Goal: Task Accomplishment & Management: Use online tool/utility

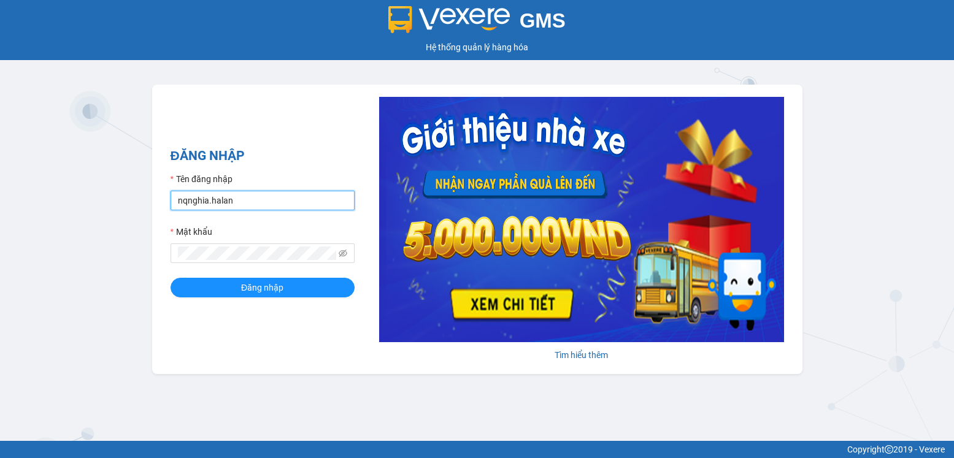
click at [277, 202] on input "nqnghia.halan" at bounding box center [263, 201] width 184 height 20
type input "lthong.halan"
click at [279, 288] on span "Đăng nhập" at bounding box center [262, 287] width 42 height 13
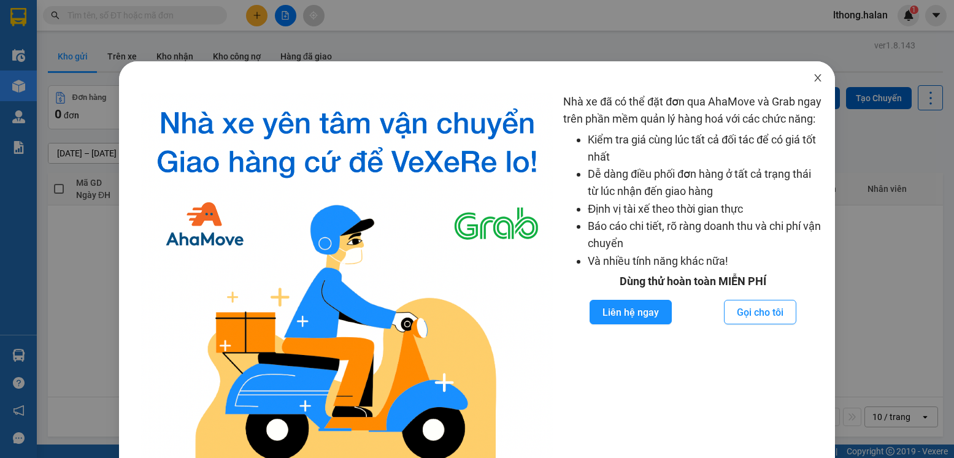
click at [814, 77] on icon "close" at bounding box center [817, 77] width 7 height 7
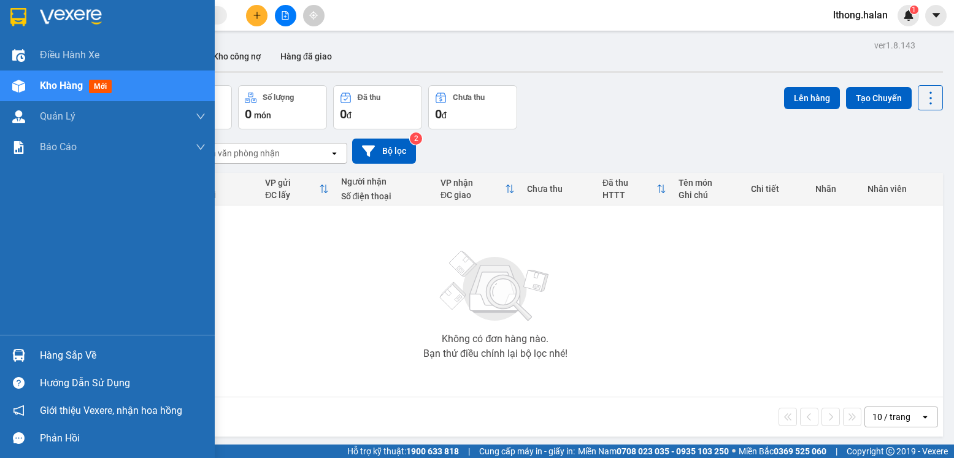
click at [56, 353] on div "Hàng sắp về" at bounding box center [123, 356] width 166 height 18
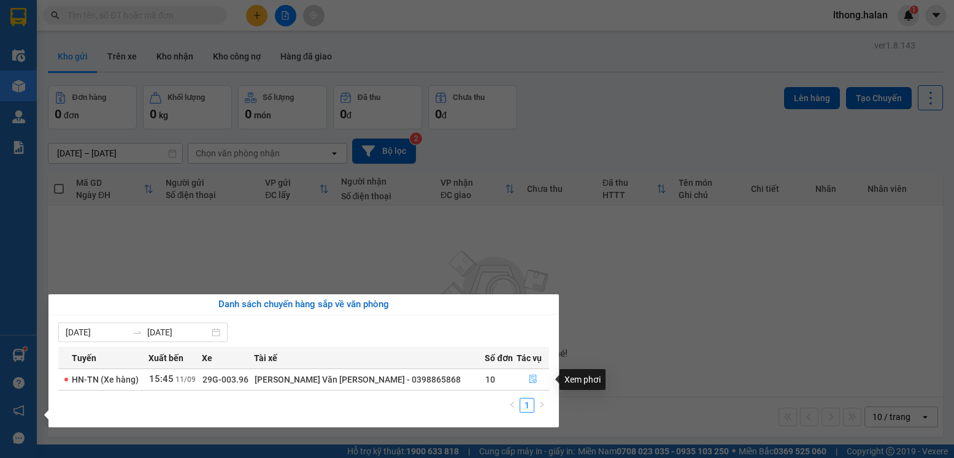
click at [529, 380] on icon "file-done" at bounding box center [533, 379] width 9 height 9
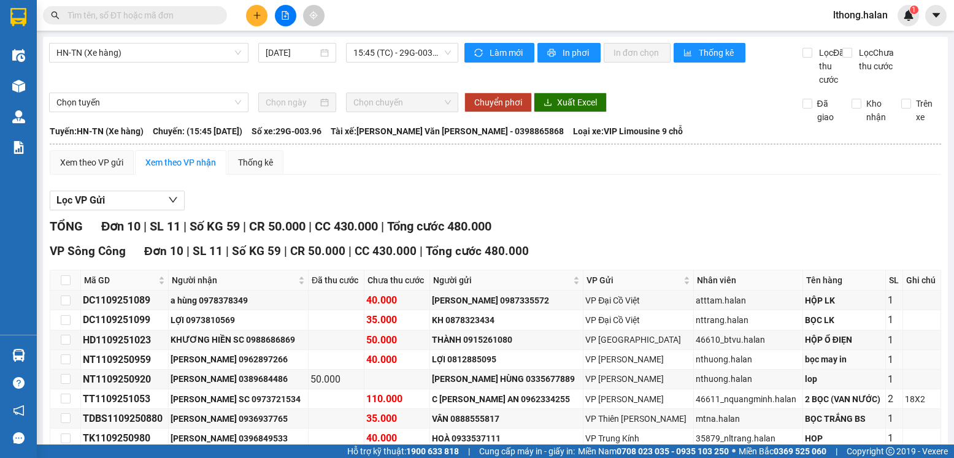
scroll to position [120, 0]
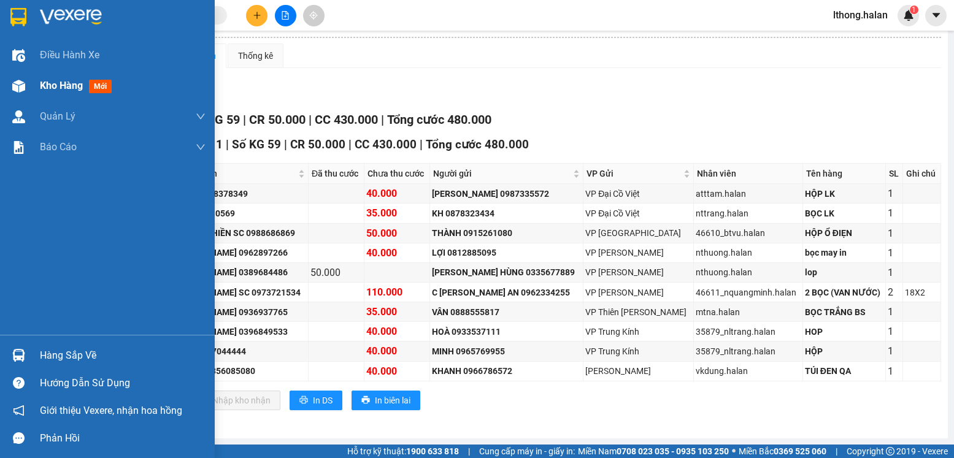
click at [52, 88] on span "Kho hàng" at bounding box center [61, 86] width 43 height 12
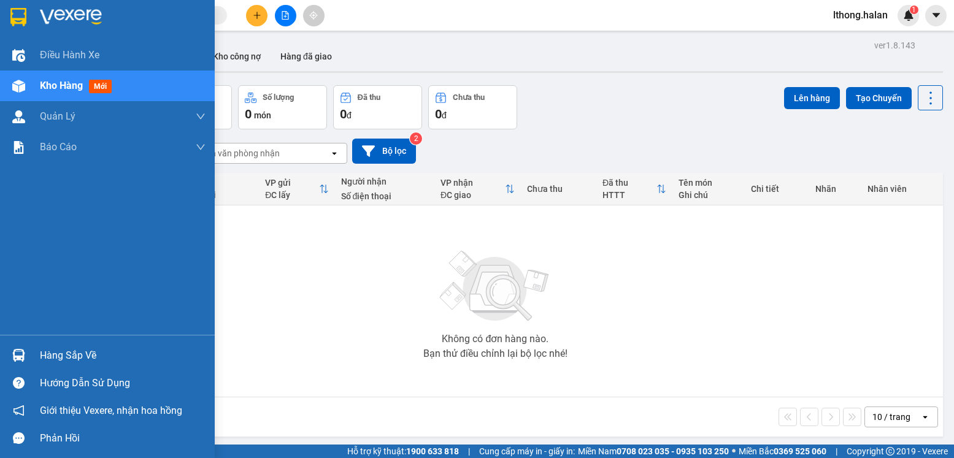
click at [71, 357] on div "Hàng sắp về" at bounding box center [123, 356] width 166 height 18
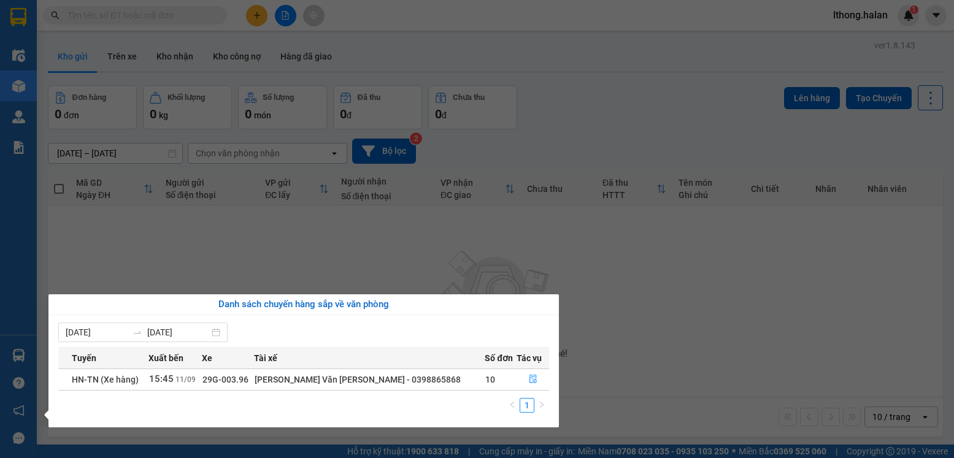
click at [675, 341] on section "Kết quả tìm kiếm ( 0 ) Bộ lọc No Data lthong.halan 1 Điều hành xe Kho hàng mới …" at bounding box center [477, 229] width 954 height 458
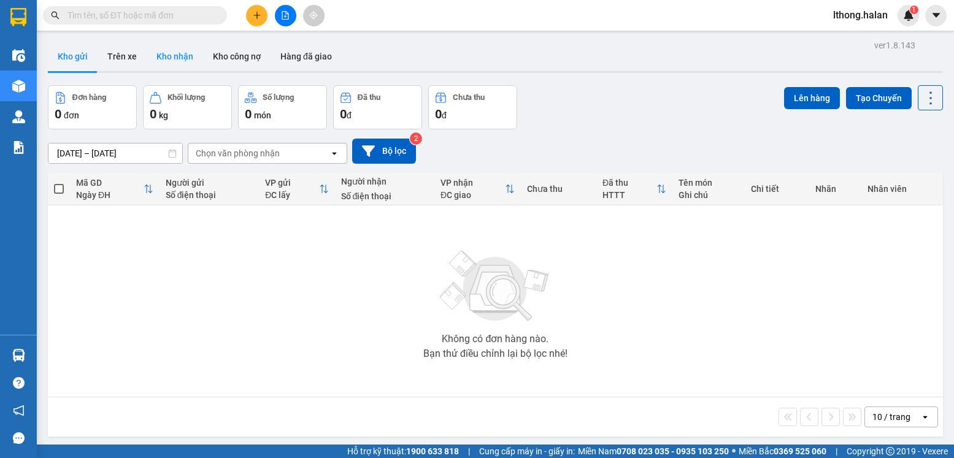
click at [159, 55] on button "Kho nhận" at bounding box center [175, 56] width 56 height 29
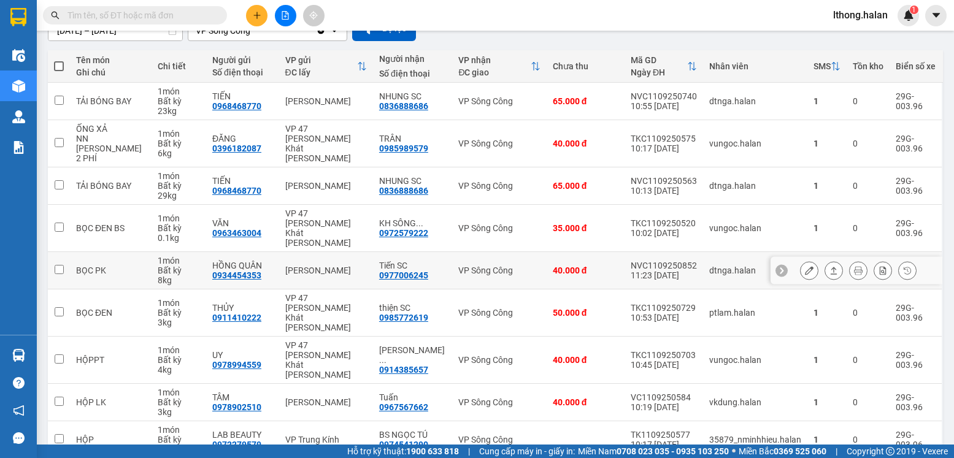
scroll to position [185, 0]
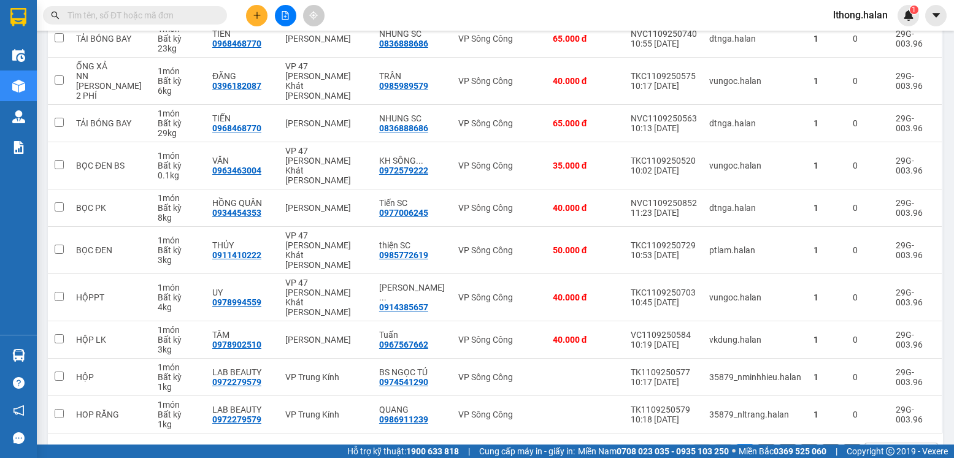
click at [757, 444] on button "2" at bounding box center [766, 453] width 18 height 18
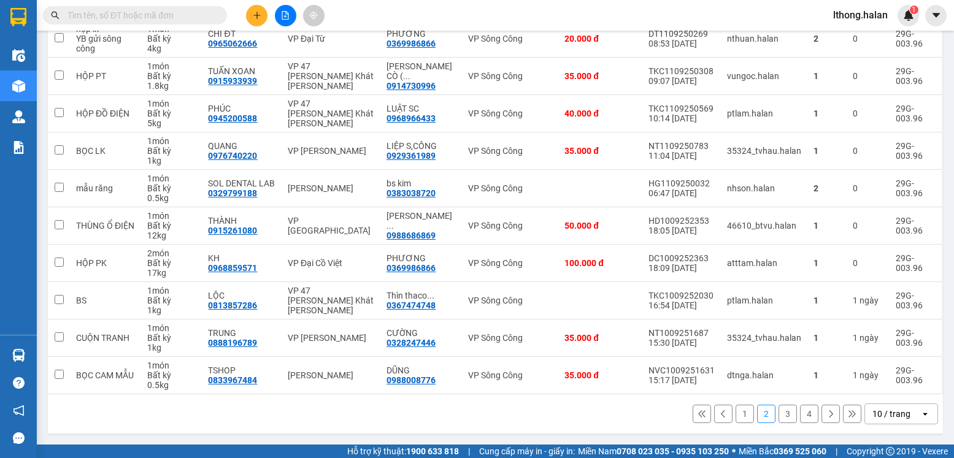
click at [779, 414] on button "3" at bounding box center [788, 414] width 18 height 18
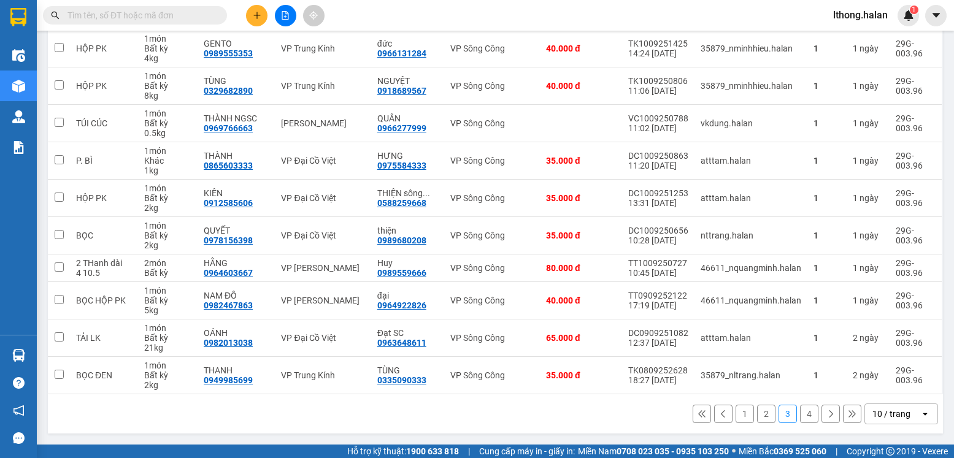
scroll to position [0, 0]
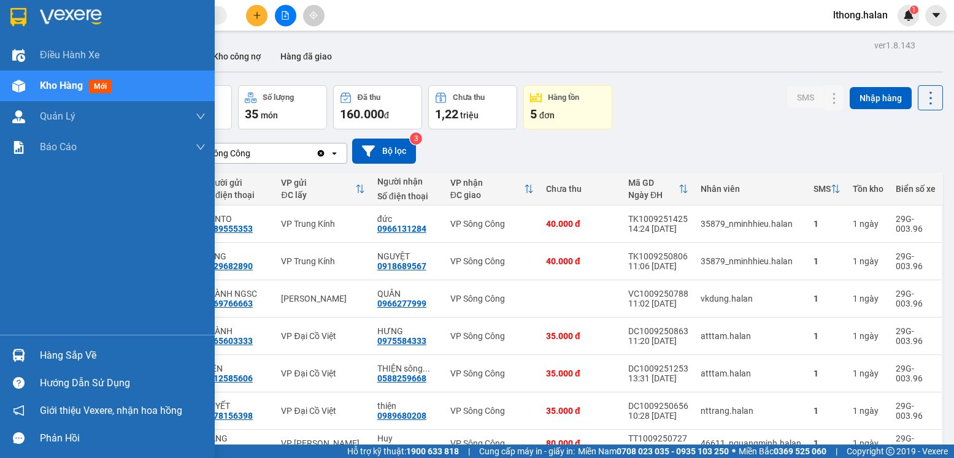
click at [81, 358] on div "Hàng sắp về" at bounding box center [123, 356] width 166 height 18
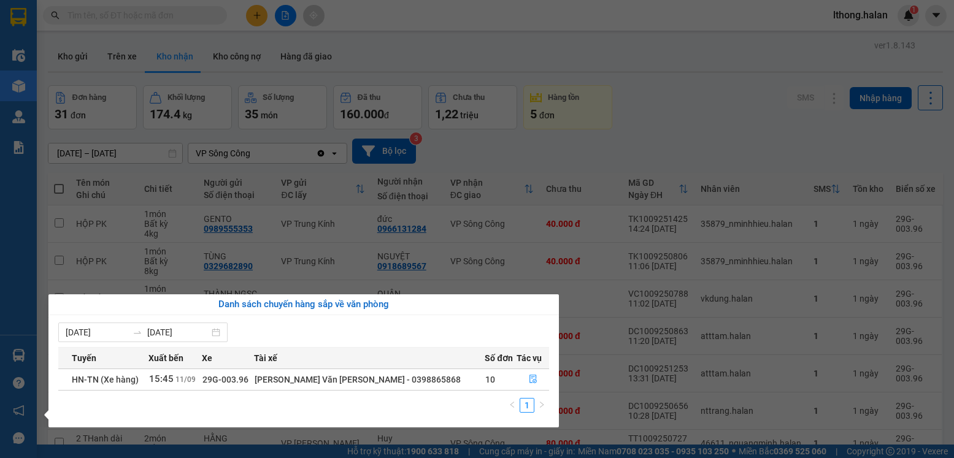
click at [717, 147] on section "Kết quả tìm kiếm ( 0 ) Bộ lọc No Data lthong.halan 1 Điều hành xe Kho hàng mới …" at bounding box center [477, 229] width 954 height 458
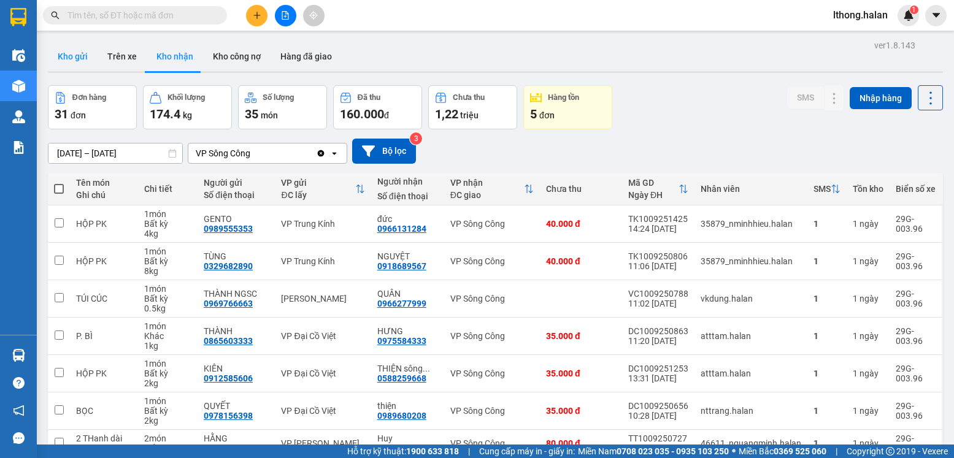
click at [67, 56] on button "Kho gửi" at bounding box center [73, 56] width 50 height 29
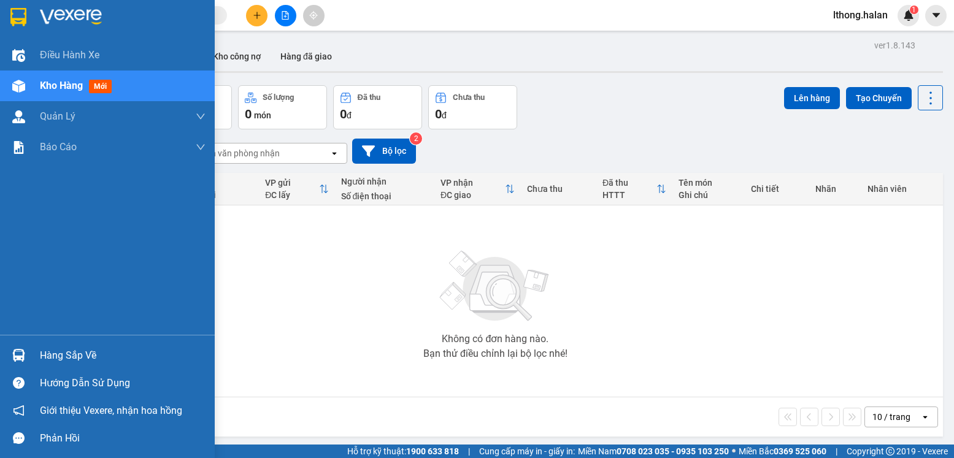
click at [52, 356] on div "Hàng sắp về" at bounding box center [123, 356] width 166 height 18
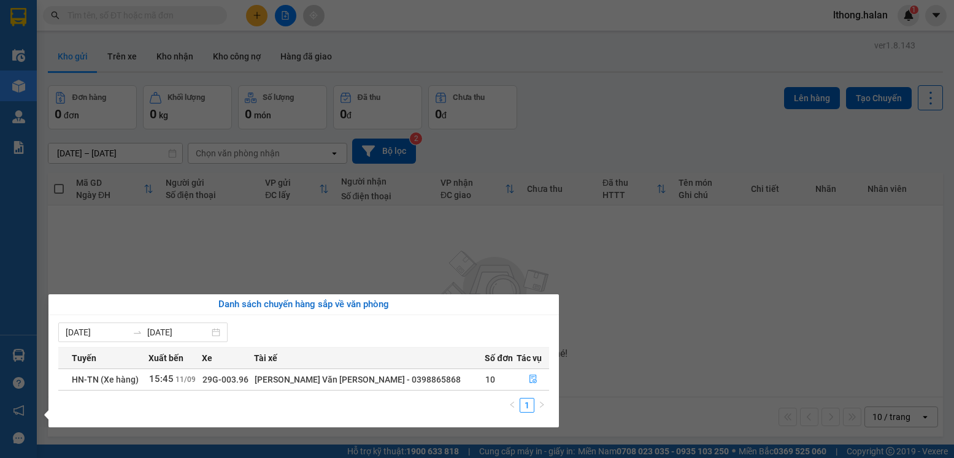
click at [661, 322] on section "Kết quả tìm kiếm ( 0 ) Bộ lọc No Data lthong.halan 1 Điều hành xe Kho hàng mới …" at bounding box center [477, 229] width 954 height 458
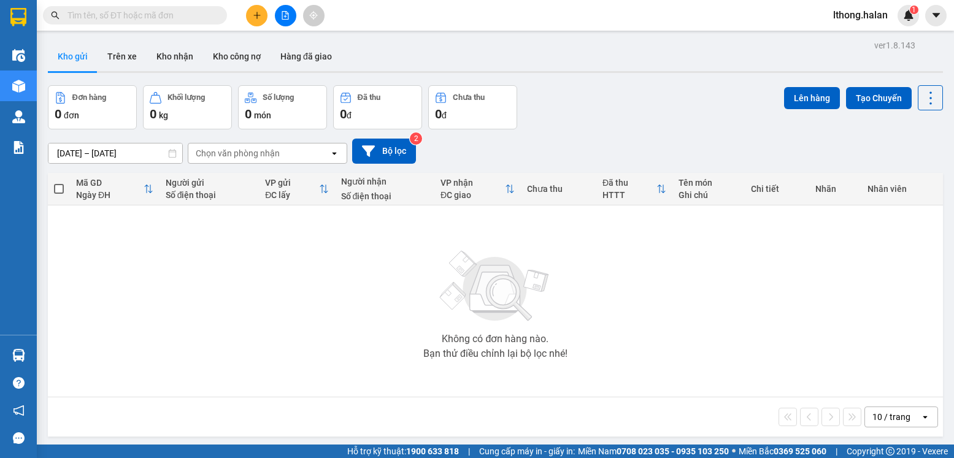
click at [191, 20] on input "text" at bounding box center [139, 15] width 145 height 13
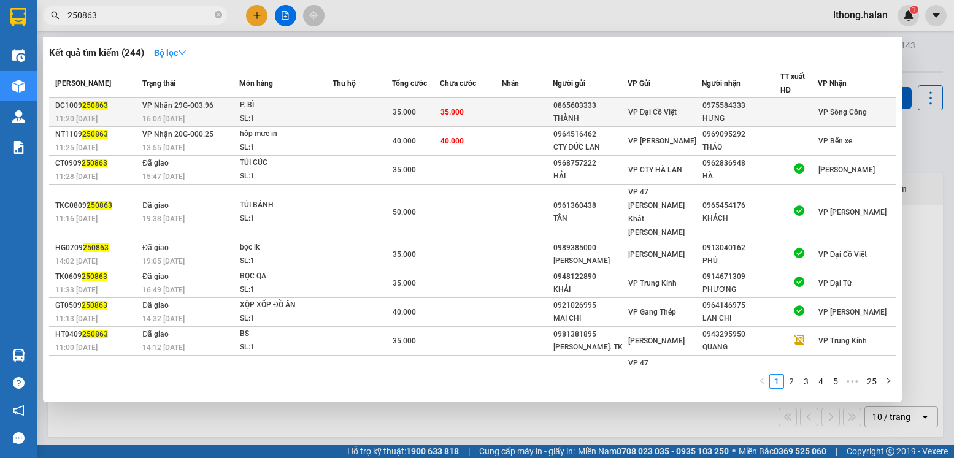
type input "250863"
click at [669, 104] on td "VP Đại Cồ Việt" at bounding box center [665, 112] width 74 height 29
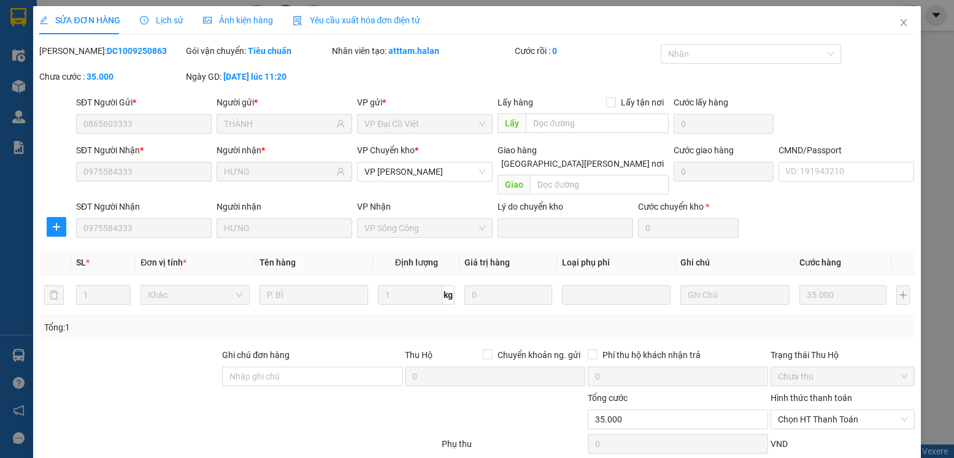
type input "0865603333"
type input "THÀNH"
type input "0975584333"
type input "HƯNG"
type input "35.000"
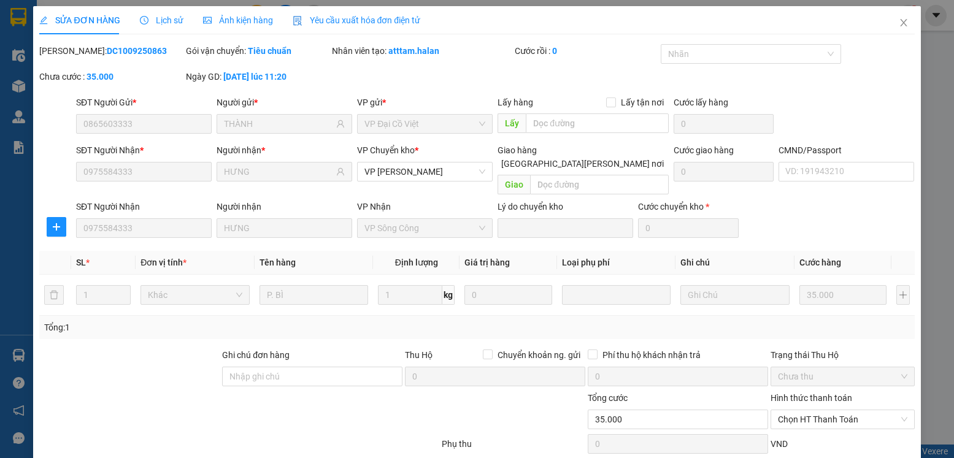
type input "35.000"
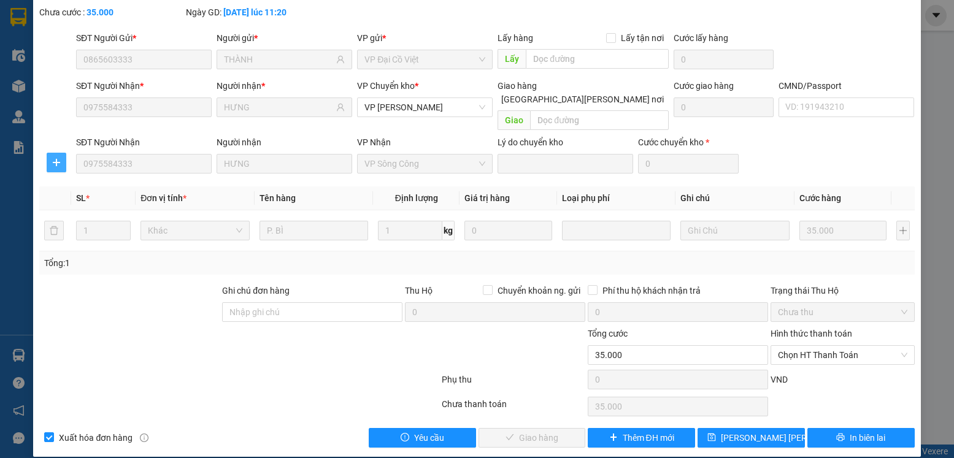
click at [48, 158] on span "plus" at bounding box center [56, 163] width 18 height 10
click at [94, 178] on span "Chuyển kho" at bounding box center [78, 173] width 50 height 13
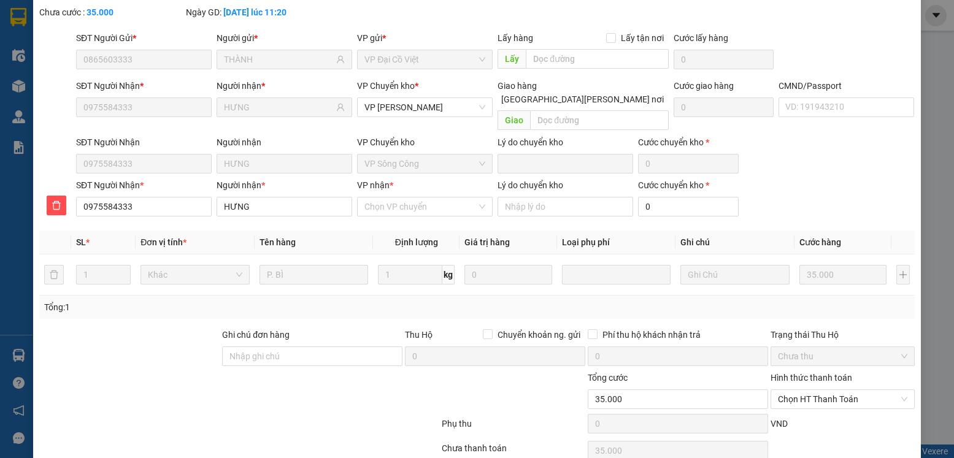
scroll to position [109, 0]
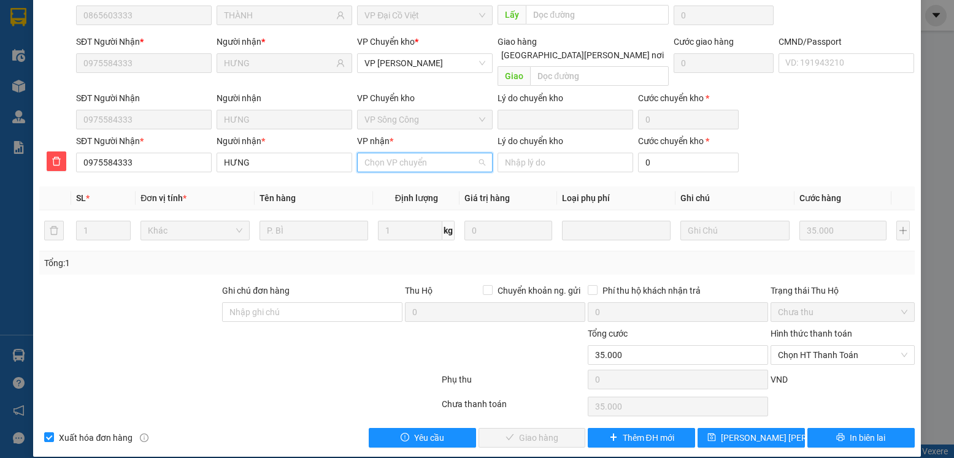
click at [392, 153] on input "VP nhận *" at bounding box center [420, 162] width 112 height 18
type input "bác"
click at [386, 168] on div "VP [GEOGRAPHIC_DATA]" at bounding box center [421, 173] width 120 height 13
click at [747, 431] on span "[PERSON_NAME] chuyển hoàn" at bounding box center [787, 437] width 133 height 13
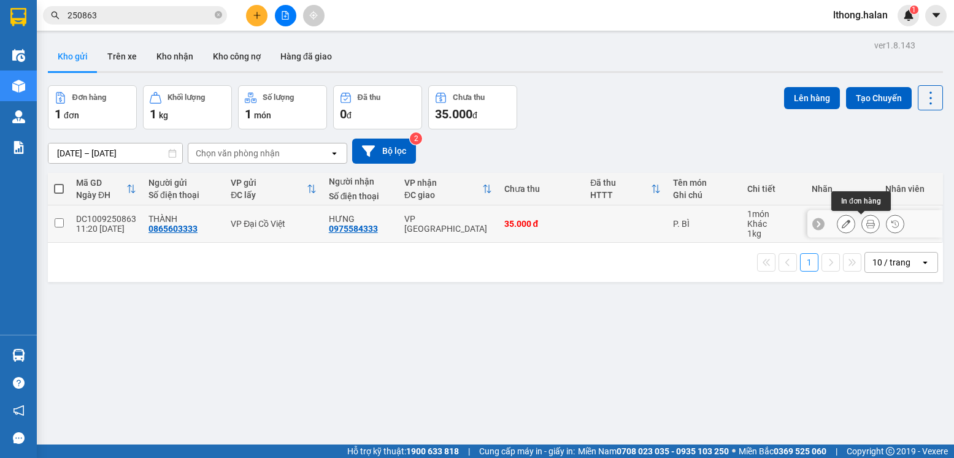
click at [866, 226] on icon at bounding box center [870, 224] width 9 height 9
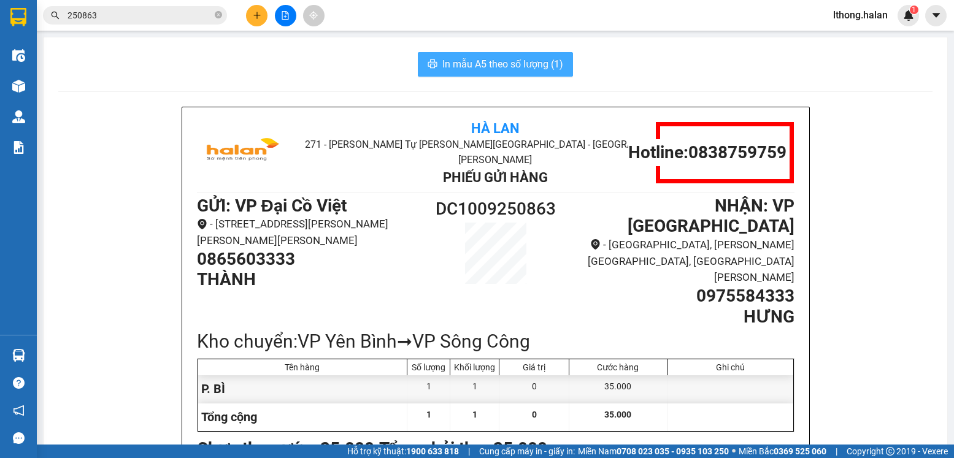
click at [549, 63] on span "In mẫu A5 theo số lượng (1)" at bounding box center [502, 63] width 121 height 15
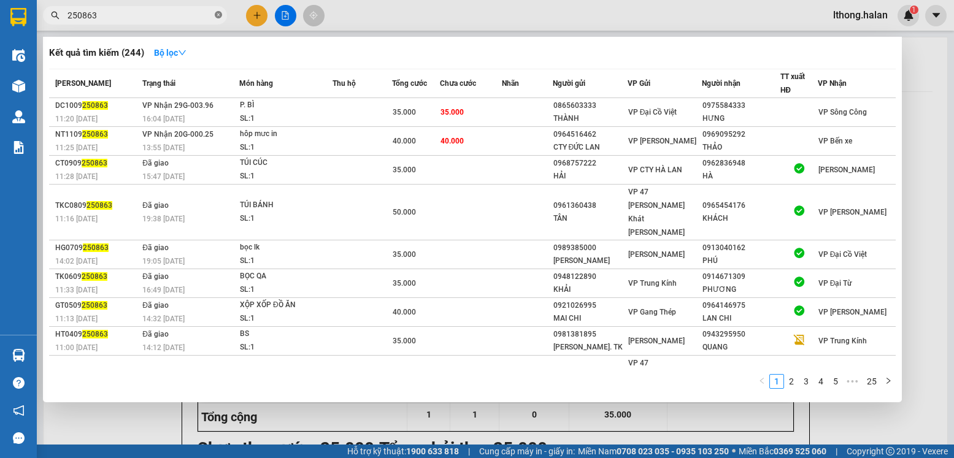
click at [218, 17] on icon "close-circle" at bounding box center [218, 14] width 7 height 7
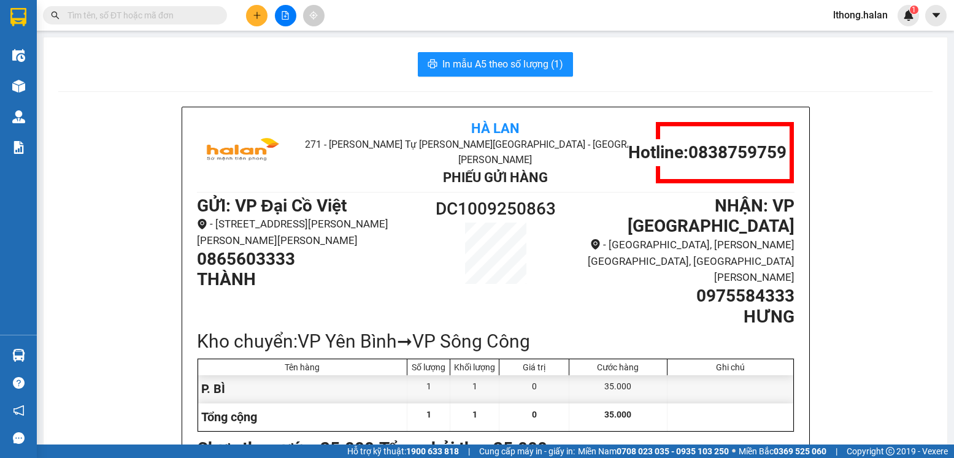
click at [161, 15] on input "text" at bounding box center [139, 15] width 145 height 13
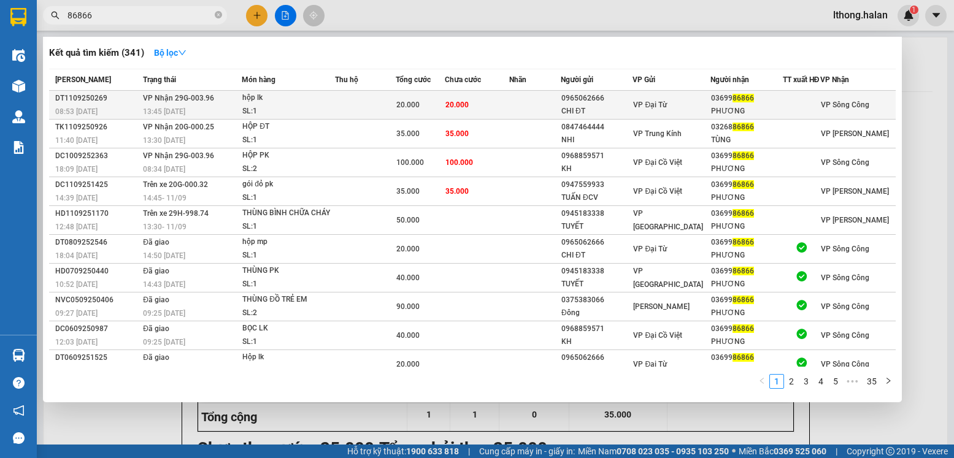
type input "86866"
click at [509, 109] on td "20.000" at bounding box center [477, 105] width 64 height 29
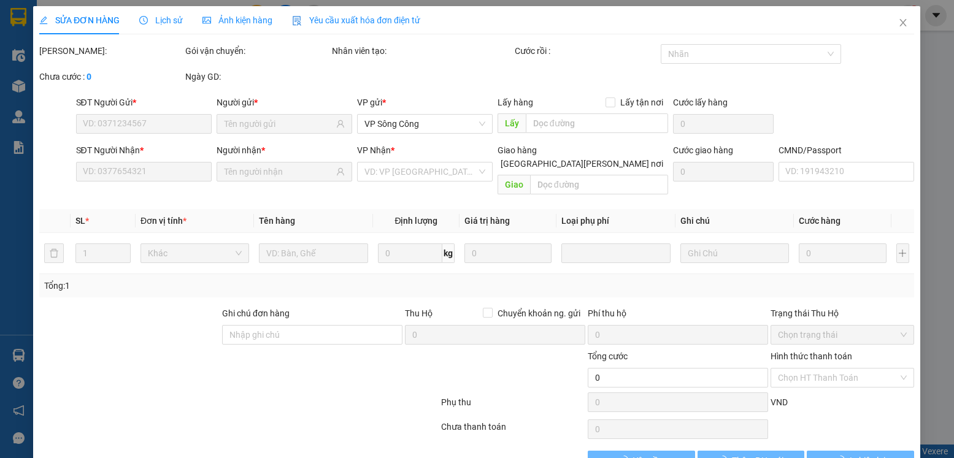
type input "0965062666"
type input "CHI ĐT"
type input "0369986866"
type input "PHƯƠNG"
type input "20.000"
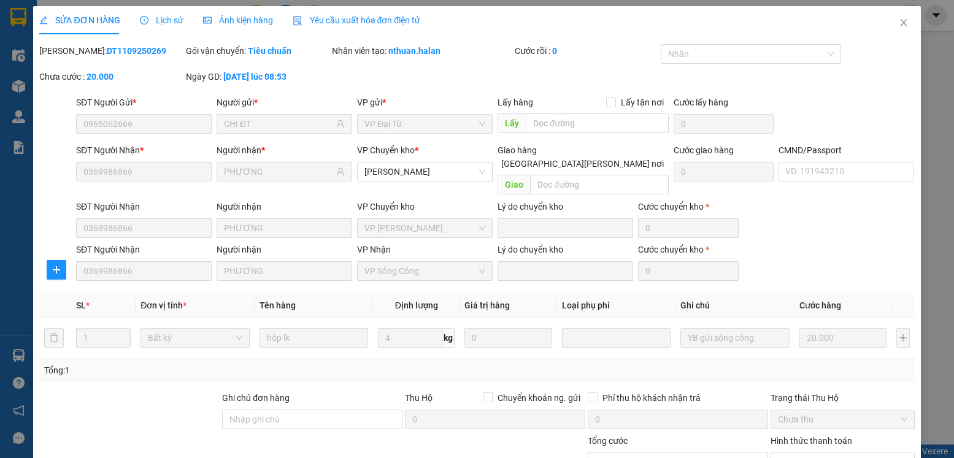
scroll to position [107, 0]
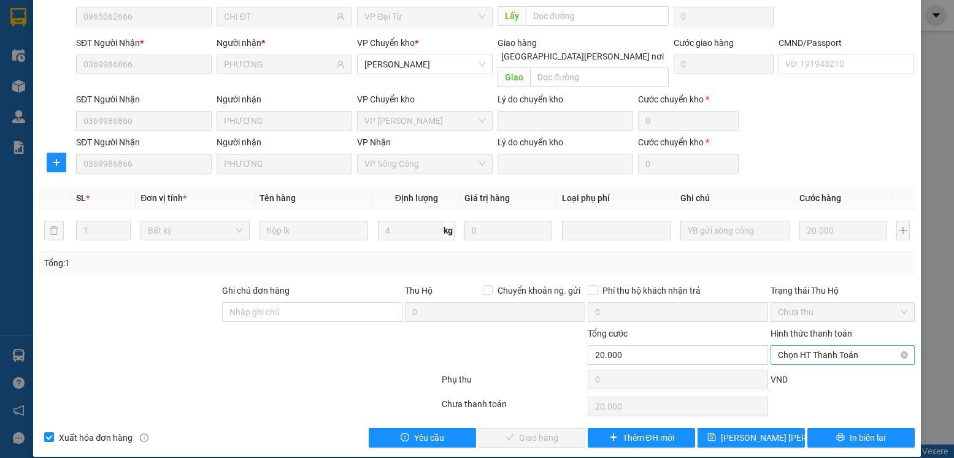
click at [856, 346] on span "Chọn HT Thanh Toán" at bounding box center [842, 355] width 129 height 18
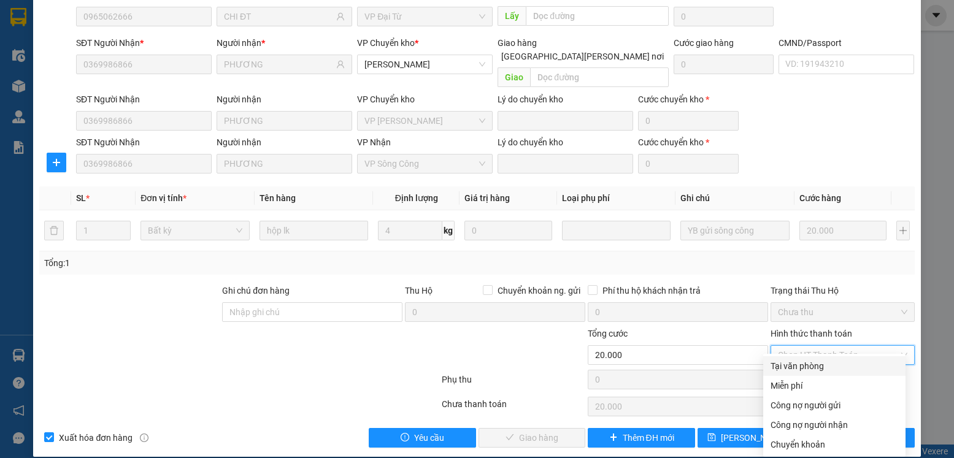
click at [797, 367] on div "Tại văn phòng" at bounding box center [835, 366] width 128 height 13
type input "0"
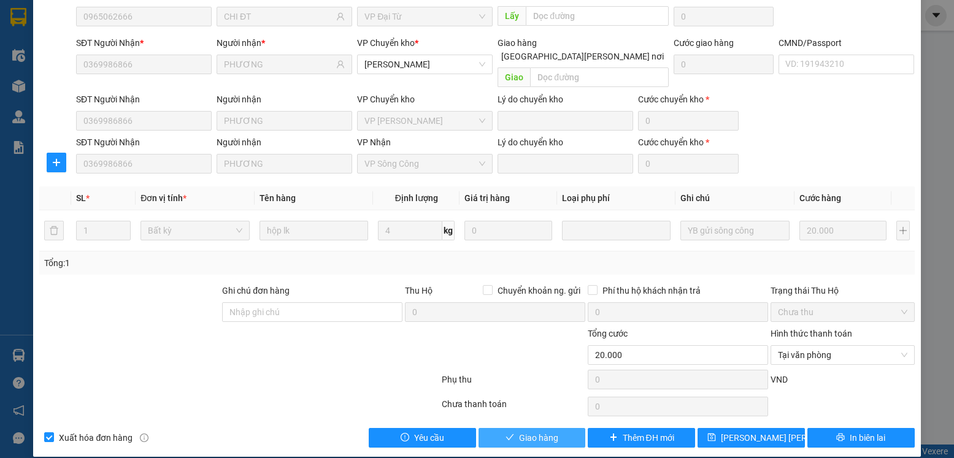
click at [528, 431] on span "Giao hàng" at bounding box center [538, 437] width 39 height 13
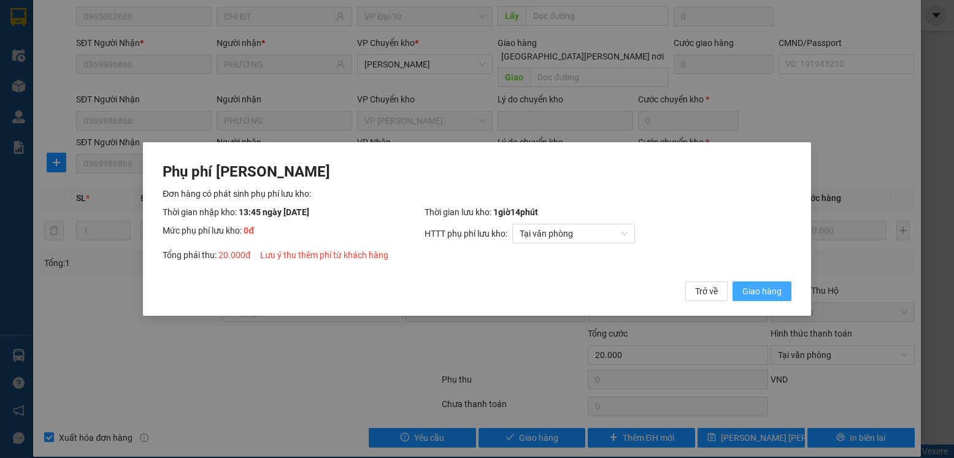
click at [777, 291] on span "Giao hàng" at bounding box center [761, 291] width 39 height 13
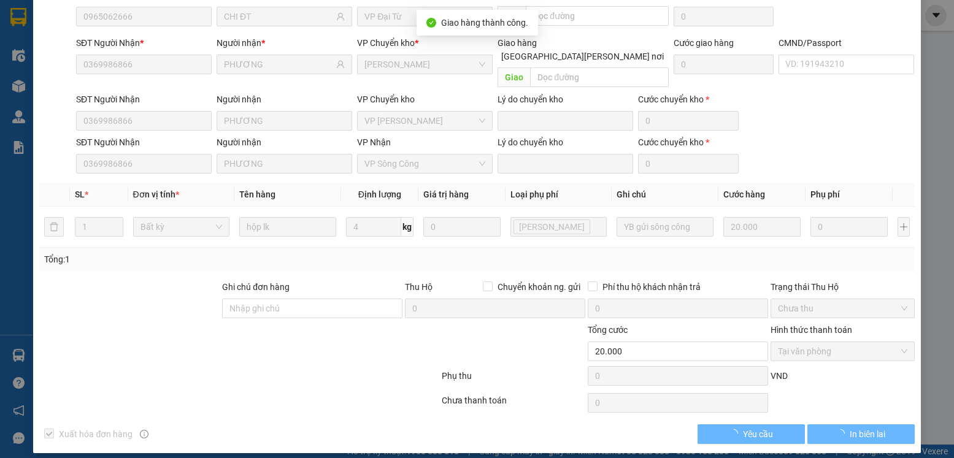
scroll to position [0, 0]
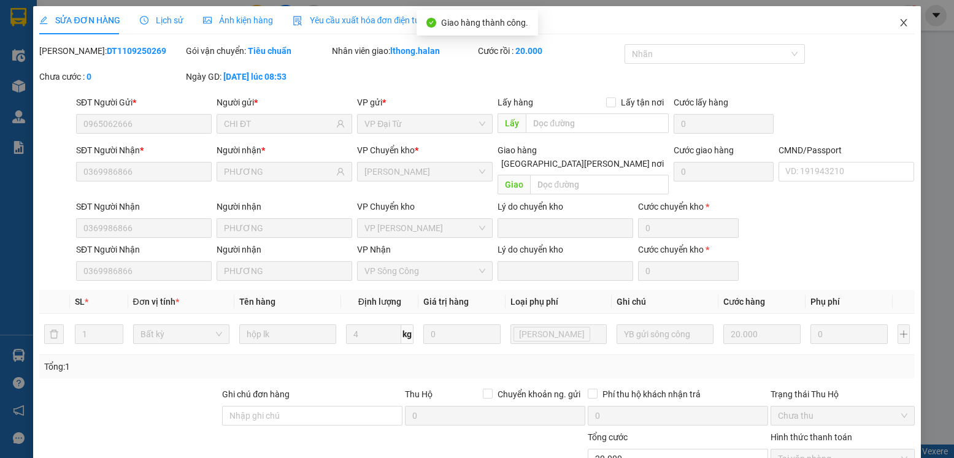
click at [900, 23] on icon "close" at bounding box center [903, 22] width 7 height 7
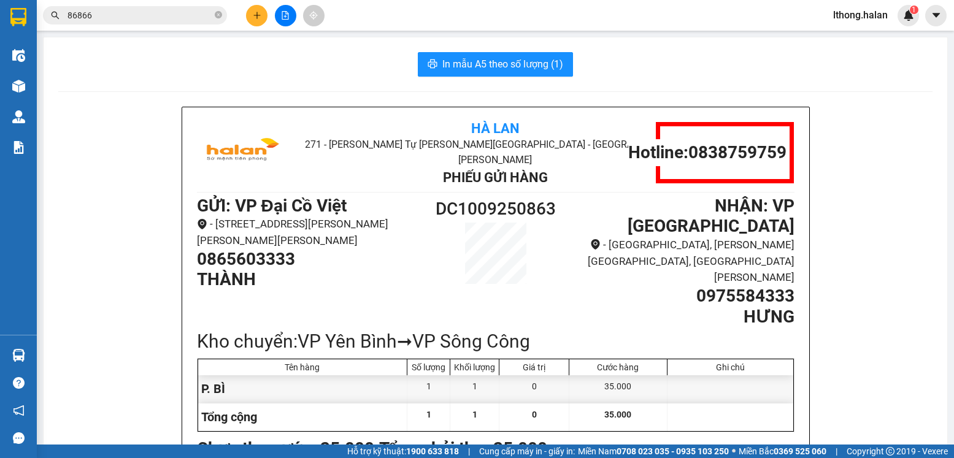
click at [155, 15] on input "86866" at bounding box center [139, 15] width 145 height 13
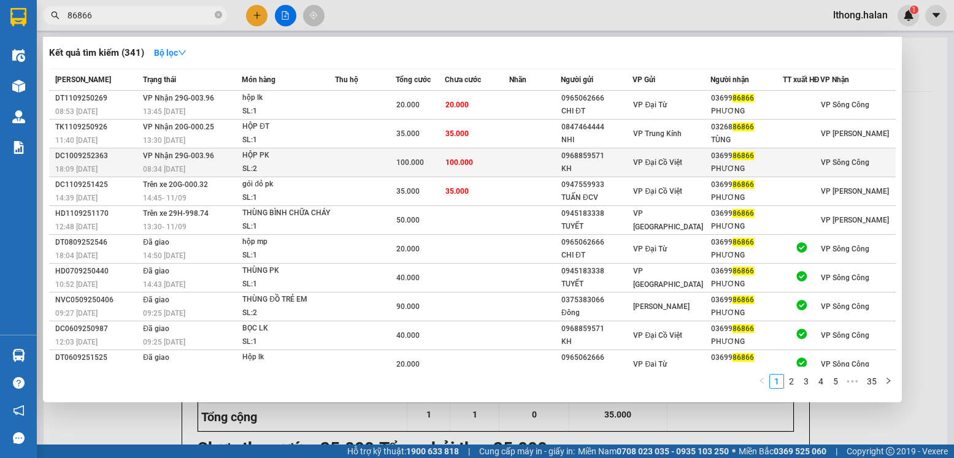
click at [515, 175] on td at bounding box center [535, 162] width 52 height 29
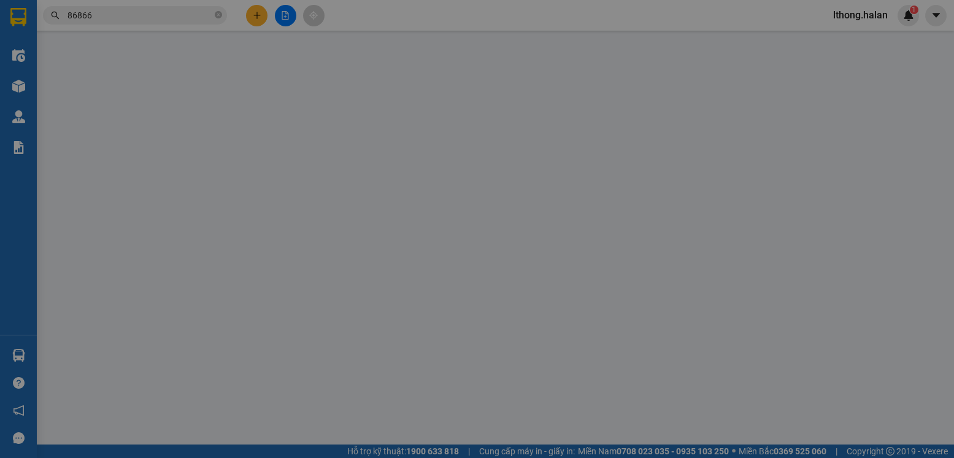
type input "0968859571"
type input "KH"
type input "0369986866"
type input "PHƯƠNG"
type input "100.000"
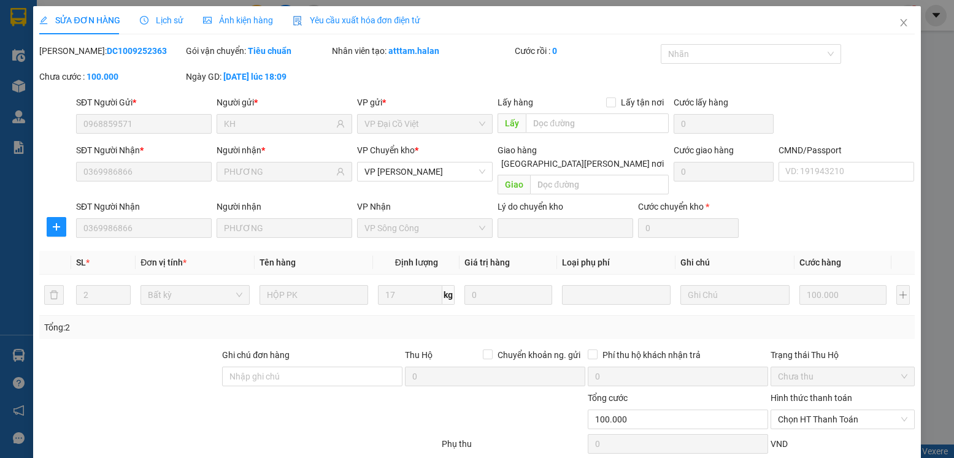
scroll to position [64, 0]
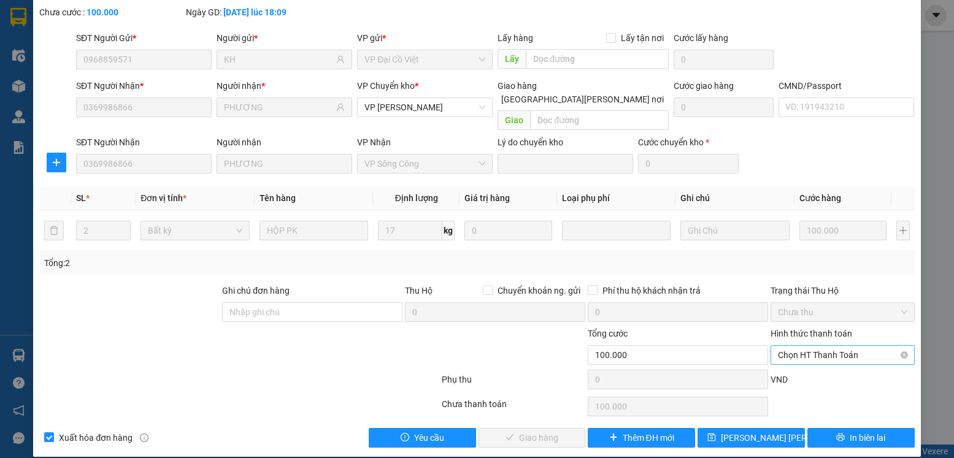
click at [810, 346] on span "Chọn HT Thanh Toán" at bounding box center [842, 355] width 129 height 18
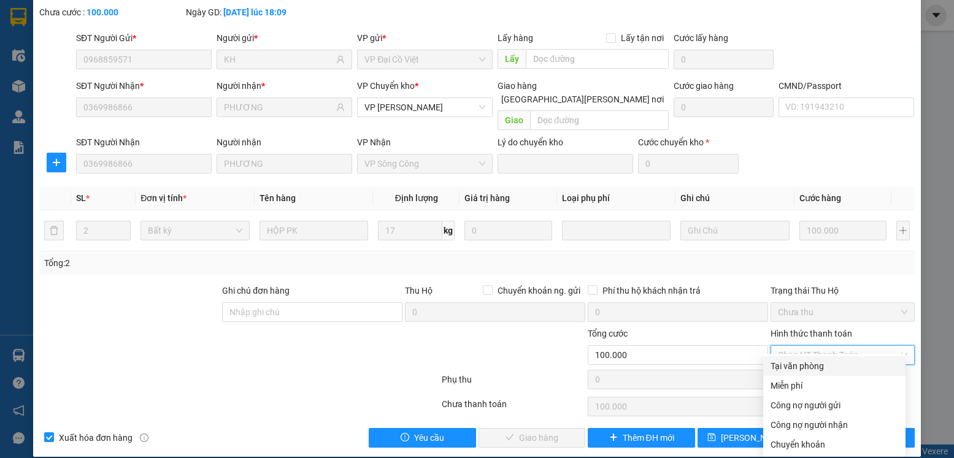
click at [808, 366] on div "Tại văn phòng" at bounding box center [835, 366] width 128 height 13
type input "0"
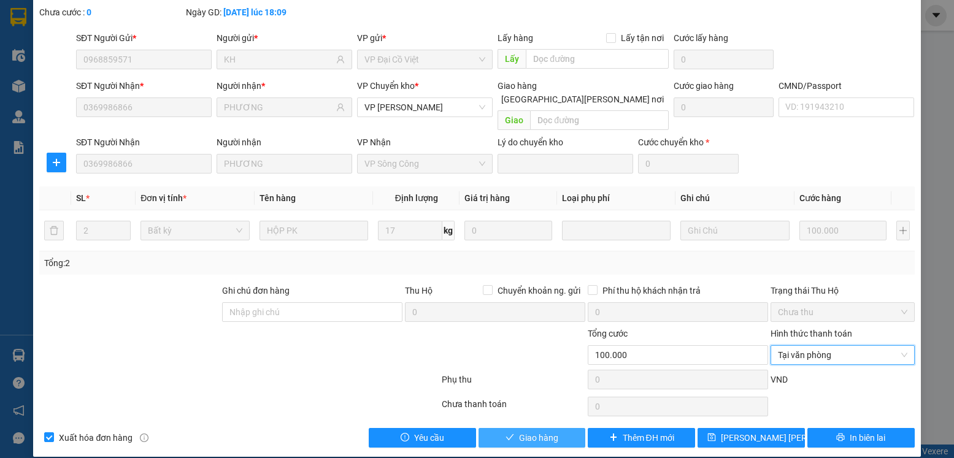
click at [529, 431] on span "Giao hàng" at bounding box center [538, 437] width 39 height 13
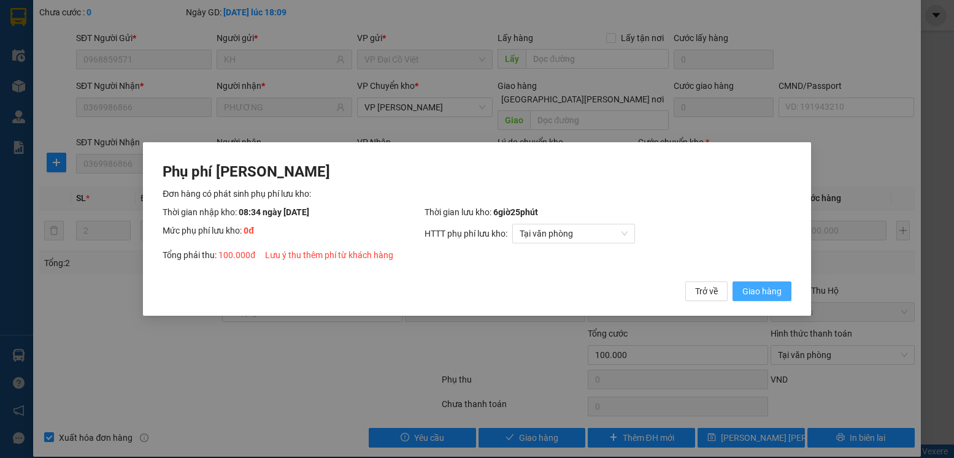
click at [758, 292] on span "Giao hàng" at bounding box center [761, 291] width 39 height 13
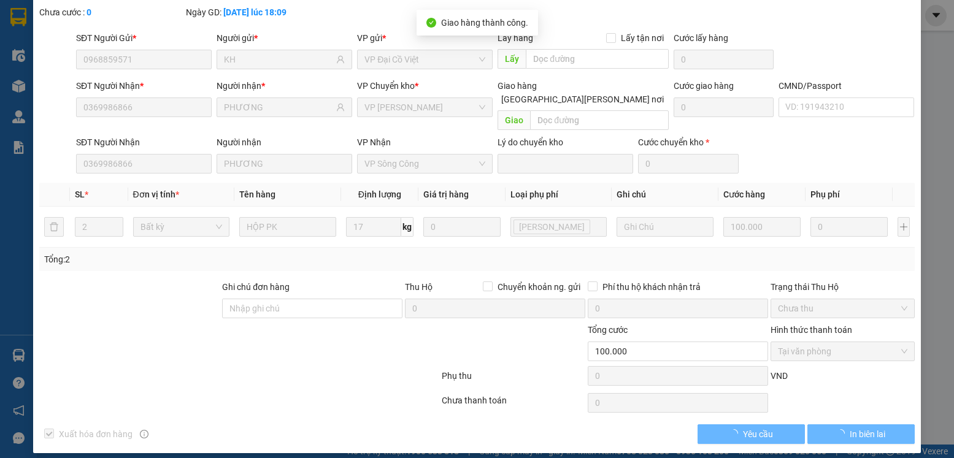
scroll to position [0, 0]
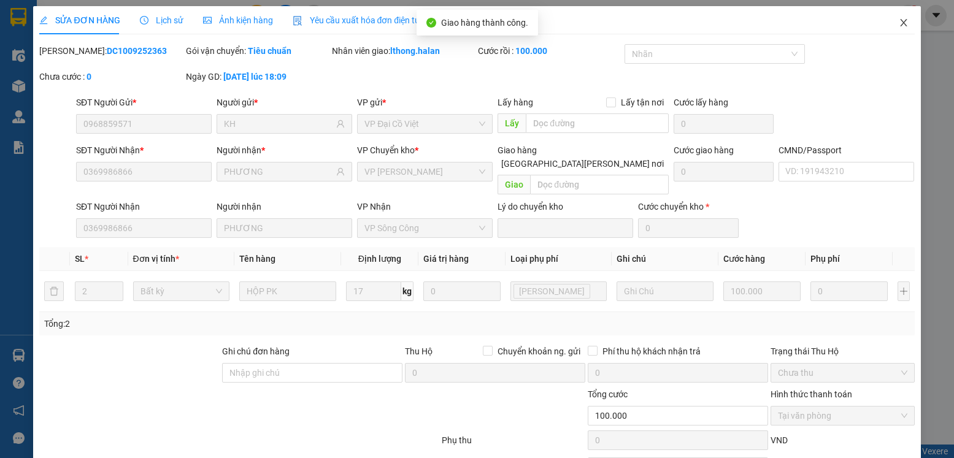
click at [900, 24] on icon "close" at bounding box center [903, 22] width 7 height 7
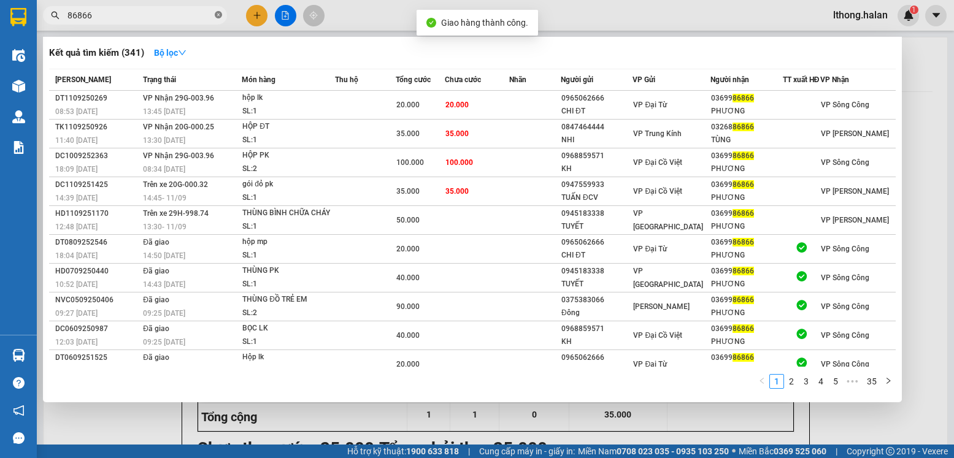
click at [216, 14] on icon "close-circle" at bounding box center [218, 14] width 7 height 7
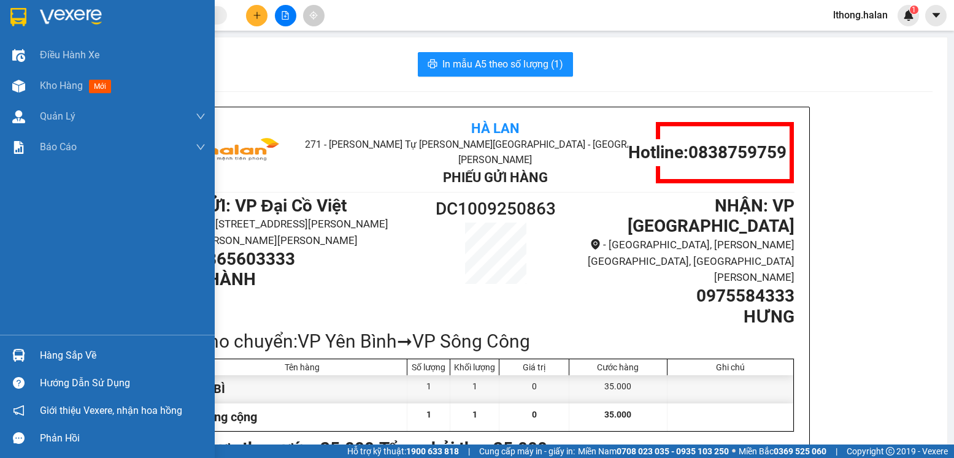
click at [73, 364] on div "Hàng sắp về" at bounding box center [123, 356] width 166 height 18
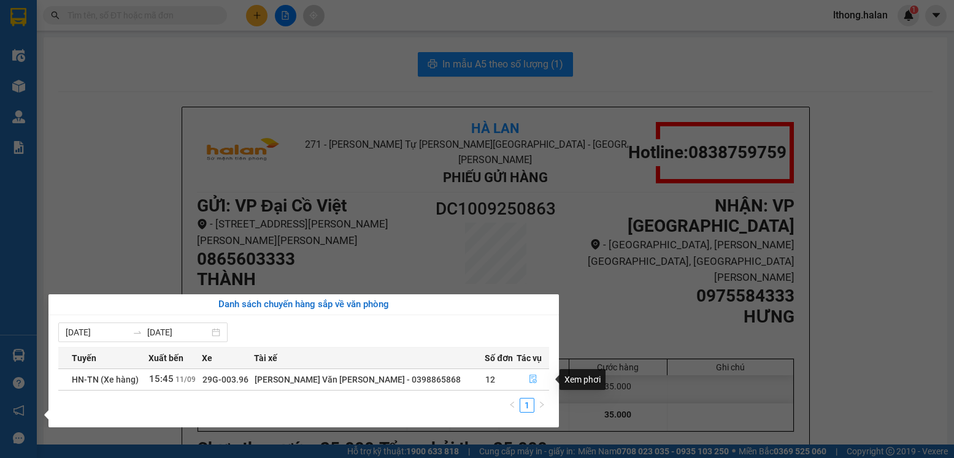
click at [529, 379] on icon "file-done" at bounding box center [533, 379] width 9 height 9
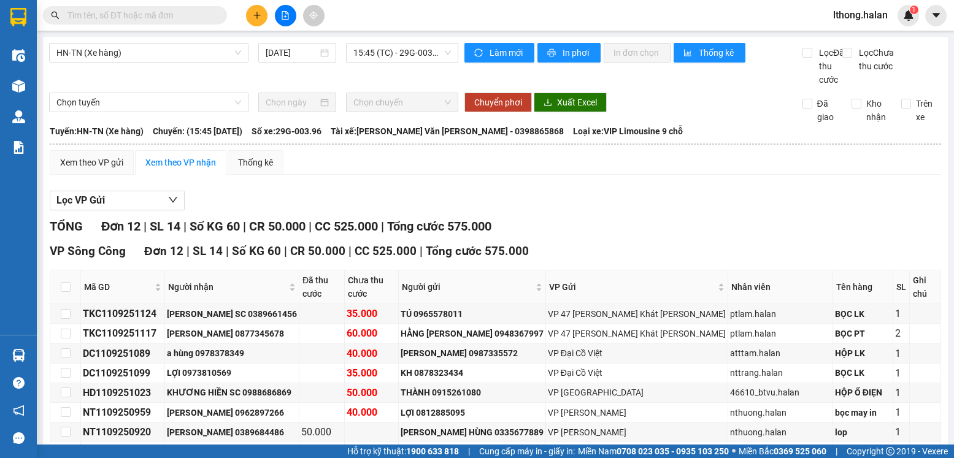
click at [173, 13] on input "text" at bounding box center [139, 15] width 145 height 13
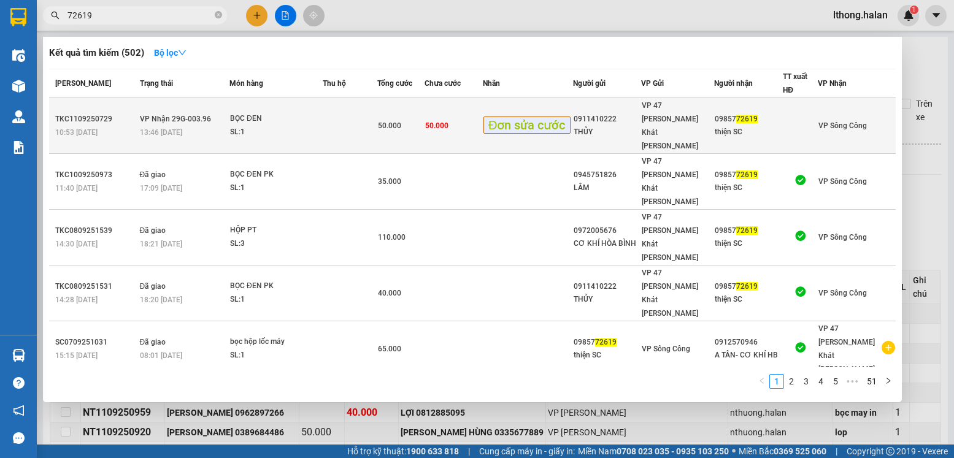
type input "72619"
click at [620, 126] on div "THỦY" at bounding box center [607, 132] width 67 height 13
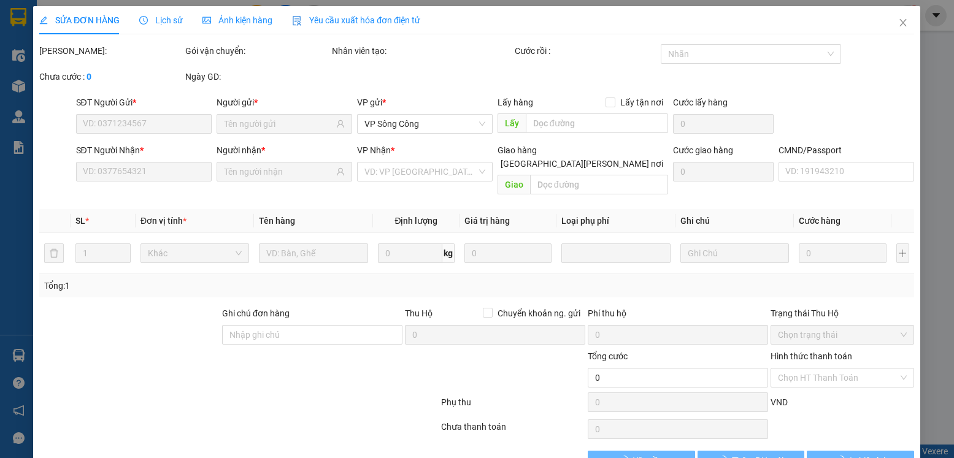
type input "0911410222"
type input "THỦY"
type input "0985772619"
type input "thiện SC"
type input "50.000"
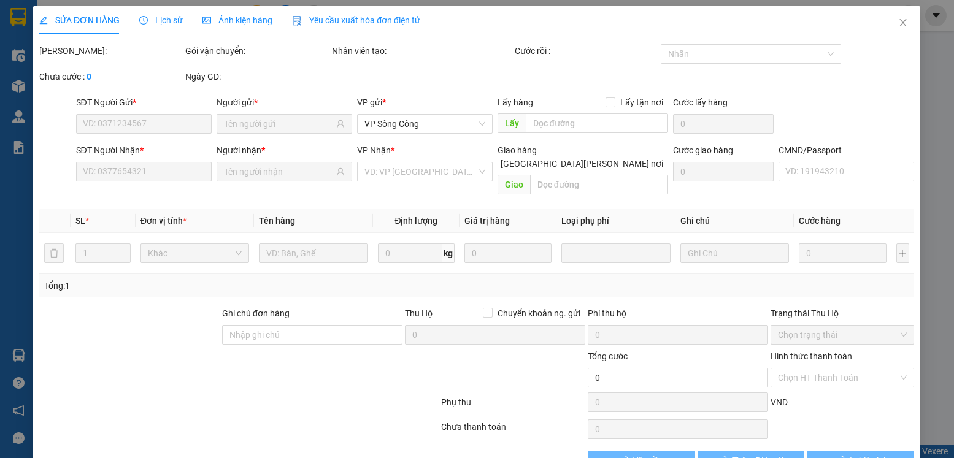
type input "50.000"
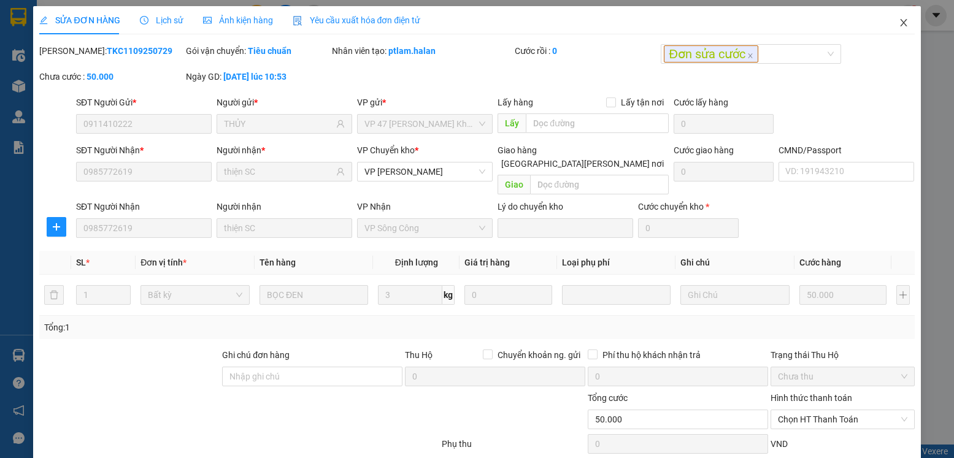
click at [900, 24] on icon "close" at bounding box center [903, 22] width 7 height 7
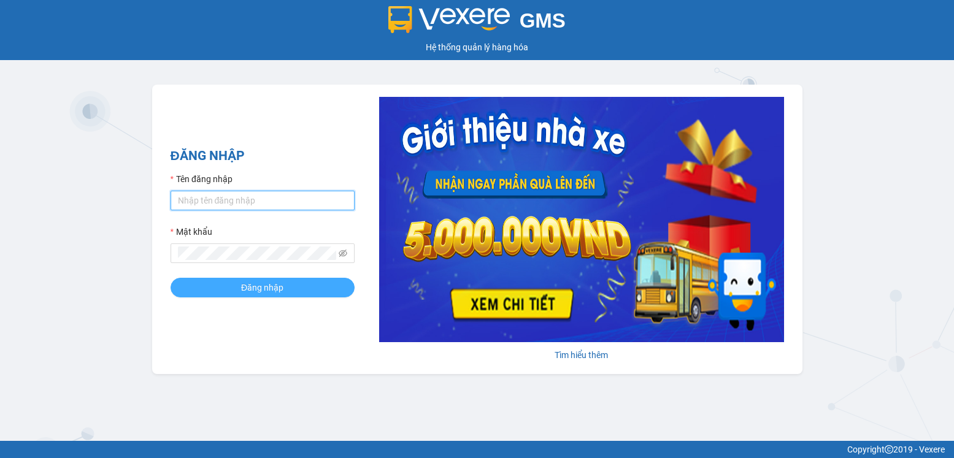
type input "lthong.halan"
click at [261, 290] on span "Đăng nhập" at bounding box center [262, 287] width 42 height 13
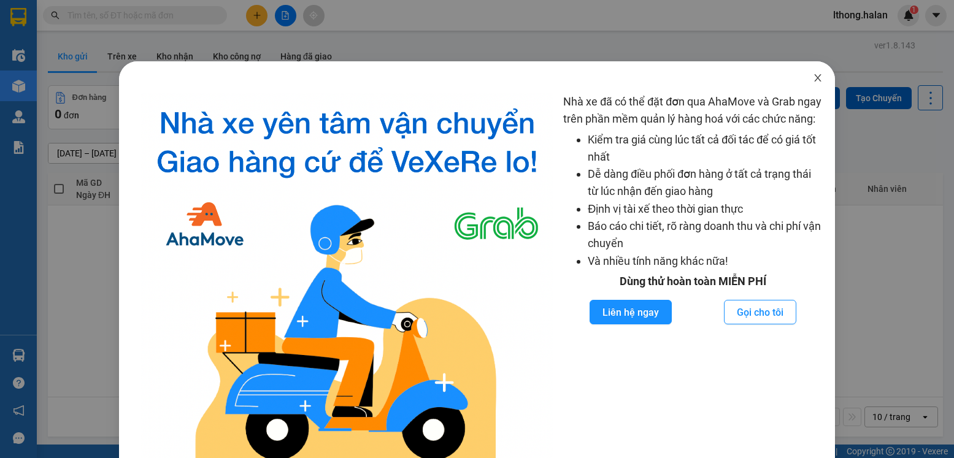
click icon "close"
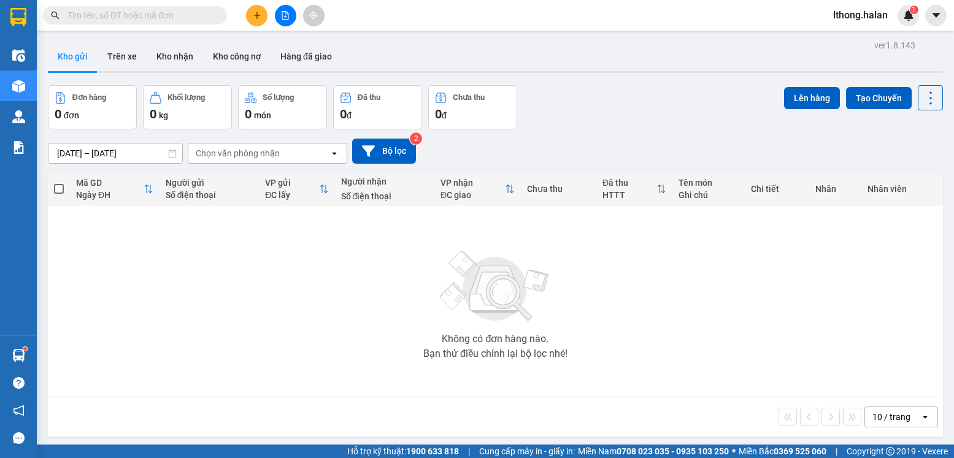
click at [209, 15] on input "text" at bounding box center [139, 15] width 145 height 13
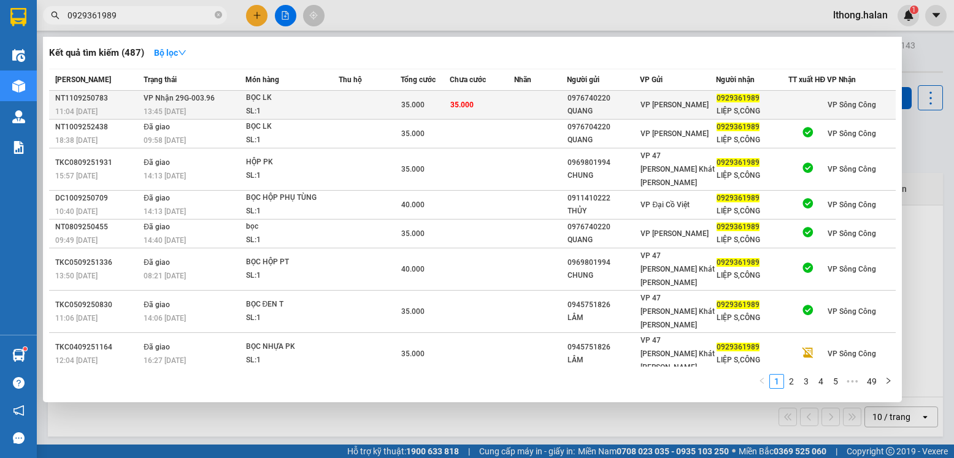
type input "0929361989"
click at [522, 115] on td at bounding box center [540, 105] width 53 height 29
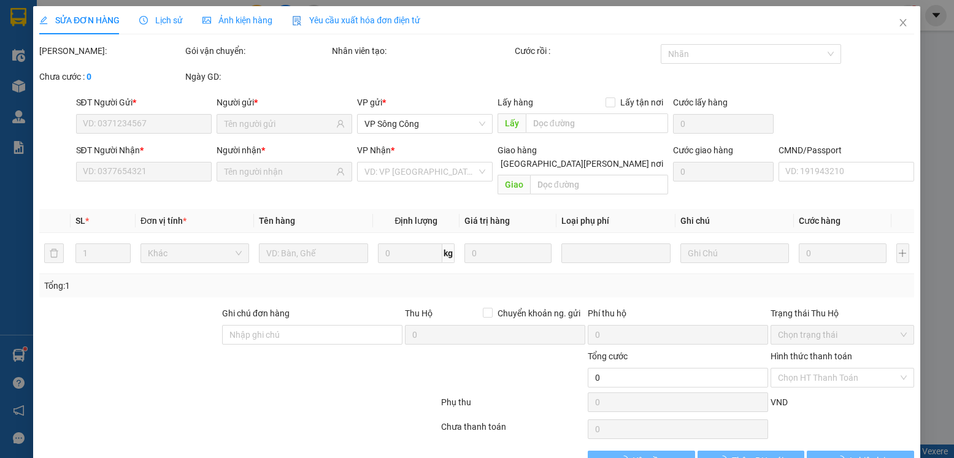
type input "0976740220"
type input "QUANG"
type input "0929361989"
type input "LIỆP S,CÔNG"
type input "35.000"
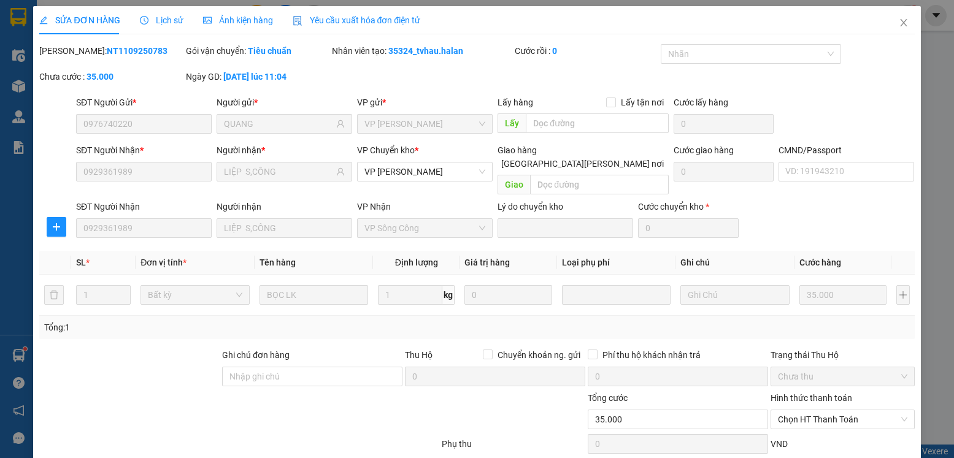
scroll to position [64, 0]
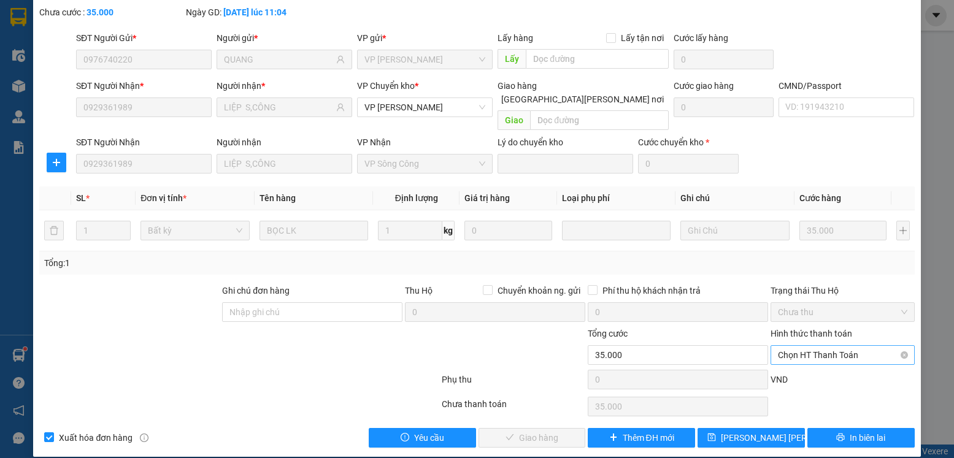
click at [874, 346] on span "Chọn HT Thanh Toán" at bounding box center [842, 355] width 129 height 18
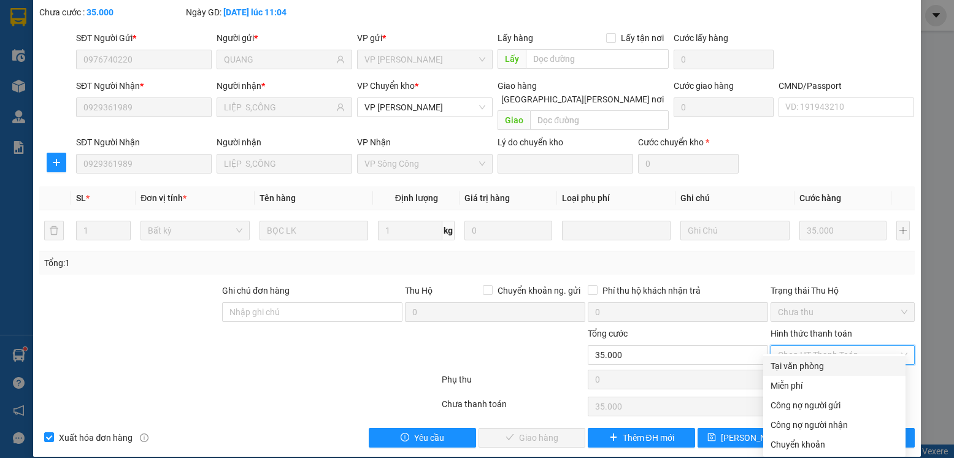
click at [810, 372] on div "Tại văn phòng" at bounding box center [835, 366] width 128 height 13
type input "0"
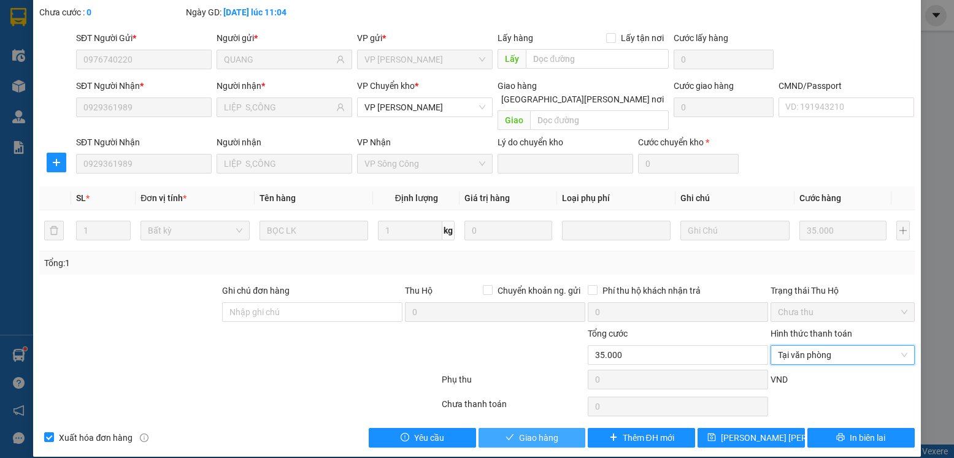
click at [553, 428] on button "Giao hàng" at bounding box center [532, 438] width 107 height 20
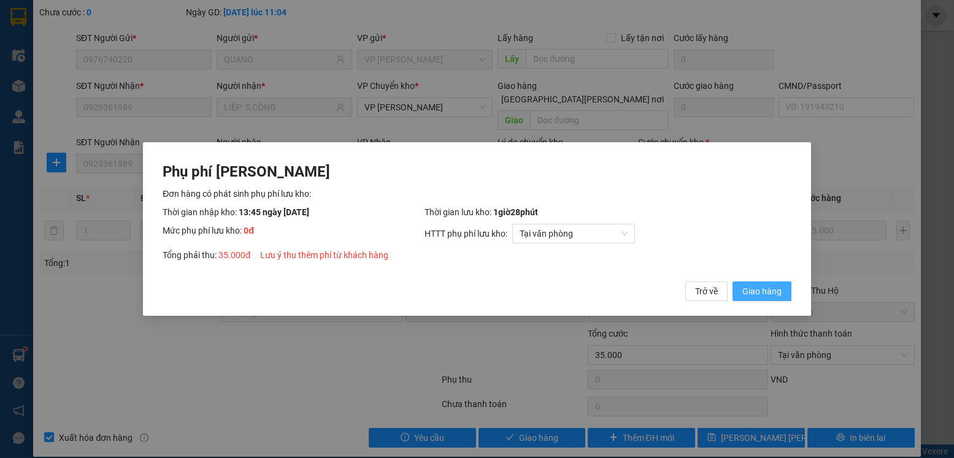
click at [770, 283] on button "Giao hàng" at bounding box center [762, 292] width 59 height 20
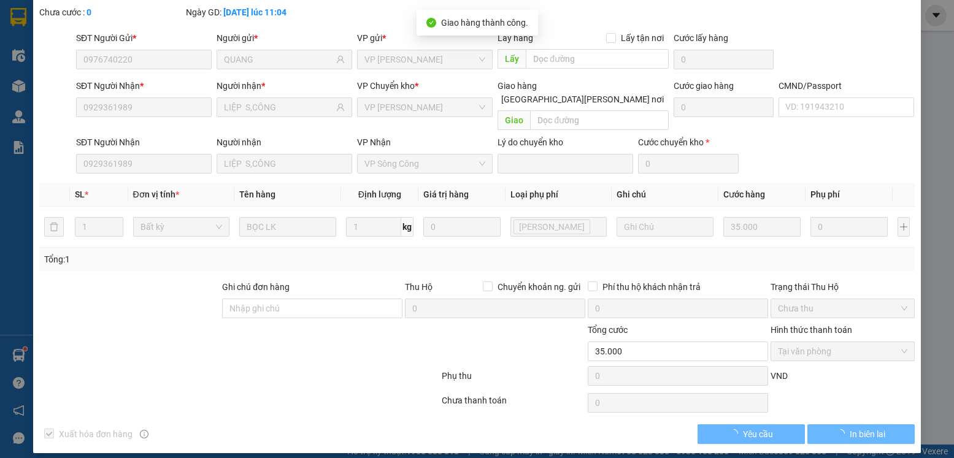
scroll to position [0, 0]
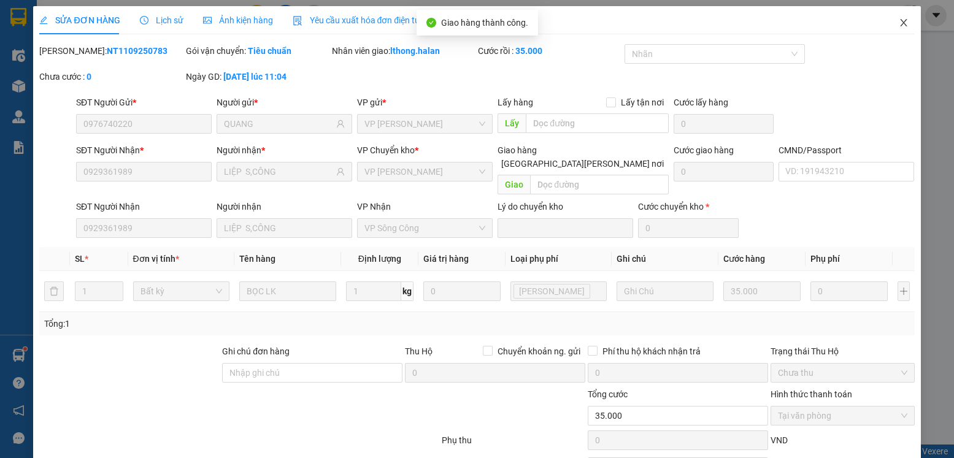
click at [899, 22] on icon "close" at bounding box center [904, 23] width 10 height 10
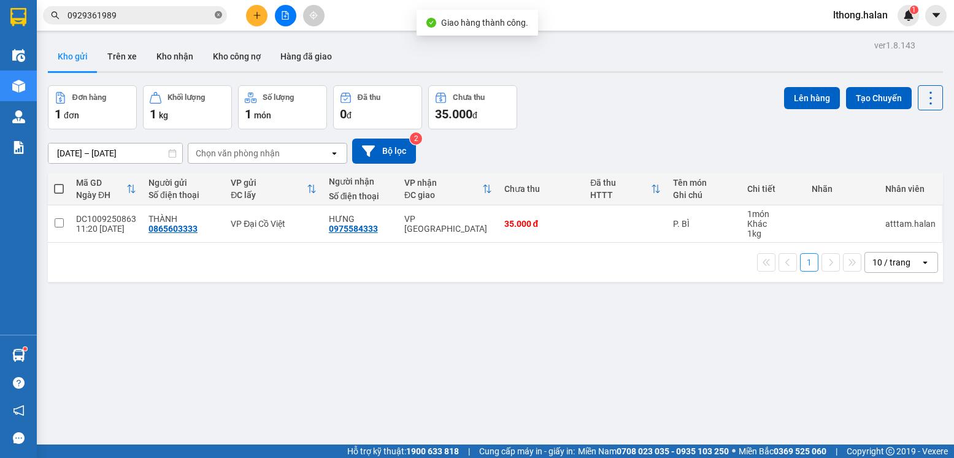
click at [217, 14] on icon "close-circle" at bounding box center [218, 14] width 7 height 7
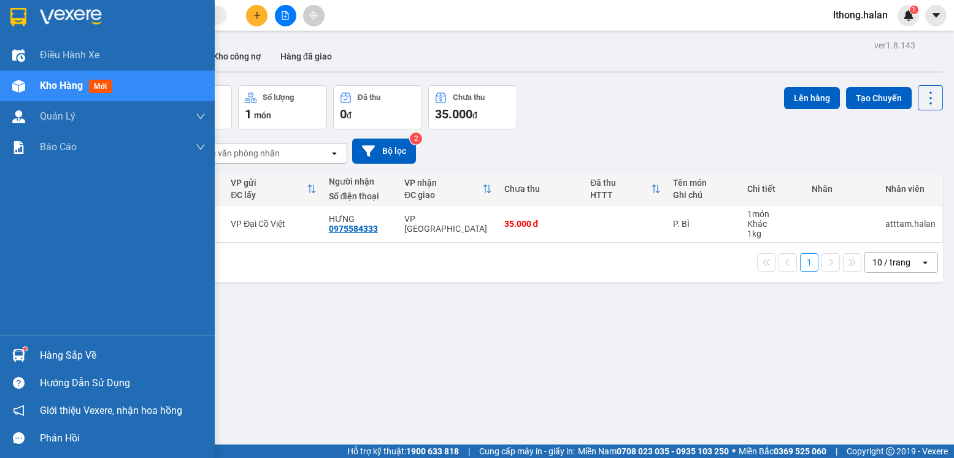
click at [79, 354] on div "Hàng sắp về" at bounding box center [123, 356] width 166 height 18
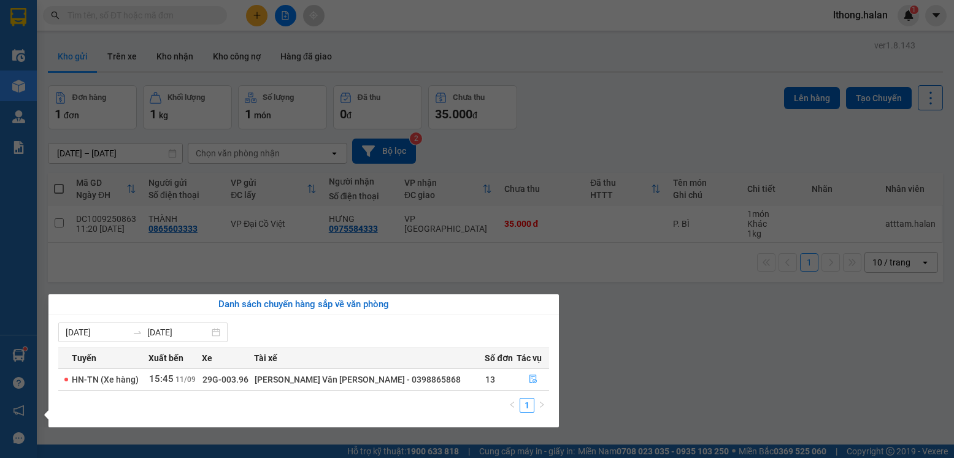
click at [653, 355] on section "Kết quả tìm kiếm ( 487 ) Bộ lọc Mã ĐH Trạng thái Món hàng Thu hộ Tổng cước Chưa…" at bounding box center [477, 229] width 954 height 458
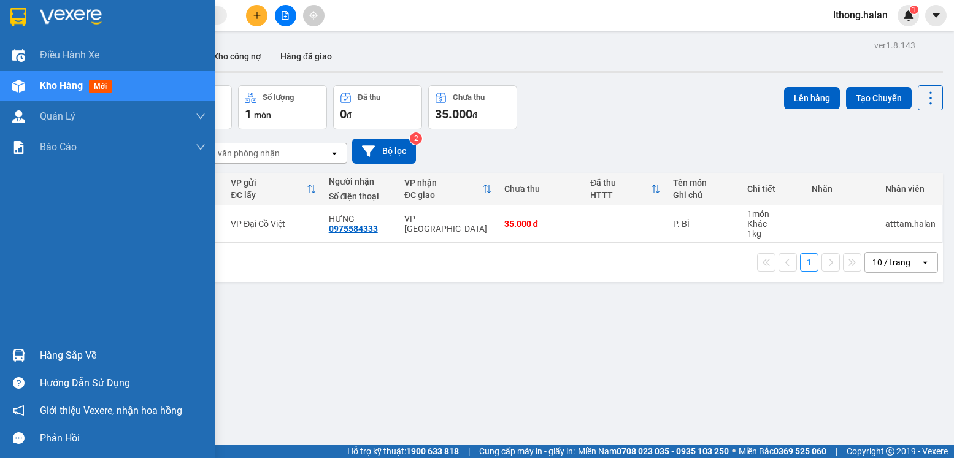
click at [58, 353] on div "Hàng sắp về" at bounding box center [123, 356] width 166 height 18
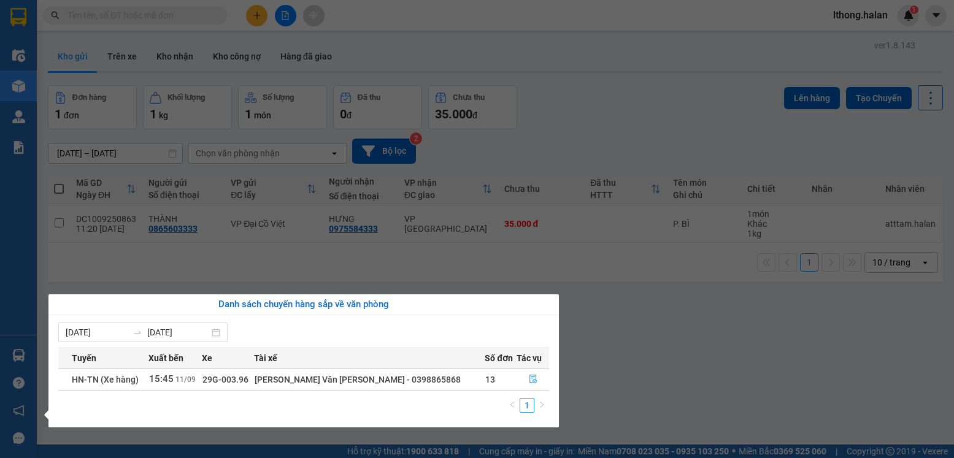
click at [662, 350] on section "Kết quả tìm kiếm ( 487 ) Bộ lọc Mã ĐH Trạng thái Món hàng Thu hộ Tổng cước Chưa…" at bounding box center [477, 229] width 954 height 458
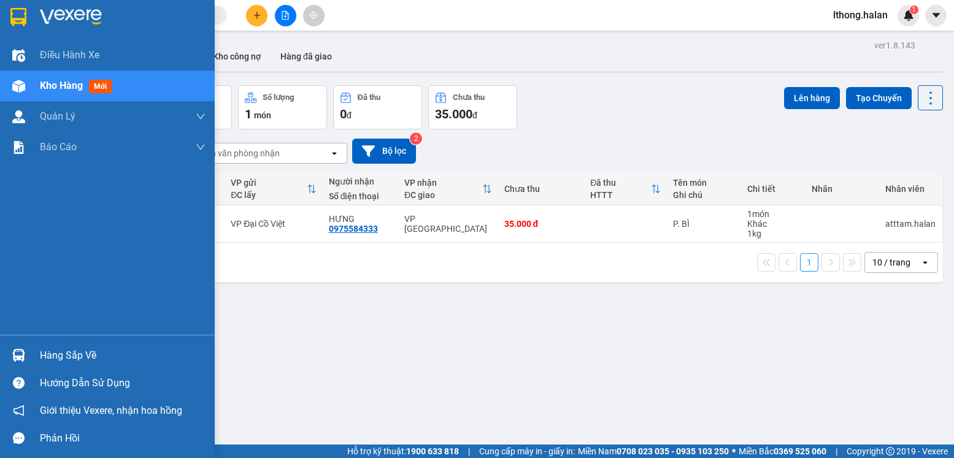
click at [69, 360] on div "Hàng sắp về" at bounding box center [123, 356] width 166 height 18
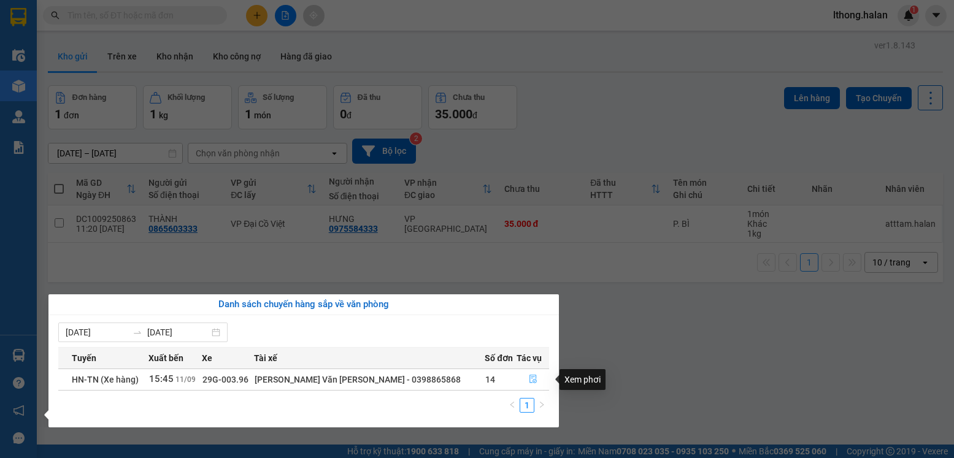
click at [529, 380] on icon "file-done" at bounding box center [533, 379] width 9 height 9
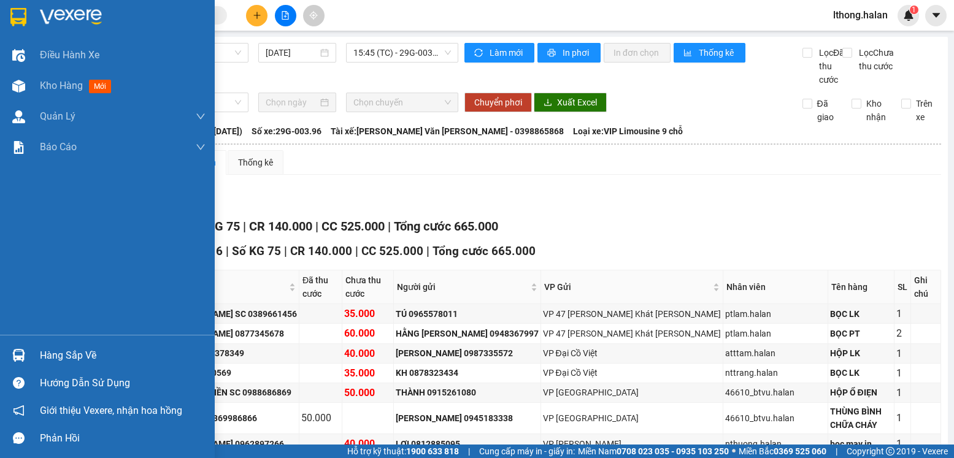
click at [67, 359] on div "Hàng sắp về" at bounding box center [123, 356] width 166 height 18
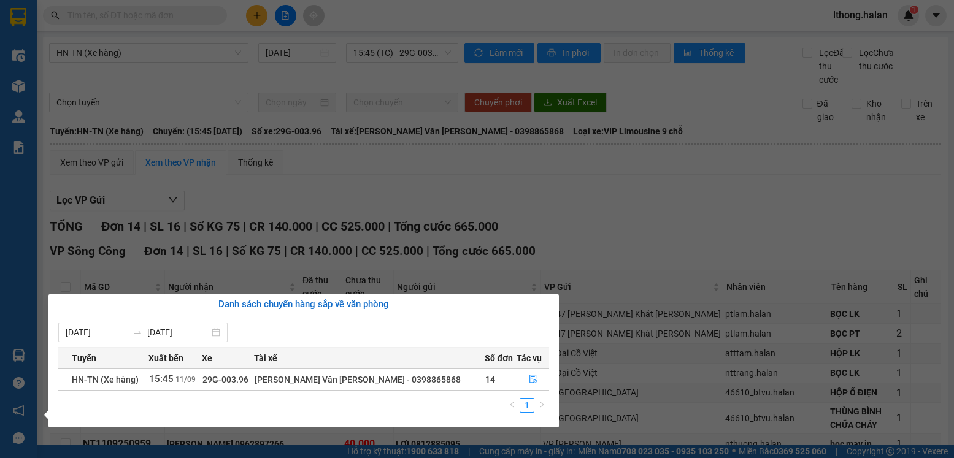
click at [639, 235] on section "Kết quả tìm kiếm ( 487 ) Bộ lọc Mã ĐH Trạng thái Món hàng Thu hộ Tổng cước Chưa…" at bounding box center [477, 229] width 954 height 458
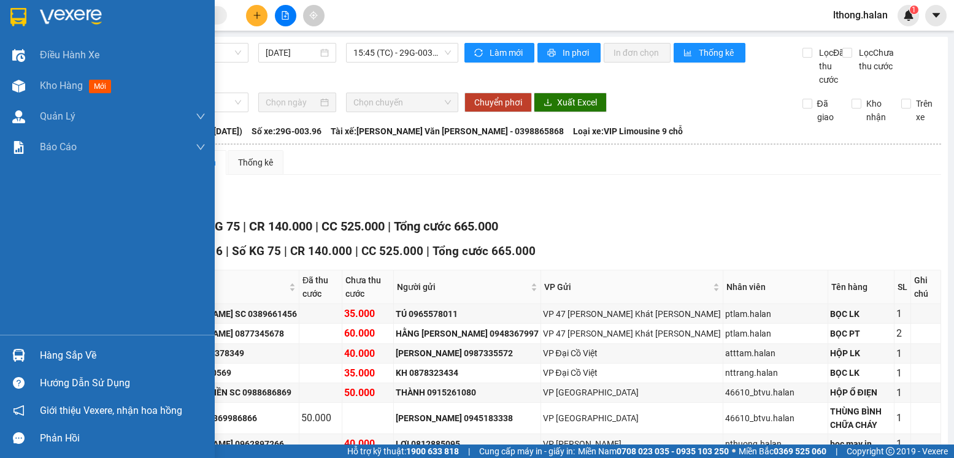
click at [67, 362] on div "Hàng sắp về" at bounding box center [123, 356] width 166 height 18
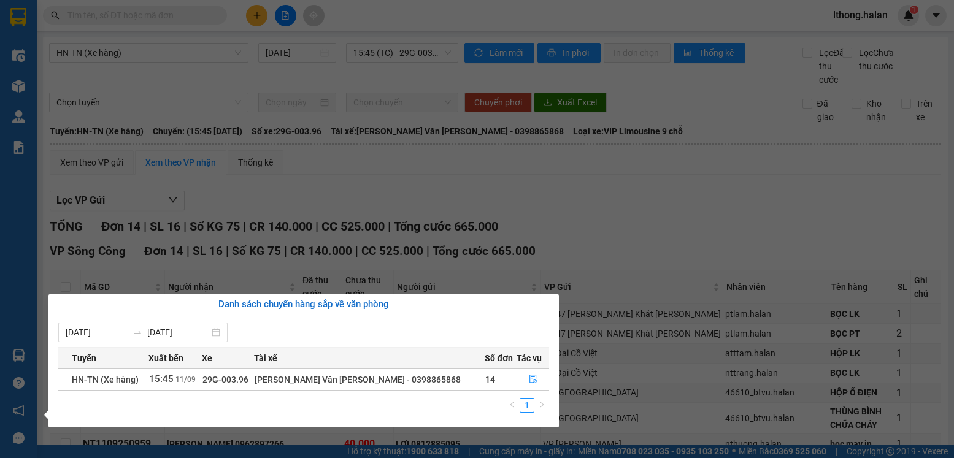
click at [726, 208] on section "Kết quả tìm kiếm ( 487 ) Bộ lọc Mã ĐH Trạng thái Món hàng Thu hộ Tổng cước Chưa…" at bounding box center [477, 229] width 954 height 458
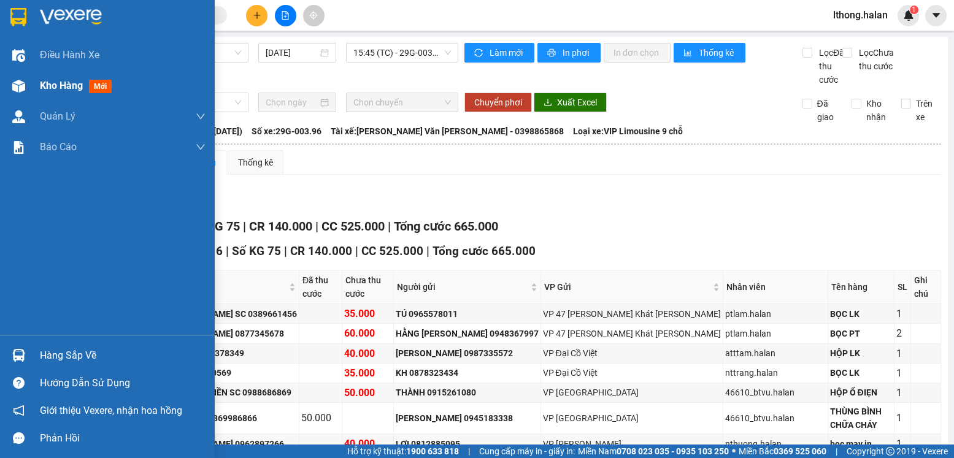
click at [61, 87] on span "Kho hàng" at bounding box center [61, 86] width 43 height 12
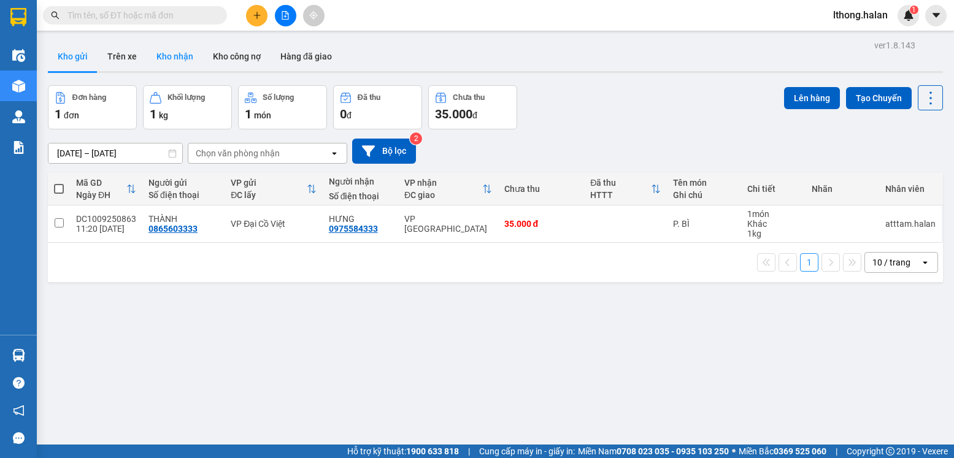
click at [168, 61] on button "Kho nhận" at bounding box center [175, 56] width 56 height 29
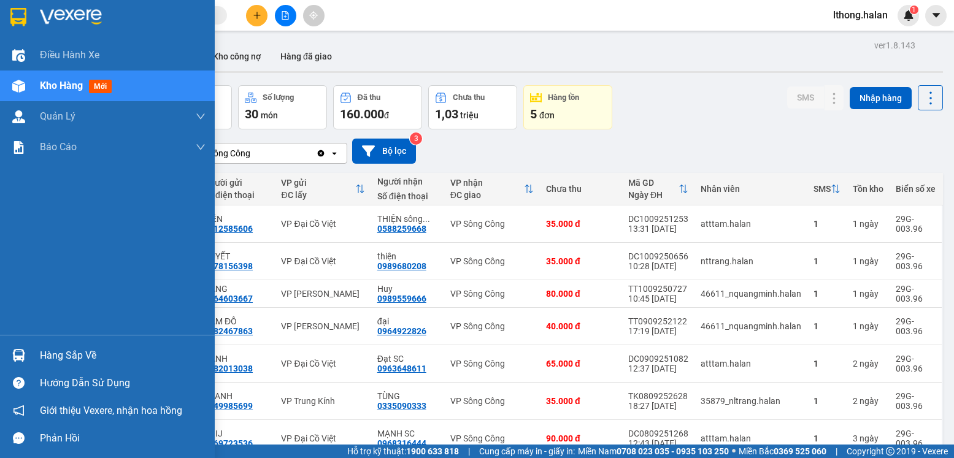
click at [45, 364] on div "Hàng sắp về" at bounding box center [123, 356] width 166 height 18
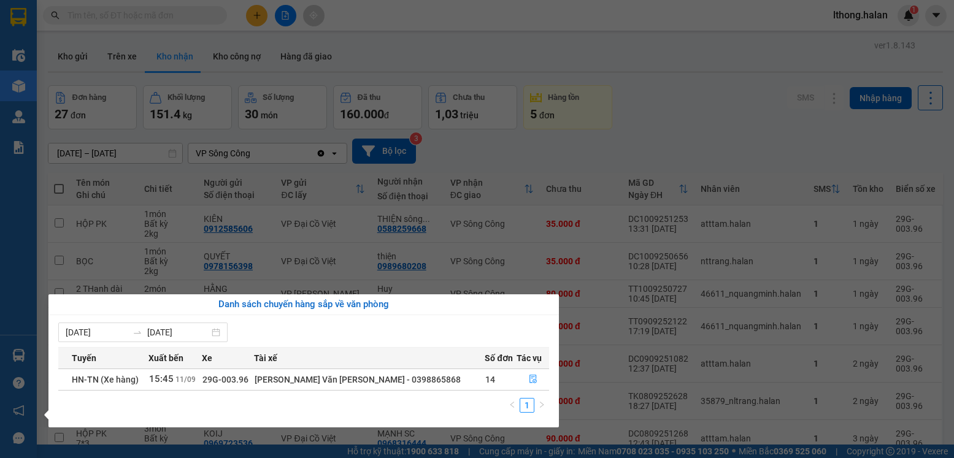
click at [682, 120] on section "Kết quả tìm kiếm ( 487 ) Bộ lọc Mã ĐH Trạng thái Món hàng Thu hộ Tổng cước Chưa…" at bounding box center [477, 229] width 954 height 458
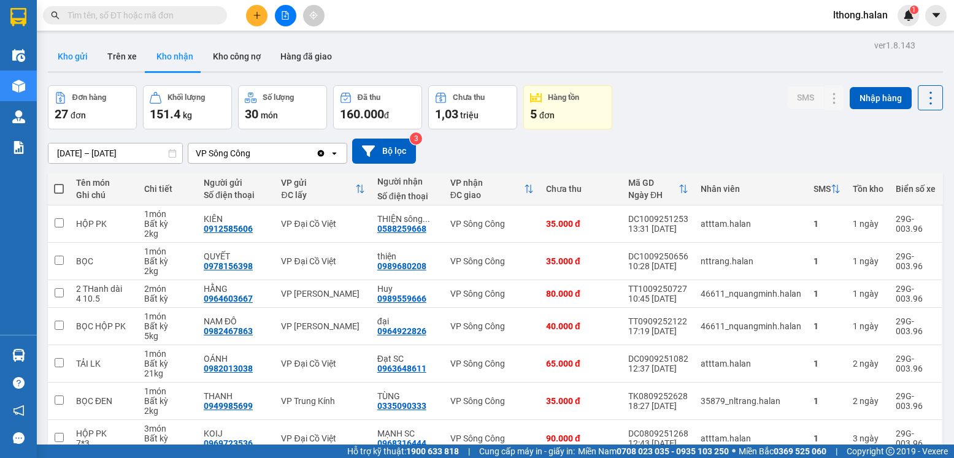
click at [74, 55] on button "Kho gửi" at bounding box center [73, 56] width 50 height 29
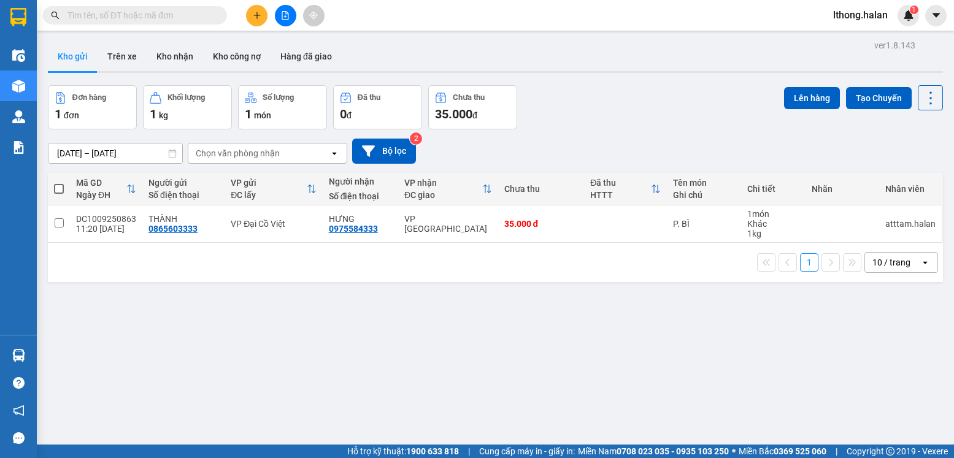
click at [145, 20] on input "text" at bounding box center [139, 15] width 145 height 13
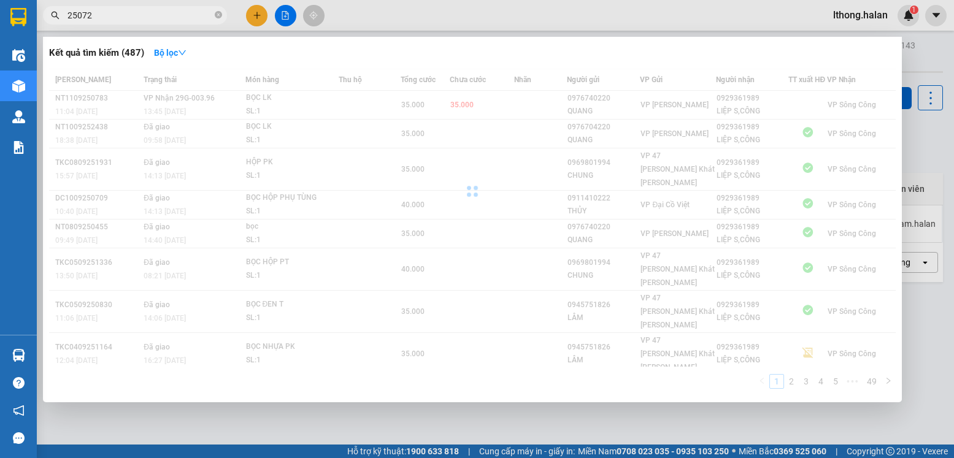
type input "250729"
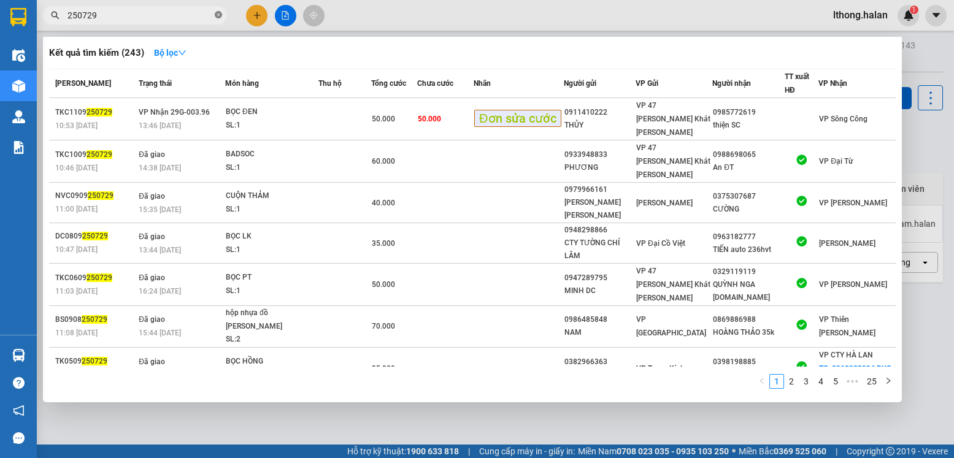
click at [218, 17] on icon "close-circle" at bounding box center [218, 14] width 7 height 7
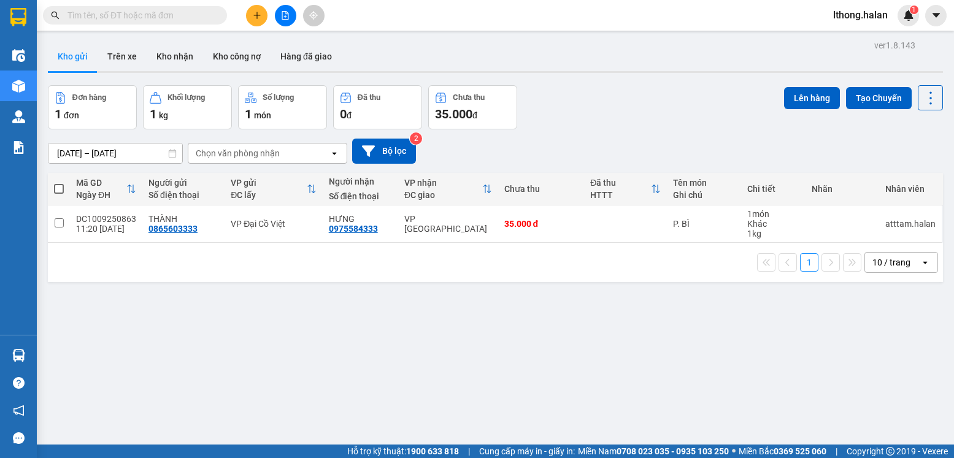
click at [182, 13] on input "text" at bounding box center [139, 15] width 145 height 13
click at [183, 15] on input "text" at bounding box center [139, 15] width 145 height 13
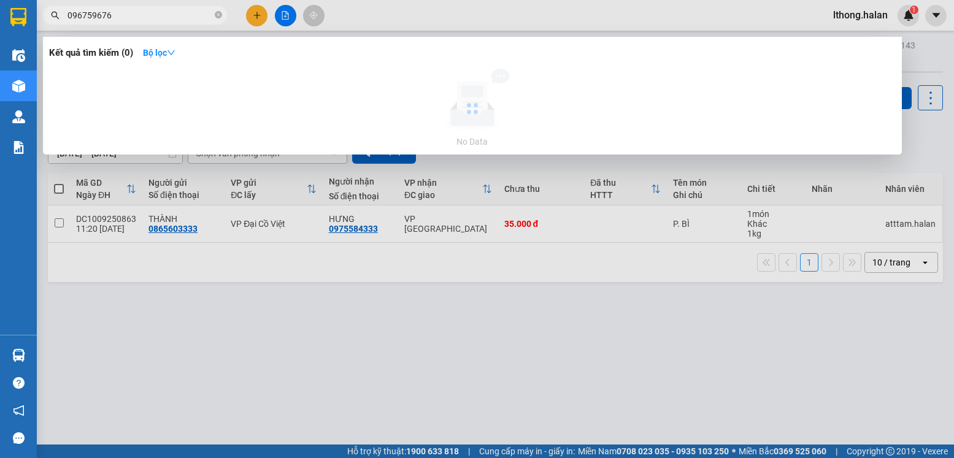
type input "0967596762"
click at [215, 15] on icon "close-circle" at bounding box center [218, 14] width 7 height 7
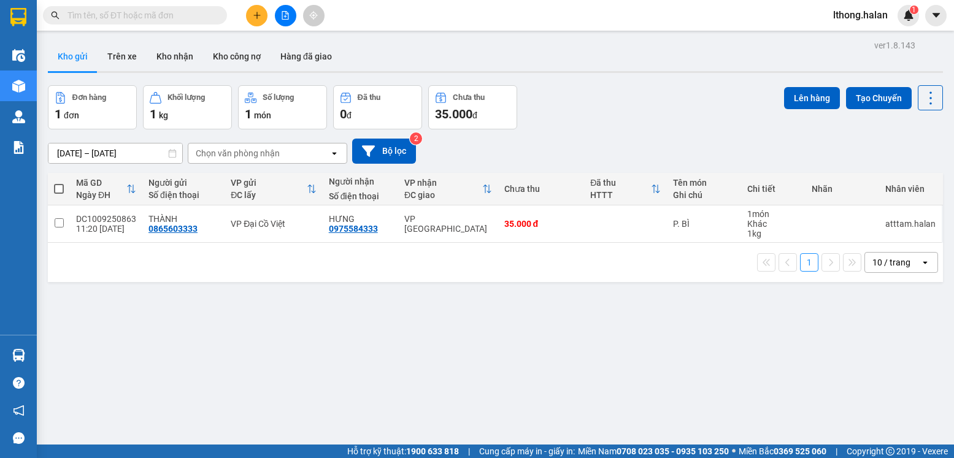
click at [181, 13] on input "text" at bounding box center [139, 15] width 145 height 13
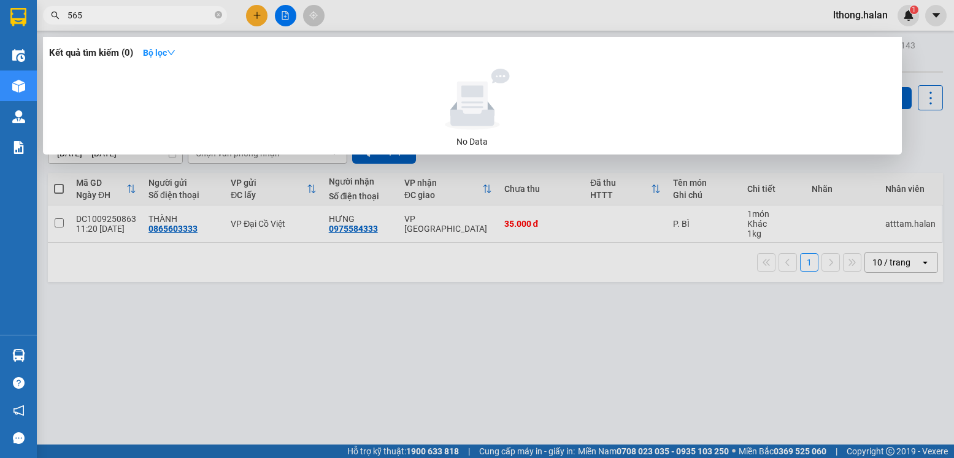
type input "5657"
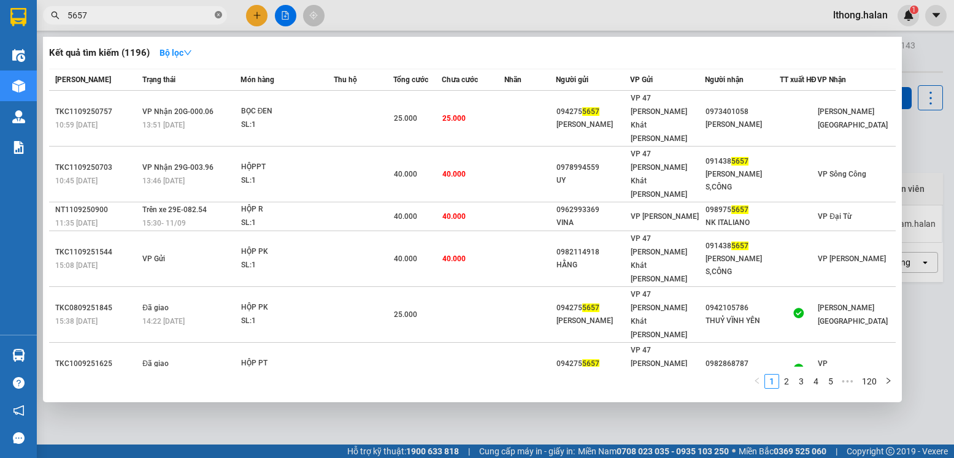
click at [217, 15] on icon "close-circle" at bounding box center [218, 14] width 7 height 7
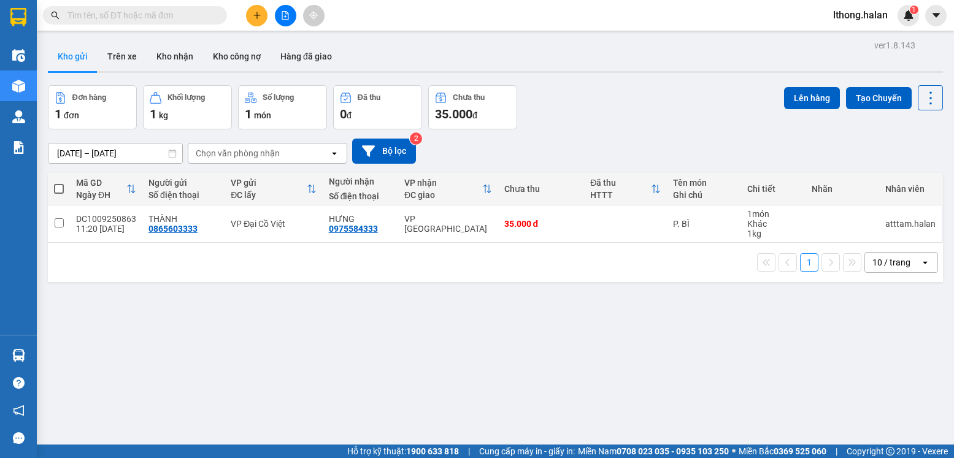
click at [194, 13] on input "text" at bounding box center [139, 15] width 145 height 13
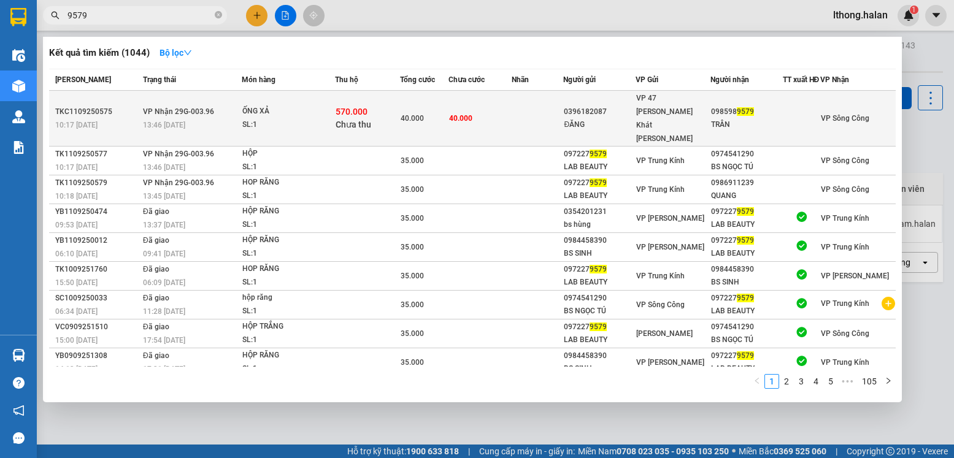
type input "9579"
click at [783, 112] on td at bounding box center [802, 119] width 38 height 56
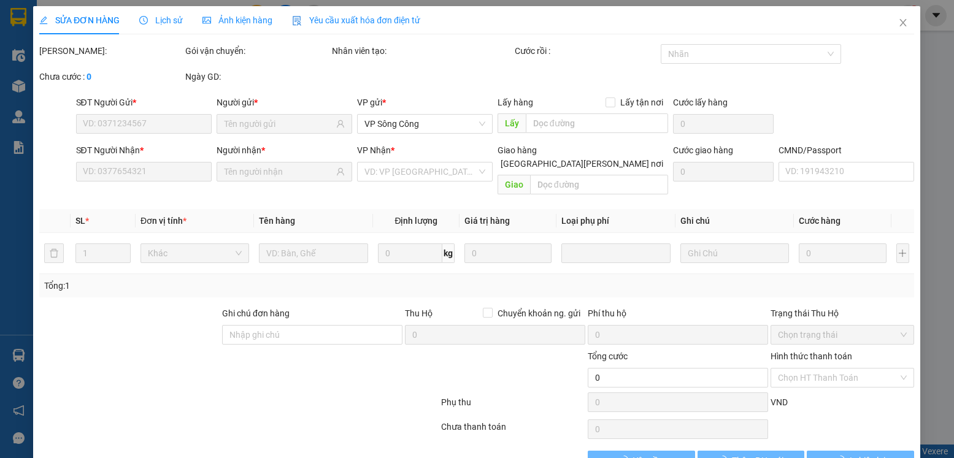
type input "0396182087"
type input "ĐĂNG"
type input "0985989579"
type input "TRÂN"
checkbox input "true"
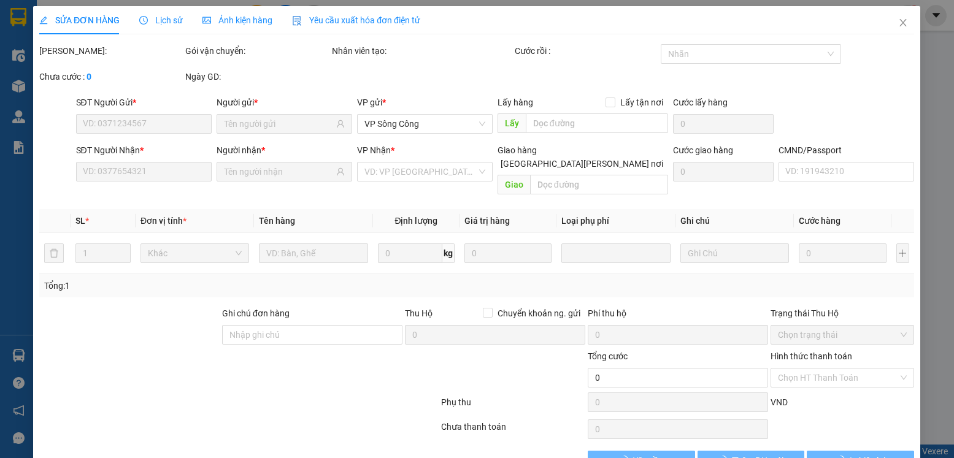
type input "570.000"
type input "30.000"
type input "40.000"
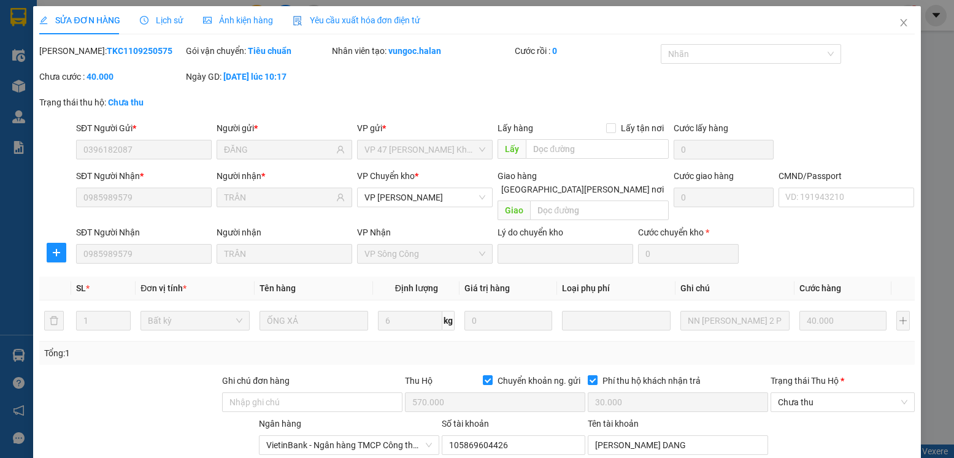
scroll to position [133, 0]
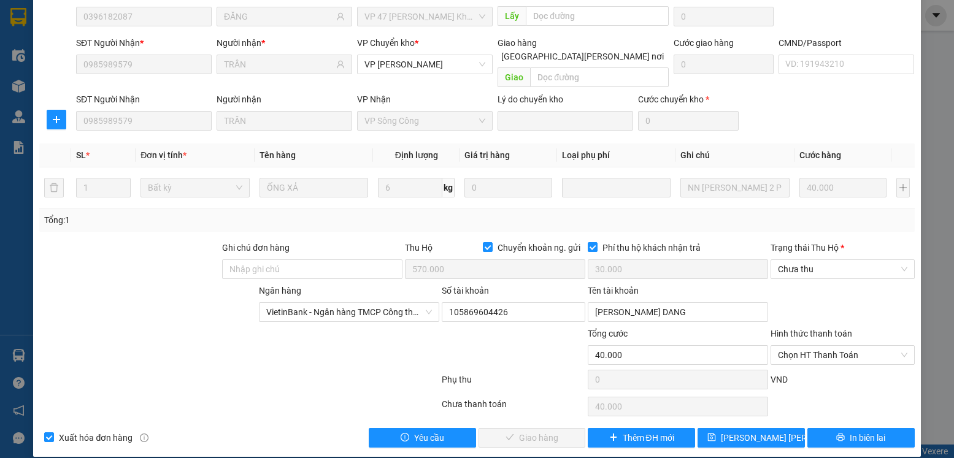
click at [864, 331] on div "Hình thức thanh toán" at bounding box center [843, 336] width 144 height 18
click at [860, 346] on span "Chọn HT Thanh Toán" at bounding box center [842, 355] width 129 height 18
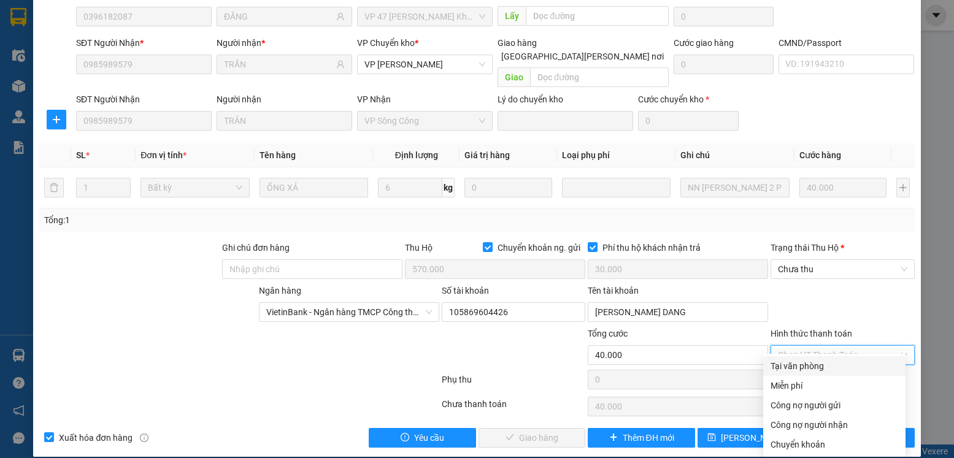
click at [867, 284] on div "Ngân hàng VietinBank - Ngân hàng TMCP Công thương Việt Nam Số tài khoản 1058696…" at bounding box center [476, 305] width 877 height 43
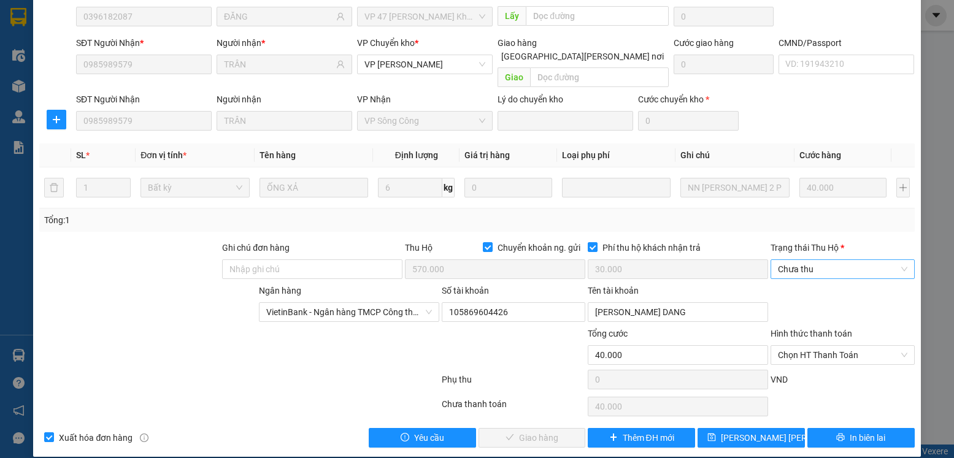
click at [836, 260] on span "Chưa thu" at bounding box center [842, 269] width 129 height 18
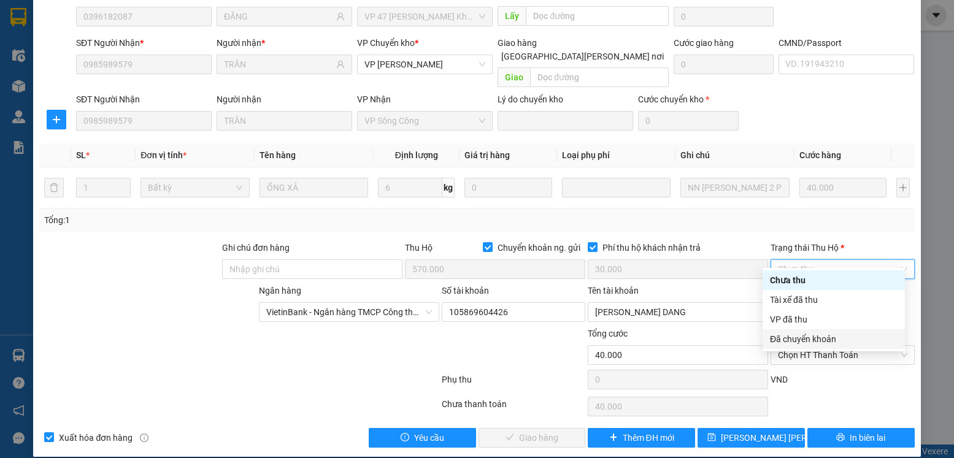
click at [799, 339] on div "Đã chuyển khoản" at bounding box center [834, 339] width 128 height 13
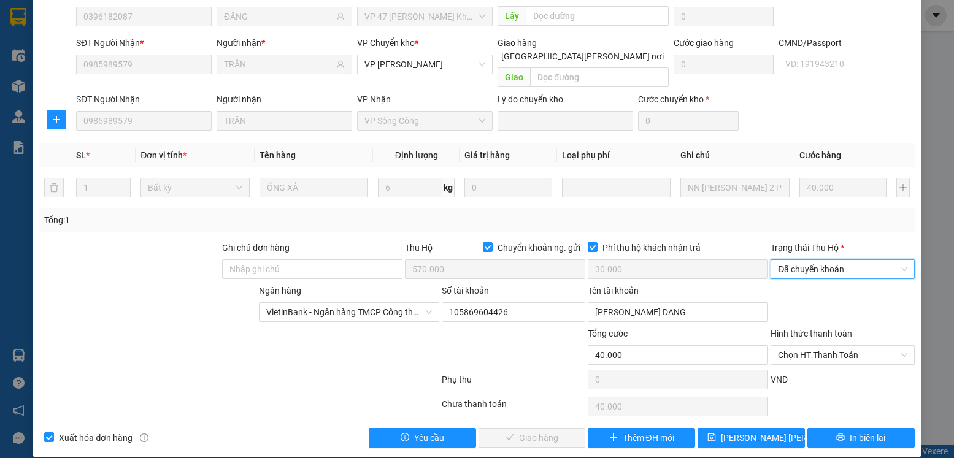
click at [833, 260] on span "Đã chuyển khoản" at bounding box center [842, 269] width 129 height 18
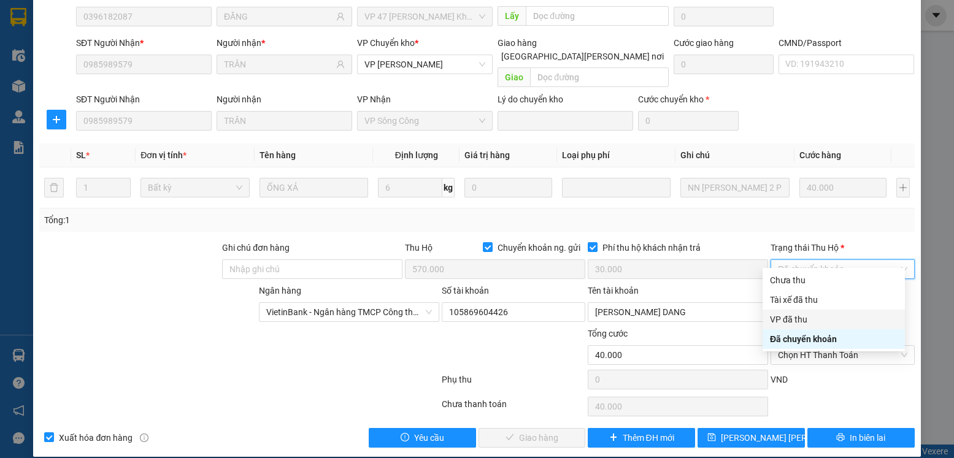
drag, startPoint x: 796, startPoint y: 318, endPoint x: 800, endPoint y: 323, distance: 6.6
click at [796, 318] on div "VP đã thu" at bounding box center [834, 319] width 128 height 13
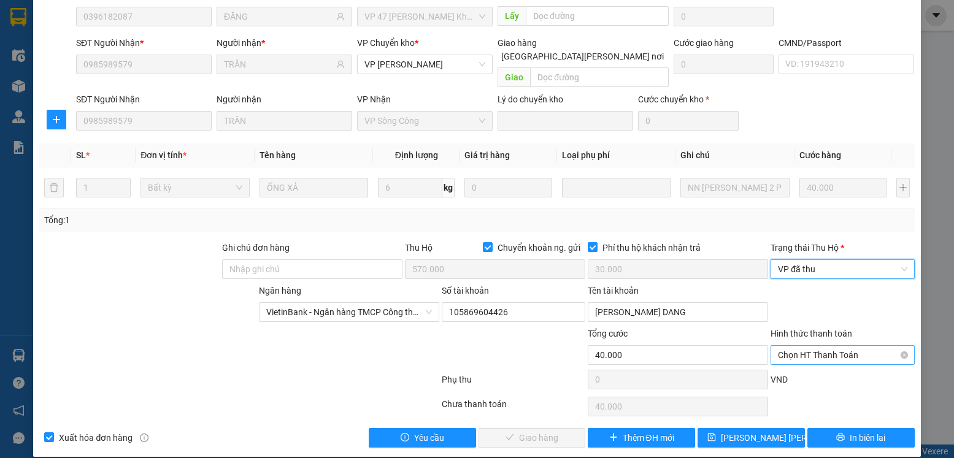
click at [834, 346] on span "Chọn HT Thanh Toán" at bounding box center [842, 355] width 129 height 18
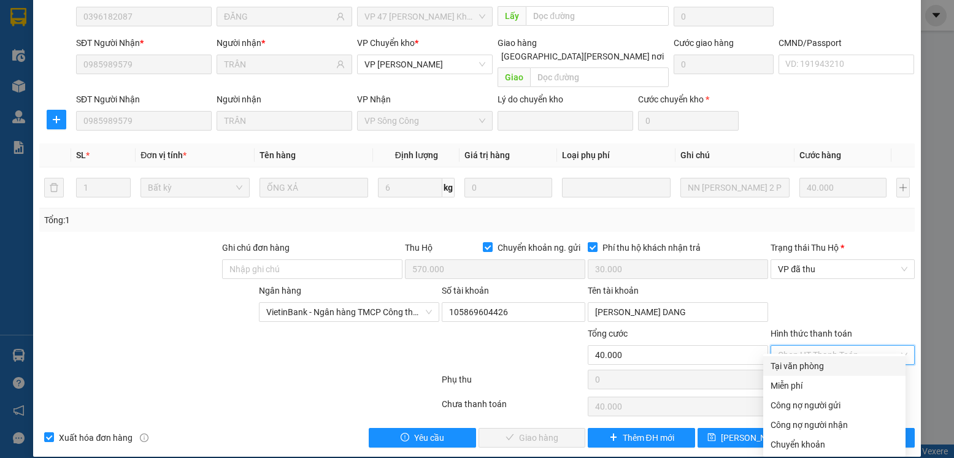
click at [807, 369] on div "Tại văn phòng" at bounding box center [835, 366] width 128 height 13
type input "0"
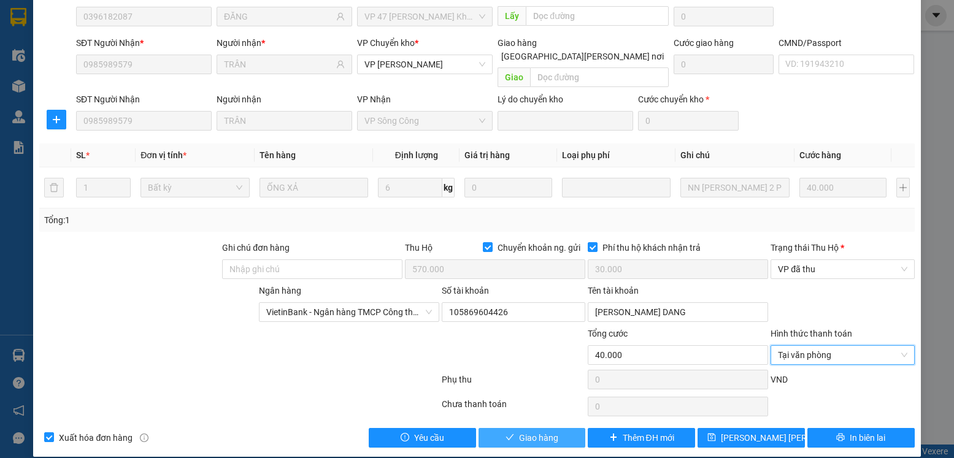
click at [542, 431] on span "Giao hàng" at bounding box center [538, 437] width 39 height 13
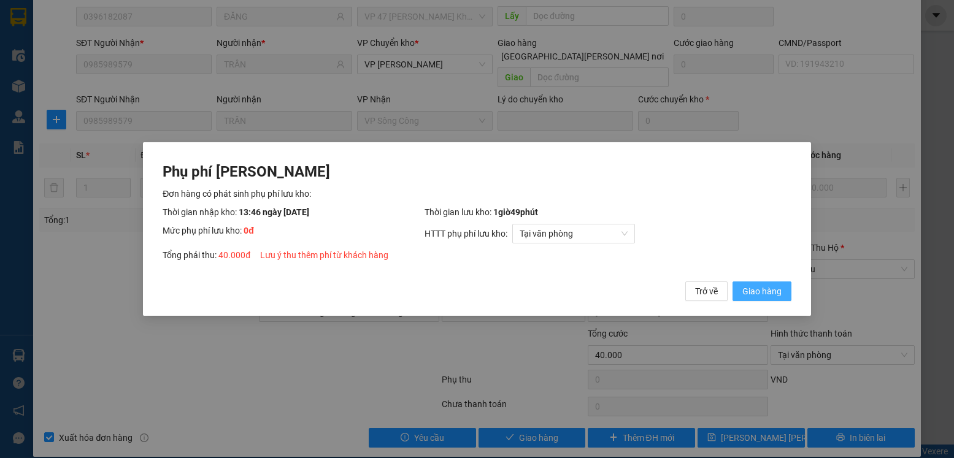
click at [746, 290] on span "Giao hàng" at bounding box center [761, 291] width 39 height 13
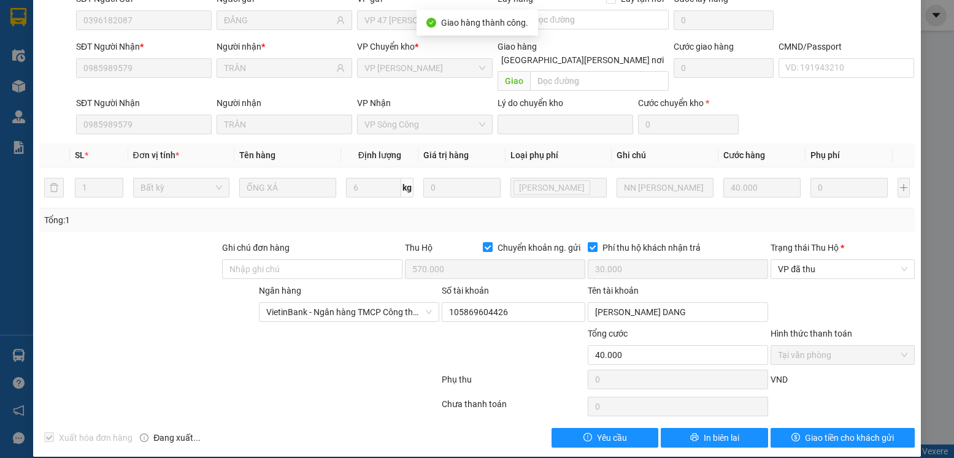
scroll to position [0, 0]
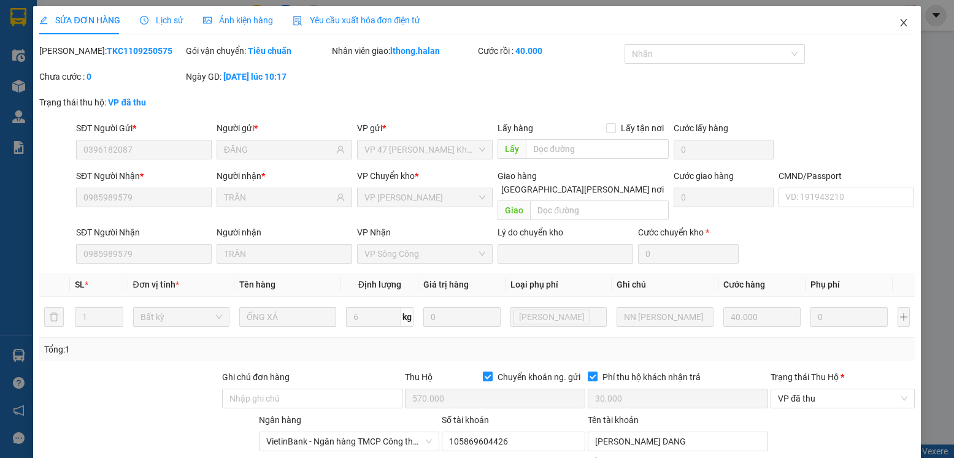
click at [899, 23] on icon "close" at bounding box center [904, 23] width 10 height 10
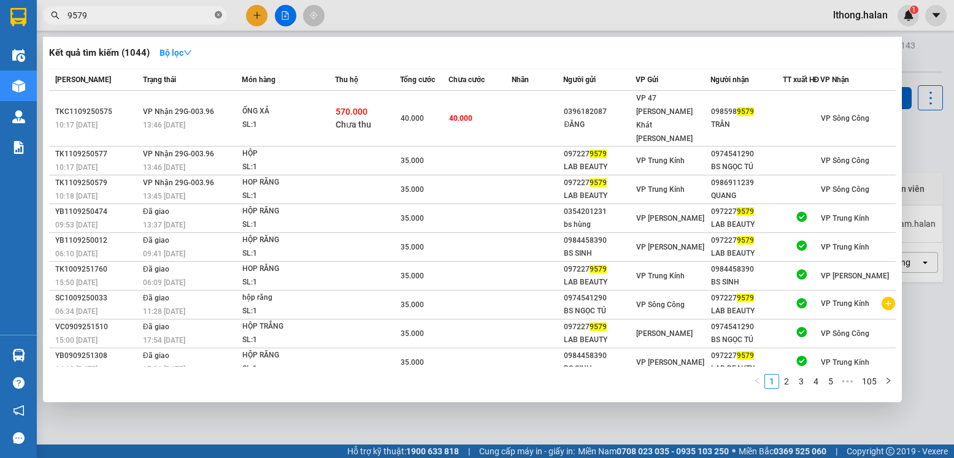
click at [216, 17] on icon "close-circle" at bounding box center [218, 14] width 7 height 7
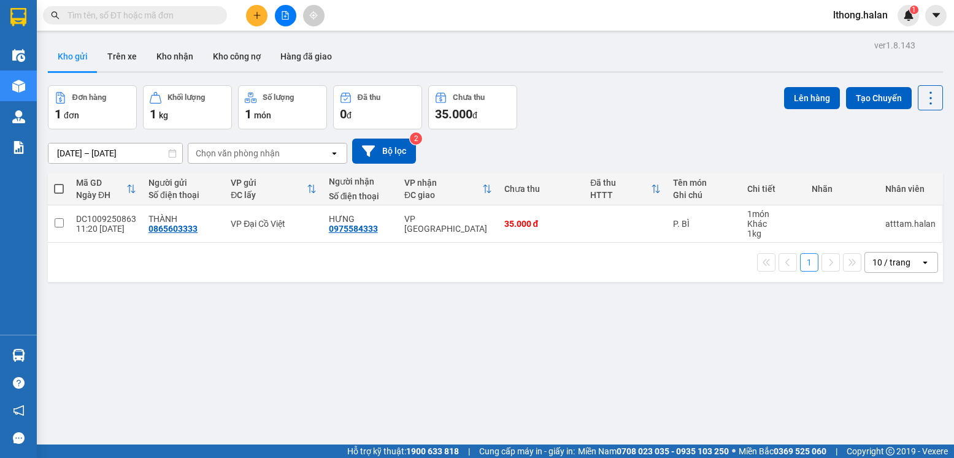
click at [204, 15] on input "text" at bounding box center [139, 15] width 145 height 13
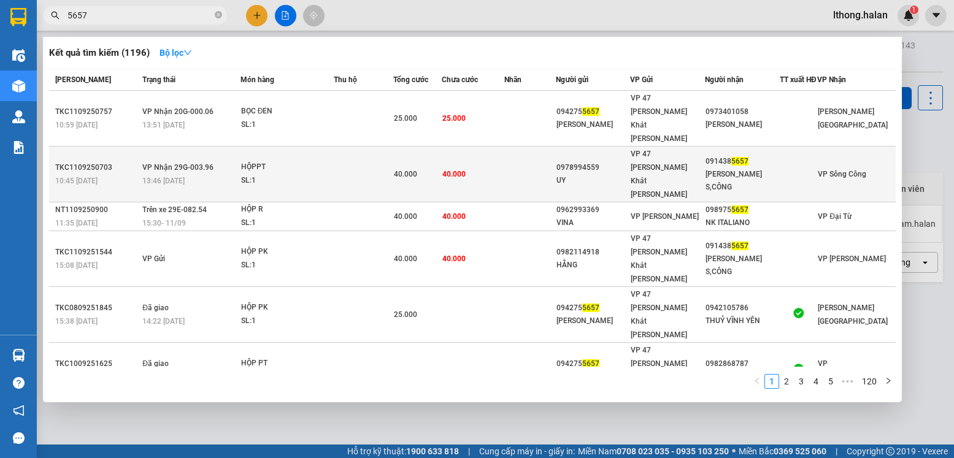
type input "5657"
click at [775, 155] on div "091438 5657" at bounding box center [743, 161] width 74 height 13
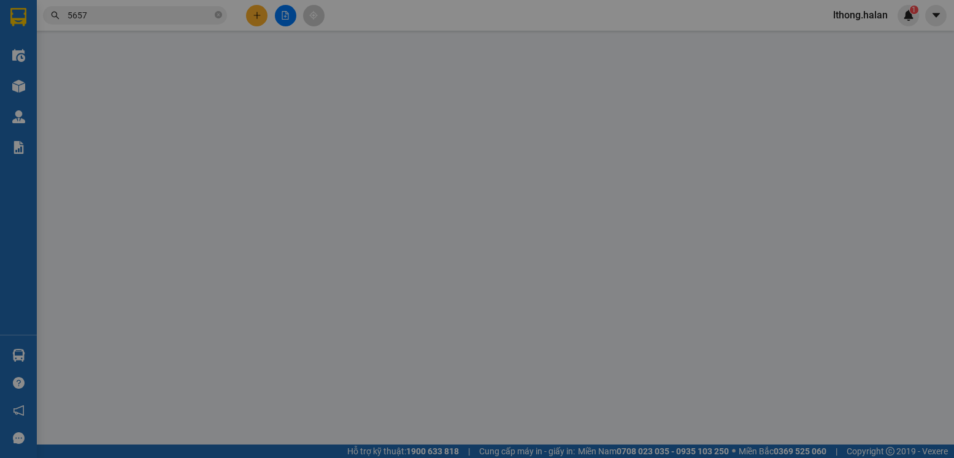
type input "0978994559"
type input "UY"
type input "0914385657"
type input "VŨ HÙNG S,CÔNG"
type input "40.000"
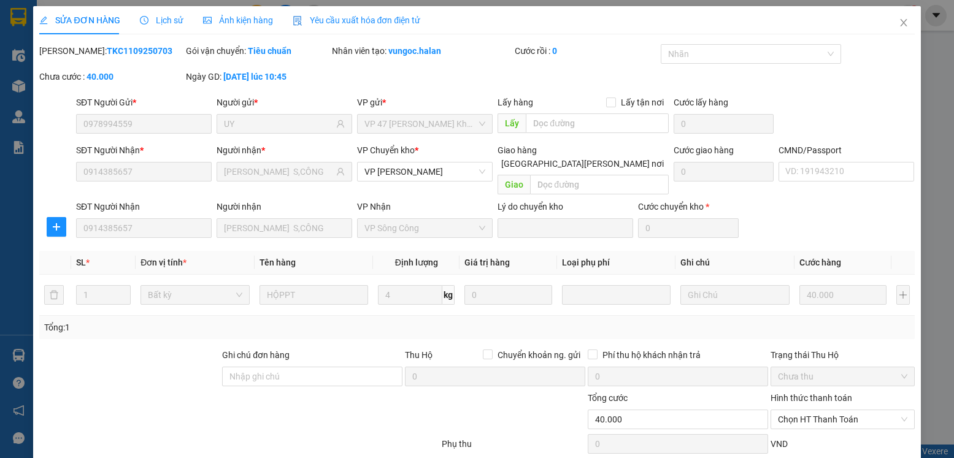
scroll to position [64, 0]
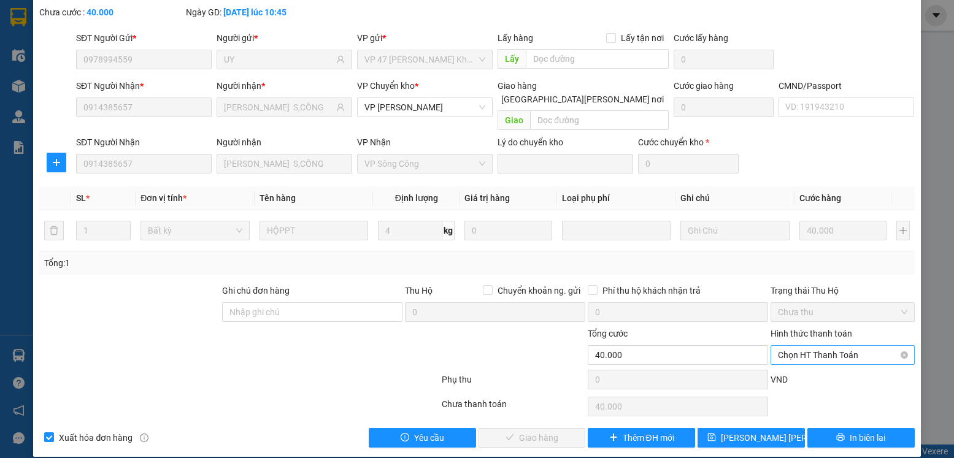
click at [843, 346] on span "Chọn HT Thanh Toán" at bounding box center [842, 355] width 129 height 18
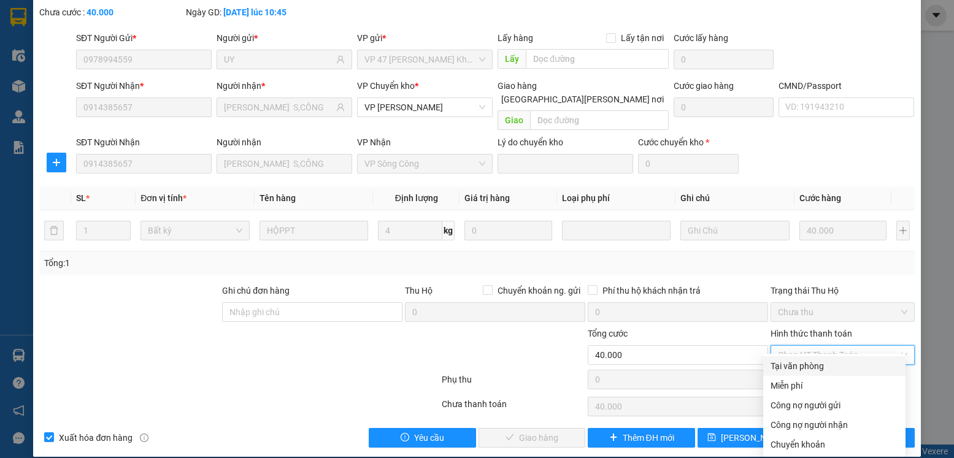
click at [817, 365] on div "Tại văn phòng" at bounding box center [835, 366] width 128 height 13
type input "0"
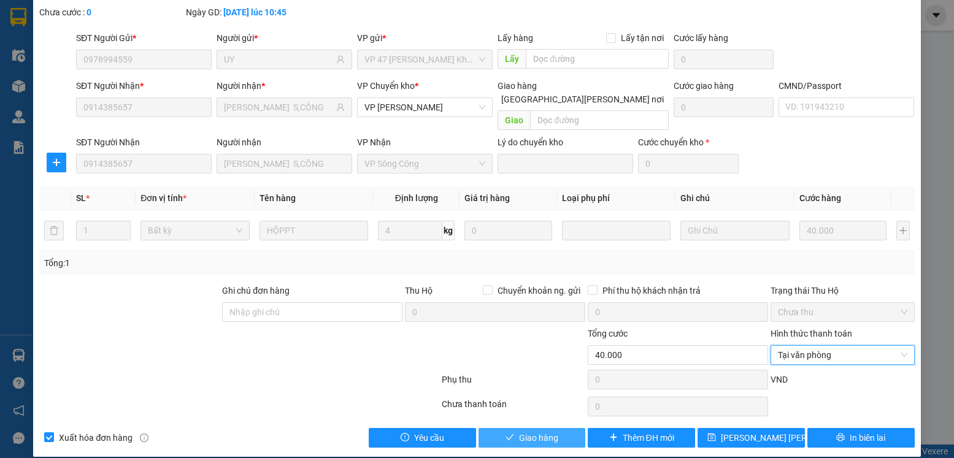
click at [524, 431] on span "Giao hàng" at bounding box center [538, 437] width 39 height 13
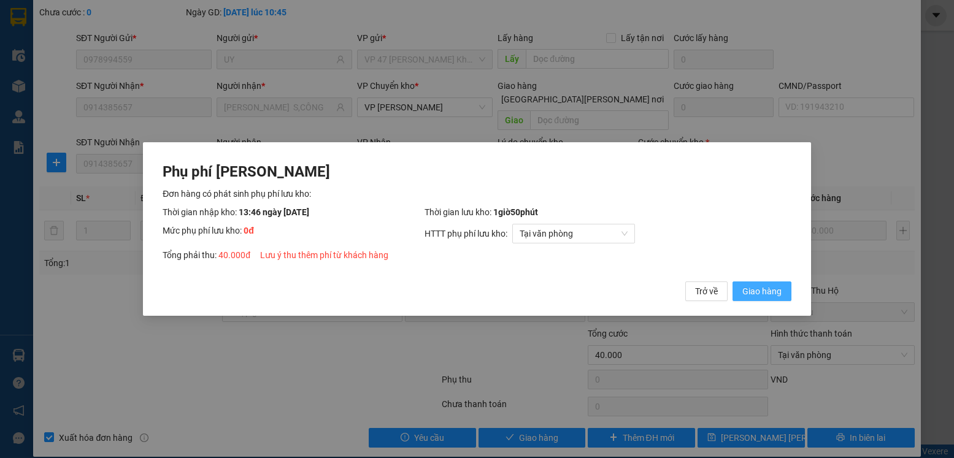
click at [763, 286] on span "Giao hàng" at bounding box center [761, 291] width 39 height 13
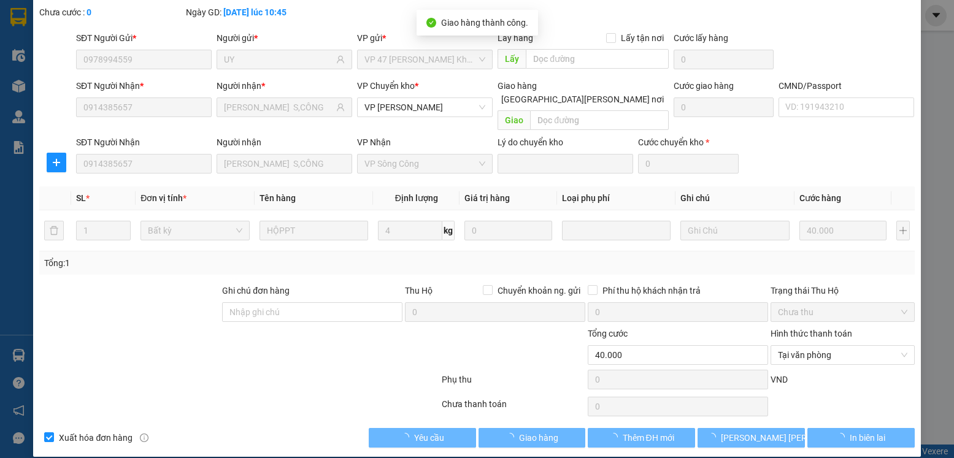
scroll to position [0, 0]
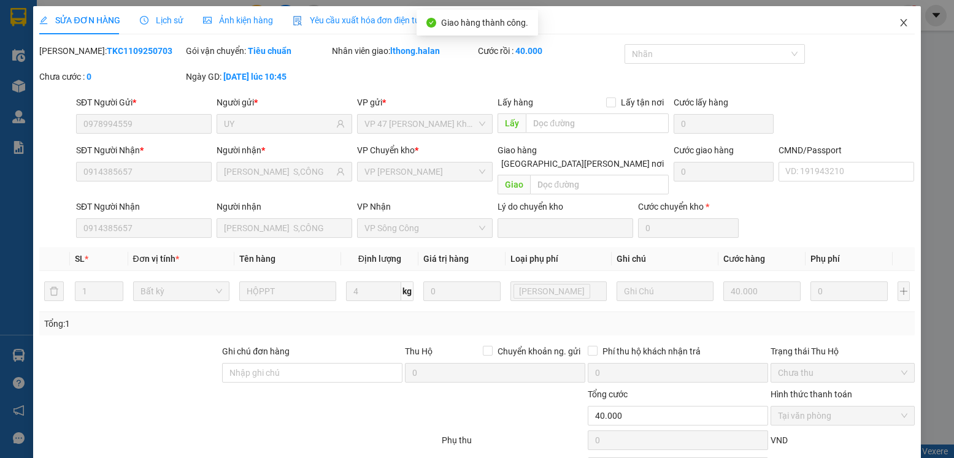
click at [900, 23] on icon "close" at bounding box center [903, 22] width 7 height 7
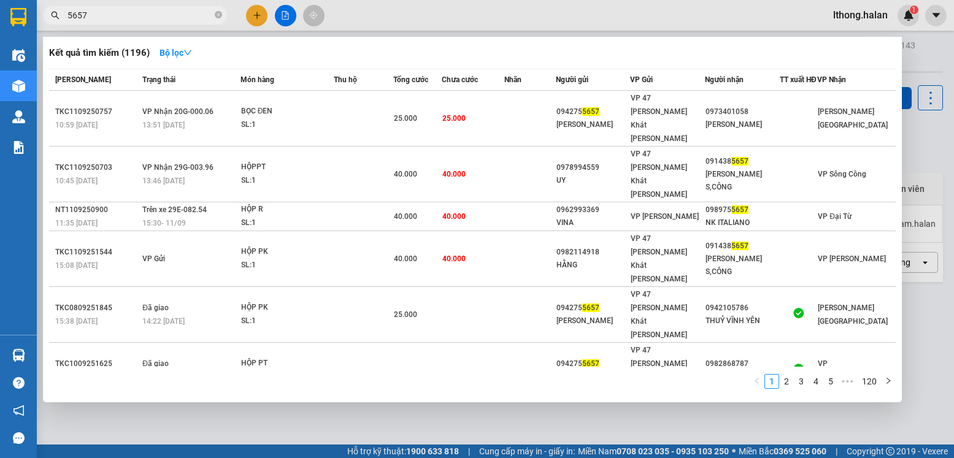
click at [183, 18] on input "5657" at bounding box center [139, 15] width 145 height 13
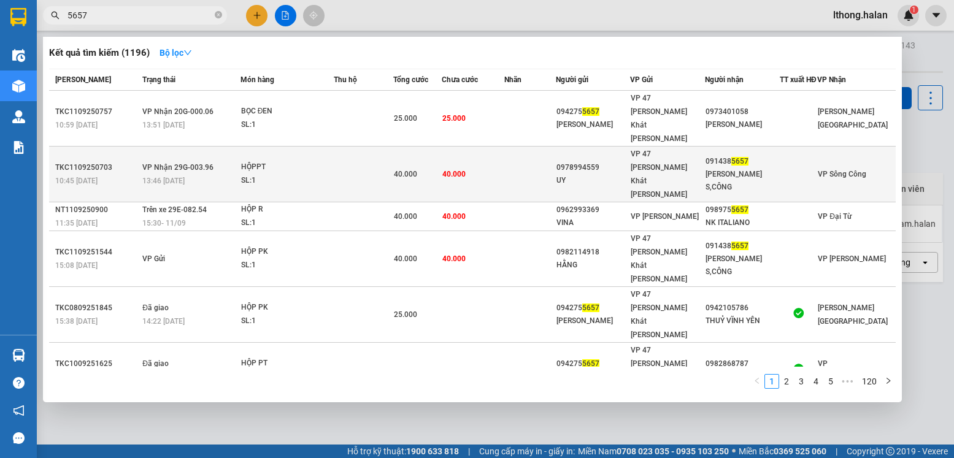
click at [706, 168] on div "VŨ HÙNG S,CÔNG" at bounding box center [743, 181] width 74 height 26
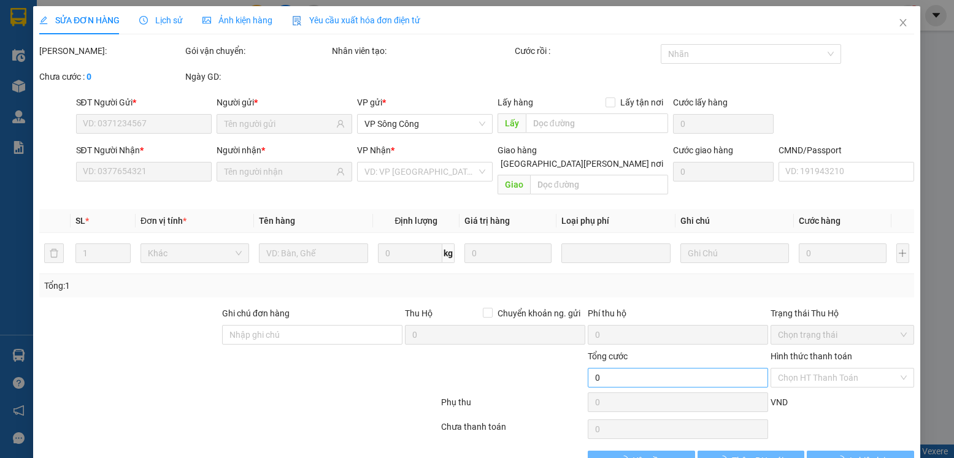
type input "0978994559"
type input "UY"
type input "0914385657"
type input "VŨ HÙNG S,CÔNG"
type input "40.000"
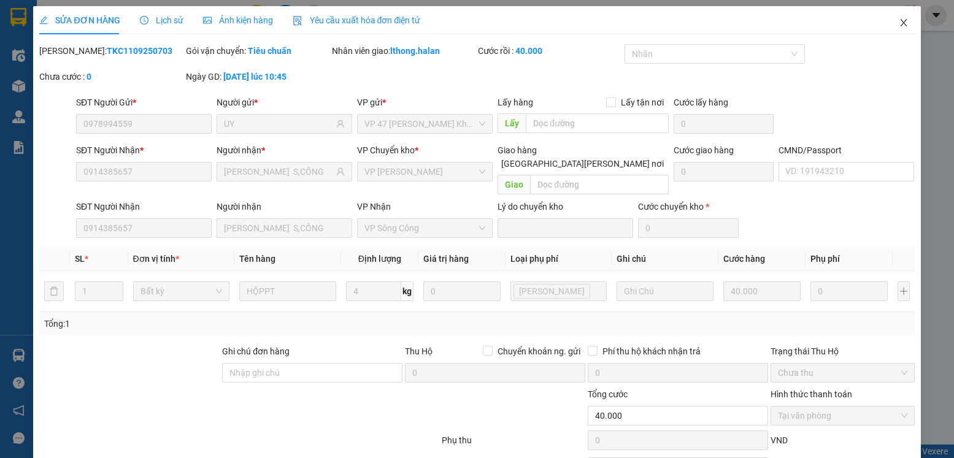
click at [900, 25] on icon "close" at bounding box center [903, 22] width 7 height 7
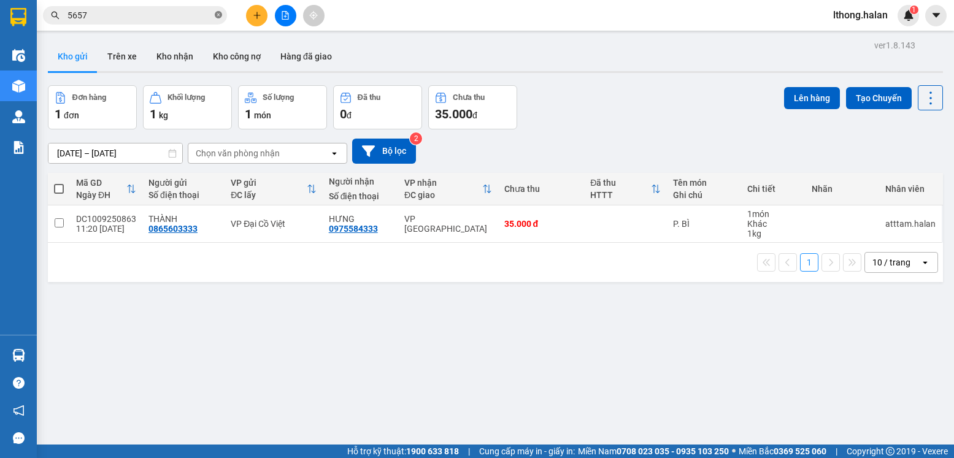
click at [216, 16] on icon "close-circle" at bounding box center [218, 14] width 7 height 7
click at [194, 17] on input "text" at bounding box center [139, 15] width 145 height 13
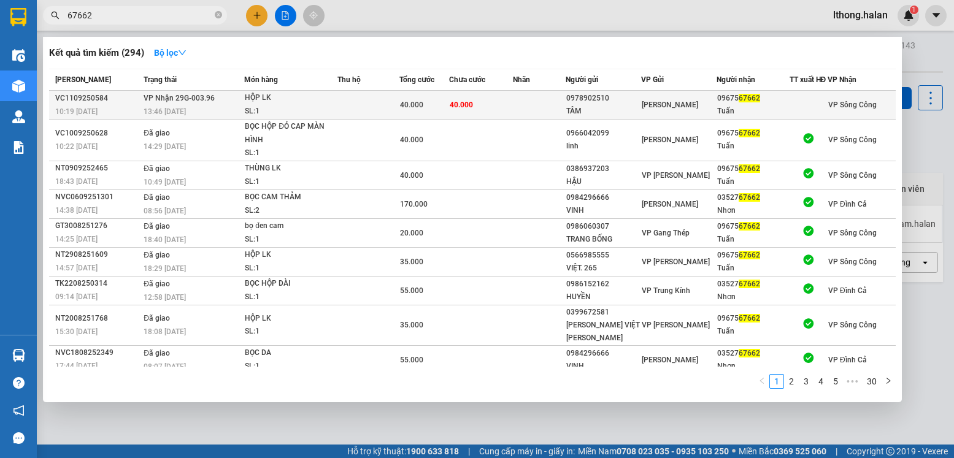
type input "67662"
click at [524, 108] on td at bounding box center [539, 105] width 53 height 29
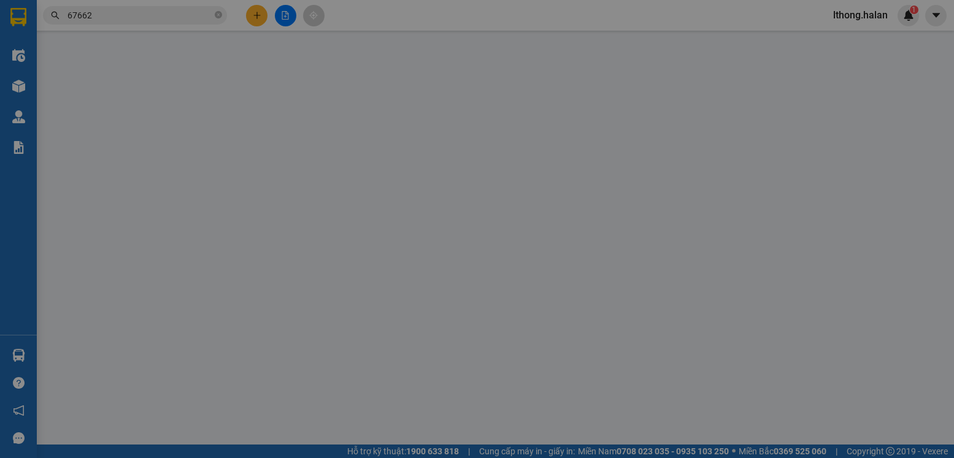
type input "0978902510"
type input "TÂM"
type input "0967567662"
type input "Tuấn"
type input "40.000"
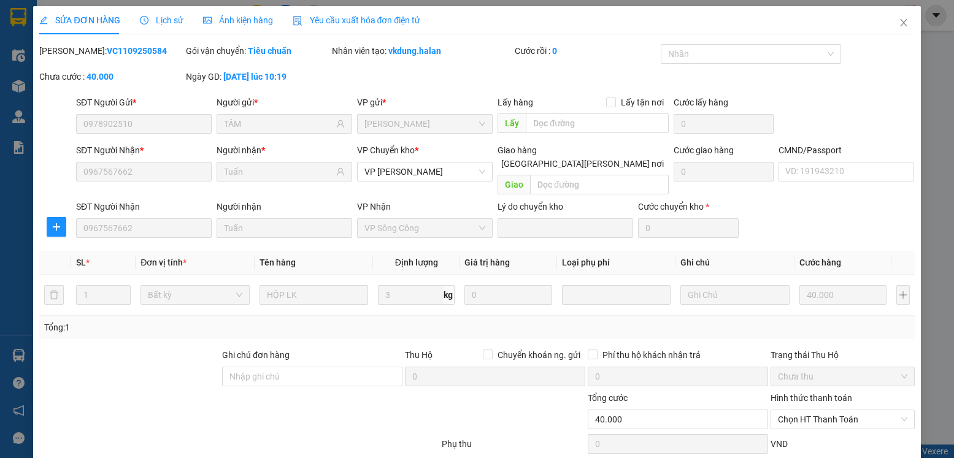
scroll to position [64, 0]
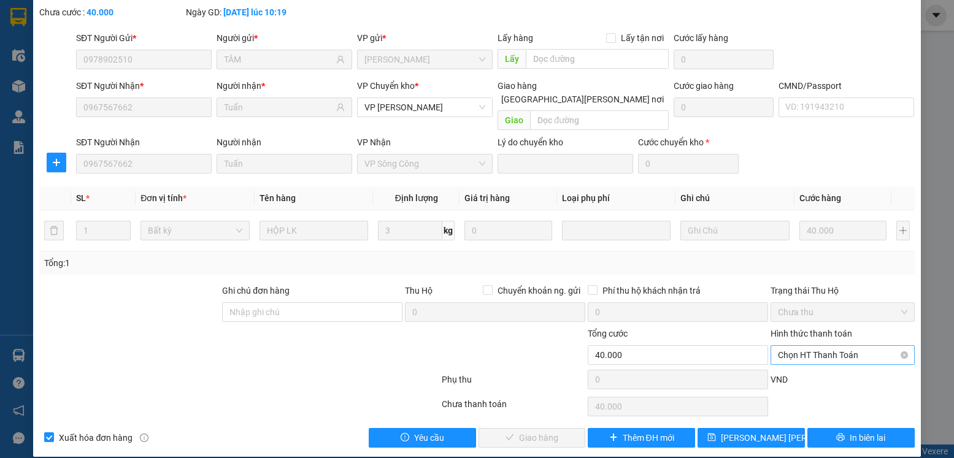
click at [833, 346] on span "Chọn HT Thanh Toán" at bounding box center [842, 355] width 129 height 18
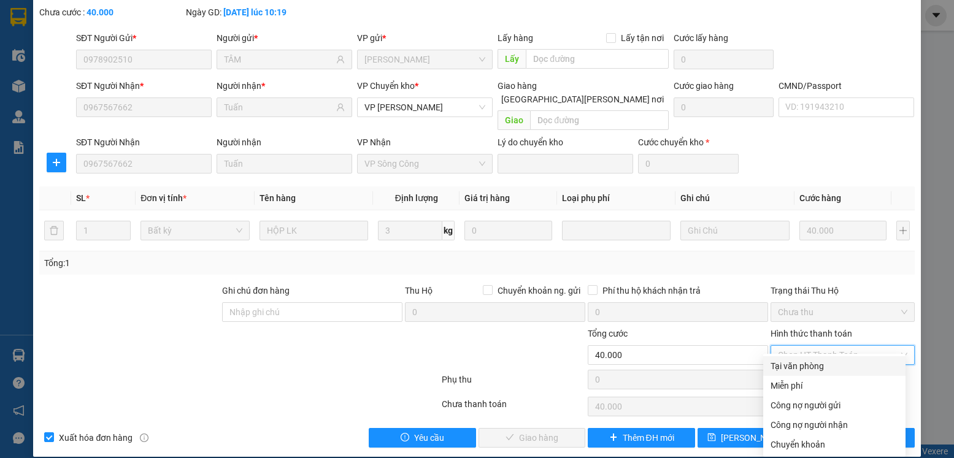
click at [811, 368] on div "Tại văn phòng" at bounding box center [835, 366] width 128 height 13
type input "0"
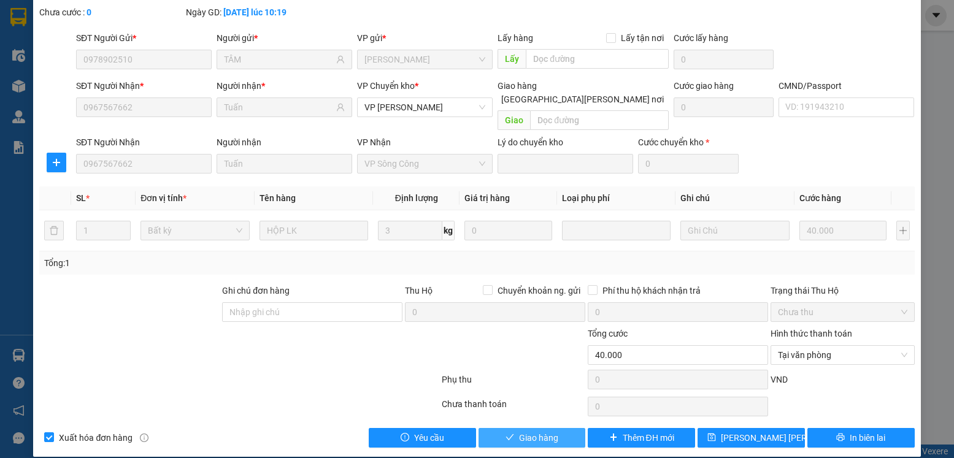
click at [550, 431] on span "Giao hàng" at bounding box center [538, 437] width 39 height 13
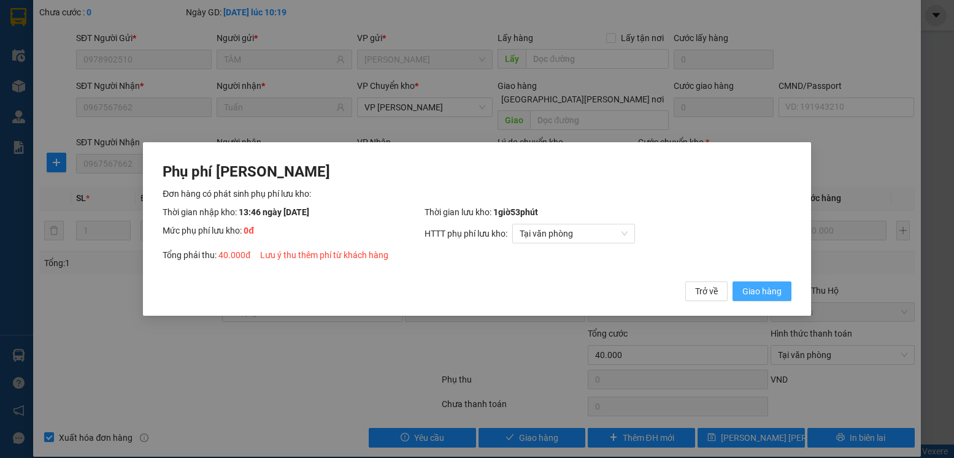
click at [758, 287] on span "Giao hàng" at bounding box center [761, 291] width 39 height 13
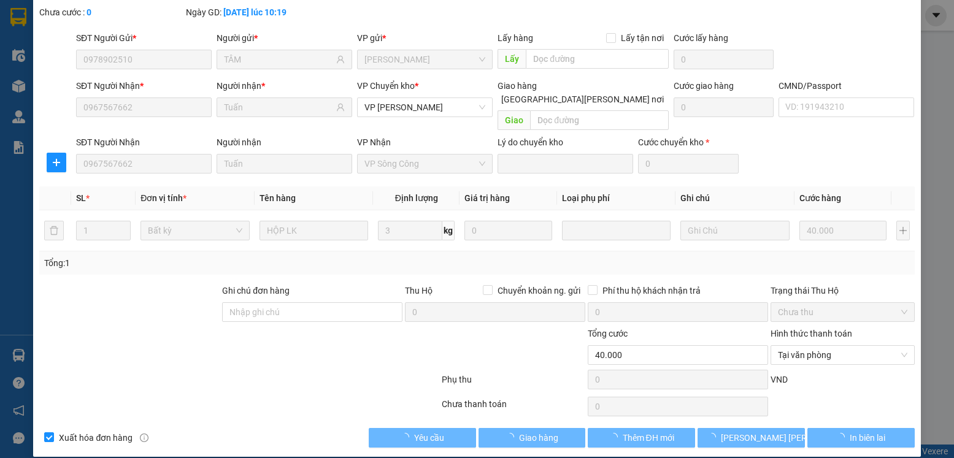
scroll to position [0, 0]
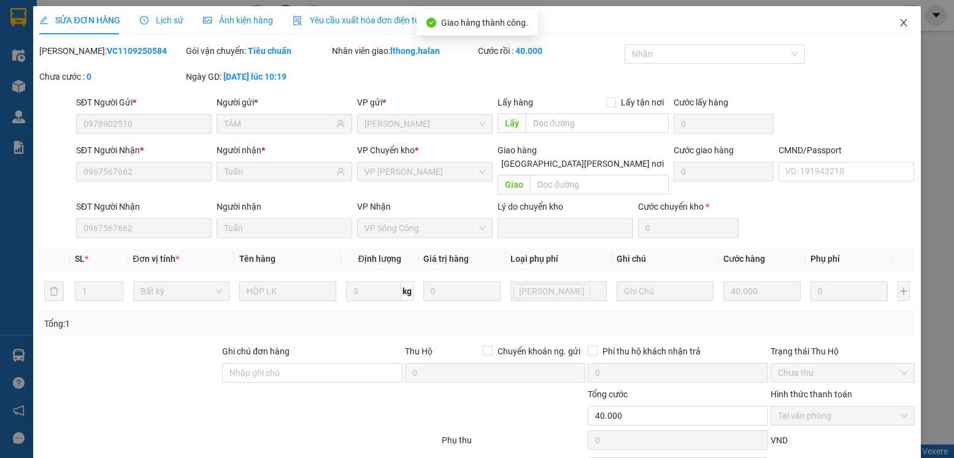
click at [900, 25] on icon "close" at bounding box center [903, 22] width 7 height 7
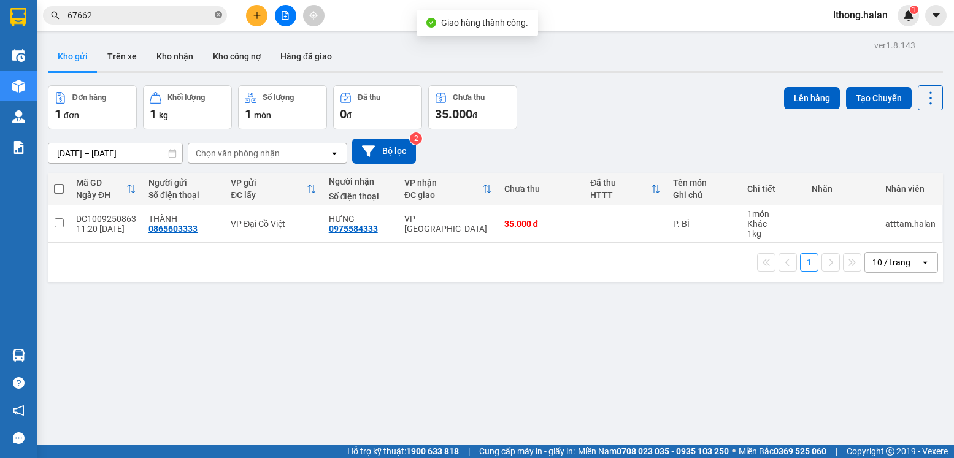
click at [221, 16] on icon "close-circle" at bounding box center [218, 14] width 7 height 7
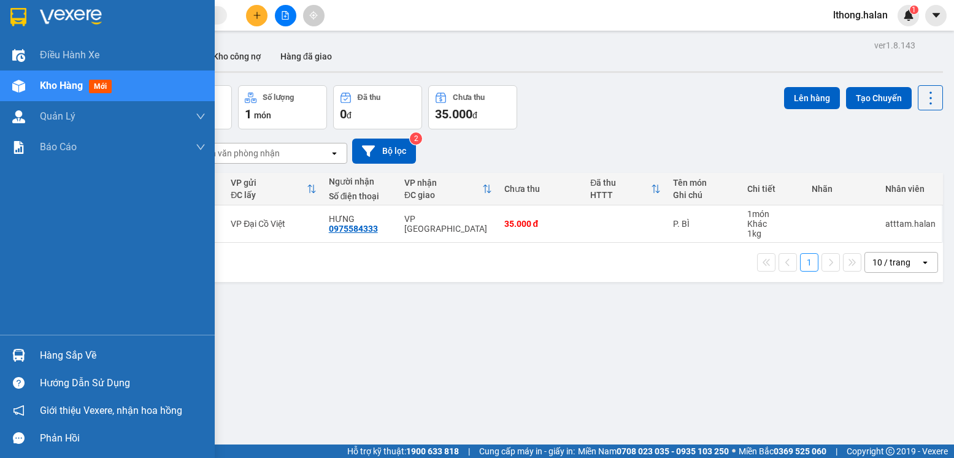
click at [86, 353] on div "Hàng sắp về" at bounding box center [123, 356] width 166 height 18
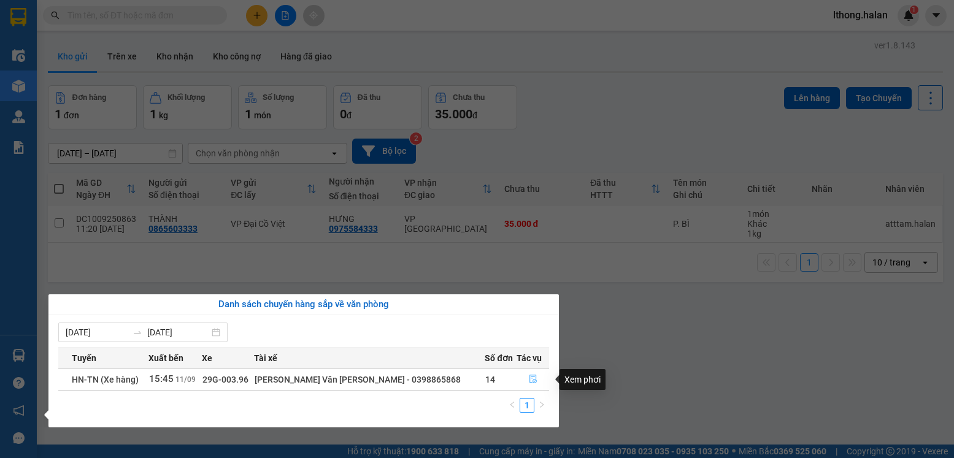
click at [531, 379] on icon "file-done" at bounding box center [533, 379] width 9 height 9
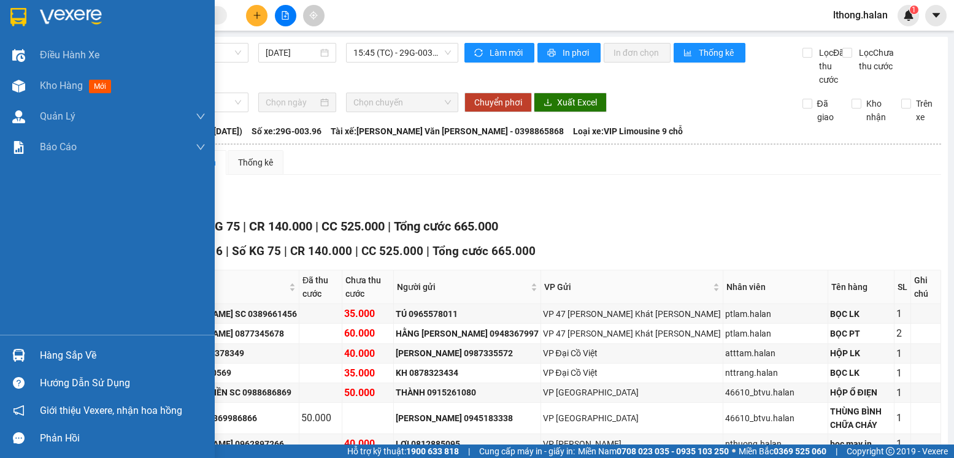
click at [56, 360] on div "Hàng sắp về" at bounding box center [123, 356] width 166 height 18
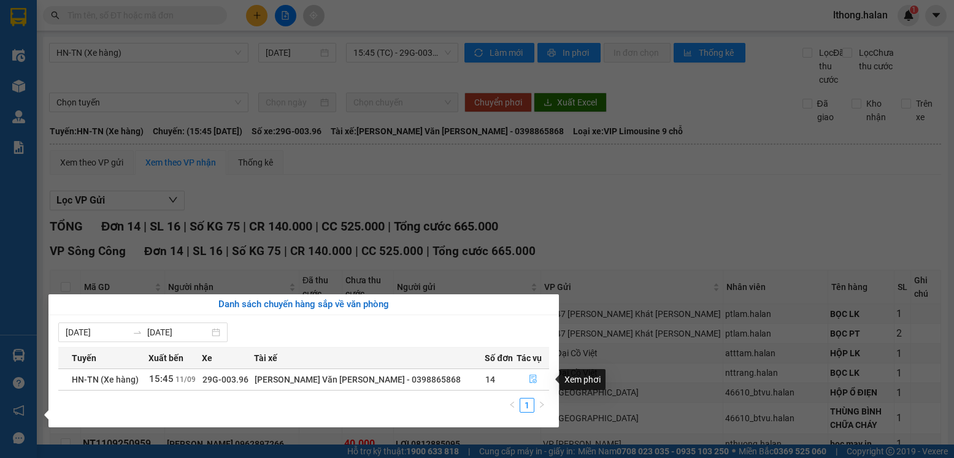
click at [531, 383] on icon "file-done" at bounding box center [533, 379] width 9 height 9
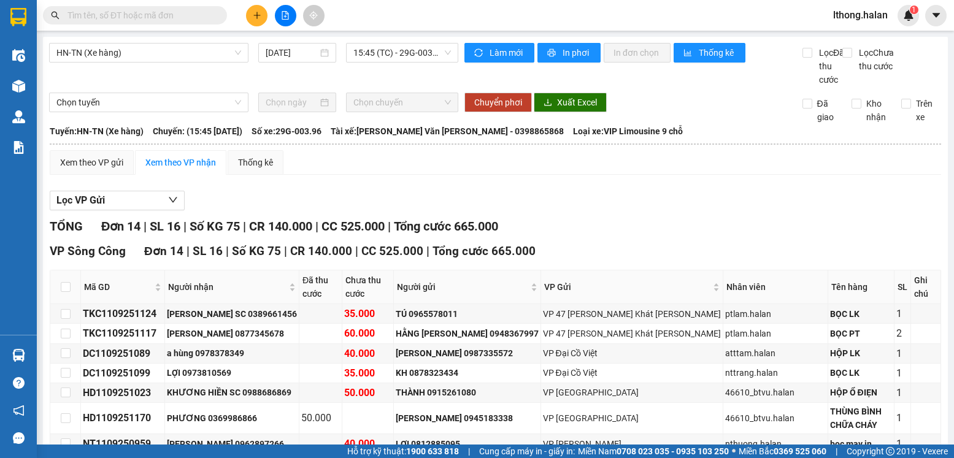
click at [167, 13] on input "text" at bounding box center [139, 15] width 145 height 13
type input "0"
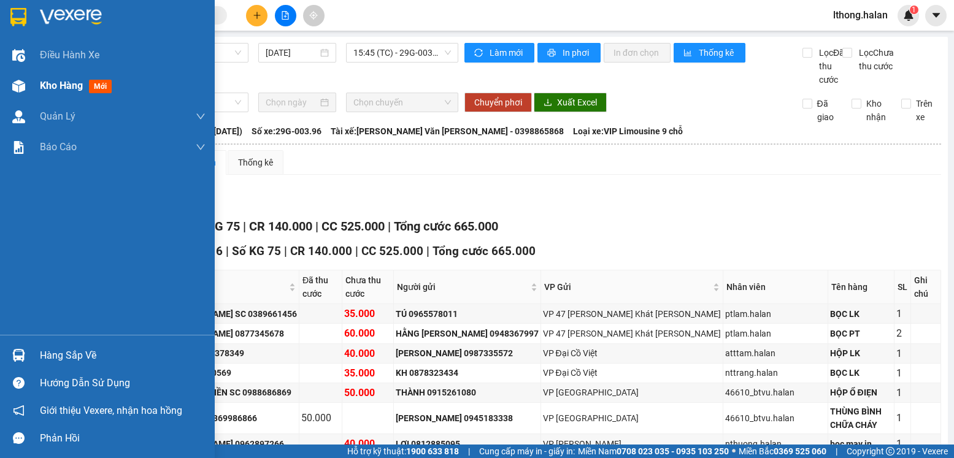
click at [52, 86] on span "Kho hàng" at bounding box center [61, 86] width 43 height 12
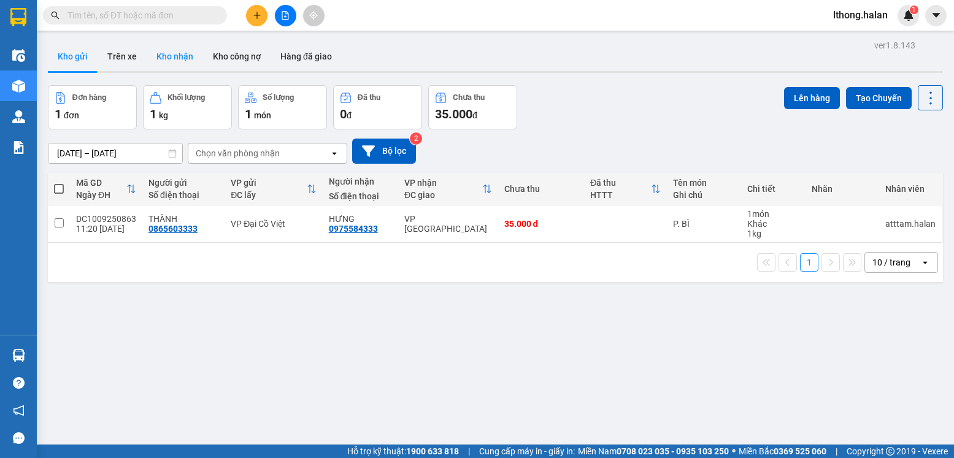
click at [167, 58] on button "Kho nhận" at bounding box center [175, 56] width 56 height 29
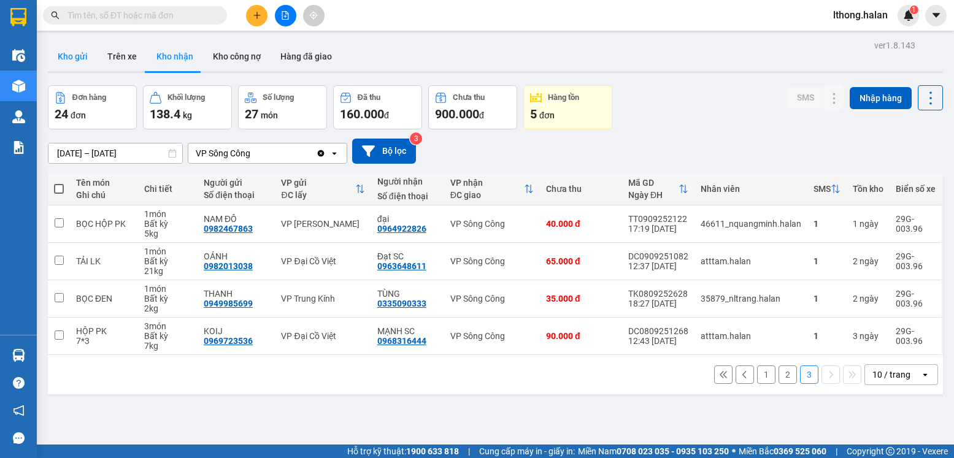
click at [69, 58] on button "Kho gửi" at bounding box center [73, 56] width 50 height 29
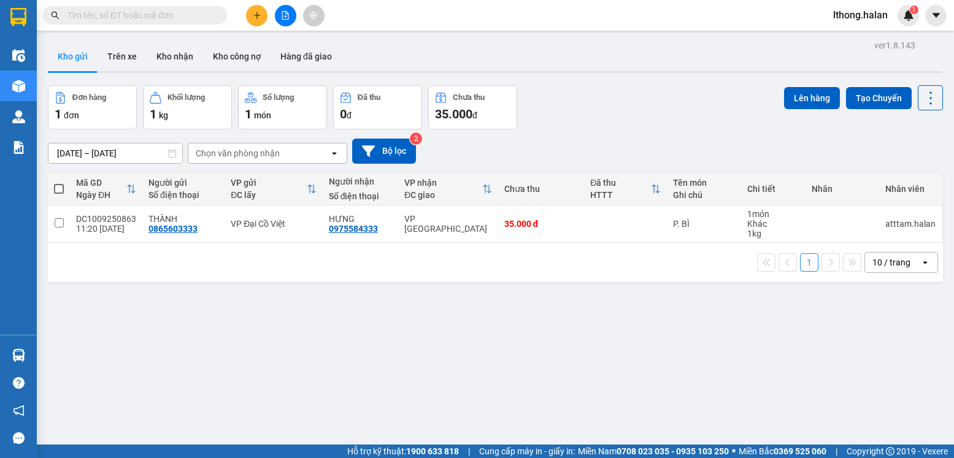
click at [185, 14] on input "text" at bounding box center [139, 15] width 145 height 13
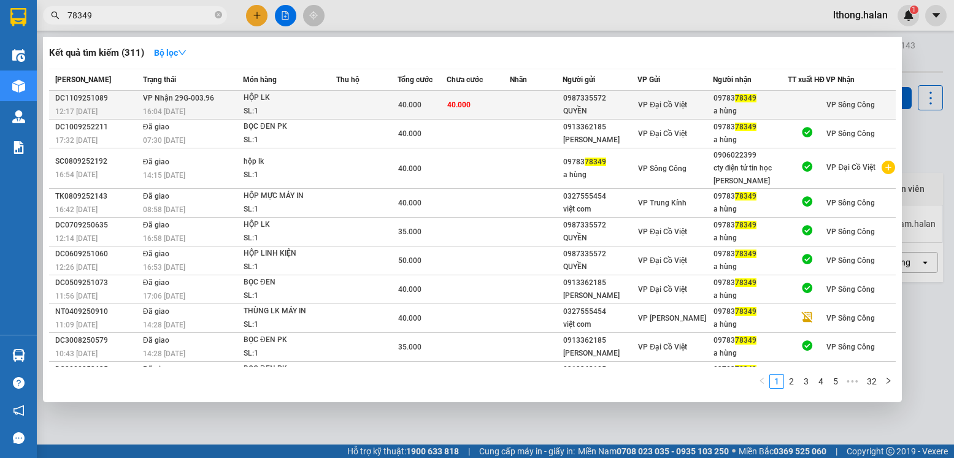
type input "78349"
click at [515, 104] on td at bounding box center [536, 105] width 52 height 29
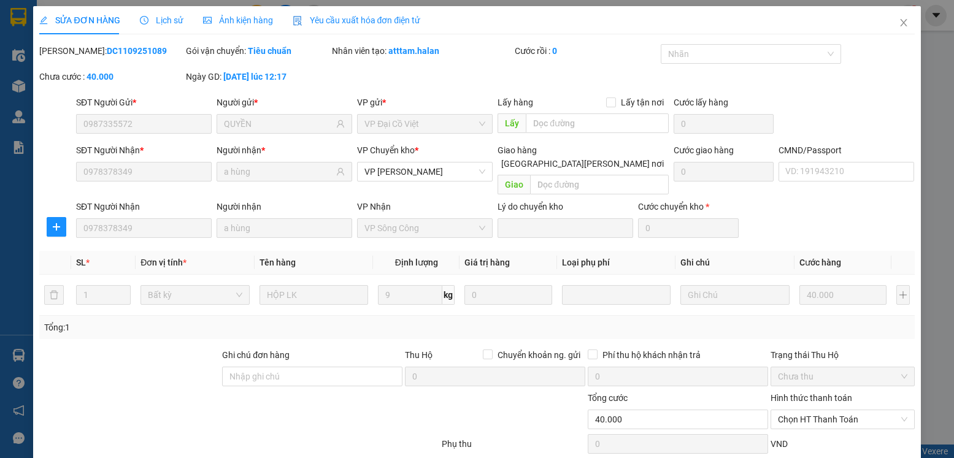
type input "0987335572"
type input "QUYỀN"
type input "0978378349"
type input "a hùng"
type input "40.000"
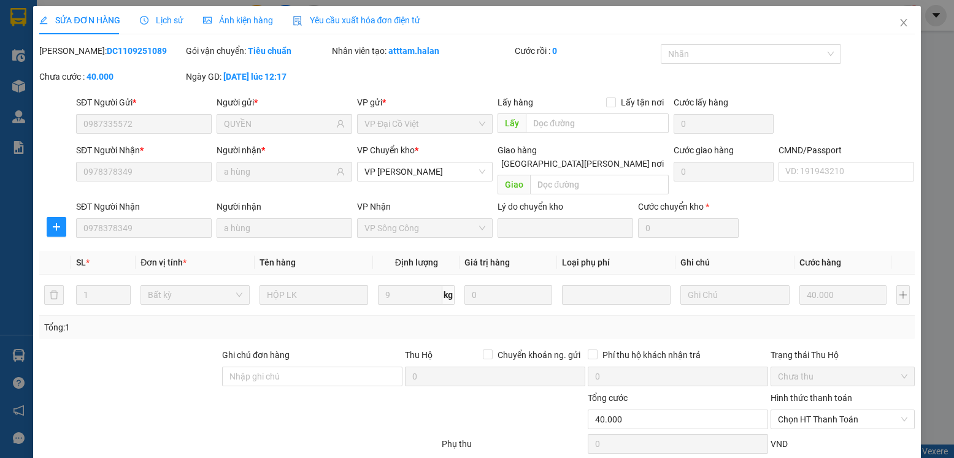
scroll to position [64, 0]
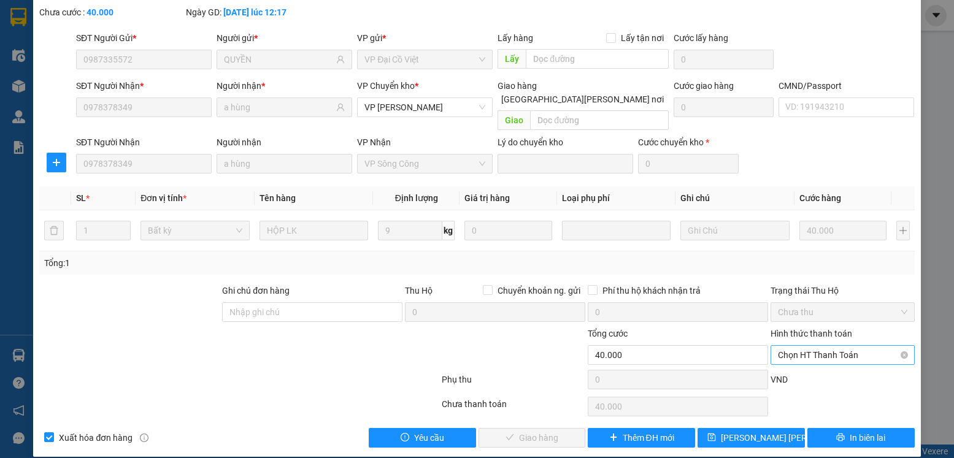
click at [831, 346] on span "Chọn HT Thanh Toán" at bounding box center [842, 355] width 129 height 18
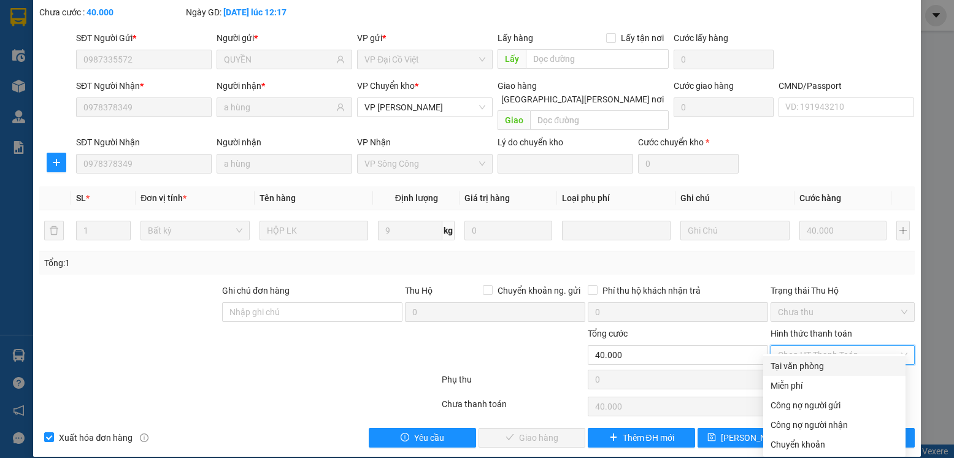
click at [790, 367] on div "Tại văn phòng" at bounding box center [835, 366] width 128 height 13
type input "0"
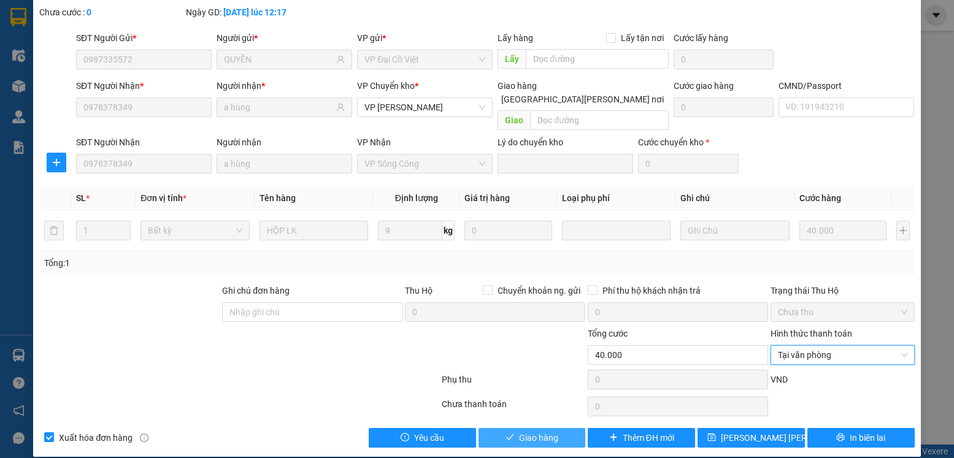
click at [519, 431] on span "Giao hàng" at bounding box center [538, 437] width 39 height 13
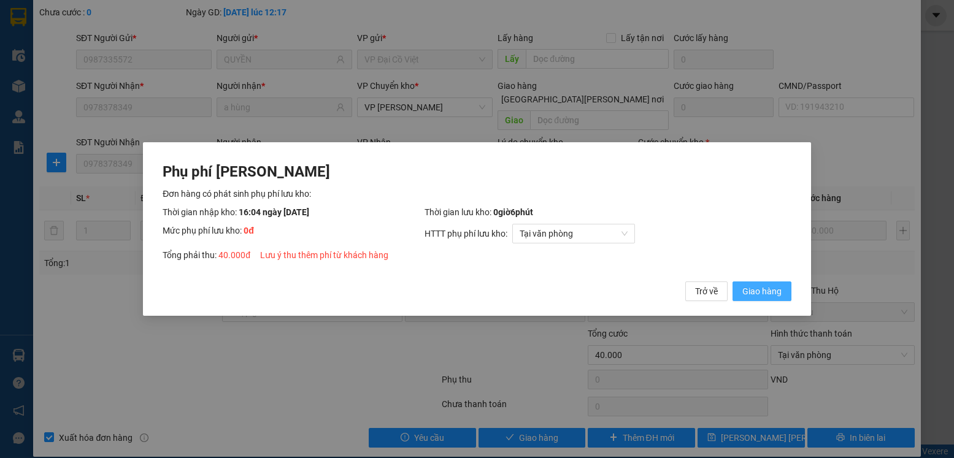
click at [769, 293] on span "Giao hàng" at bounding box center [761, 291] width 39 height 13
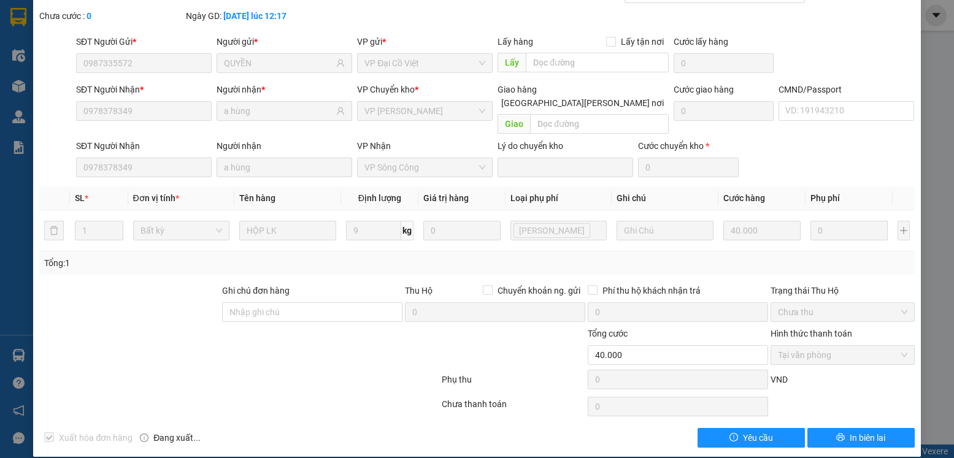
scroll to position [0, 0]
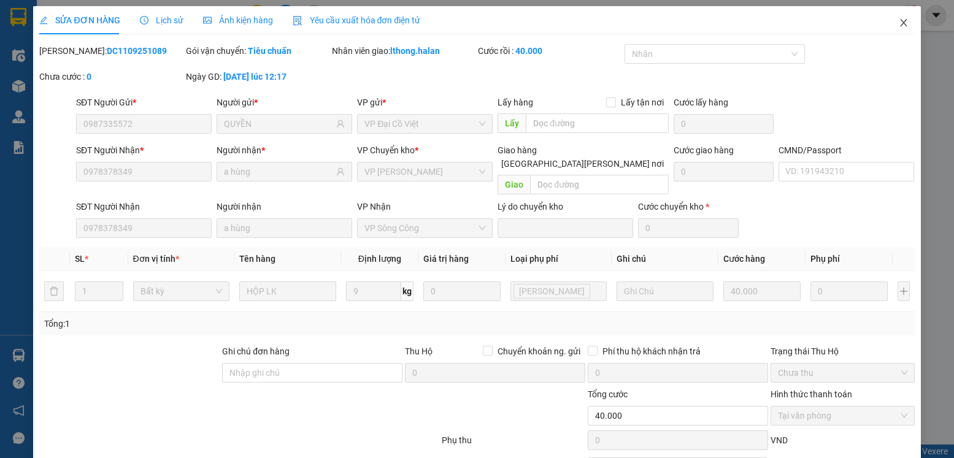
click at [899, 23] on icon "close" at bounding box center [904, 23] width 10 height 10
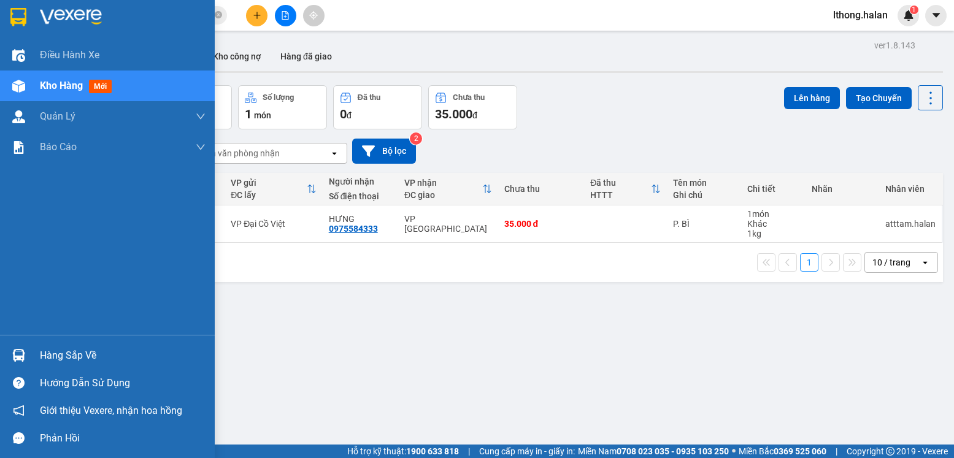
click at [57, 353] on div "Hàng sắp về" at bounding box center [123, 356] width 166 height 18
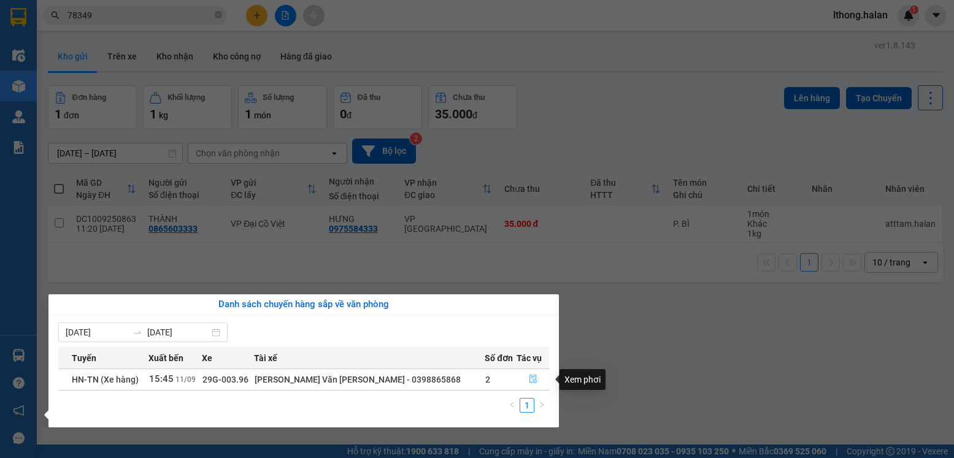
click at [530, 379] on icon "file-done" at bounding box center [533, 379] width 9 height 9
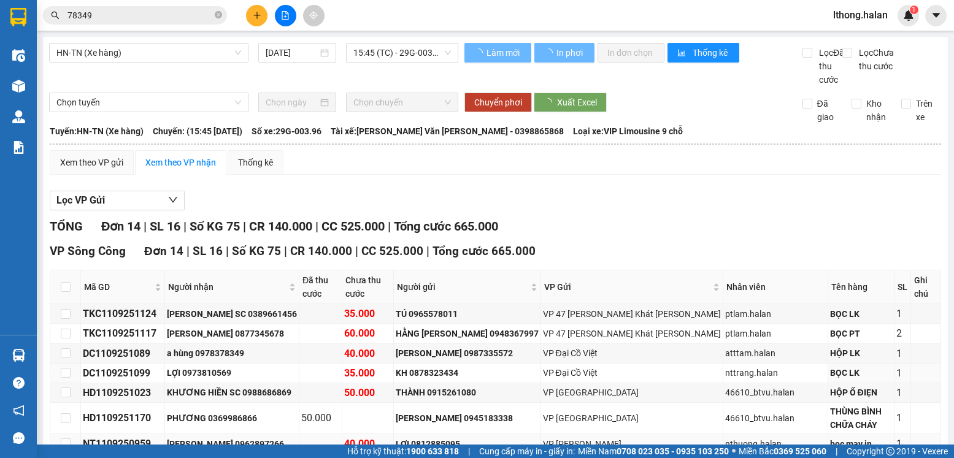
scroll to position [123, 0]
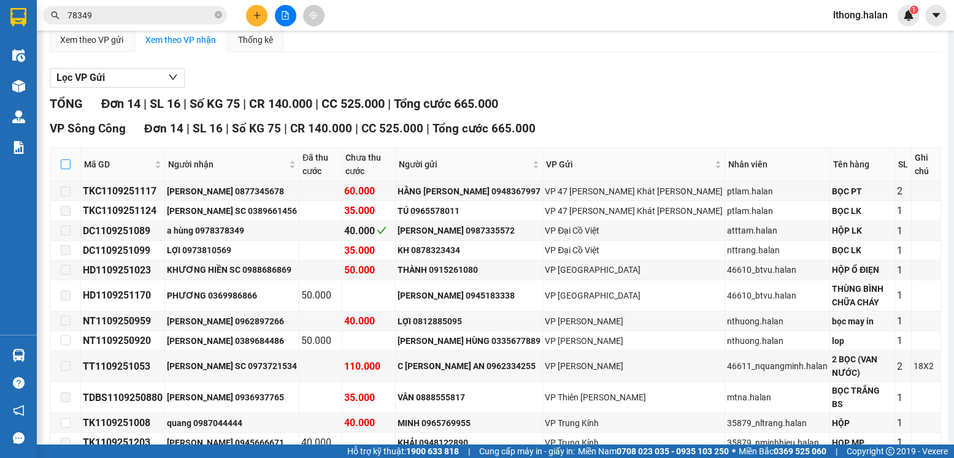
click at [64, 169] on input "checkbox" at bounding box center [66, 165] width 10 height 10
checkbox input "true"
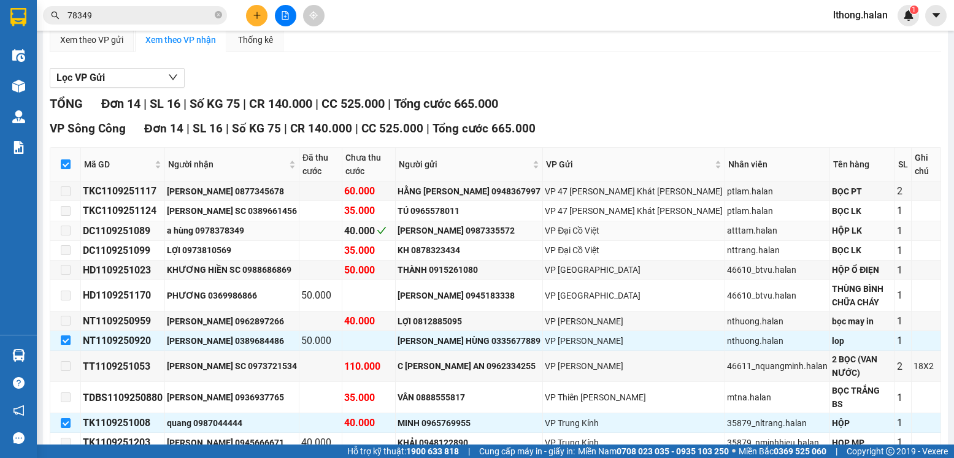
scroll to position [184, 0]
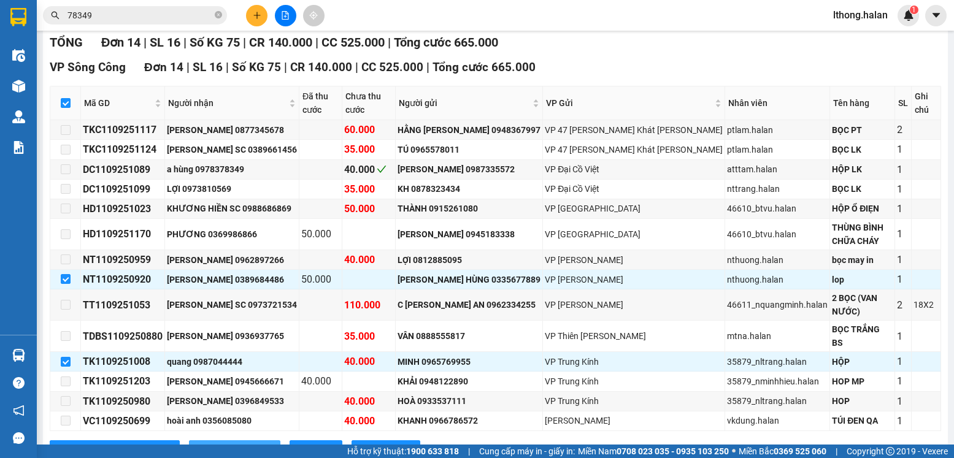
click at [212, 444] on span "Nhập kho nhận" at bounding box center [241, 450] width 58 height 13
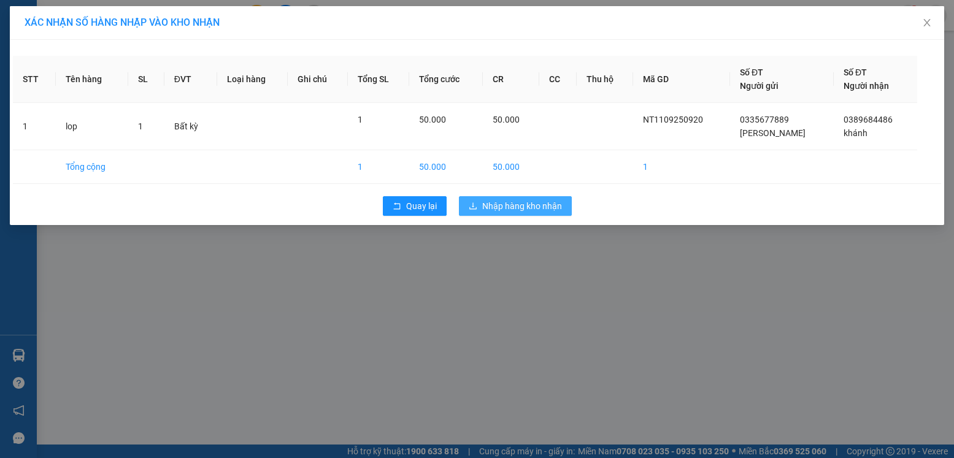
click at [519, 202] on span "Nhập hàng kho nhận" at bounding box center [522, 205] width 80 height 13
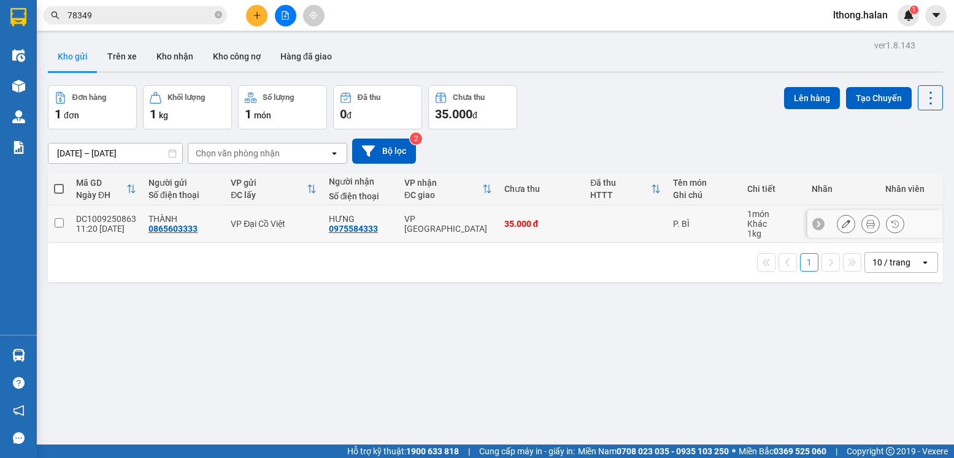
click at [58, 223] on input "checkbox" at bounding box center [59, 222] width 9 height 9
checkbox input "true"
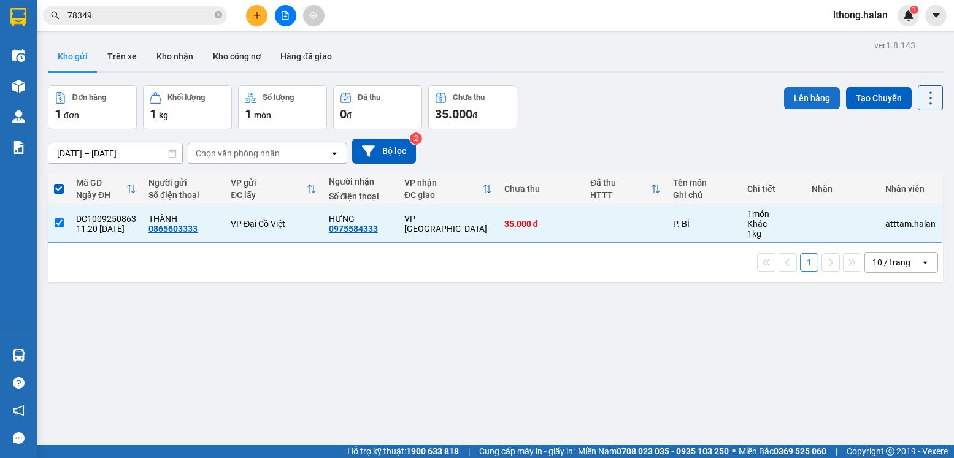
click at [801, 99] on button "Lên hàng" at bounding box center [812, 98] width 56 height 22
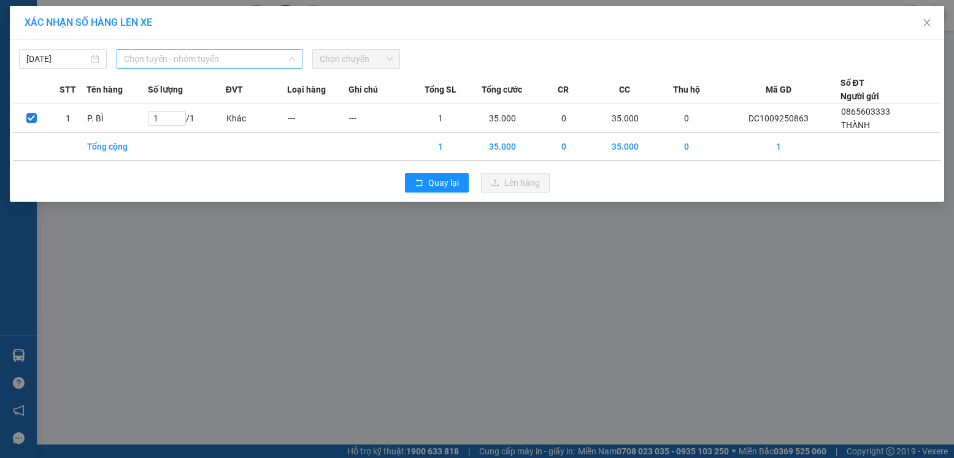
click at [164, 53] on span "Chọn tuyến - nhóm tuyến" at bounding box center [209, 59] width 171 height 18
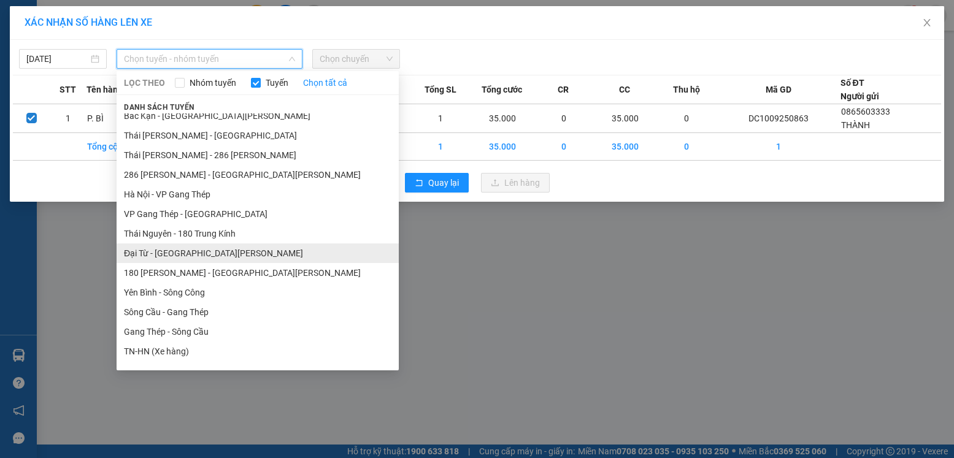
scroll to position [245, 0]
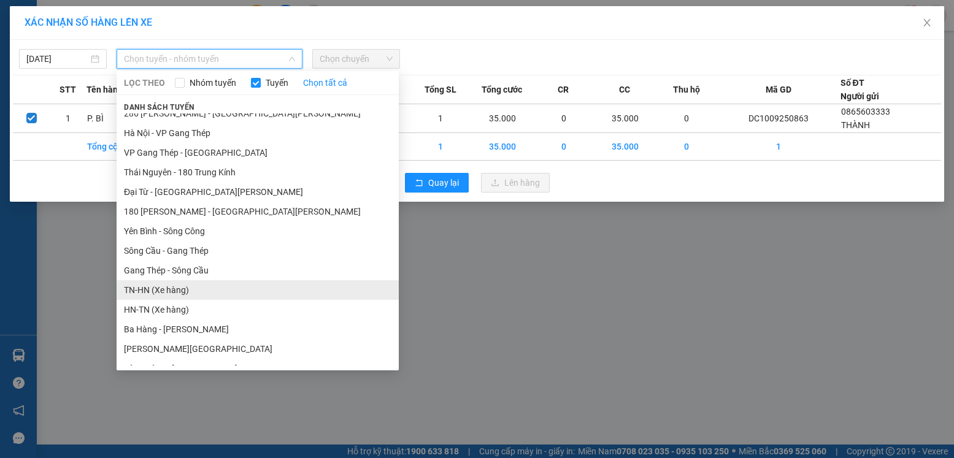
click at [150, 288] on li "TN-HN (Xe hàng)" at bounding box center [258, 290] width 282 height 20
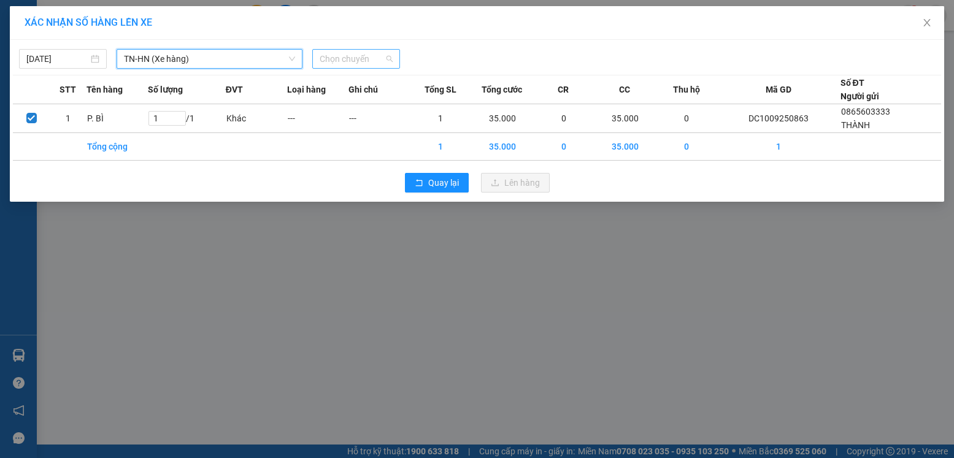
click at [345, 54] on span "Chọn chuyến" at bounding box center [356, 59] width 73 height 18
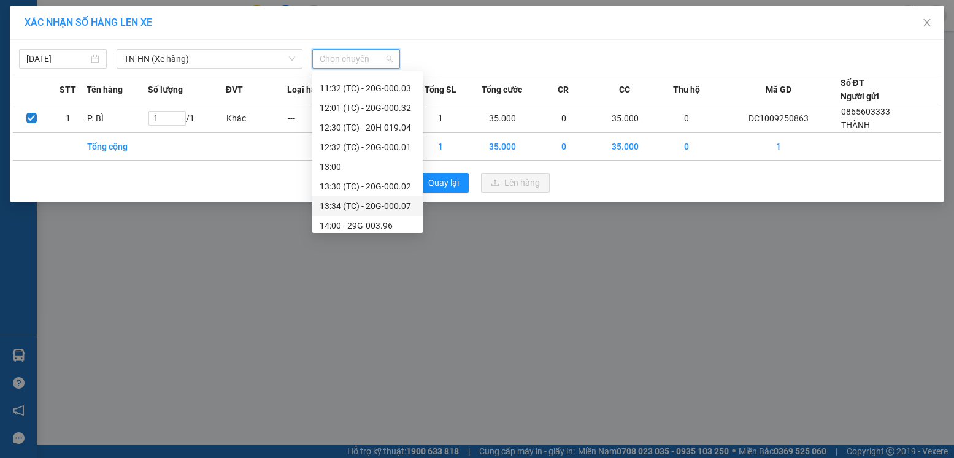
scroll to position [530, 0]
click at [392, 199] on div "16:05 (TC) - 29G-003.96" at bounding box center [368, 200] width 96 height 13
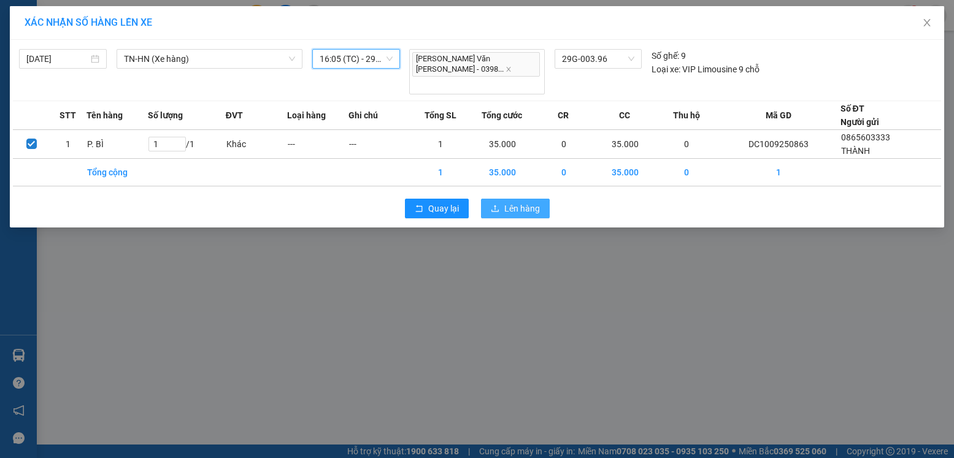
click at [526, 202] on span "Lên hàng" at bounding box center [522, 208] width 36 height 13
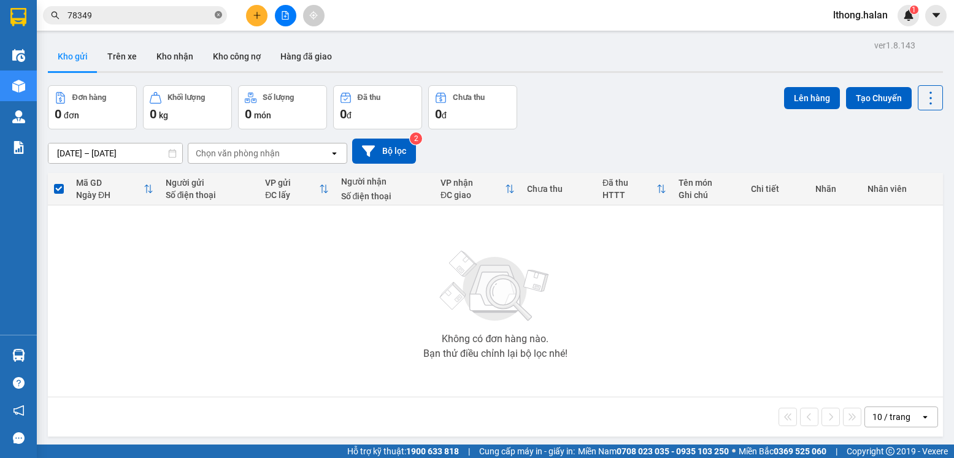
click at [220, 18] on icon "close-circle" at bounding box center [218, 14] width 7 height 7
click at [191, 17] on input "text" at bounding box center [139, 15] width 145 height 13
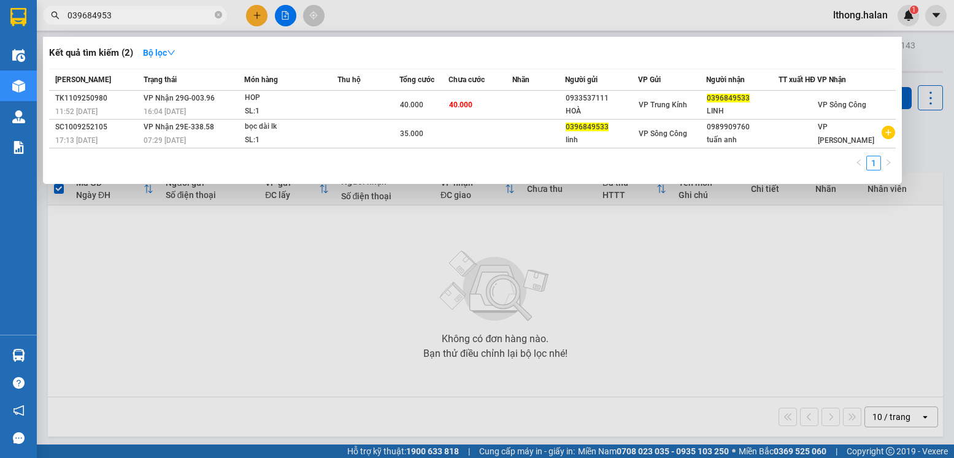
type input "0396849533"
click at [220, 15] on icon "close-circle" at bounding box center [218, 14] width 7 height 7
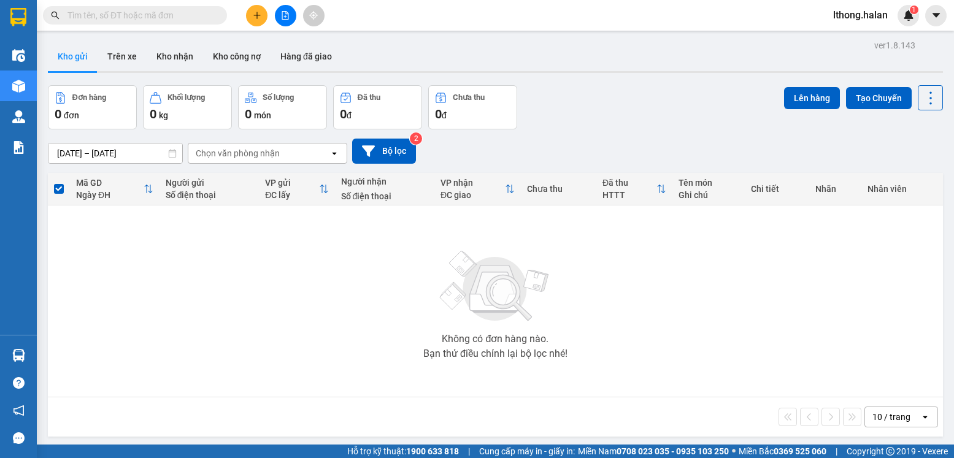
click at [154, 17] on input "text" at bounding box center [139, 15] width 145 height 13
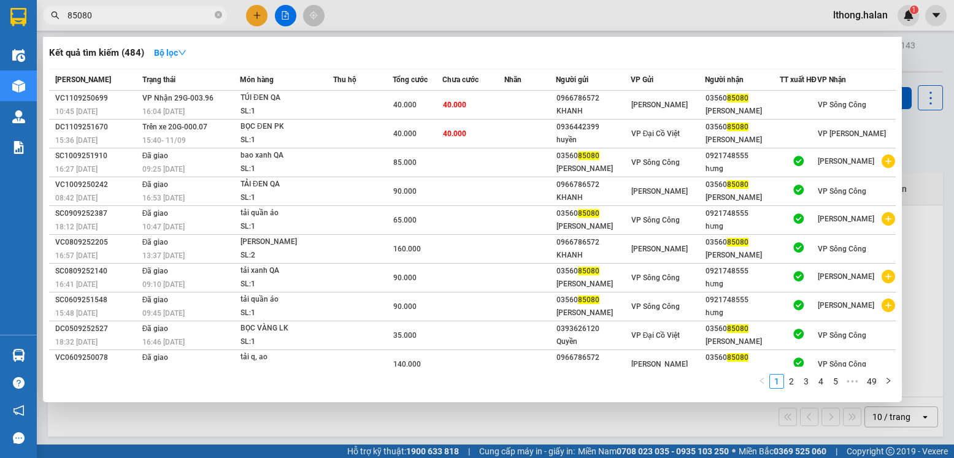
type input "85080"
click at [219, 18] on icon "close-circle" at bounding box center [218, 14] width 7 height 7
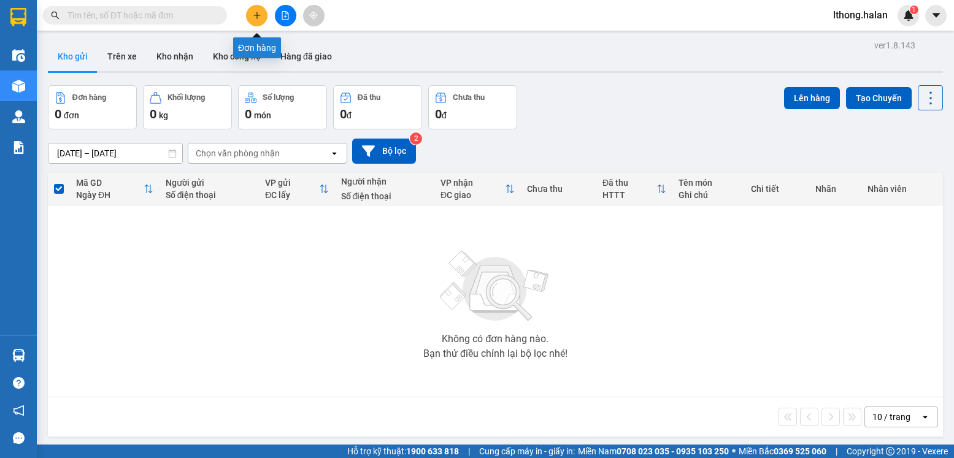
click at [250, 14] on button at bounding box center [256, 15] width 21 height 21
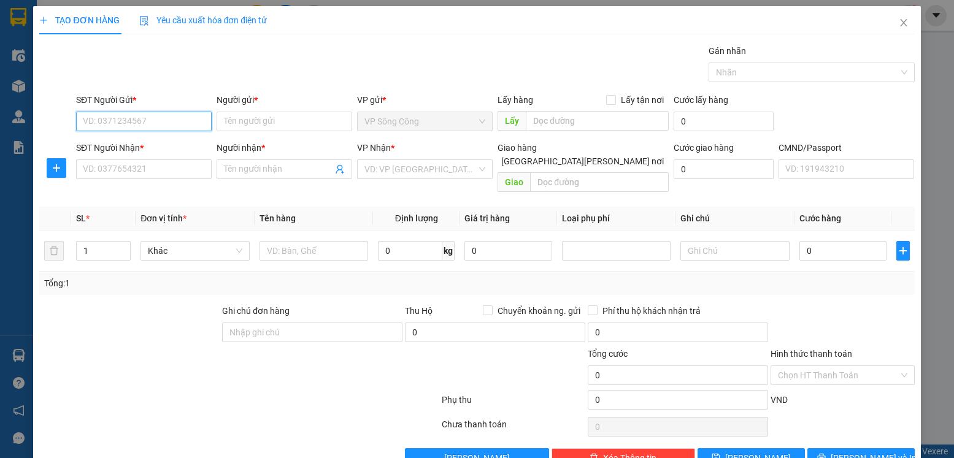
click at [159, 118] on input "SĐT Người Gửi *" at bounding box center [144, 122] width 136 height 20
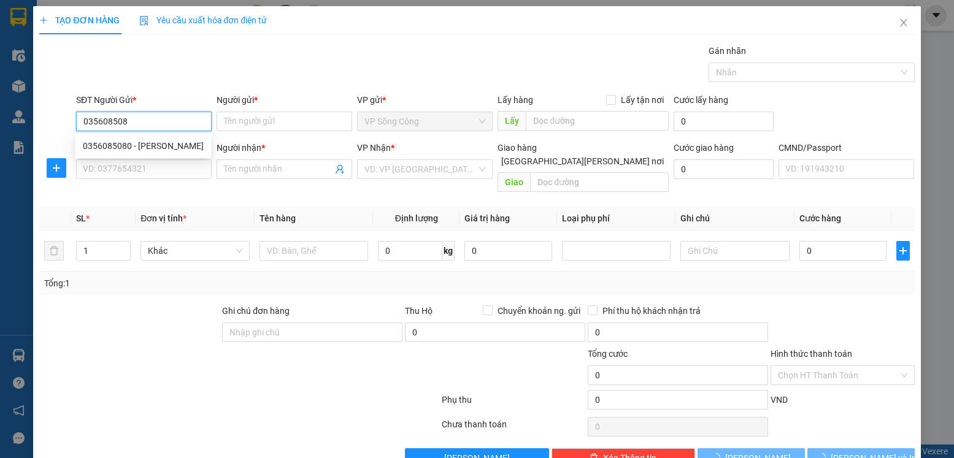
type input "0356085080"
click at [115, 148] on div "0356085080 - hoài anh" at bounding box center [143, 145] width 121 height 13
type input "[PERSON_NAME]"
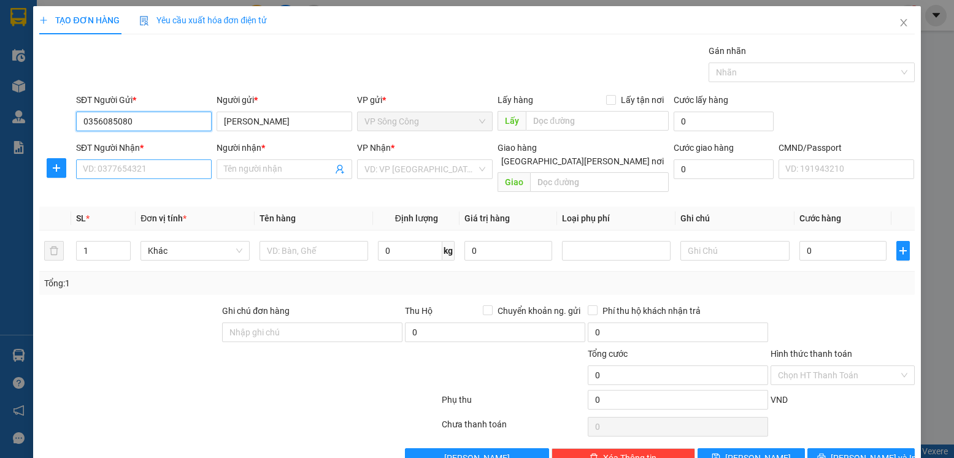
type input "0356085080"
click at [105, 168] on input "SĐT Người Nhận *" at bounding box center [144, 170] width 136 height 20
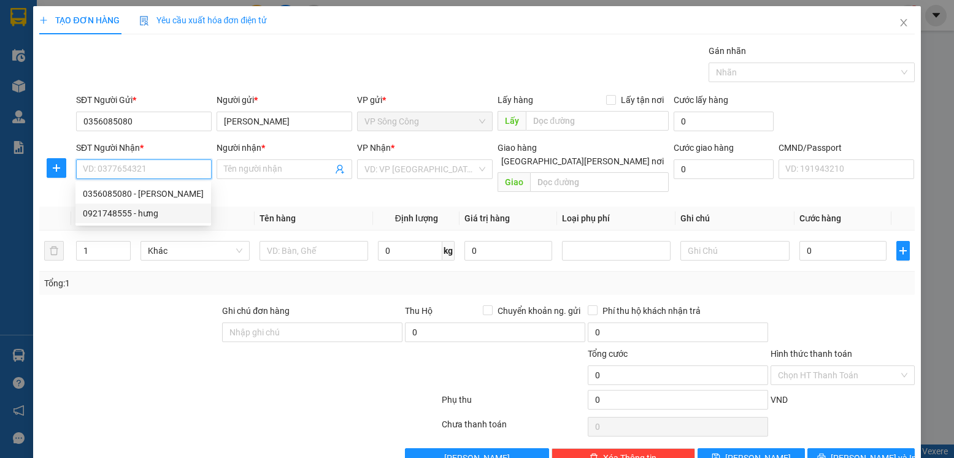
click at [106, 210] on div "0921748555 - hưng" at bounding box center [143, 213] width 121 height 13
type input "0921748555"
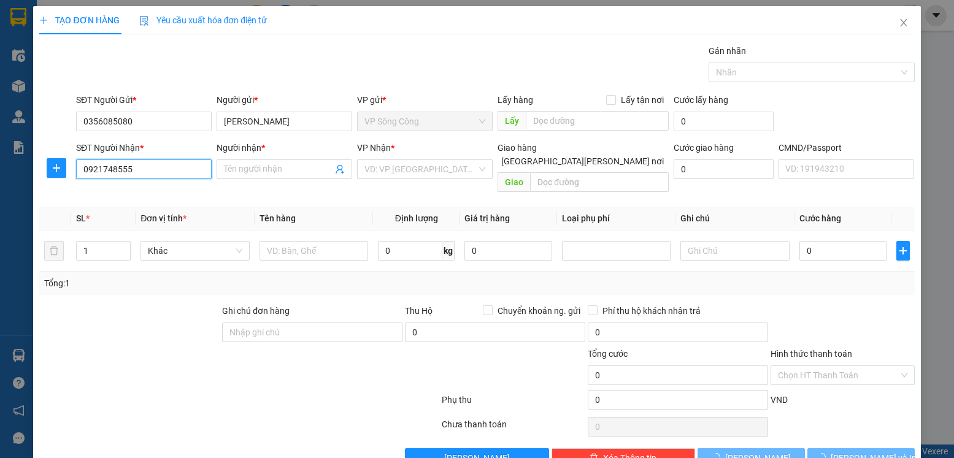
type input "hưng"
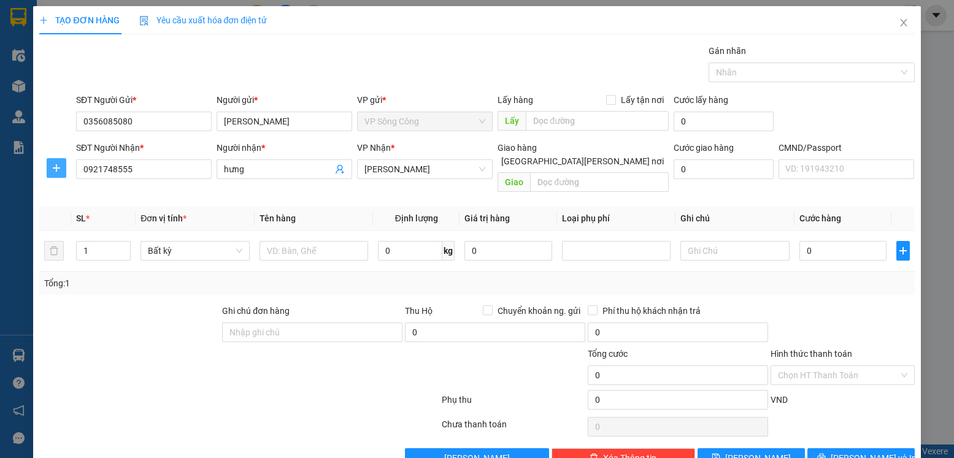
click at [55, 164] on icon "plus" at bounding box center [57, 168] width 10 height 10
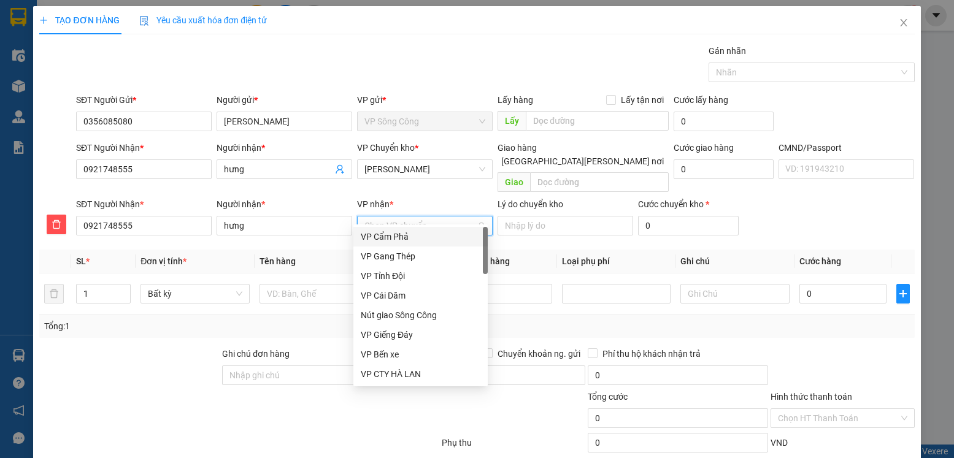
click at [400, 217] on input "VP nhận *" at bounding box center [420, 226] width 112 height 18
type input "vo"
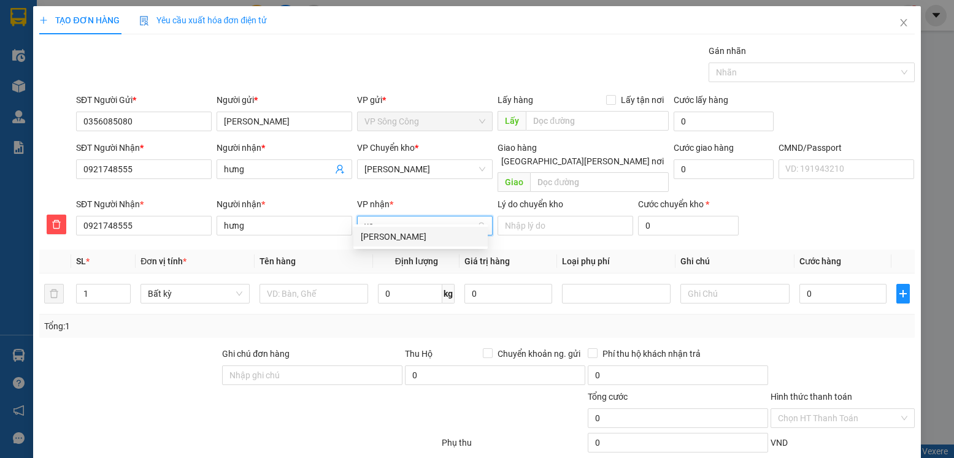
click at [402, 237] on div "VP [PERSON_NAME]" at bounding box center [421, 236] width 120 height 13
click at [430, 170] on span "VP [PERSON_NAME]" at bounding box center [424, 169] width 121 height 18
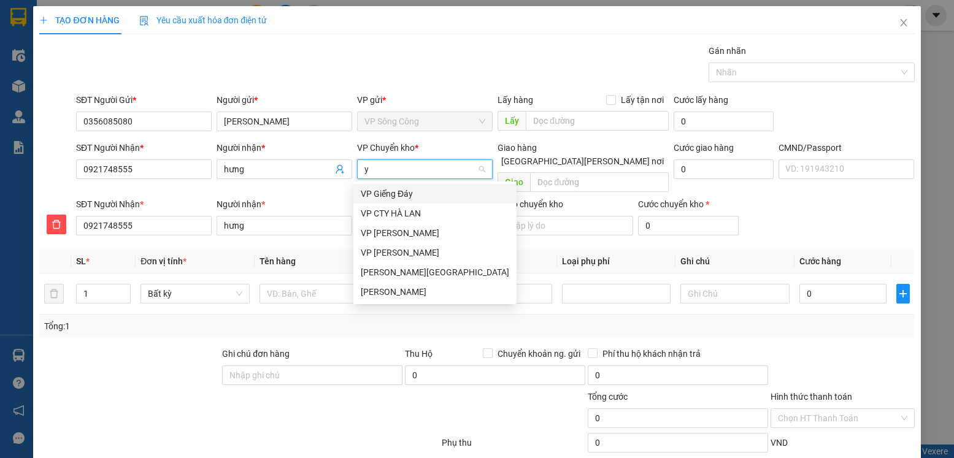
type input "yb"
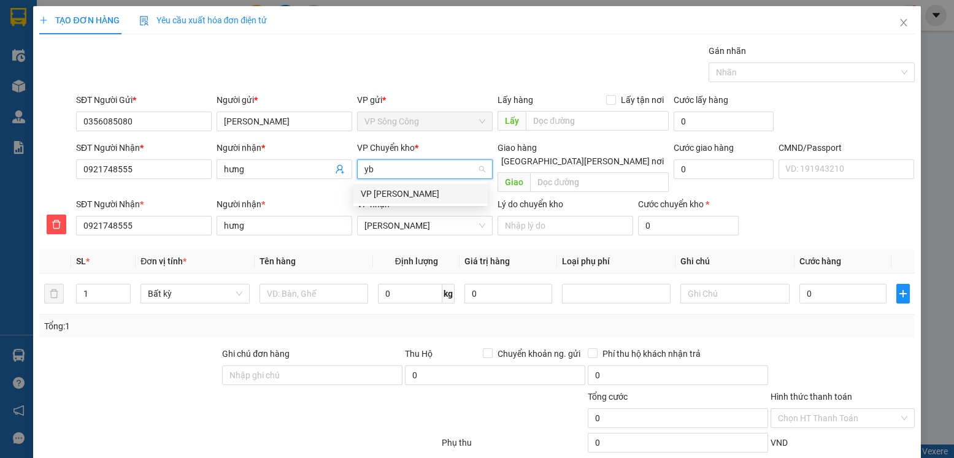
click at [398, 190] on div "VP [GEOGRAPHIC_DATA]" at bounding box center [421, 193] width 120 height 13
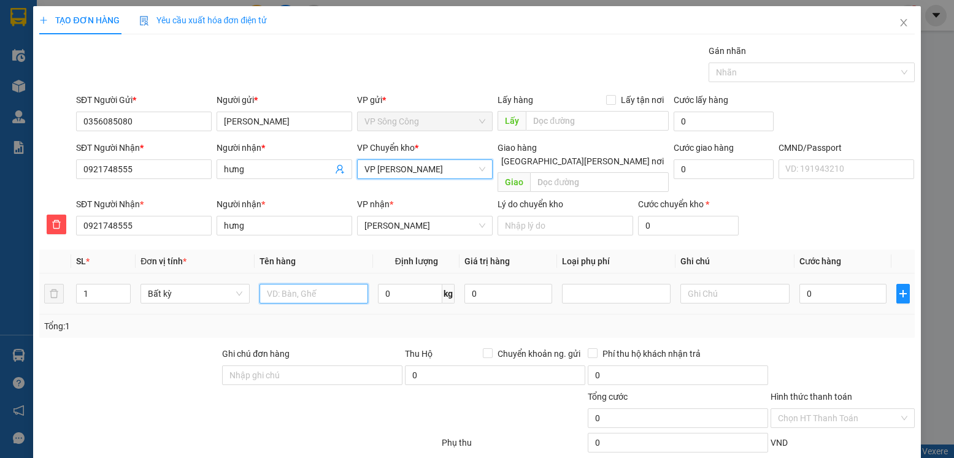
click at [307, 284] on input "text" at bounding box center [314, 294] width 109 height 20
type input "tải xanh QA"
click at [394, 284] on input "0" at bounding box center [410, 294] width 64 height 20
type input "50"
click at [802, 284] on input "0" at bounding box center [842, 294] width 87 height 20
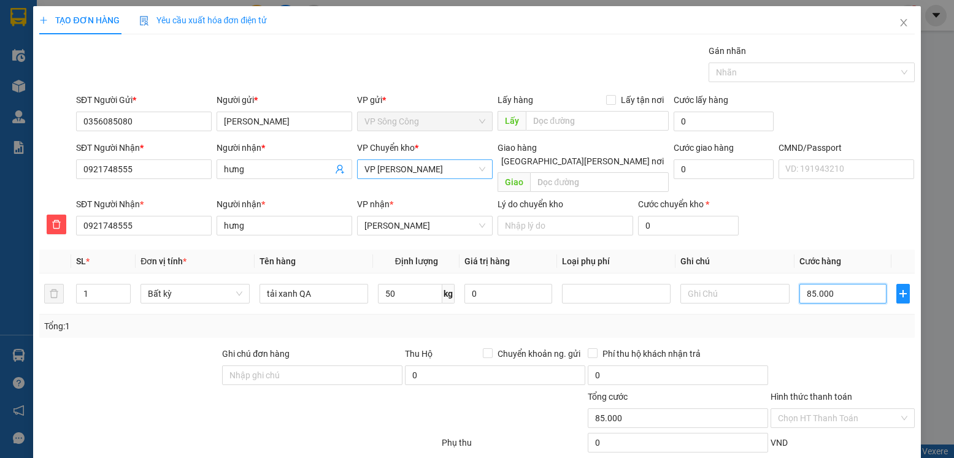
type input "85.000"
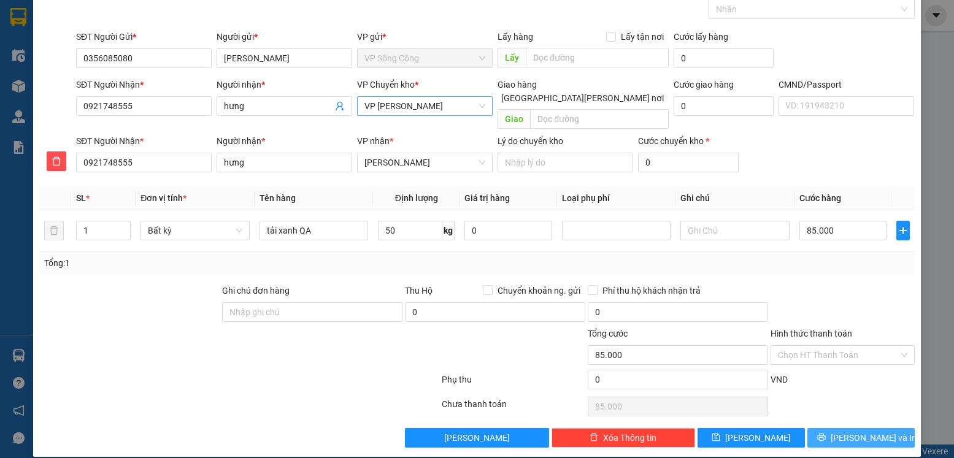
click at [858, 431] on span "Lưu và In" at bounding box center [874, 437] width 86 height 13
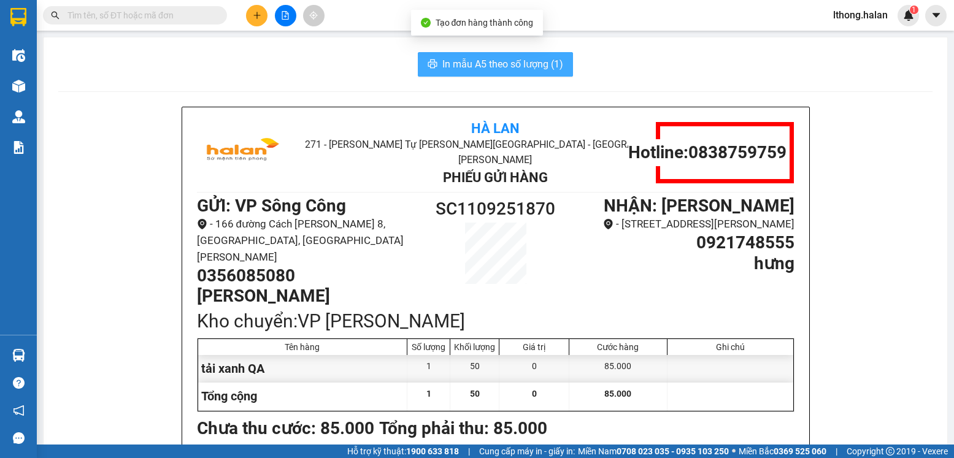
click at [545, 63] on span "In mẫu A5 theo số lượng (1)" at bounding box center [502, 63] width 121 height 15
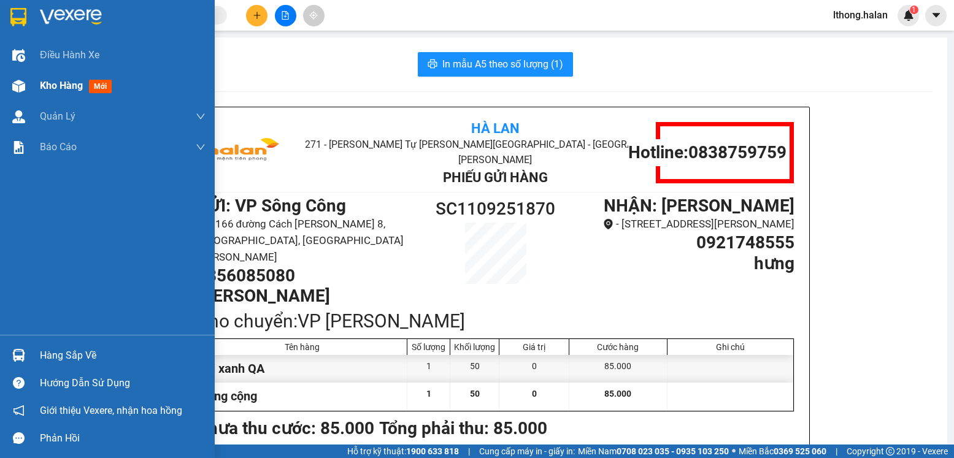
click at [58, 88] on span "Kho hàng" at bounding box center [61, 86] width 43 height 12
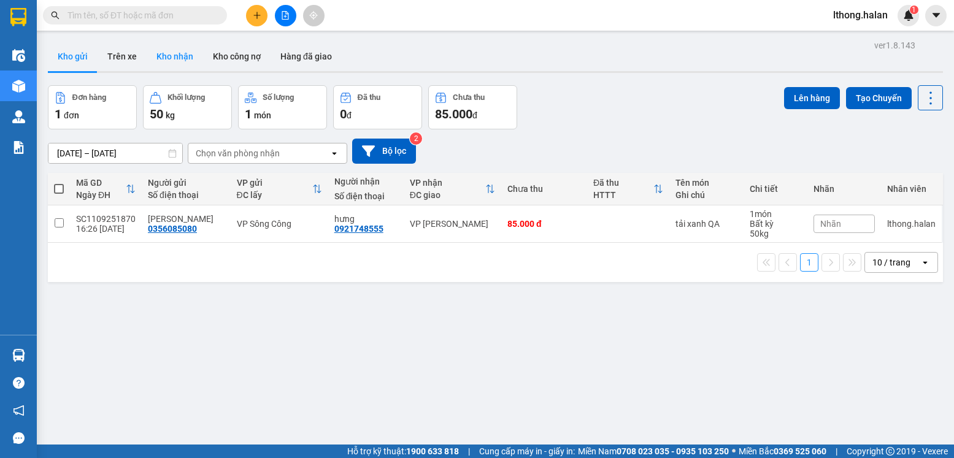
click at [167, 59] on button "Kho nhận" at bounding box center [175, 56] width 56 height 29
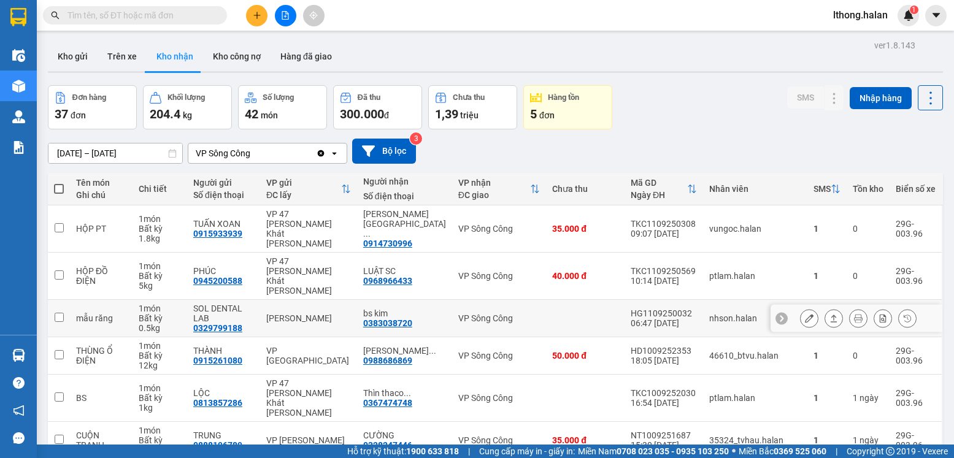
scroll to position [184, 0]
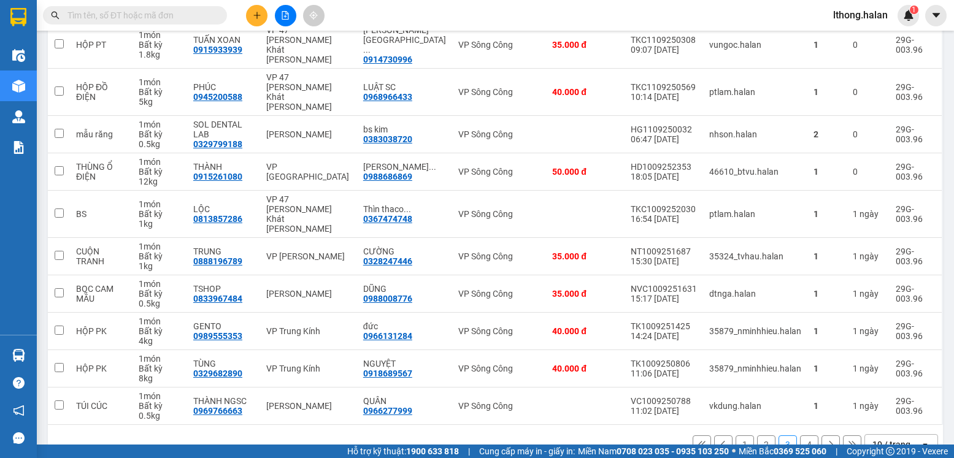
click at [737, 436] on button "1" at bounding box center [745, 445] width 18 height 18
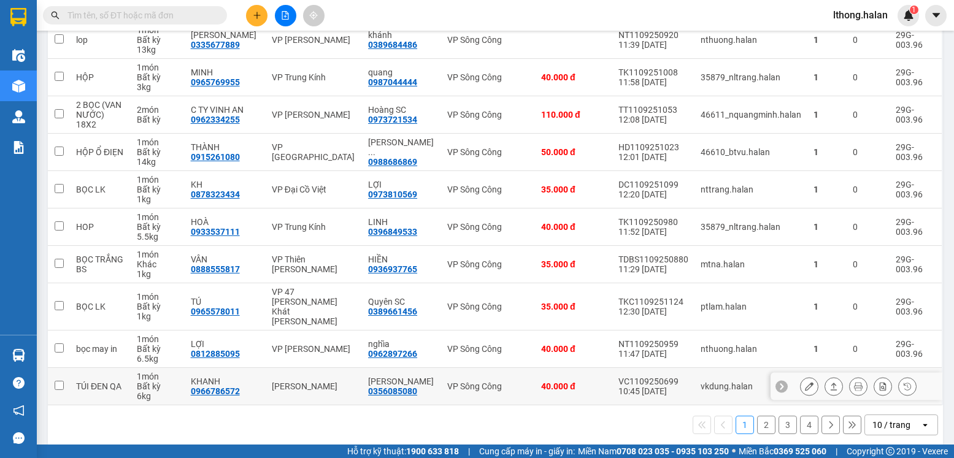
scroll to position [185, 0]
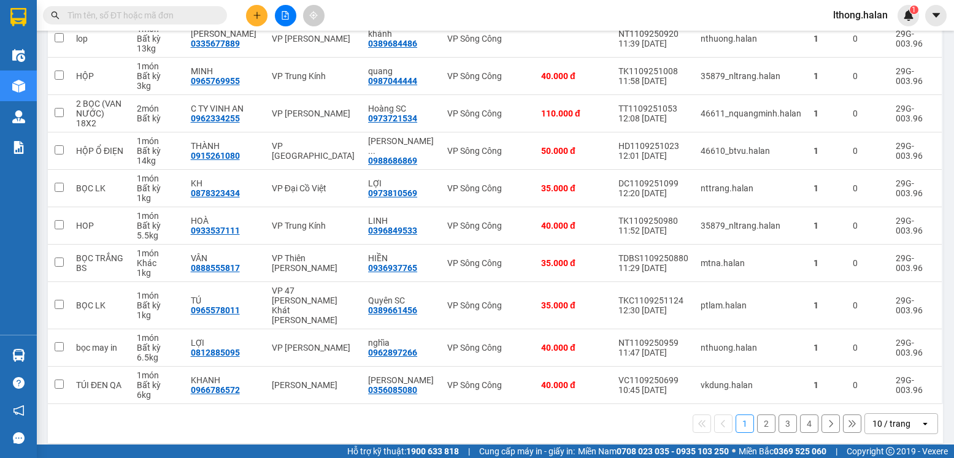
click at [758, 415] on button "2" at bounding box center [766, 424] width 18 height 18
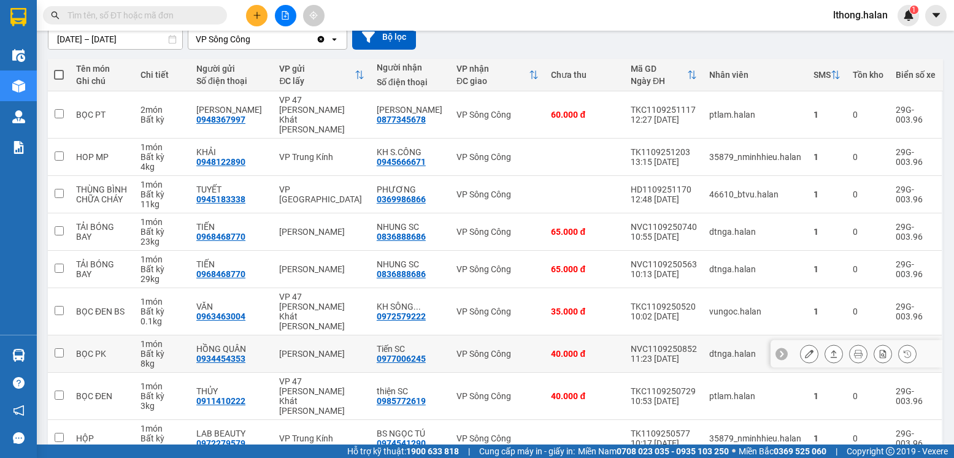
scroll to position [175, 0]
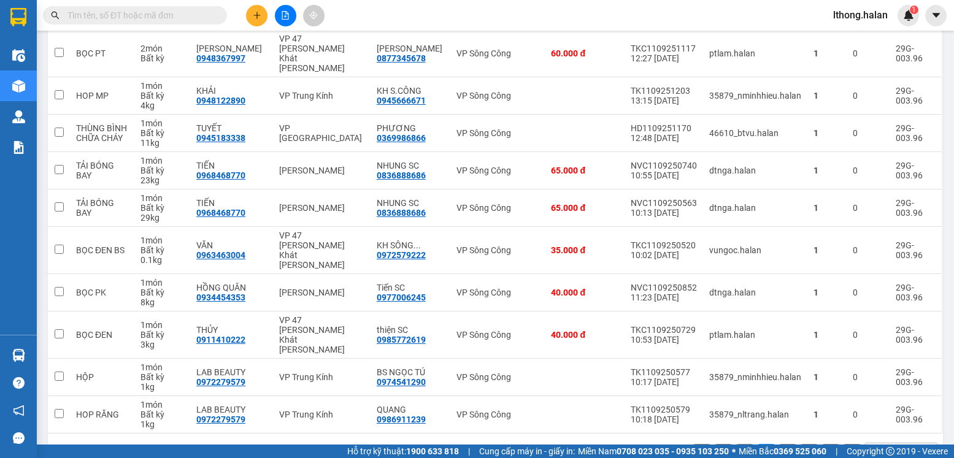
click at [779, 444] on button "3" at bounding box center [788, 453] width 18 height 18
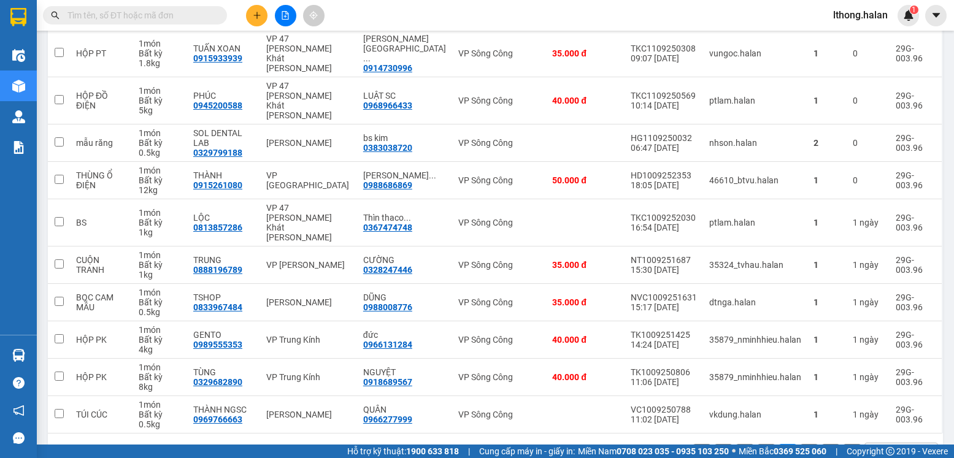
scroll to position [185, 0]
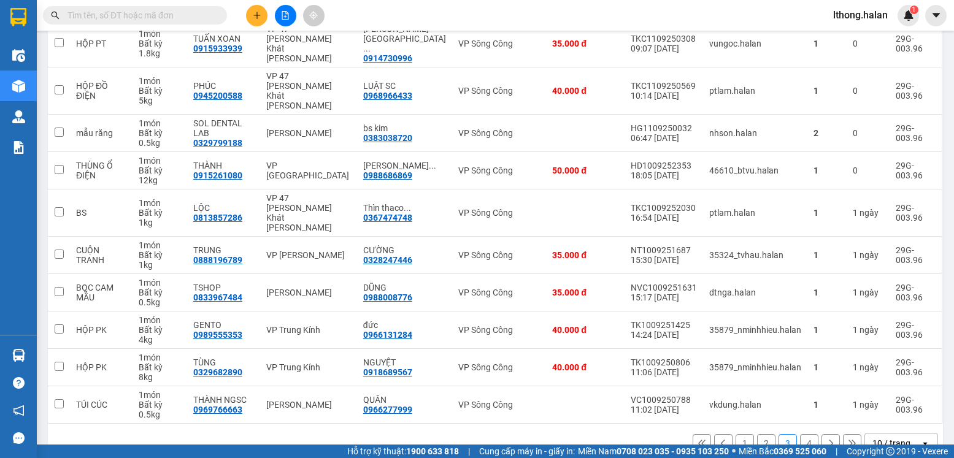
click at [800, 434] on button "4" at bounding box center [809, 443] width 18 height 18
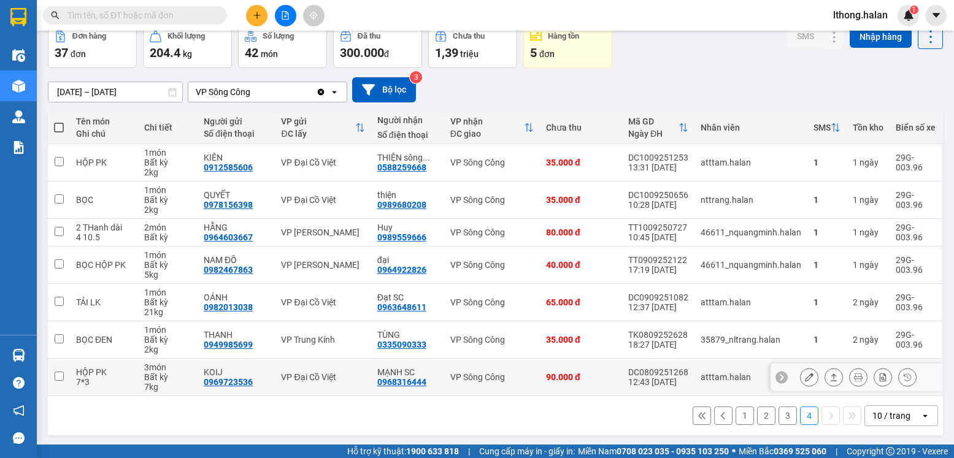
scroll to position [63, 0]
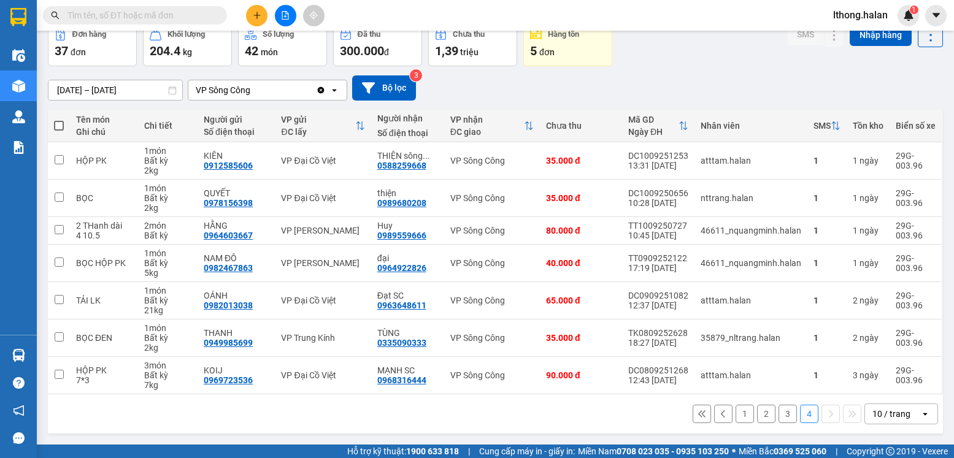
click at [806, 416] on button "4" at bounding box center [809, 414] width 18 height 18
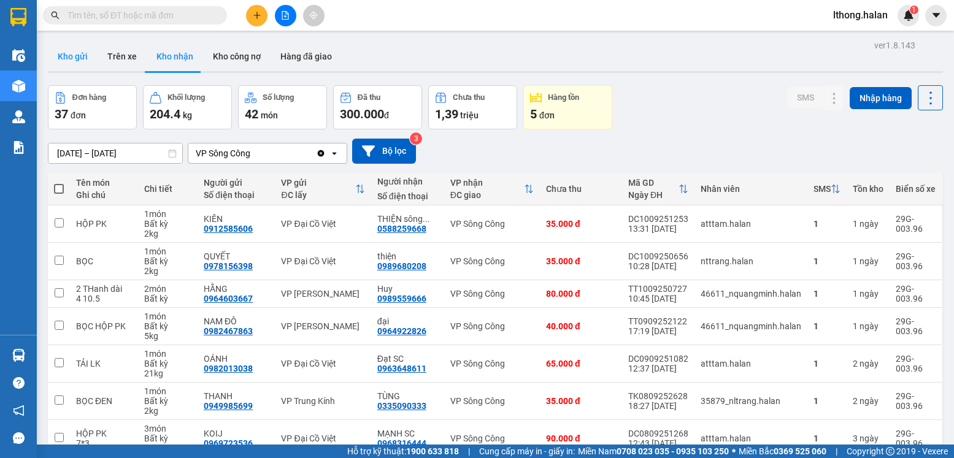
click at [80, 53] on button "Kho gửi" at bounding box center [73, 56] width 50 height 29
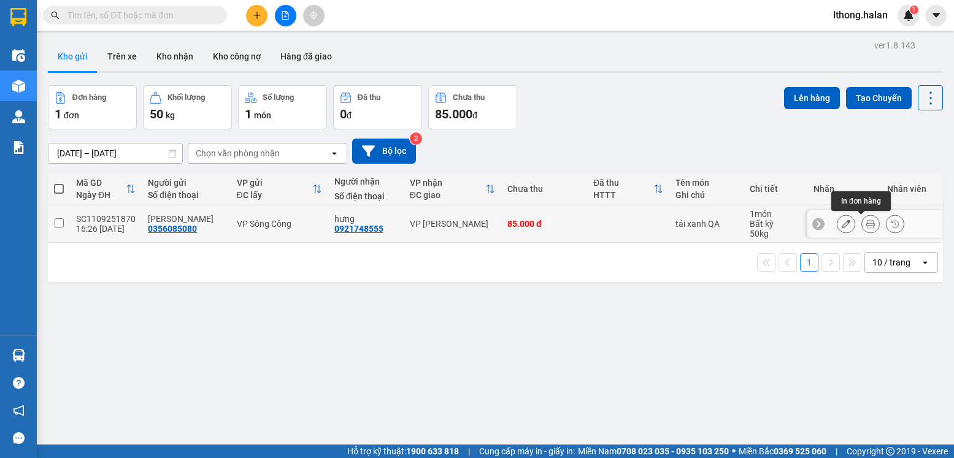
click at [865, 223] on button at bounding box center [870, 223] width 17 height 21
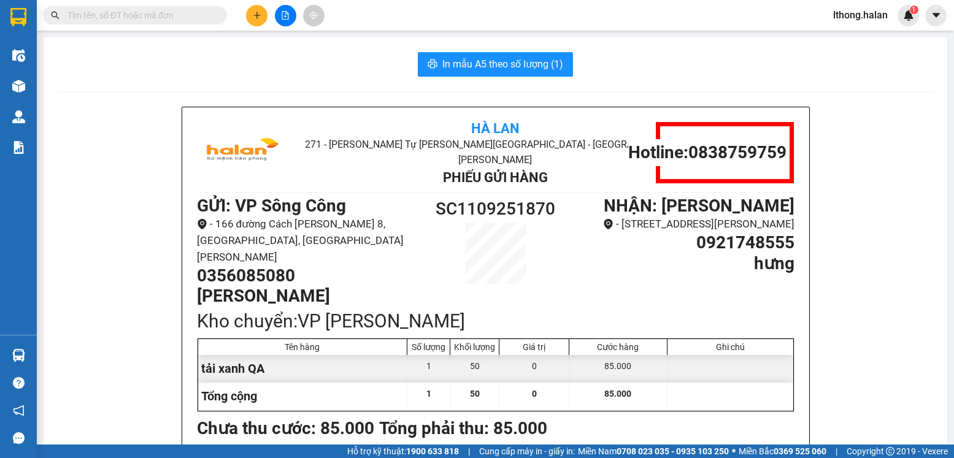
scroll to position [61, 0]
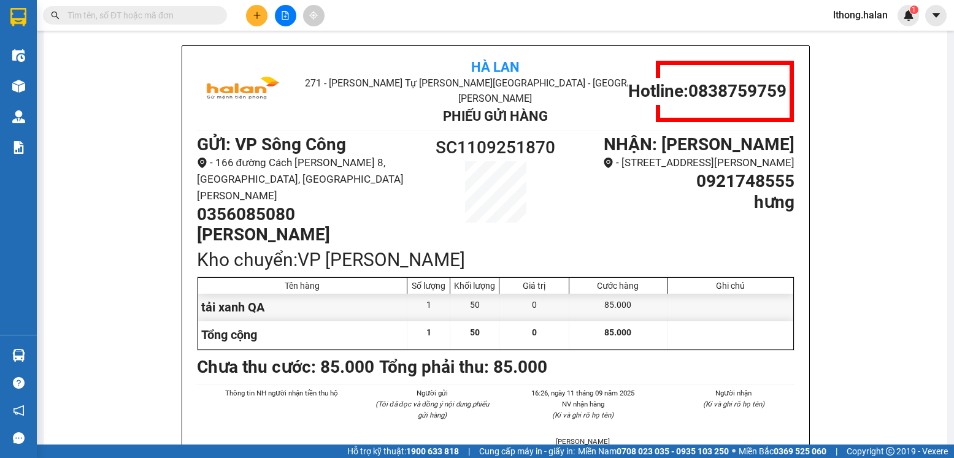
click at [165, 13] on input "text" at bounding box center [139, 15] width 145 height 13
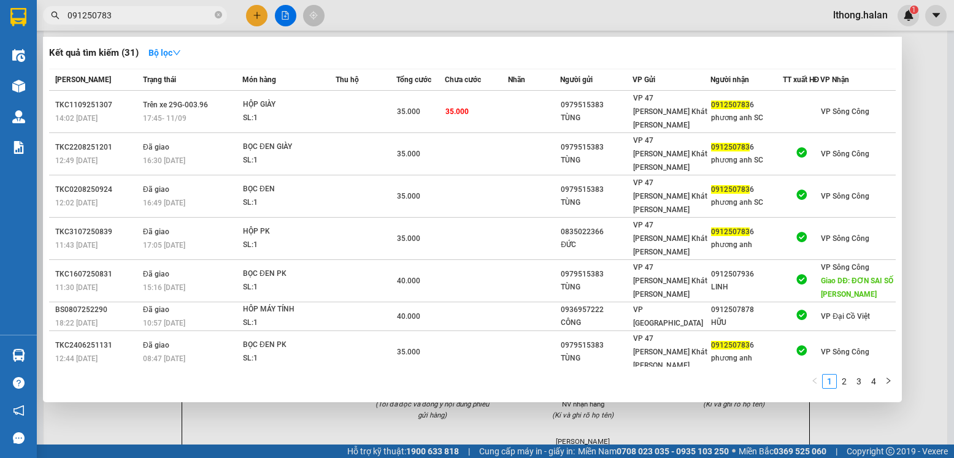
type input "0912507836"
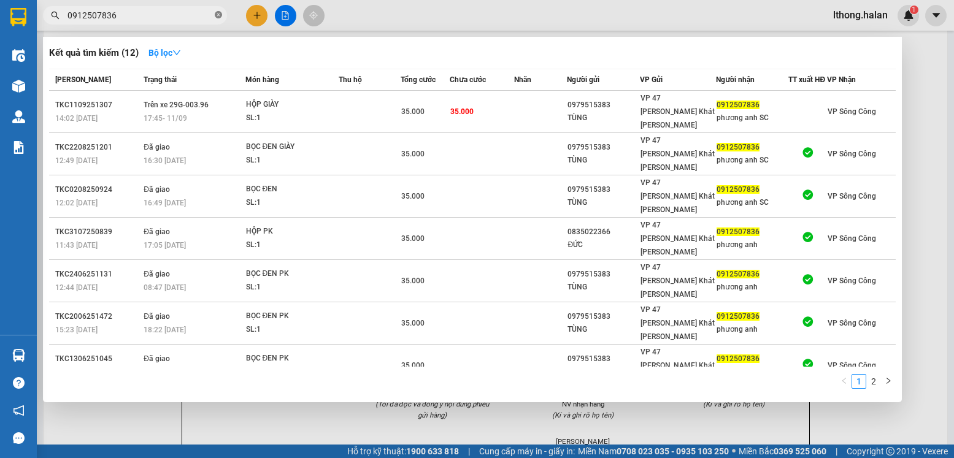
click at [216, 16] on icon "close-circle" at bounding box center [218, 14] width 7 height 7
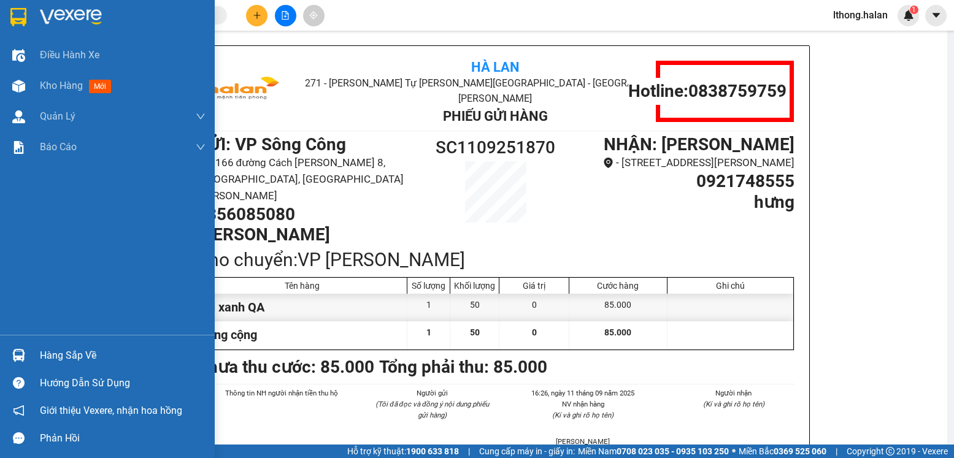
click at [96, 360] on div "Hàng sắp về" at bounding box center [123, 356] width 166 height 18
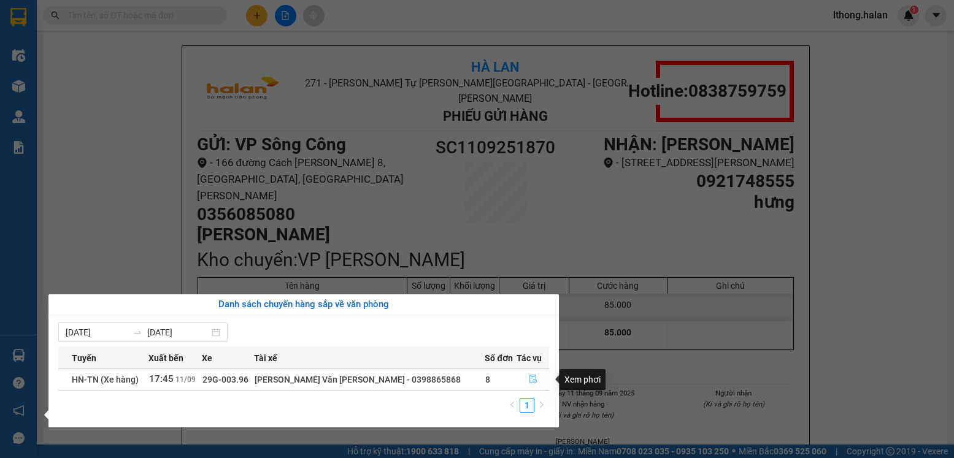
click at [529, 377] on icon "file-done" at bounding box center [532, 379] width 7 height 9
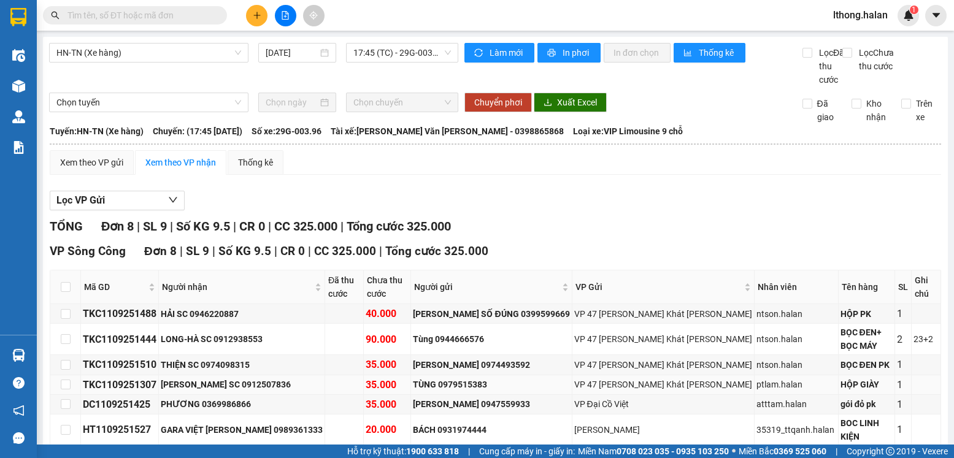
scroll to position [80, 0]
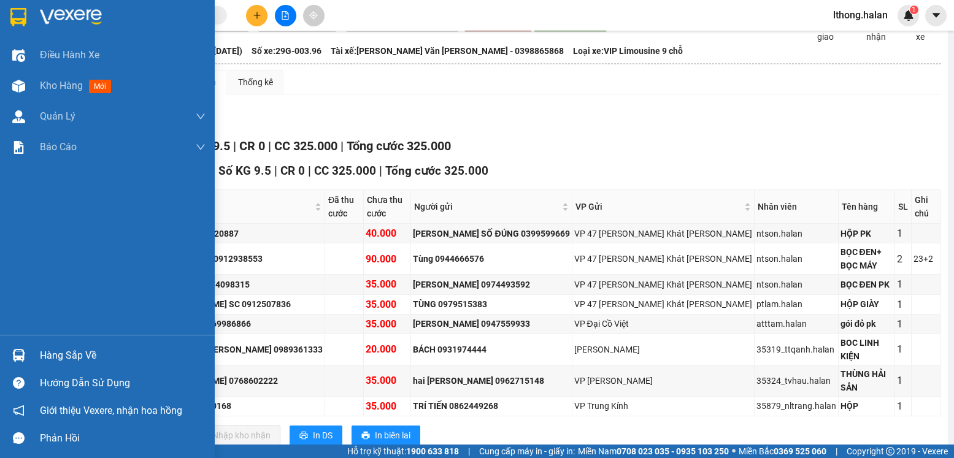
click at [81, 353] on div "Hàng sắp về" at bounding box center [123, 356] width 166 height 18
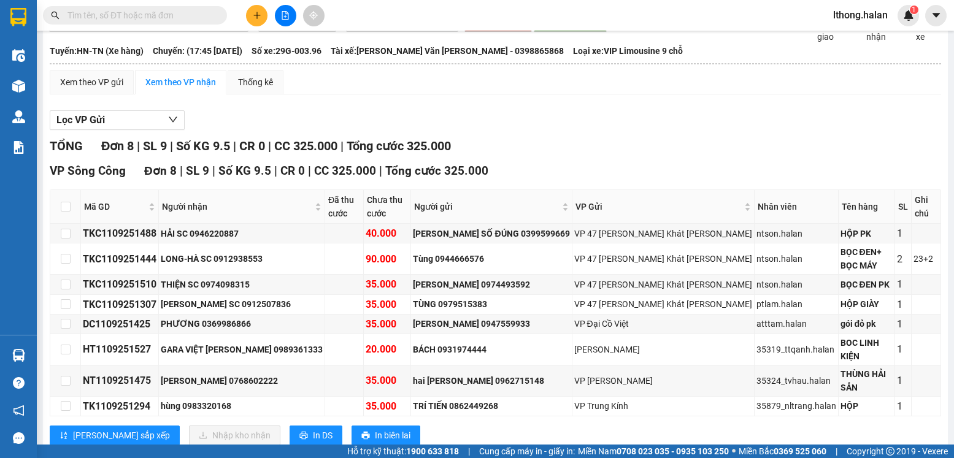
click at [626, 158] on section "Kết quả tìm kiếm ( 12 ) Bộ lọc Mã ĐH Trạng thái Món hàng Thu hộ Tổng cước Chưa …" at bounding box center [477, 229] width 954 height 458
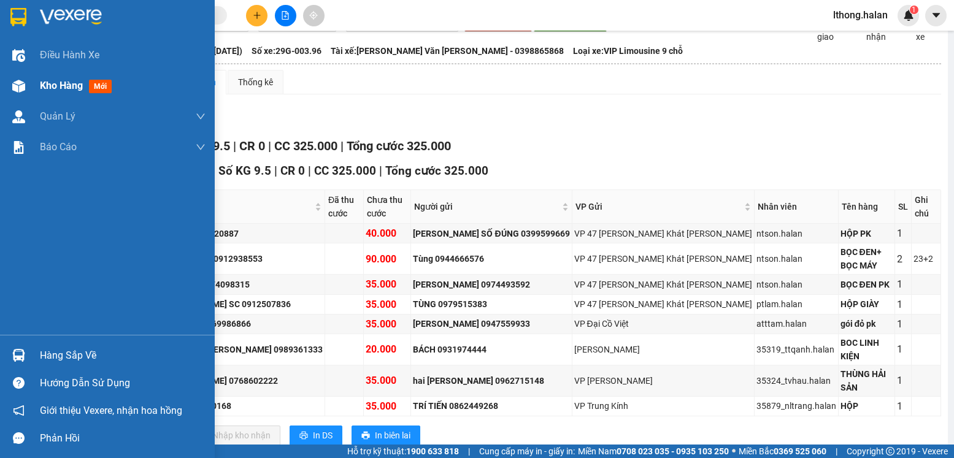
click at [48, 88] on span "Kho hàng" at bounding box center [61, 86] width 43 height 12
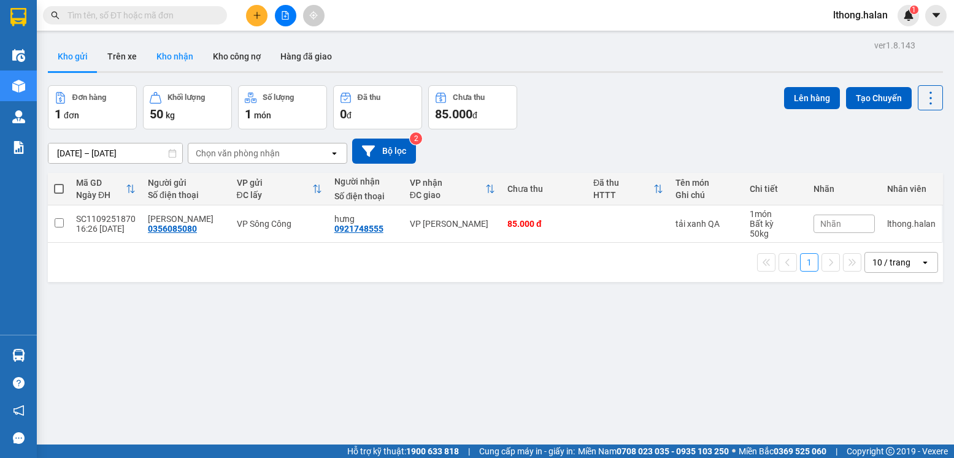
click at [167, 57] on button "Kho nhận" at bounding box center [175, 56] width 56 height 29
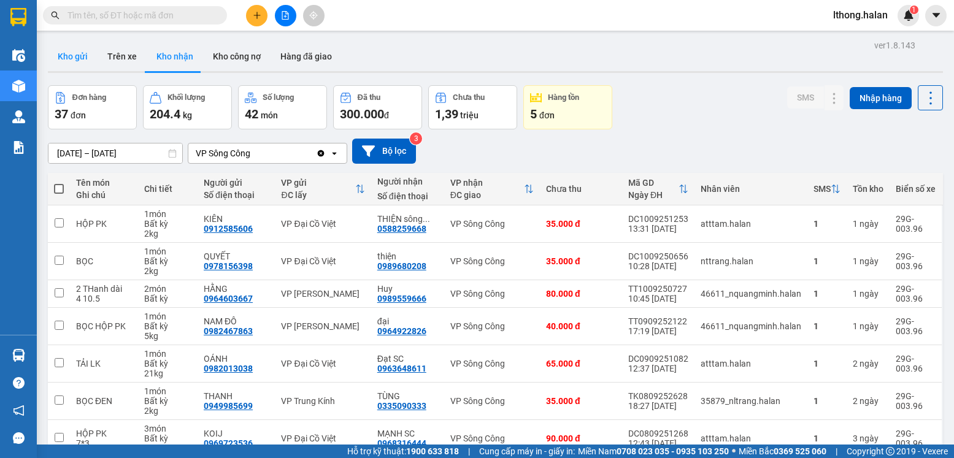
click at [68, 57] on button "Kho gửi" at bounding box center [73, 56] width 50 height 29
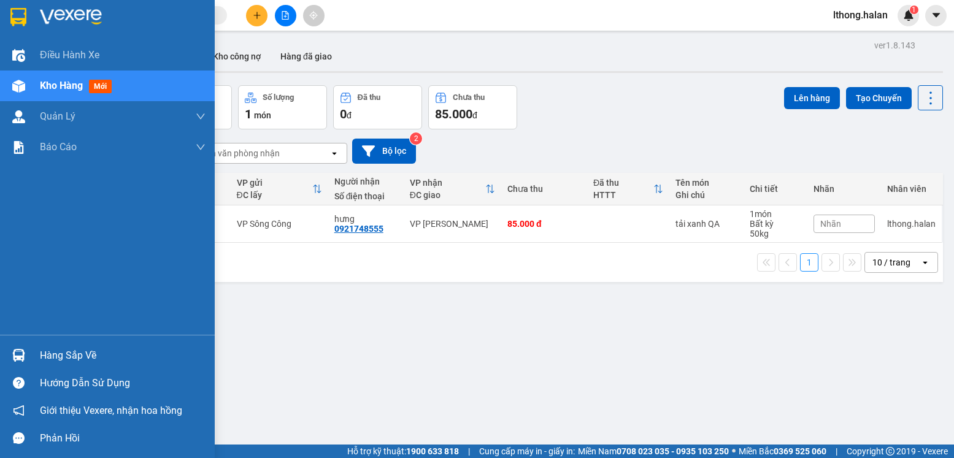
click at [75, 358] on div "Hàng sắp về" at bounding box center [123, 356] width 166 height 18
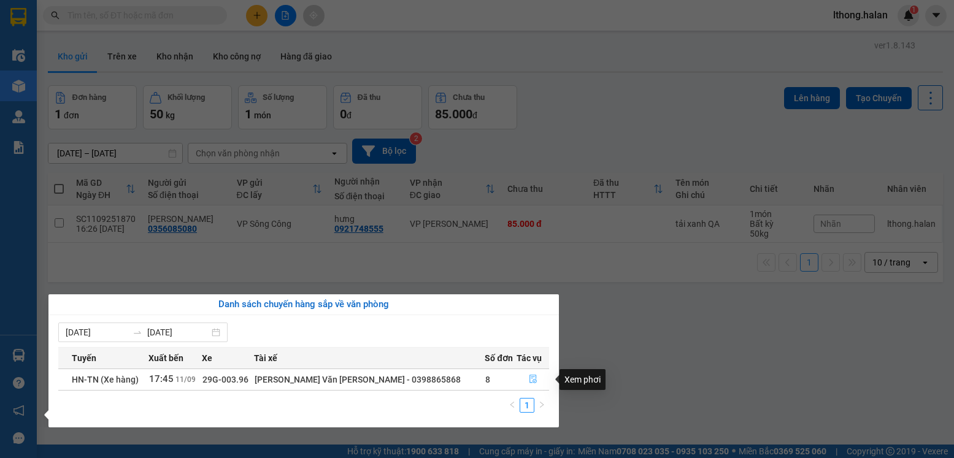
click at [529, 379] on icon "file-done" at bounding box center [532, 379] width 7 height 9
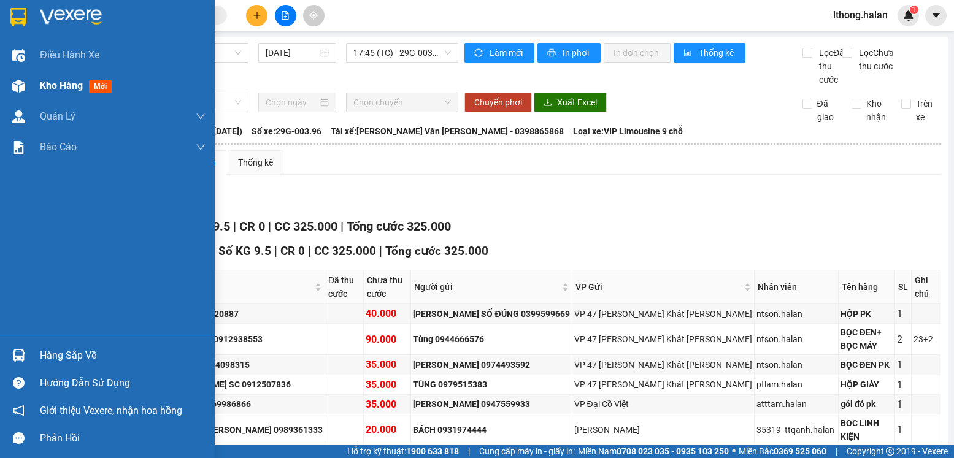
click at [71, 80] on span "Kho hàng" at bounding box center [61, 86] width 43 height 12
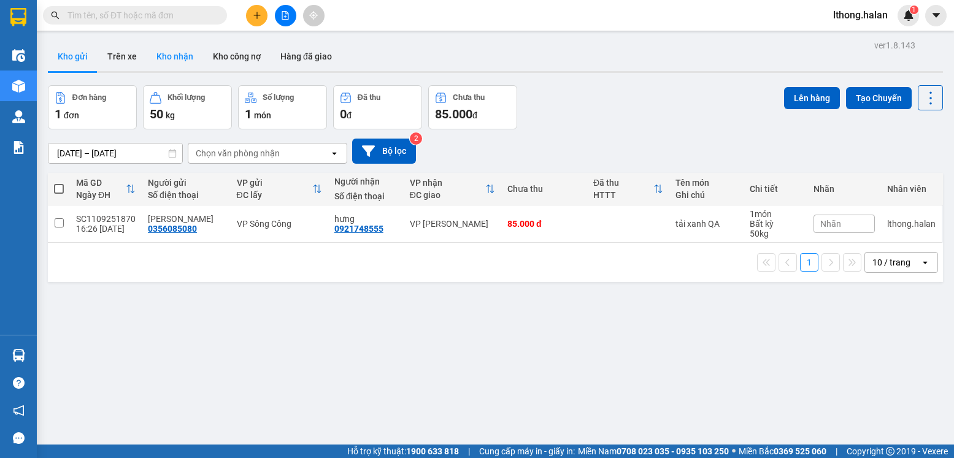
click at [167, 56] on button "Kho nhận" at bounding box center [175, 56] width 56 height 29
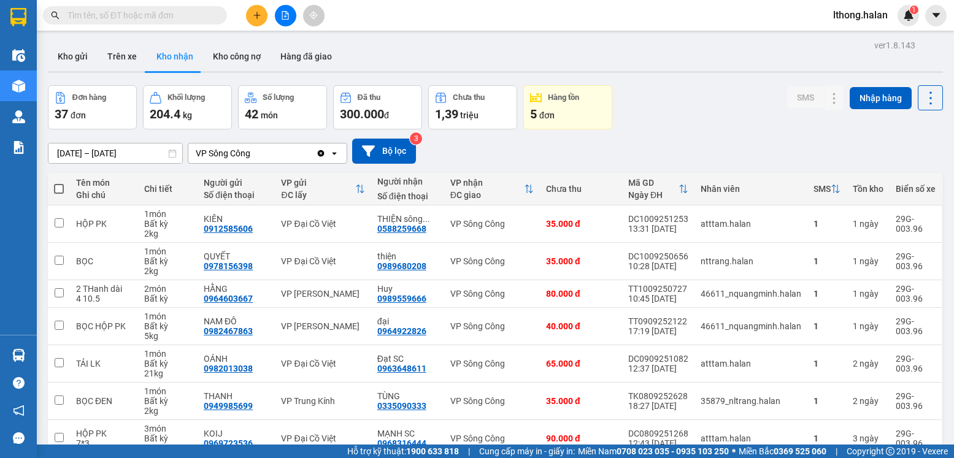
scroll to position [63, 0]
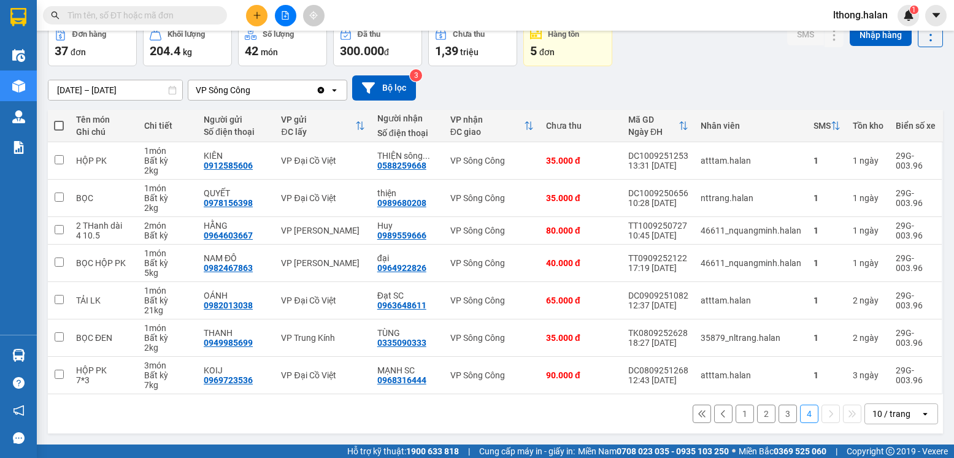
click at [736, 415] on button "1" at bounding box center [745, 414] width 18 height 18
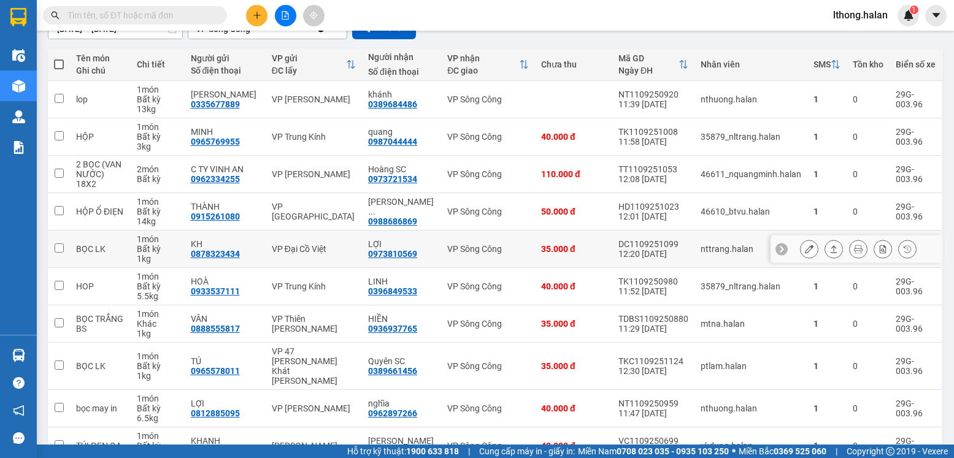
scroll to position [185, 0]
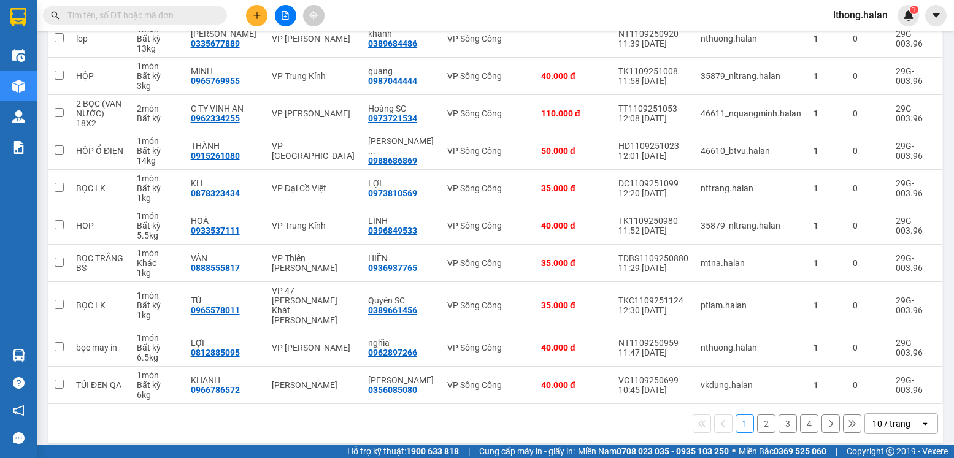
click at [757, 415] on button "2" at bounding box center [766, 424] width 18 height 18
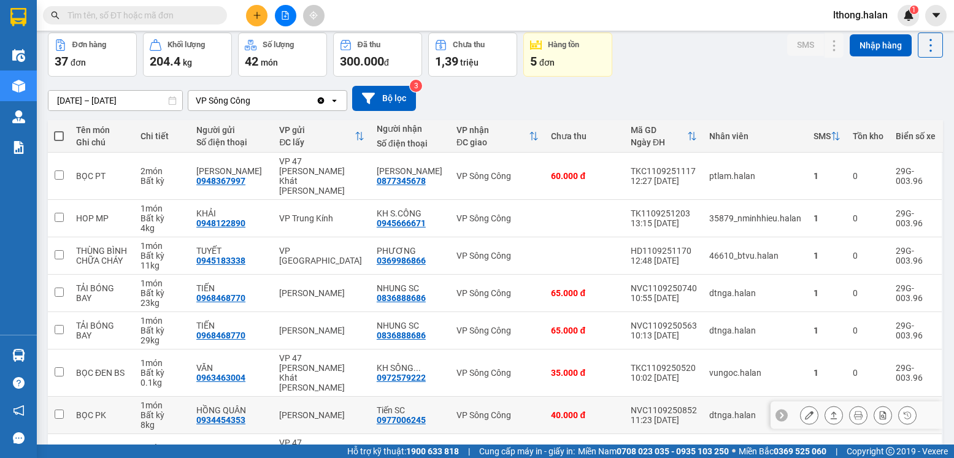
scroll to position [0, 0]
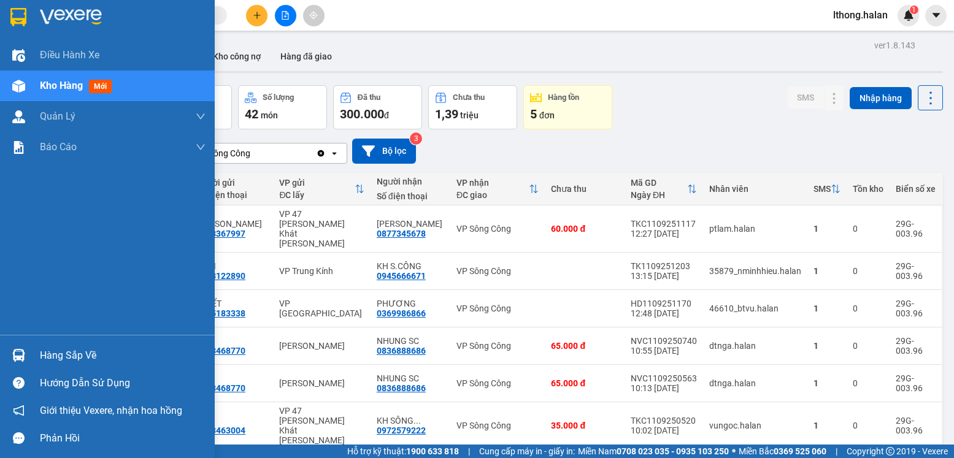
click at [79, 361] on div "Hàng sắp về" at bounding box center [123, 356] width 166 height 18
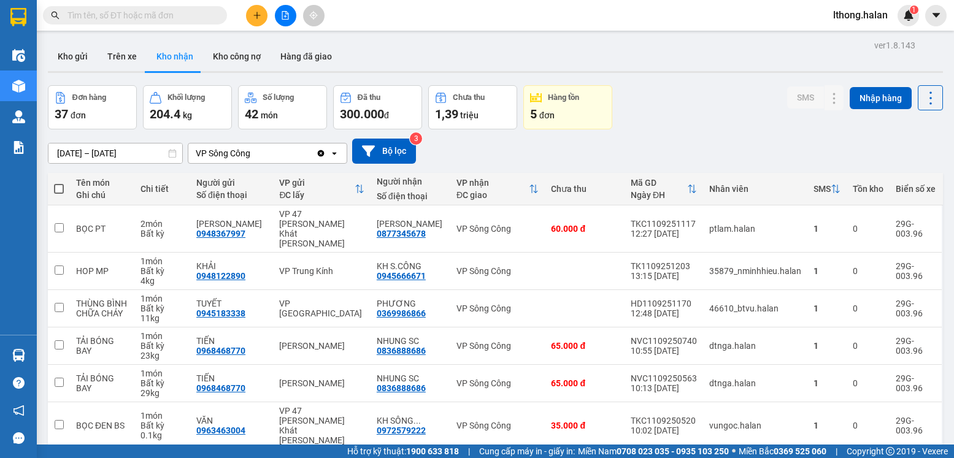
click at [705, 129] on section "Kết quả tìm kiếm ( 12 ) Bộ lọc Mã ĐH Trạng thái Món hàng Thu hộ Tổng cước Chưa …" at bounding box center [477, 229] width 954 height 458
click at [180, 17] on input "text" at bounding box center [139, 15] width 145 height 13
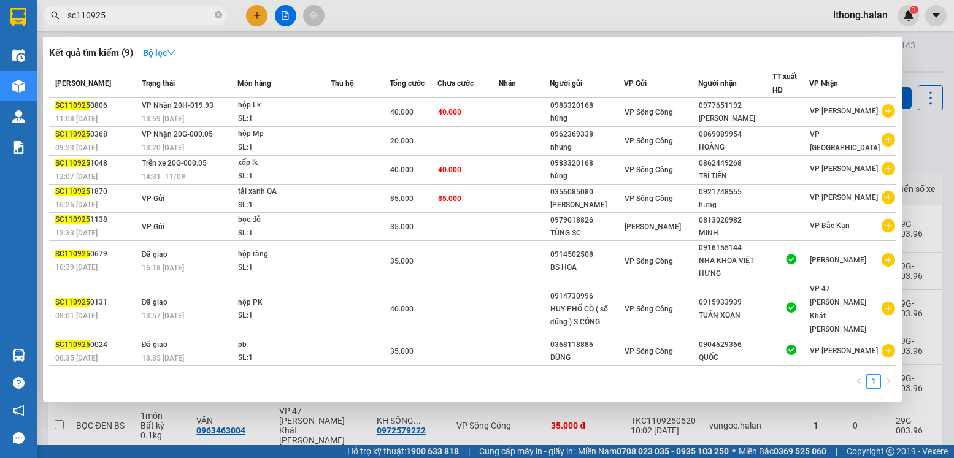
click at [77, 21] on input "sc110925" at bounding box center [139, 15] width 145 height 13
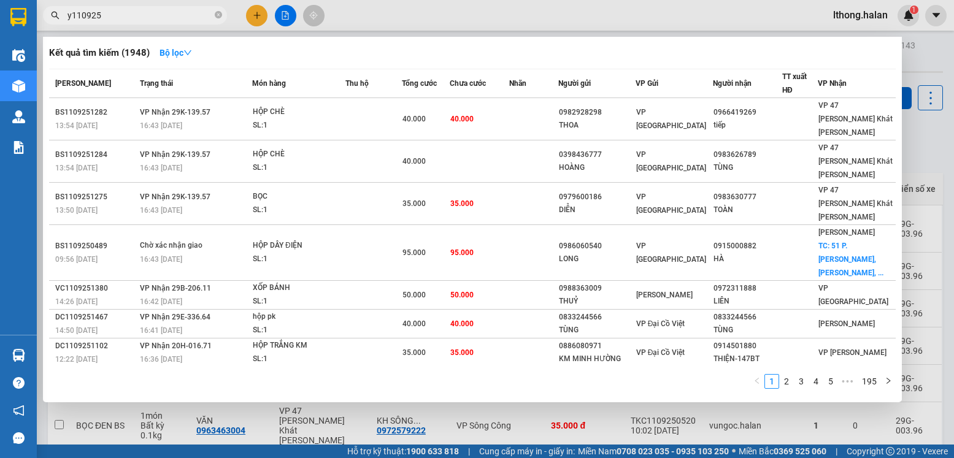
type input "yb110925"
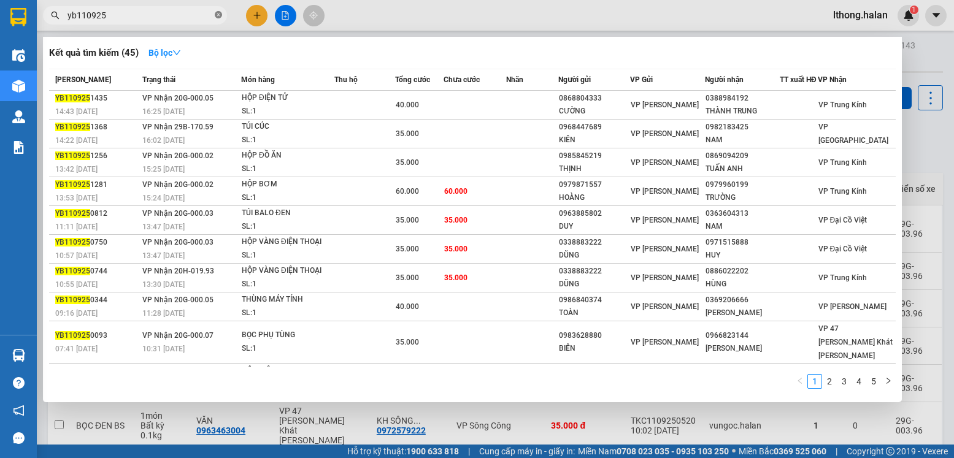
click at [218, 15] on icon "close-circle" at bounding box center [218, 14] width 7 height 7
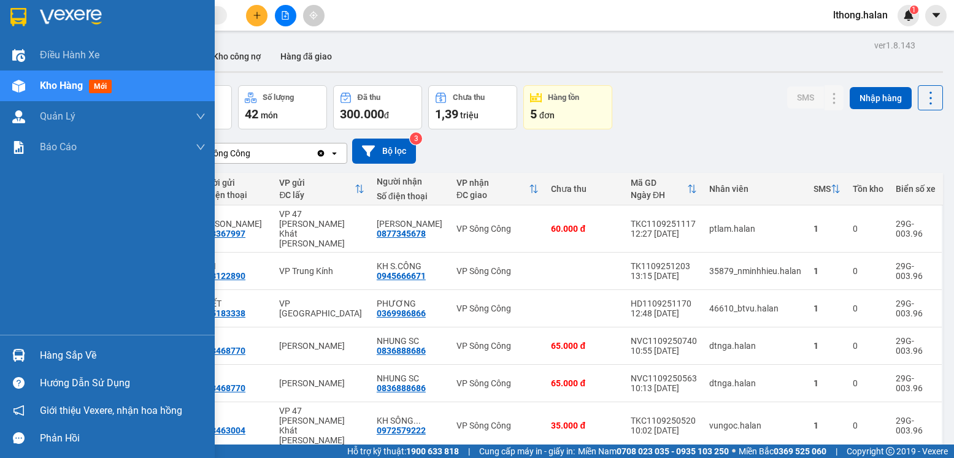
click at [62, 352] on div "Hàng sắp về" at bounding box center [123, 356] width 166 height 18
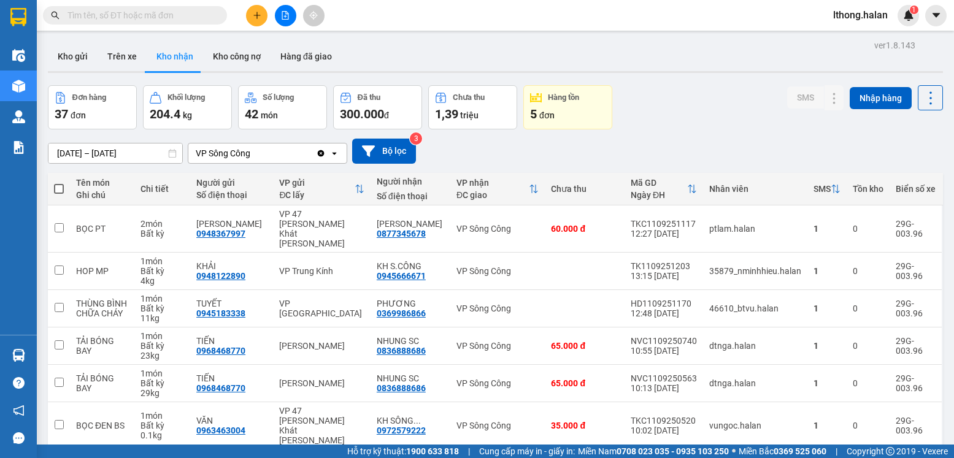
click at [679, 106] on section "Kết quả tìm kiếm ( 45 ) Bộ lọc Mã ĐH Trạng thái Món hàng Thu hộ Tổng cước Chưa …" at bounding box center [477, 229] width 954 height 458
click at [162, 15] on input "text" at bounding box center [139, 15] width 145 height 13
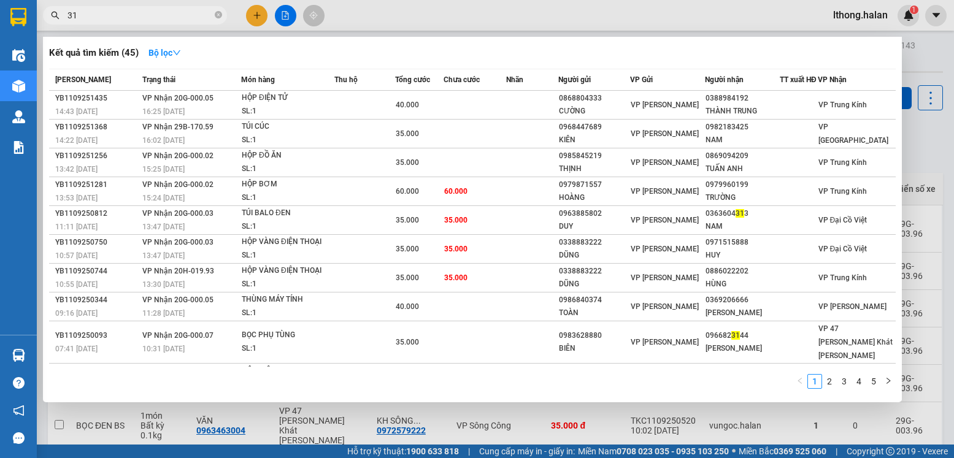
type input "315"
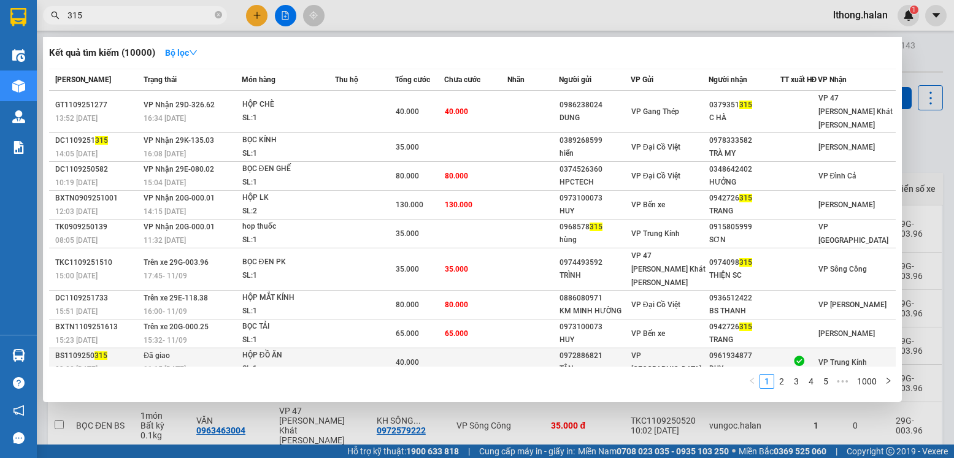
scroll to position [20, 0]
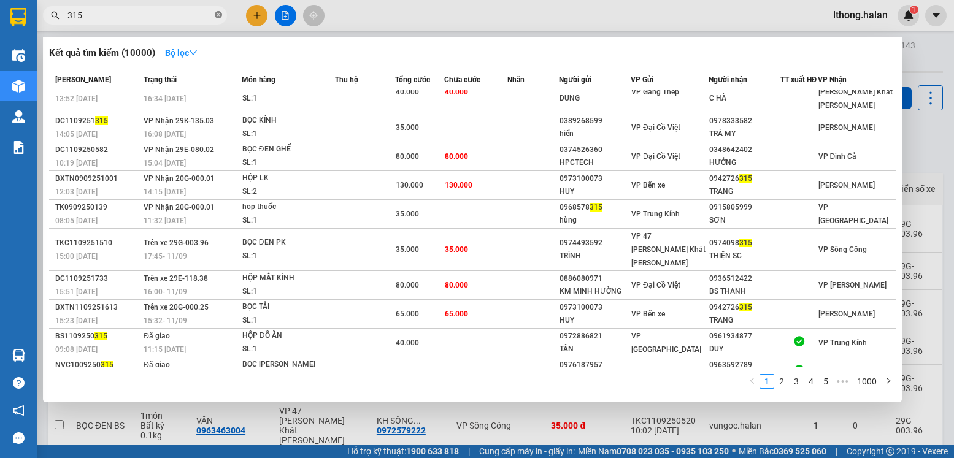
click at [218, 15] on icon "close-circle" at bounding box center [218, 14] width 7 height 7
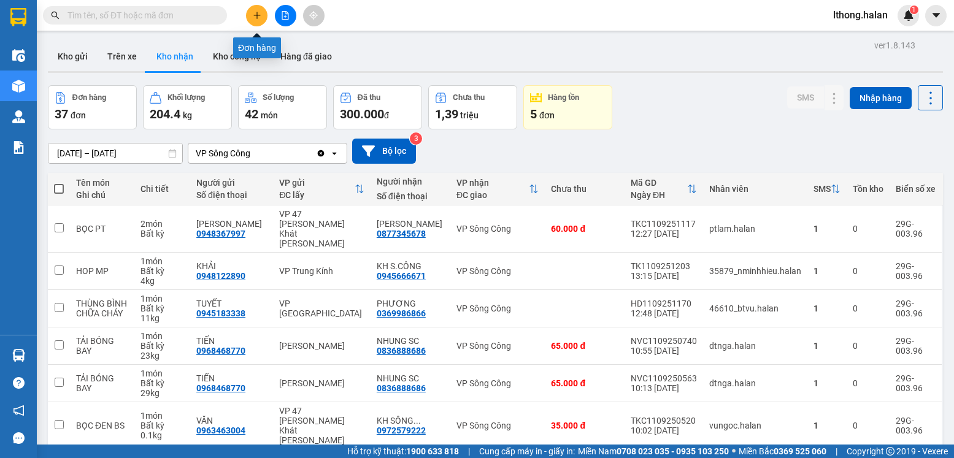
click at [267, 17] on button at bounding box center [256, 15] width 21 height 21
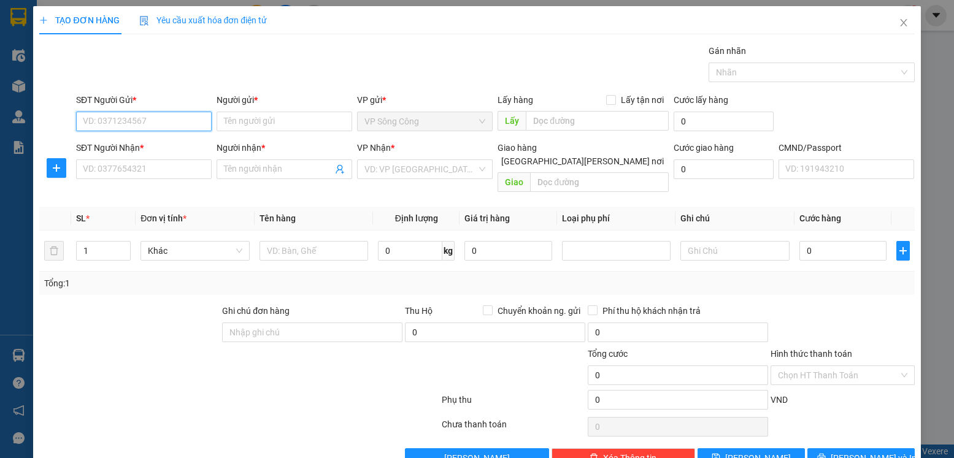
click at [146, 124] on input "SĐT Người Gửi *" at bounding box center [144, 122] width 136 height 20
click at [143, 121] on input "SĐT Người Gửi *" at bounding box center [144, 122] width 136 height 20
click at [144, 120] on input "SĐT Người Gửi *" at bounding box center [144, 122] width 136 height 20
click at [140, 119] on input "SĐT Người Gửi *" at bounding box center [144, 122] width 136 height 20
type input "0972621562"
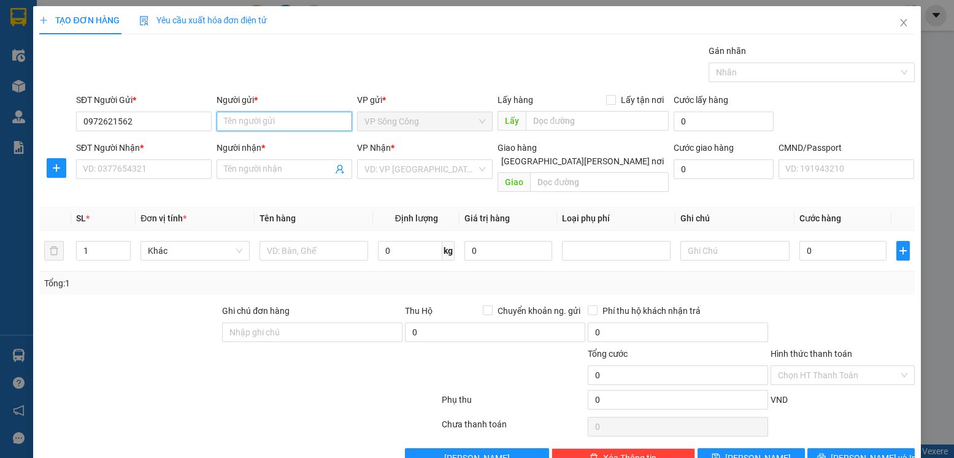
click at [275, 117] on input "Người gửi *" at bounding box center [285, 122] width 136 height 20
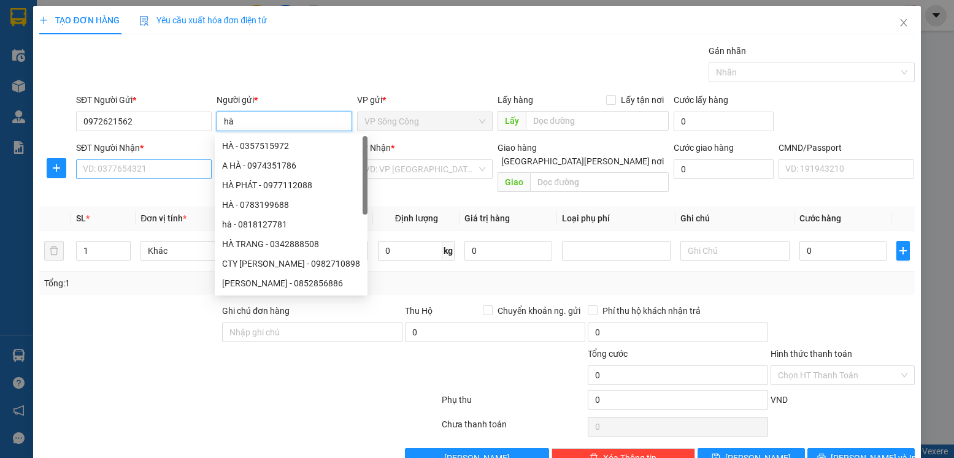
type input "hà"
click at [150, 171] on input "SĐT Người Nhận *" at bounding box center [144, 170] width 136 height 20
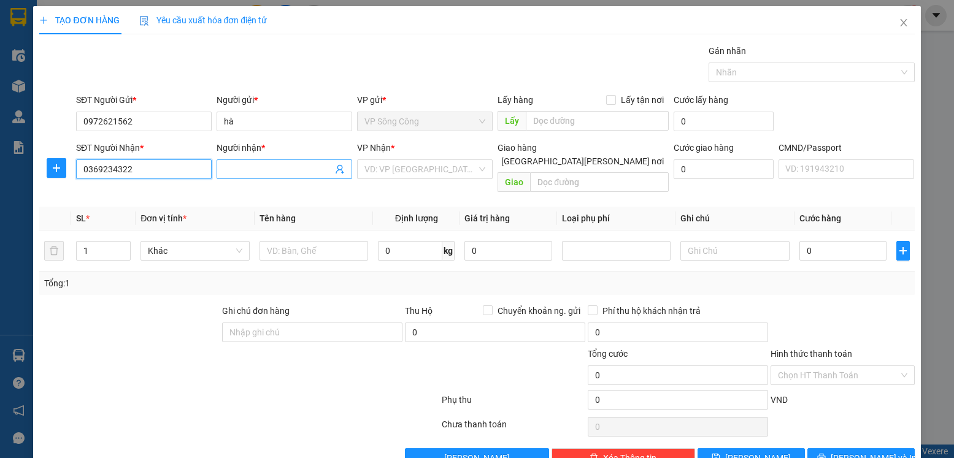
type input "0369234322"
click at [235, 167] on input "Người nhận *" at bounding box center [278, 169] width 109 height 13
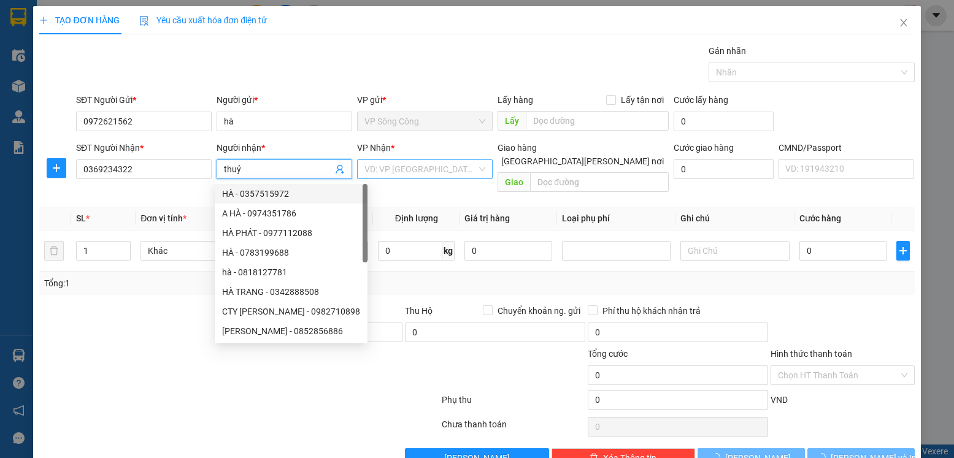
type input "thuỷ"
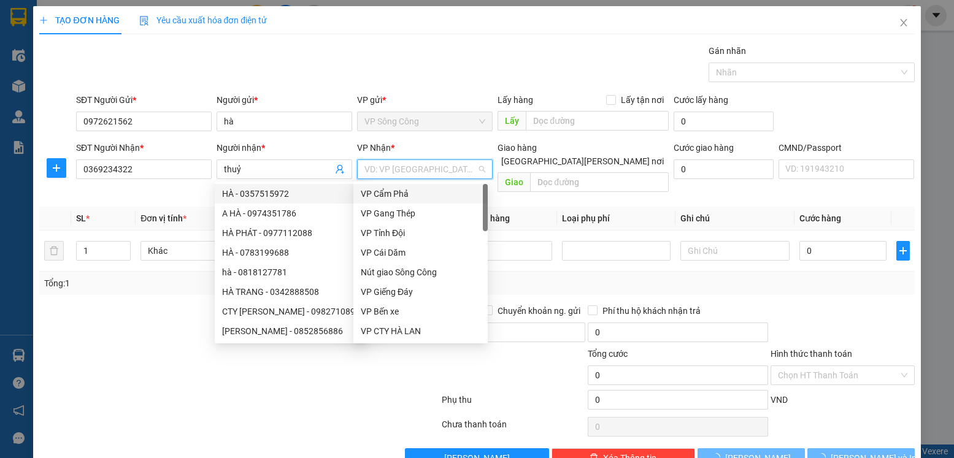
click at [418, 168] on input "search" at bounding box center [420, 169] width 112 height 18
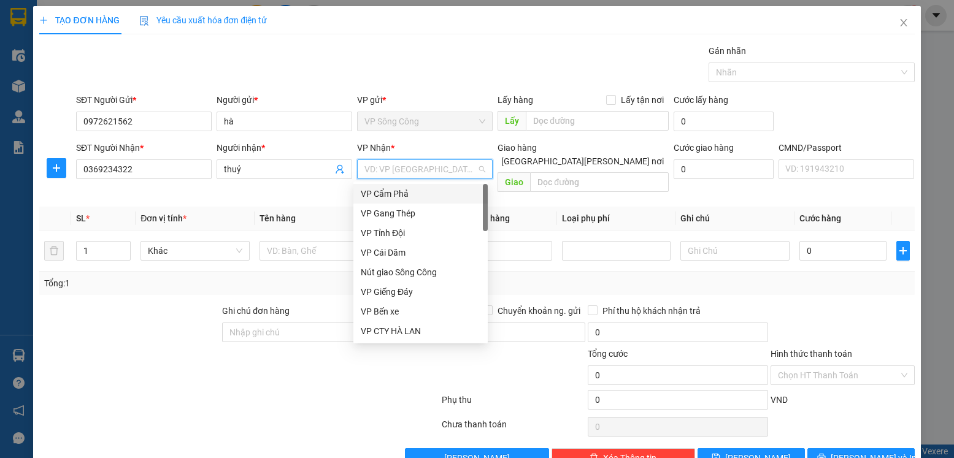
type input "h"
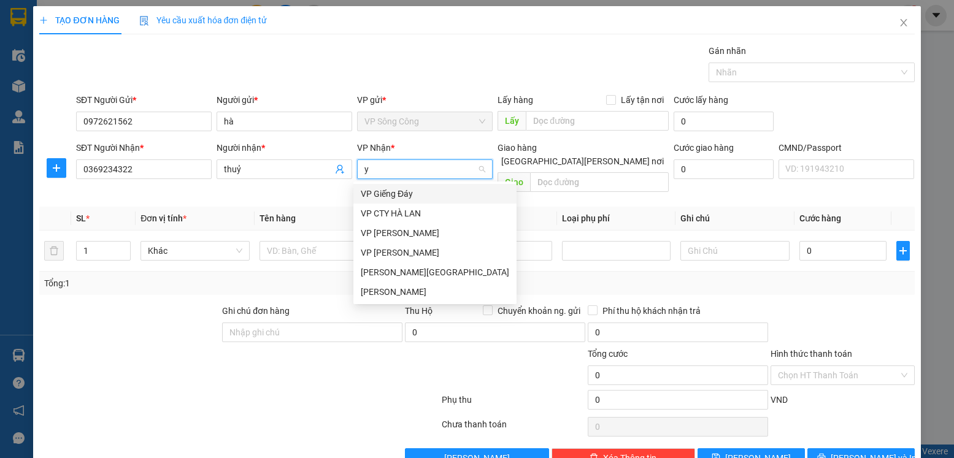
type input "yb"
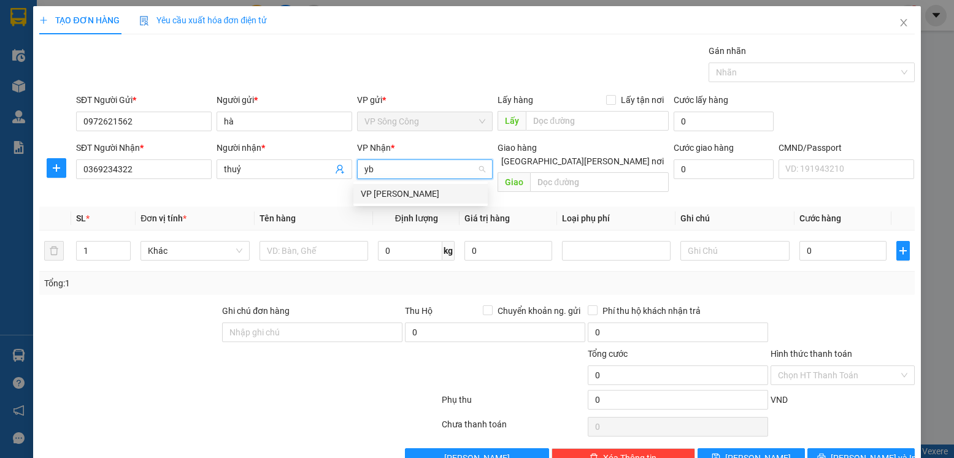
click at [377, 196] on div "VP [GEOGRAPHIC_DATA]" at bounding box center [421, 193] width 120 height 13
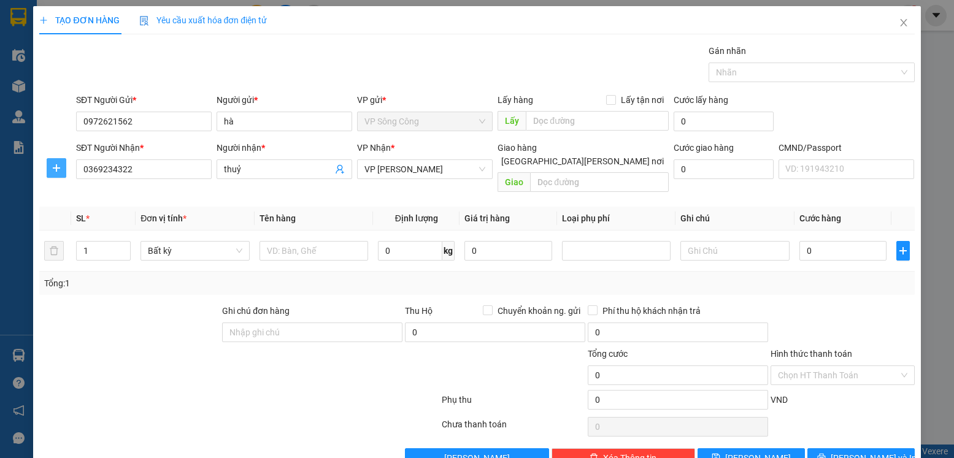
click at [55, 169] on icon "plus" at bounding box center [57, 168] width 10 height 10
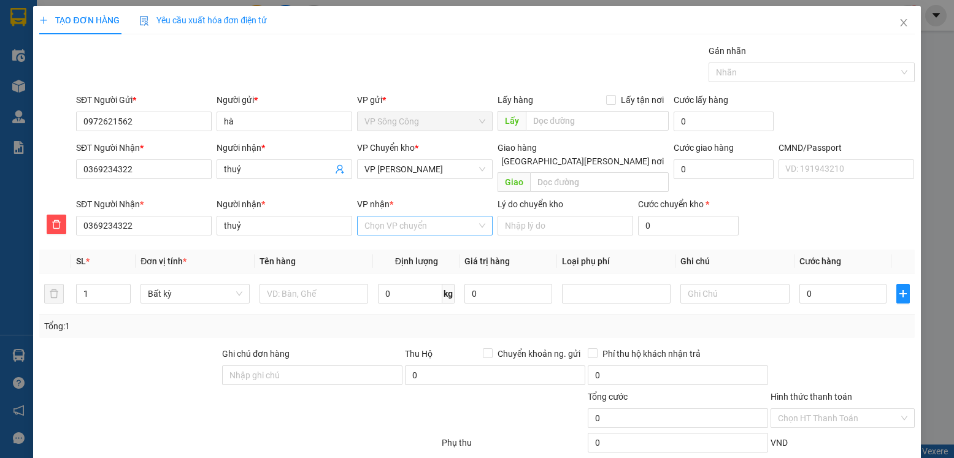
click at [374, 217] on input "VP nhận *" at bounding box center [420, 226] width 112 height 18
type input "4"
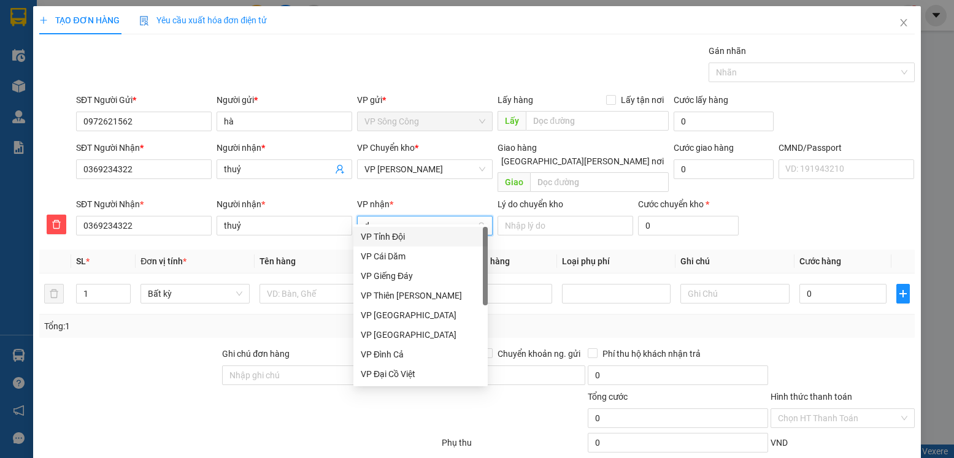
type input "d"
type input "đa"
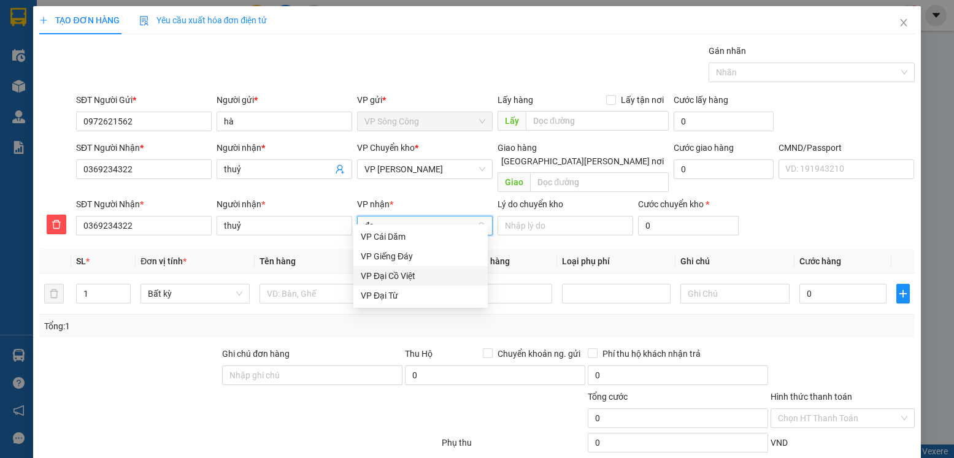
click at [393, 274] on div "VP Đại Cồ Việt" at bounding box center [421, 275] width 120 height 13
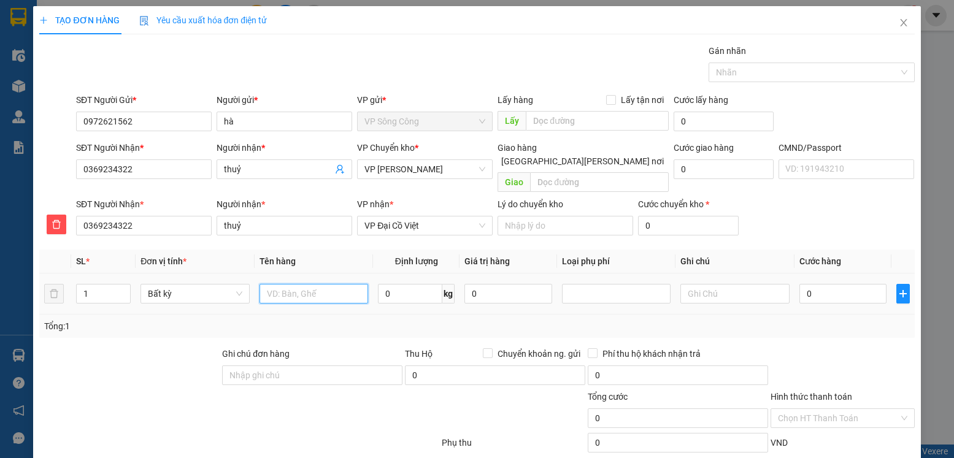
click at [282, 285] on input "text" at bounding box center [314, 294] width 109 height 20
type input "hộp lk"
click at [393, 284] on input "0" at bounding box center [410, 294] width 64 height 20
type input "1"
click at [824, 284] on input "0" at bounding box center [842, 294] width 87 height 20
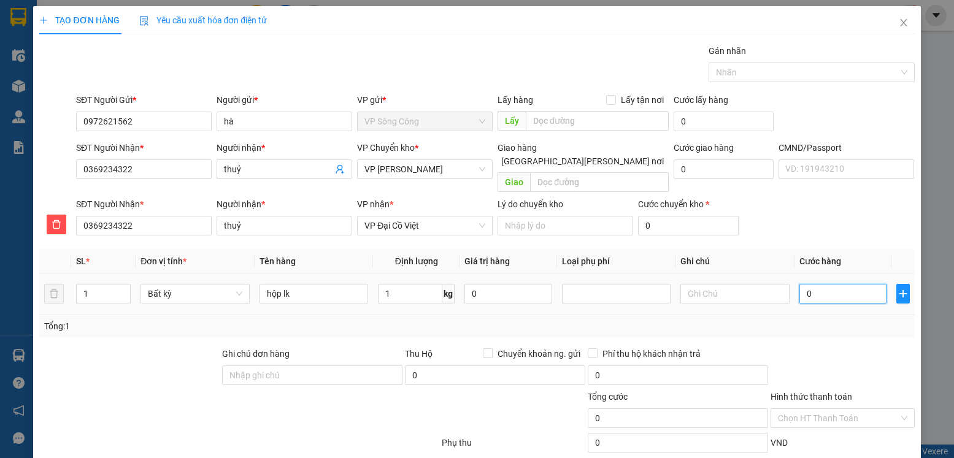
type input "35.000"
click at [833, 409] on input "Hình thức thanh toán" at bounding box center [838, 418] width 120 height 18
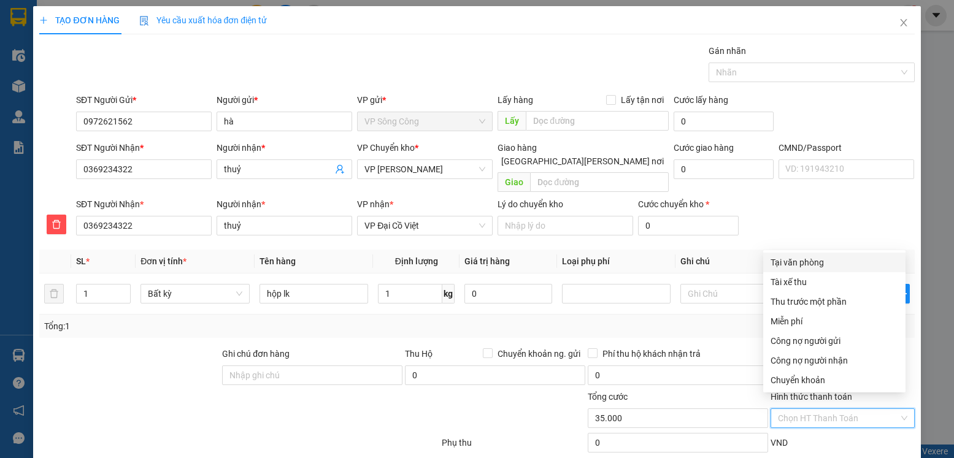
click at [820, 264] on div "Tại văn phòng" at bounding box center [835, 262] width 128 height 13
type input "0"
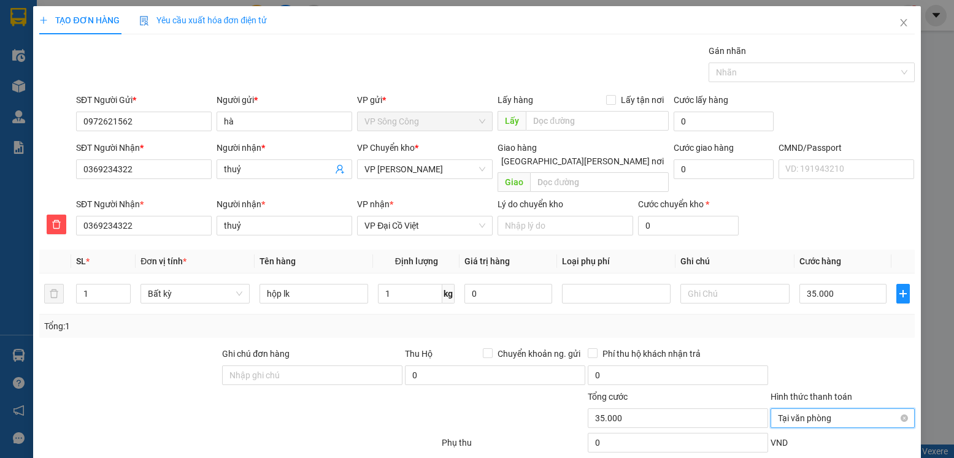
scroll to position [63, 0]
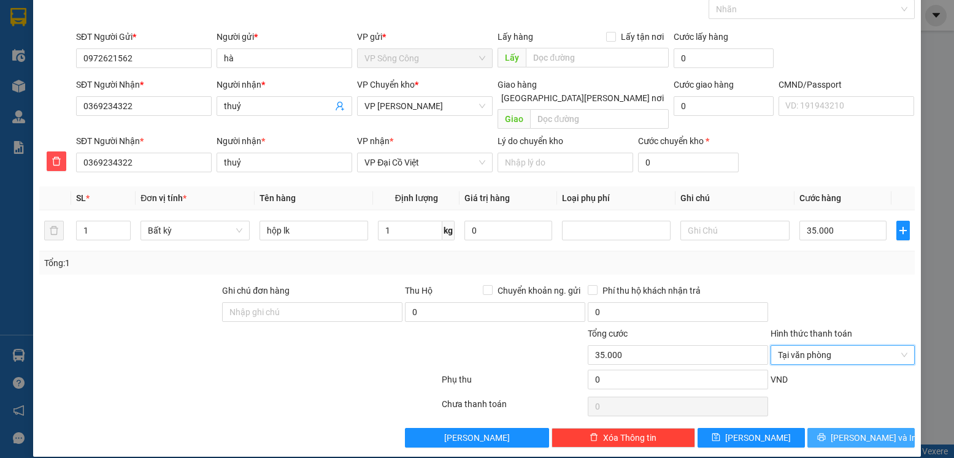
click at [872, 431] on span "Lưu và In" at bounding box center [874, 437] width 86 height 13
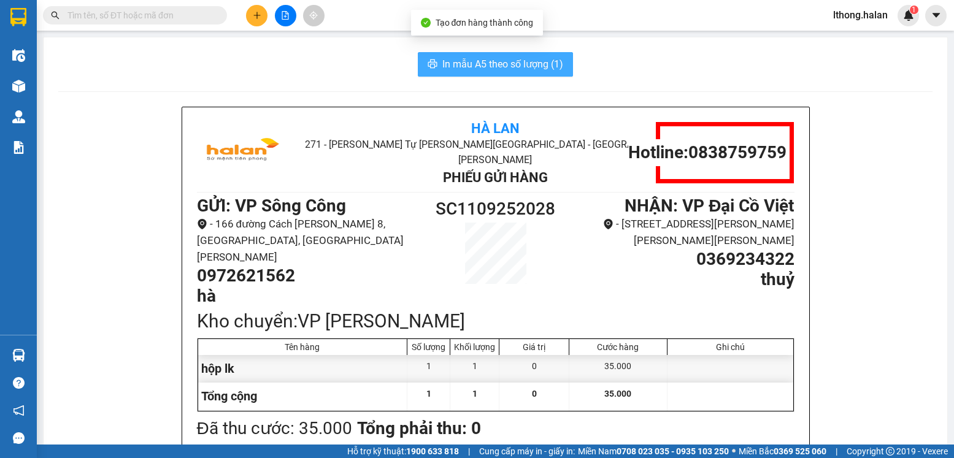
click at [524, 66] on span "In mẫu A5 theo số lượng (1)" at bounding box center [502, 63] width 121 height 15
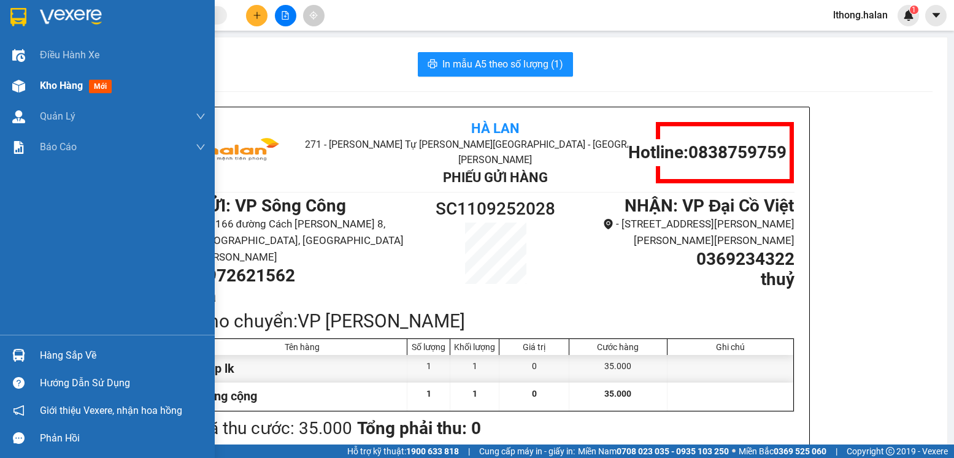
click at [55, 87] on span "Kho hàng" at bounding box center [61, 86] width 43 height 12
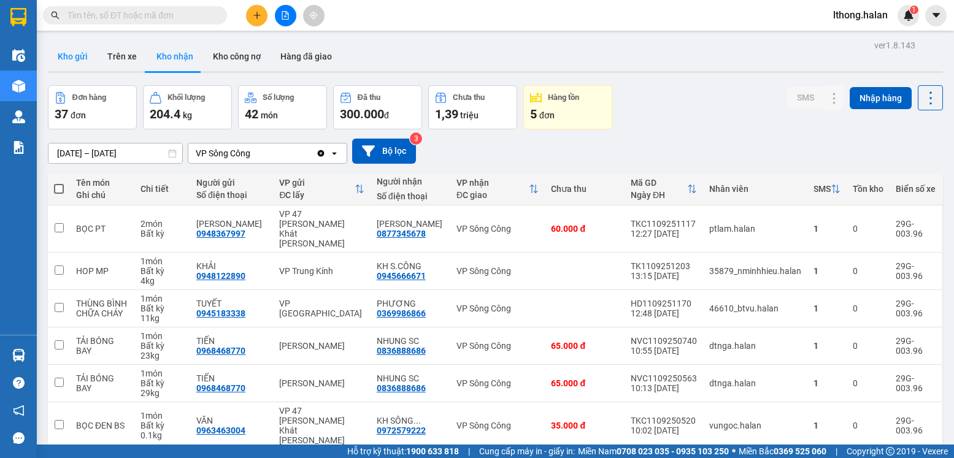
click at [74, 60] on button "Kho gửi" at bounding box center [73, 56] width 50 height 29
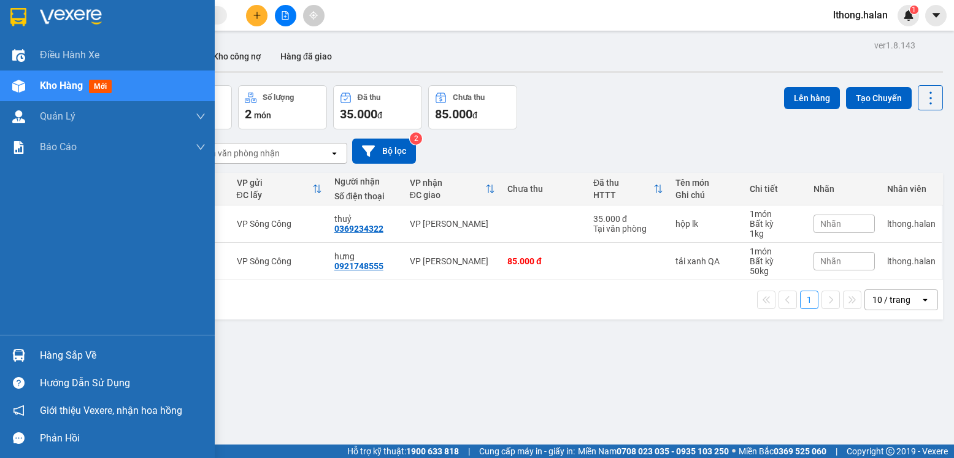
click at [67, 357] on div "Hàng sắp về" at bounding box center [123, 356] width 166 height 18
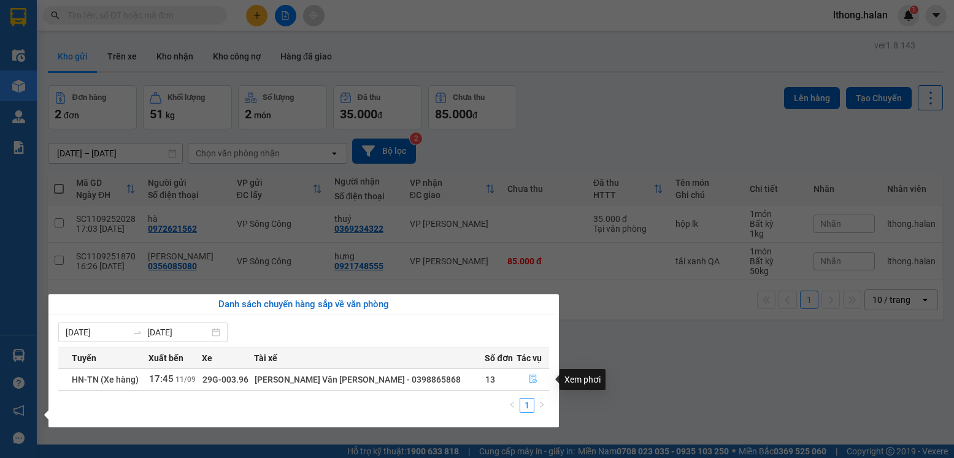
click at [529, 379] on icon "file-done" at bounding box center [533, 379] width 9 height 9
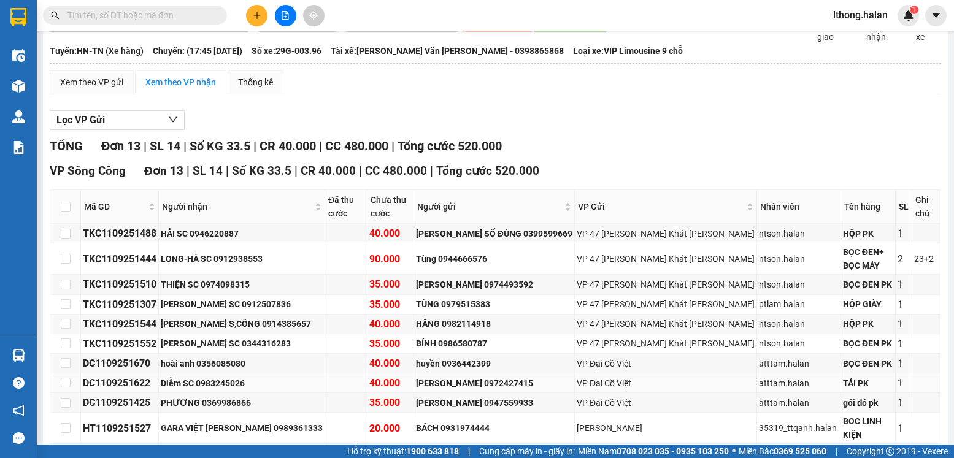
scroll to position [179, 0]
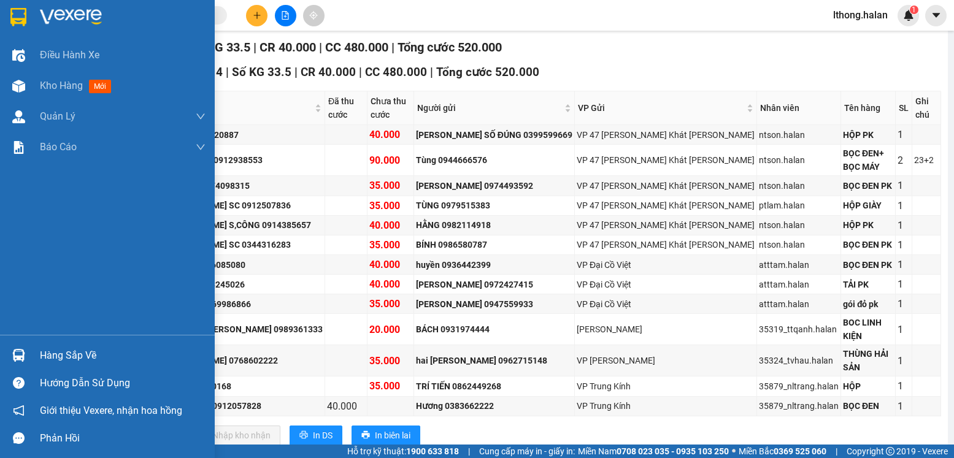
click at [53, 347] on div "Hàng sắp về" at bounding box center [123, 356] width 166 height 18
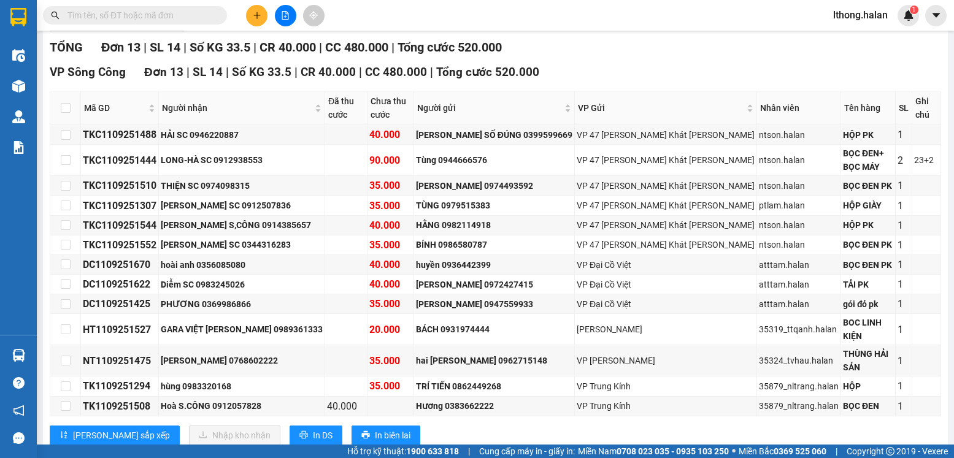
drag, startPoint x: 718, startPoint y: 44, endPoint x: 532, endPoint y: 2, distance: 191.1
click at [717, 44] on section "Kết quả tìm kiếm ( 10000 ) Bộ lọc Mã ĐH Trạng thái Món hàng Thu hộ Tổng cước Ch…" at bounding box center [477, 229] width 954 height 458
click at [164, 15] on input "text" at bounding box center [139, 15] width 145 height 13
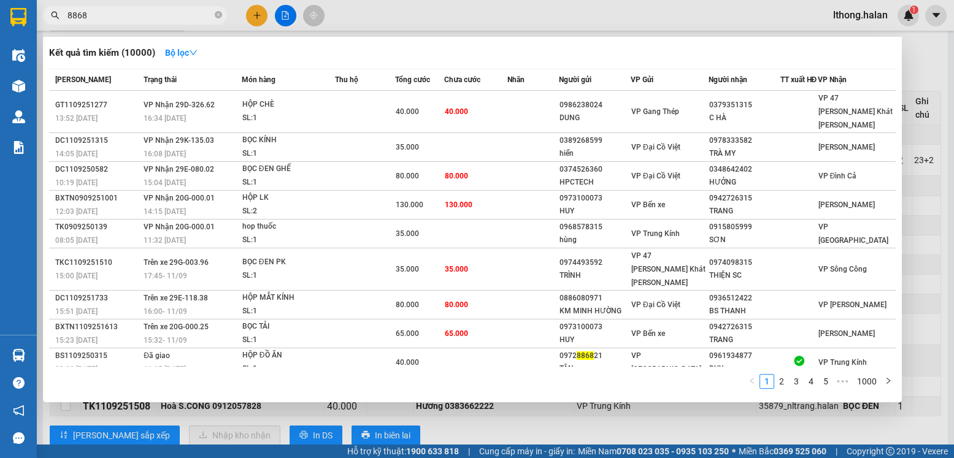
type input "88686"
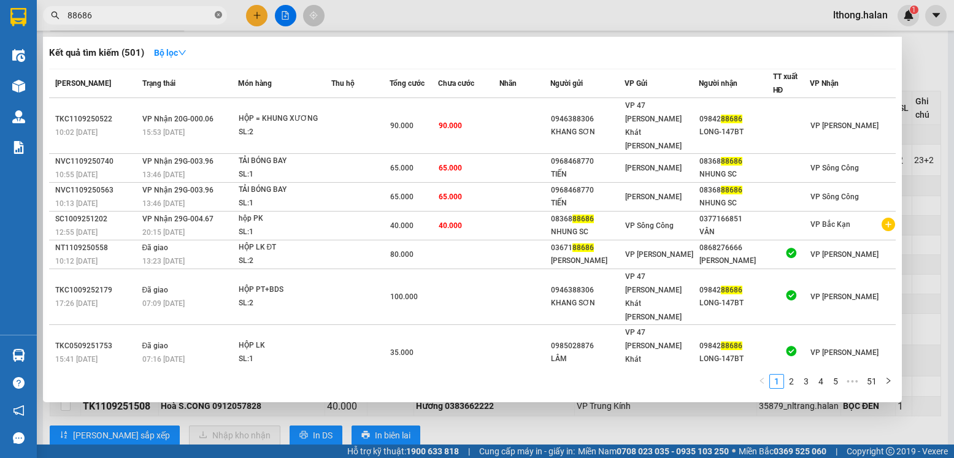
click at [216, 15] on icon "close-circle" at bounding box center [218, 14] width 7 height 7
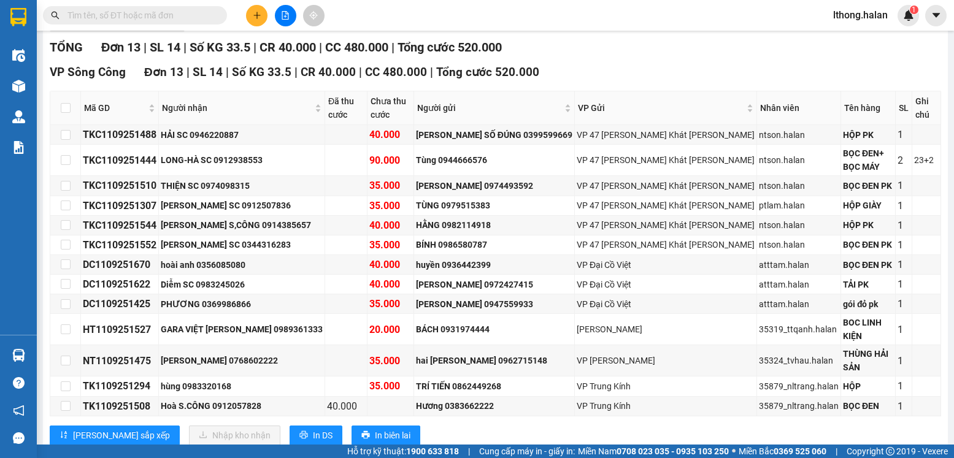
click at [191, 15] on input "text" at bounding box center [139, 15] width 145 height 13
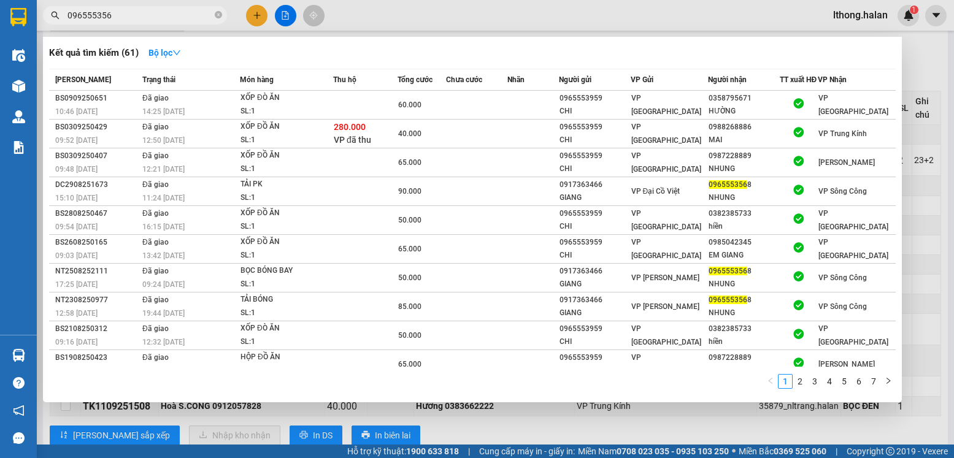
type input "0965553568"
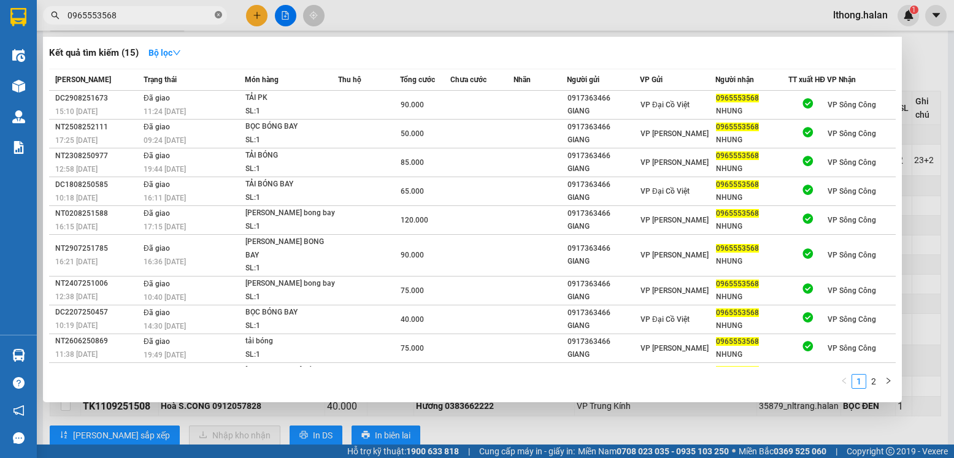
click at [218, 15] on icon "close-circle" at bounding box center [218, 14] width 7 height 7
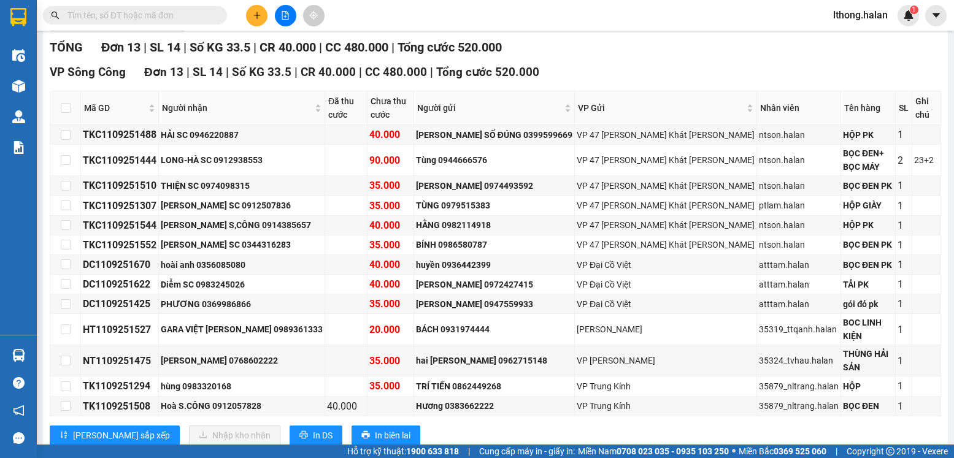
click at [190, 15] on input "text" at bounding box center [139, 15] width 145 height 13
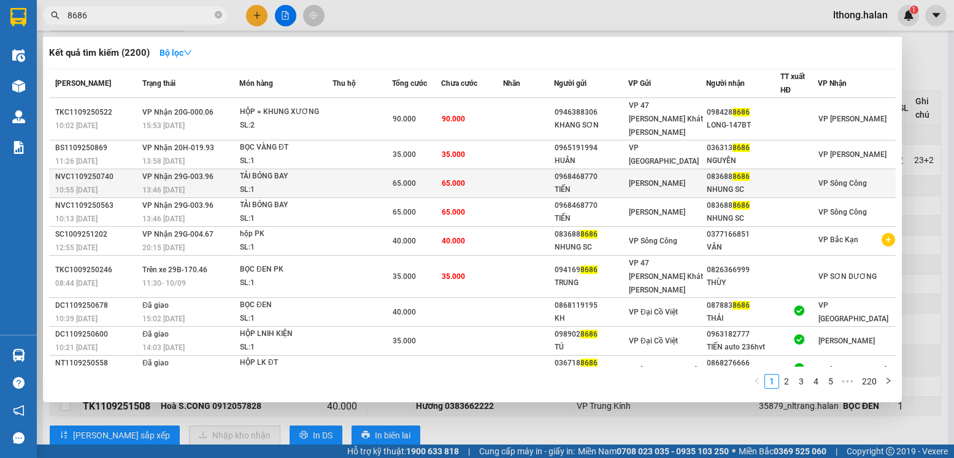
type input "8686"
click at [474, 174] on td "65.000" at bounding box center [472, 183] width 62 height 29
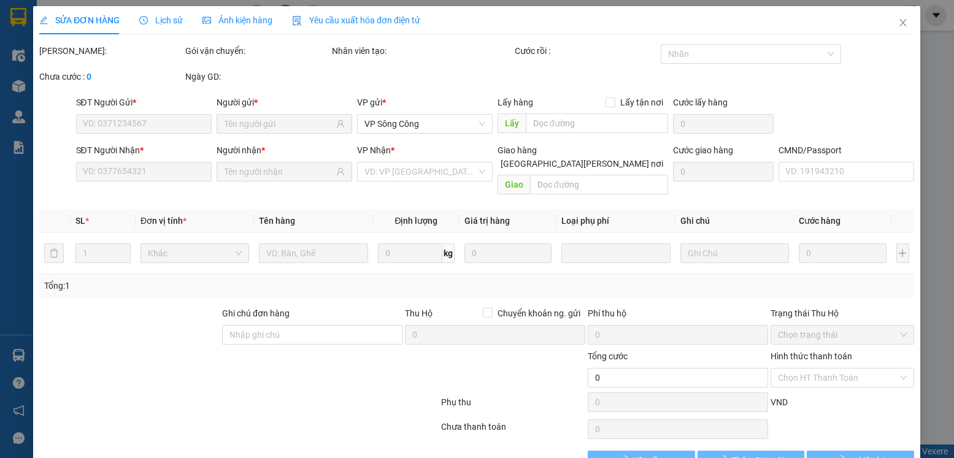
type input "0968468770"
type input "TIẾN"
type input "0836888686"
type input "NHUNG SC"
type input "65.000"
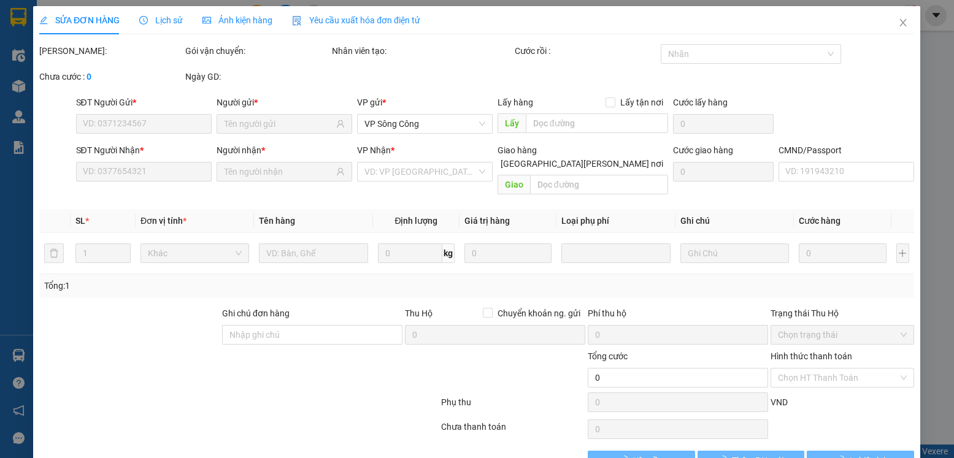
type input "65.000"
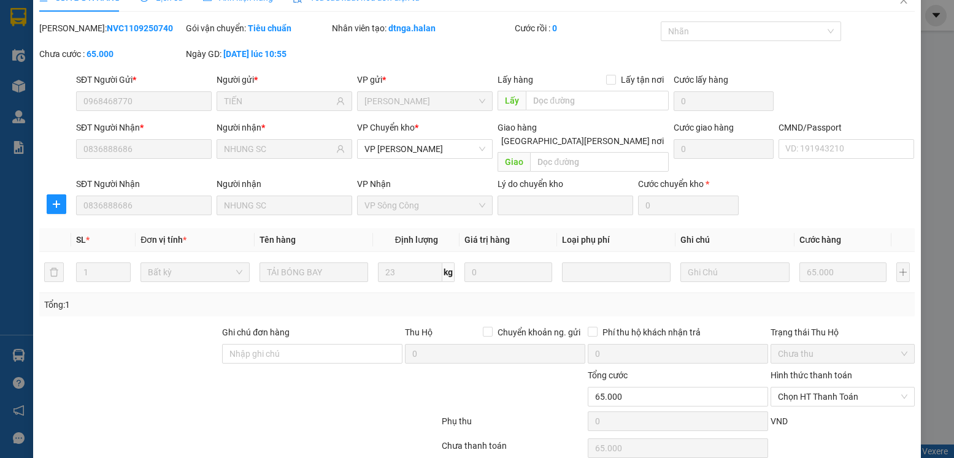
scroll to position [64, 0]
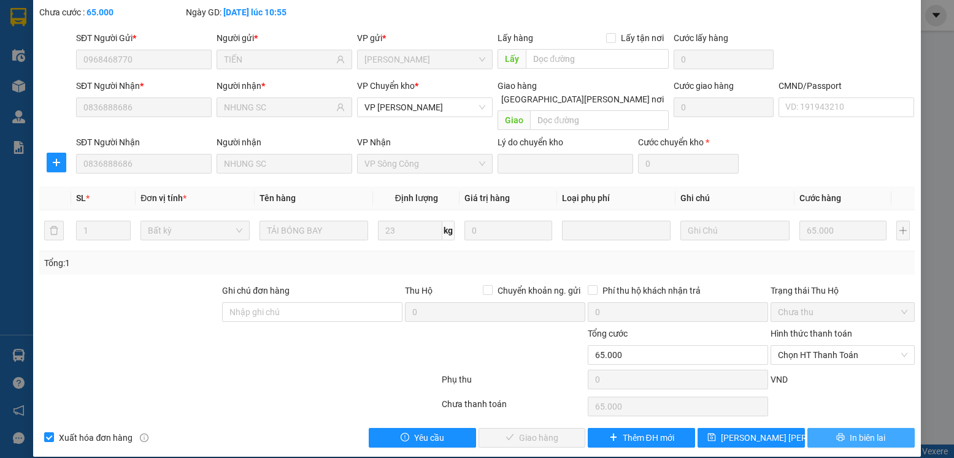
click at [850, 431] on span "In biên lai" at bounding box center [868, 437] width 36 height 13
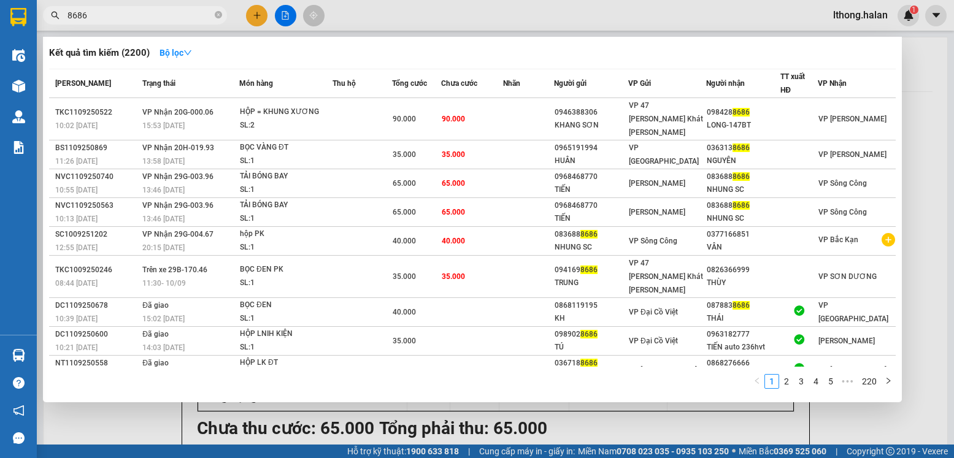
click at [169, 18] on input "8686" at bounding box center [139, 15] width 145 height 13
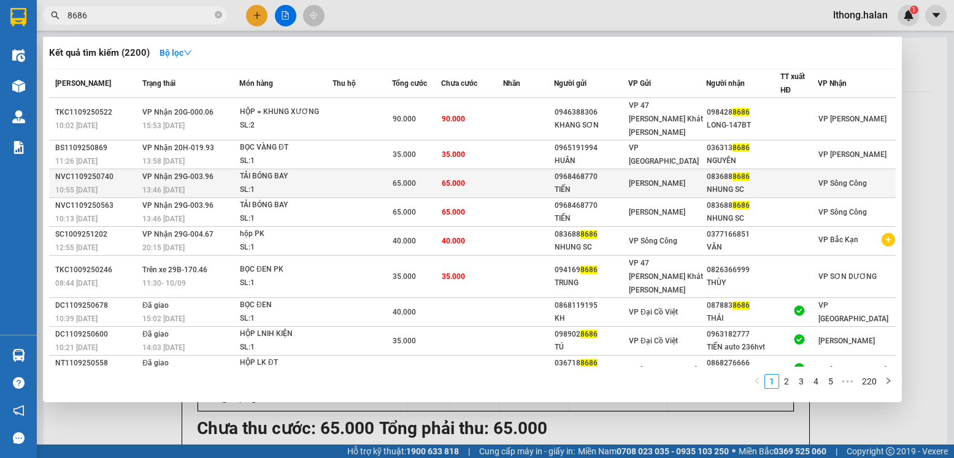
click at [537, 173] on td at bounding box center [528, 183] width 51 height 29
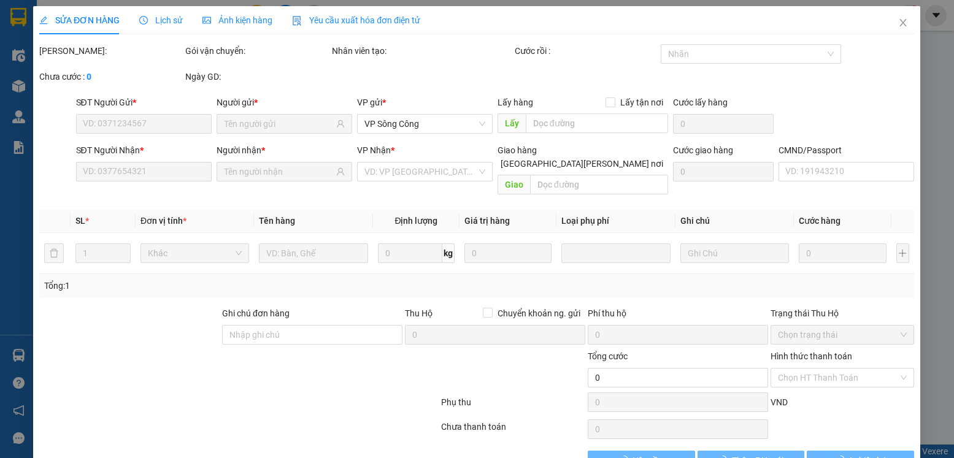
type input "0968468770"
type input "TIẾN"
type input "0836888686"
type input "NHUNG SC"
type input "65.000"
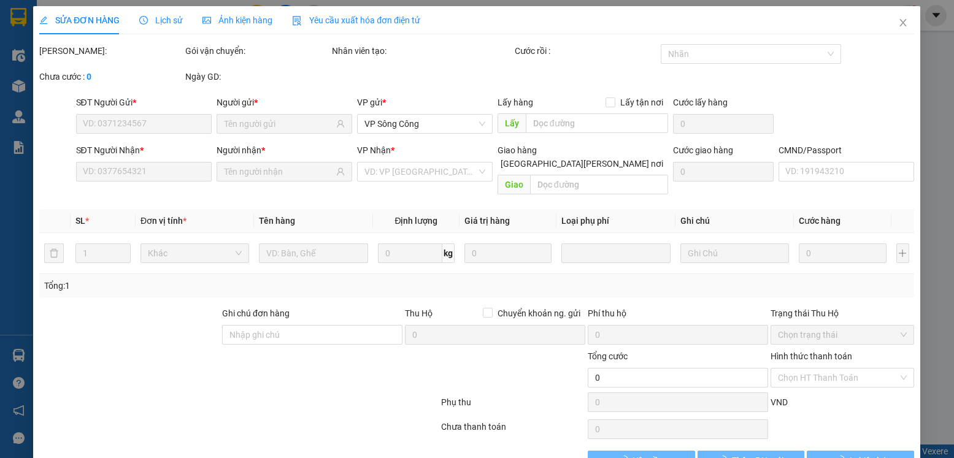
type input "65.000"
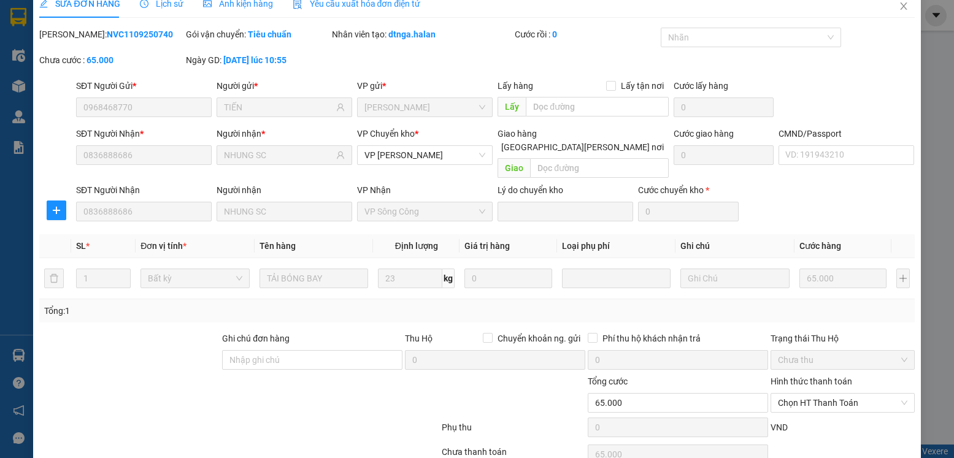
scroll to position [64, 0]
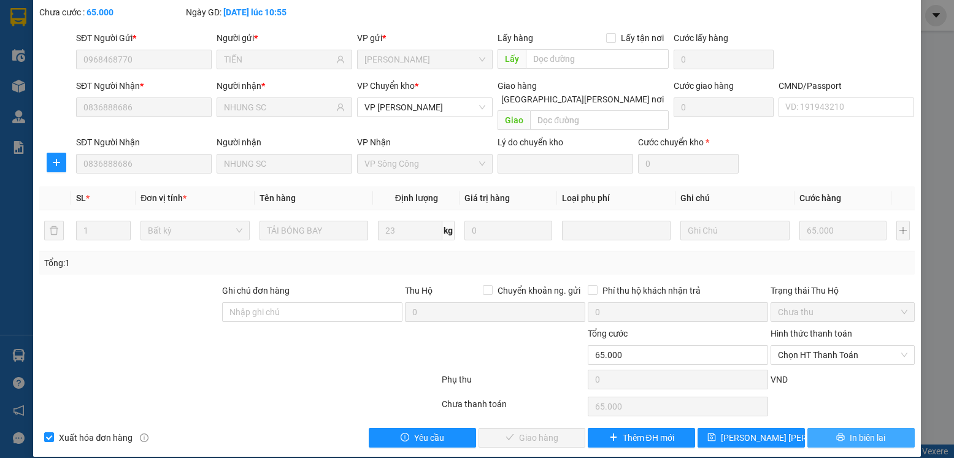
click at [856, 431] on span "In biên lai" at bounding box center [868, 437] width 36 height 13
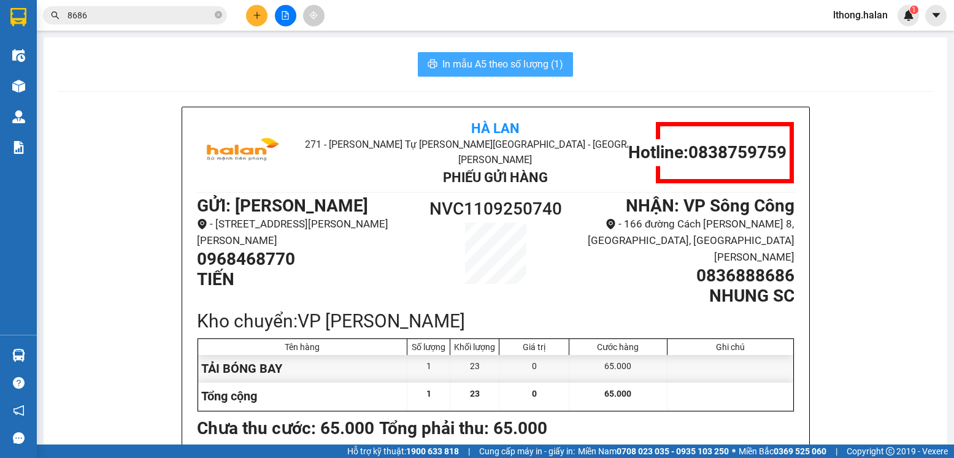
click at [523, 67] on span "In mẫu A5 theo số lượng (1)" at bounding box center [502, 63] width 121 height 15
click at [872, 208] on div "Hà Lan 271 - Dương Tự Minh - Phường Tân Long - Thái Nguyên Phiếu Gửi Hàng Hotli…" at bounding box center [495, 356] width 874 height 499
click at [133, 5] on div "Kết quả tìm kiếm ( 2200 ) Bộ lọc Mã ĐH Trạng thái Món hàng Thu hộ Tổng cước Chư…" at bounding box center [119, 15] width 239 height 21
click at [134, 13] on input "8686" at bounding box center [139, 15] width 145 height 13
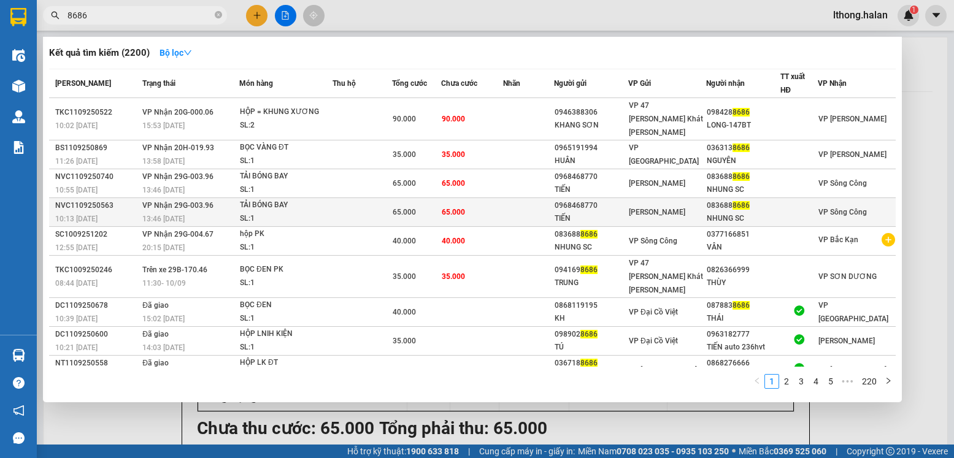
click at [502, 202] on td "65.000" at bounding box center [472, 212] width 62 height 29
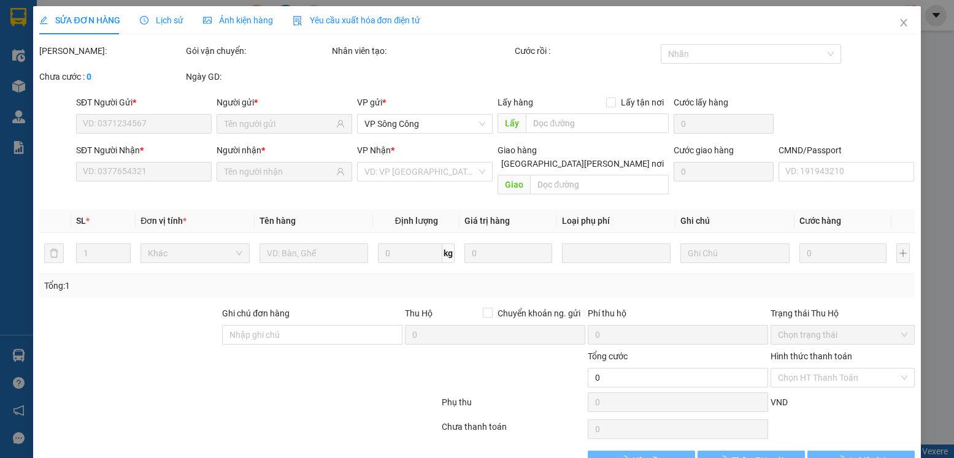
type input "0968468770"
type input "TIẾN"
type input "0836888686"
type input "NHUNG SC"
type input "65.000"
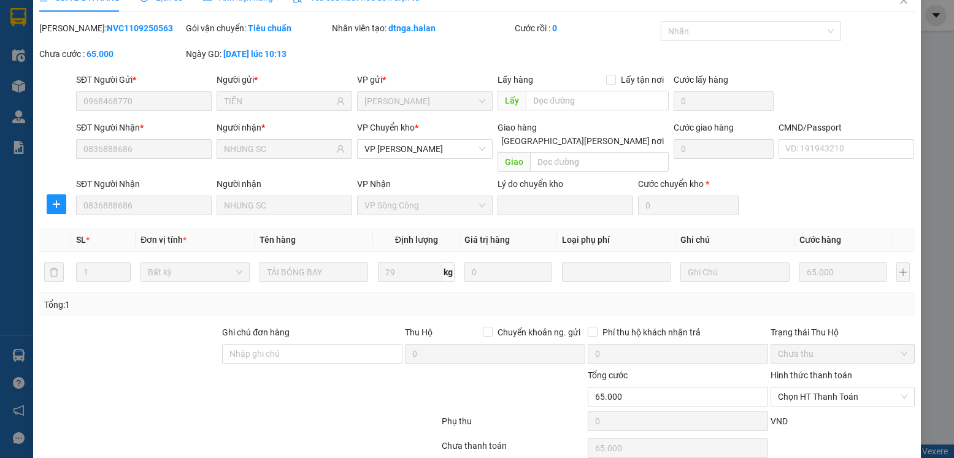
scroll to position [64, 0]
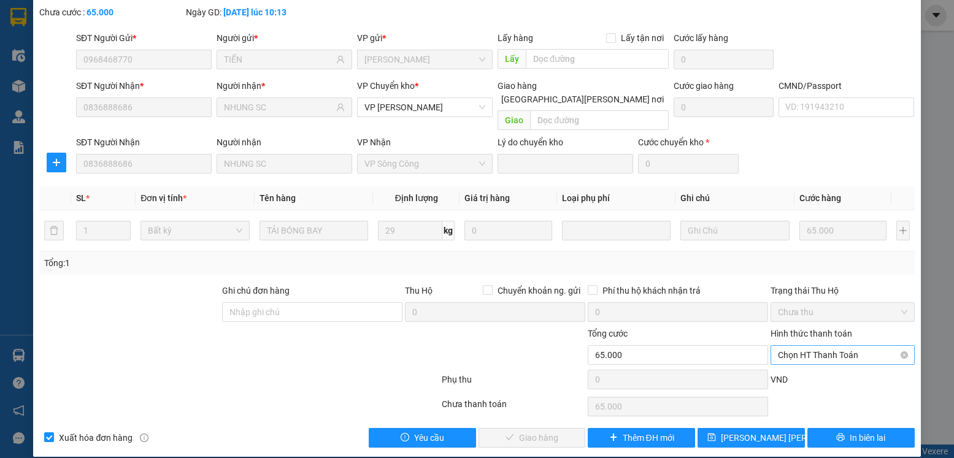
click at [834, 346] on span "Chọn HT Thanh Toán" at bounding box center [842, 355] width 129 height 18
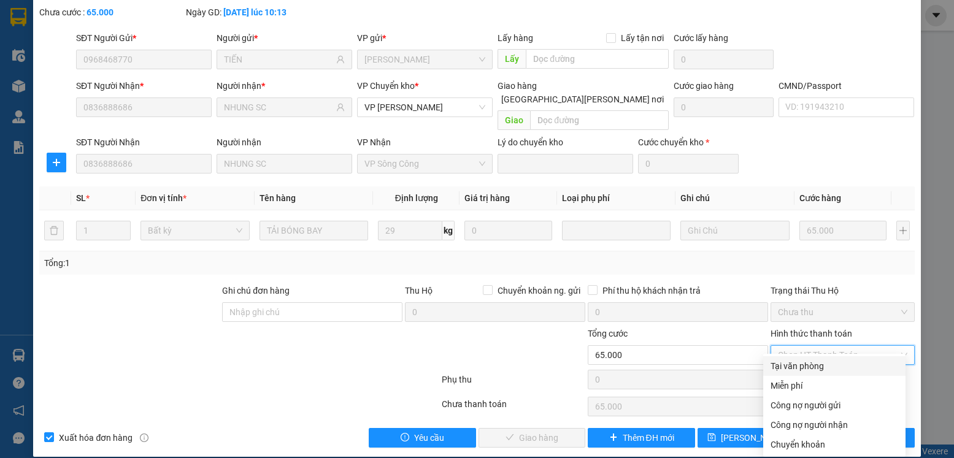
click at [802, 363] on div "Tại văn phòng" at bounding box center [835, 366] width 128 height 13
type input "0"
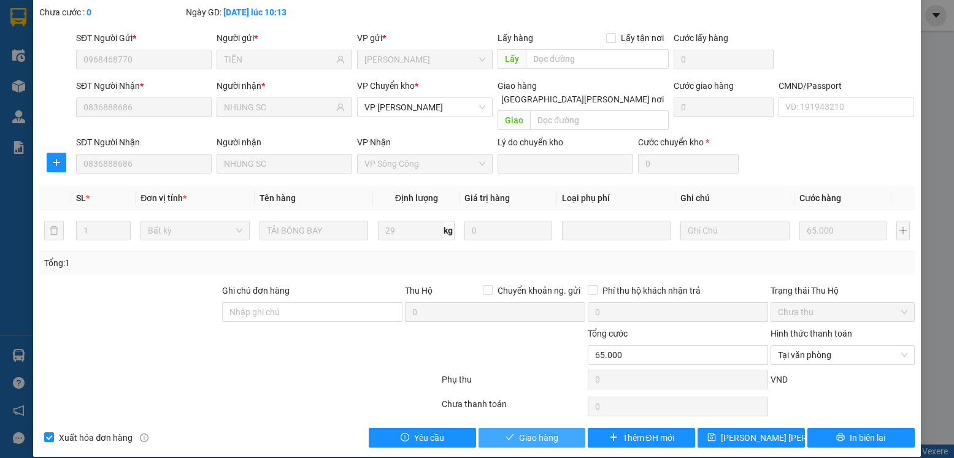
click at [540, 431] on span "Giao hàng" at bounding box center [538, 437] width 39 height 13
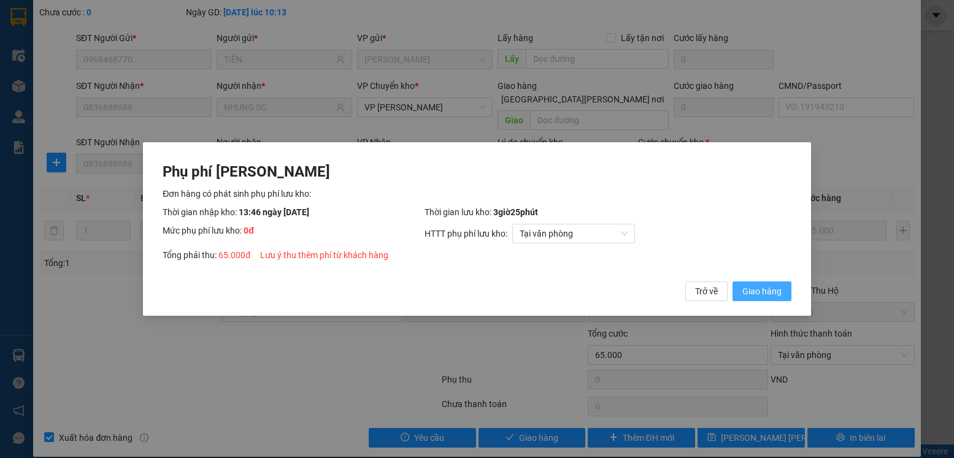
click at [758, 294] on span "Giao hàng" at bounding box center [761, 291] width 39 height 13
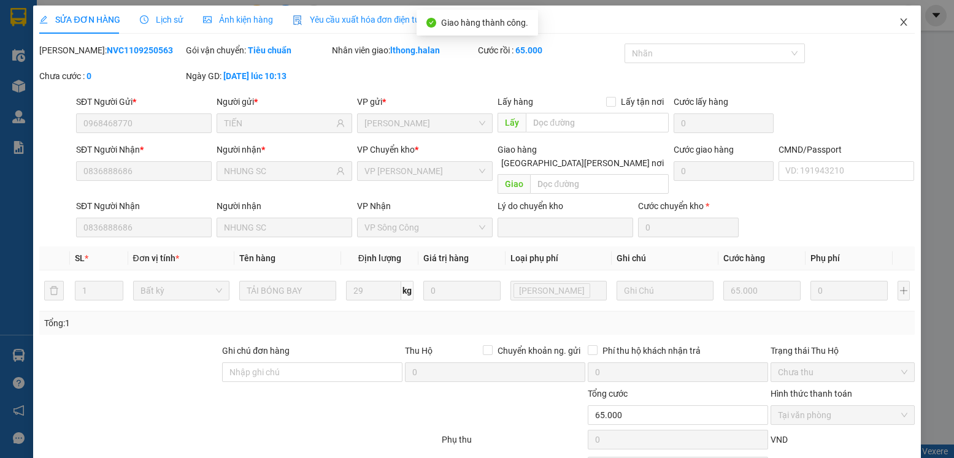
scroll to position [0, 0]
click at [900, 22] on icon "close" at bounding box center [903, 22] width 7 height 7
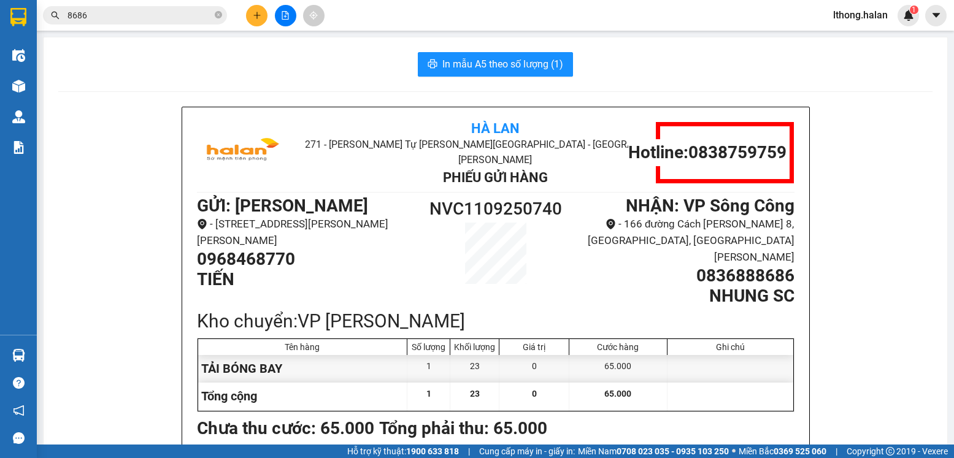
click at [129, 20] on input "8686" at bounding box center [139, 15] width 145 height 13
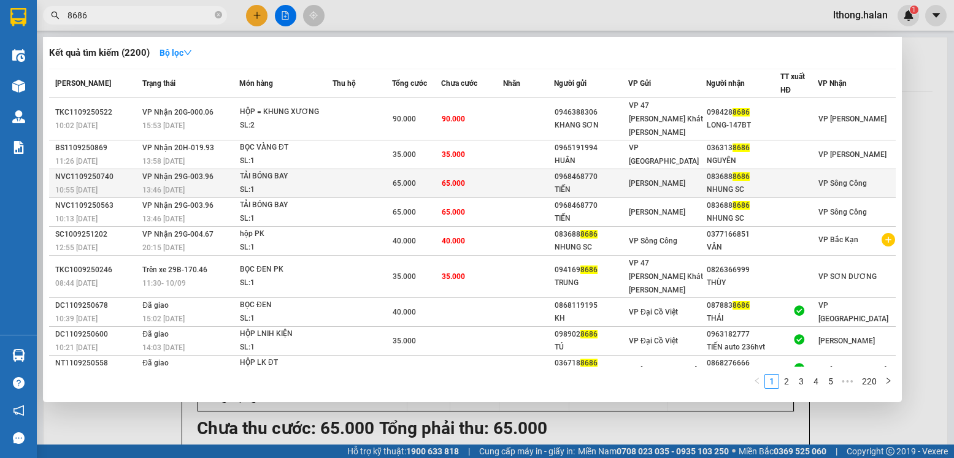
click at [493, 172] on td "65.000" at bounding box center [472, 183] width 62 height 29
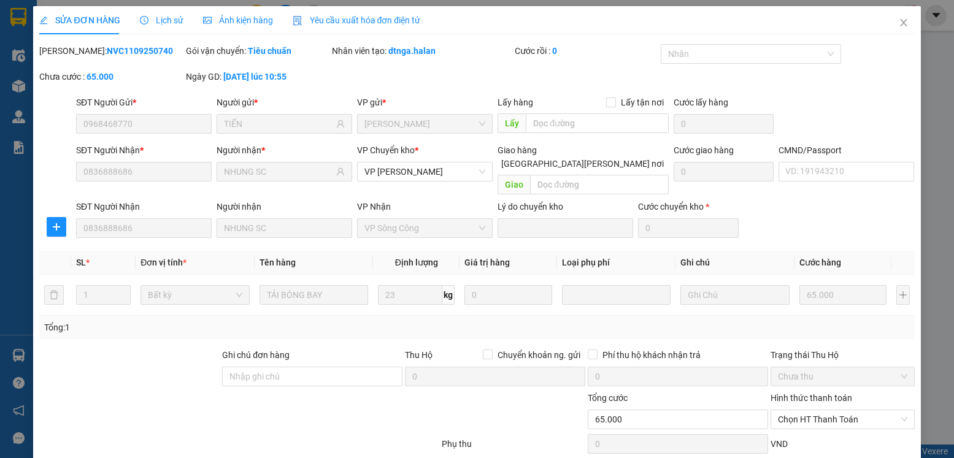
type input "0968468770"
type input "TIẾN"
type input "0836888686"
type input "NHUNG SC"
type input "65.000"
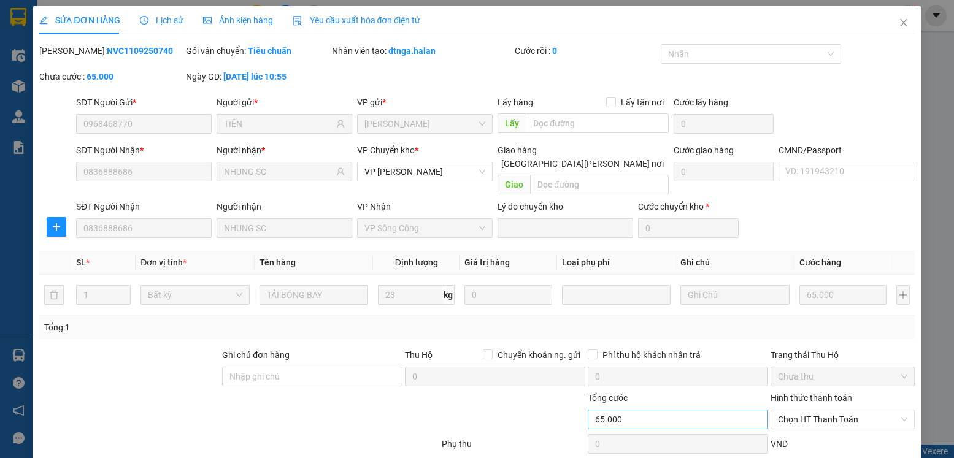
scroll to position [64, 0]
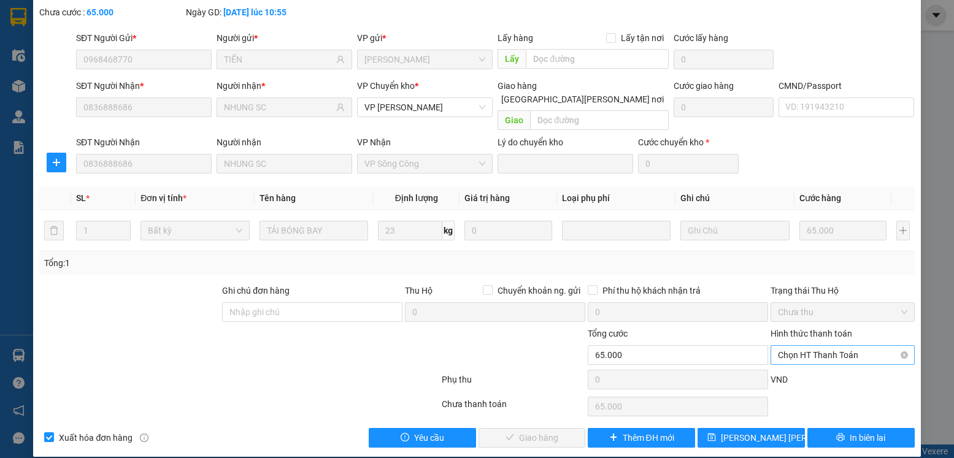
click at [842, 346] on span "Chọn HT Thanh Toán" at bounding box center [842, 355] width 129 height 18
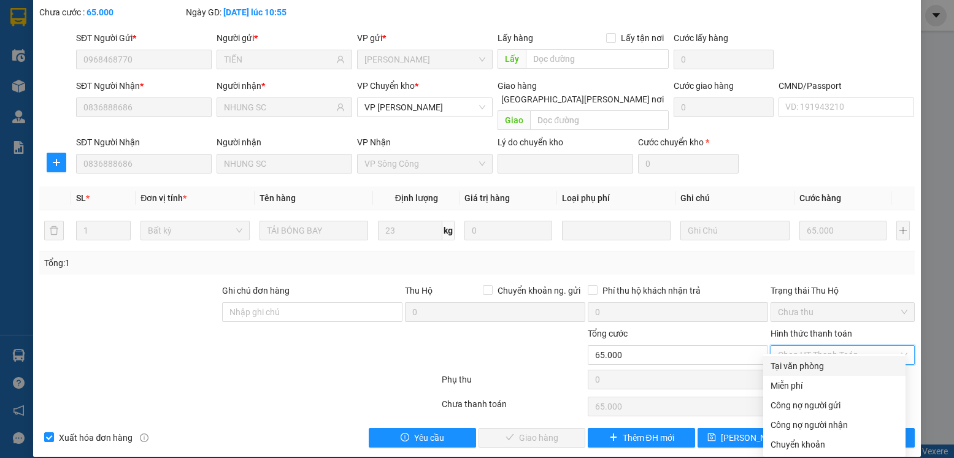
click at [795, 363] on div "Tại văn phòng" at bounding box center [835, 366] width 128 height 13
type input "0"
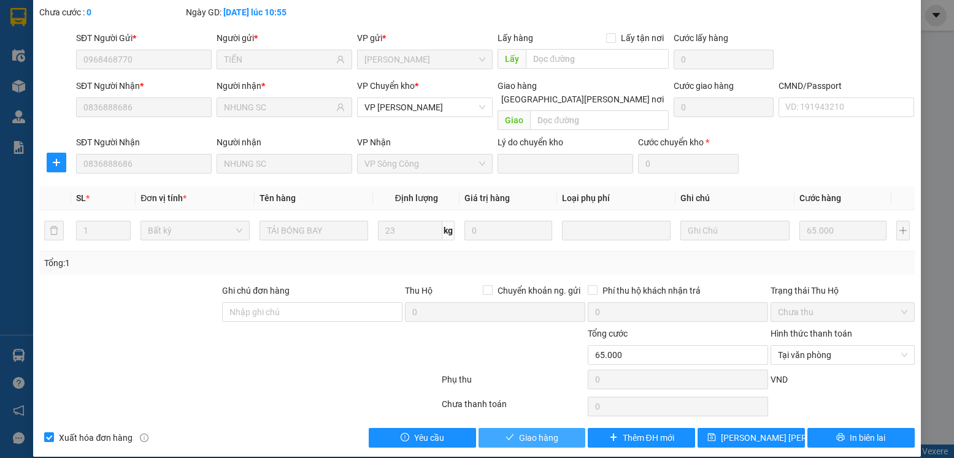
click at [506, 433] on icon "check" at bounding box center [510, 437] width 9 height 9
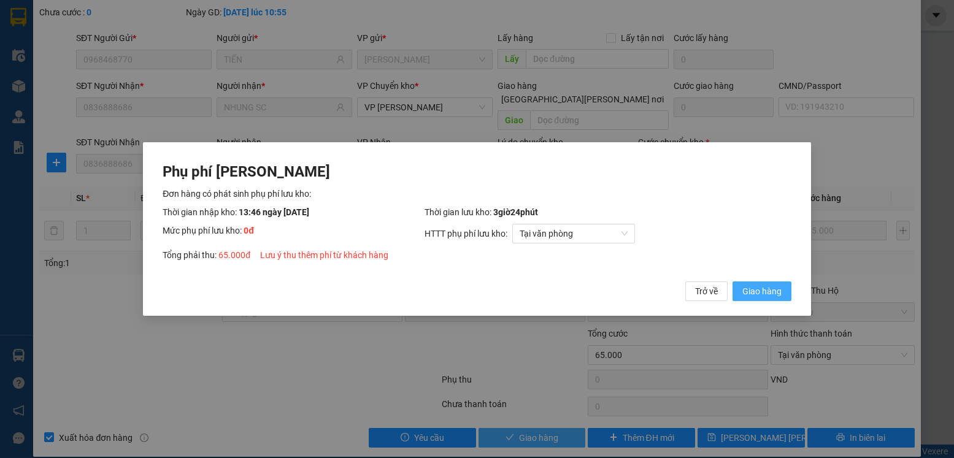
click at [748, 290] on span "Giao hàng" at bounding box center [761, 291] width 39 height 13
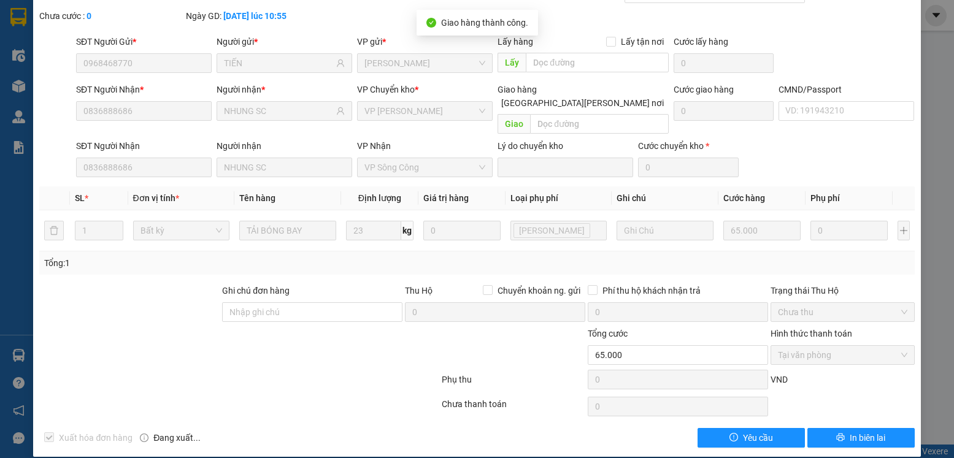
scroll to position [0, 0]
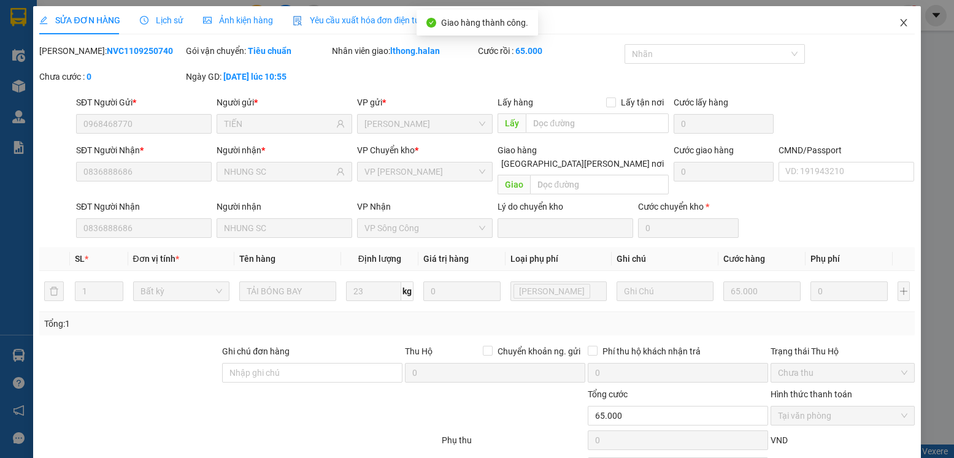
click at [899, 21] on icon "close" at bounding box center [904, 23] width 10 height 10
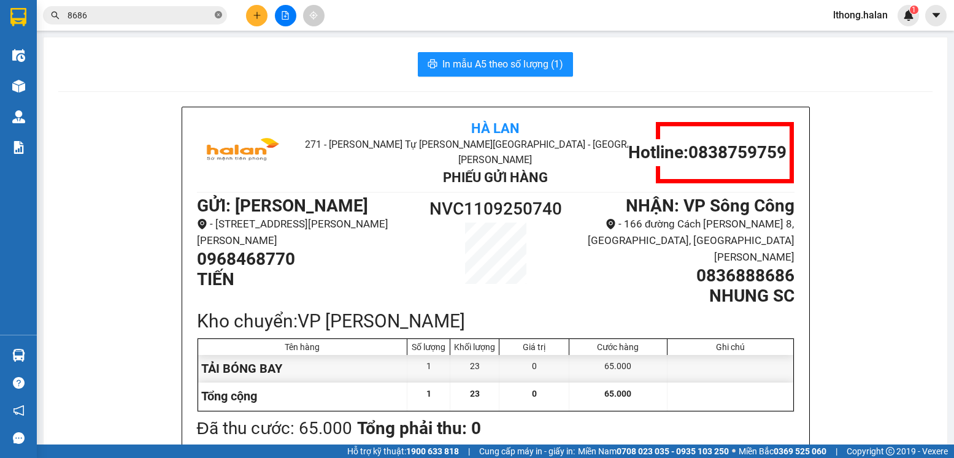
click at [217, 12] on icon "close-circle" at bounding box center [218, 14] width 7 height 7
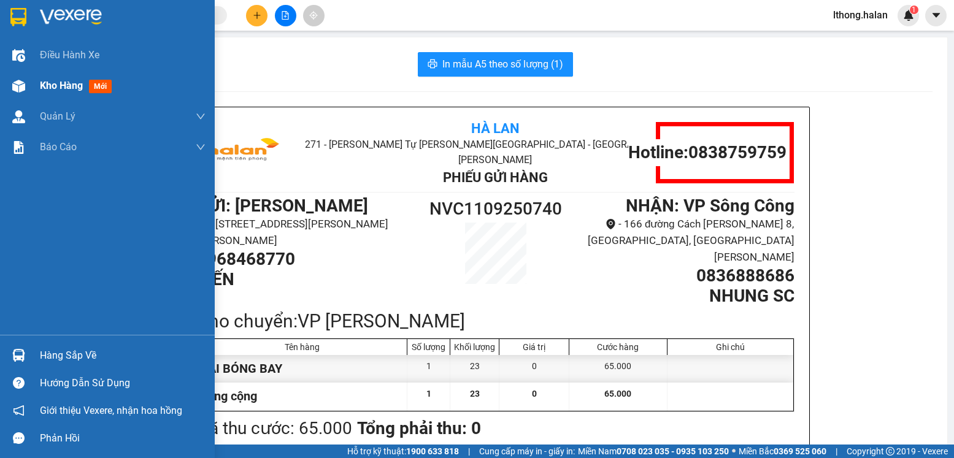
click at [46, 86] on span "Kho hàng" at bounding box center [61, 86] width 43 height 12
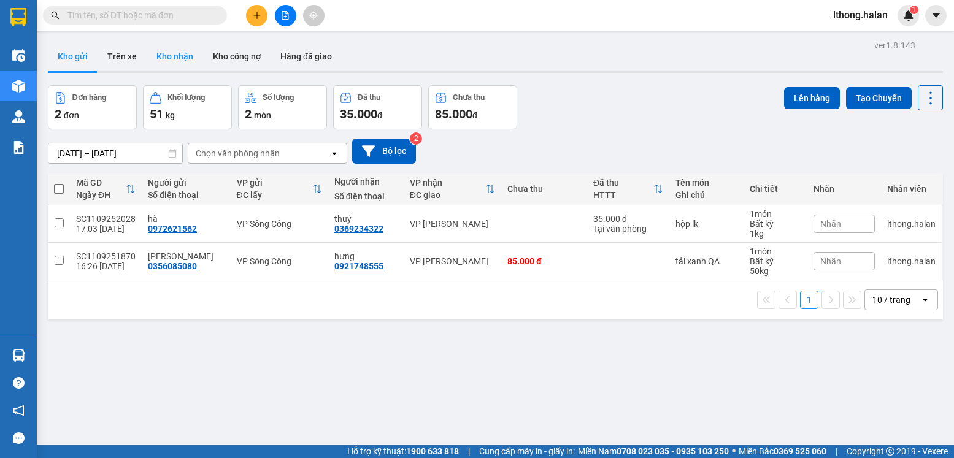
click at [169, 53] on button "Kho nhận" at bounding box center [175, 56] width 56 height 29
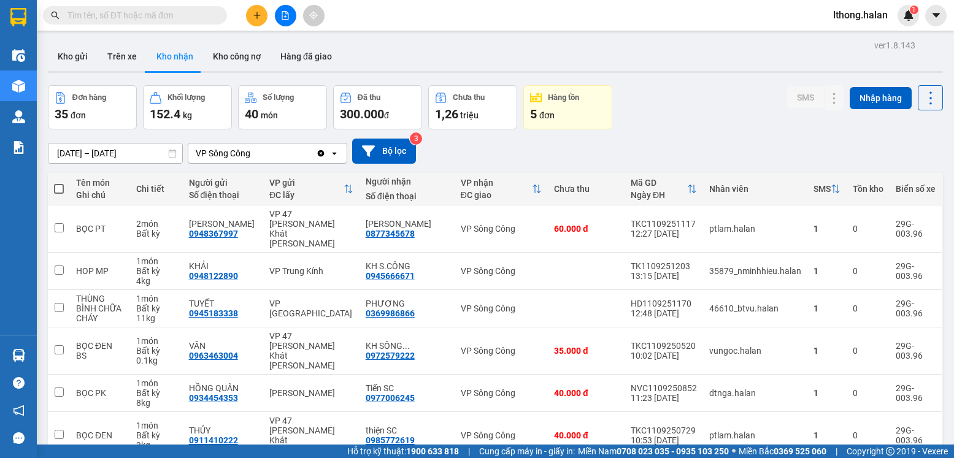
click at [174, 17] on input "text" at bounding box center [139, 15] width 145 height 13
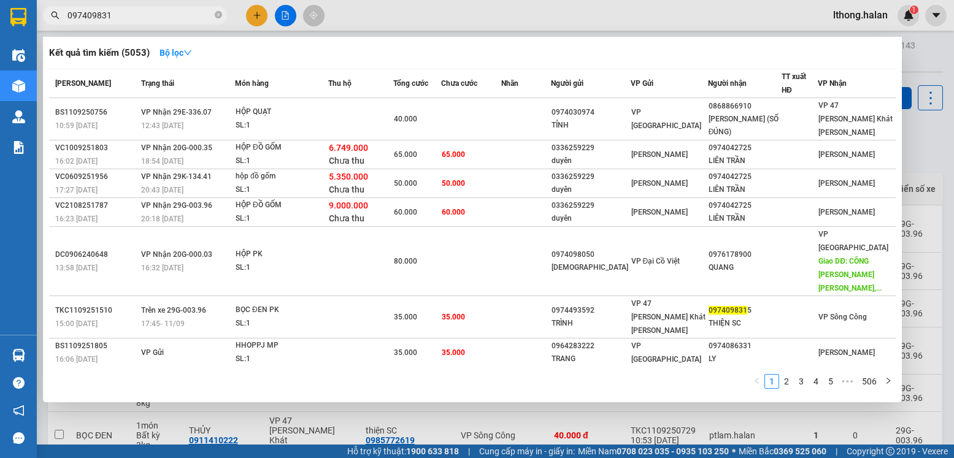
type input "0974098315"
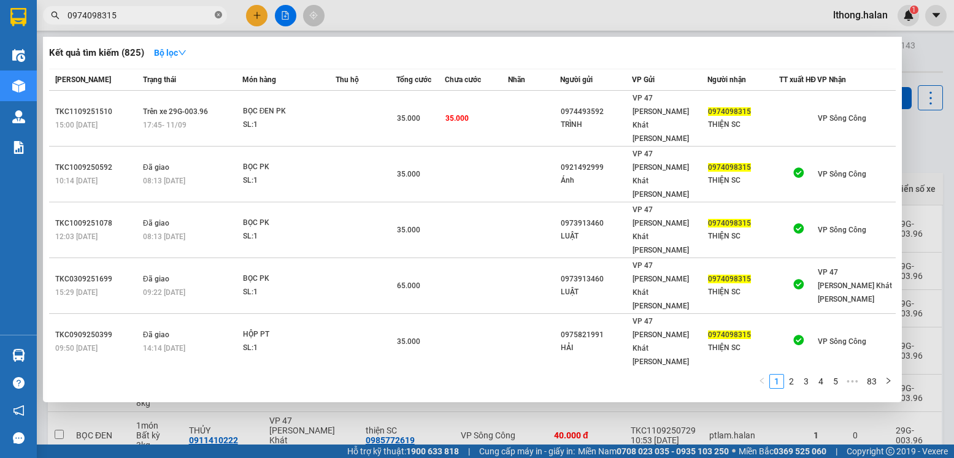
click at [220, 17] on icon "close-circle" at bounding box center [218, 14] width 7 height 7
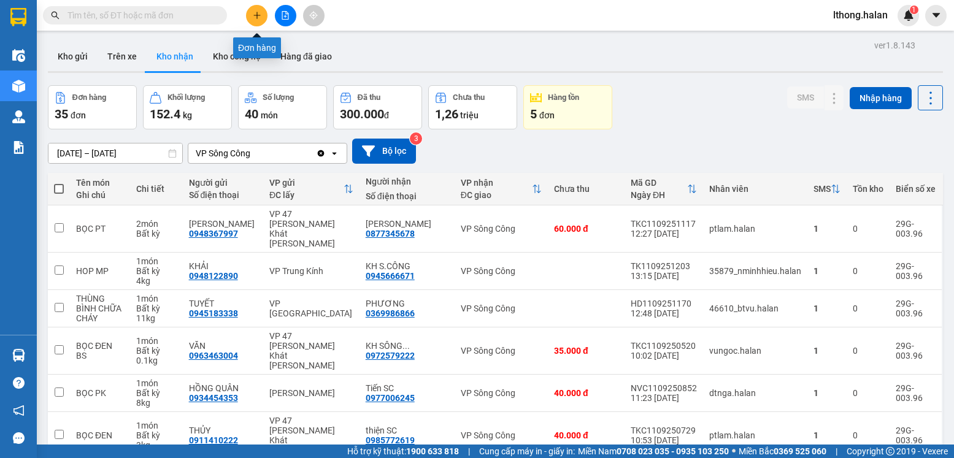
click at [253, 23] on button at bounding box center [256, 15] width 21 height 21
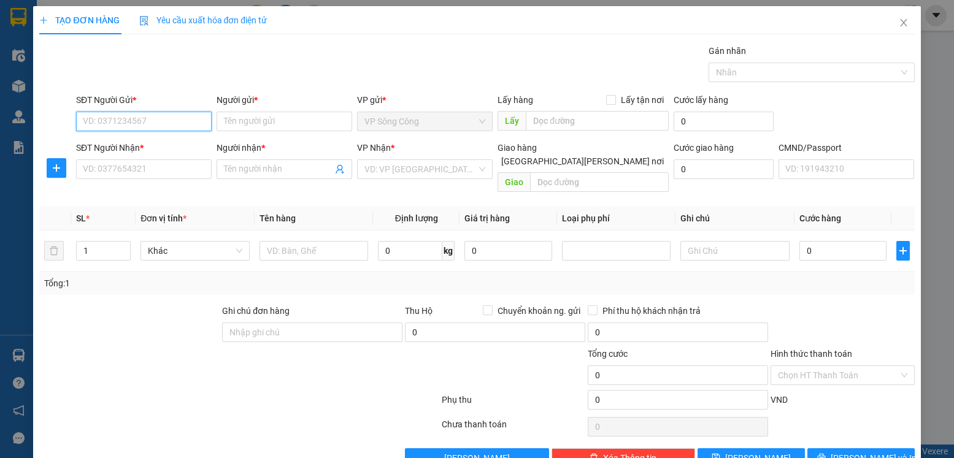
click at [137, 113] on input "SĐT Người Gửi *" at bounding box center [144, 122] width 136 height 20
click at [899, 20] on icon "close" at bounding box center [904, 23] width 10 height 10
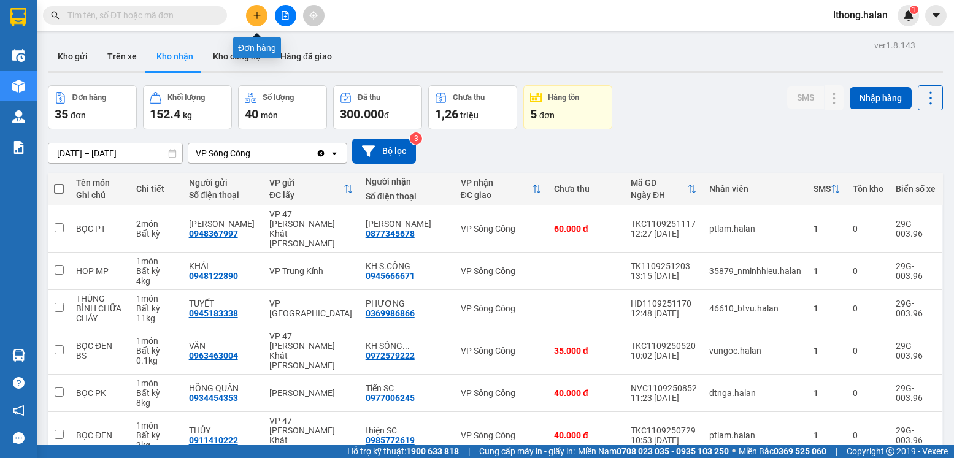
click at [256, 18] on icon "plus" at bounding box center [257, 15] width 9 height 9
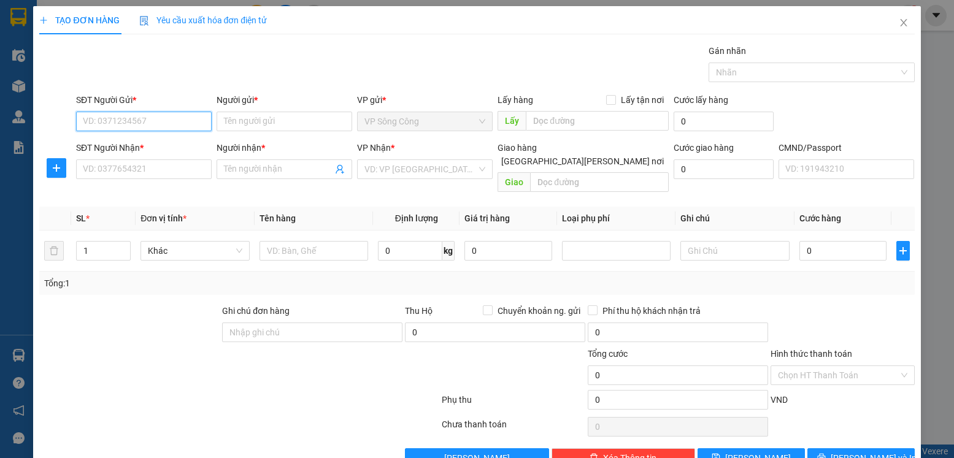
click at [139, 125] on input "SĐT Người Gửi *" at bounding box center [144, 122] width 136 height 20
click at [107, 150] on div "0357399258 - ÁNH" at bounding box center [143, 145] width 121 height 13
type input "0357399258"
type input "ÁNH"
type input "0357399258"
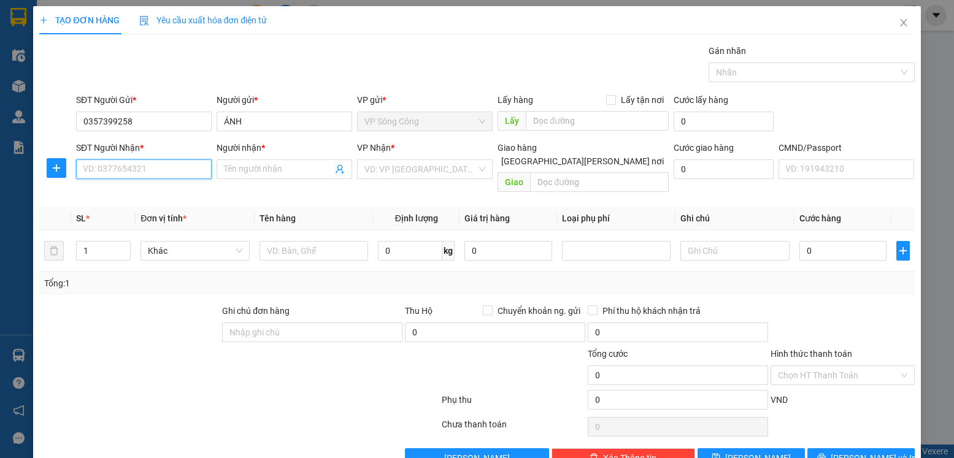
click at [148, 172] on input "SĐT Người Nhận *" at bounding box center [144, 170] width 136 height 20
click at [105, 191] on div "0936750374 - tương vi" at bounding box center [147, 193] width 129 height 13
type input "0936750374"
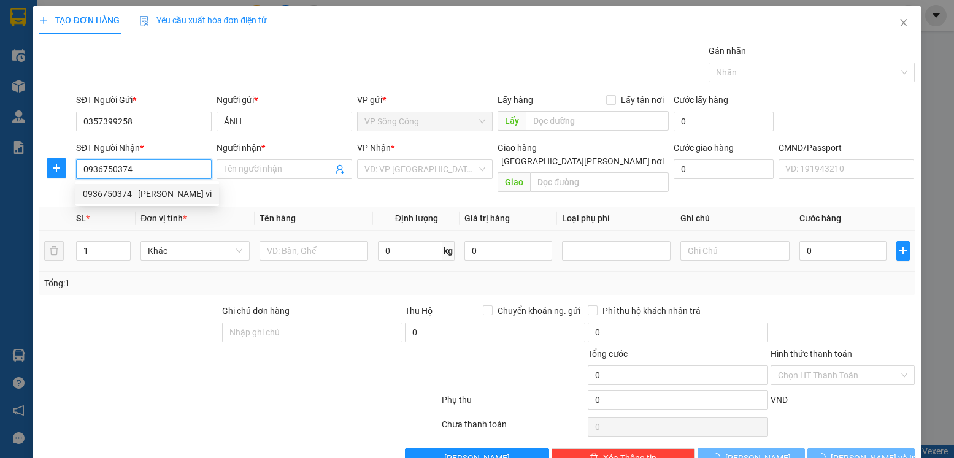
type input "tương vi"
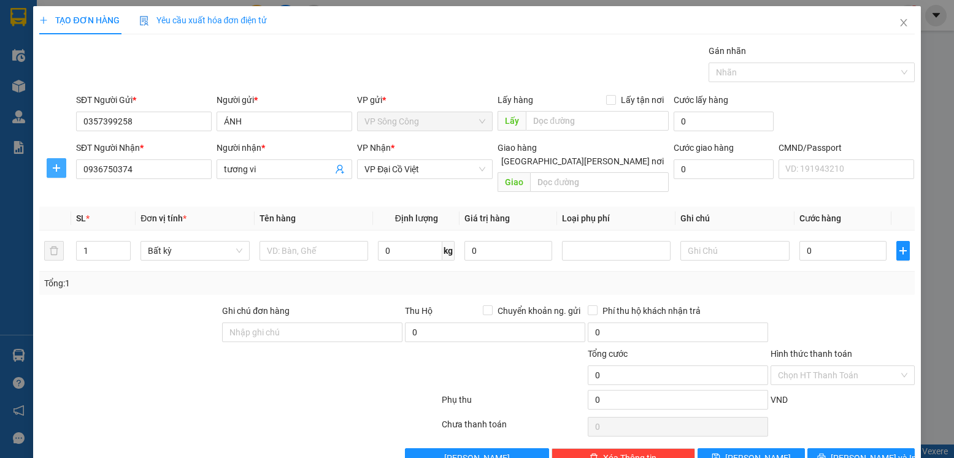
click at [52, 174] on button "button" at bounding box center [57, 168] width 20 height 20
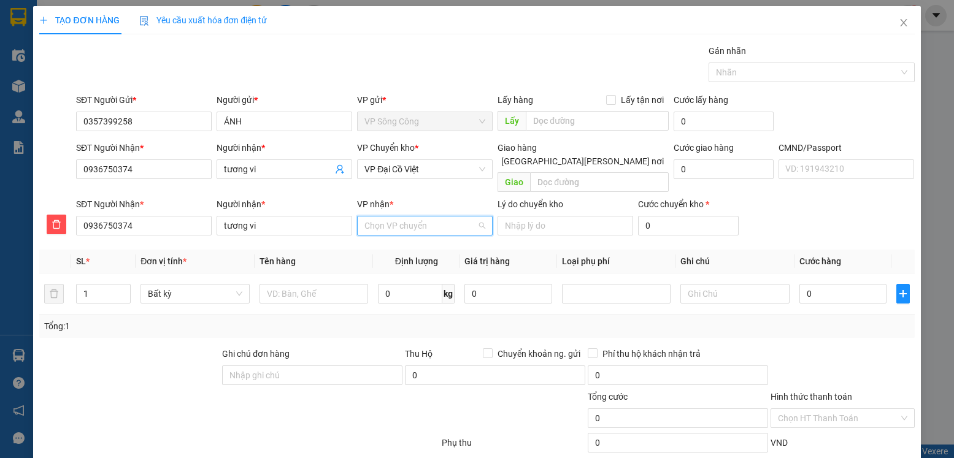
click at [401, 217] on input "VP nhận *" at bounding box center [420, 226] width 112 height 18
type input "dai"
click at [382, 236] on div "VP Đại Cồ Việt" at bounding box center [421, 236] width 120 height 13
click at [429, 170] on span "VP Đại Cồ Việt" at bounding box center [424, 169] width 121 height 18
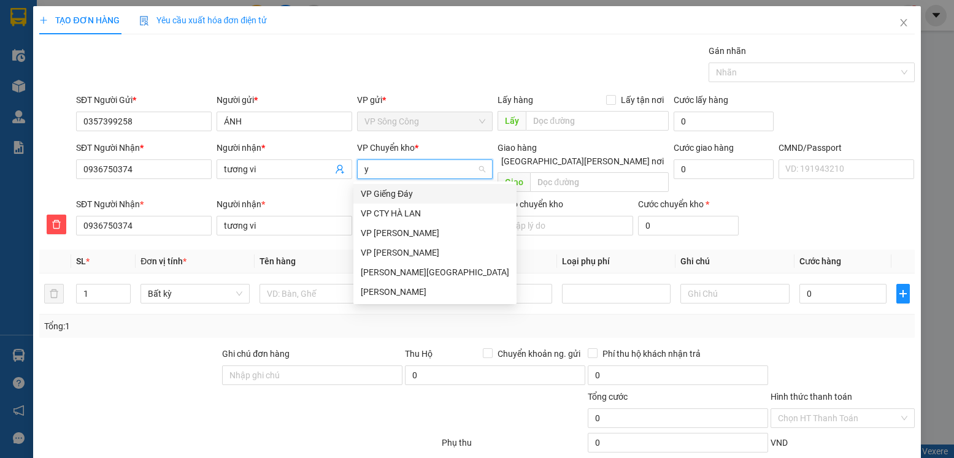
type input "yb"
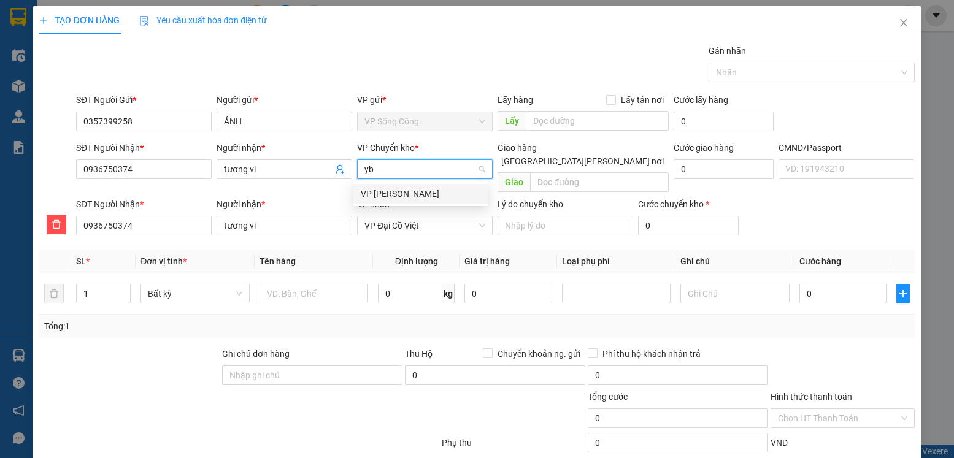
click at [387, 194] on div "VP [GEOGRAPHIC_DATA]" at bounding box center [421, 193] width 120 height 13
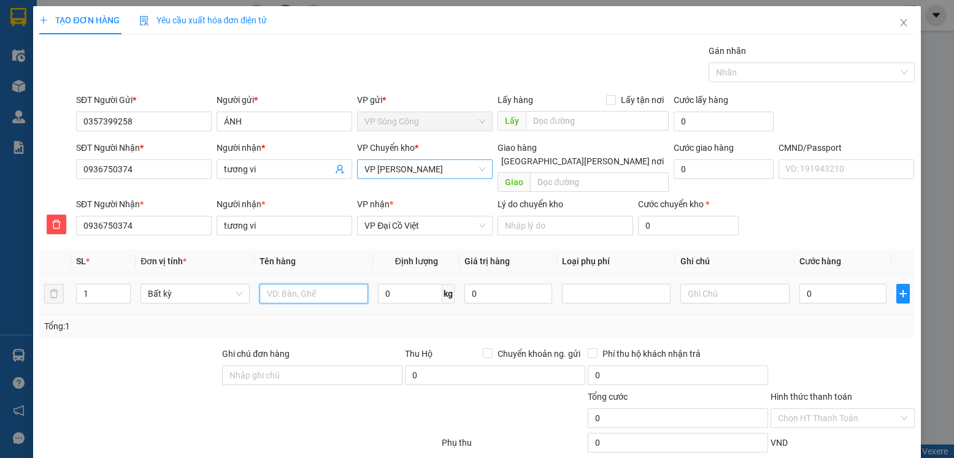
click at [306, 284] on input "text" at bounding box center [314, 294] width 109 height 20
type input "túi cúc"
click at [398, 284] on input "0" at bounding box center [410, 294] width 64 height 20
type input "0.3"
click at [827, 284] on input "0" at bounding box center [842, 294] width 87 height 20
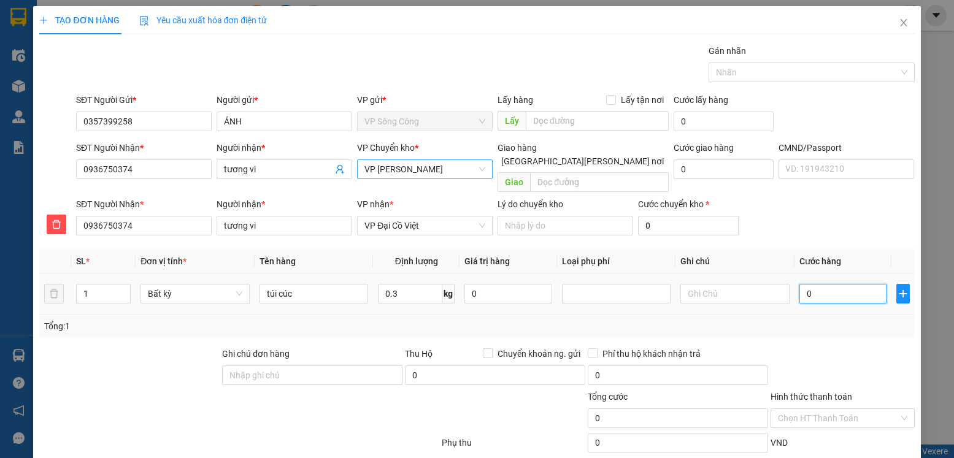
type input "35.000"
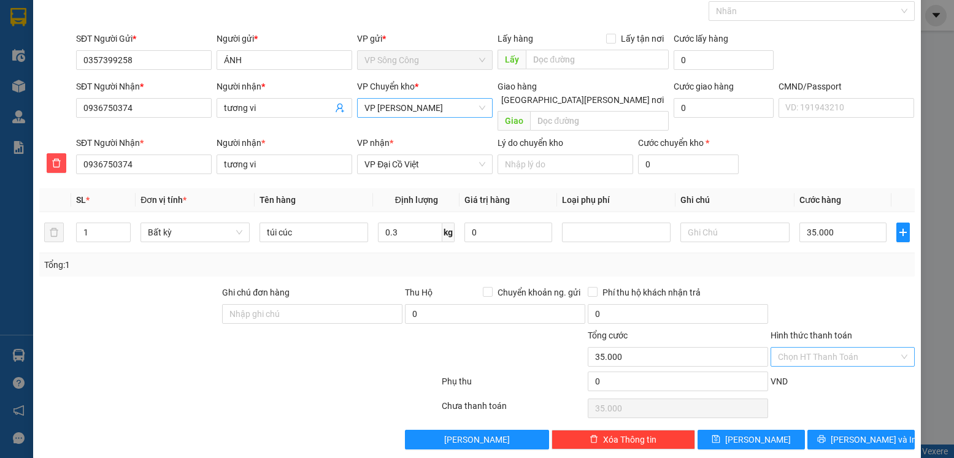
click at [826, 348] on input "Hình thức thanh toán" at bounding box center [838, 357] width 120 height 18
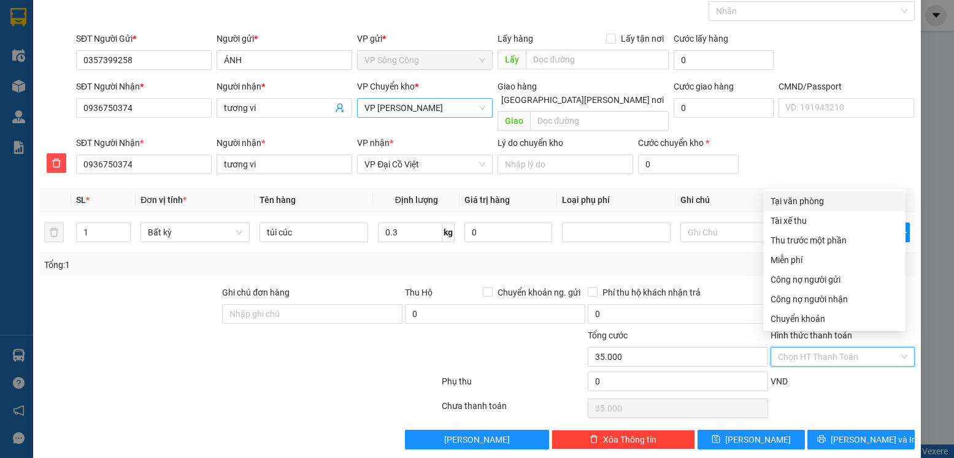
click at [821, 195] on div "Tại văn phòng" at bounding box center [835, 200] width 128 height 13
type input "0"
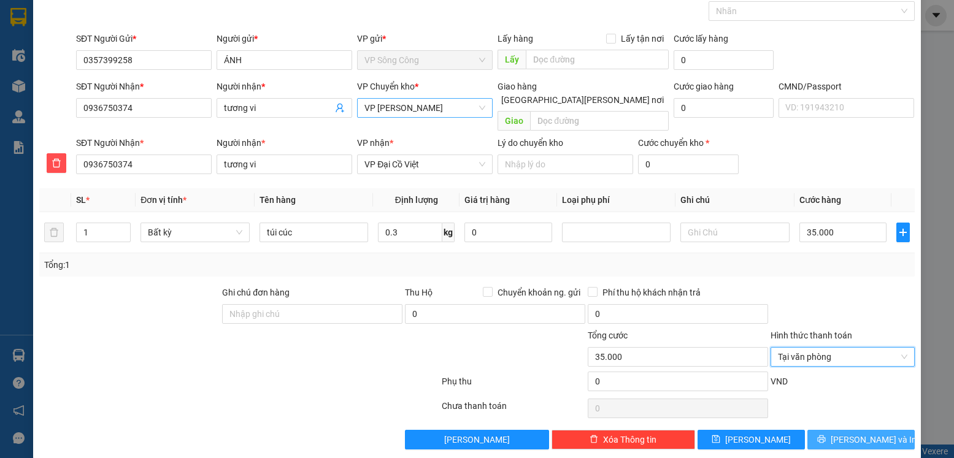
scroll to position [63, 0]
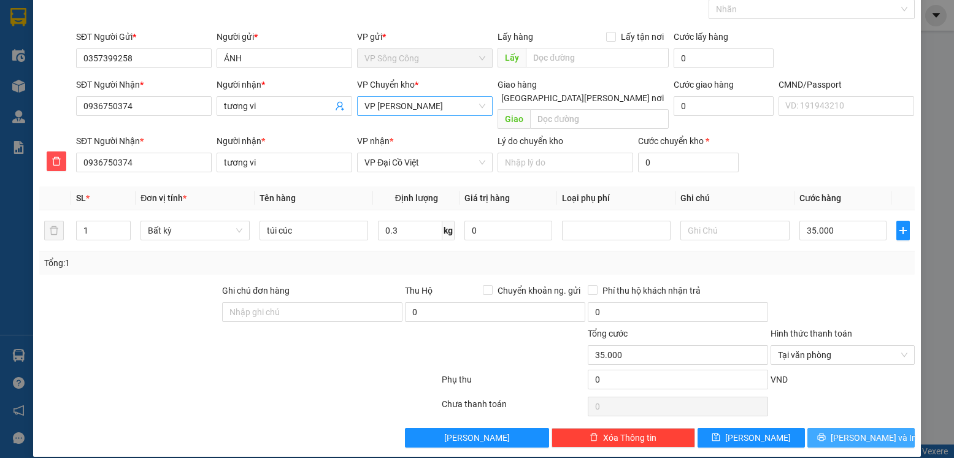
click at [846, 431] on span "Lưu và In" at bounding box center [874, 437] width 86 height 13
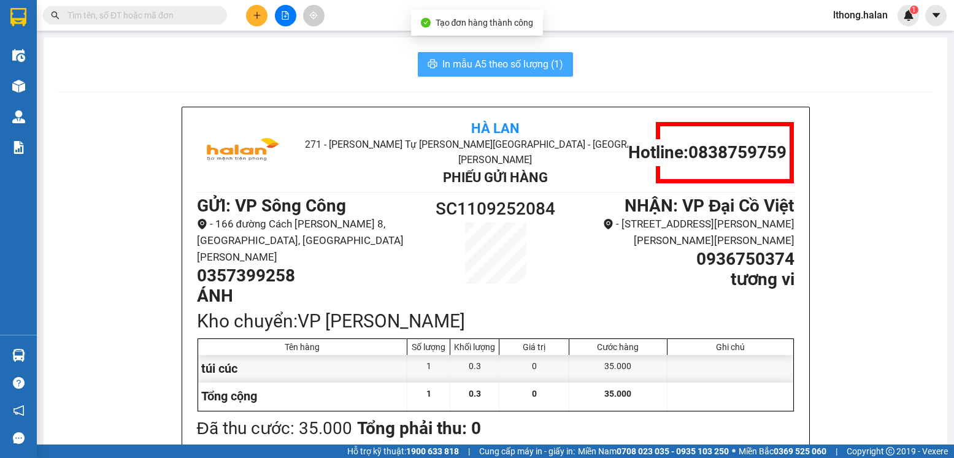
click at [514, 61] on span "In mẫu A5 theo số lượng (1)" at bounding box center [502, 63] width 121 height 15
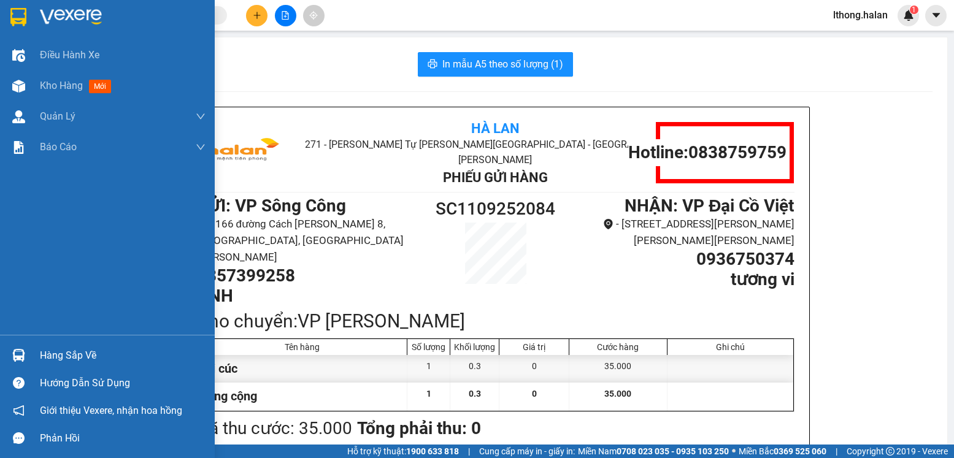
click at [81, 358] on div "Hàng sắp về" at bounding box center [123, 356] width 166 height 18
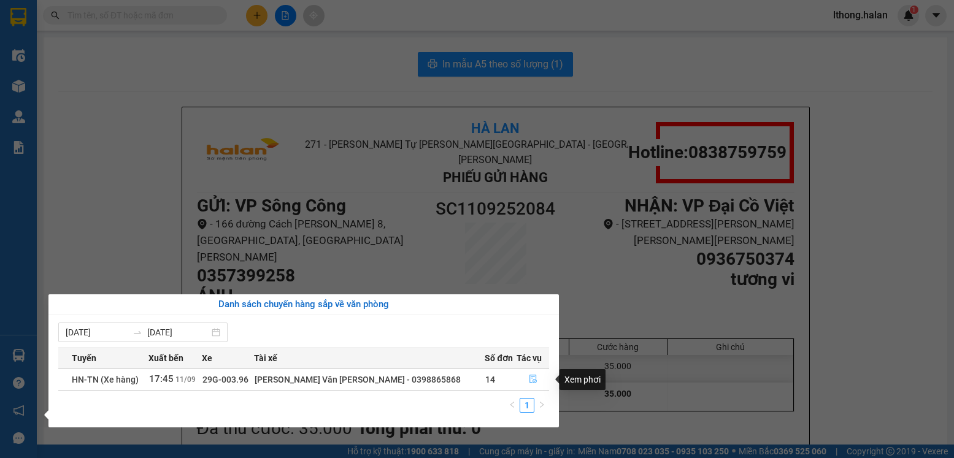
click at [530, 379] on icon "file-done" at bounding box center [533, 379] width 9 height 9
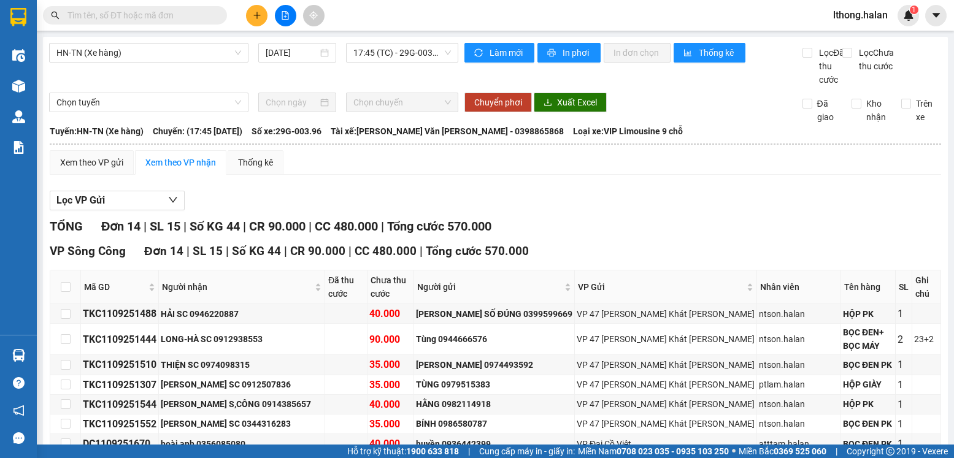
click at [179, 14] on input "text" at bounding box center [139, 15] width 145 height 13
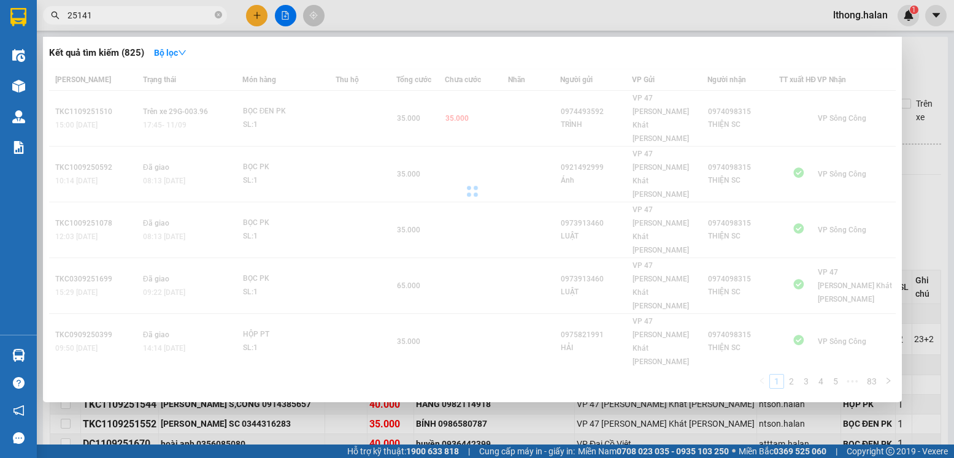
type input "251417"
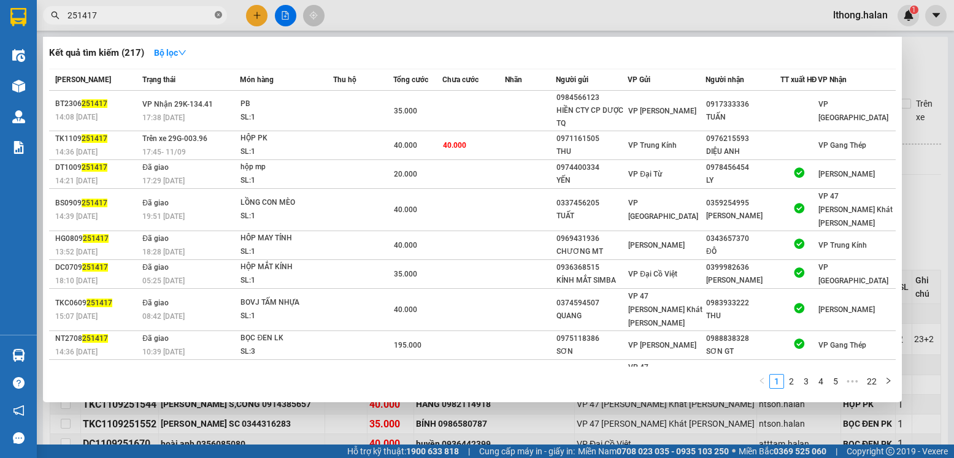
click at [218, 17] on icon "close-circle" at bounding box center [218, 14] width 7 height 7
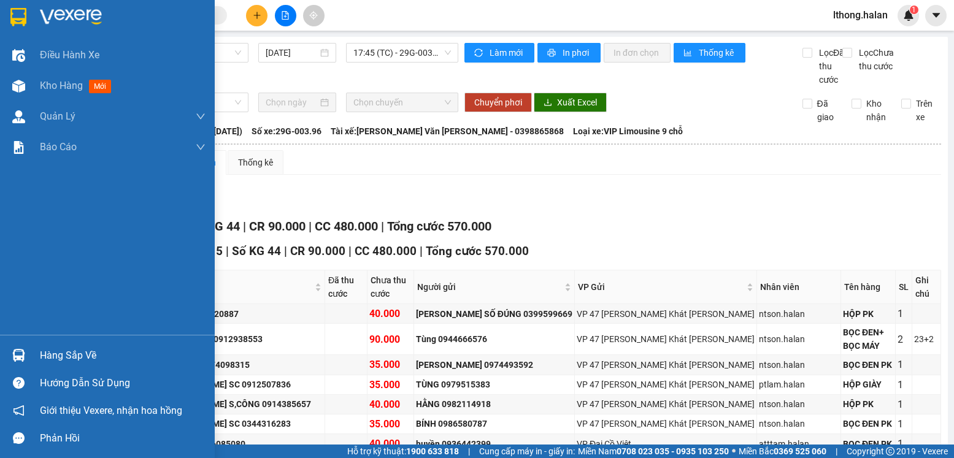
click at [63, 349] on div "Hàng sắp về" at bounding box center [123, 356] width 166 height 18
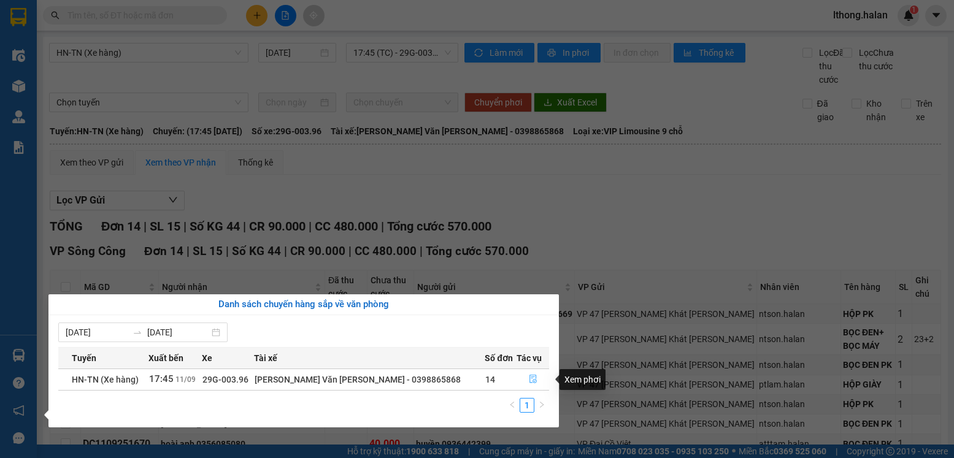
click at [529, 379] on icon "file-done" at bounding box center [532, 379] width 7 height 9
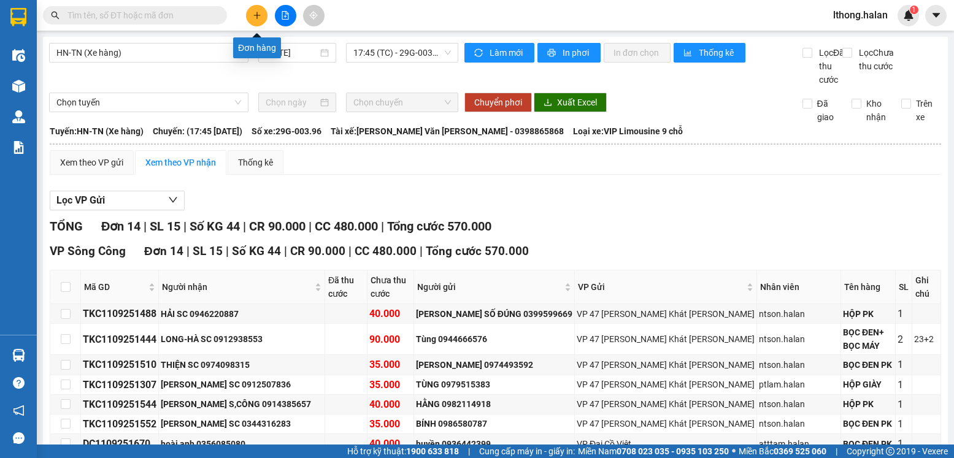
click at [253, 15] on icon "plus" at bounding box center [257, 15] width 9 height 9
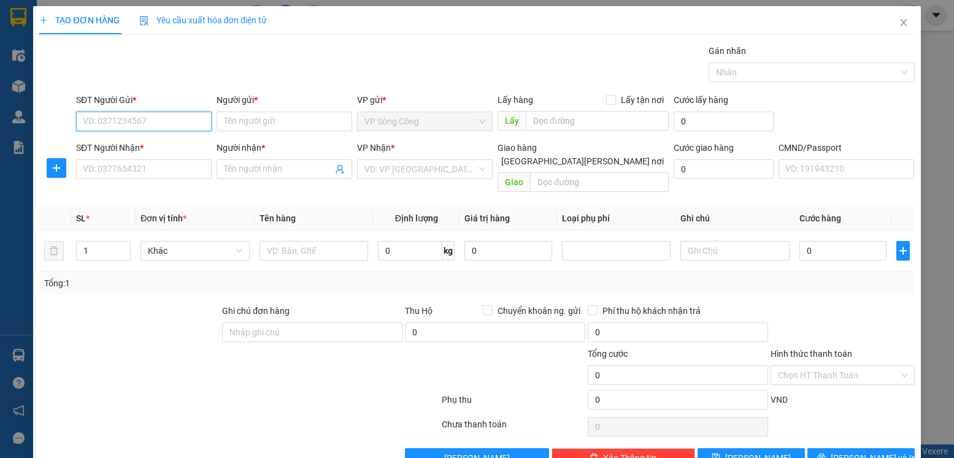
click at [176, 122] on input "SĐT Người Gửi *" at bounding box center [144, 122] width 136 height 20
type input "0866133123"
click at [110, 140] on div "0866133123 - trung sc" at bounding box center [148, 145] width 131 height 13
type input "trung sc"
type input "0866133123"
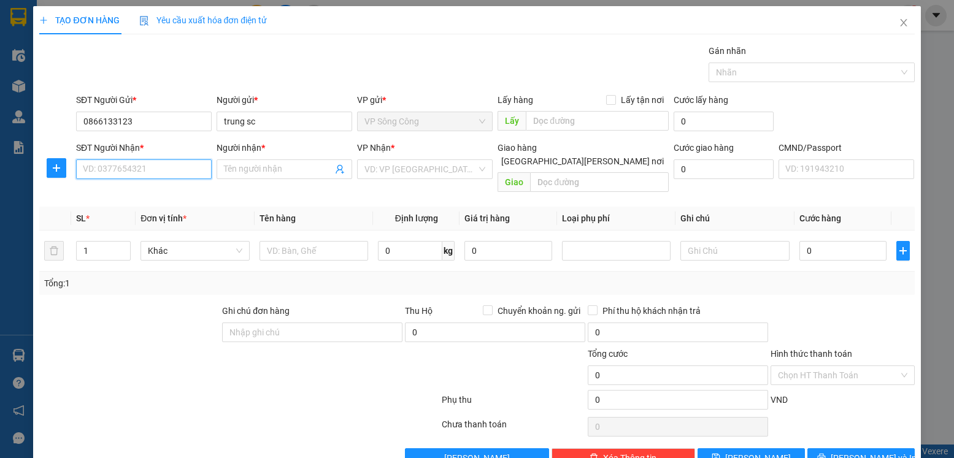
click at [120, 171] on input "SĐT Người Nhận *" at bounding box center [144, 170] width 136 height 20
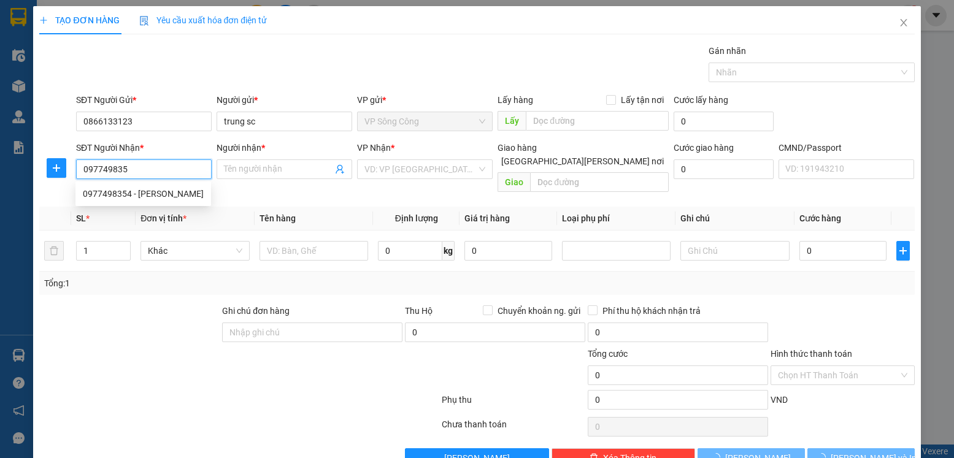
type input "0977498354"
click at [106, 195] on div "0977498354 - hiển" at bounding box center [143, 193] width 121 height 13
type input "hiển"
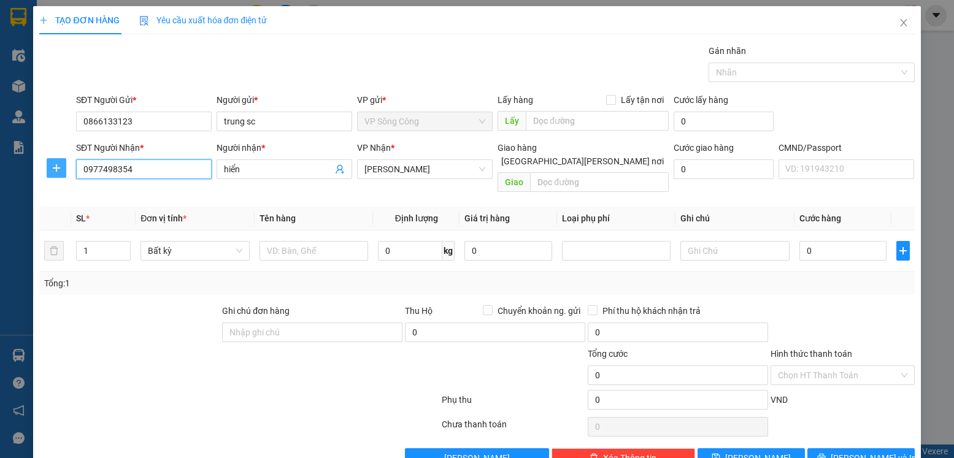
type input "0977498354"
click at [53, 172] on icon "plus" at bounding box center [57, 168] width 10 height 10
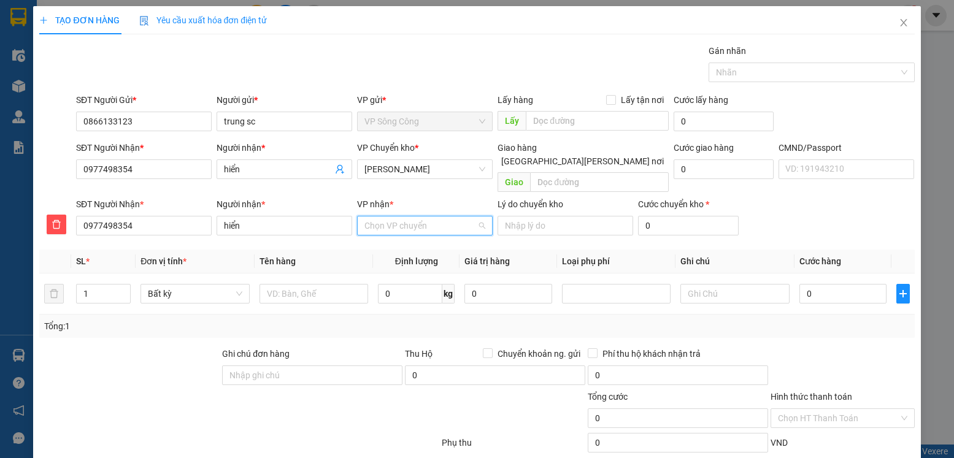
click at [367, 217] on input "VP nhận *" at bounding box center [420, 226] width 112 height 18
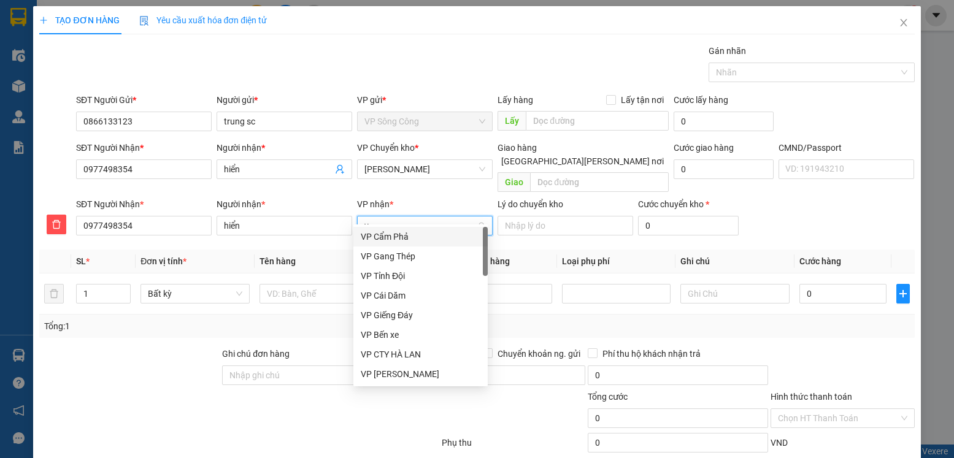
type input "vo"
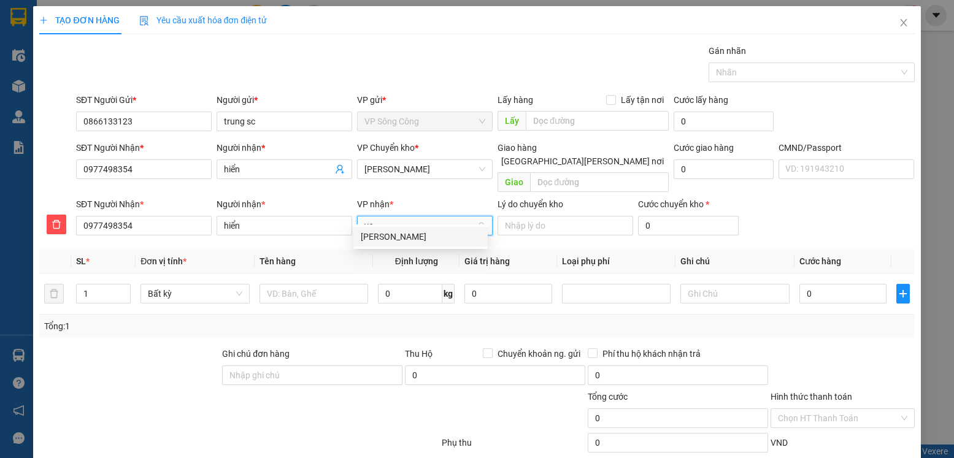
click at [407, 236] on div "VP [PERSON_NAME]" at bounding box center [421, 236] width 120 height 13
click at [442, 168] on span "VP [PERSON_NAME]" at bounding box center [424, 169] width 121 height 18
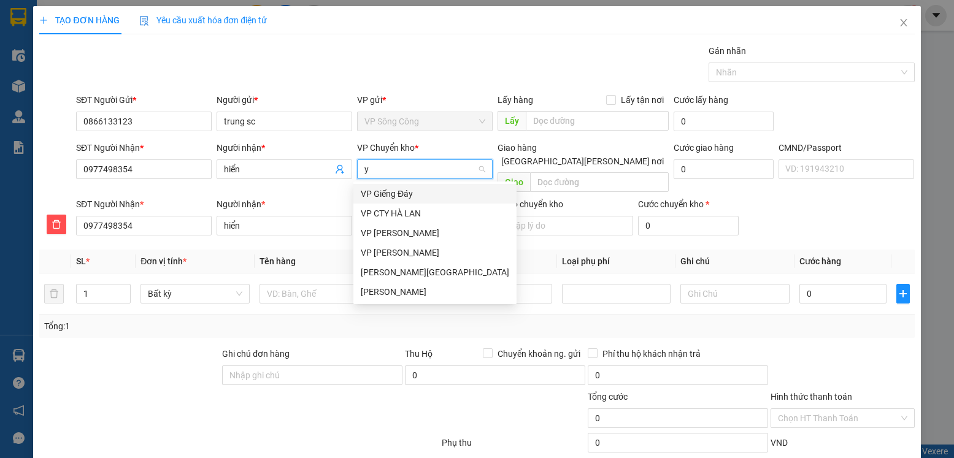
type input "yb"
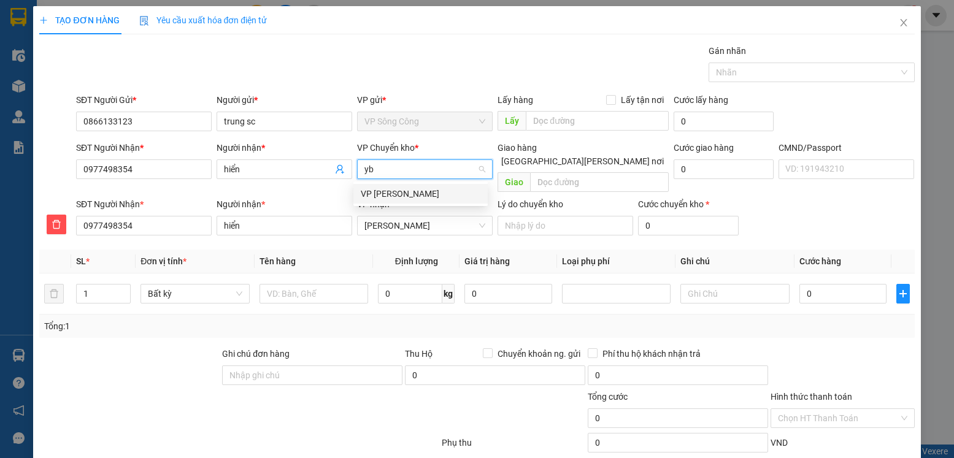
click at [390, 196] on div "VP [GEOGRAPHIC_DATA]" at bounding box center [421, 193] width 120 height 13
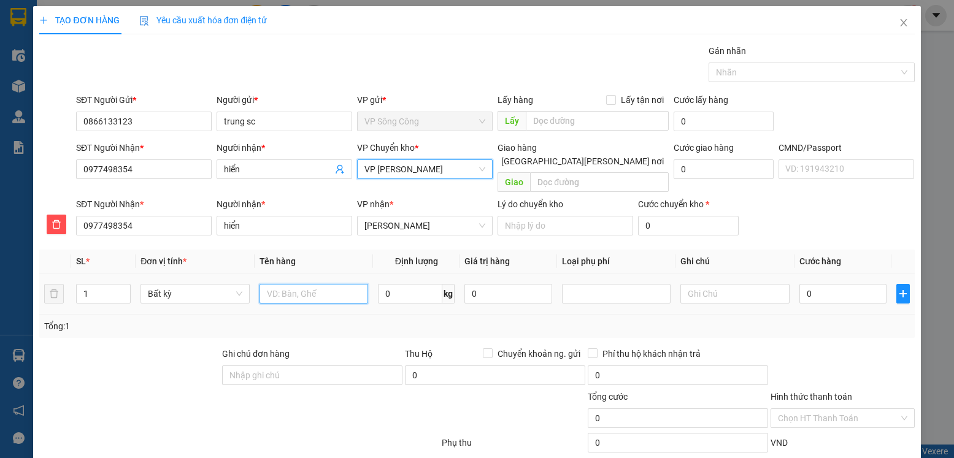
click at [296, 284] on input "text" at bounding box center [314, 294] width 109 height 20
type input "hộp lk"
click at [390, 284] on input "0" at bounding box center [410, 294] width 64 height 20
type input "12"
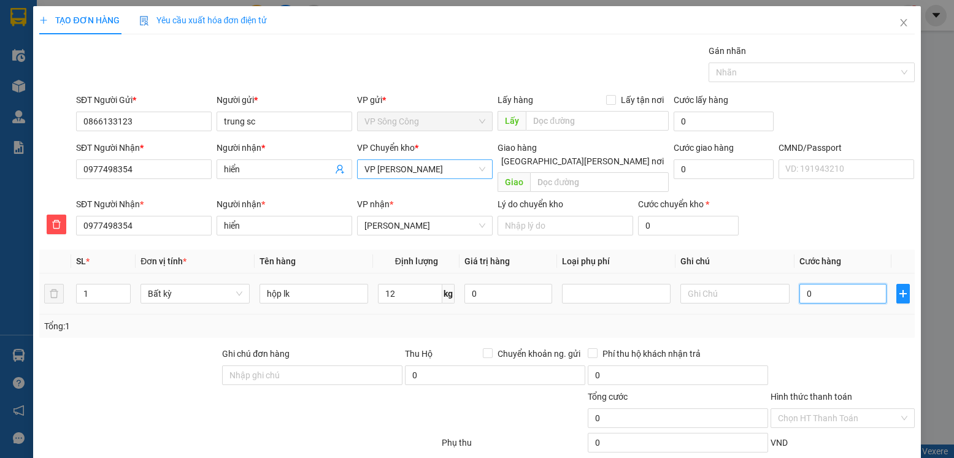
drag, startPoint x: 821, startPoint y: 280, endPoint x: 864, endPoint y: 335, distance: 69.9
click at [823, 284] on input "0" at bounding box center [842, 294] width 87 height 20
type input "50.000"
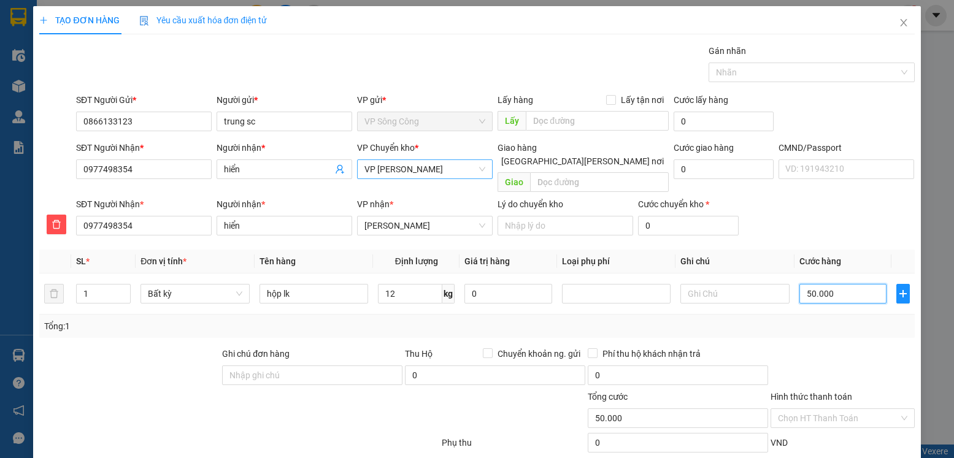
scroll to position [63, 0]
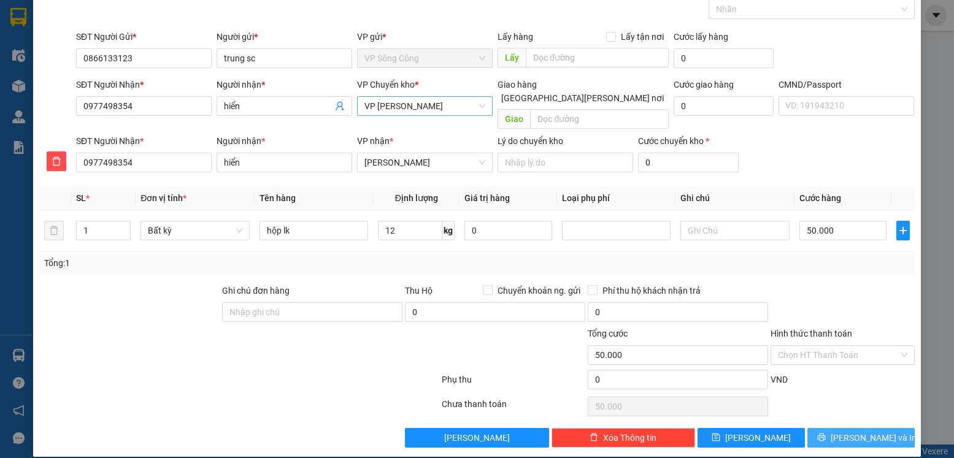
click at [861, 431] on span "Lưu và In" at bounding box center [874, 437] width 86 height 13
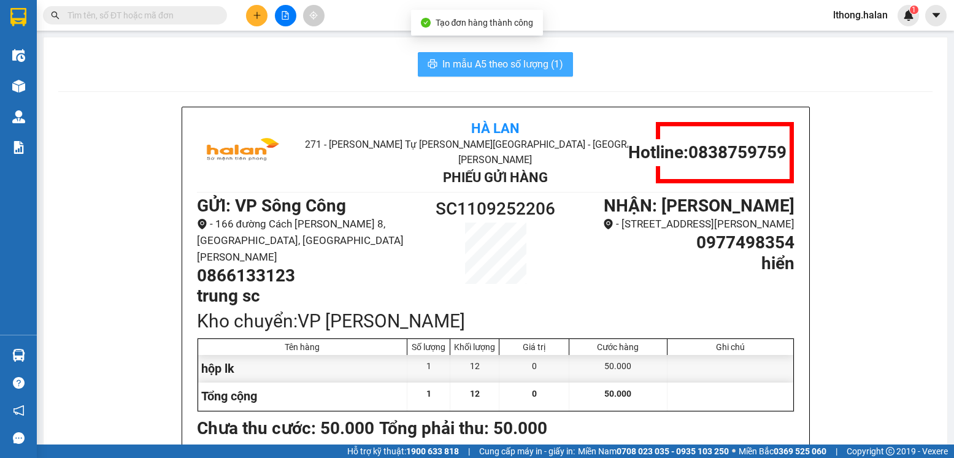
click at [525, 67] on span "In mẫu A5 theo số lượng (1)" at bounding box center [502, 63] width 121 height 15
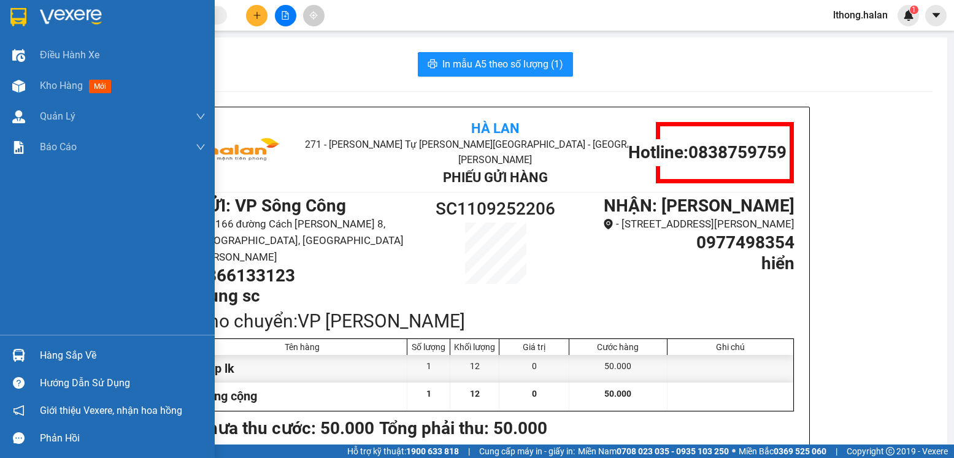
click at [44, 361] on div "Hàng sắp về" at bounding box center [123, 356] width 166 height 18
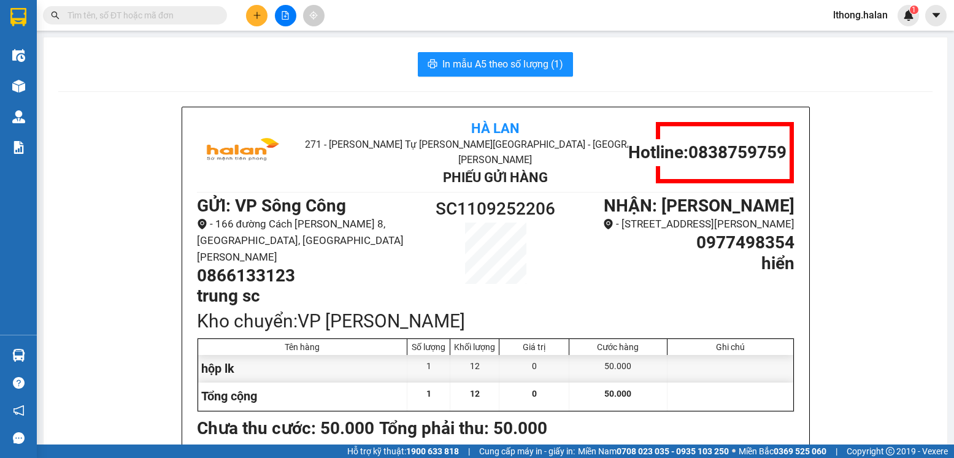
click at [271, 87] on section "Kết quả tìm kiếm ( 217 ) Bộ lọc Mã ĐH Trạng thái Món hàng Thu hộ Tổng cước Chưa…" at bounding box center [477, 229] width 954 height 458
click at [179, 16] on input "text" at bounding box center [139, 15] width 145 height 13
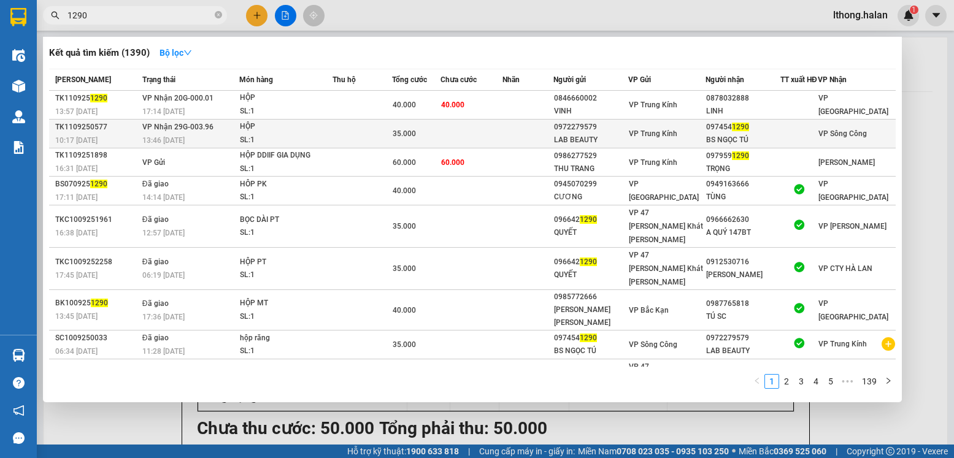
type input "1290"
click at [496, 145] on td at bounding box center [471, 134] width 62 height 29
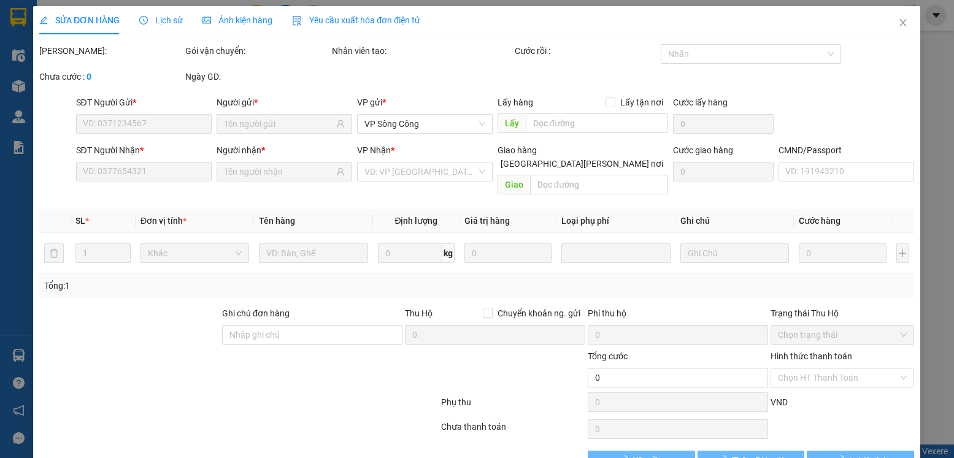
type input "0972279579"
type input "LAB BEAUTY"
type input "0974541290"
type input "BS NGỌC TÚ"
type input "35.000"
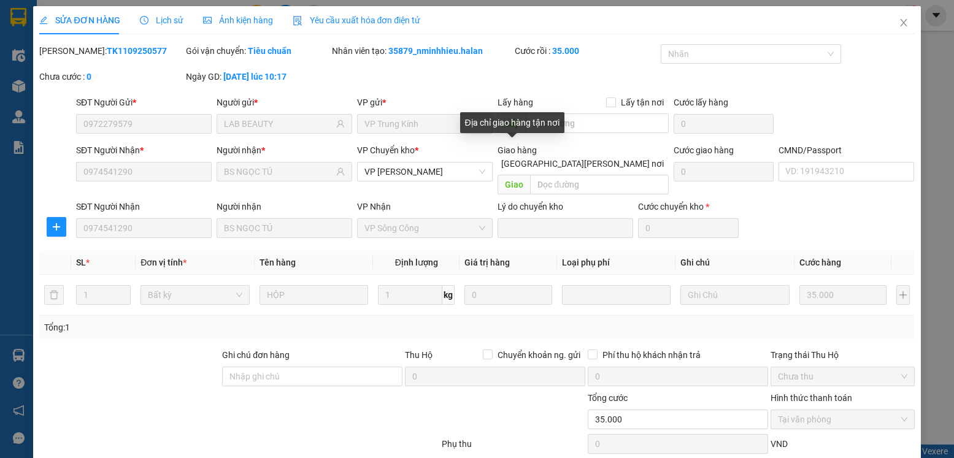
scroll to position [64, 0]
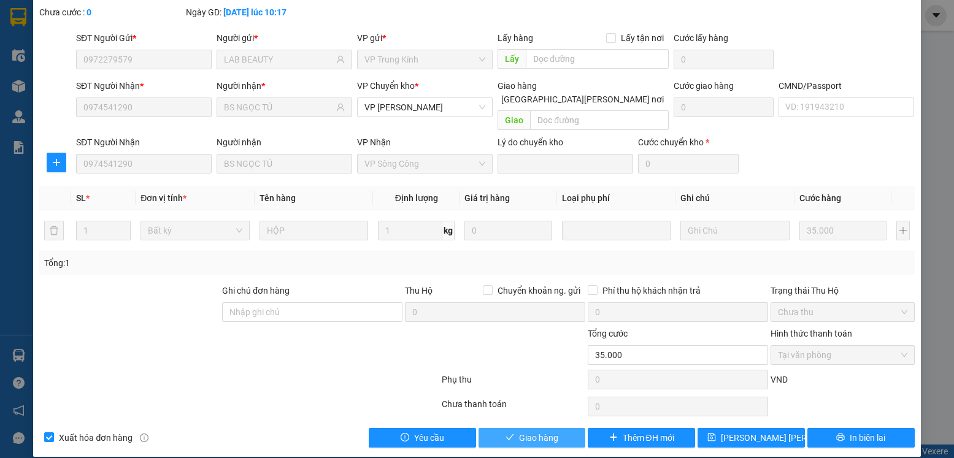
click at [519, 431] on span "Giao hàng" at bounding box center [538, 437] width 39 height 13
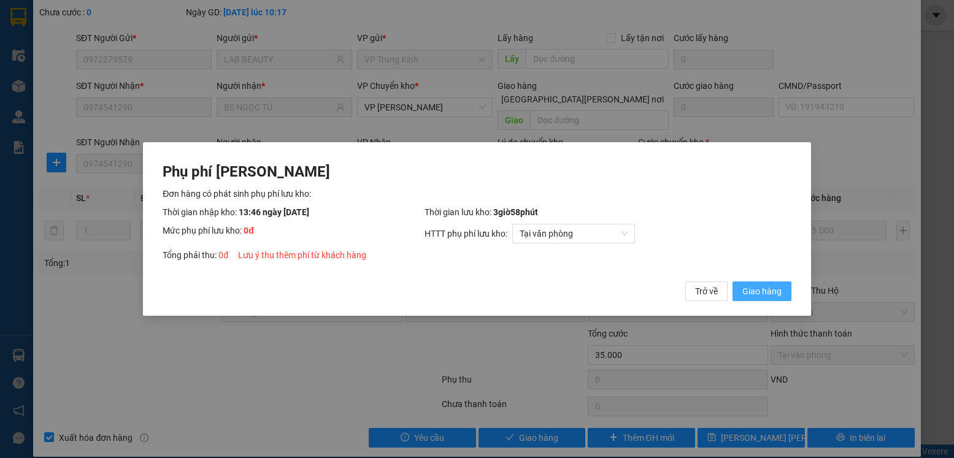
click at [769, 290] on span "Giao hàng" at bounding box center [761, 291] width 39 height 13
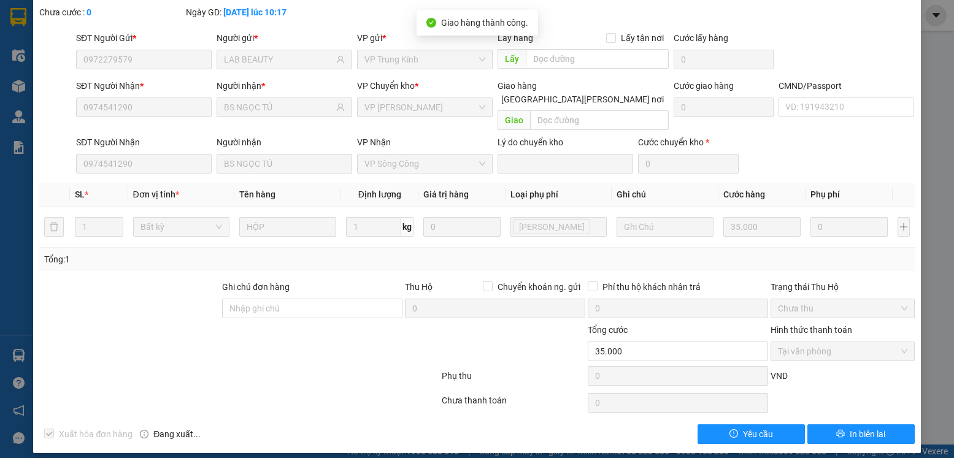
scroll to position [0, 0]
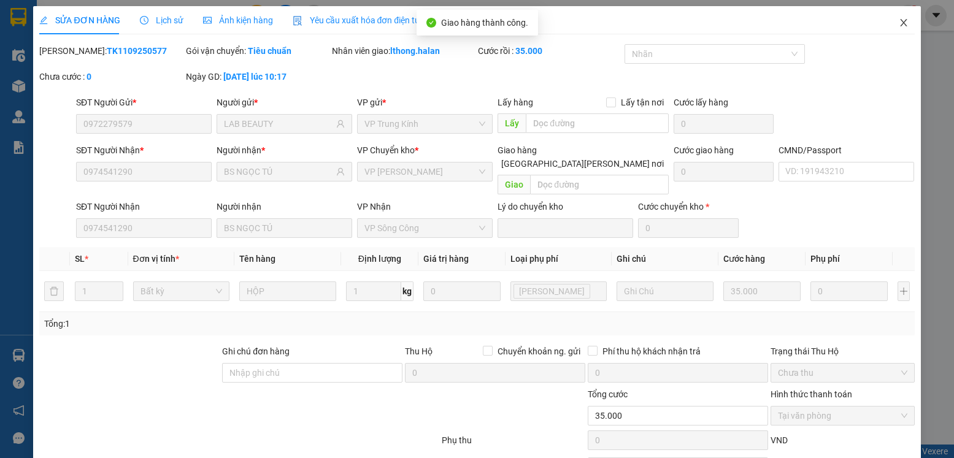
click at [899, 25] on icon "close" at bounding box center [904, 23] width 10 height 10
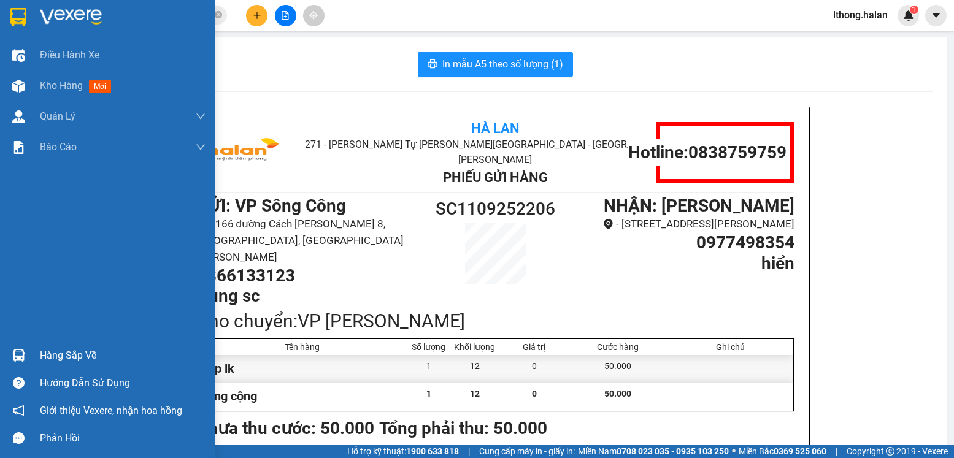
click at [27, 355] on div at bounding box center [18, 355] width 21 height 21
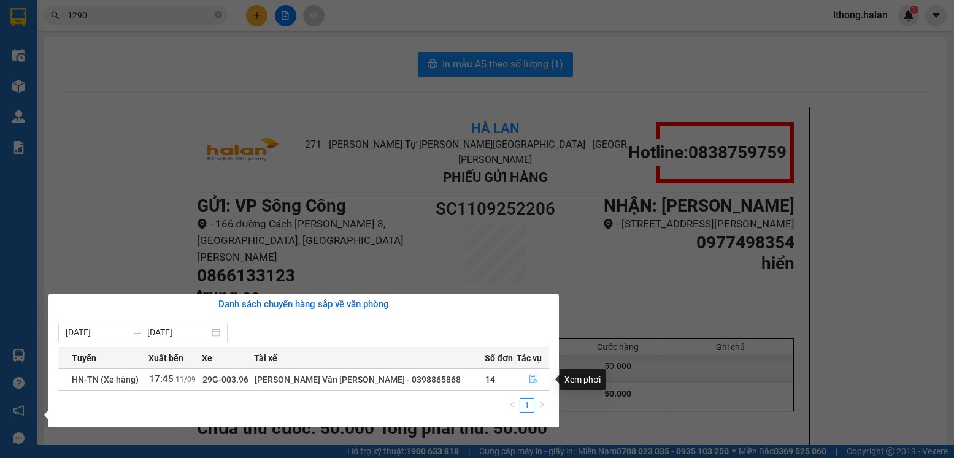
click at [529, 379] on icon "file-done" at bounding box center [533, 379] width 9 height 9
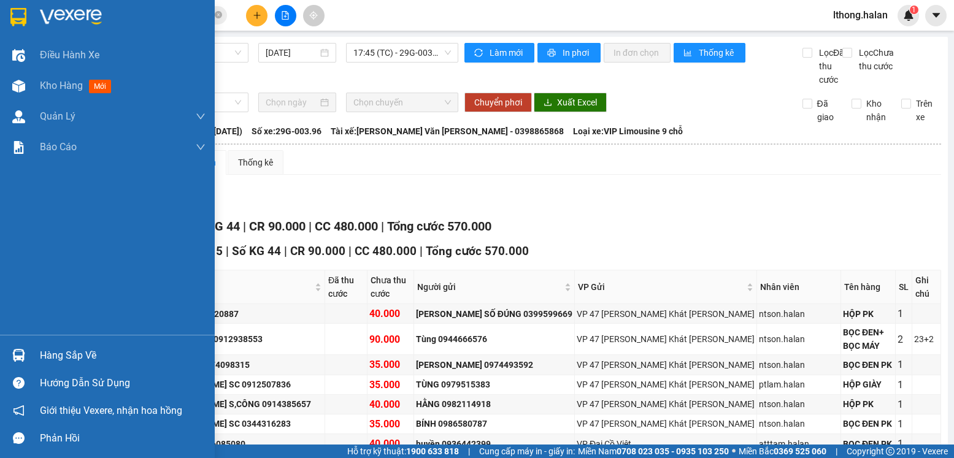
click at [55, 367] on div "Hàng sắp về" at bounding box center [107, 356] width 215 height 28
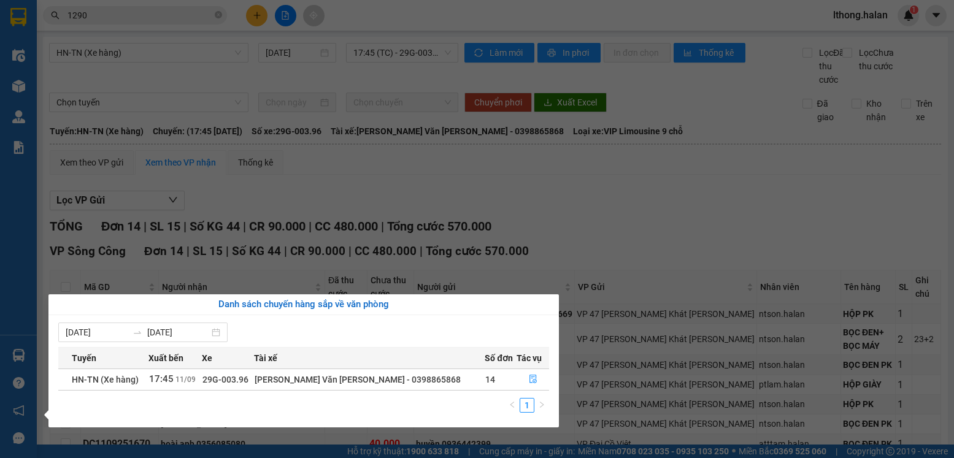
click at [656, 221] on section "Kết quả tìm kiếm ( 1390 ) Bộ lọc Mã ĐH Trạng thái Món hàng Thu hộ Tổng cước Chư…" at bounding box center [477, 229] width 954 height 458
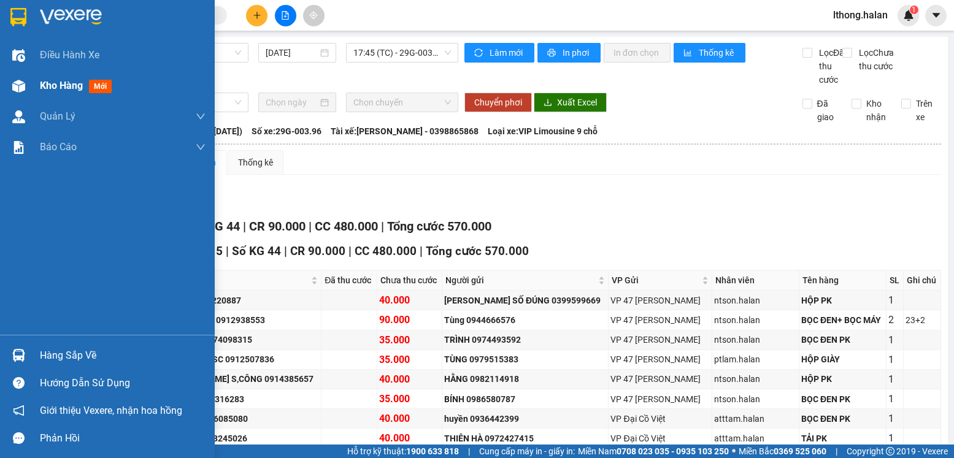
click at [68, 85] on span "Kho hàng" at bounding box center [61, 86] width 43 height 12
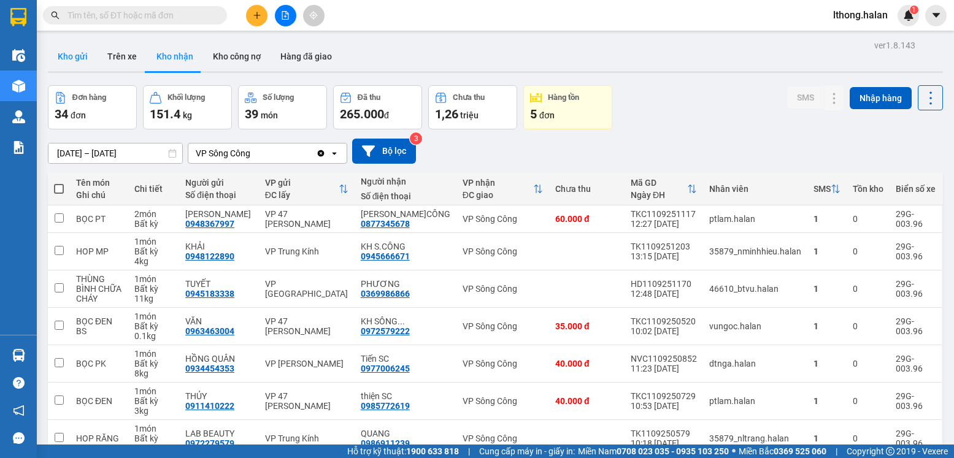
click at [64, 52] on button "Kho gửi" at bounding box center [73, 56] width 50 height 29
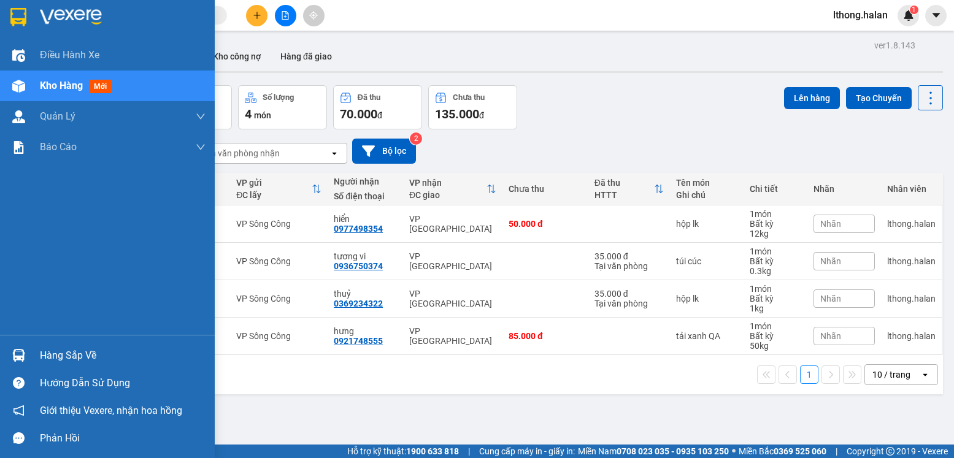
click at [53, 350] on div "Hàng sắp về" at bounding box center [123, 356] width 166 height 18
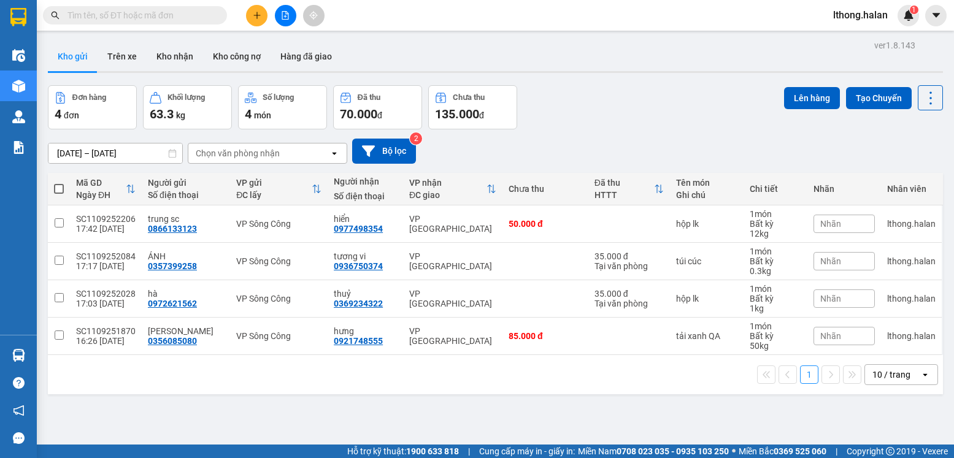
click at [633, 364] on section "Kết quả tìm kiếm ( 1390 ) Bộ lọc Mã ĐH Trạng thái Món hàng Thu hộ Tổng cước Chư…" at bounding box center [477, 229] width 954 height 458
click at [59, 191] on span at bounding box center [59, 189] width 10 height 10
click at [59, 183] on input "checkbox" at bounding box center [59, 183] width 0 height 0
checkbox input "true"
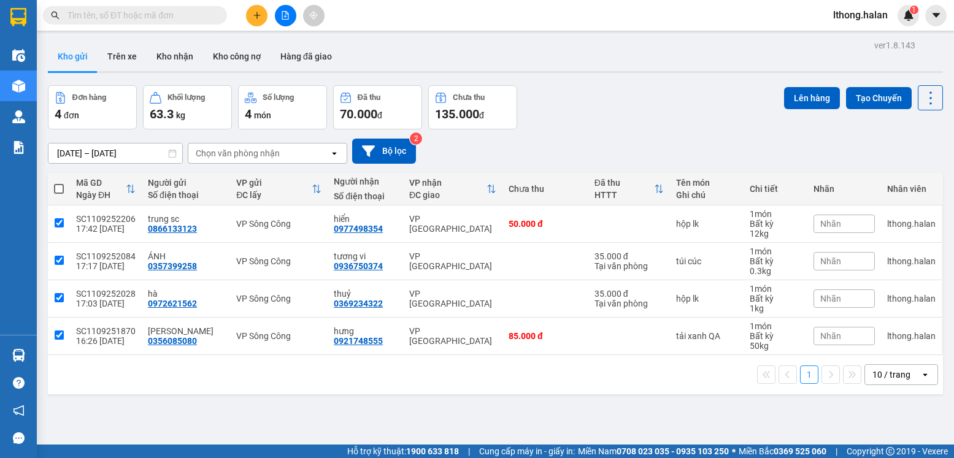
checkbox input "true"
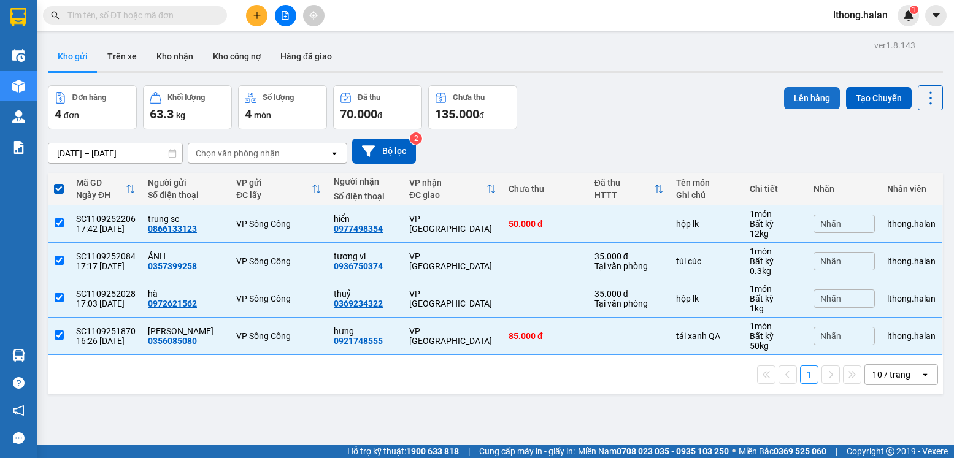
click at [806, 100] on button "Lên hàng" at bounding box center [812, 98] width 56 height 22
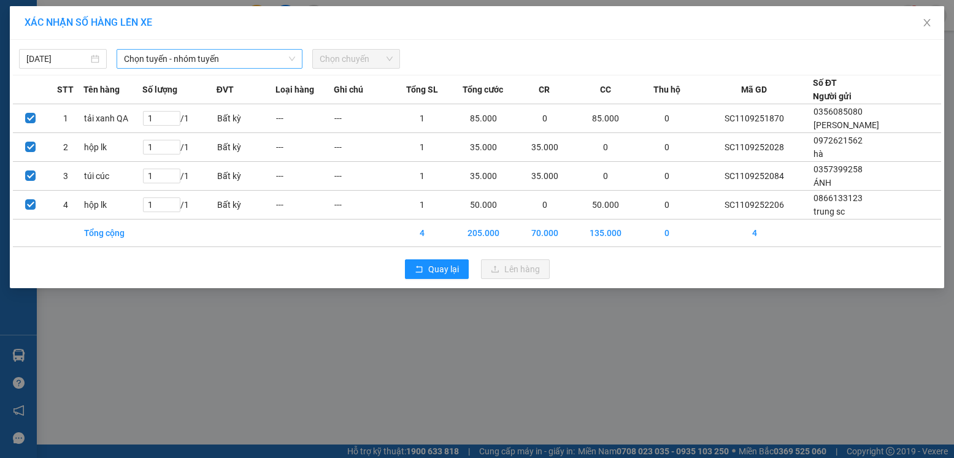
click at [166, 56] on span "Chọn tuyến - nhóm tuyến" at bounding box center [209, 59] width 171 height 18
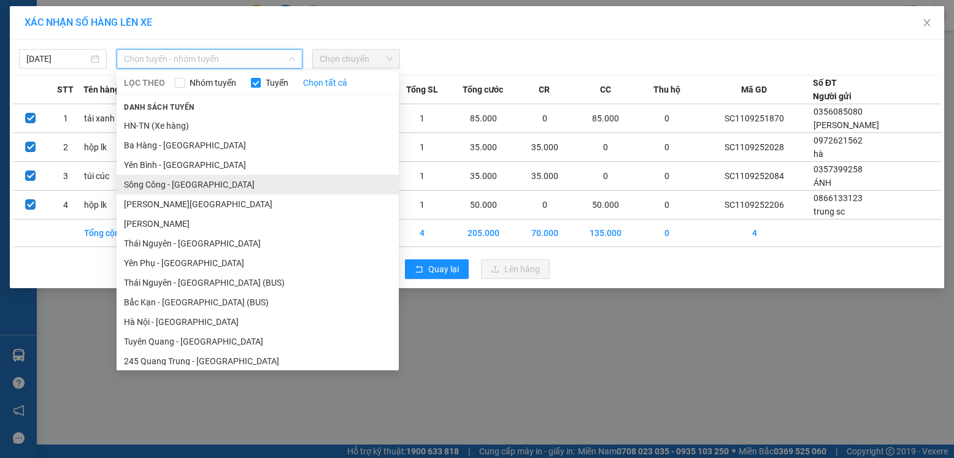
scroll to position [368, 0]
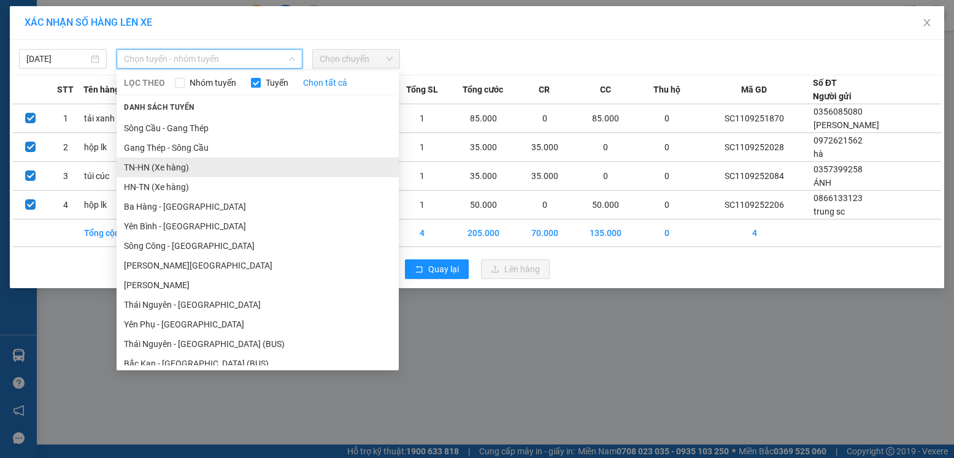
click at [150, 173] on li "TN-HN (Xe hàng)" at bounding box center [258, 168] width 282 height 20
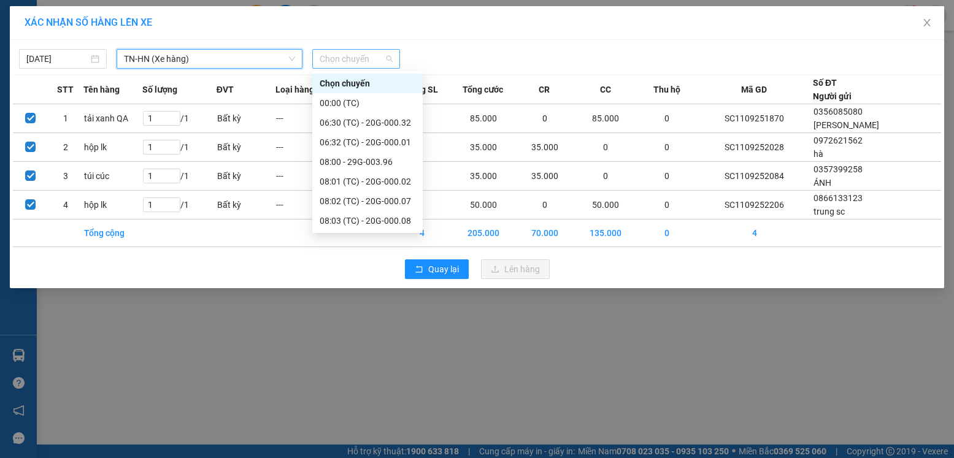
click at [344, 56] on span "Chọn chuyến" at bounding box center [356, 59] width 73 height 18
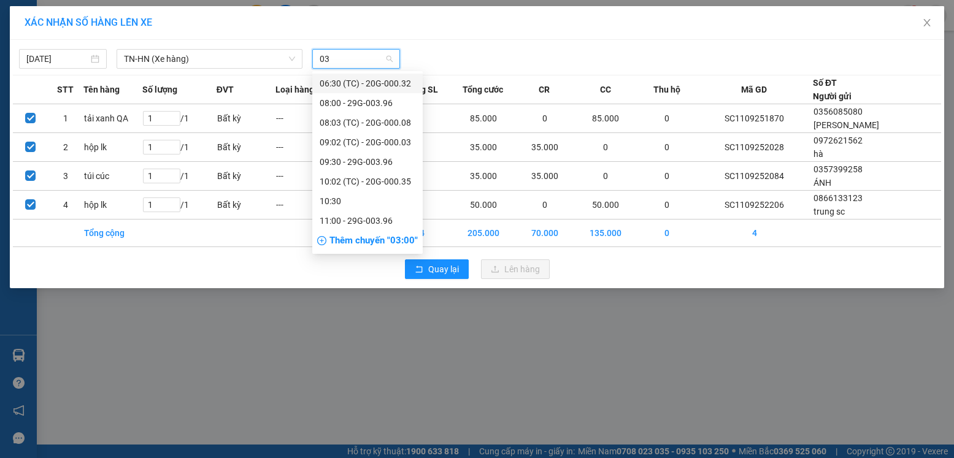
type input "0"
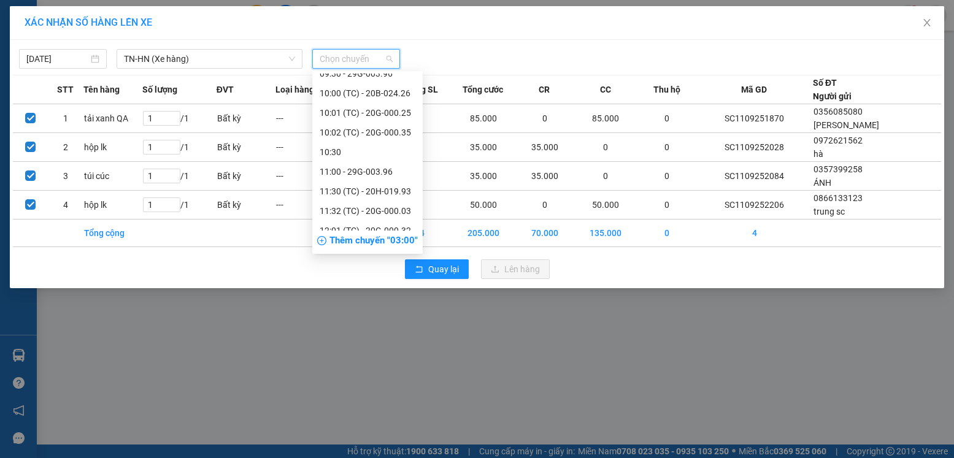
scroll to position [491, 0]
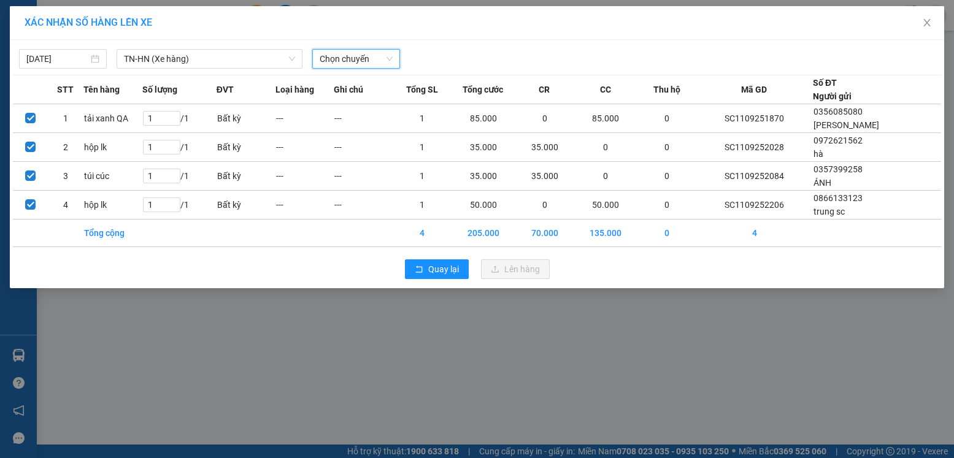
click at [348, 61] on span "Chọn chuyến" at bounding box center [356, 59] width 73 height 18
type input "18"
click at [386, 104] on div "Thêm chuyến " 18:00 "" at bounding box center [376, 103] width 129 height 21
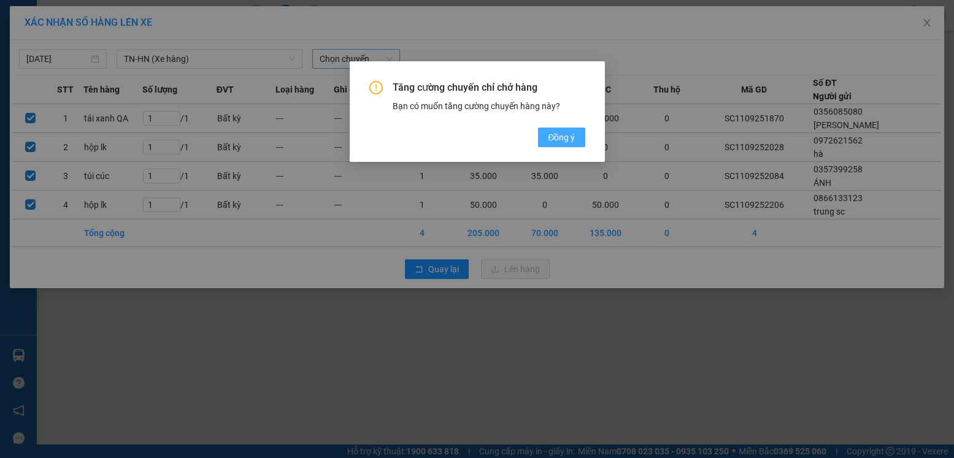
click at [556, 134] on span "Đồng ý" at bounding box center [561, 137] width 27 height 13
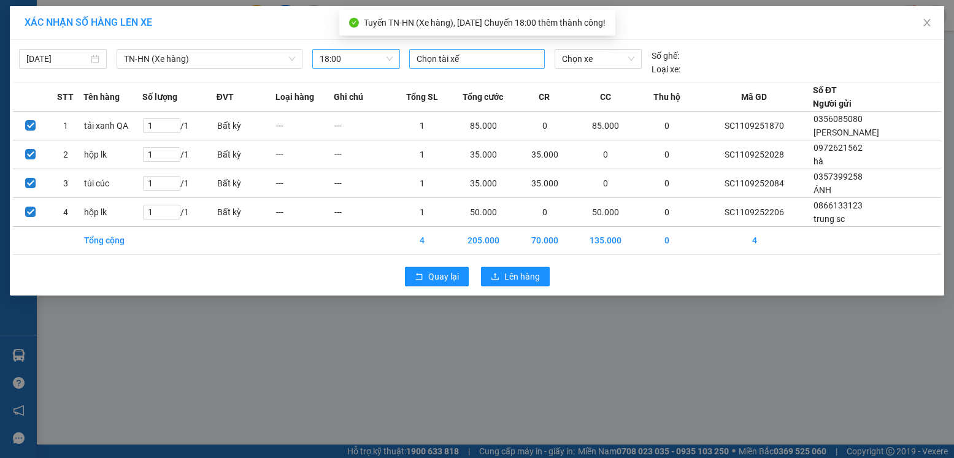
click at [452, 56] on div at bounding box center [476, 59] width 129 height 15
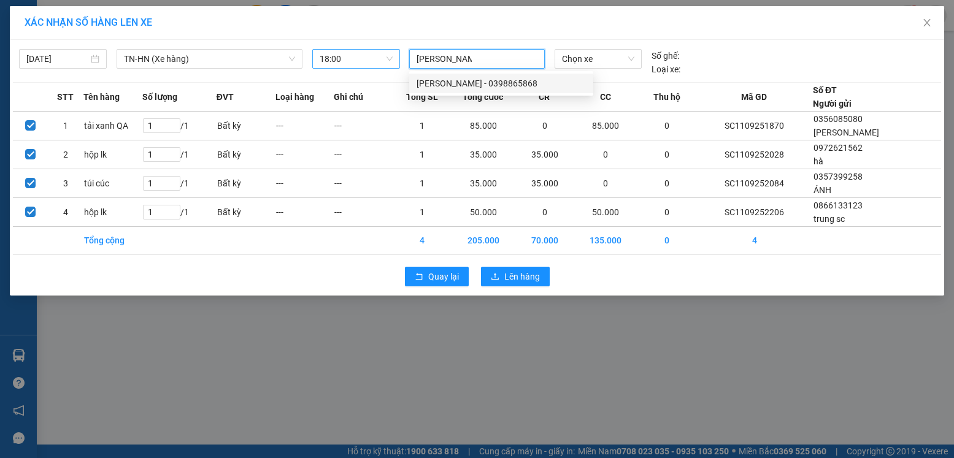
type input "dương văn hoa"
click at [461, 86] on div "Dương Văn Hòa - 0398865868" at bounding box center [501, 83] width 169 height 13
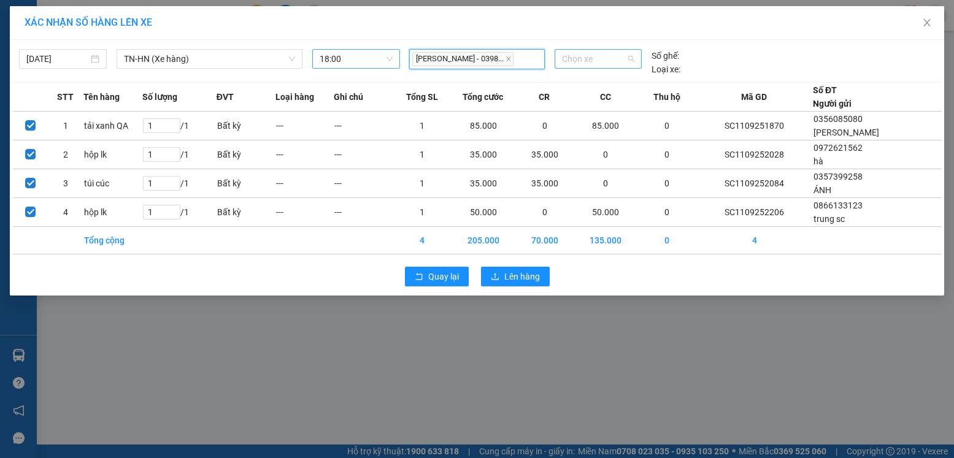
click at [587, 56] on span "Chọn xe" at bounding box center [598, 59] width 72 height 18
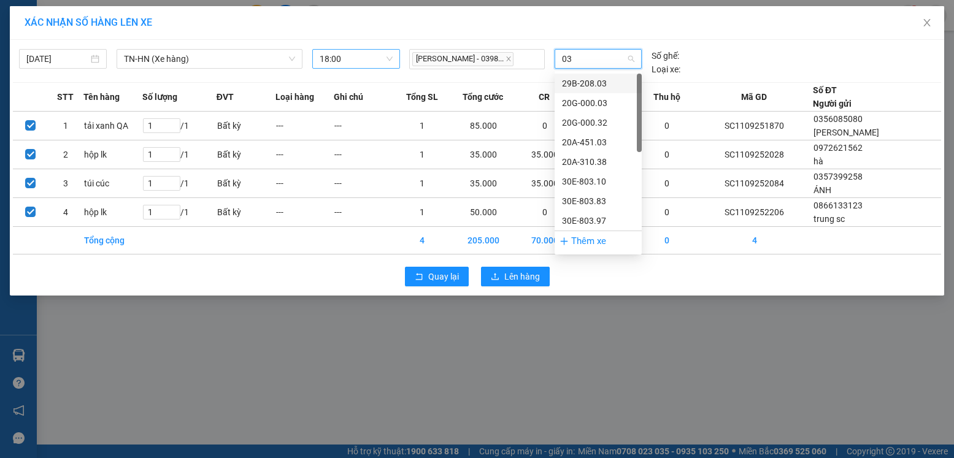
type input "032"
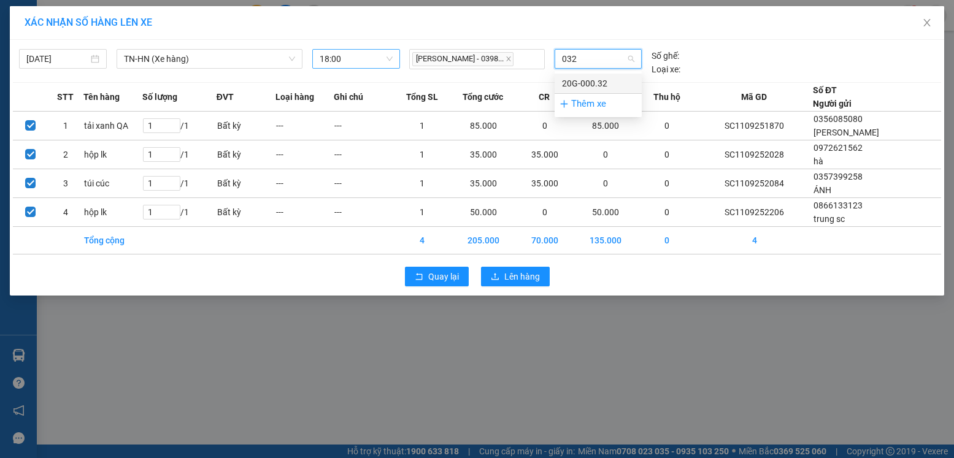
click at [576, 86] on div "20G-000.32" at bounding box center [598, 83] width 72 height 13
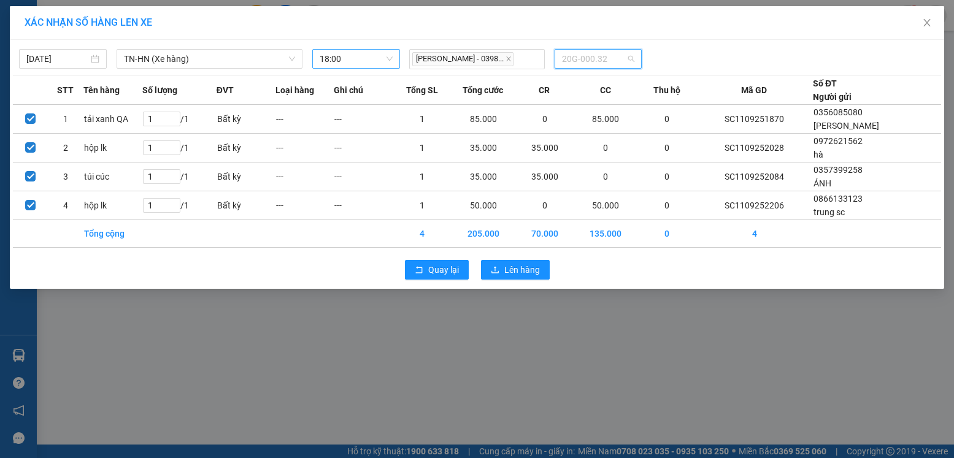
scroll to position [844, 0]
click at [608, 54] on span "20G-000.32" at bounding box center [598, 59] width 72 height 18
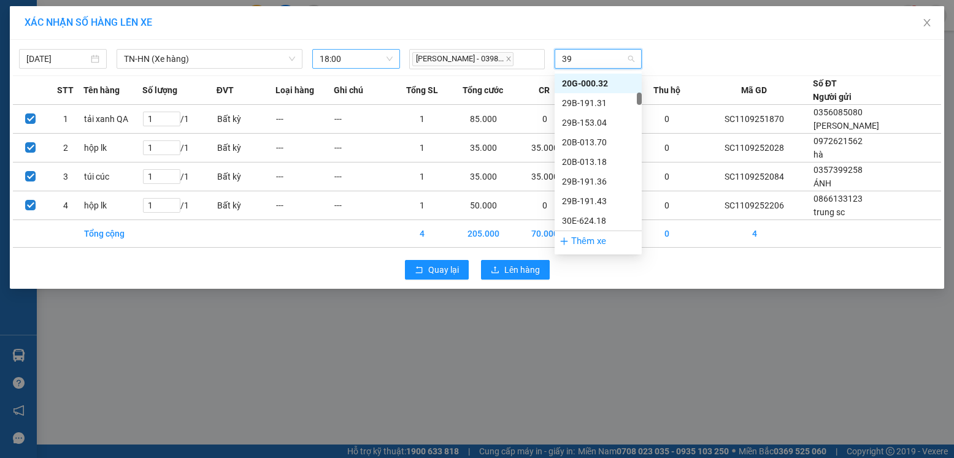
scroll to position [0, 0]
type input "396"
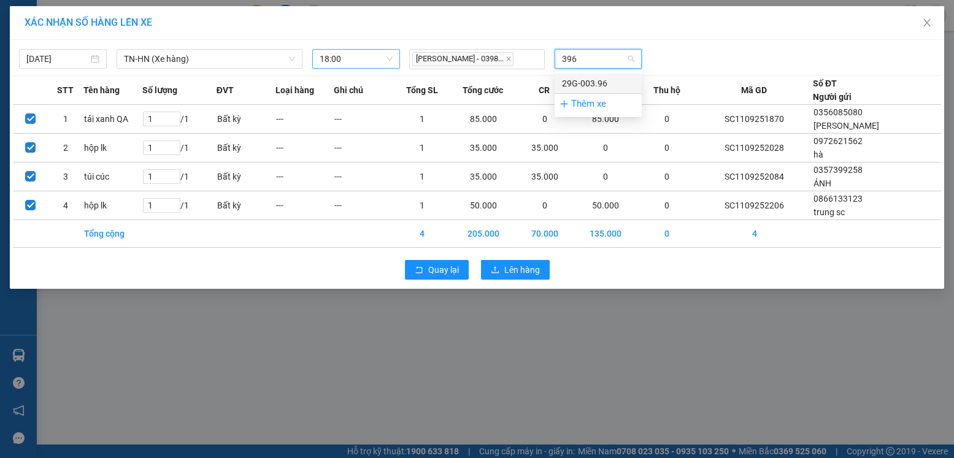
click at [600, 79] on div "29G-003.96" at bounding box center [598, 83] width 72 height 13
click at [516, 267] on span "Lên hàng" at bounding box center [522, 269] width 36 height 13
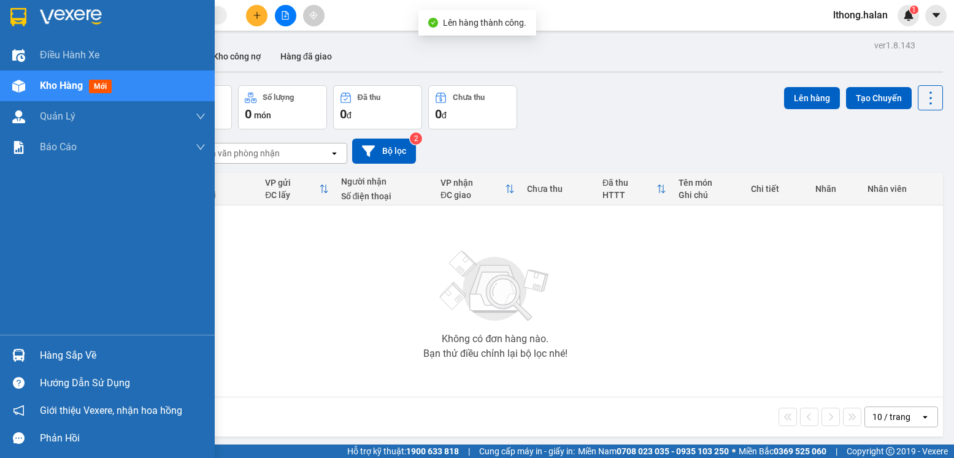
click at [41, 363] on div "Hàng sắp về" at bounding box center [123, 356] width 166 height 18
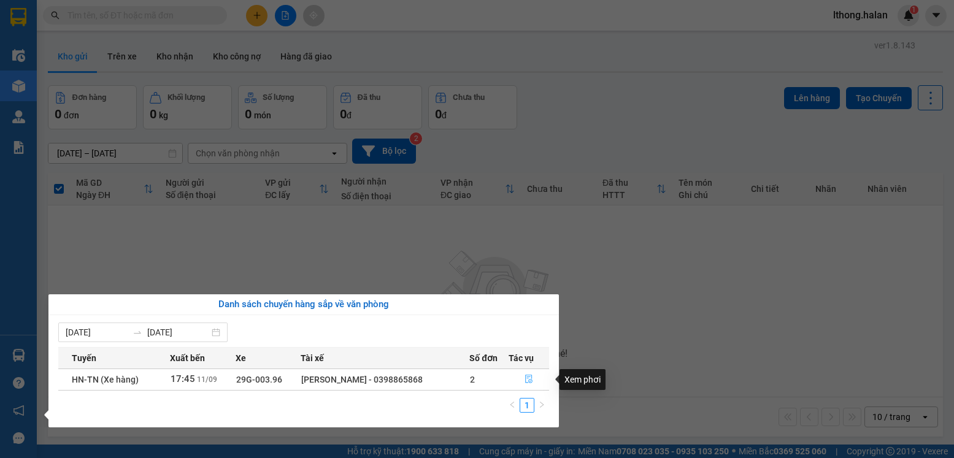
click at [525, 380] on icon "file-done" at bounding box center [528, 379] width 7 height 9
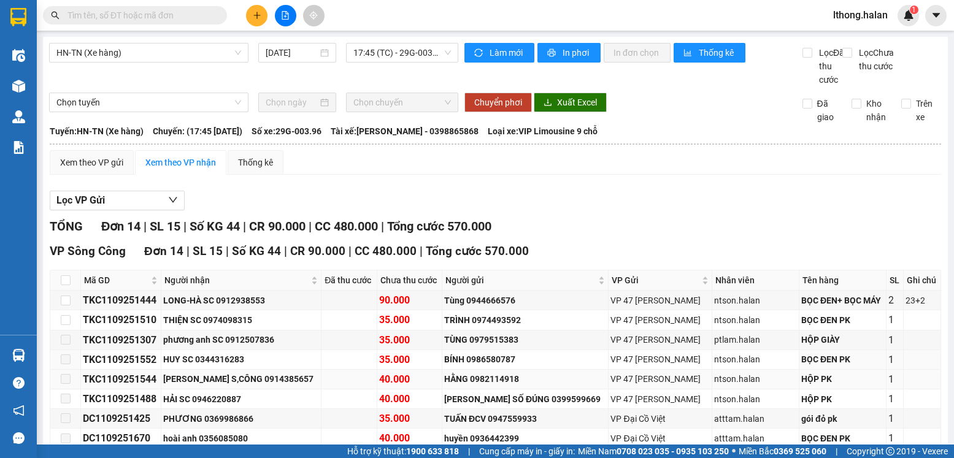
scroll to position [123, 0]
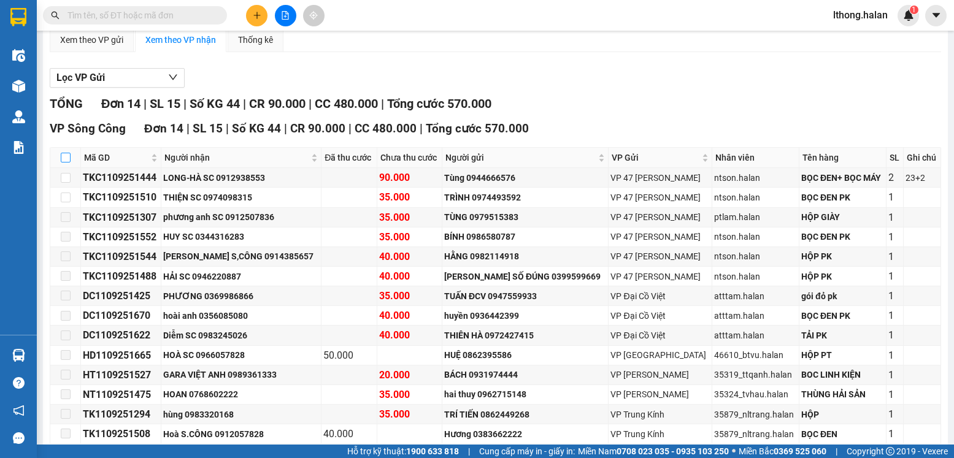
click at [66, 163] on input "checkbox" at bounding box center [66, 158] width 10 height 10
checkbox input "true"
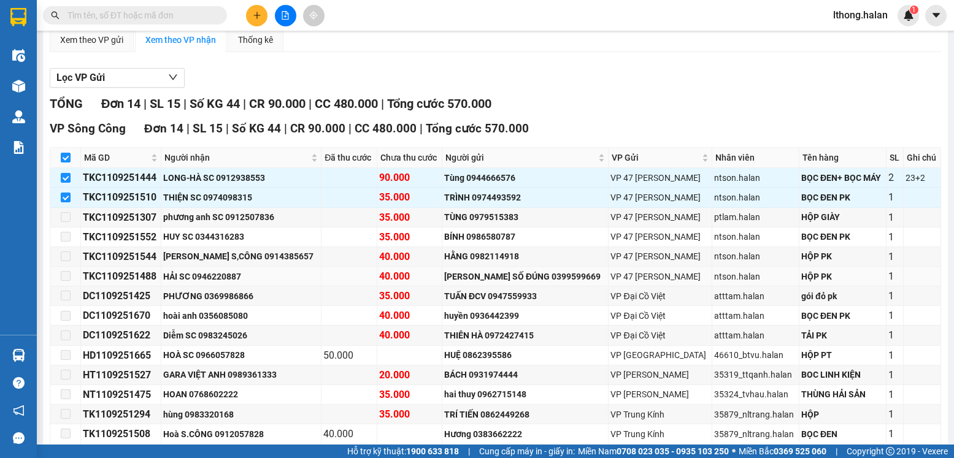
scroll to position [184, 0]
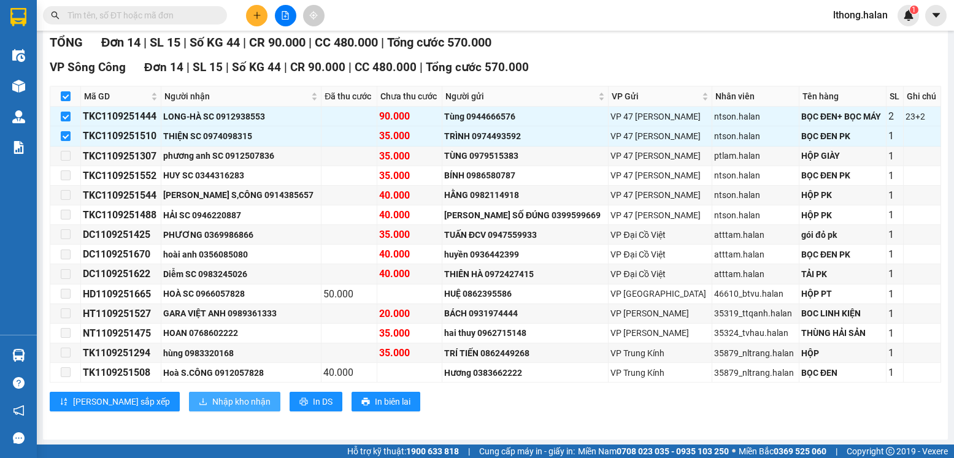
click at [212, 409] on span "Nhập kho nhận" at bounding box center [241, 401] width 58 height 13
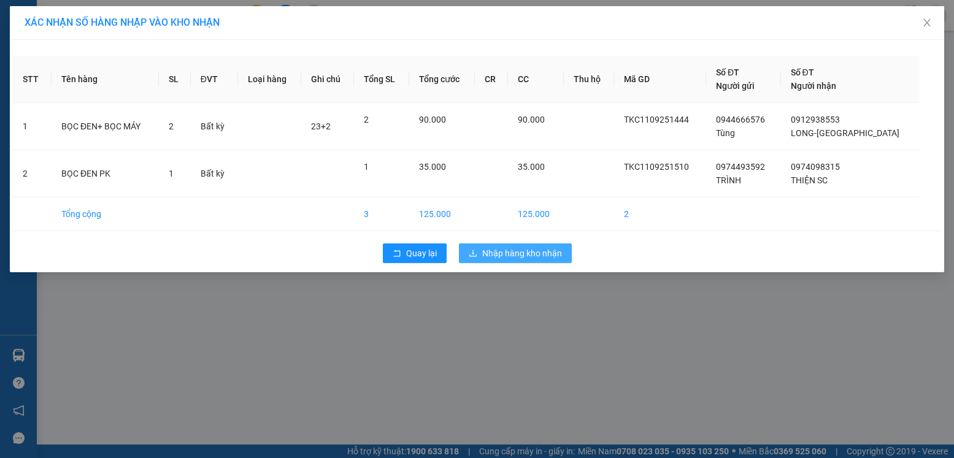
click at [504, 248] on span "Nhập hàng kho nhận" at bounding box center [522, 253] width 80 height 13
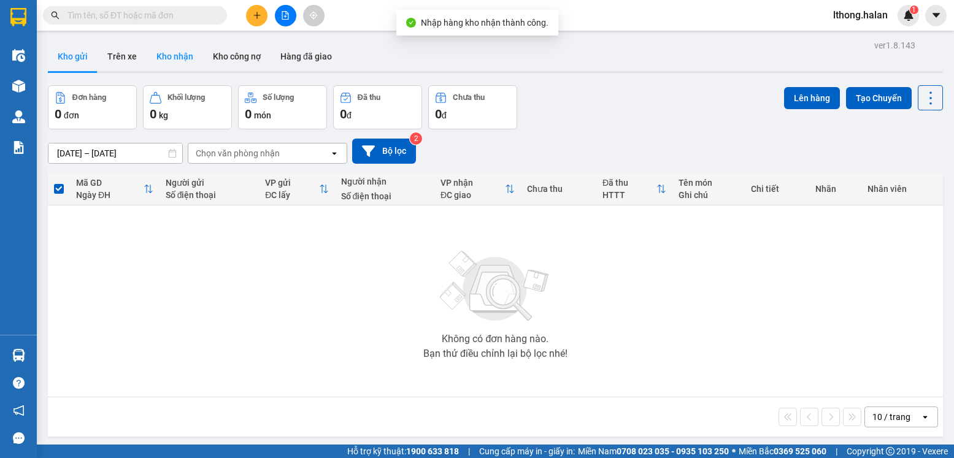
click at [183, 56] on button "Kho nhận" at bounding box center [175, 56] width 56 height 29
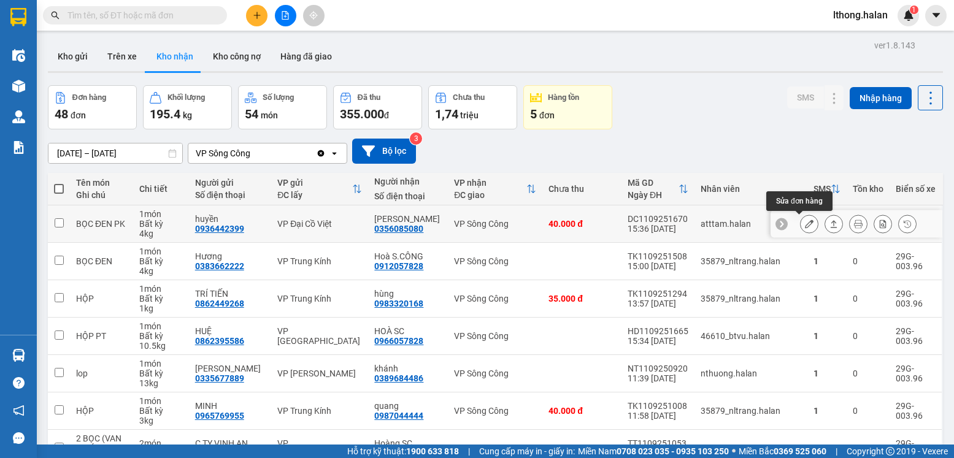
click at [805, 228] on icon at bounding box center [809, 224] width 9 height 9
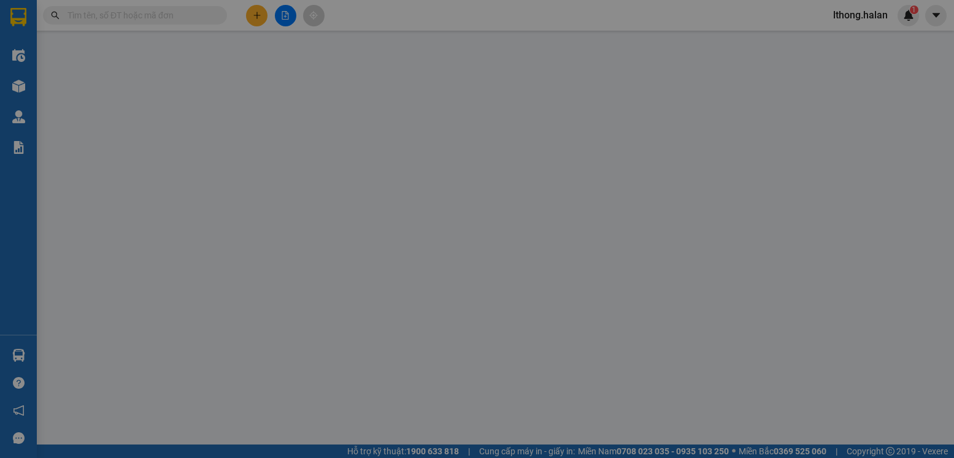
type input "0936442399"
type input "huyền"
type input "0356085080"
type input "hoài anh"
type input "40.000"
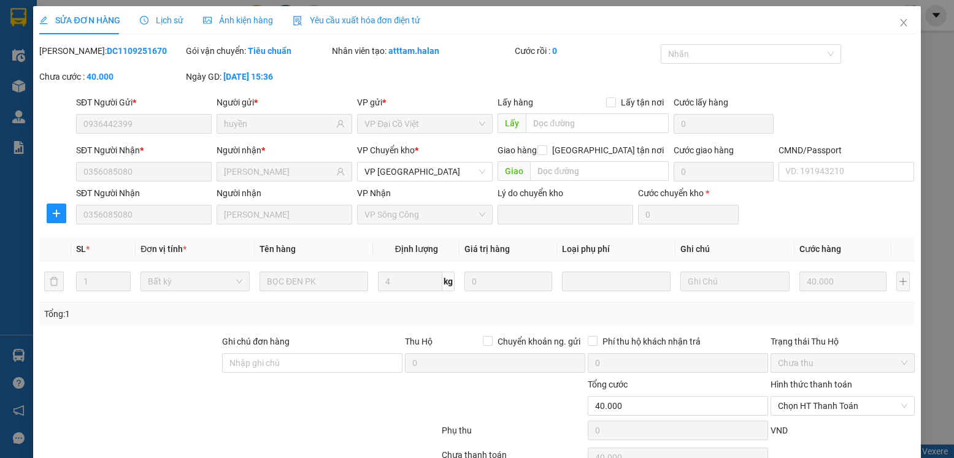
scroll to position [64, 0]
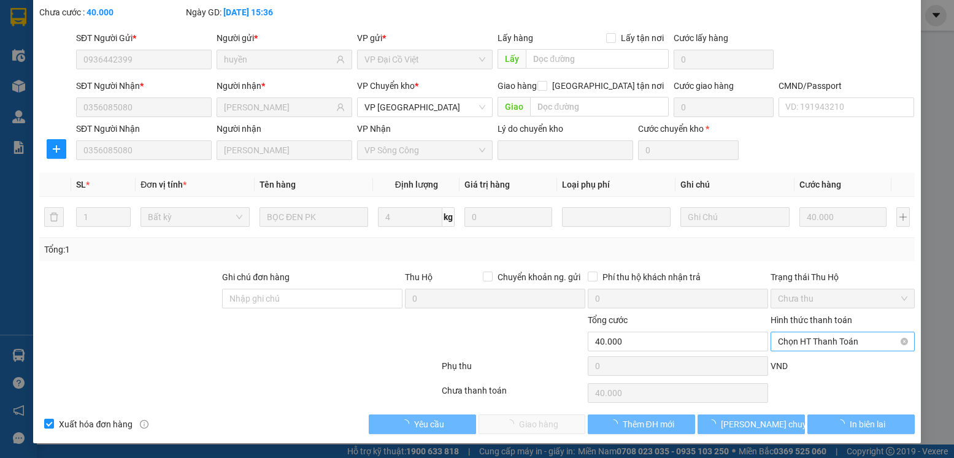
click at [864, 335] on span "Chọn HT Thanh Toán" at bounding box center [842, 342] width 129 height 18
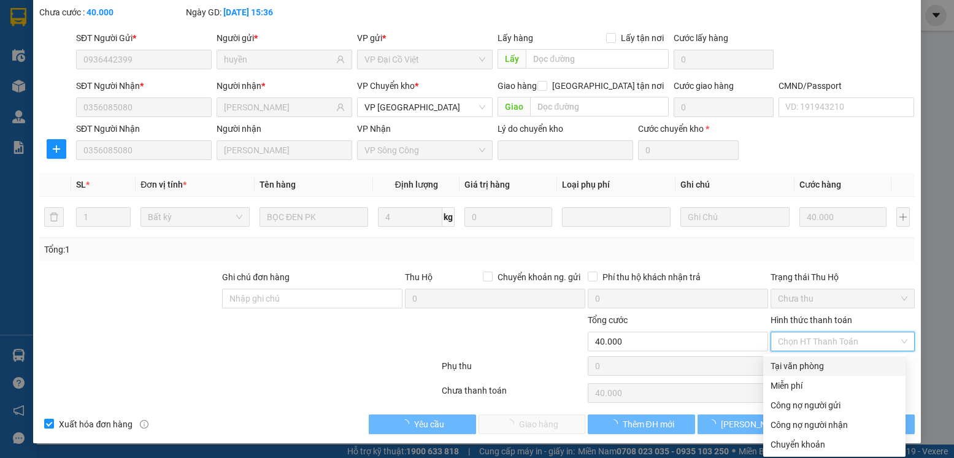
click at [813, 366] on div "Tại văn phòng" at bounding box center [835, 366] width 128 height 13
type input "0"
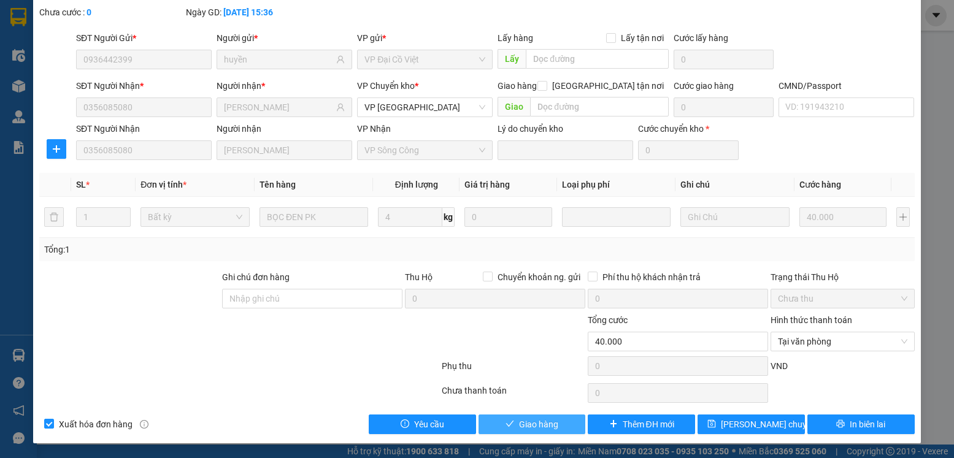
click at [519, 426] on span "Giao hàng" at bounding box center [538, 424] width 39 height 13
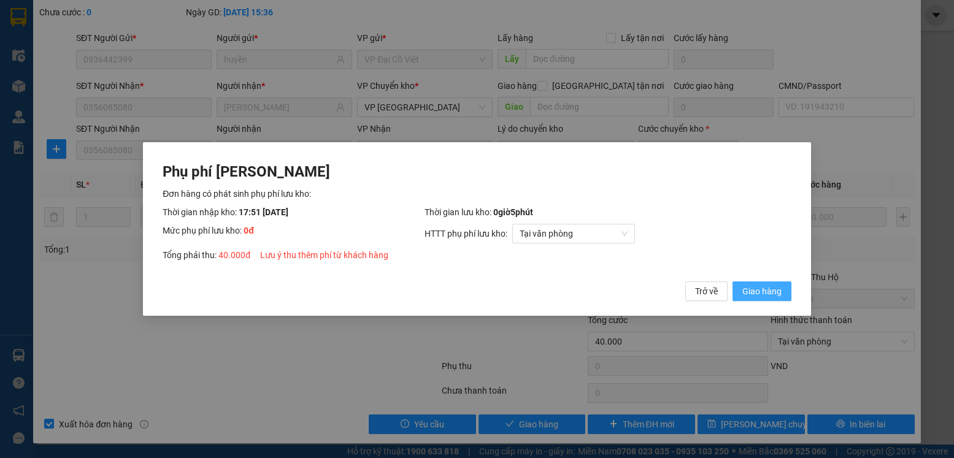
click at [755, 292] on span "Giao hàng" at bounding box center [761, 291] width 39 height 13
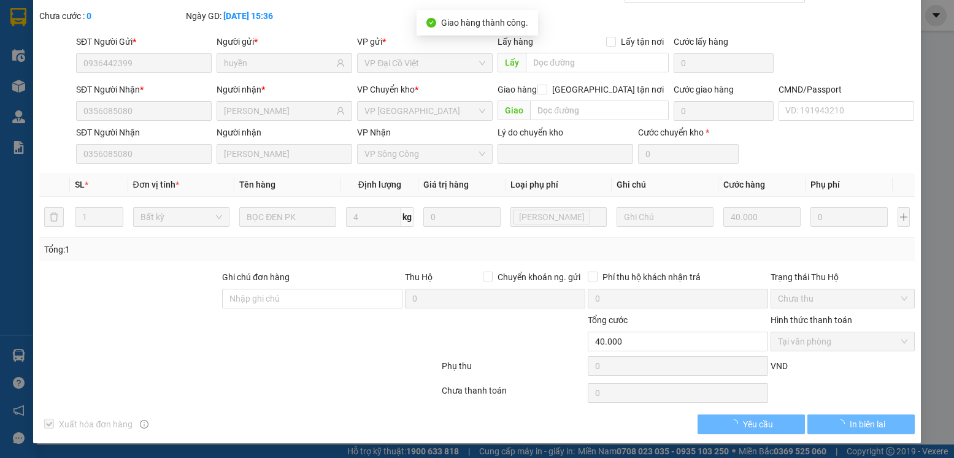
scroll to position [0, 0]
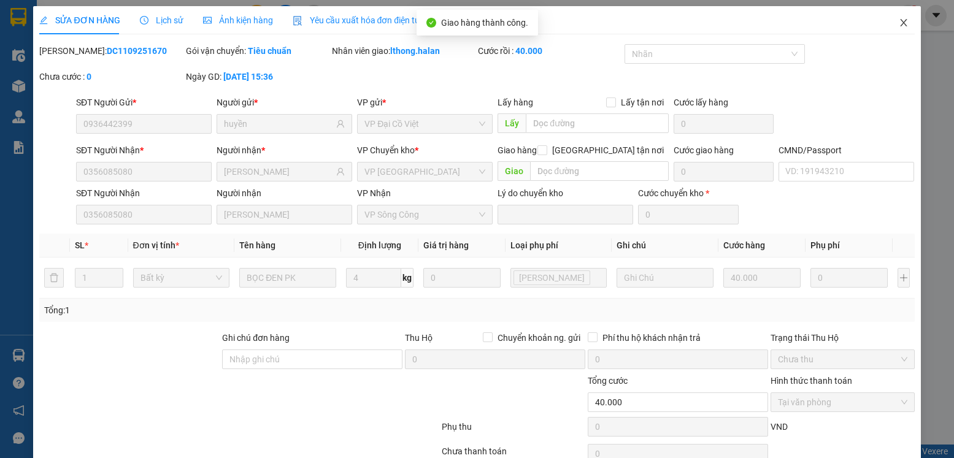
click at [899, 24] on icon "close" at bounding box center [904, 23] width 10 height 10
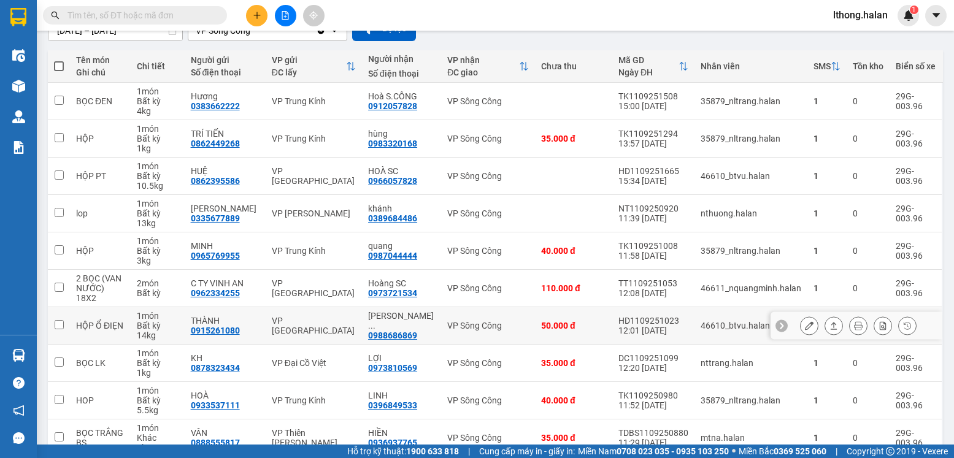
scroll to position [185, 0]
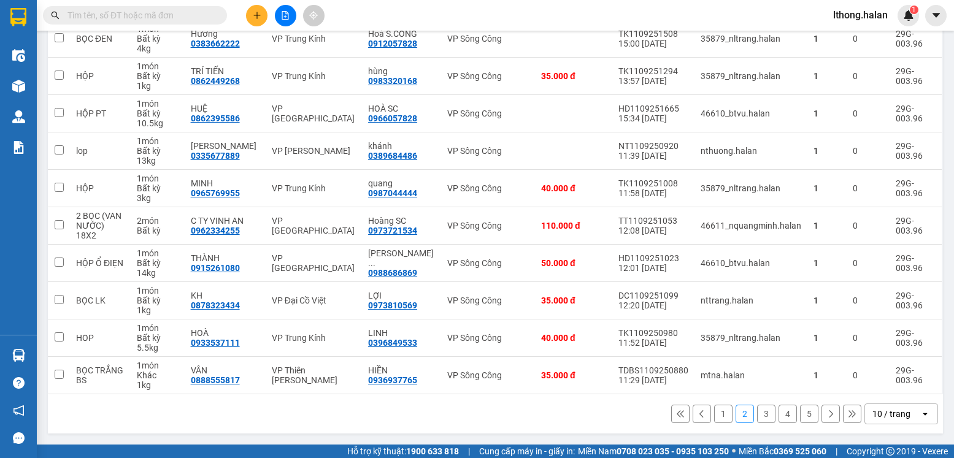
click at [714, 415] on button "1" at bounding box center [723, 414] width 18 height 18
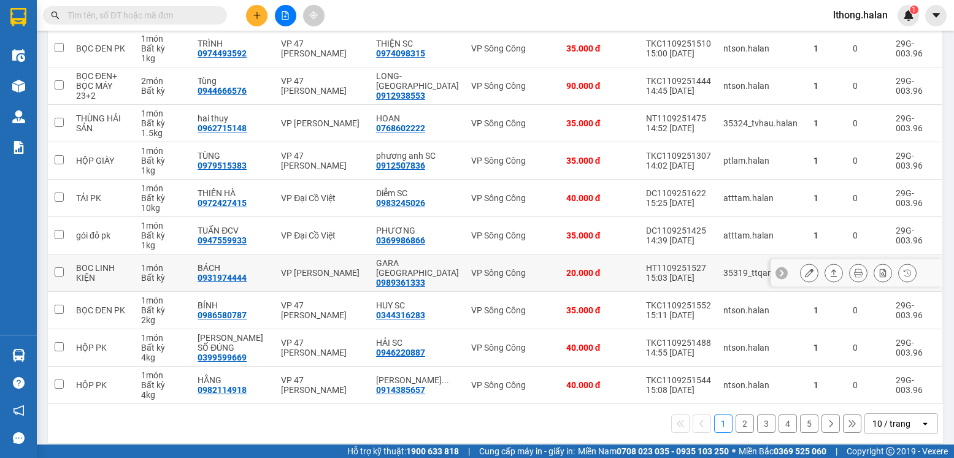
scroll to position [114, 0]
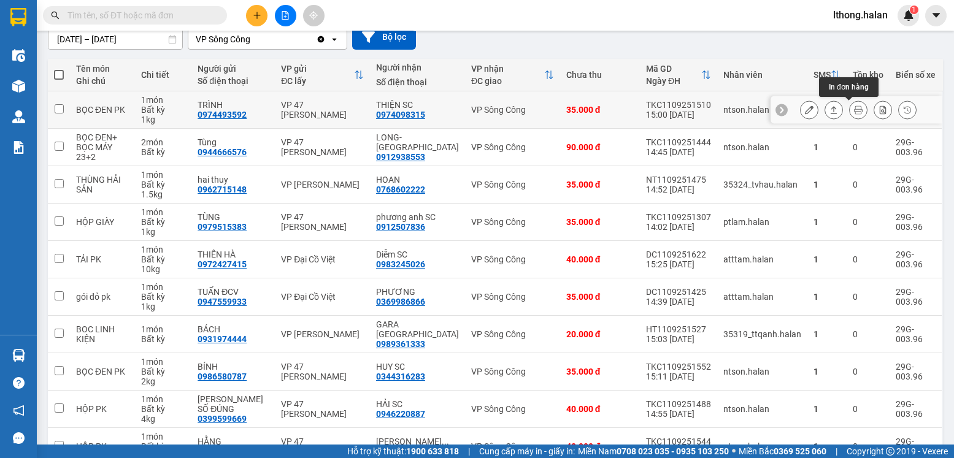
click at [854, 111] on icon at bounding box center [858, 110] width 9 height 9
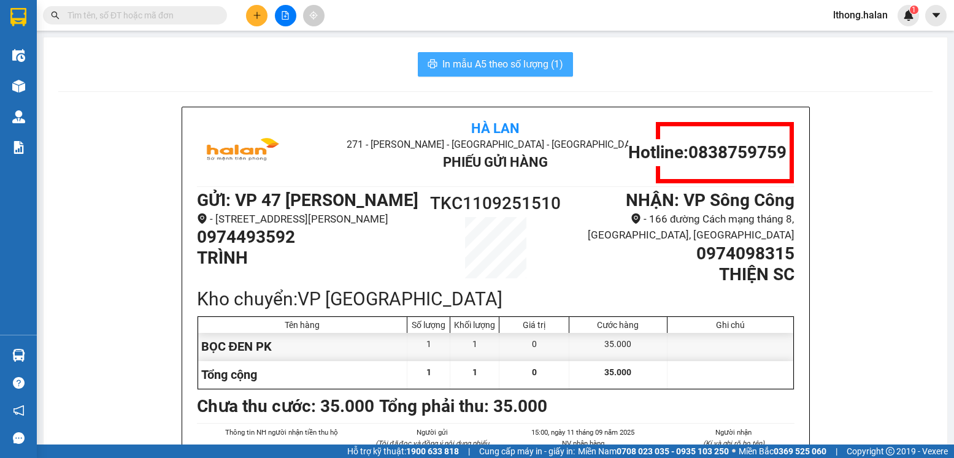
click at [555, 67] on span "In mẫu A5 theo số lượng (1)" at bounding box center [502, 63] width 121 height 15
click at [191, 14] on input "text" at bounding box center [139, 15] width 145 height 13
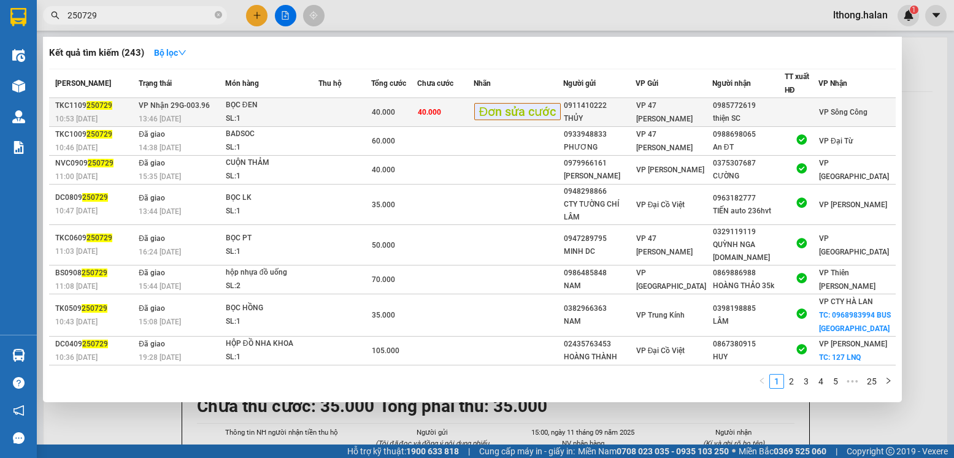
type input "250729"
click at [417, 118] on div "40.000" at bounding box center [394, 112] width 45 height 13
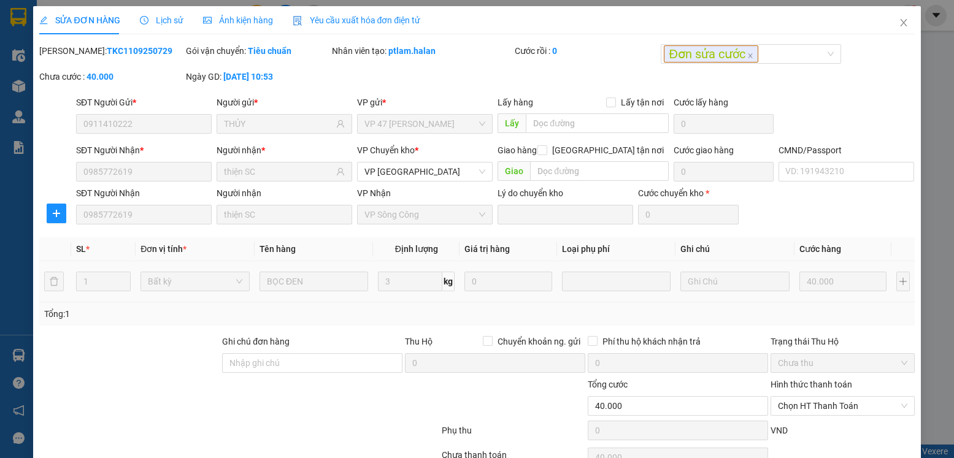
type input "0911410222"
type input "THỦY"
type input "0985772619"
type input "thiện SC"
type input "40.000"
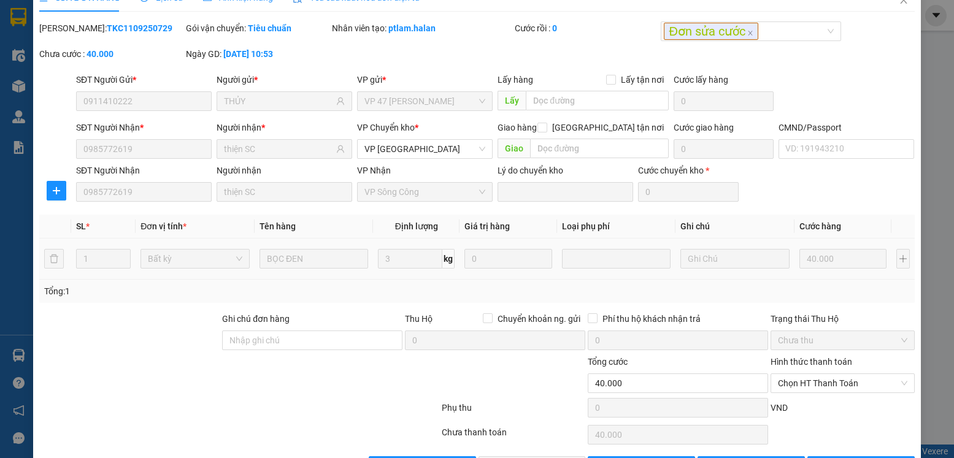
scroll to position [64, 0]
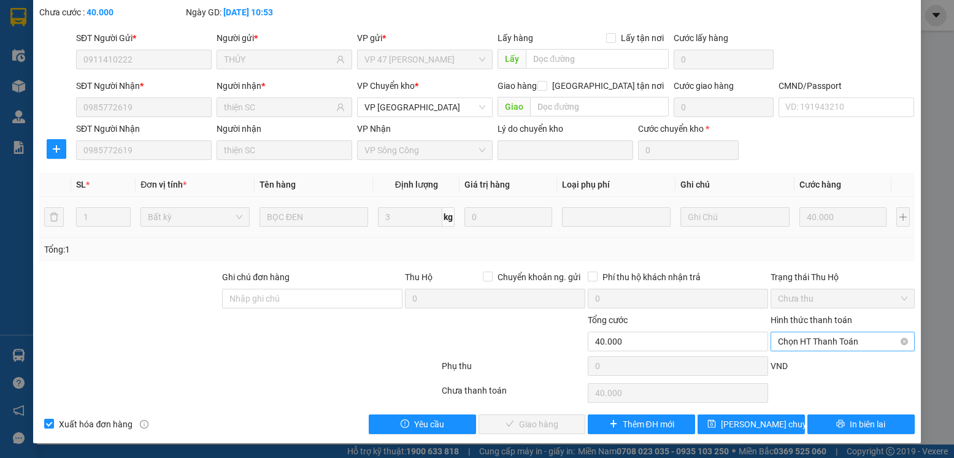
click at [840, 333] on span "Chọn HT Thanh Toán" at bounding box center [842, 342] width 129 height 18
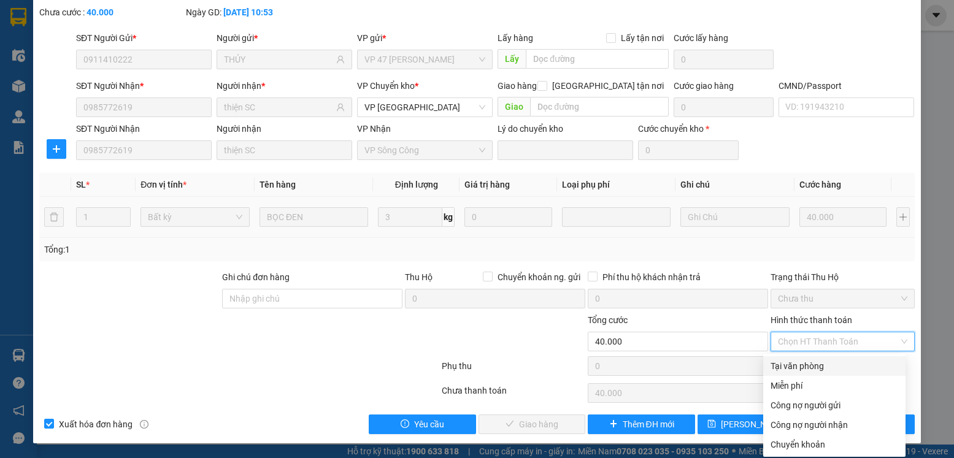
drag, startPoint x: 815, startPoint y: 369, endPoint x: 790, endPoint y: 381, distance: 28.5
click at [815, 369] on div "Tại văn phòng" at bounding box center [835, 366] width 128 height 13
type input "0"
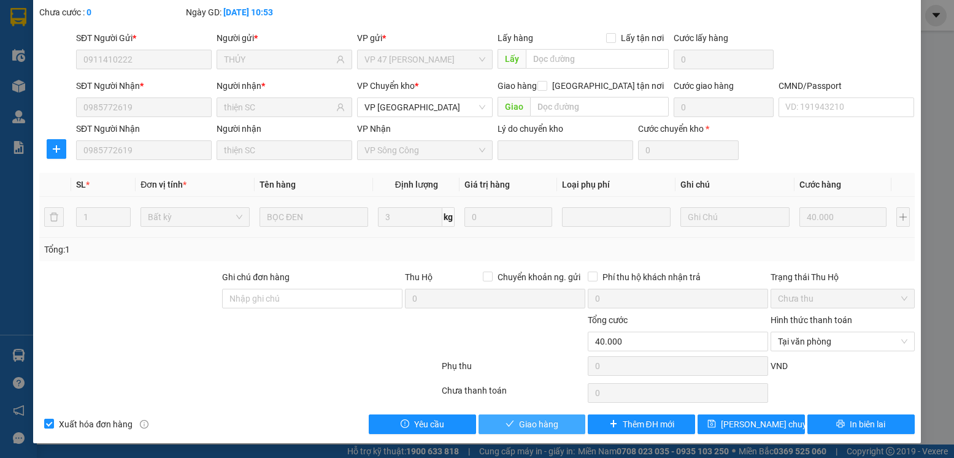
click at [550, 423] on span "Giao hàng" at bounding box center [538, 424] width 39 height 13
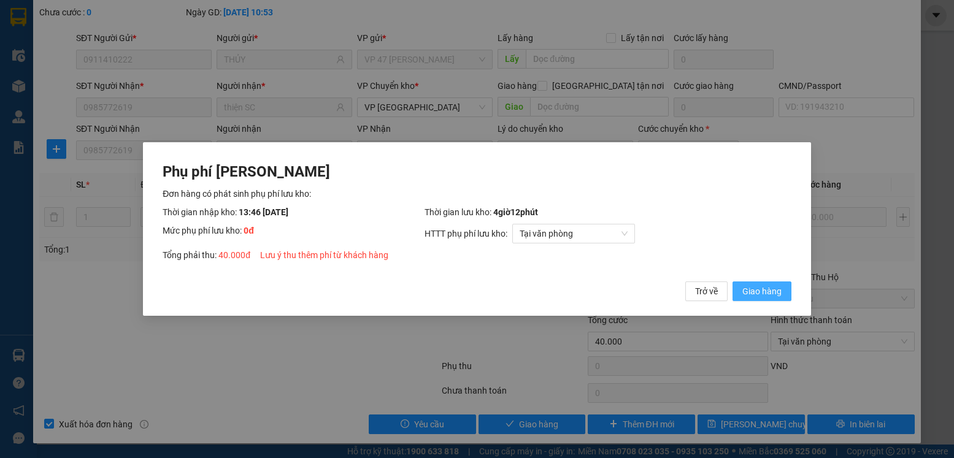
click at [766, 289] on span "Giao hàng" at bounding box center [761, 291] width 39 height 13
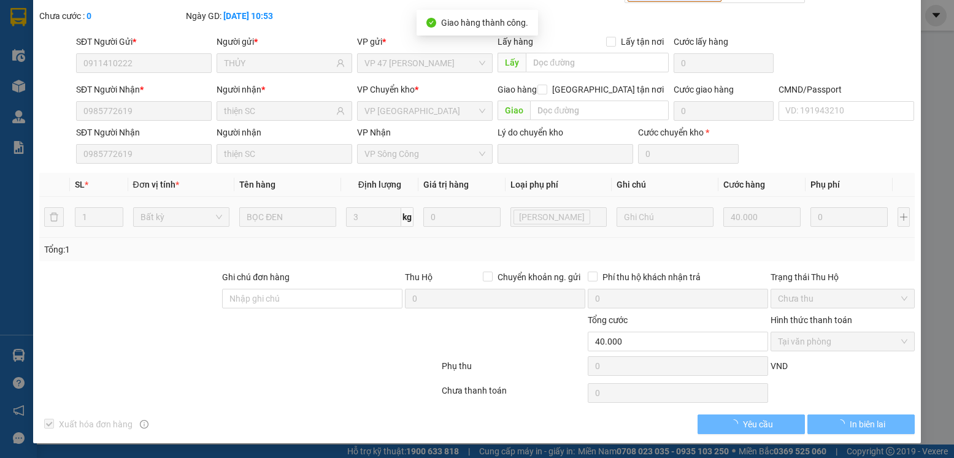
scroll to position [0, 0]
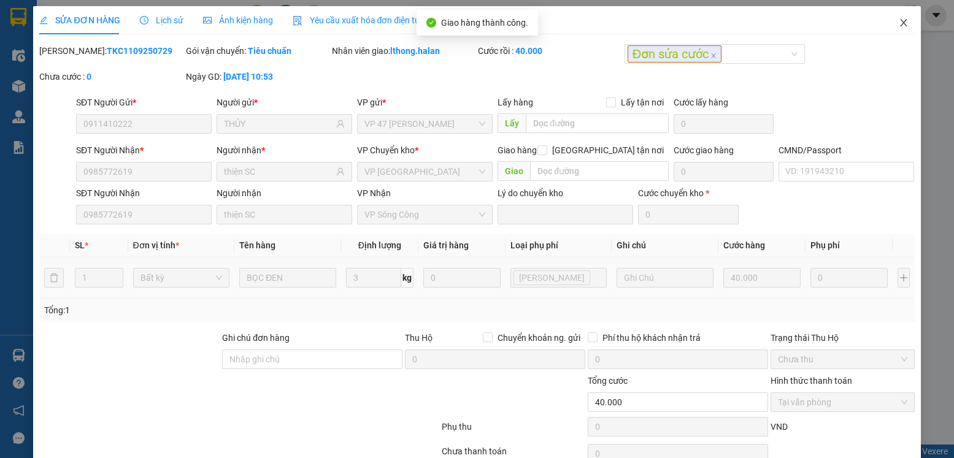
click at [900, 22] on icon "close" at bounding box center [903, 22] width 7 height 7
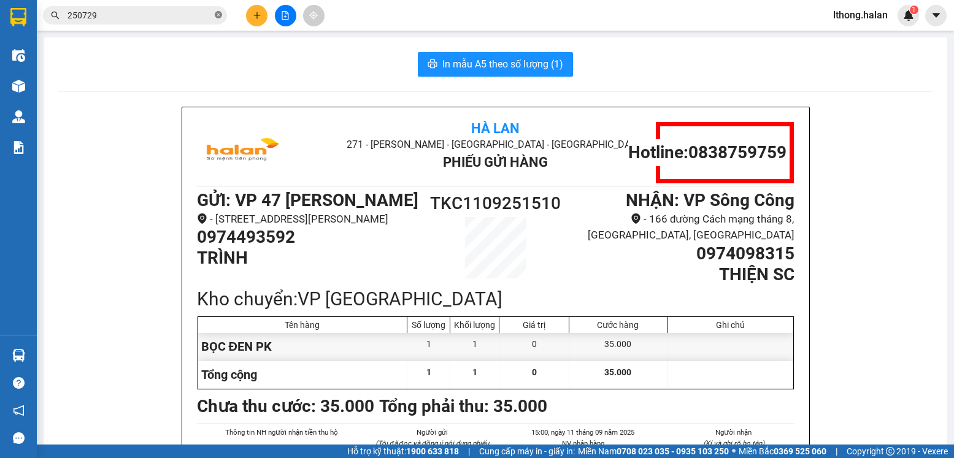
click at [220, 15] on icon "close-circle" at bounding box center [218, 14] width 7 height 7
click at [185, 11] on input "text" at bounding box center [139, 15] width 145 height 13
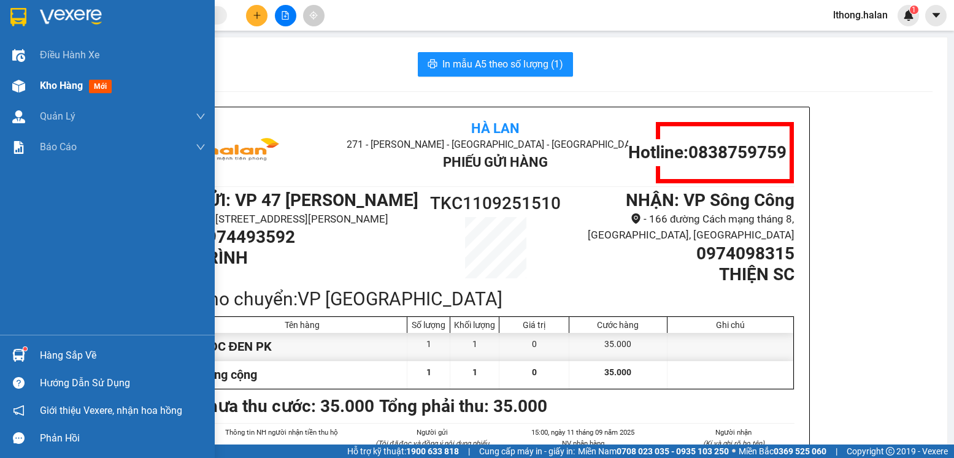
click at [44, 81] on span "Kho hàng" at bounding box center [61, 86] width 43 height 12
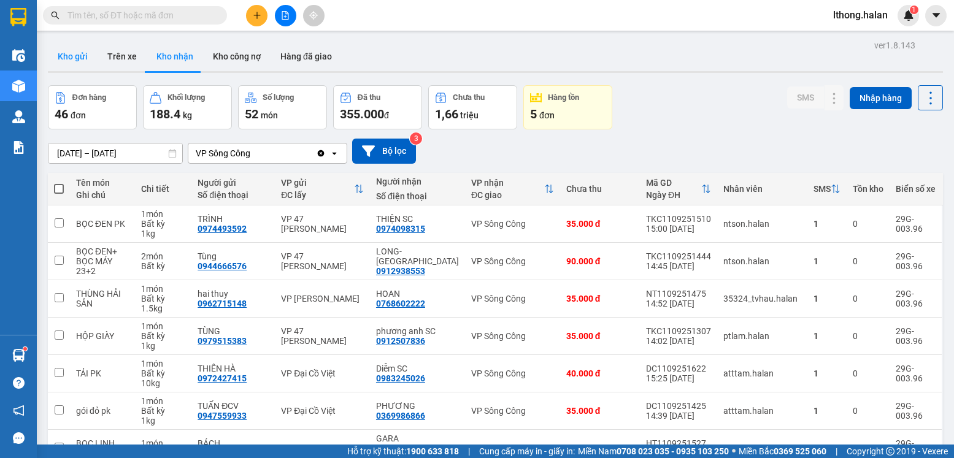
click at [60, 59] on button "Kho gửi" at bounding box center [73, 56] width 50 height 29
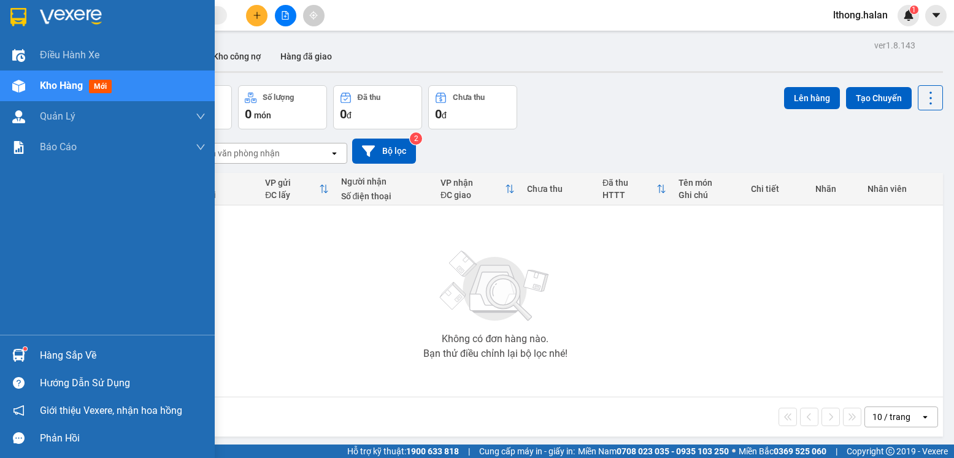
click at [87, 356] on div "Hàng sắp về" at bounding box center [123, 356] width 166 height 18
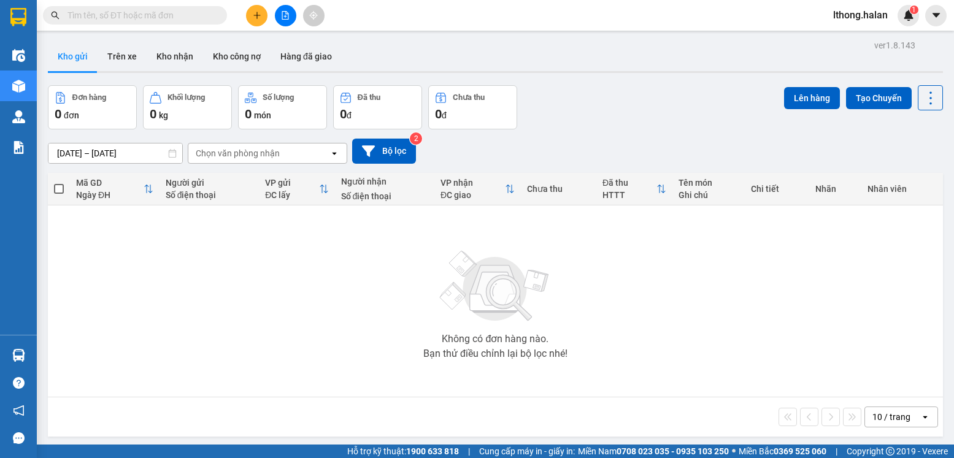
click at [648, 300] on section "Kết quả tìm kiếm ( 243 ) Bộ lọc Mã ĐH Trạng thái Món hàng Thu hộ Tổng cước Chưa…" at bounding box center [477, 229] width 954 height 458
click at [115, 58] on button "Trên xe" at bounding box center [122, 56] width 49 height 29
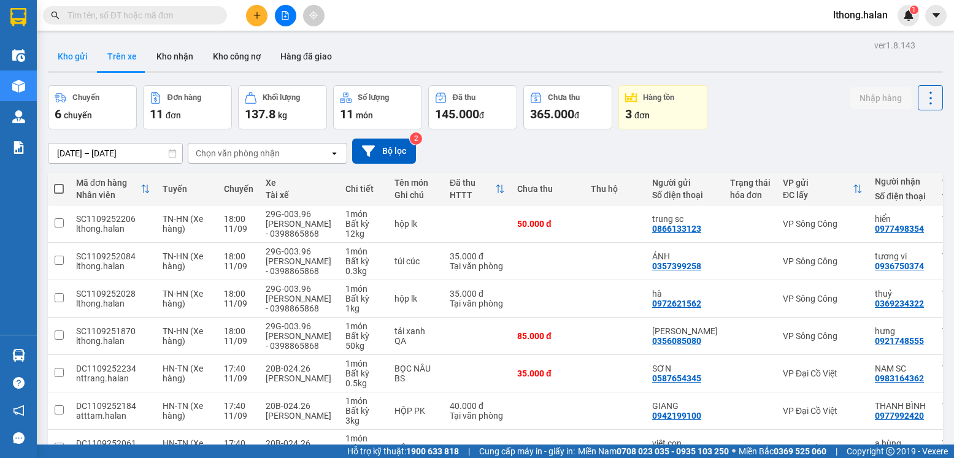
click at [69, 56] on button "Kho gửi" at bounding box center [73, 56] width 50 height 29
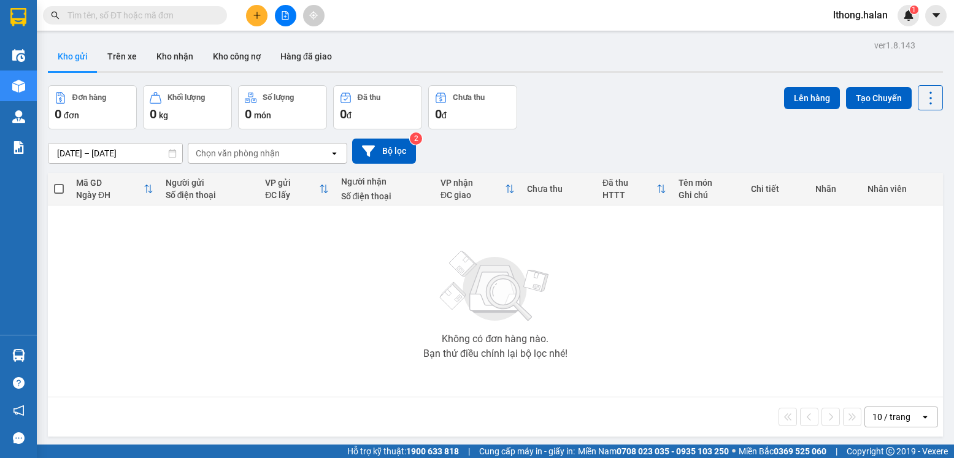
click at [164, 10] on input "text" at bounding box center [139, 15] width 145 height 13
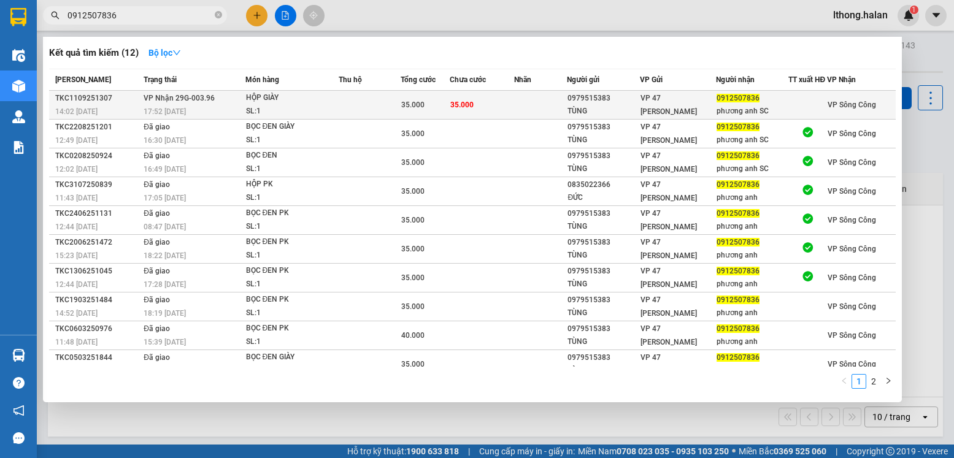
type input "0912507836"
click at [506, 107] on td "35.000" at bounding box center [482, 105] width 64 height 29
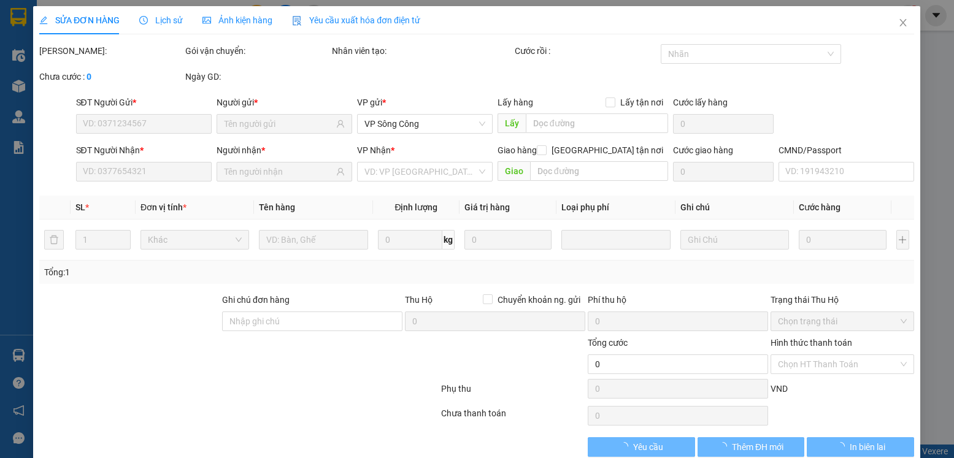
type input "0979515383"
type input "TÙNG"
type input "0912507836"
type input "phương anh SC"
type input "35.000"
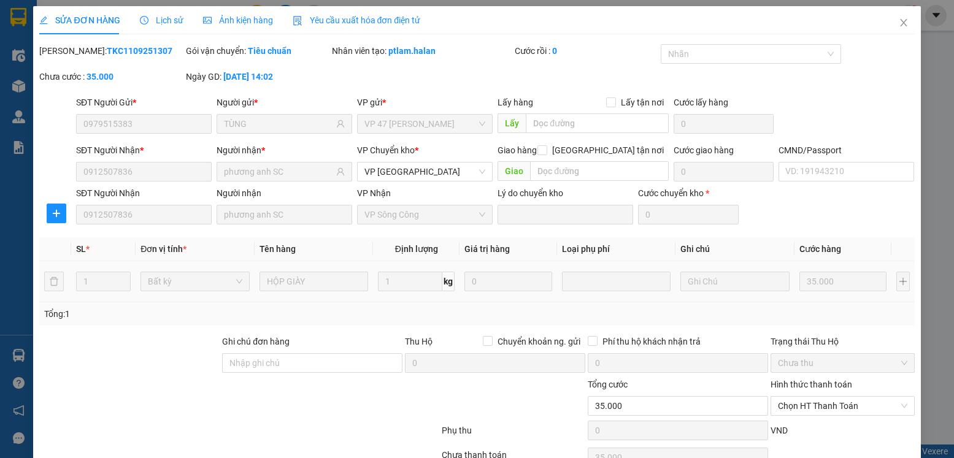
scroll to position [64, 0]
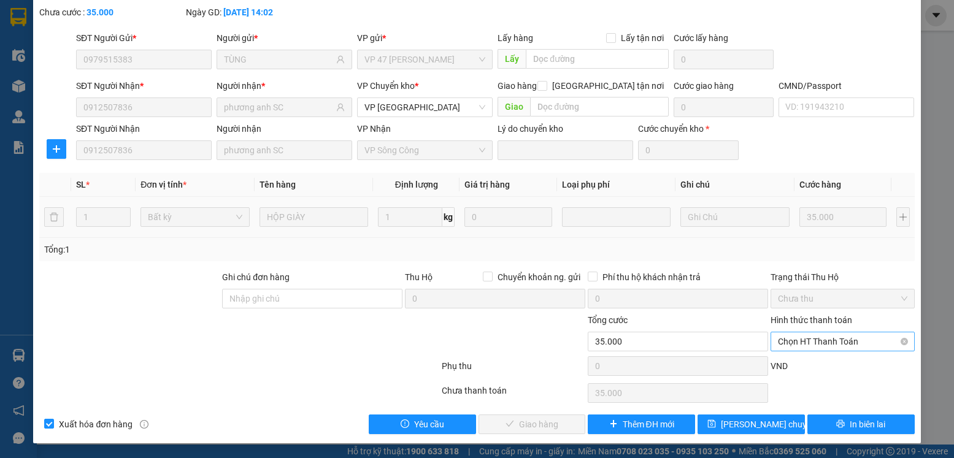
click at [850, 334] on span "Chọn HT Thanh Toán" at bounding box center [842, 342] width 129 height 18
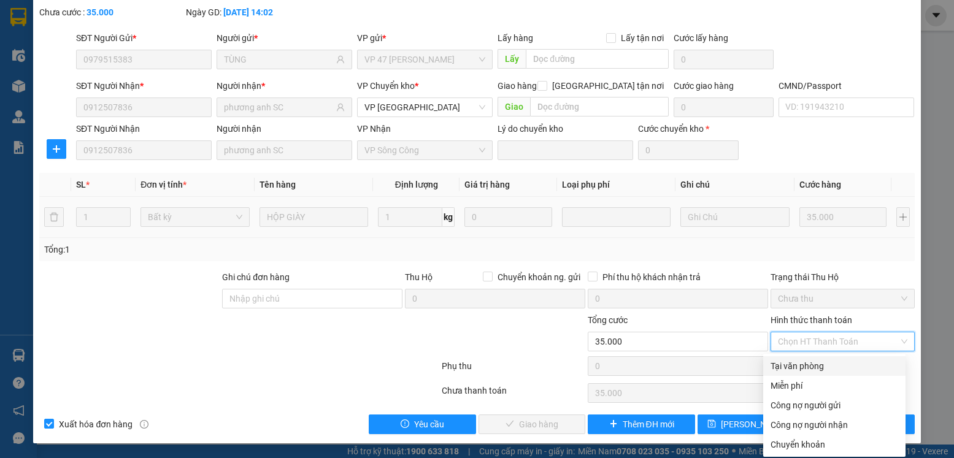
click at [796, 367] on div "Tại văn phòng" at bounding box center [835, 366] width 128 height 13
type input "0"
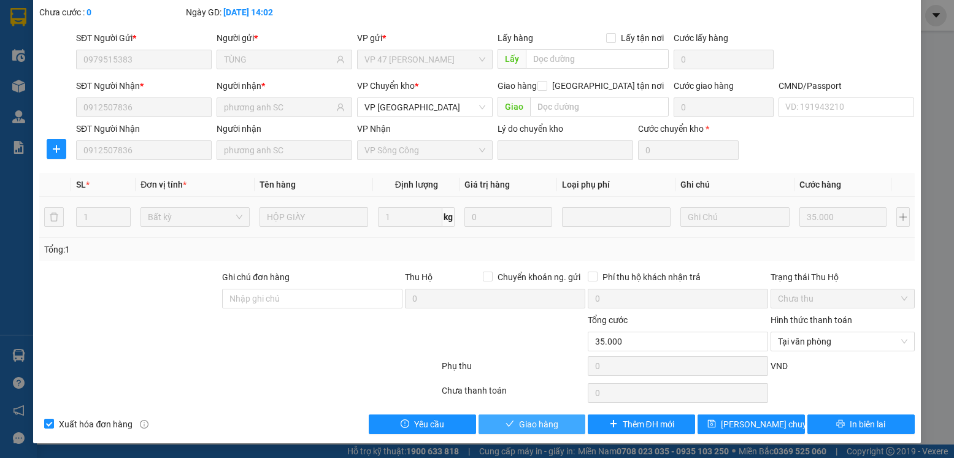
click at [545, 426] on span "Giao hàng" at bounding box center [538, 424] width 39 height 13
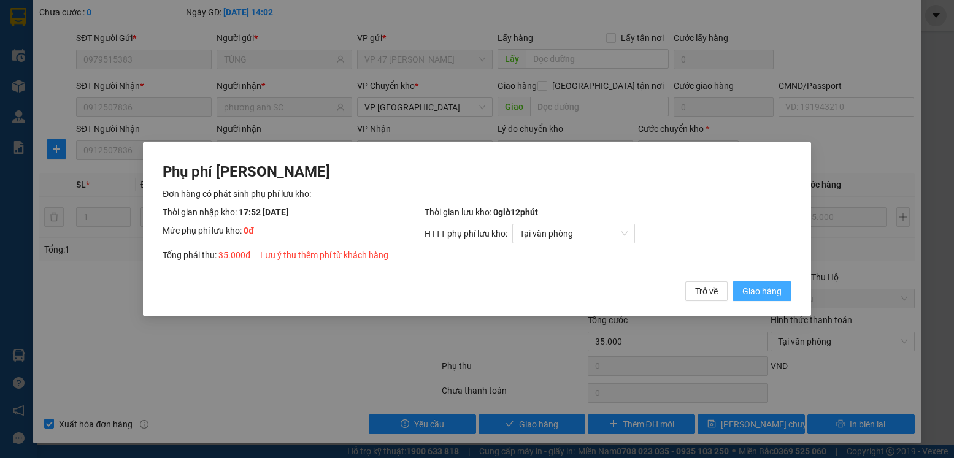
click at [754, 294] on span "Giao hàng" at bounding box center [761, 291] width 39 height 13
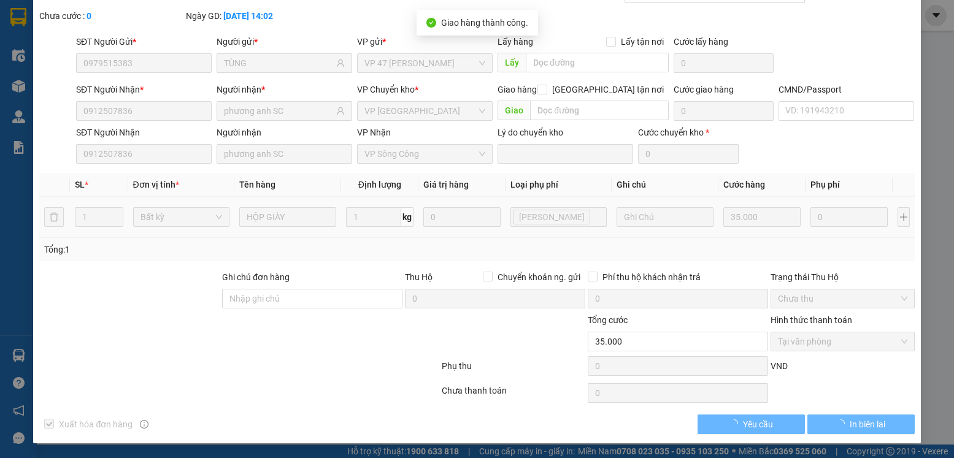
scroll to position [0, 0]
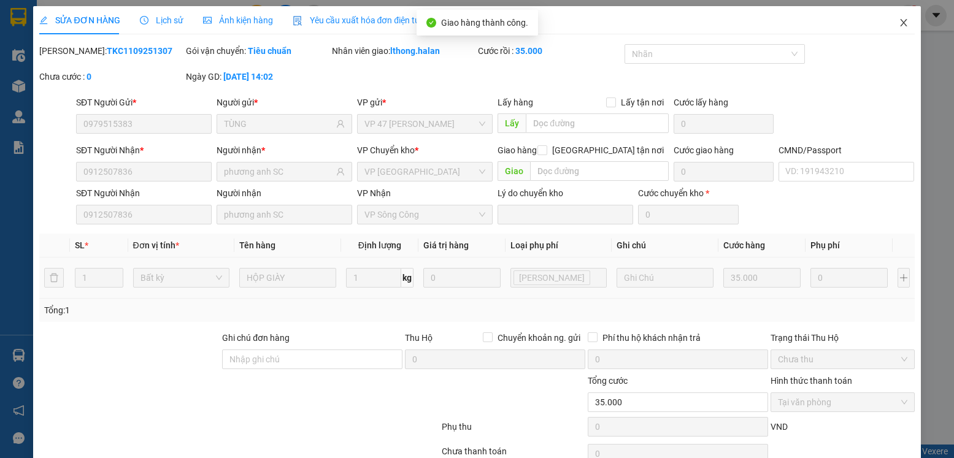
click at [900, 21] on icon "close" at bounding box center [903, 22] width 7 height 7
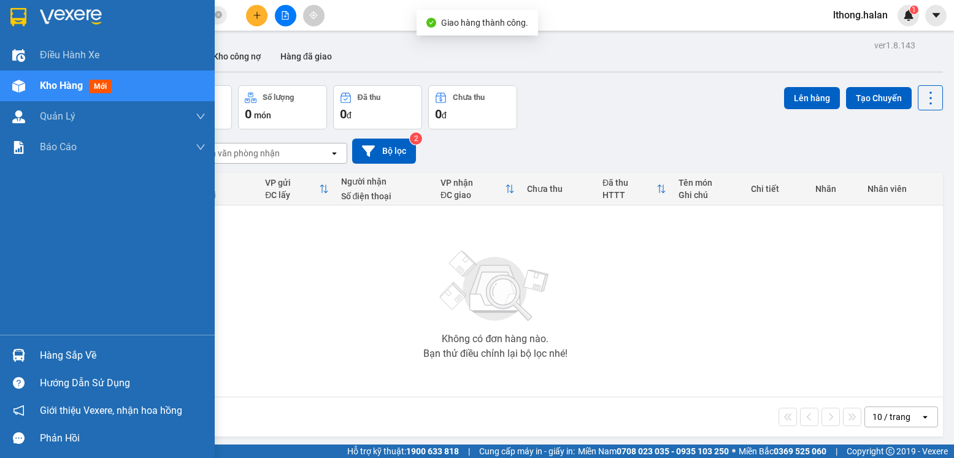
click at [61, 363] on div "Hàng sắp về" at bounding box center [123, 356] width 166 height 18
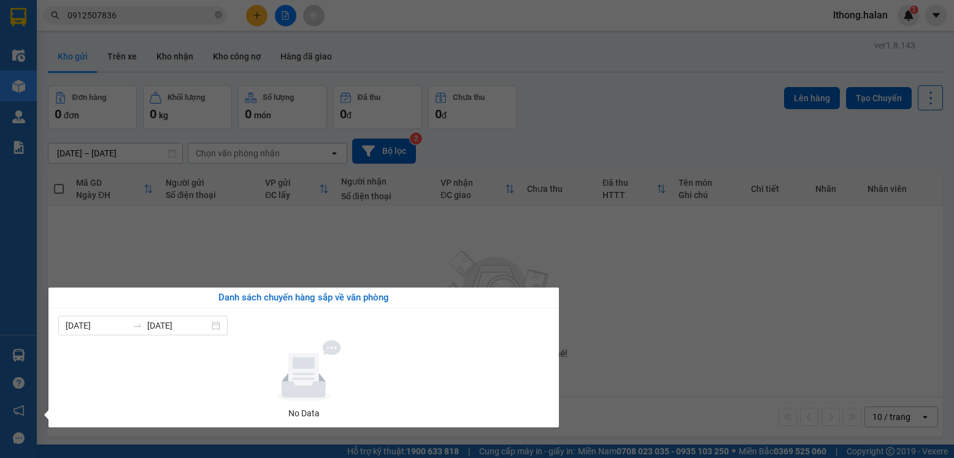
click at [699, 339] on section "Kết quả tìm kiếm ( 12 ) Bộ lọc Mã ĐH Trạng thái Món hàng Thu hộ Tổng cước Chưa …" at bounding box center [477, 229] width 954 height 458
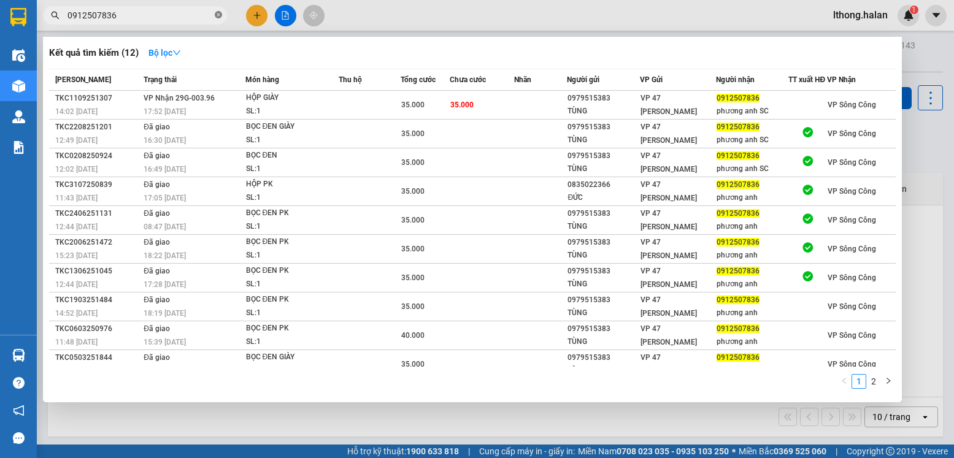
click at [219, 15] on icon "close-circle" at bounding box center [218, 14] width 7 height 7
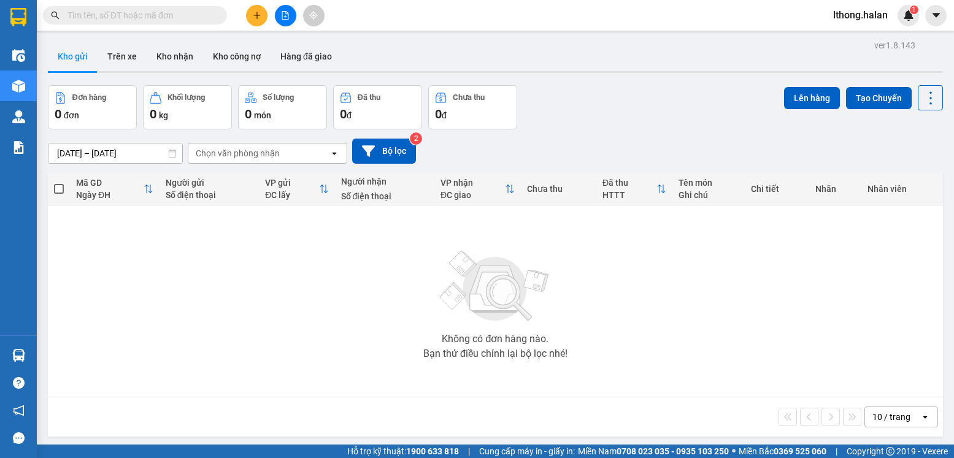
click at [183, 15] on input "text" at bounding box center [139, 15] width 145 height 13
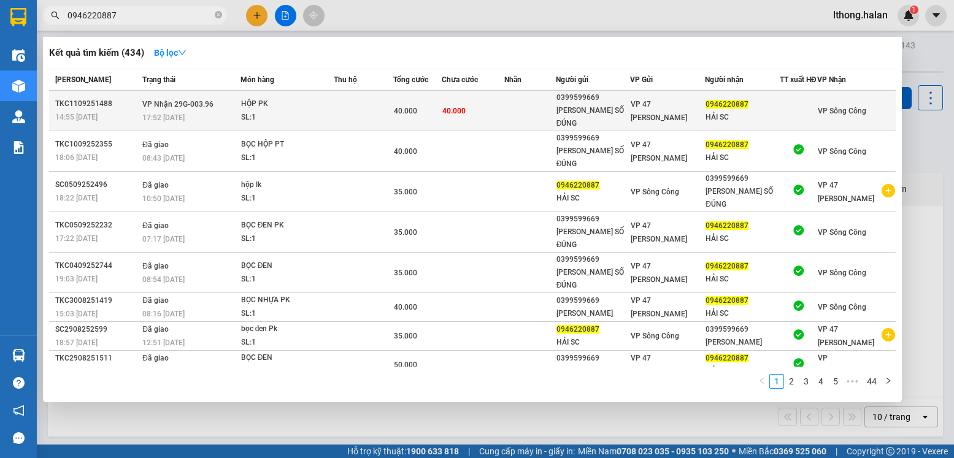
type input "0946220887"
click at [521, 112] on td at bounding box center [530, 111] width 52 height 40
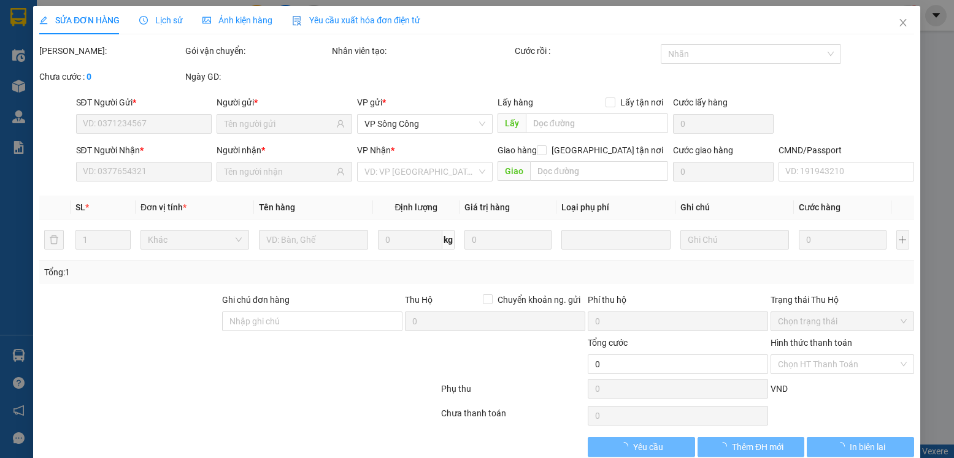
type input "0399599669"
type input "DƯƠNG ĐỨC SỐ ĐÚNG"
type input "0946220887"
type input "HẢI SC"
type input "40.000"
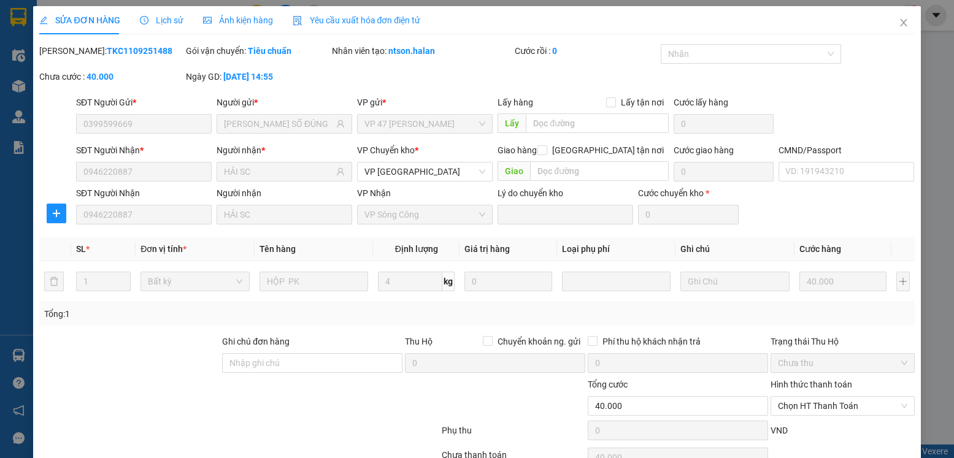
scroll to position [64, 0]
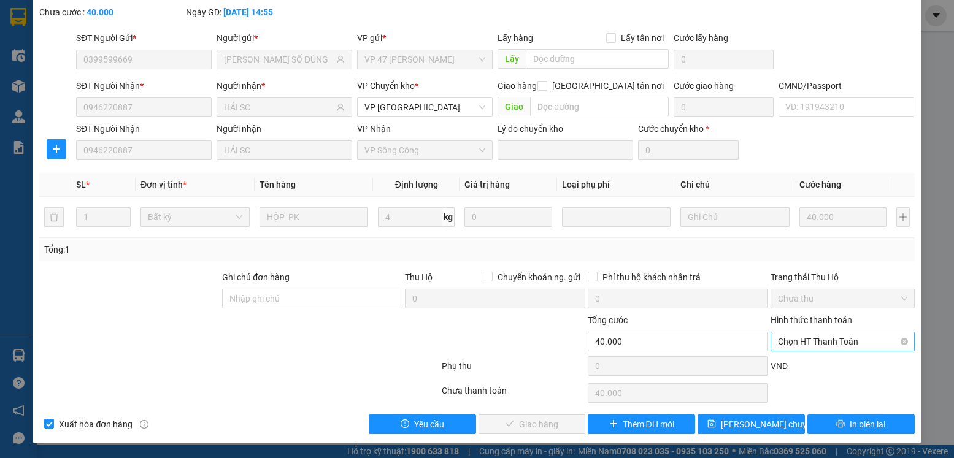
click at [837, 342] on span "Chọn HT Thanh Toán" at bounding box center [842, 342] width 129 height 18
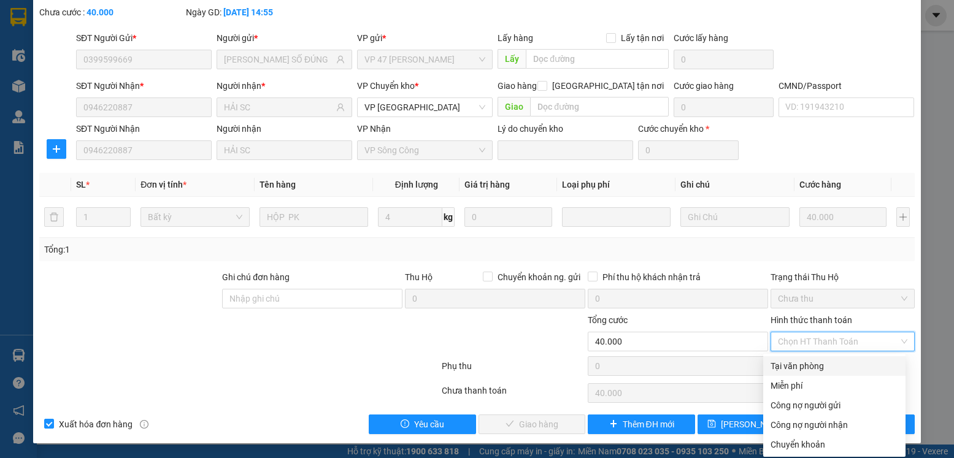
click at [804, 367] on div "Tại văn phòng" at bounding box center [835, 366] width 128 height 13
type input "0"
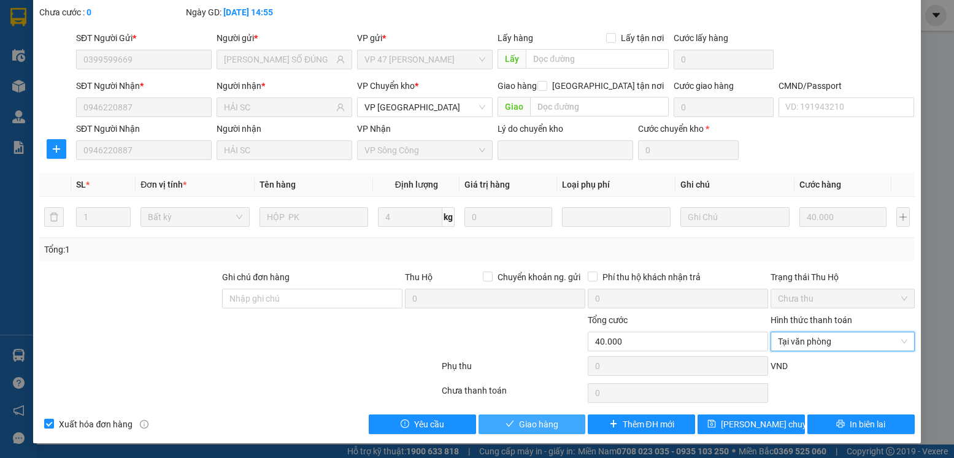
click at [542, 424] on span "Giao hàng" at bounding box center [538, 424] width 39 height 13
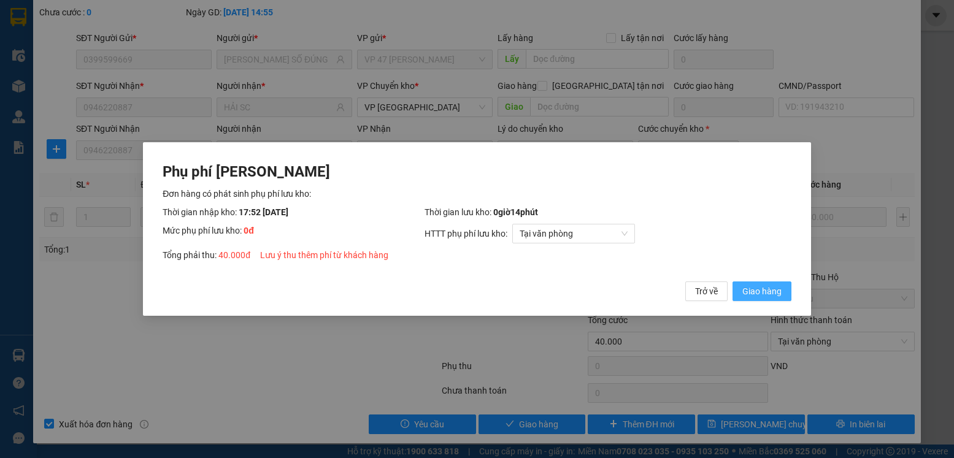
click at [745, 288] on span "Giao hàng" at bounding box center [761, 291] width 39 height 13
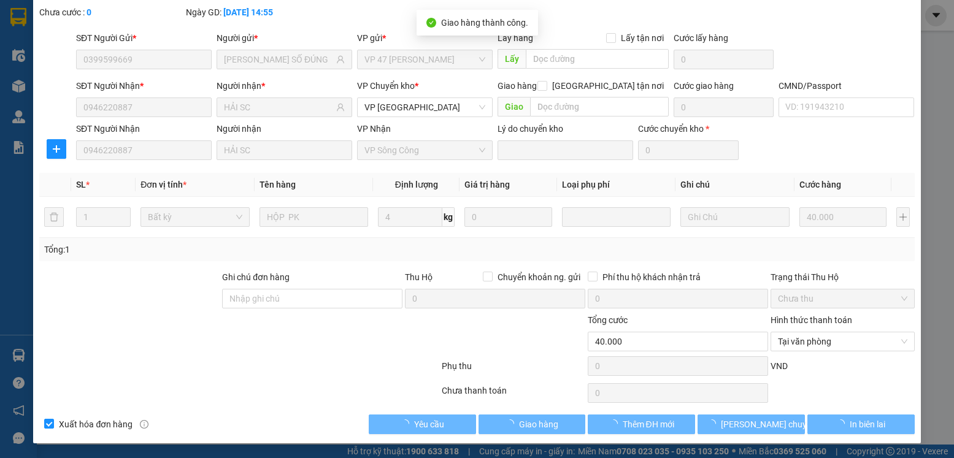
scroll to position [0, 0]
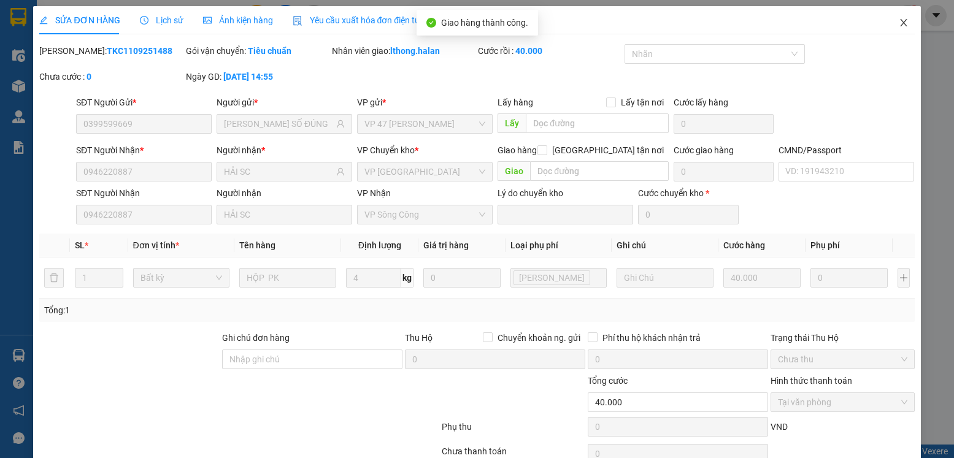
click at [899, 25] on icon "close" at bounding box center [904, 23] width 10 height 10
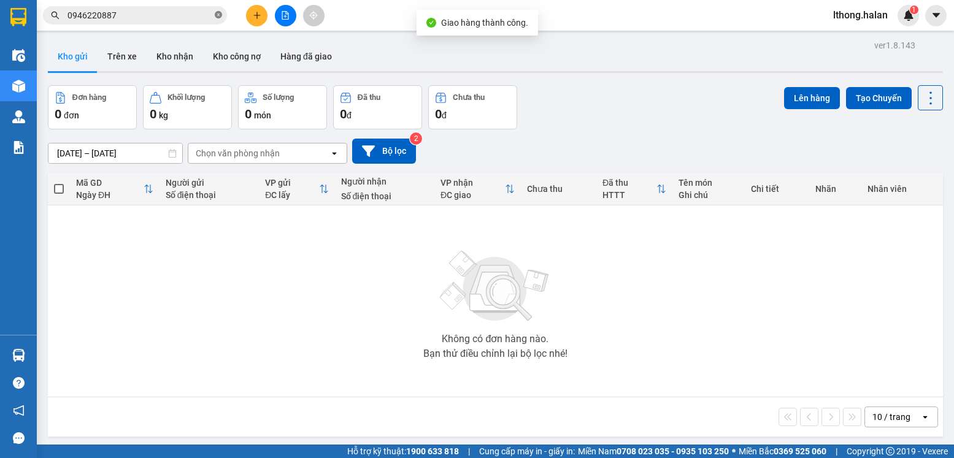
click at [218, 18] on icon "close-circle" at bounding box center [218, 14] width 7 height 7
type input "+"
click at [174, 14] on input "text" at bounding box center [139, 15] width 145 height 13
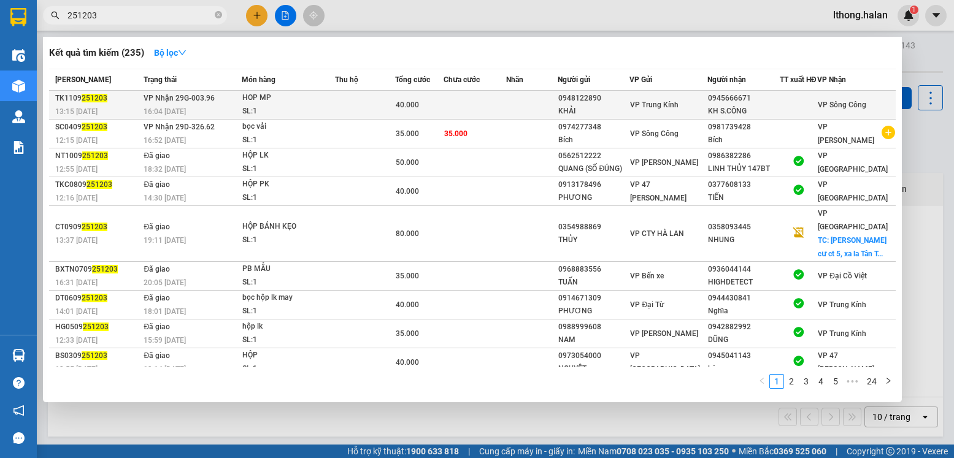
type input "251203"
click at [526, 112] on td at bounding box center [532, 105] width 52 height 29
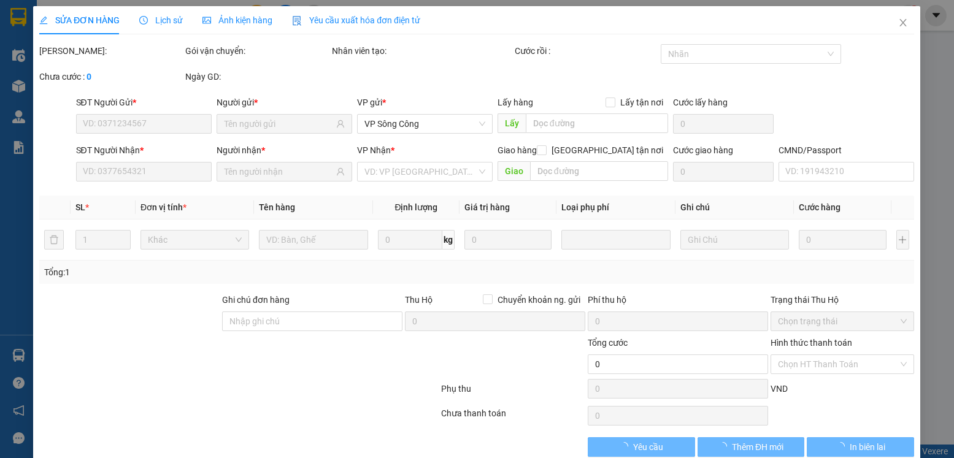
type input "0948122890"
type input "KHẢI"
type input "0945666671"
type input "KH S.CÔNG"
type input "40.000"
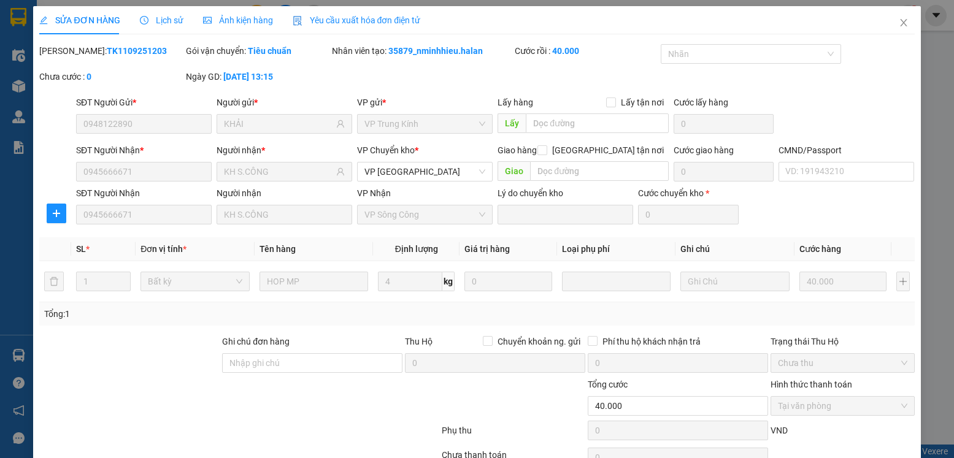
scroll to position [64, 0]
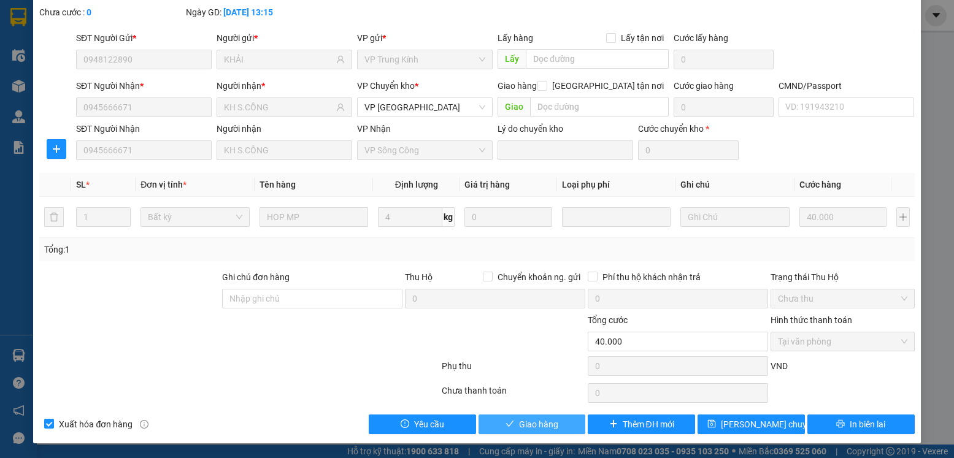
click at [534, 420] on span "Giao hàng" at bounding box center [538, 424] width 39 height 13
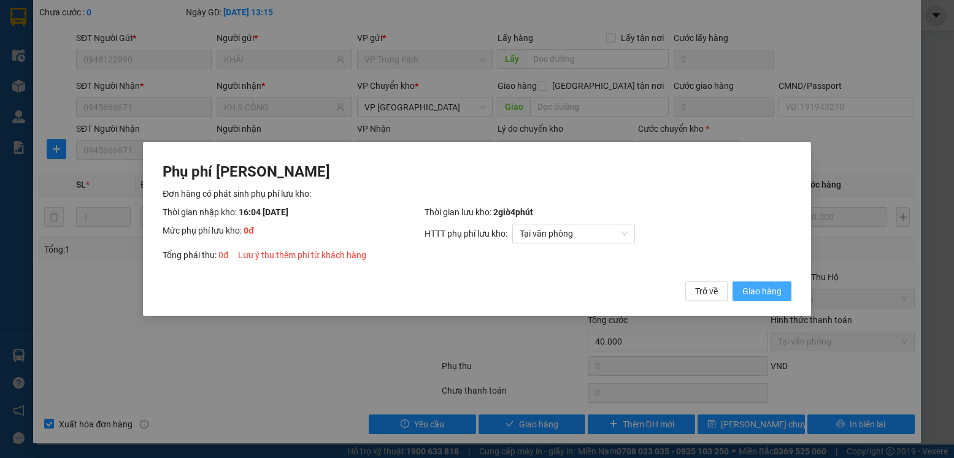
click at [757, 292] on span "Giao hàng" at bounding box center [761, 291] width 39 height 13
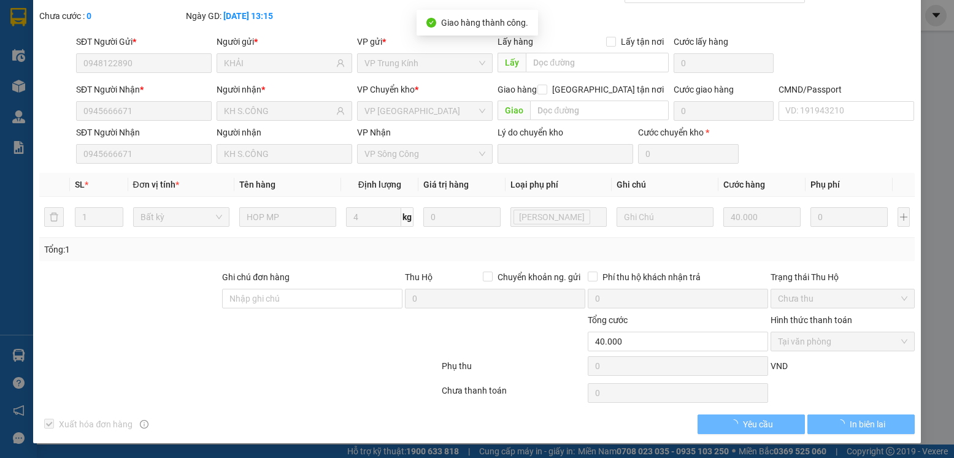
scroll to position [0, 0]
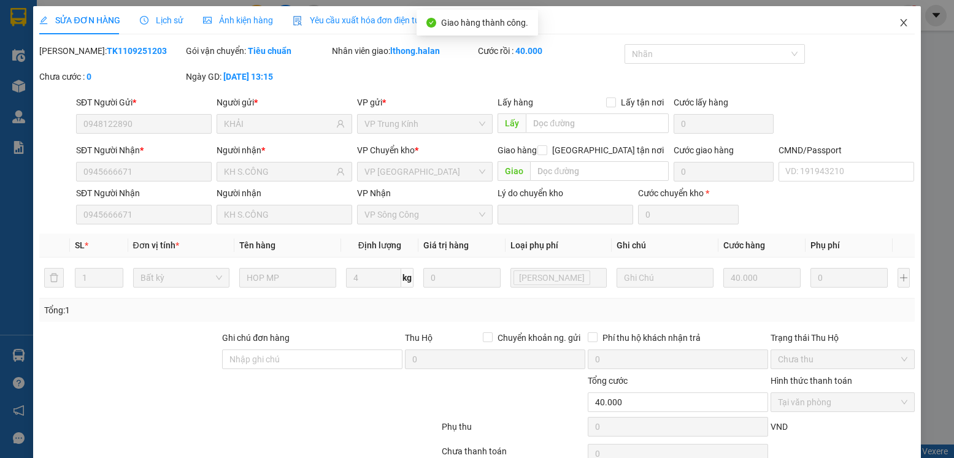
click at [900, 22] on icon "close" at bounding box center [903, 22] width 7 height 7
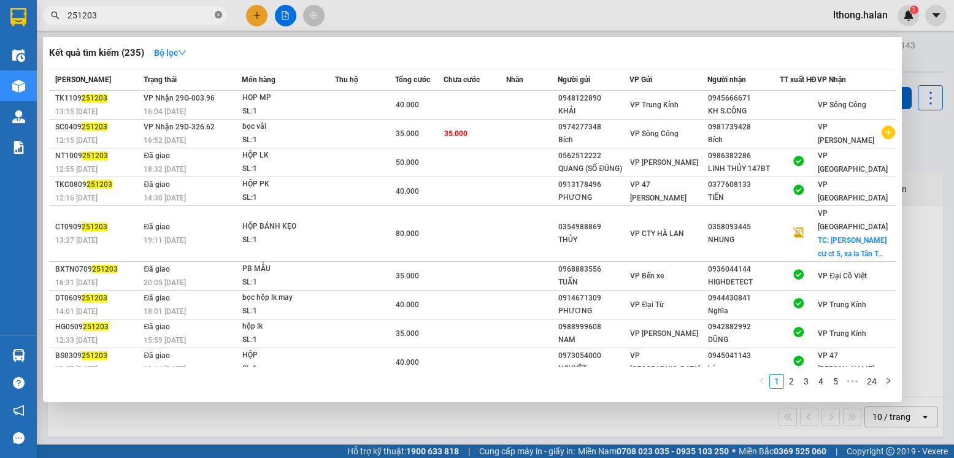
click at [220, 14] on icon "close-circle" at bounding box center [218, 14] width 7 height 7
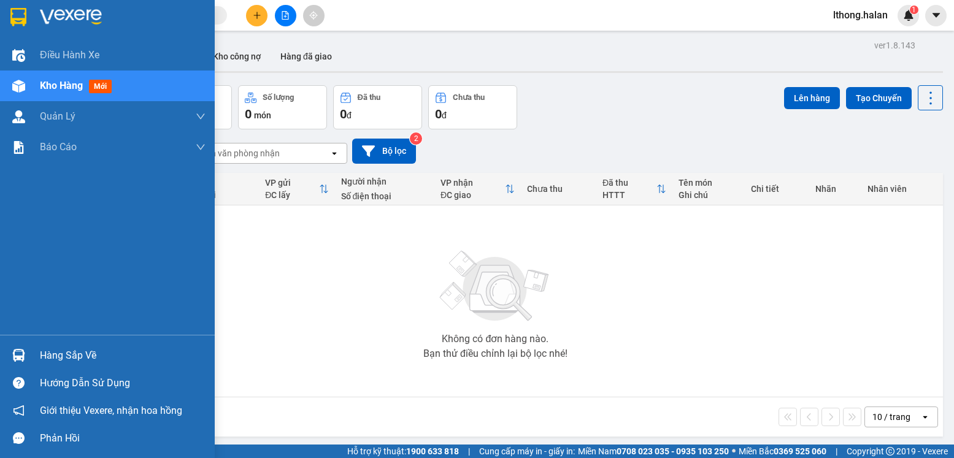
click at [58, 361] on div "Hàng sắp về" at bounding box center [123, 356] width 166 height 18
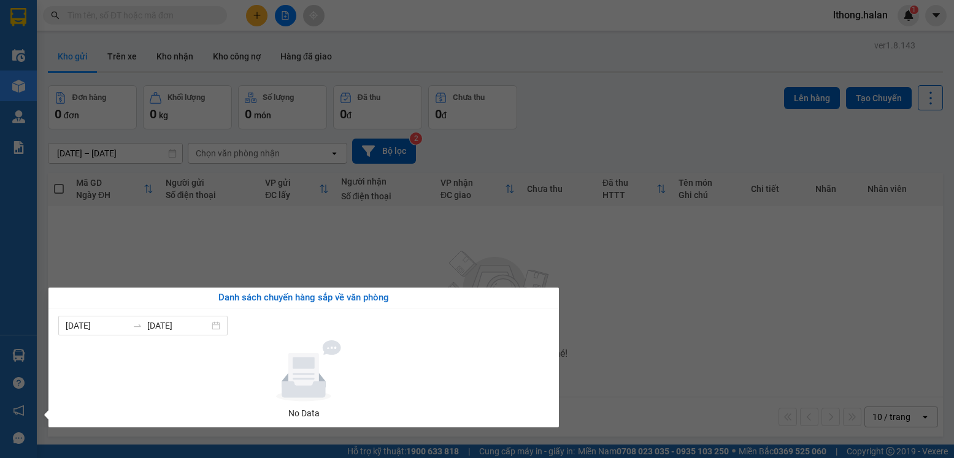
click at [697, 338] on section "Kết quả tìm kiếm ( 235 ) Bộ lọc Mã ĐH Trạng thái Món hàng Thu hộ Tổng cước Chưa…" at bounding box center [477, 229] width 954 height 458
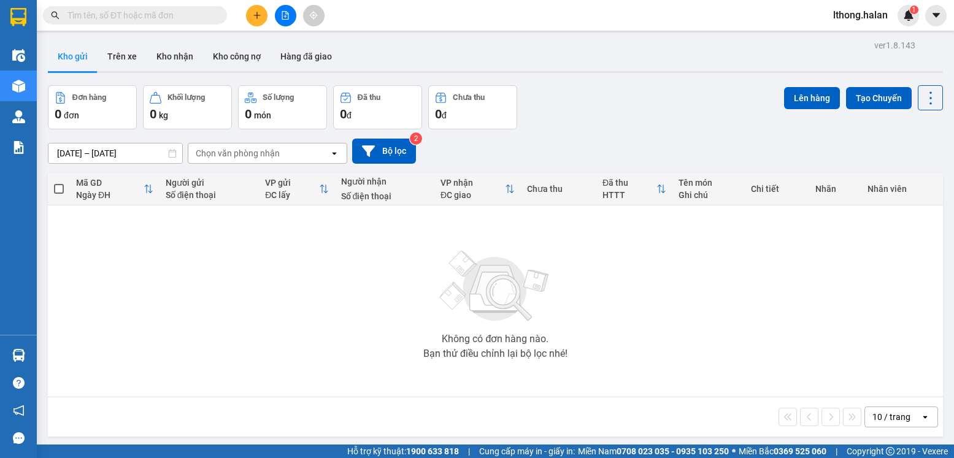
click at [172, 15] on input "text" at bounding box center [139, 15] width 145 height 13
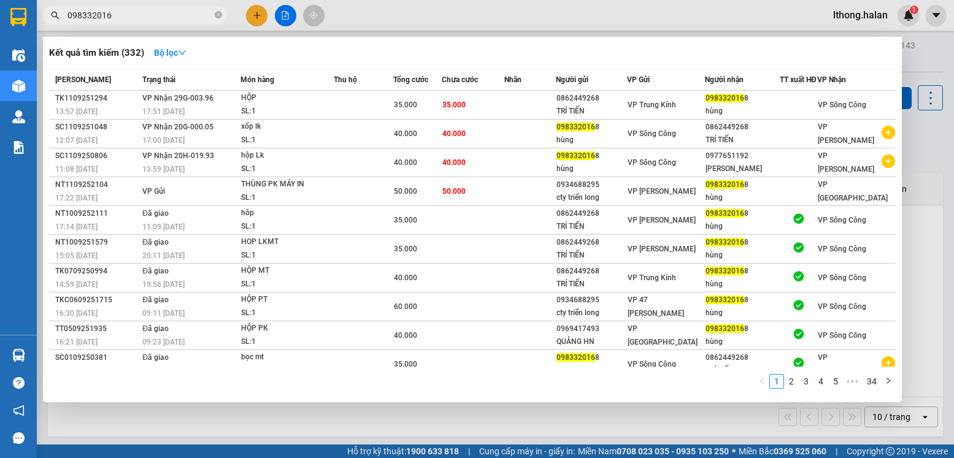
type input "0983320168"
click at [218, 15] on icon "close-circle" at bounding box center [218, 14] width 7 height 7
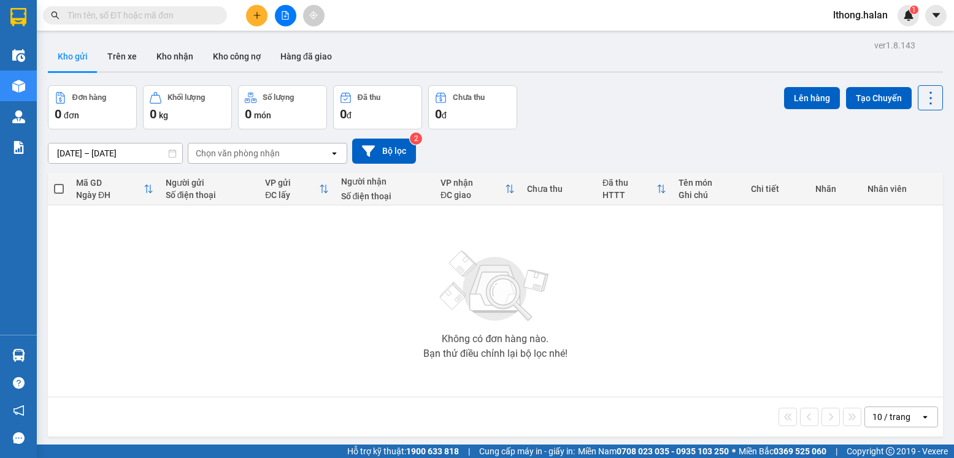
click at [174, 16] on input "text" at bounding box center [139, 15] width 145 height 13
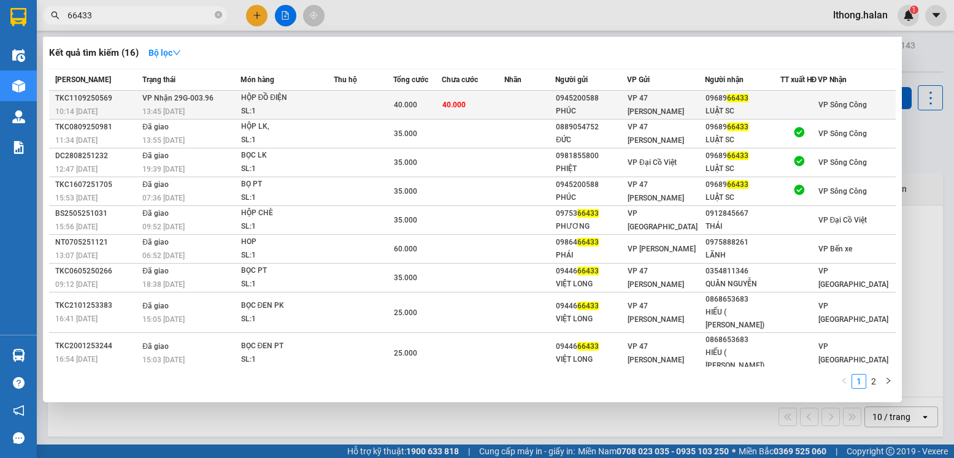
type input "66433"
click at [504, 109] on td "40.000" at bounding box center [473, 105] width 63 height 29
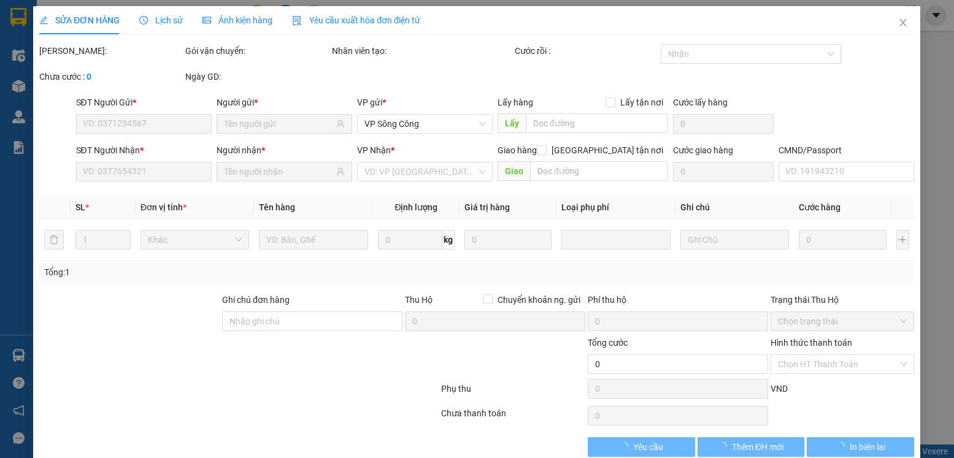
type input "0945200588"
type input "PHÚC"
type input "0968966433"
type input "LUẬT SC"
type input "40.000"
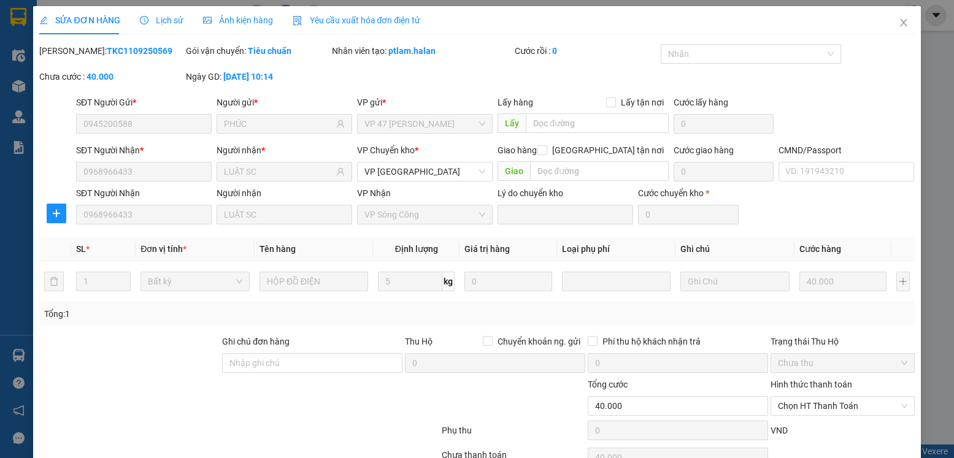
scroll to position [64, 0]
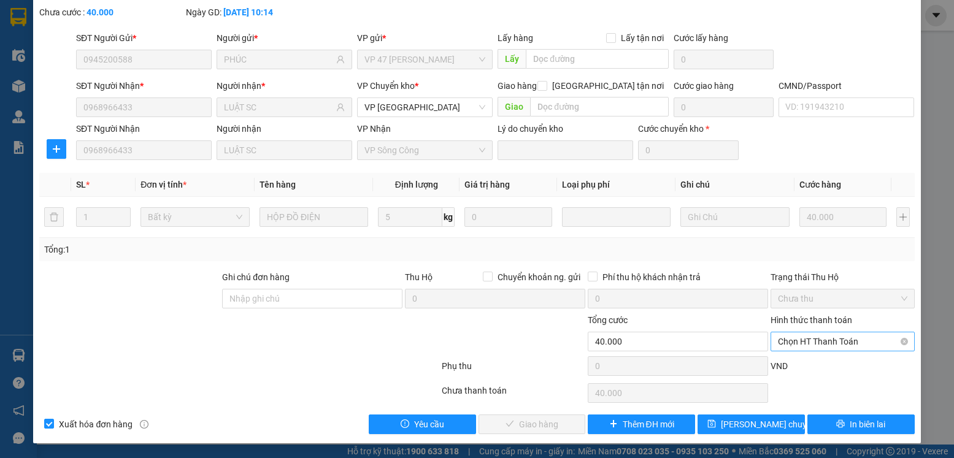
click at [866, 341] on span "Chọn HT Thanh Toán" at bounding box center [842, 342] width 129 height 18
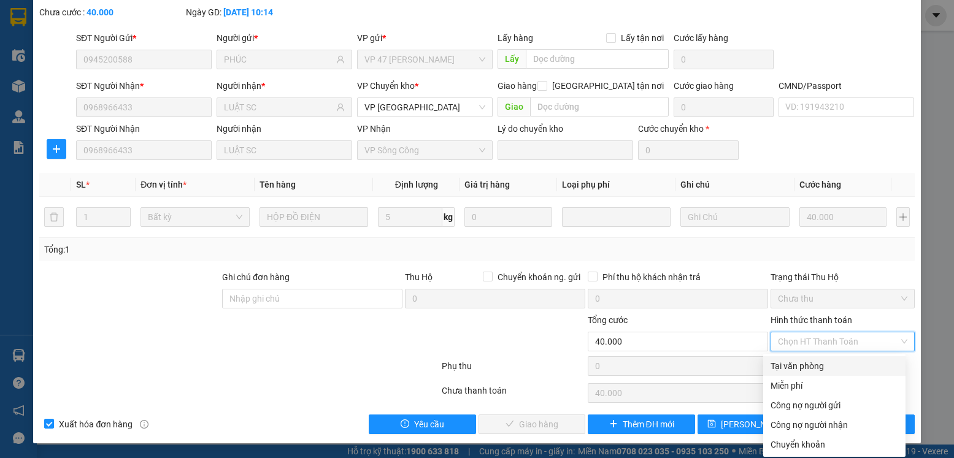
click at [802, 371] on div "Tại văn phòng" at bounding box center [835, 366] width 128 height 13
type input "0"
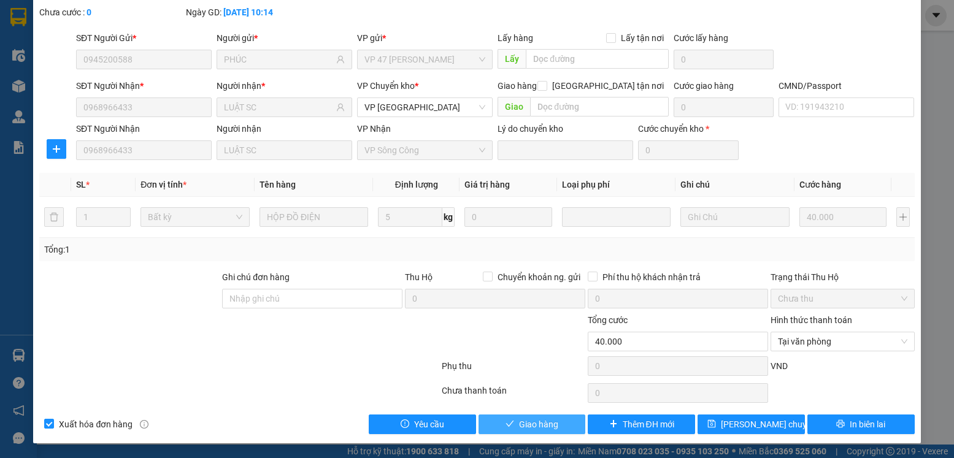
click at [513, 429] on button "Giao hàng" at bounding box center [532, 425] width 107 height 20
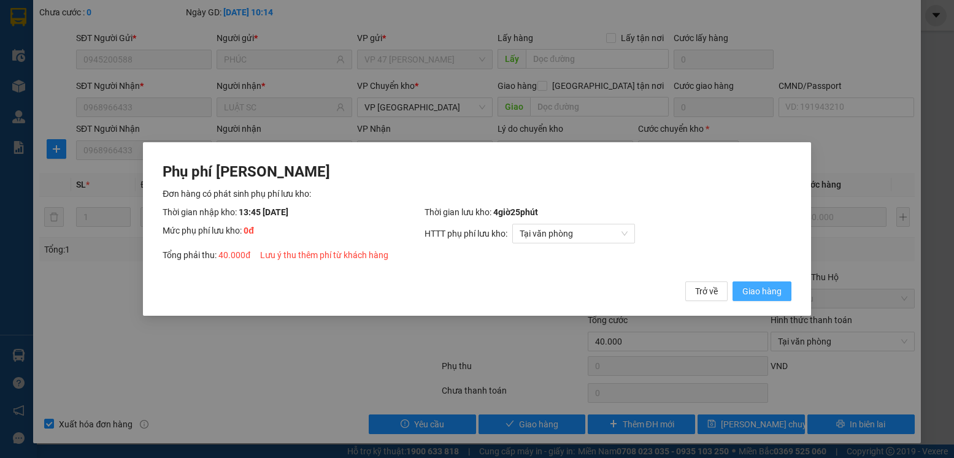
click at [752, 290] on span "Giao hàng" at bounding box center [761, 291] width 39 height 13
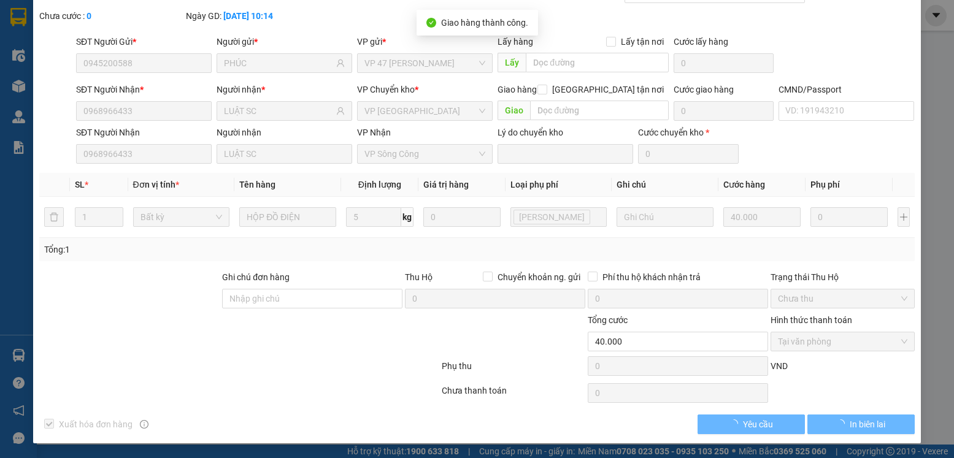
scroll to position [0, 0]
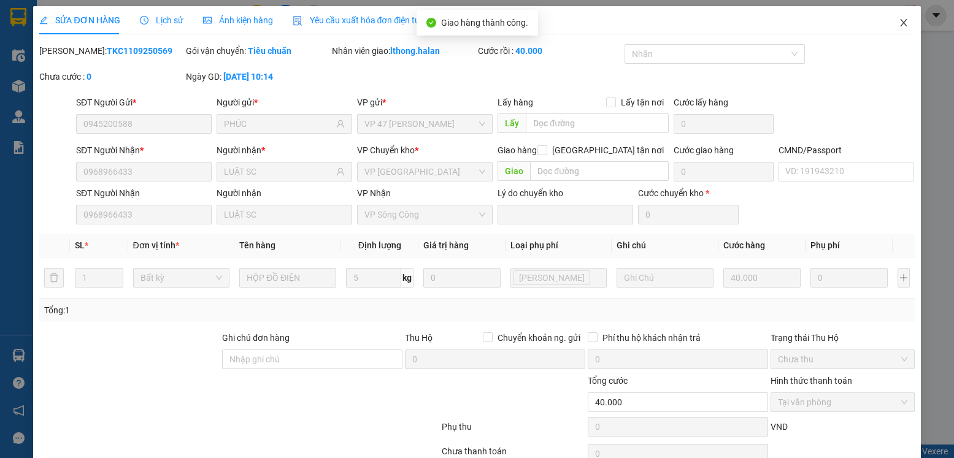
click at [899, 23] on icon "close" at bounding box center [904, 23] width 10 height 10
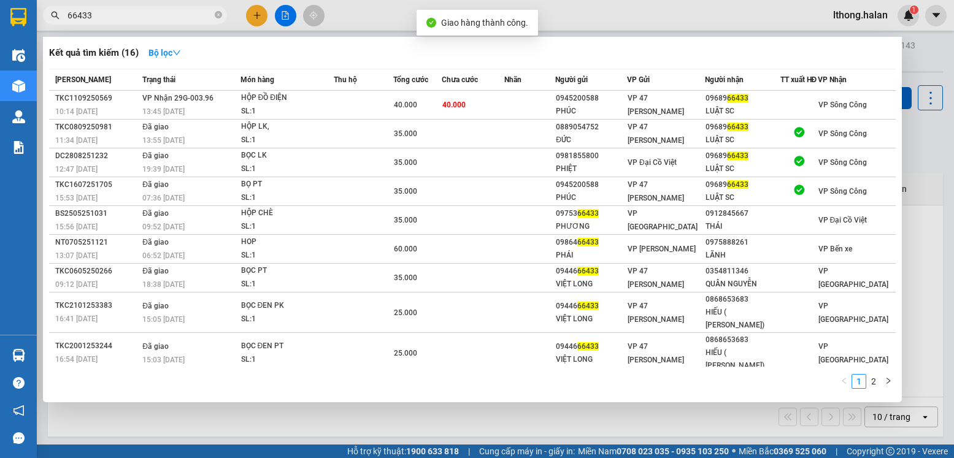
click at [194, 12] on input "66433" at bounding box center [139, 15] width 145 height 13
click at [217, 15] on icon "close-circle" at bounding box center [218, 14] width 7 height 7
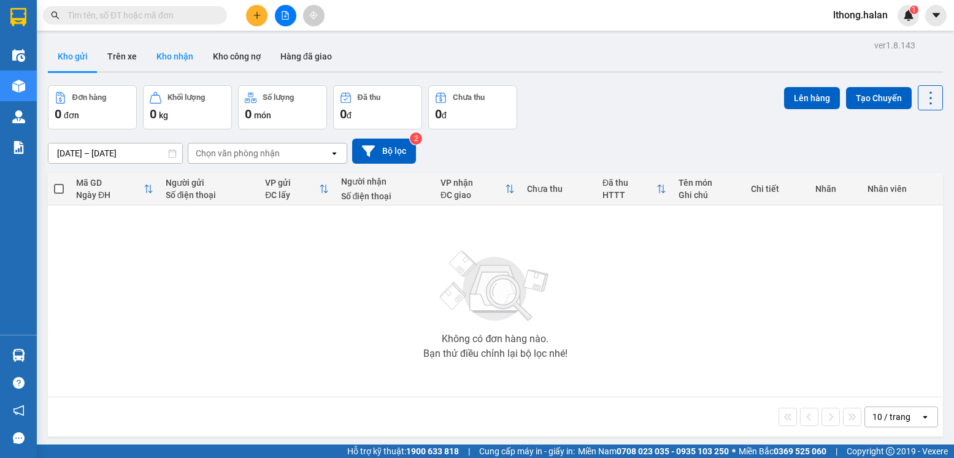
click at [161, 60] on button "Kho nhận" at bounding box center [175, 56] width 56 height 29
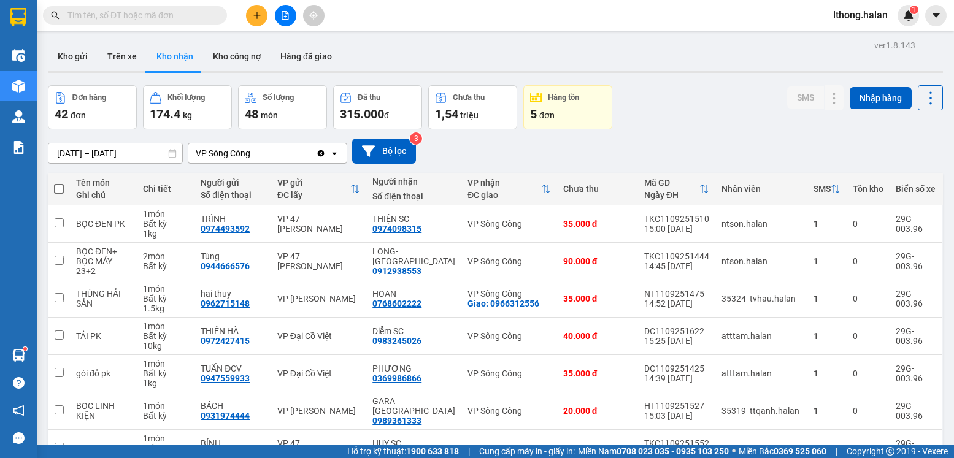
click at [188, 17] on input "text" at bounding box center [139, 15] width 145 height 13
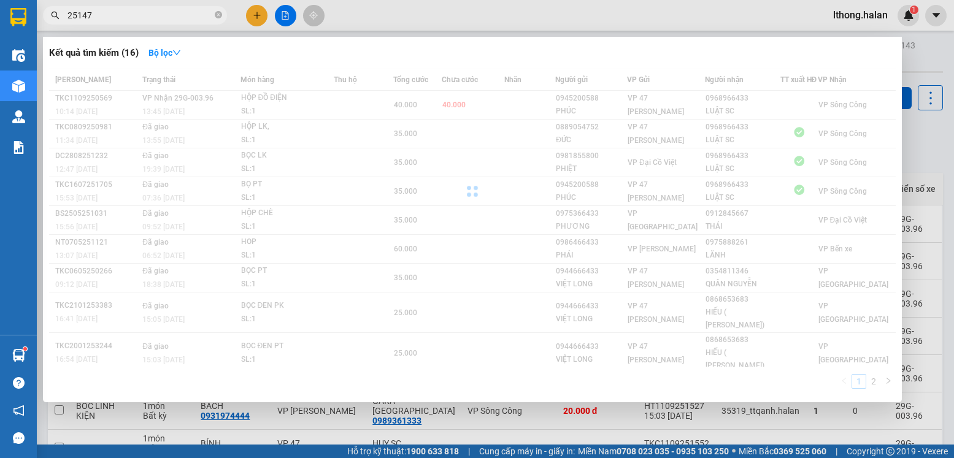
type input "251475"
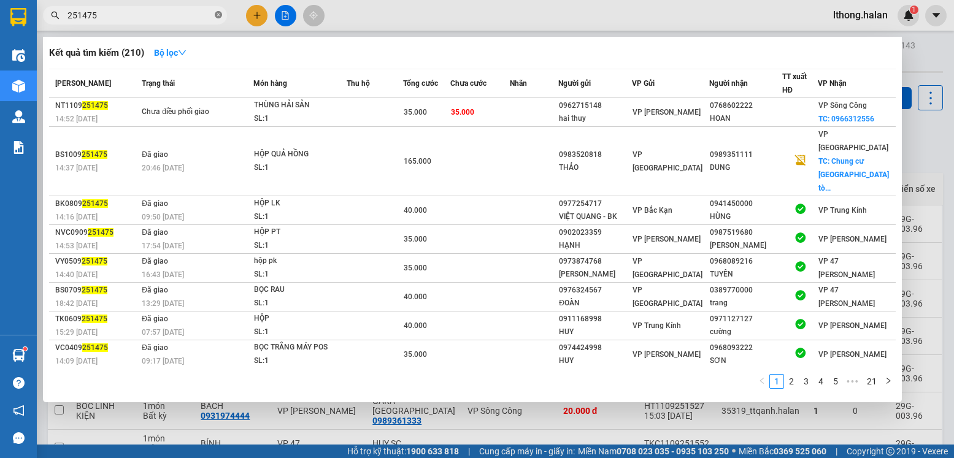
click at [218, 14] on icon "close-circle" at bounding box center [218, 14] width 7 height 7
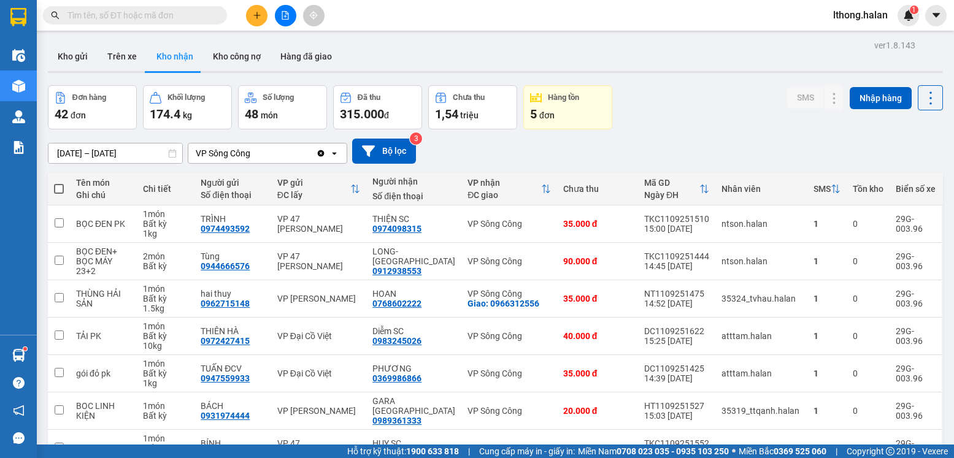
click at [187, 18] on input "text" at bounding box center [139, 15] width 145 height 13
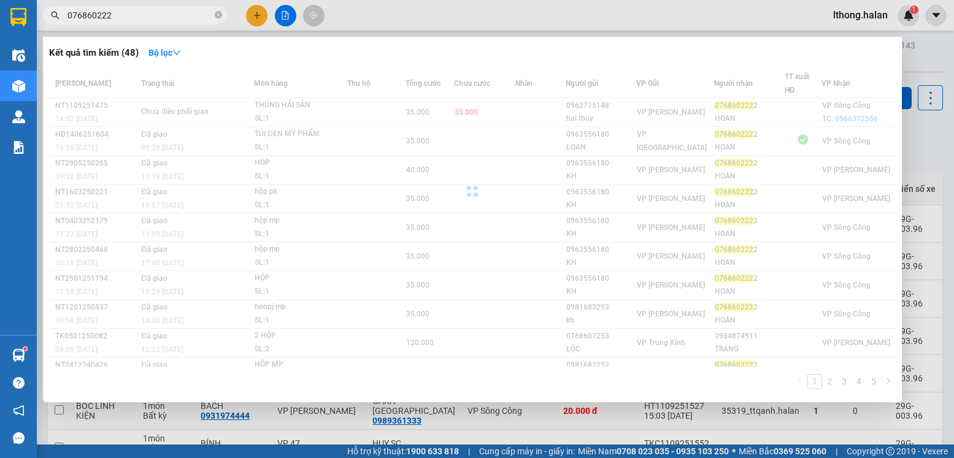
type input "0768602222"
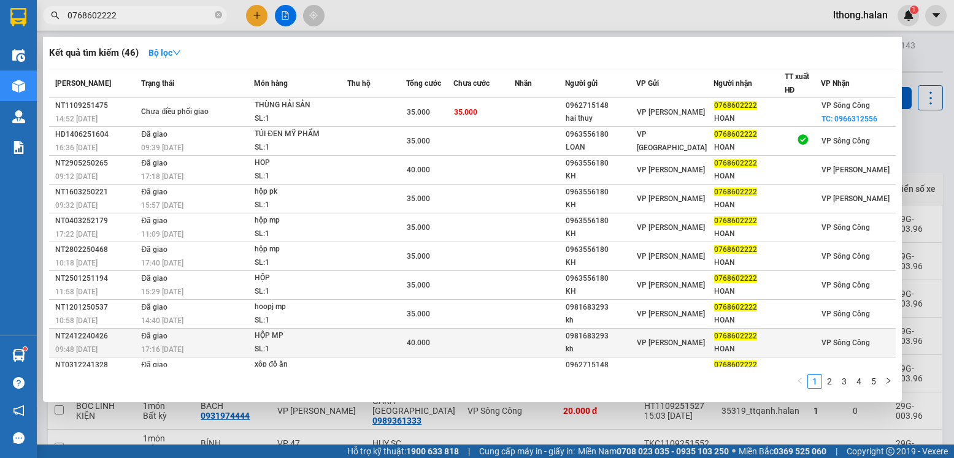
scroll to position [20, 0]
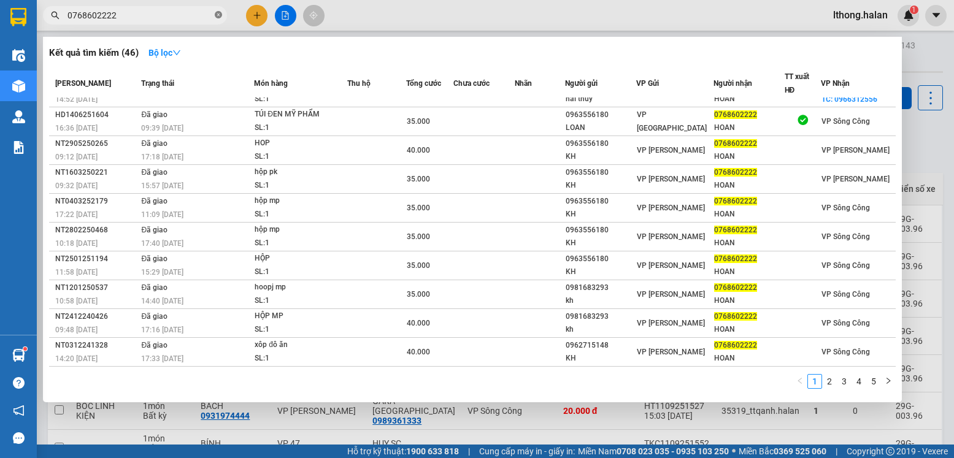
click at [219, 17] on icon "close-circle" at bounding box center [218, 14] width 7 height 7
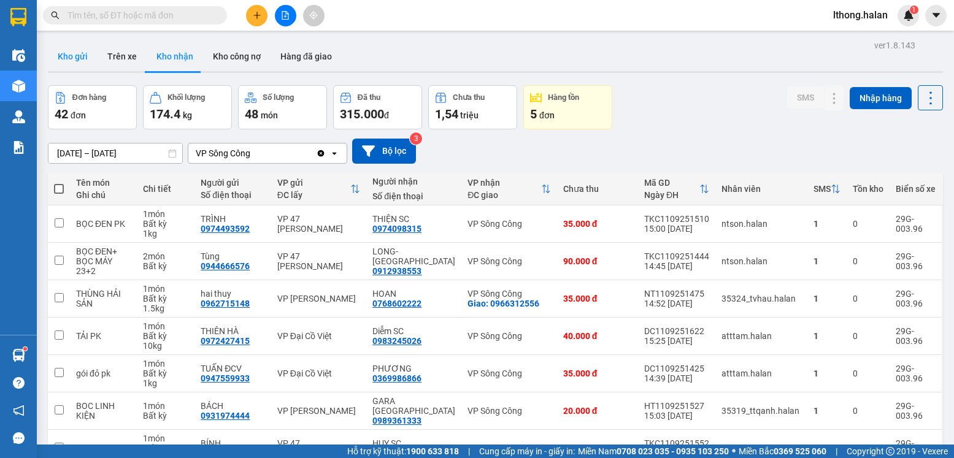
click at [66, 58] on button "Kho gửi" at bounding box center [73, 56] width 50 height 29
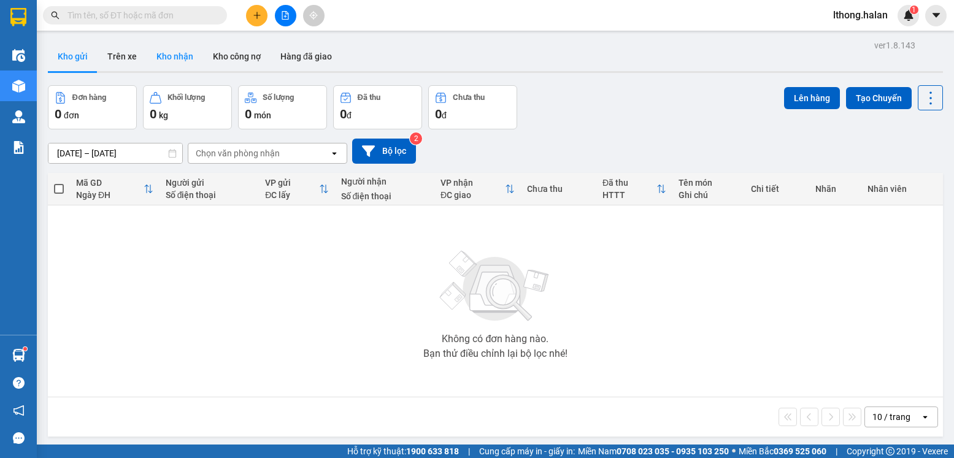
click at [168, 58] on button "Kho nhận" at bounding box center [175, 56] width 56 height 29
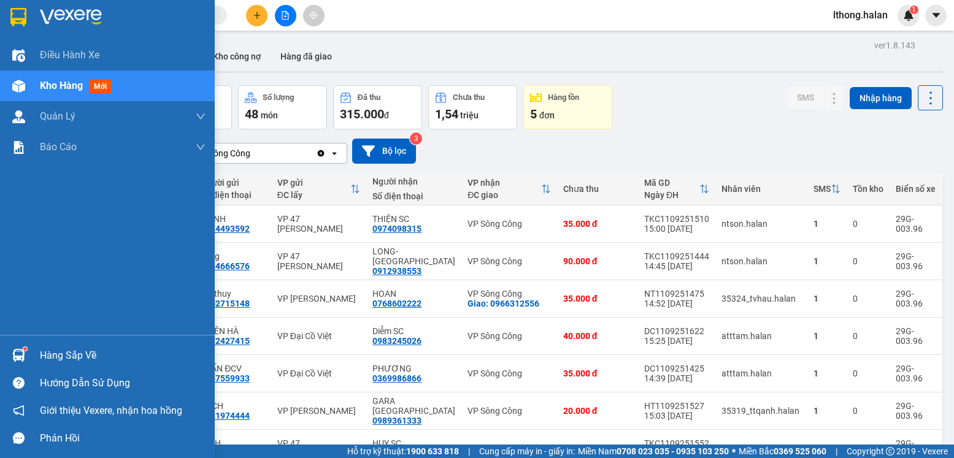
click at [56, 364] on div "Hàng sắp về" at bounding box center [123, 356] width 166 height 18
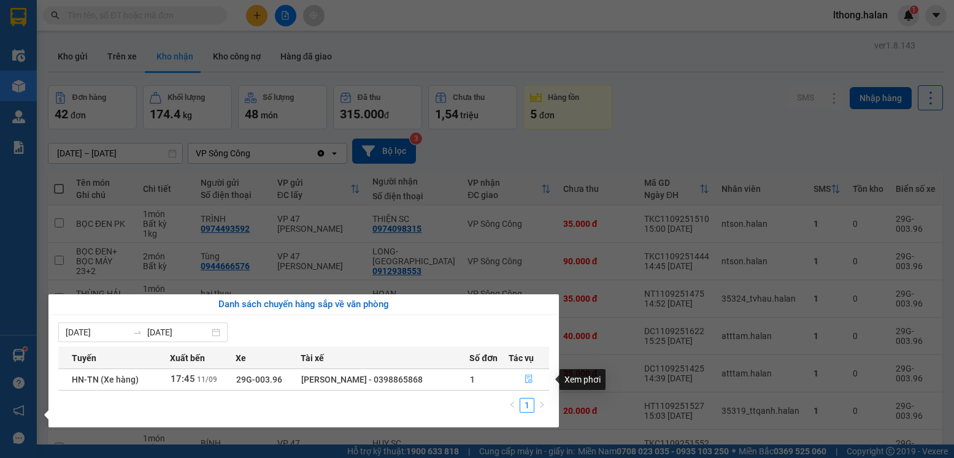
click at [529, 379] on icon "file-done" at bounding box center [529, 379] width 9 height 9
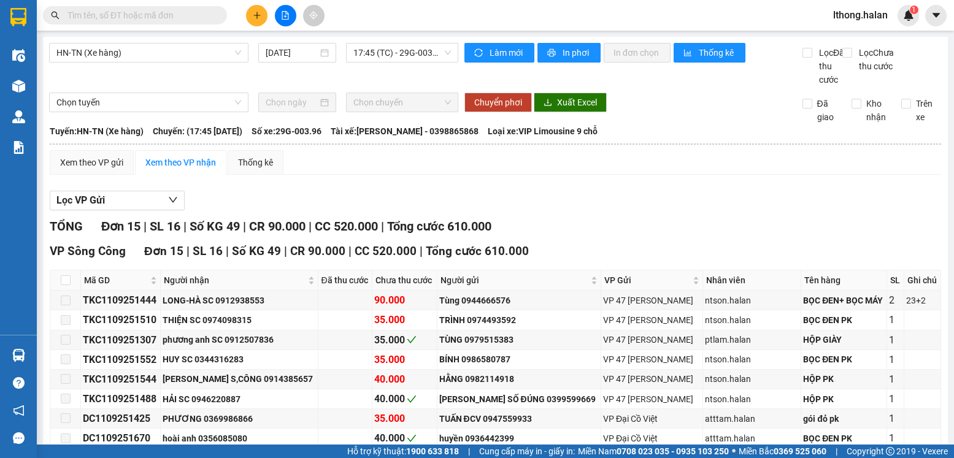
click at [182, 15] on input "text" at bounding box center [139, 15] width 145 height 13
click at [158, 16] on input "text" at bounding box center [139, 15] width 145 height 13
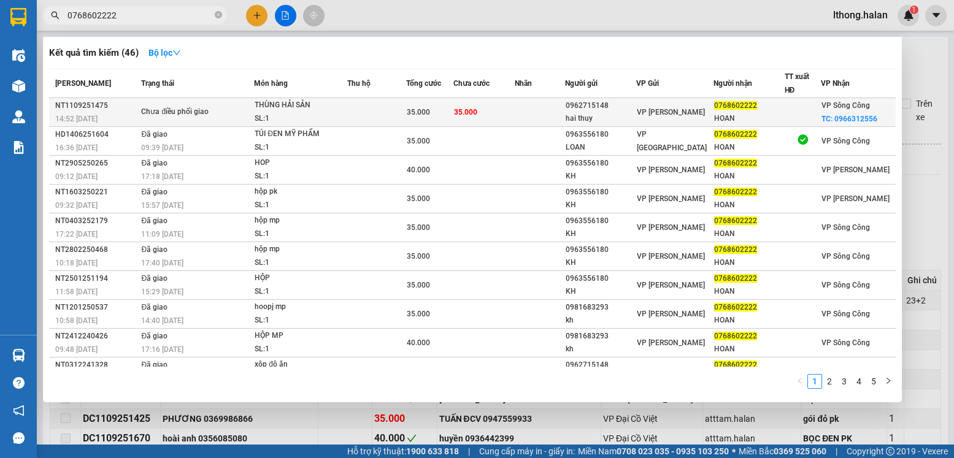
type input "0768602222"
click at [538, 113] on td at bounding box center [540, 112] width 50 height 29
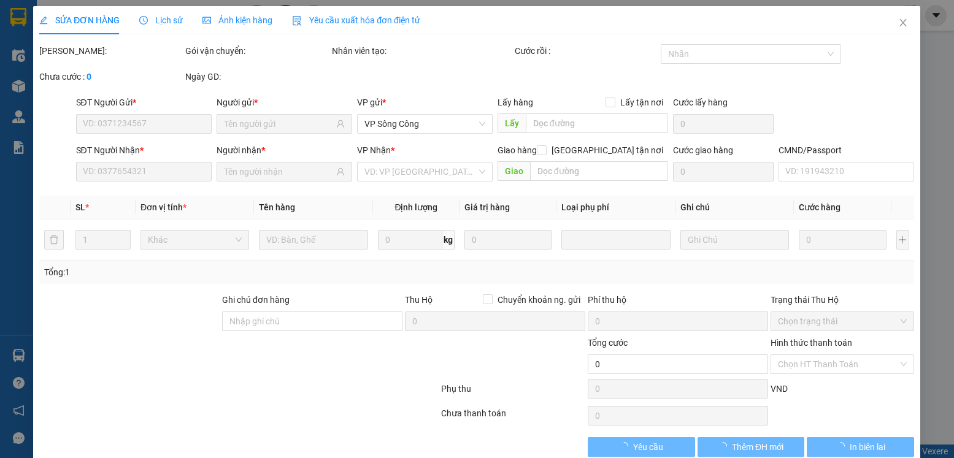
type input "0962715148"
type input "hai thuy"
type input "0768602222"
type input "HOAN"
checkbox input "true"
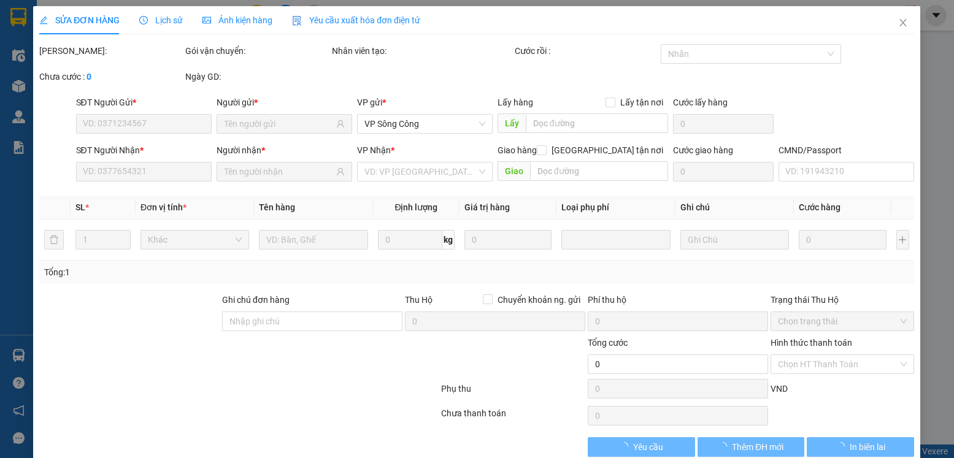
type input "0966312556"
type input "35.000"
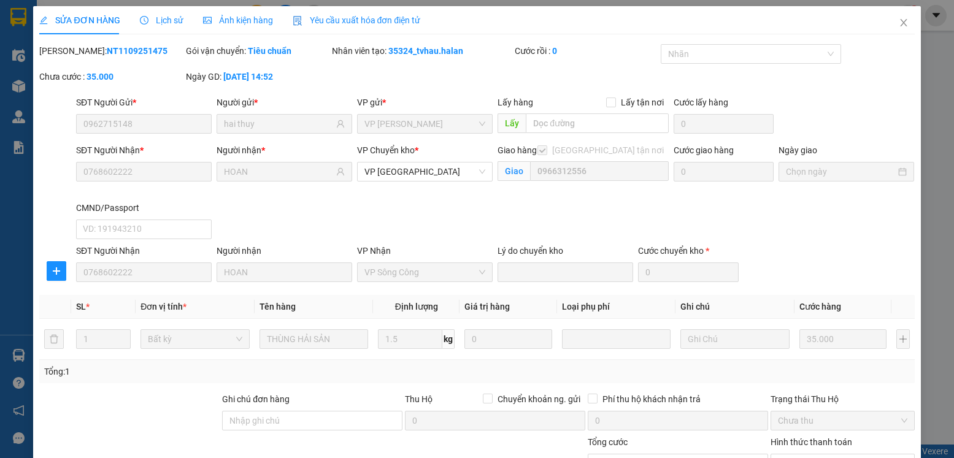
scroll to position [122, 0]
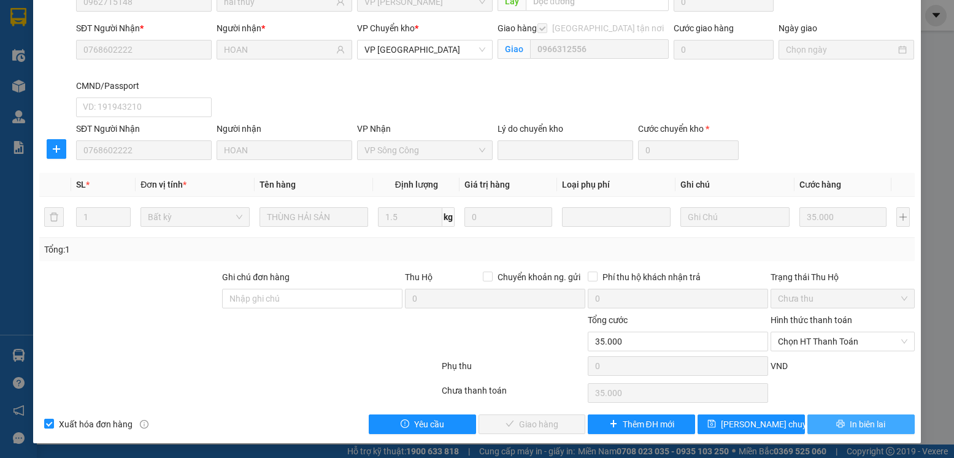
click at [867, 426] on span "In biên lai" at bounding box center [868, 424] width 36 height 13
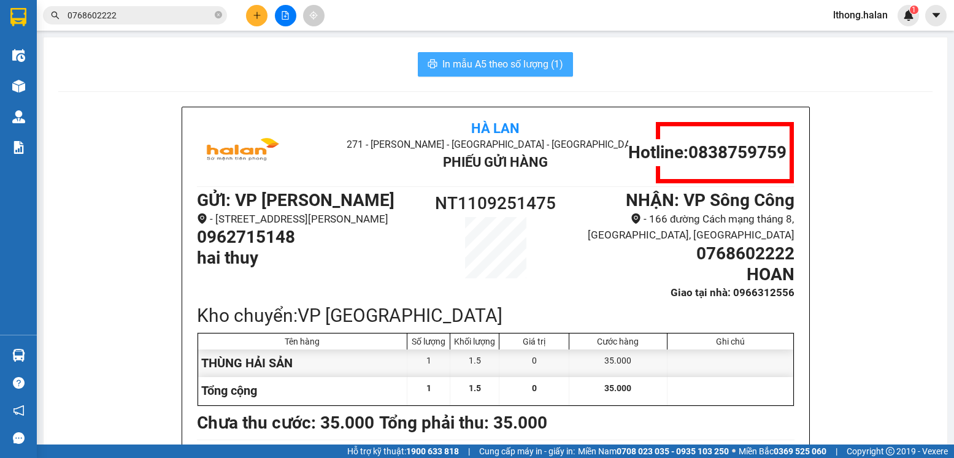
click at [528, 66] on span "In mẫu A5 theo số lượng (1)" at bounding box center [502, 63] width 121 height 15
click at [141, 12] on input "0768602222" at bounding box center [139, 15] width 145 height 13
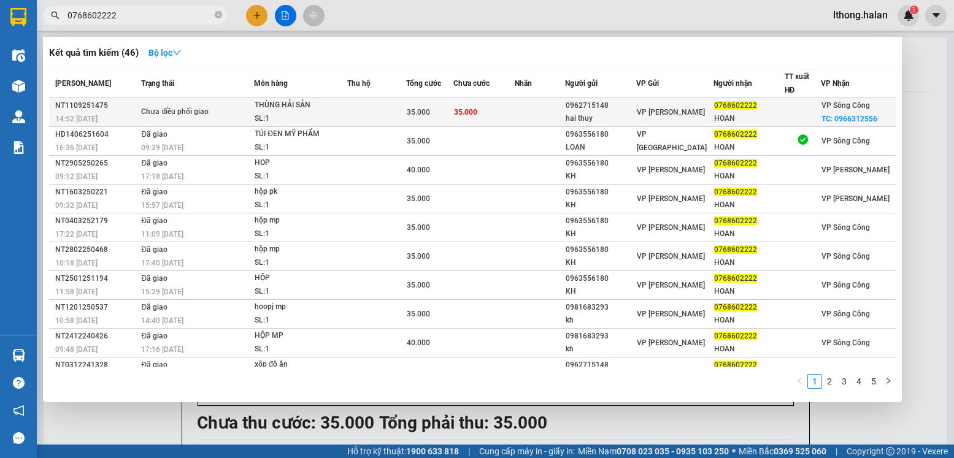
click at [513, 113] on td "35.000" at bounding box center [483, 112] width 61 height 29
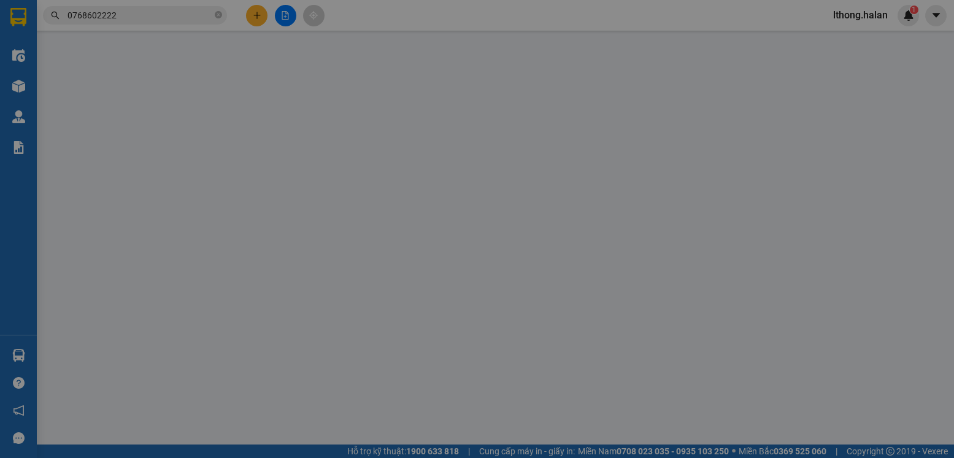
type input "0962715148"
type input "hai thuy"
type input "0768602222"
type input "HOAN"
checkbox input "true"
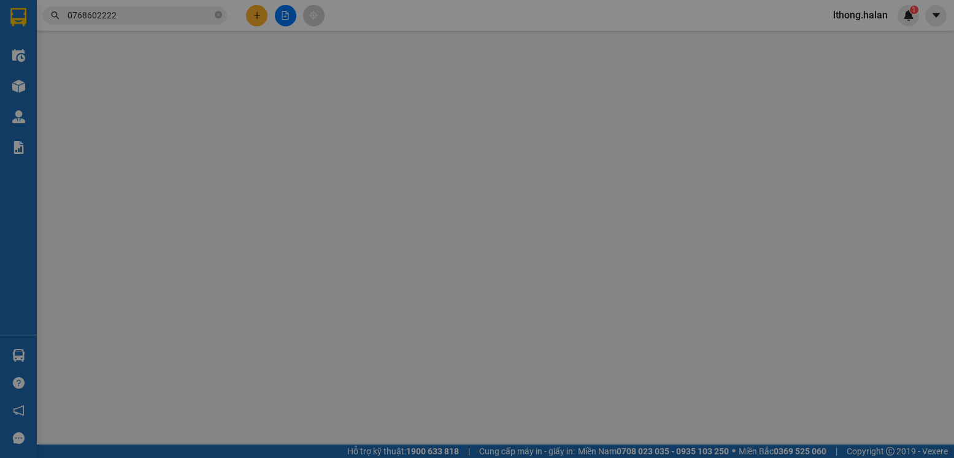
type input "0966312556"
type input "35.000"
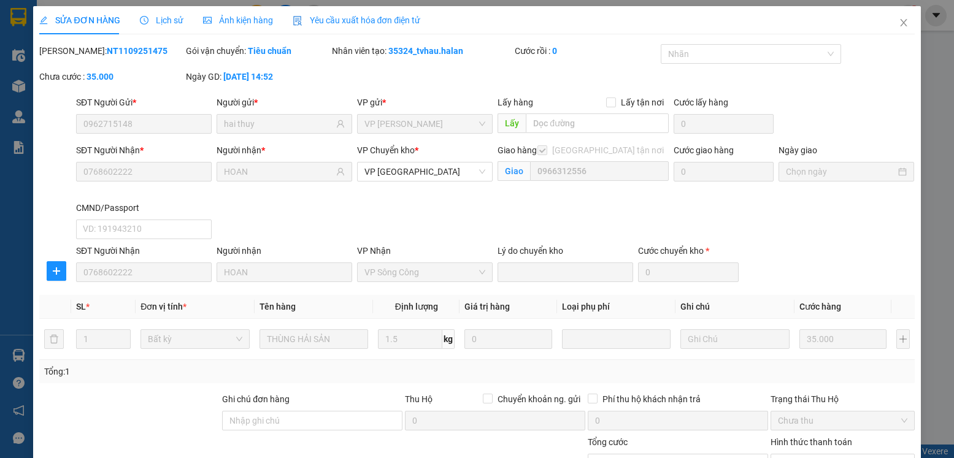
scroll to position [122, 0]
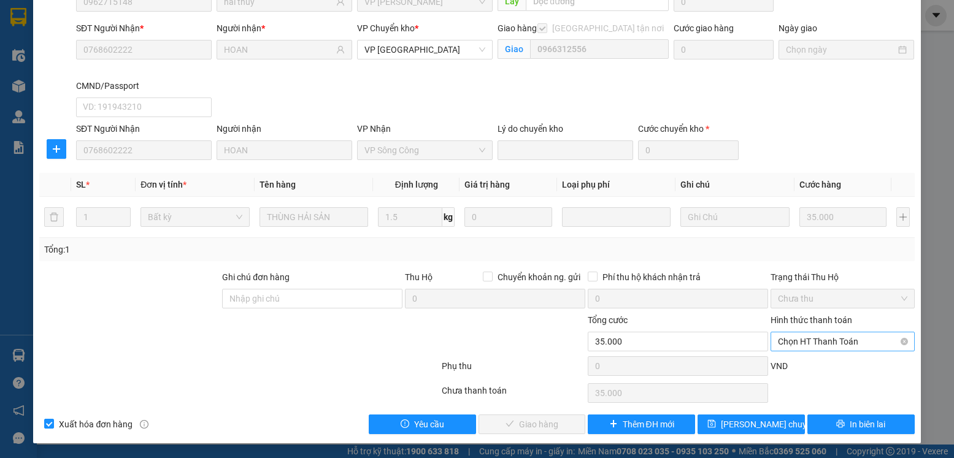
click at [858, 336] on span "Chọn HT Thanh Toán" at bounding box center [842, 342] width 129 height 18
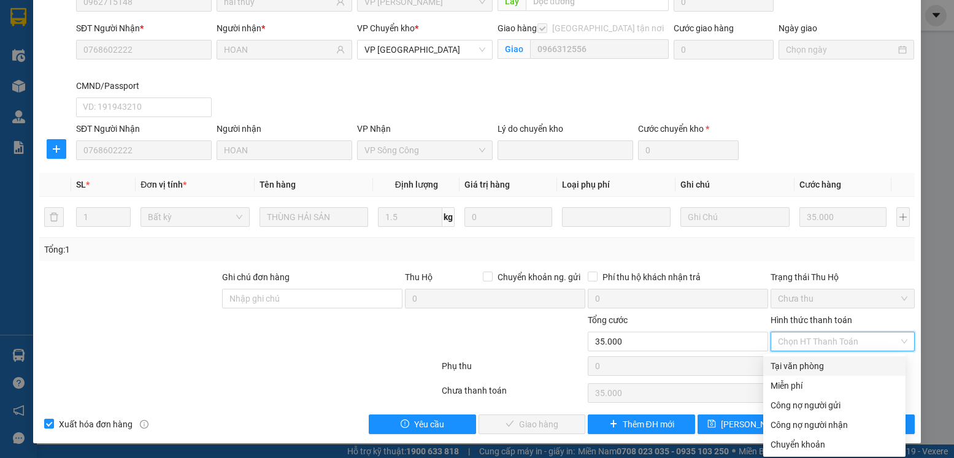
click at [807, 366] on div "Tại văn phòng" at bounding box center [835, 366] width 128 height 13
type input "0"
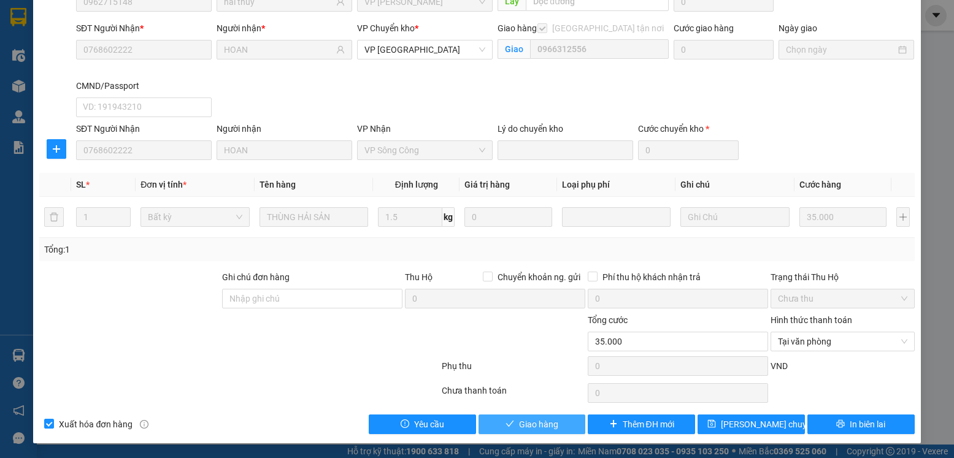
click at [523, 421] on span "Giao hàng" at bounding box center [538, 424] width 39 height 13
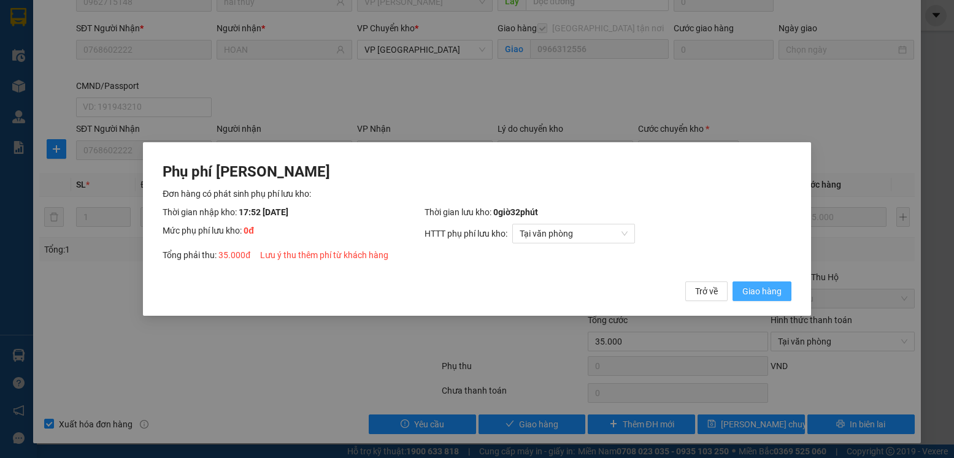
click at [767, 289] on span "Giao hàng" at bounding box center [761, 291] width 39 height 13
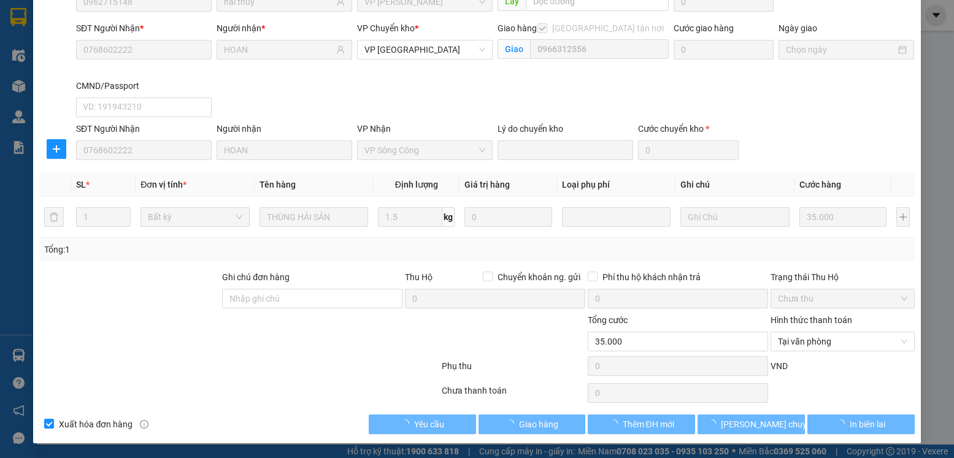
scroll to position [0, 0]
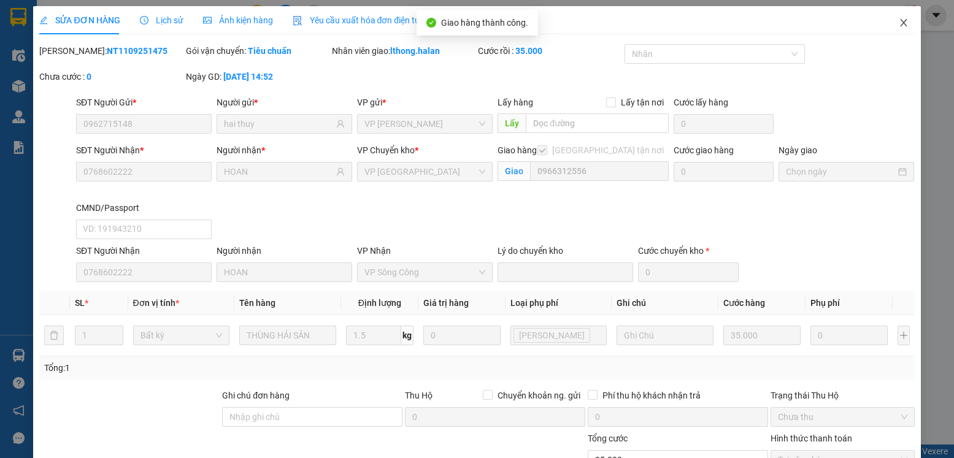
click at [899, 23] on icon "close" at bounding box center [904, 23] width 10 height 10
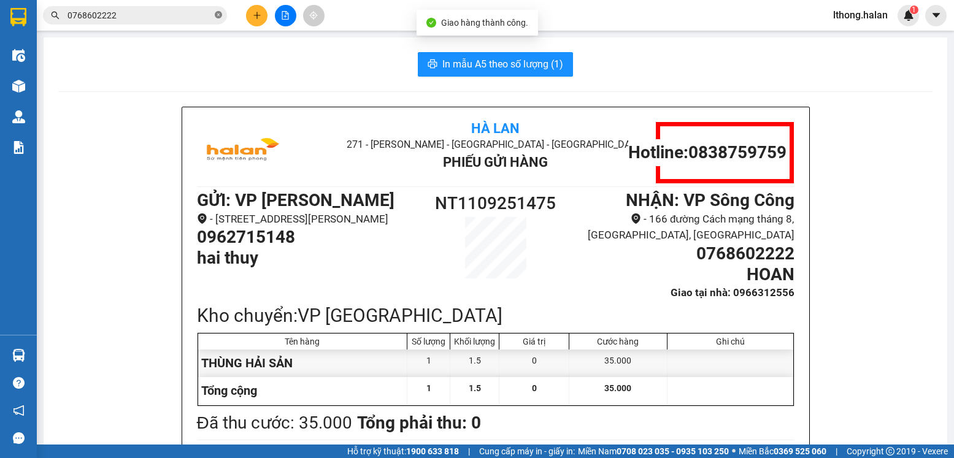
click at [216, 17] on icon "close-circle" at bounding box center [218, 14] width 7 height 7
click at [192, 17] on input "text" at bounding box center [139, 15] width 145 height 13
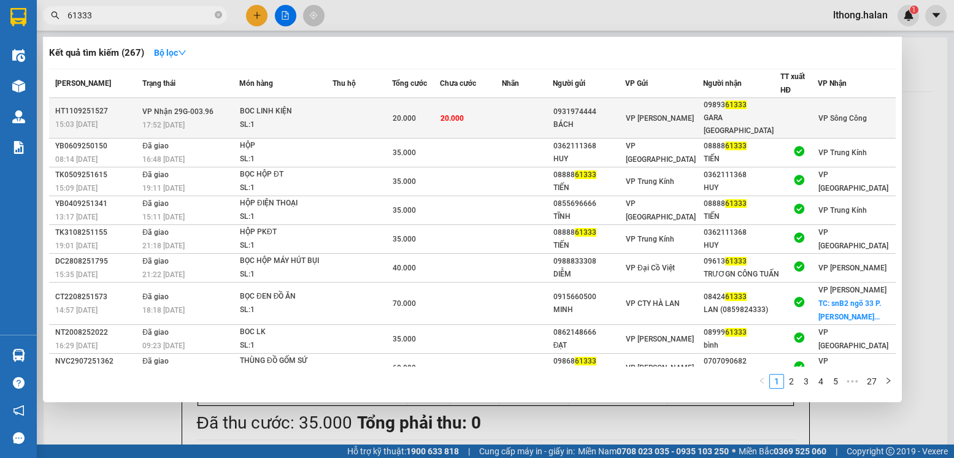
type input "61333"
click at [518, 106] on td at bounding box center [527, 118] width 51 height 40
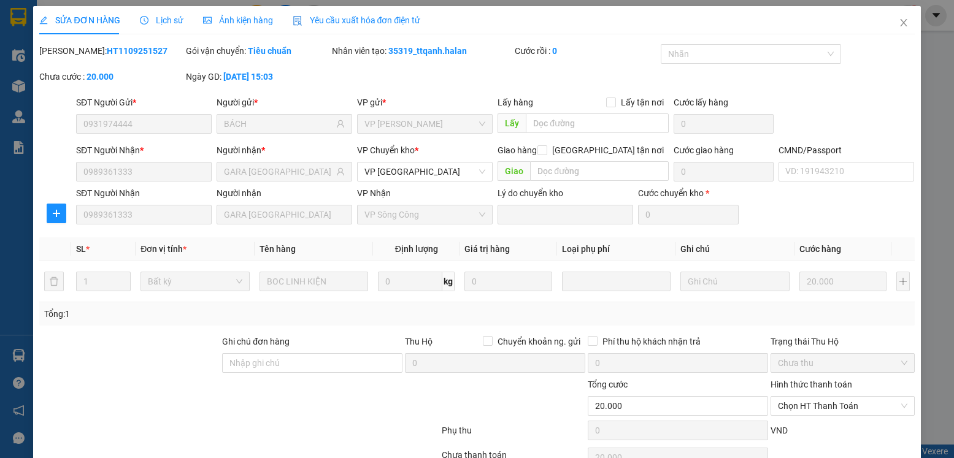
type input "0931974444"
type input "BÁCH"
type input "0989361333"
type input "GARA VIỆT ANH"
type input "20.000"
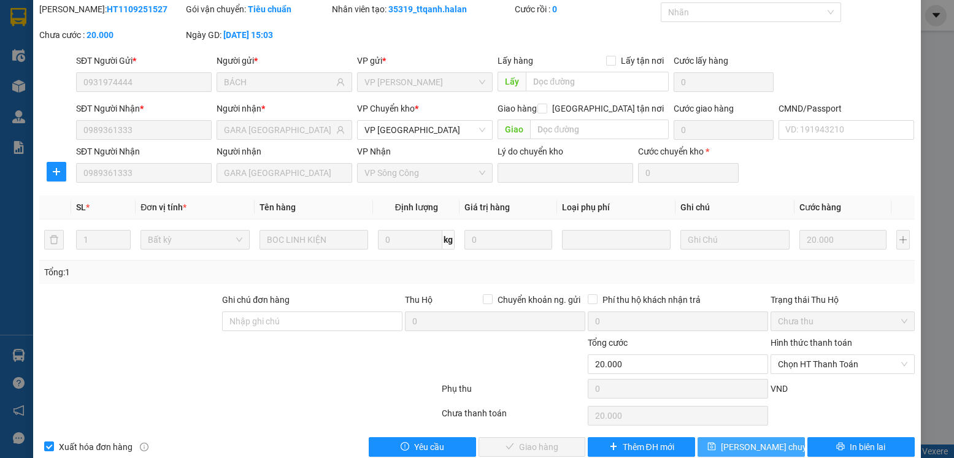
scroll to position [64, 0]
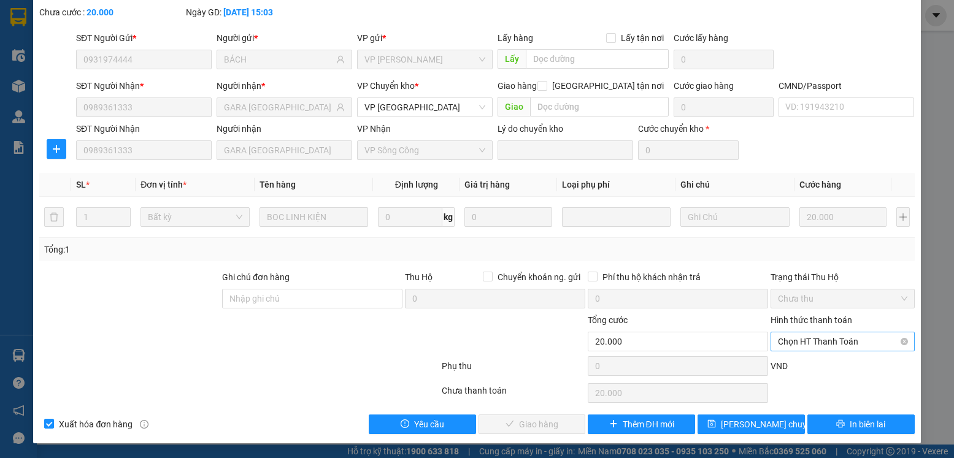
click at [857, 337] on span "Chọn HT Thanh Toán" at bounding box center [842, 342] width 129 height 18
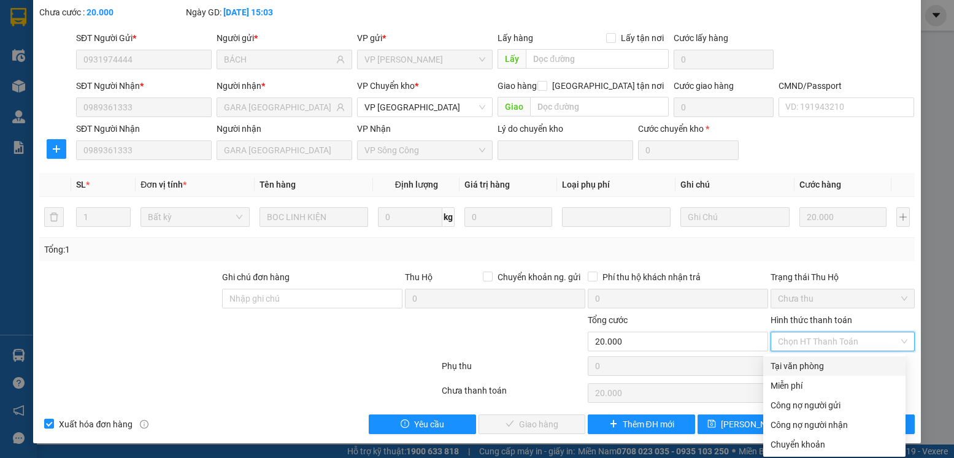
click at [794, 366] on div "Tại văn phòng" at bounding box center [835, 366] width 128 height 13
type input "0"
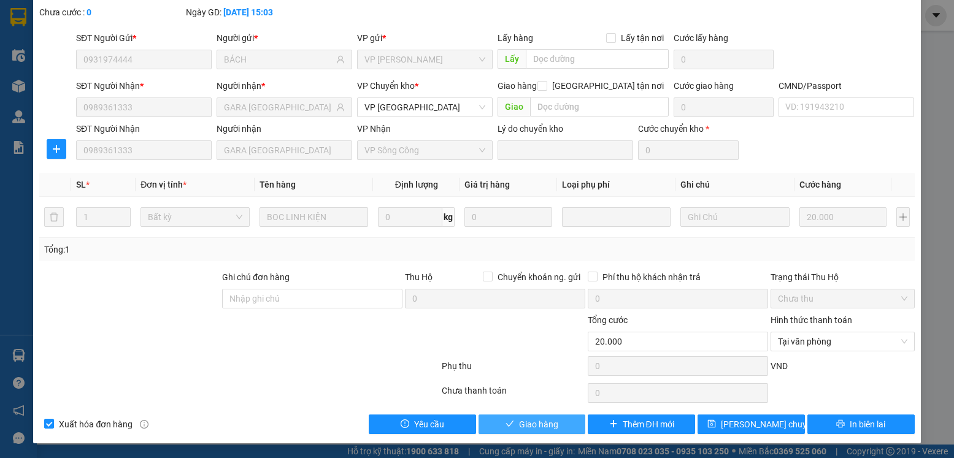
click at [546, 421] on span "Giao hàng" at bounding box center [538, 424] width 39 height 13
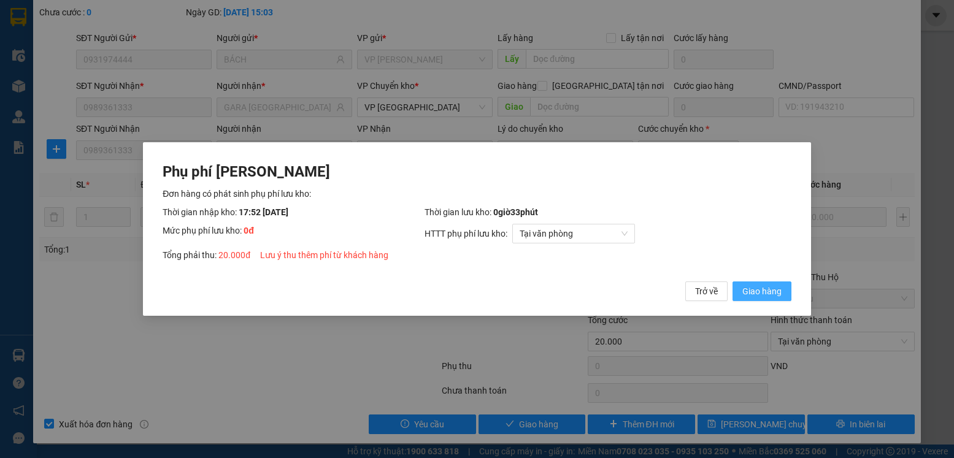
click at [777, 290] on span "Giao hàng" at bounding box center [761, 291] width 39 height 13
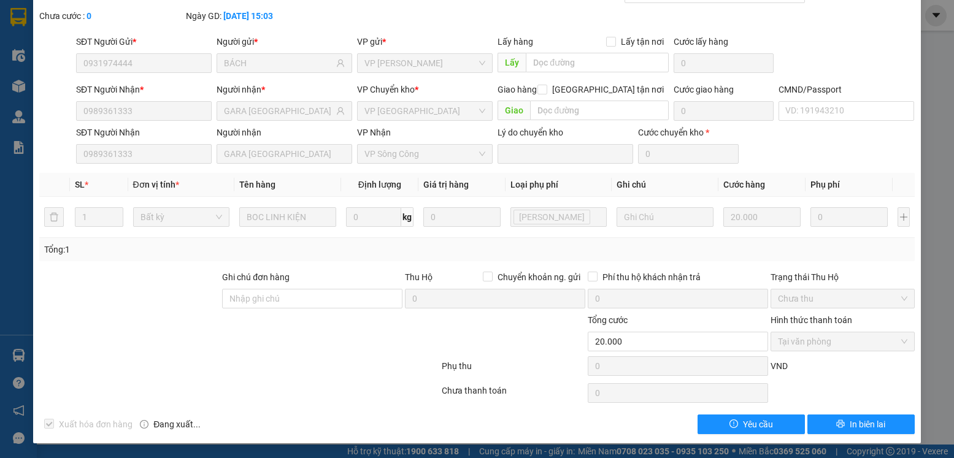
scroll to position [0, 0]
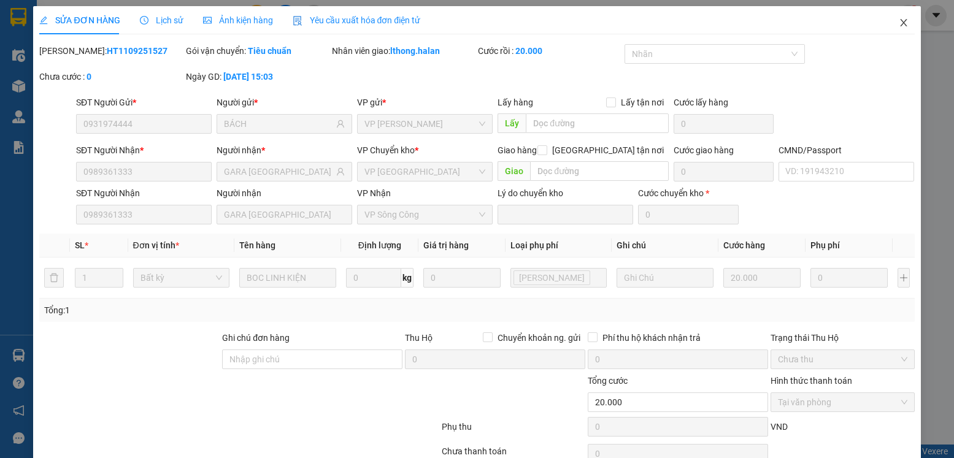
click at [899, 23] on icon "close" at bounding box center [904, 23] width 10 height 10
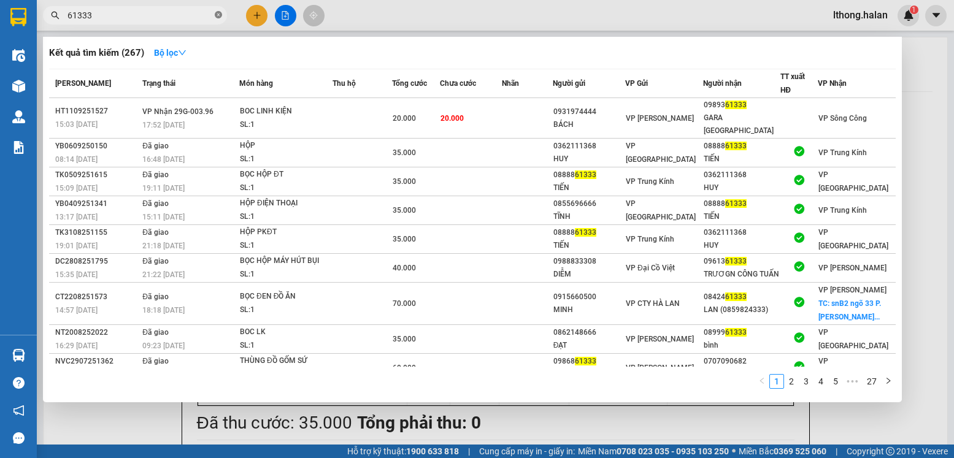
click at [216, 14] on icon "close-circle" at bounding box center [218, 14] width 7 height 7
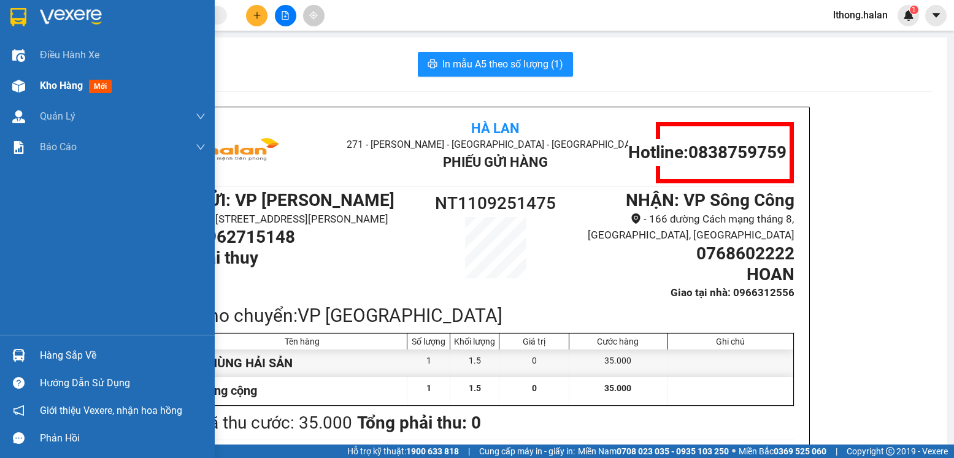
click at [42, 86] on span "Kho hàng" at bounding box center [61, 86] width 43 height 12
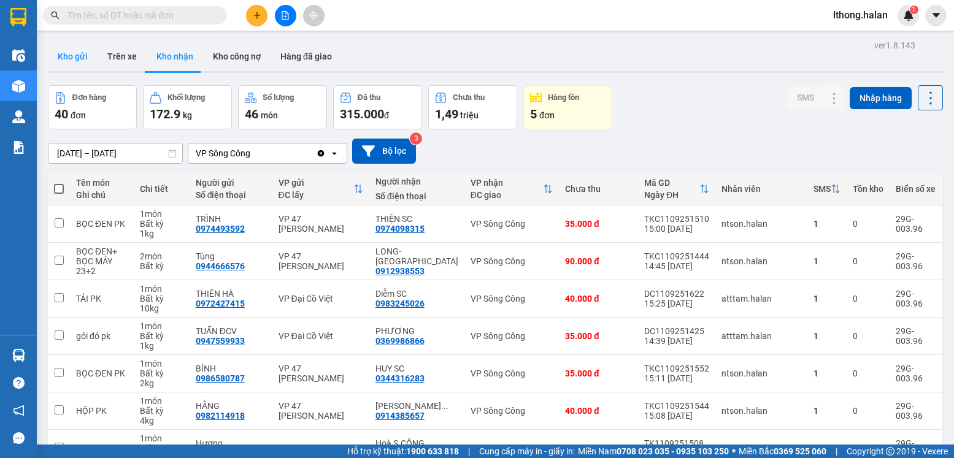
click at [77, 58] on button "Kho gửi" at bounding box center [73, 56] width 50 height 29
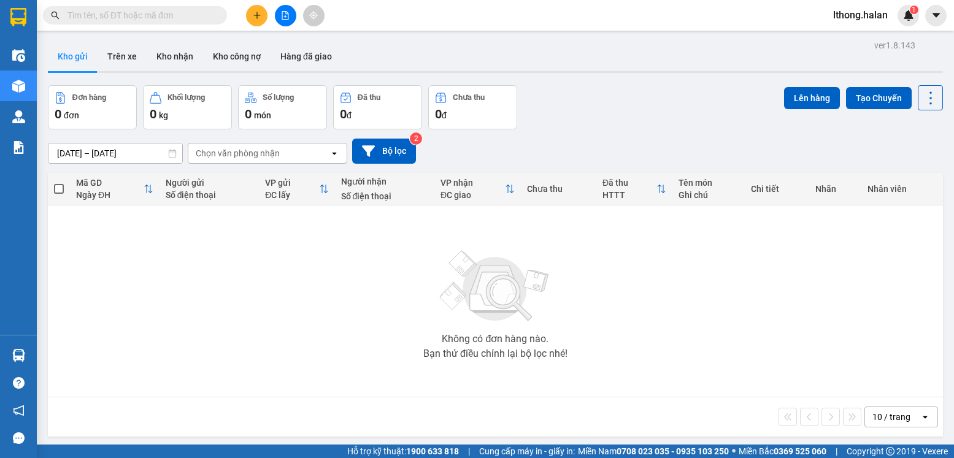
click at [172, 18] on input "text" at bounding box center [139, 15] width 145 height 13
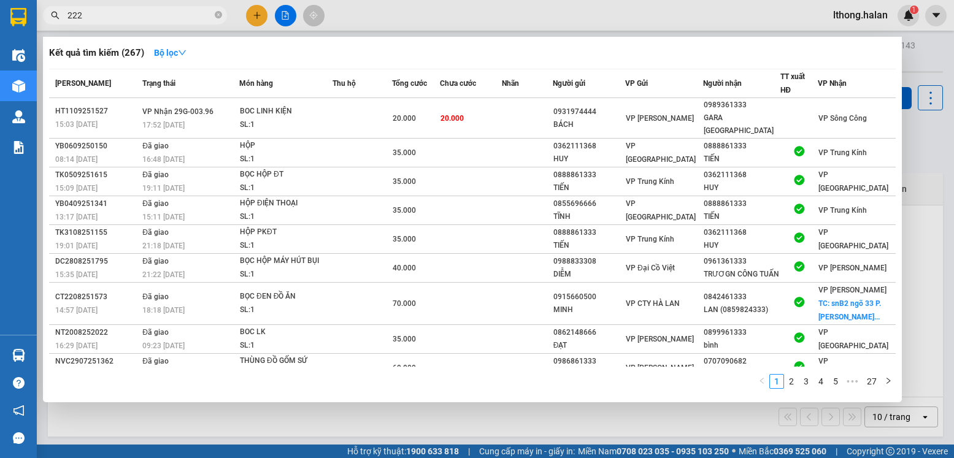
type input "2222"
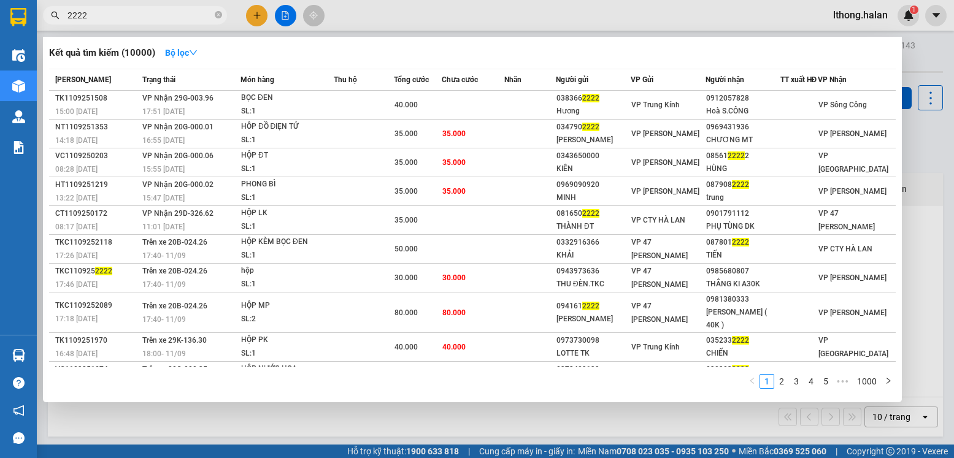
click at [218, 17] on icon "close-circle" at bounding box center [218, 14] width 7 height 7
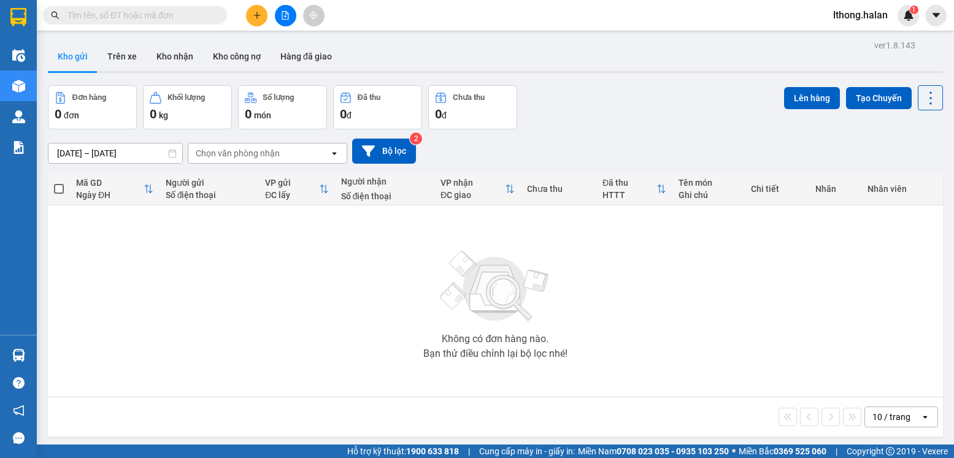
click at [203, 16] on input "text" at bounding box center [139, 15] width 145 height 13
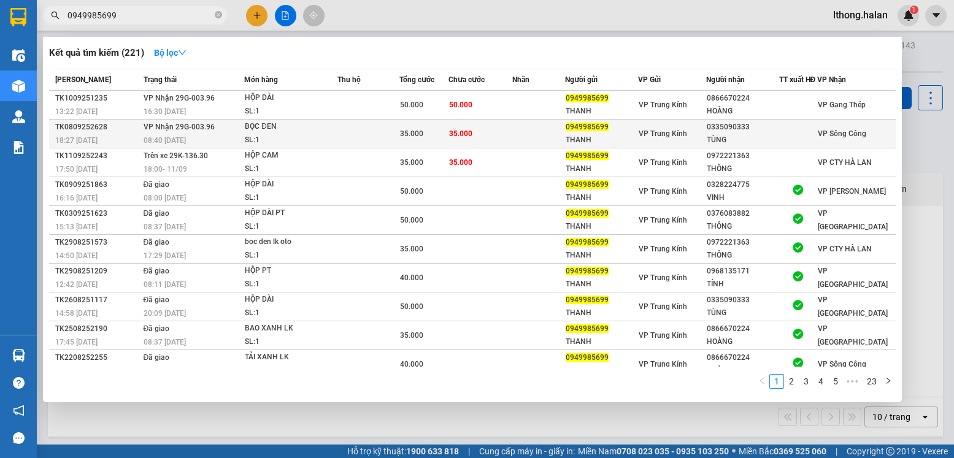
type input "0949985699"
click at [809, 139] on div at bounding box center [798, 134] width 37 height 13
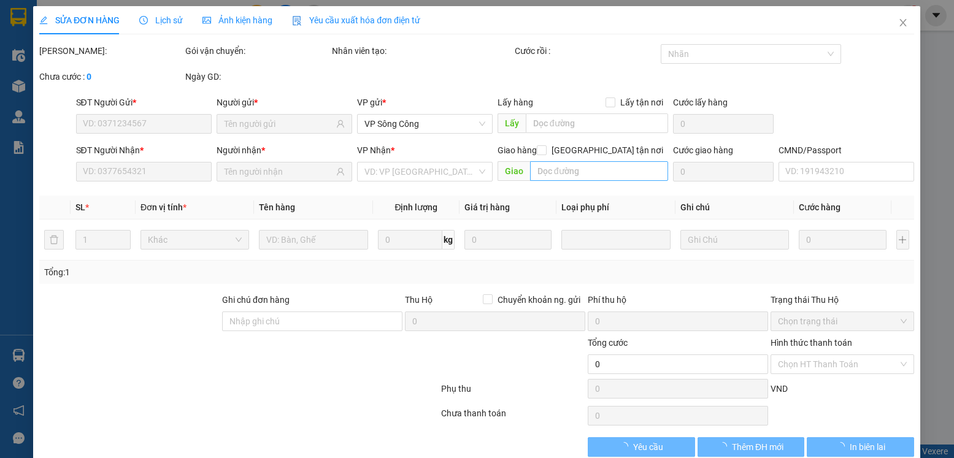
type input "0949985699"
type input "THANH"
type input "0335090333"
type input "TÙNG"
type input "35.000"
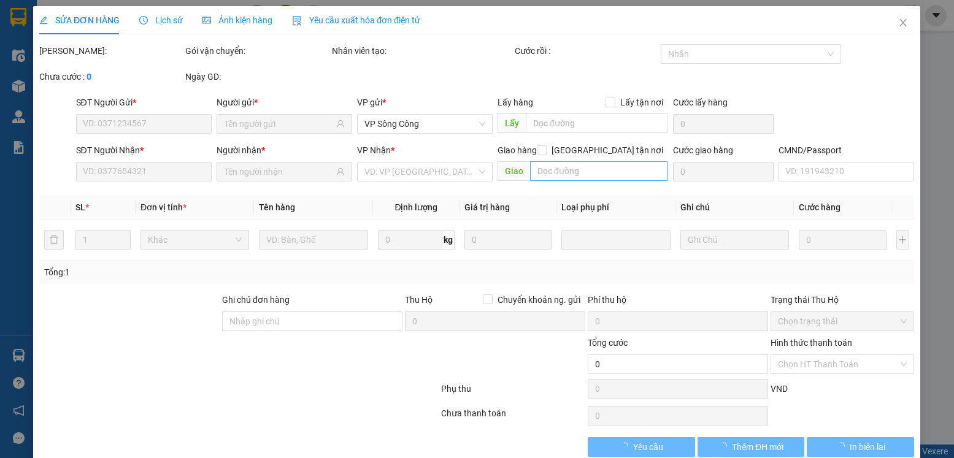
type input "35.000"
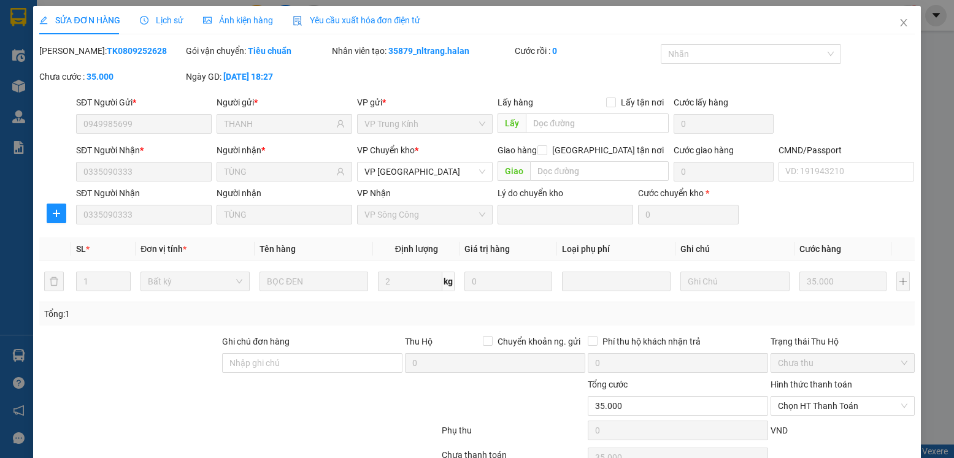
scroll to position [64, 0]
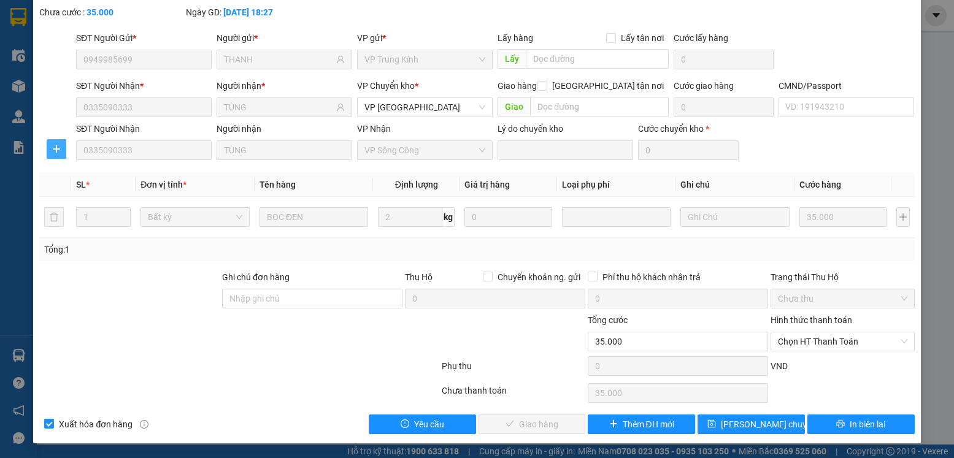
click at [53, 150] on icon "plus" at bounding box center [57, 149] width 10 height 10
click at [90, 172] on span "Chuyển kho" at bounding box center [78, 173] width 50 height 13
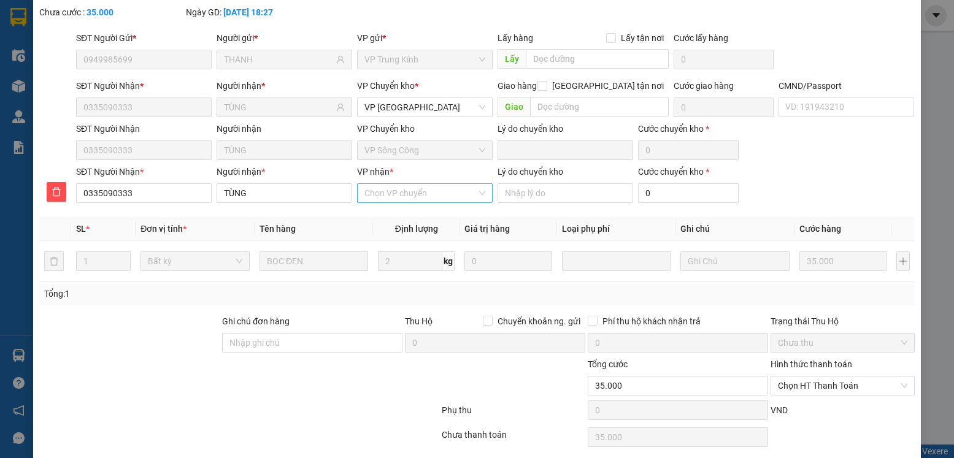
click at [408, 194] on input "VP nhận *" at bounding box center [420, 193] width 112 height 18
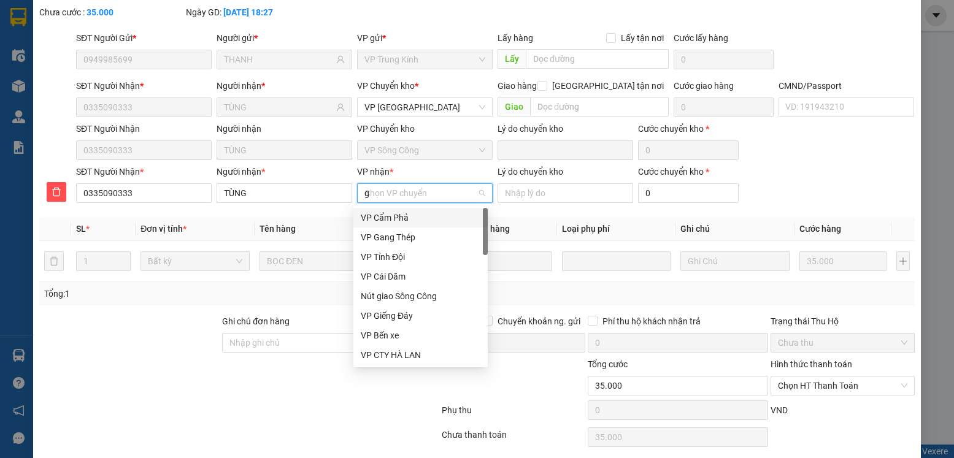
type input "gt"
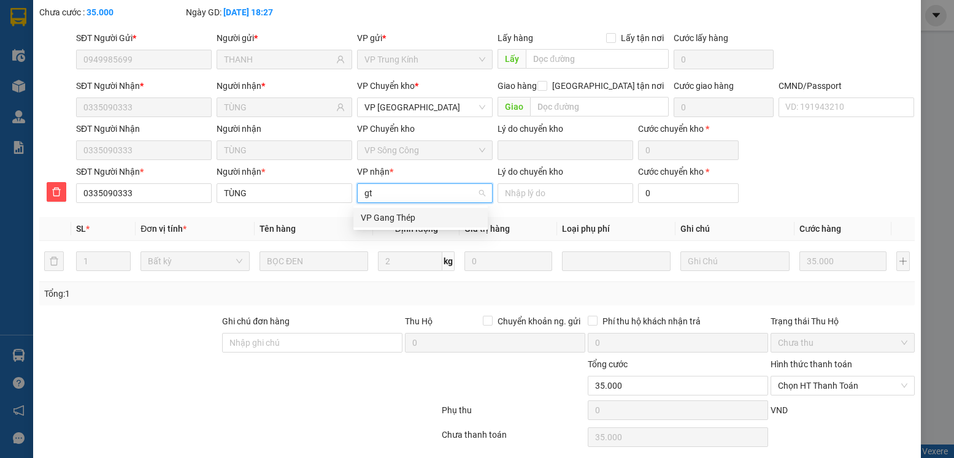
click at [393, 219] on div "VP Gang Thép" at bounding box center [421, 217] width 120 height 13
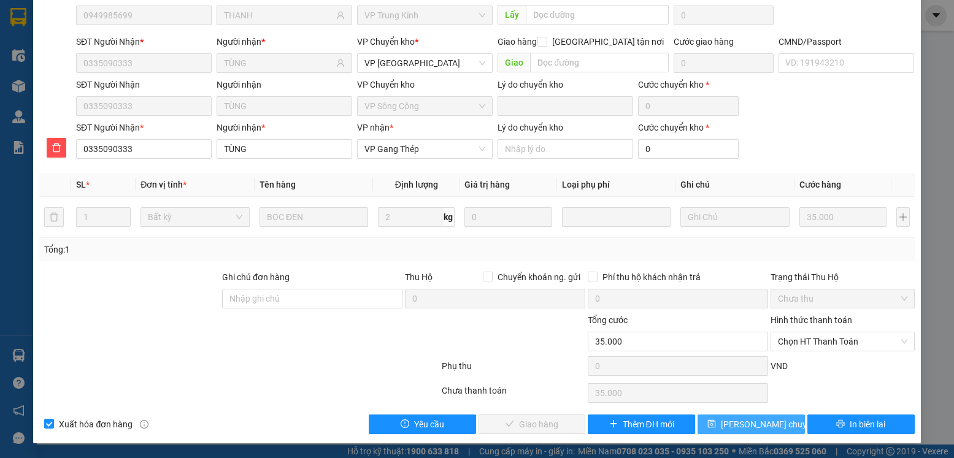
click at [754, 421] on span "[PERSON_NAME] chuyển hoàn" at bounding box center [779, 424] width 117 height 13
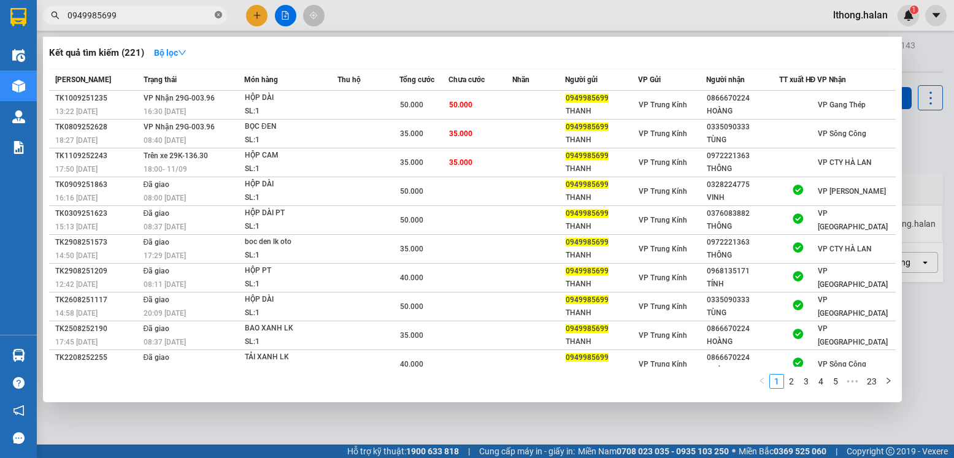
click at [220, 17] on icon "close-circle" at bounding box center [218, 14] width 7 height 7
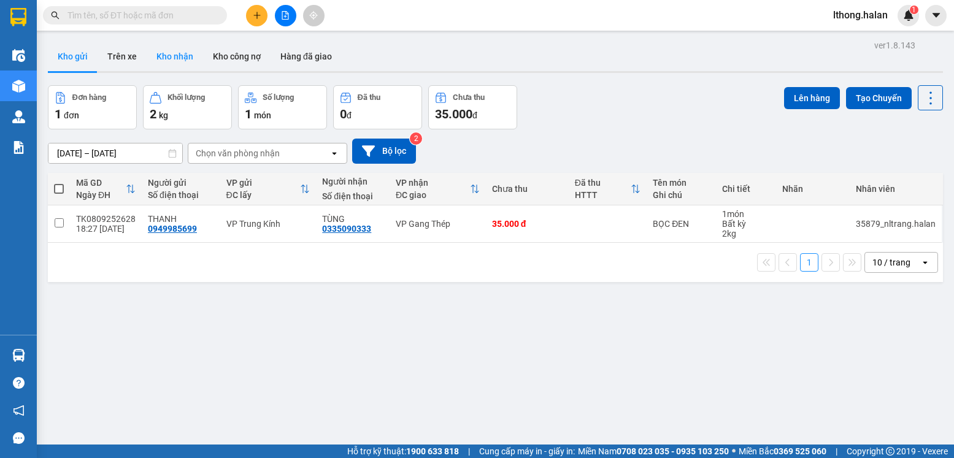
click at [169, 56] on button "Kho nhận" at bounding box center [175, 56] width 56 height 29
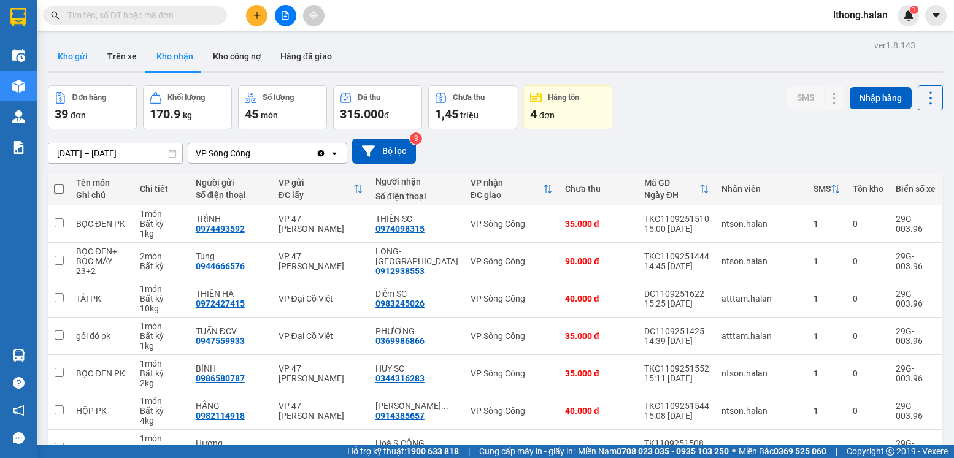
click at [64, 55] on button "Kho gửi" at bounding box center [73, 56] width 50 height 29
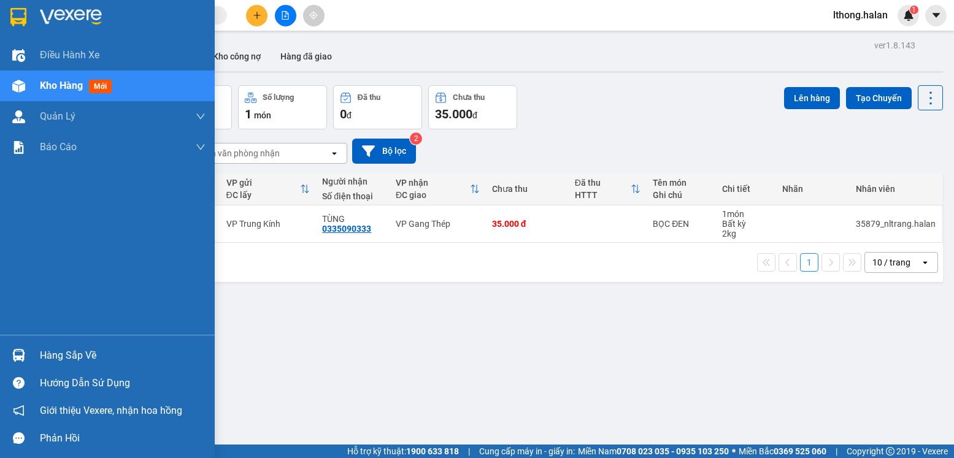
click at [79, 356] on div "Hàng sắp về" at bounding box center [123, 356] width 166 height 18
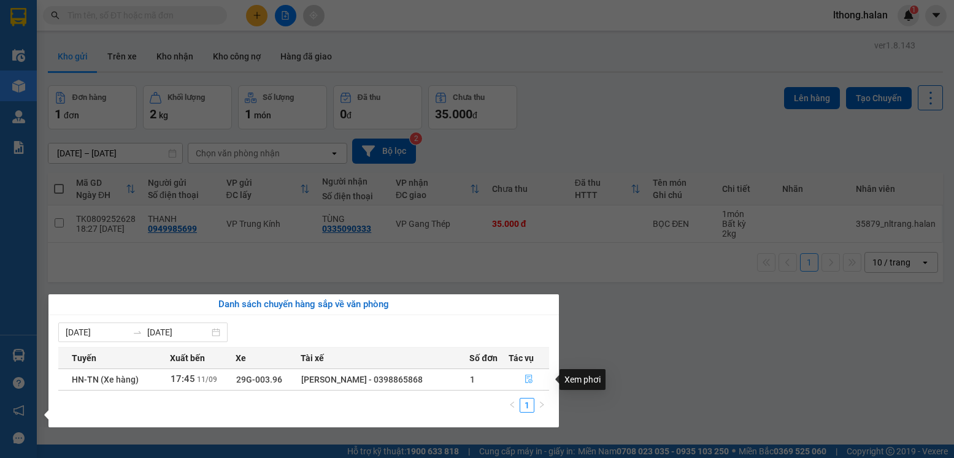
click at [529, 378] on icon "file-done" at bounding box center [529, 379] width 9 height 9
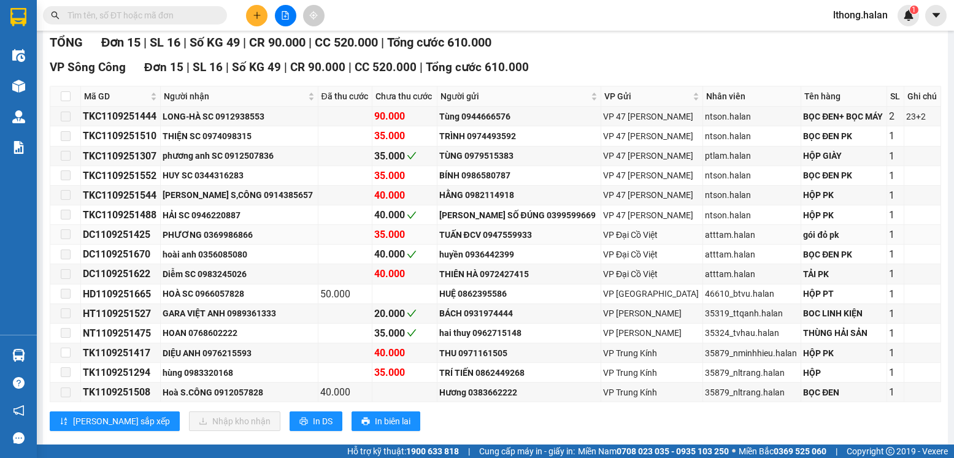
scroll to position [218, 0]
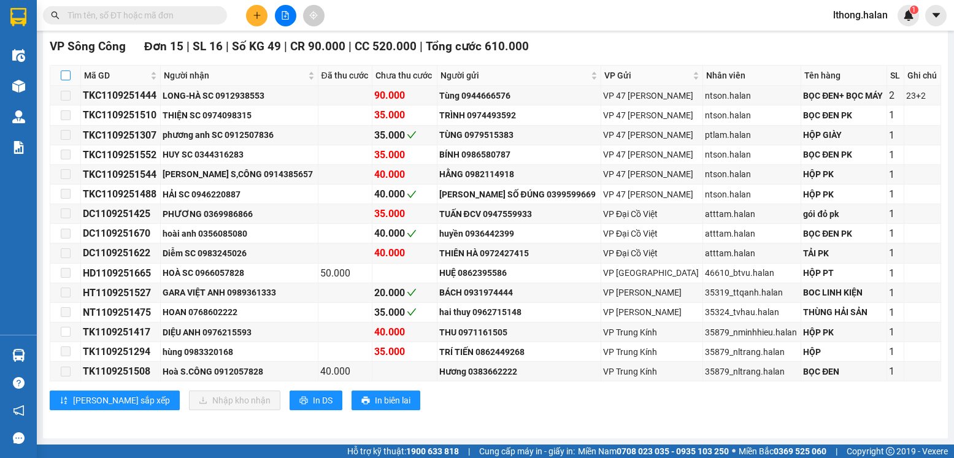
click at [63, 76] on input "checkbox" at bounding box center [66, 76] width 10 height 10
checkbox input "true"
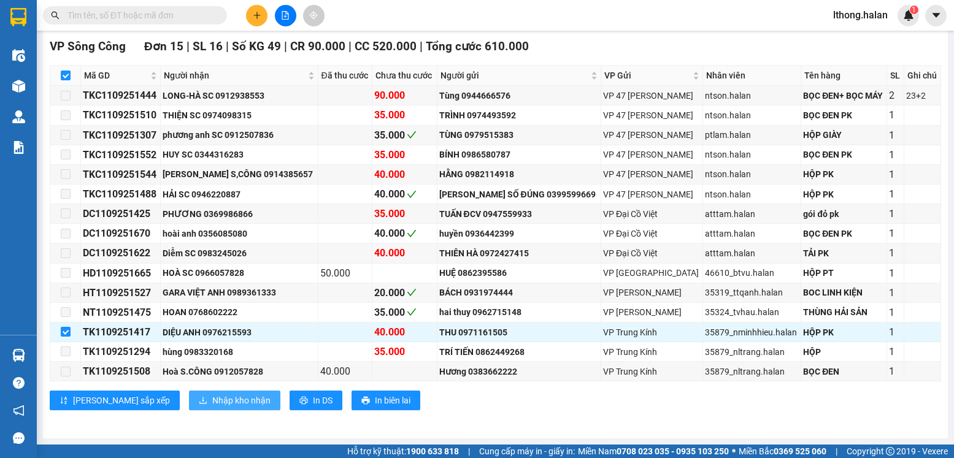
click at [212, 397] on span "Nhập kho nhận" at bounding box center [241, 400] width 58 height 13
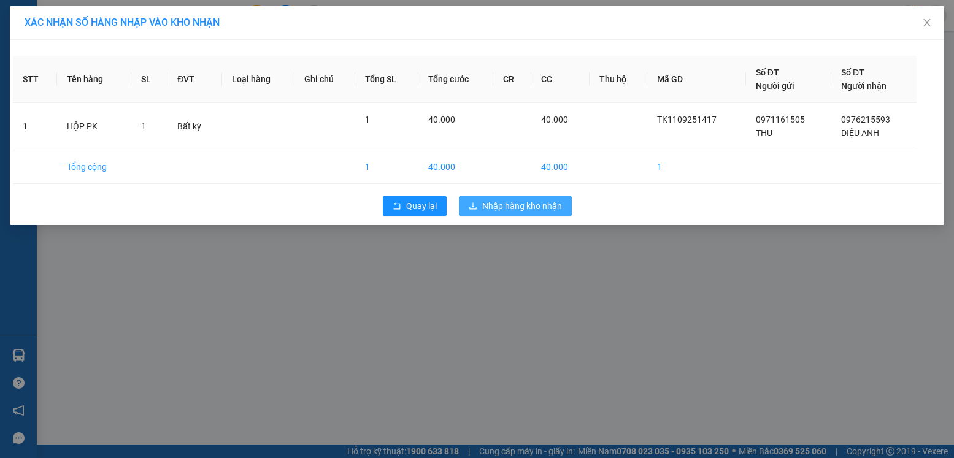
click at [512, 201] on span "Nhập hàng kho nhận" at bounding box center [522, 205] width 80 height 13
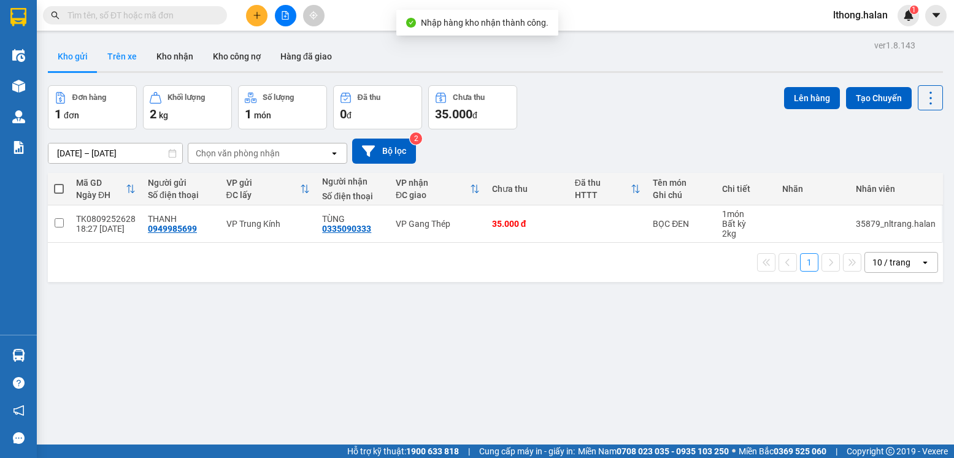
click at [119, 56] on button "Trên xe" at bounding box center [122, 56] width 49 height 29
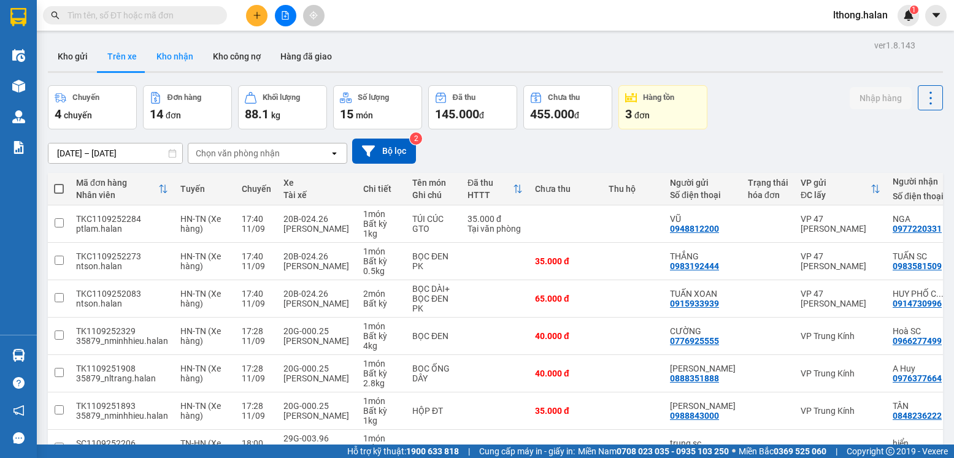
click at [171, 54] on button "Kho nhận" at bounding box center [175, 56] width 56 height 29
type input "[DATE] – [DATE]"
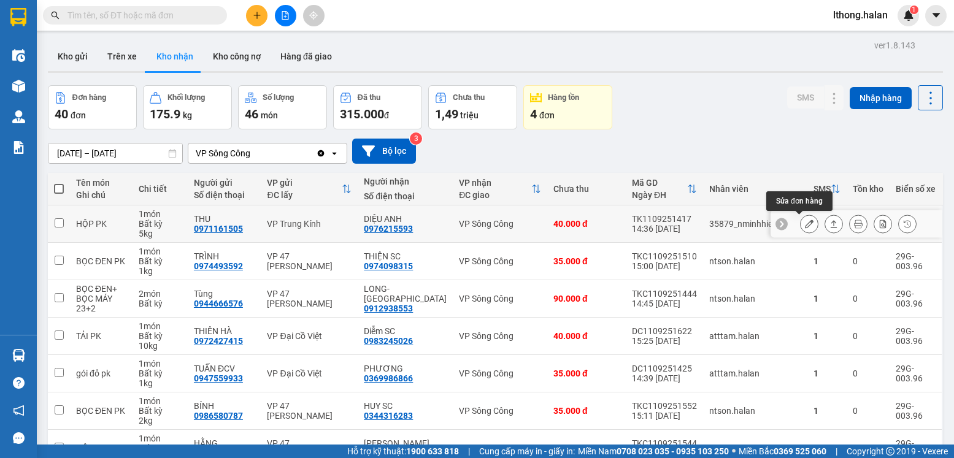
click at [805, 225] on icon at bounding box center [809, 224] width 9 height 9
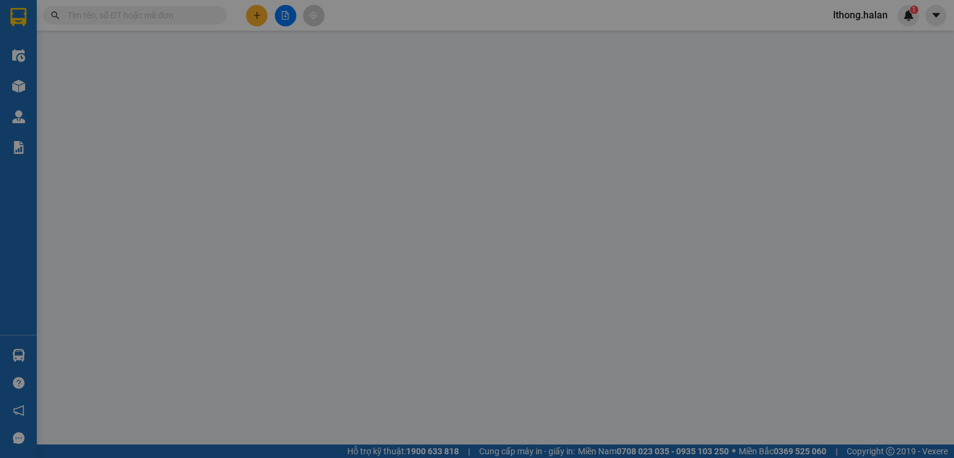
type input "0971161505"
type input "THU"
type input "0976215593"
type input "DIỆU ANH"
type input "40.000"
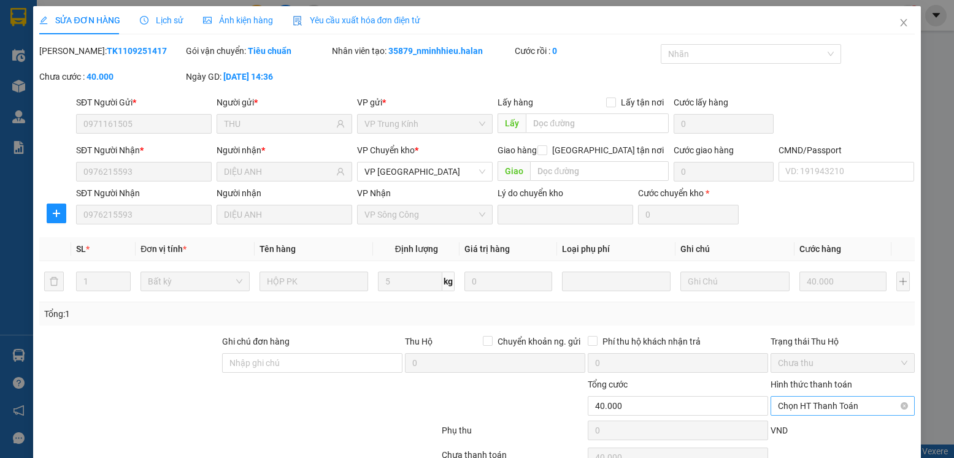
scroll to position [64, 0]
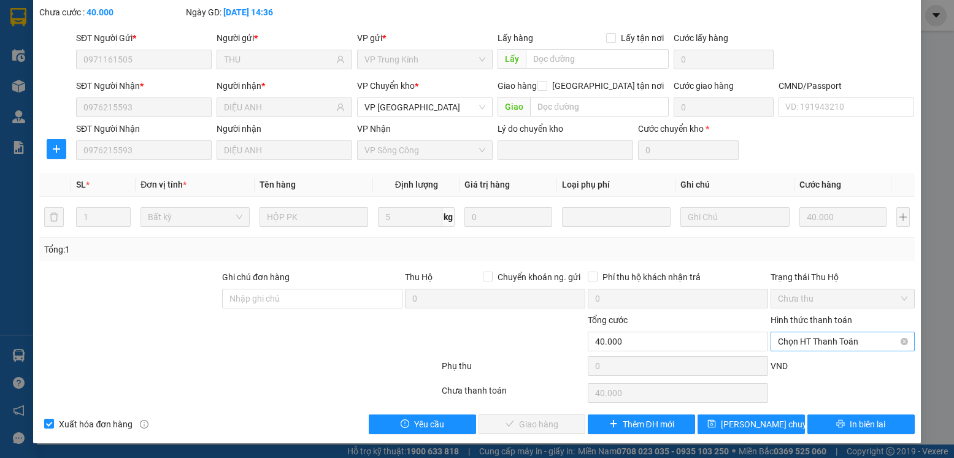
click at [826, 339] on span "Chọn HT Thanh Toán" at bounding box center [842, 342] width 129 height 18
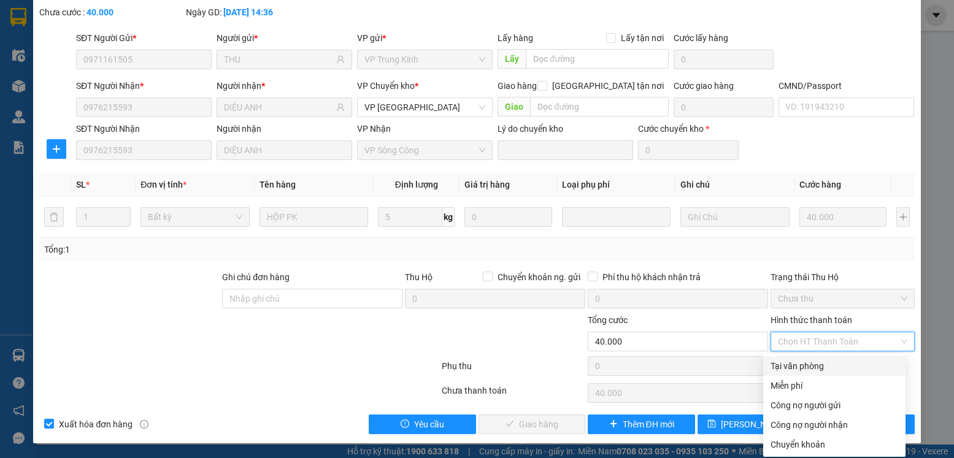
click at [785, 368] on div "Tại văn phòng" at bounding box center [835, 366] width 128 height 13
type input "0"
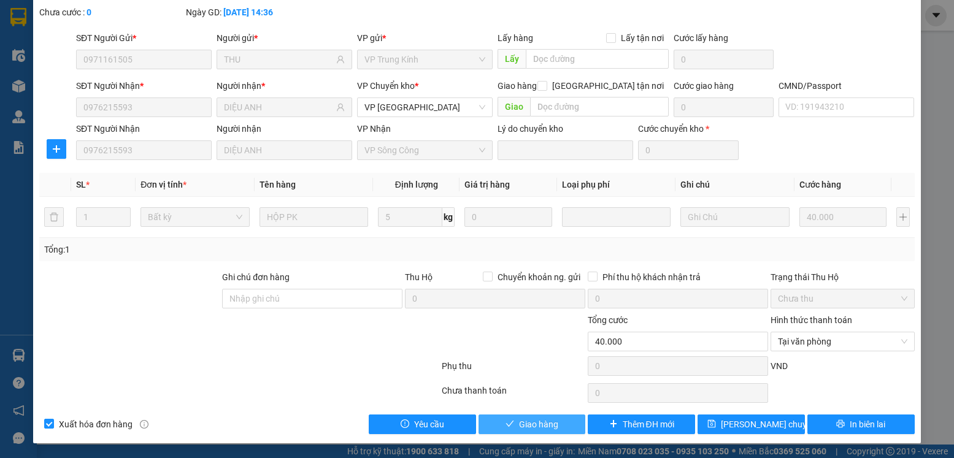
click at [552, 422] on span "Giao hàng" at bounding box center [538, 424] width 39 height 13
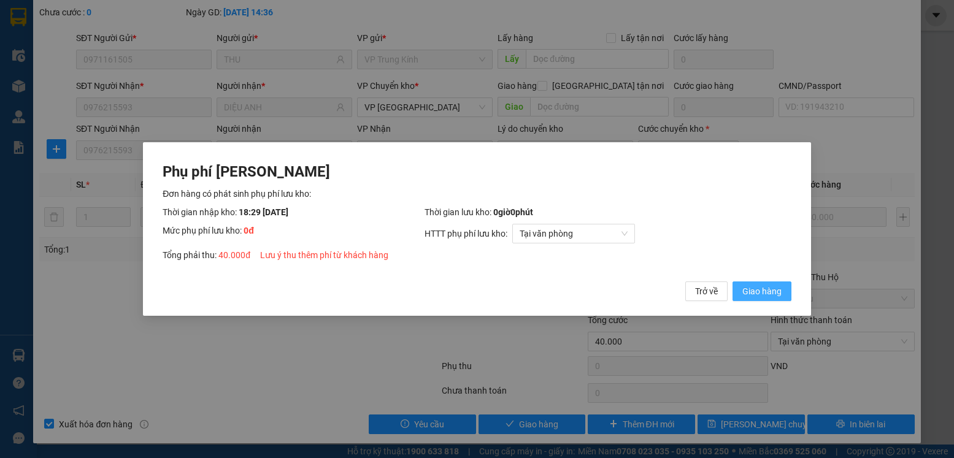
click at [764, 285] on span "Giao hàng" at bounding box center [761, 291] width 39 height 13
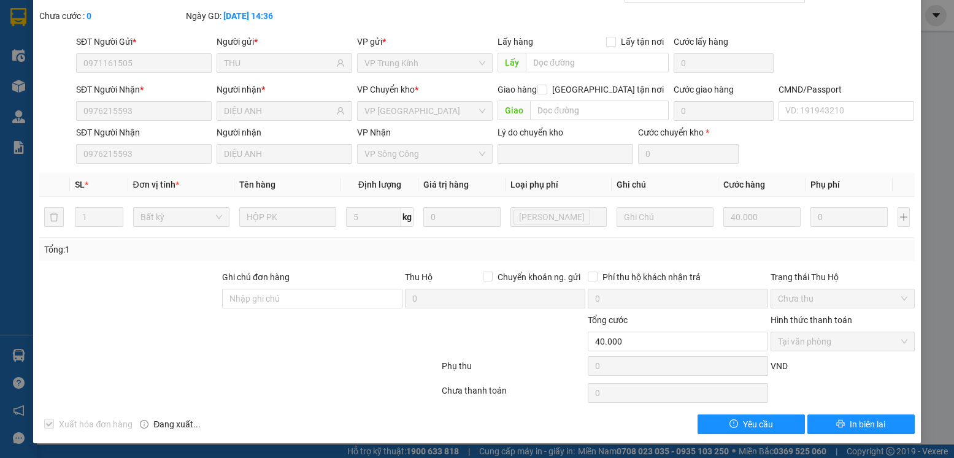
scroll to position [0, 0]
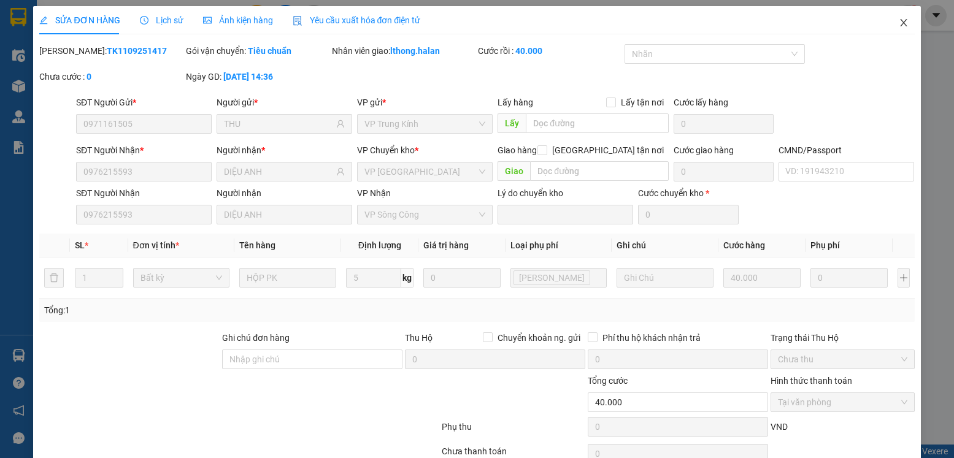
click at [899, 25] on icon "close" at bounding box center [904, 23] width 10 height 10
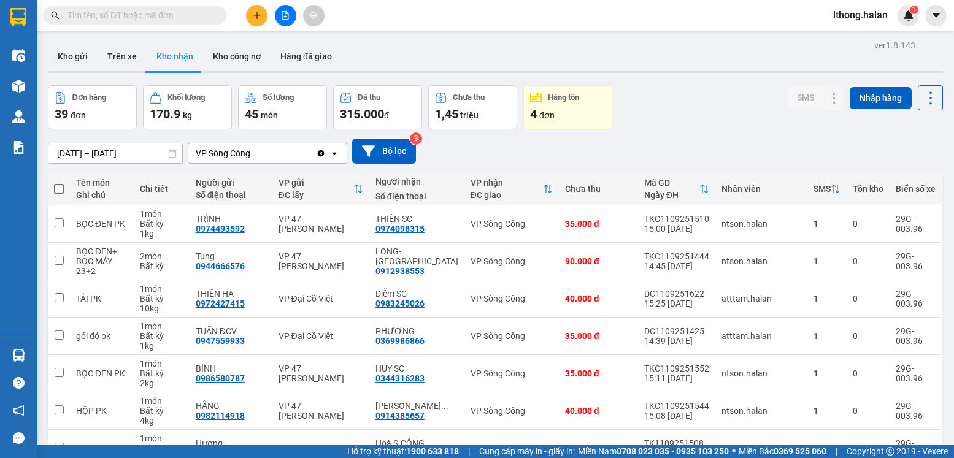
click at [166, 11] on input "text" at bounding box center [139, 15] width 145 height 13
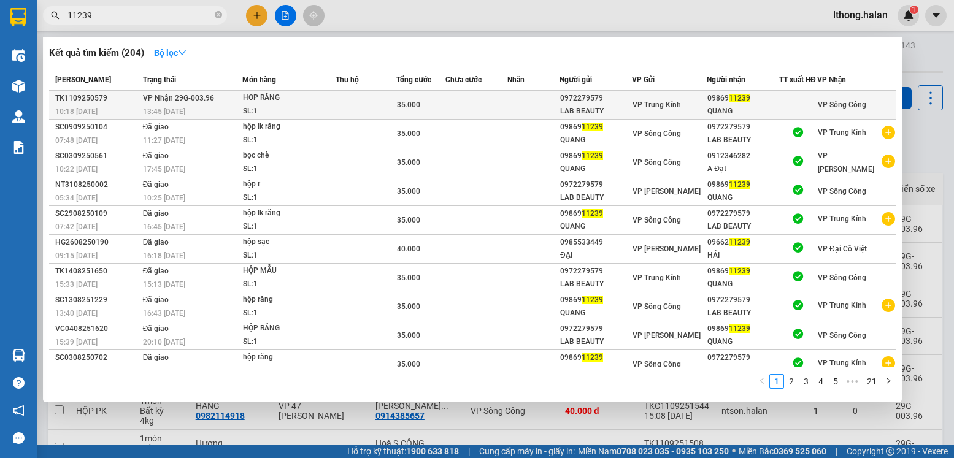
type input "11239"
click at [510, 109] on td at bounding box center [533, 105] width 52 height 29
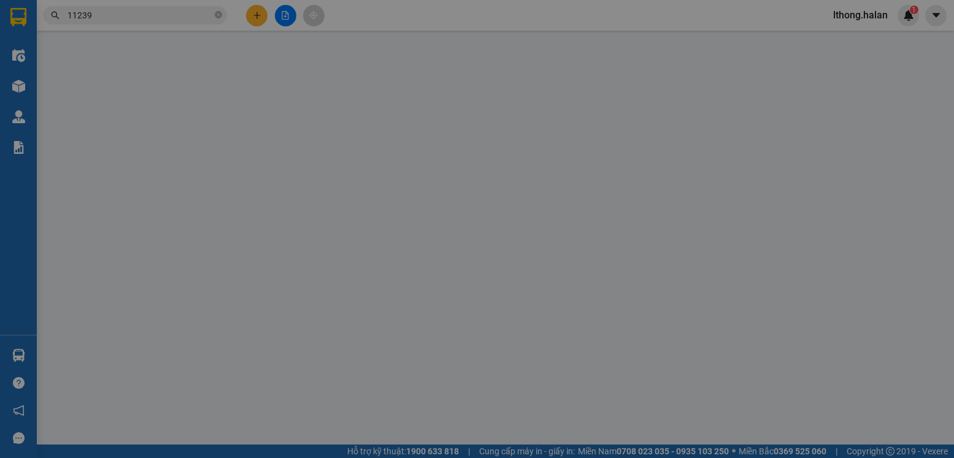
type input "0972279579"
type input "LAB BEAUTY"
type input "0986911239"
type input "QUANG"
type input "35.000"
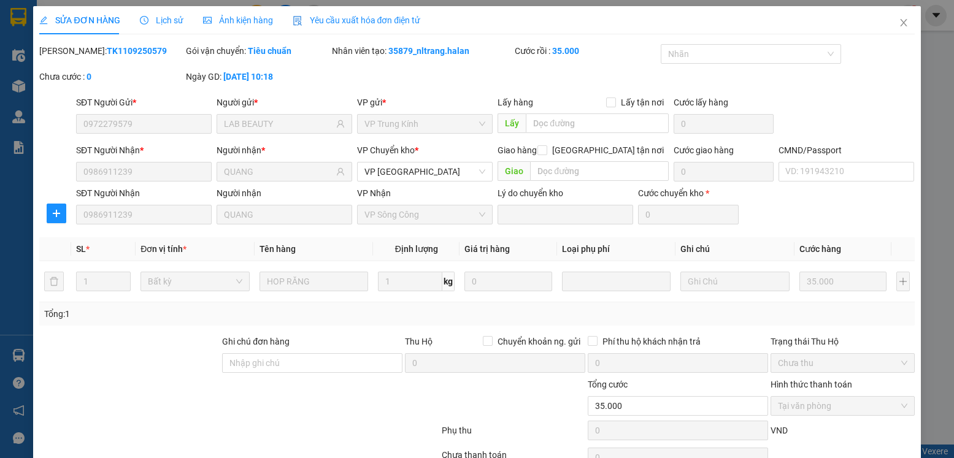
scroll to position [64, 0]
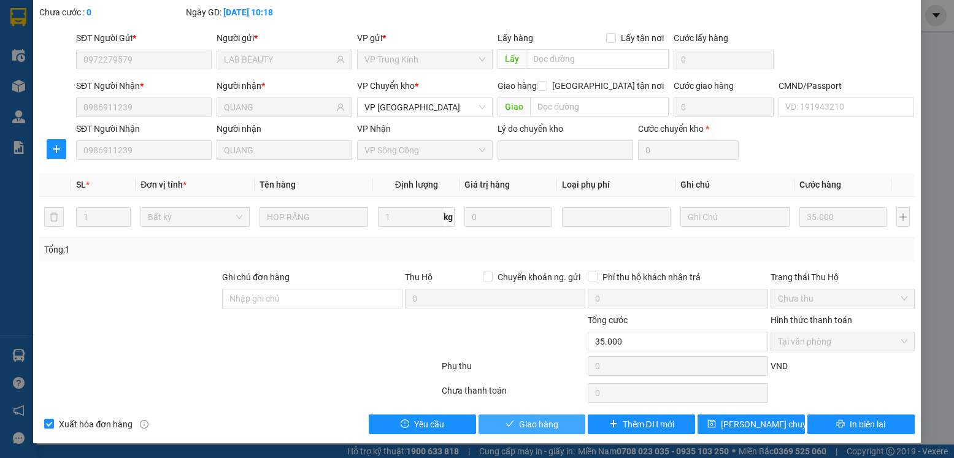
click at [521, 428] on span "Giao hàng" at bounding box center [538, 424] width 39 height 13
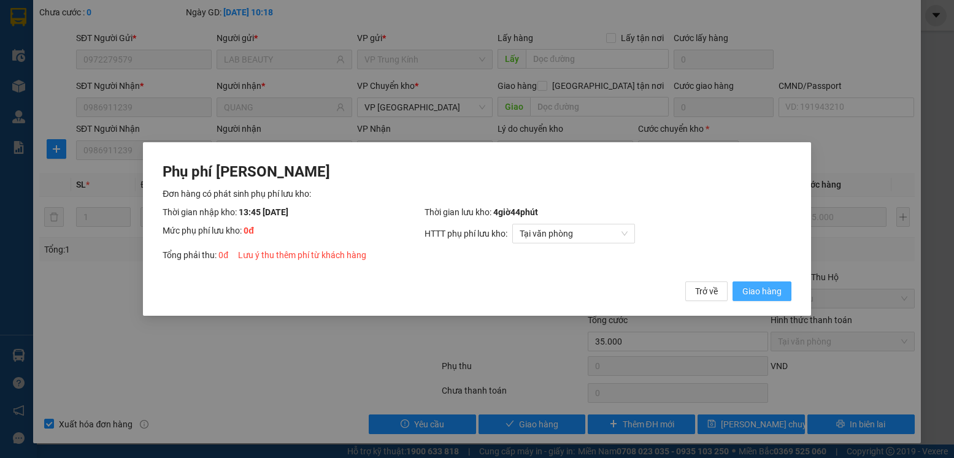
click at [744, 293] on span "Giao hàng" at bounding box center [761, 291] width 39 height 13
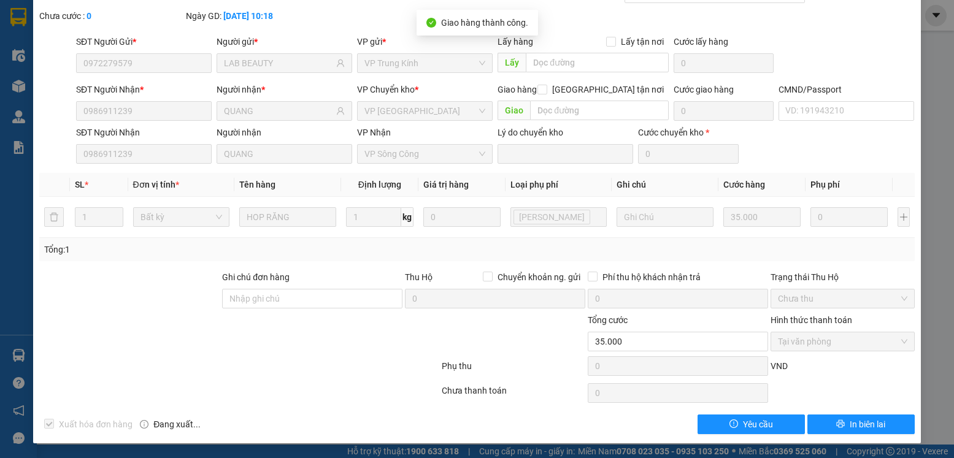
scroll to position [0, 0]
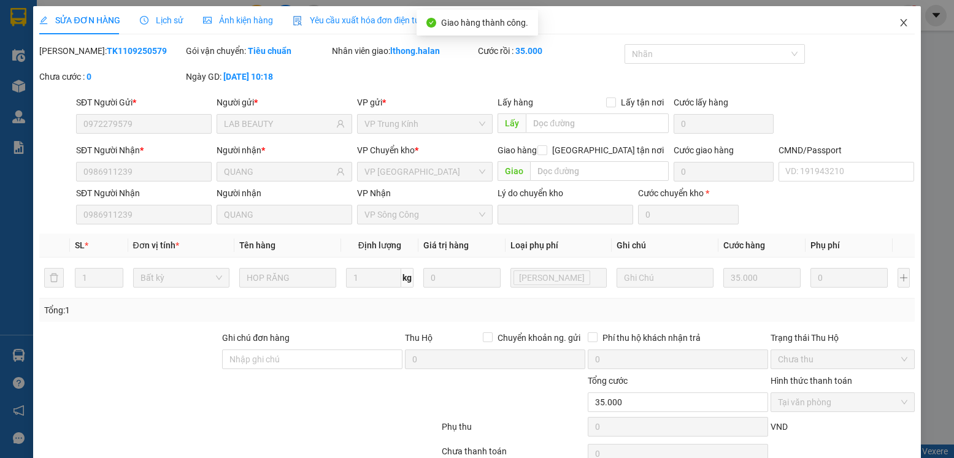
click at [899, 23] on icon "close" at bounding box center [904, 23] width 10 height 10
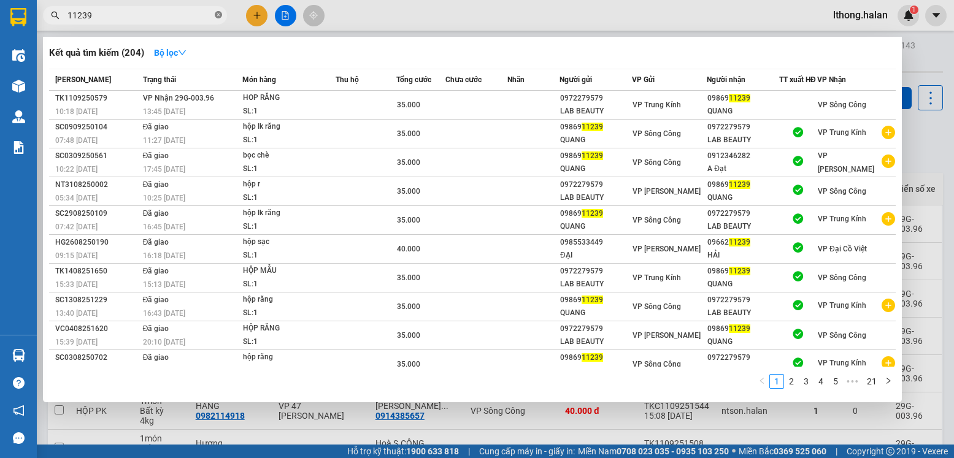
click at [221, 16] on icon "close-circle" at bounding box center [218, 14] width 7 height 7
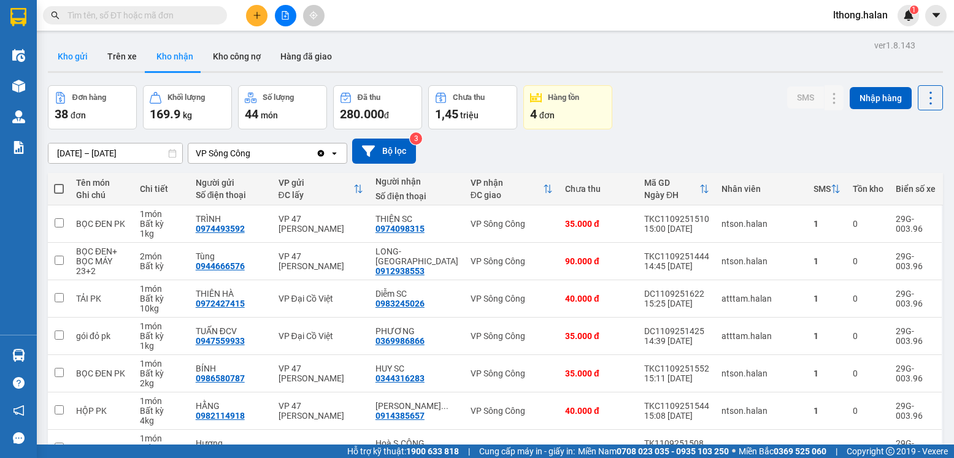
click at [74, 53] on button "Kho gửi" at bounding box center [73, 56] width 50 height 29
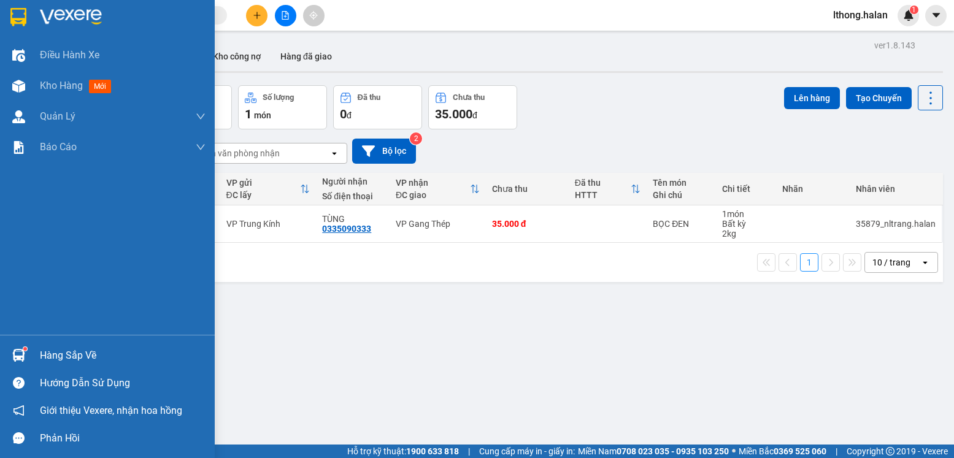
click at [94, 360] on div "Hàng sắp về" at bounding box center [123, 356] width 166 height 18
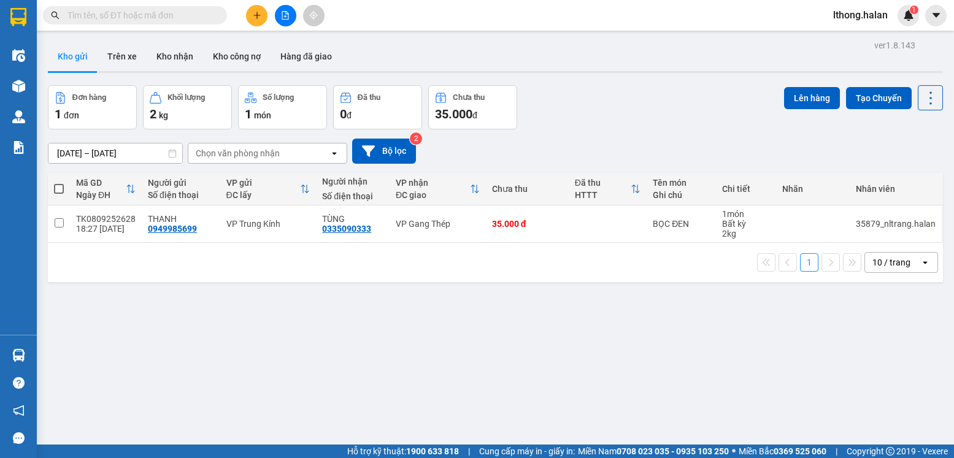
click at [657, 374] on section "Kết quả tìm kiếm ( 204 ) Bộ lọc Mã ĐH Trạng thái Món hàng Thu hộ Tổng cước Chưa…" at bounding box center [477, 229] width 954 height 458
click at [136, 13] on input "text" at bounding box center [139, 15] width 145 height 13
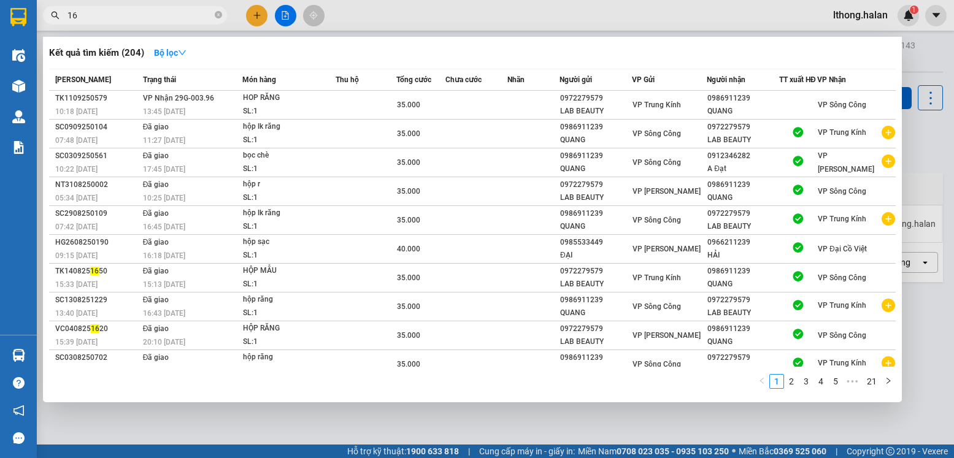
type input "168"
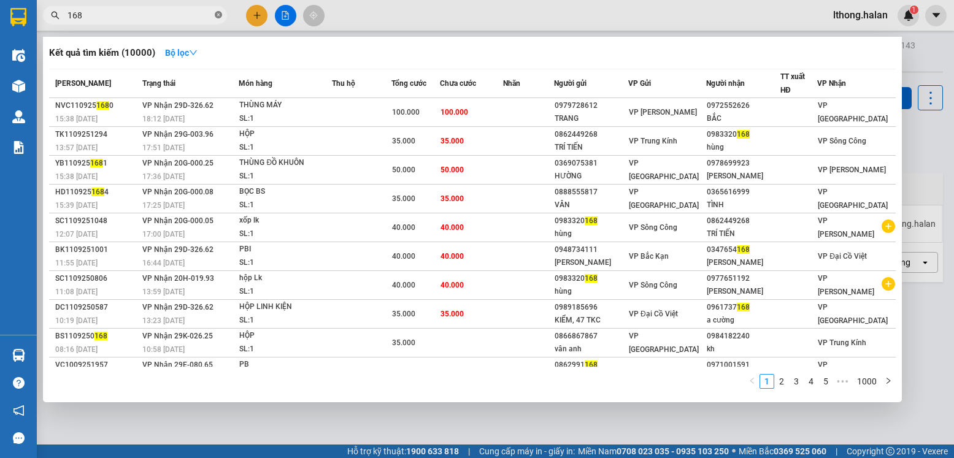
click at [219, 15] on icon "close-circle" at bounding box center [218, 14] width 7 height 7
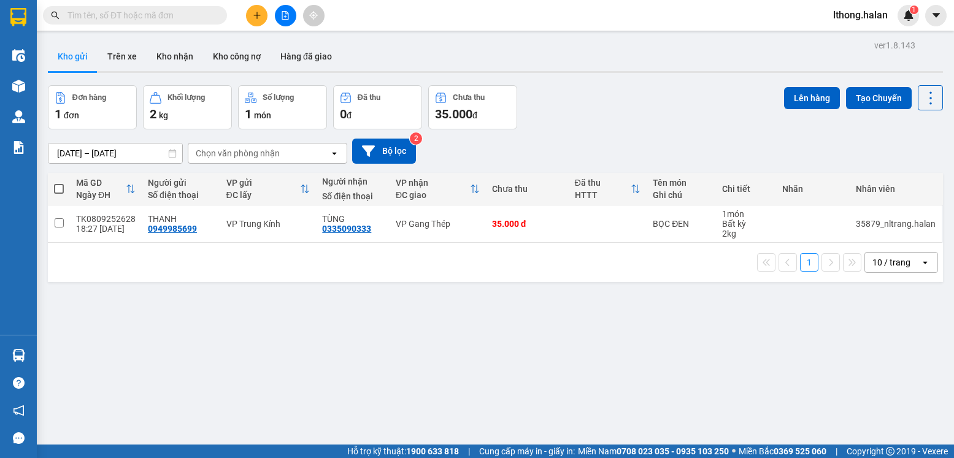
click at [189, 18] on input "text" at bounding box center [139, 15] width 145 height 13
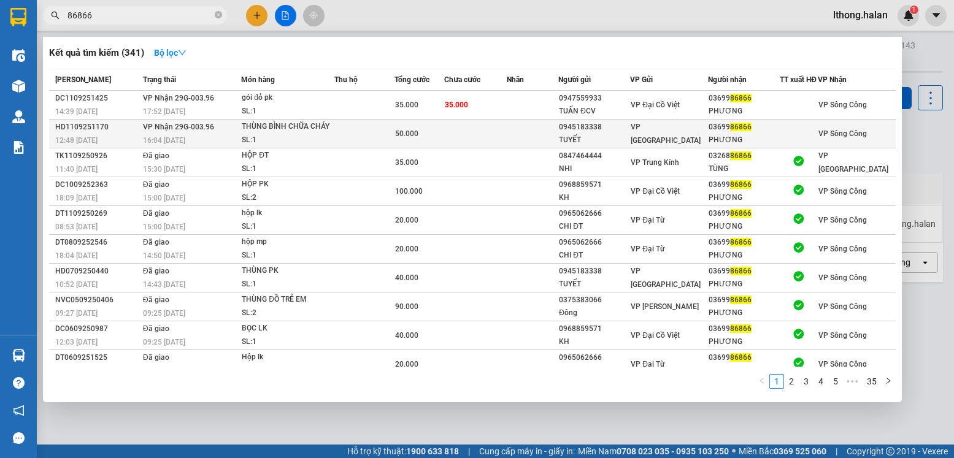
type input "86866"
click at [531, 143] on td at bounding box center [533, 134] width 52 height 29
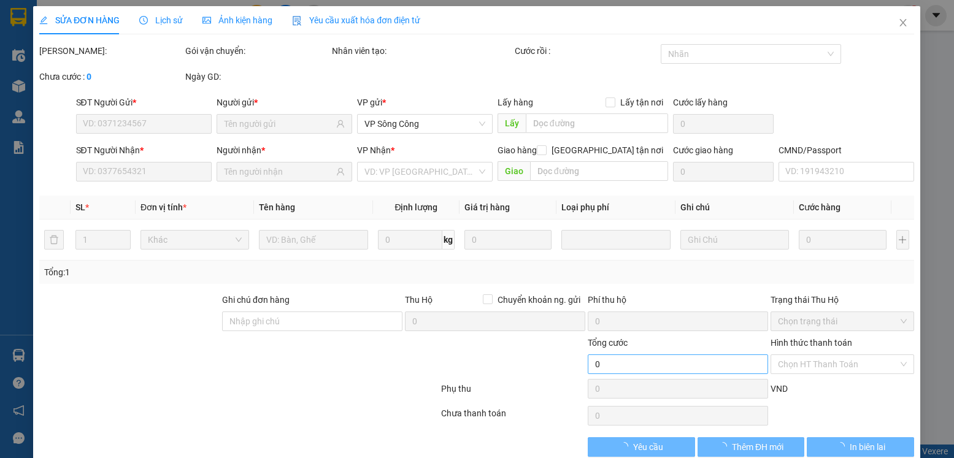
type input "0945183338"
type input "TUYẾT"
type input "0369986866"
type input "PHƯƠNG"
type input "50.000"
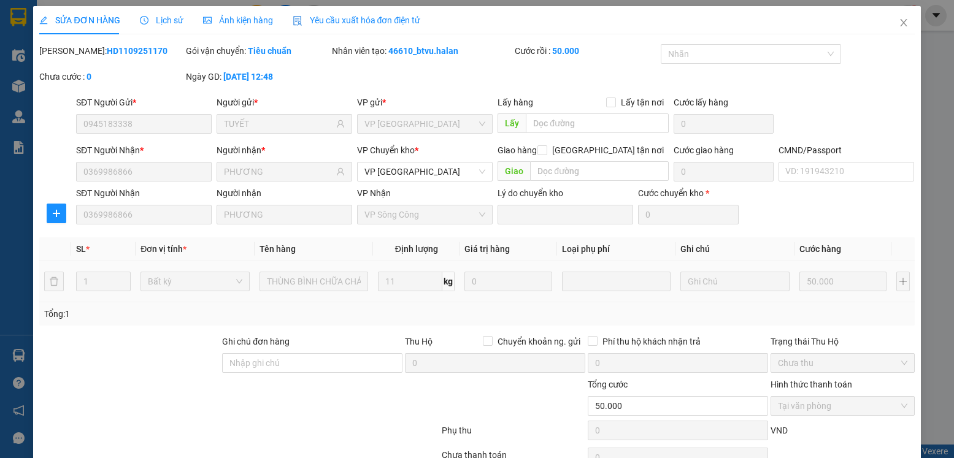
scroll to position [64, 0]
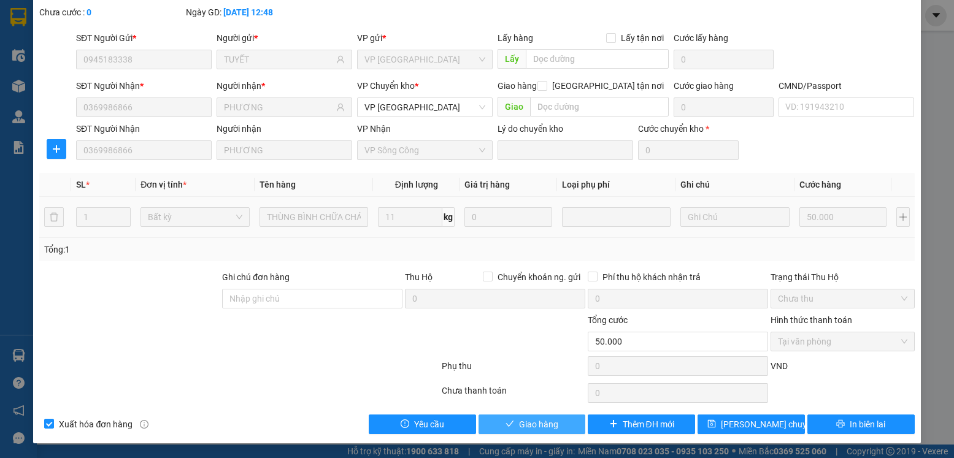
click at [540, 428] on span "Giao hàng" at bounding box center [538, 424] width 39 height 13
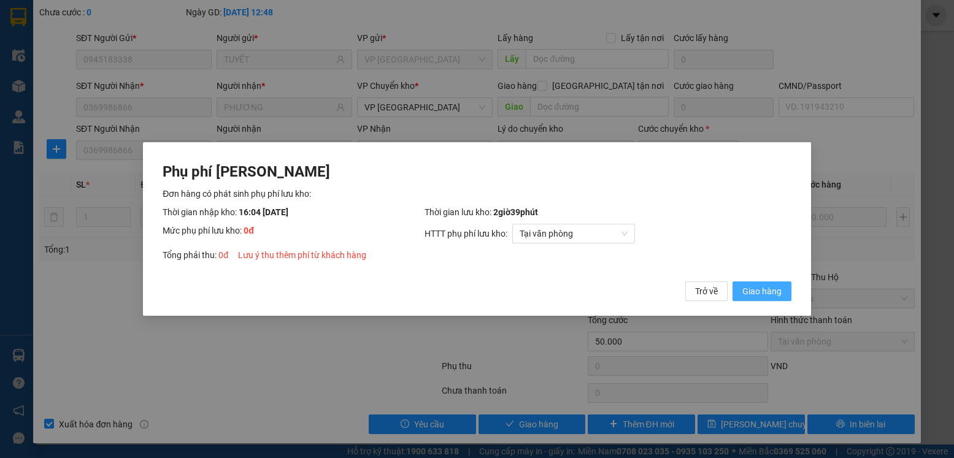
click at [737, 287] on button "Giao hàng" at bounding box center [762, 292] width 59 height 20
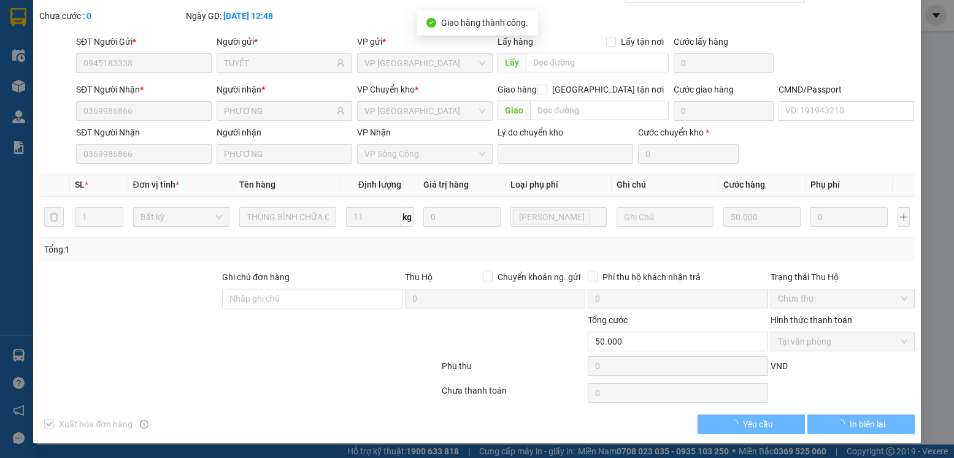
scroll to position [0, 0]
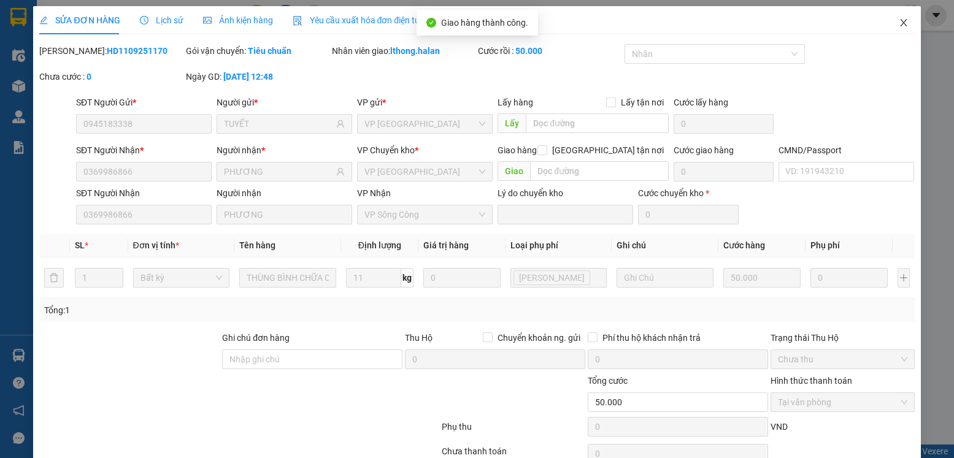
click at [900, 24] on icon "close" at bounding box center [903, 22] width 7 height 7
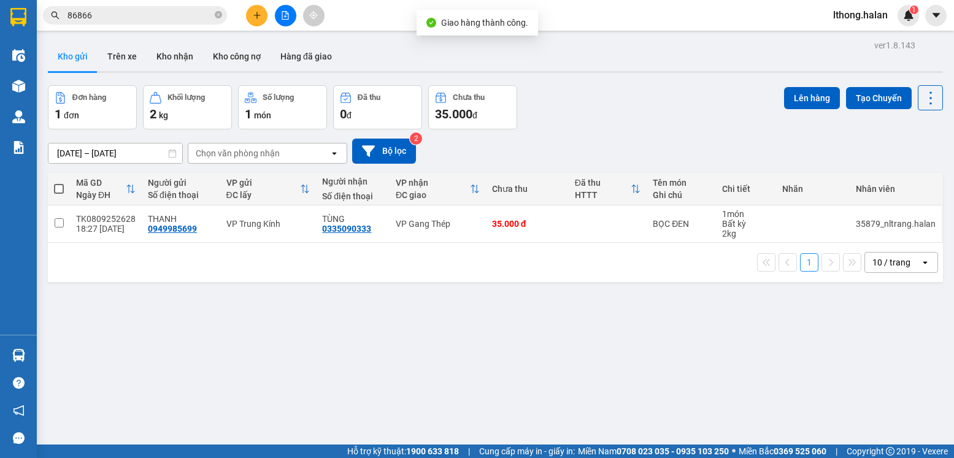
click at [176, 19] on input "86866" at bounding box center [139, 15] width 145 height 13
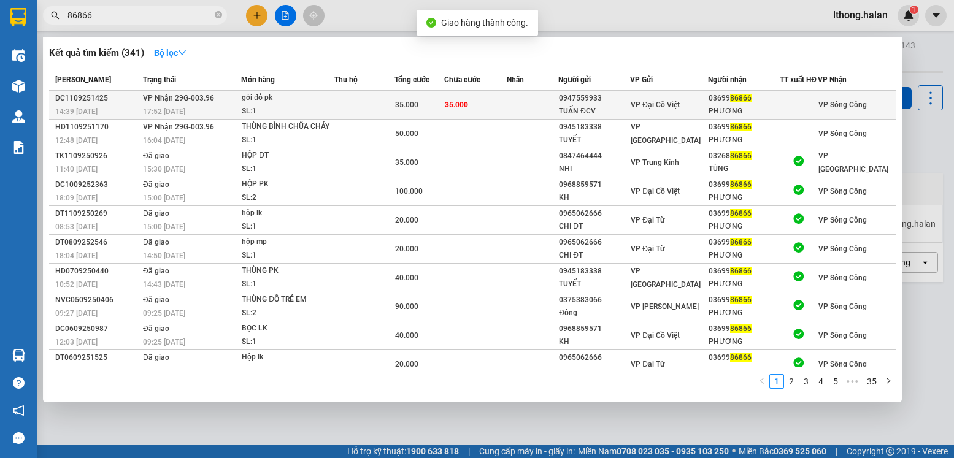
click at [543, 110] on td at bounding box center [533, 105] width 52 height 29
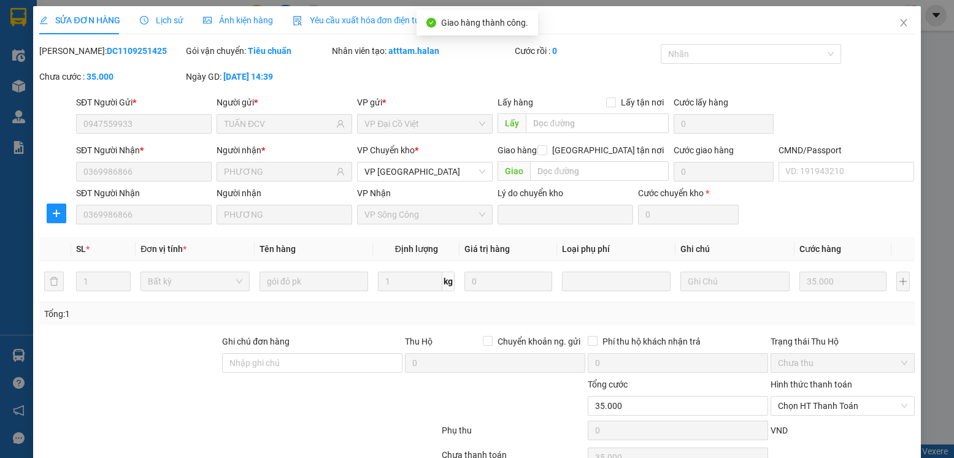
type input "0947559933"
type input "TUẤN ĐCV"
type input "0369986866"
type input "PHƯƠNG"
type input "35.000"
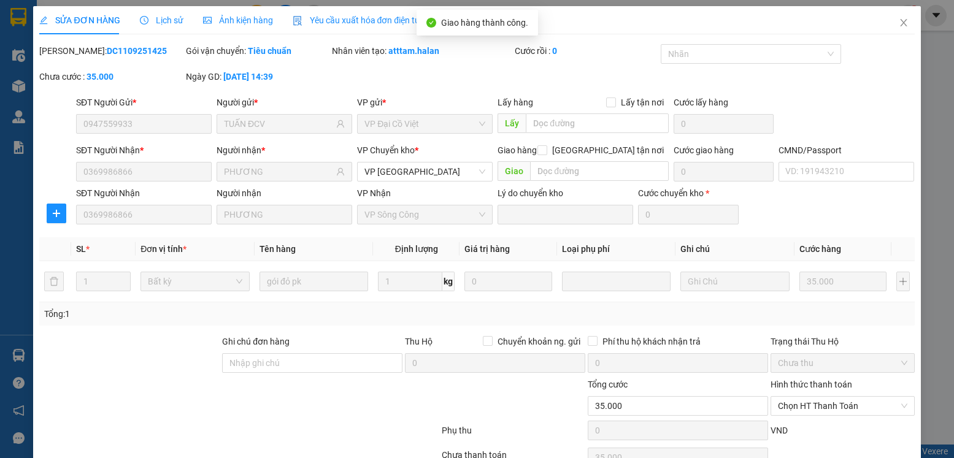
scroll to position [64, 0]
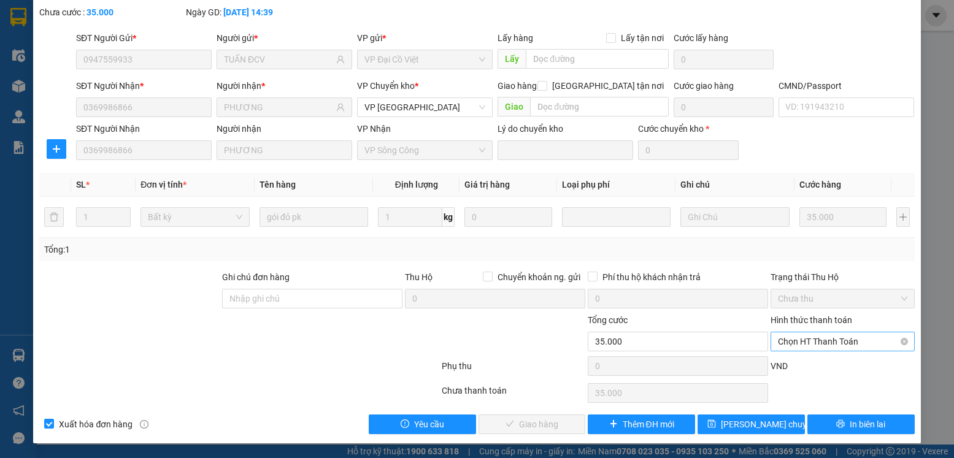
click at [818, 336] on span "Chọn HT Thanh Toán" at bounding box center [842, 342] width 129 height 18
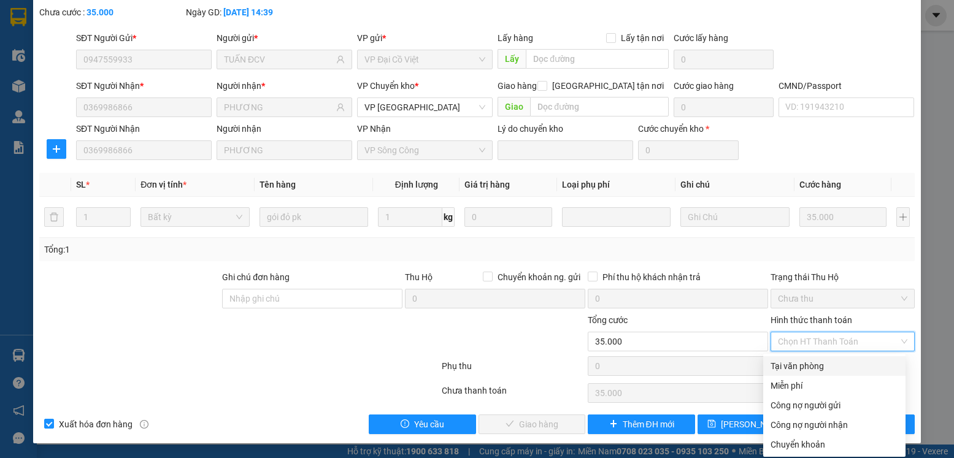
drag, startPoint x: 791, startPoint y: 364, endPoint x: 779, endPoint y: 372, distance: 15.2
click at [790, 366] on div "Tại văn phòng" at bounding box center [835, 366] width 128 height 13
type input "0"
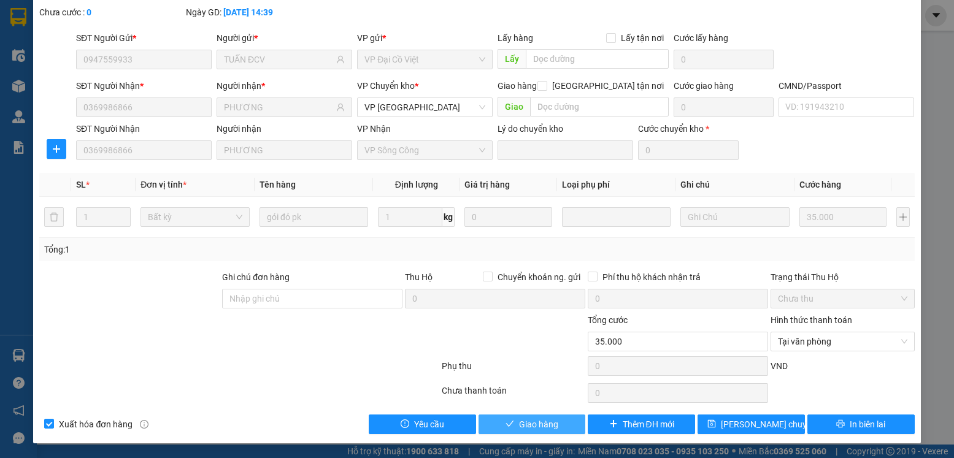
click at [536, 429] on span "Giao hàng" at bounding box center [538, 424] width 39 height 13
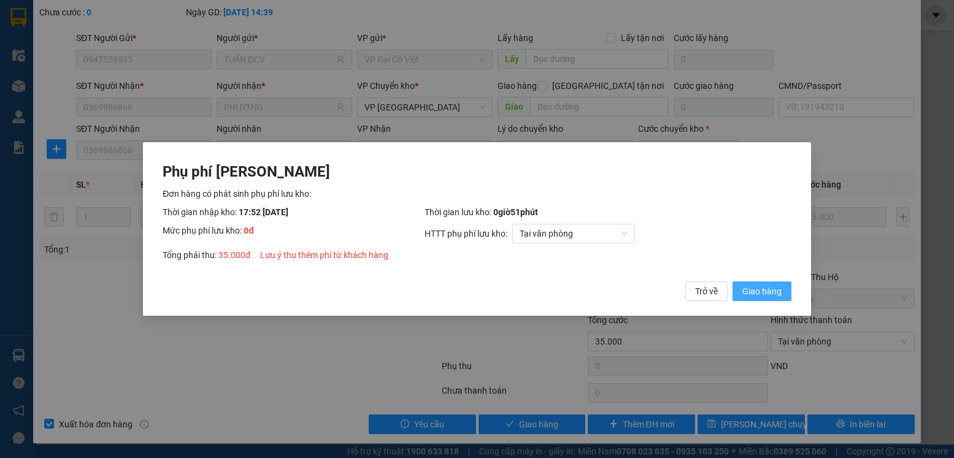
click at [752, 290] on span "Giao hàng" at bounding box center [761, 291] width 39 height 13
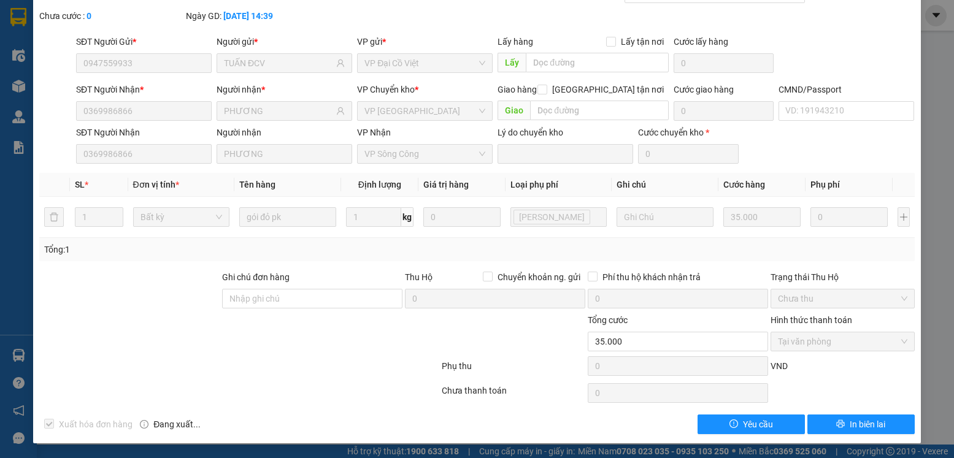
scroll to position [0, 0]
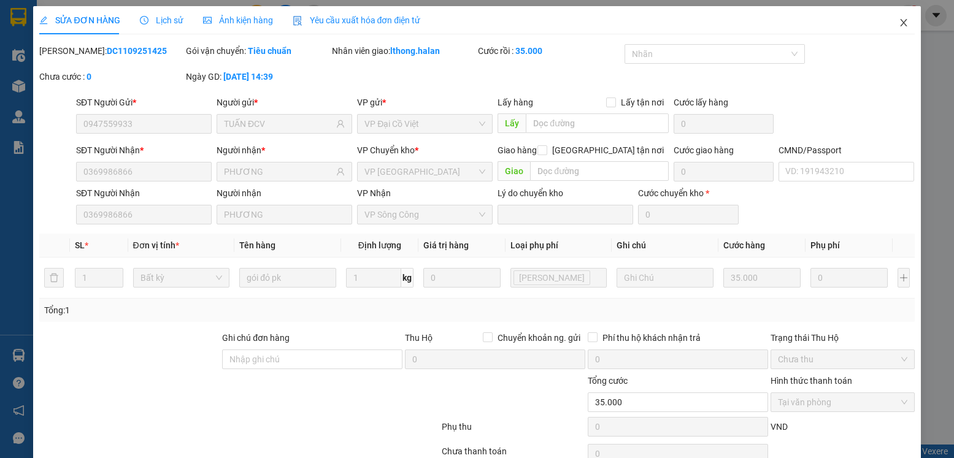
click at [899, 19] on icon "close" at bounding box center [904, 23] width 10 height 10
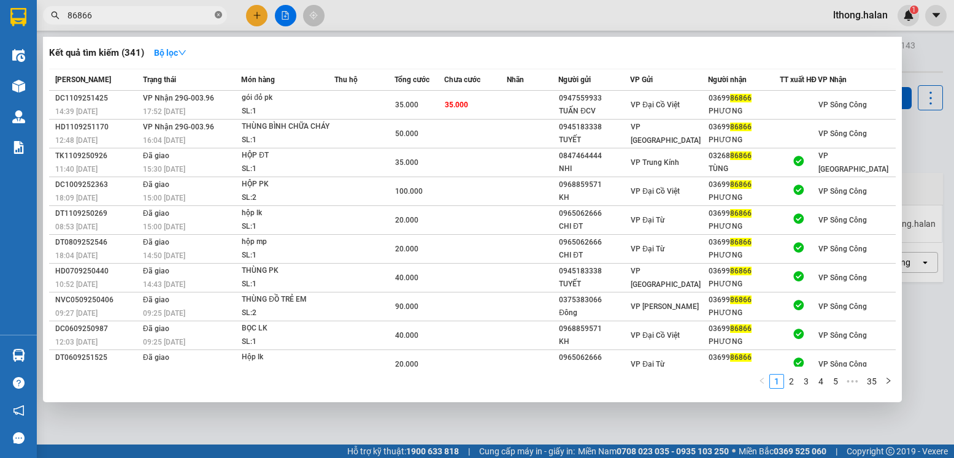
click at [218, 16] on icon "close-circle" at bounding box center [218, 14] width 7 height 7
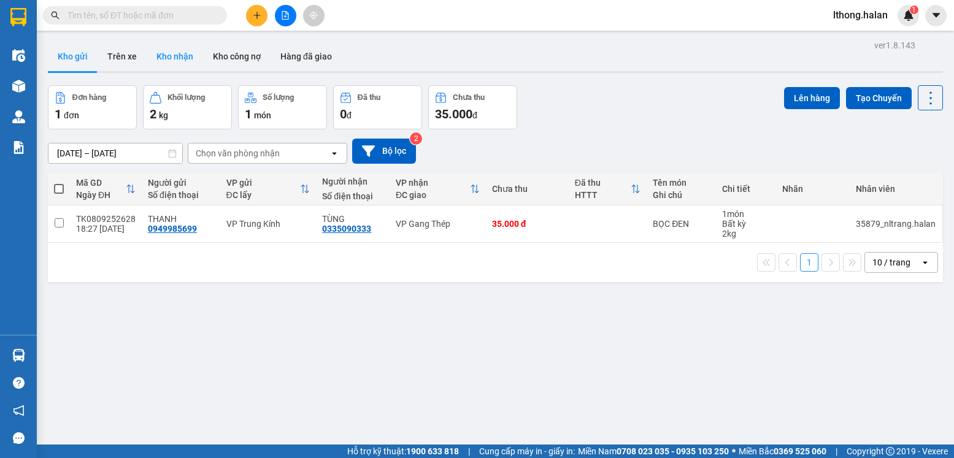
click at [178, 55] on button "Kho nhận" at bounding box center [175, 56] width 56 height 29
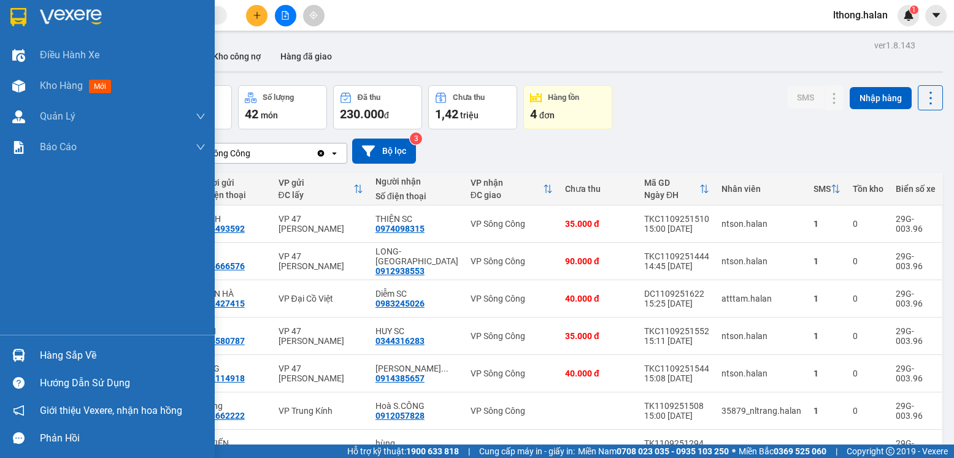
click at [55, 352] on div "Hàng sắp về" at bounding box center [123, 356] width 166 height 18
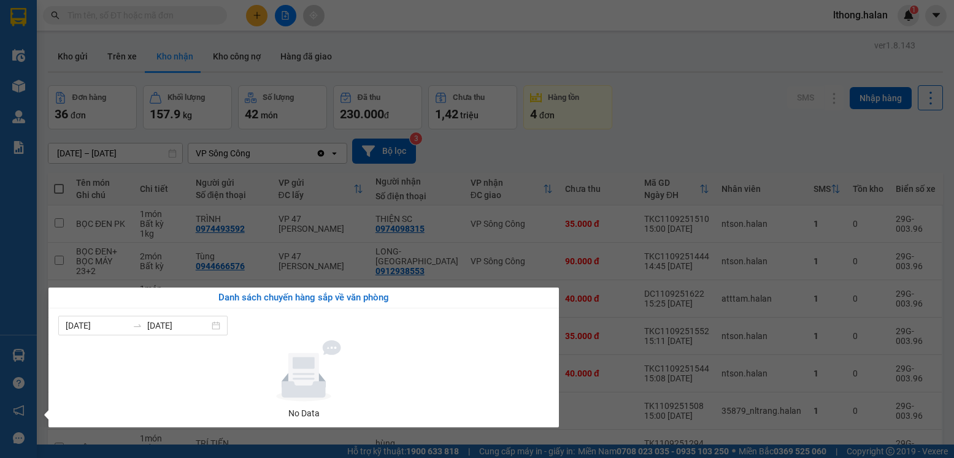
click at [642, 152] on section "Kết quả tìm kiếm ( 341 ) Bộ lọc Mã ĐH Trạng thái Món hàng Thu hộ Tổng cước Chưa…" at bounding box center [477, 229] width 954 height 458
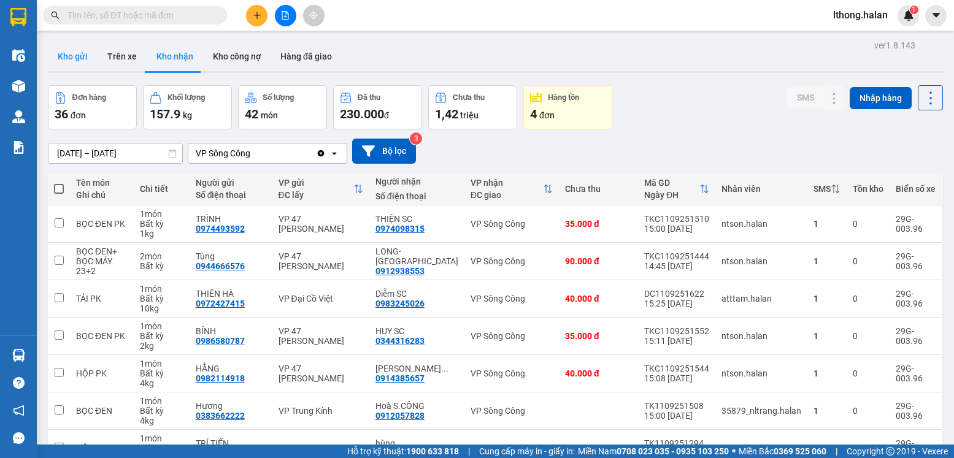
click at [67, 58] on button "Kho gửi" at bounding box center [73, 56] width 50 height 29
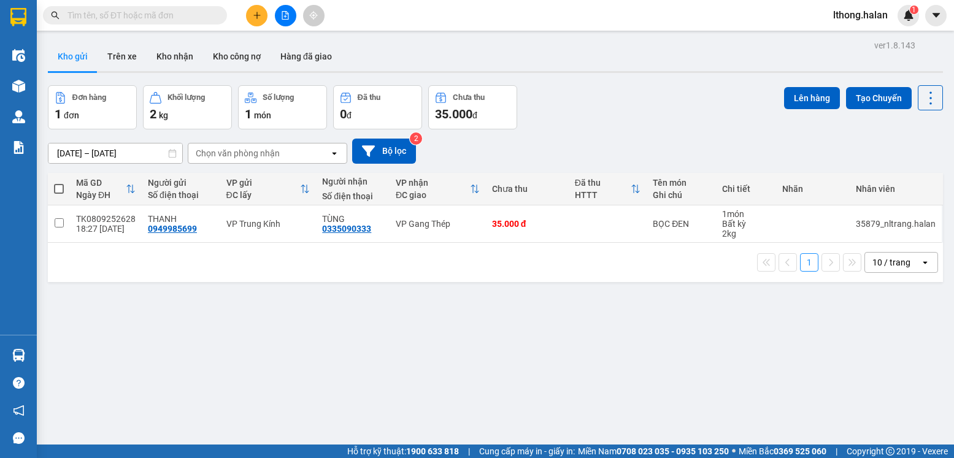
click at [162, 21] on input "text" at bounding box center [139, 15] width 145 height 13
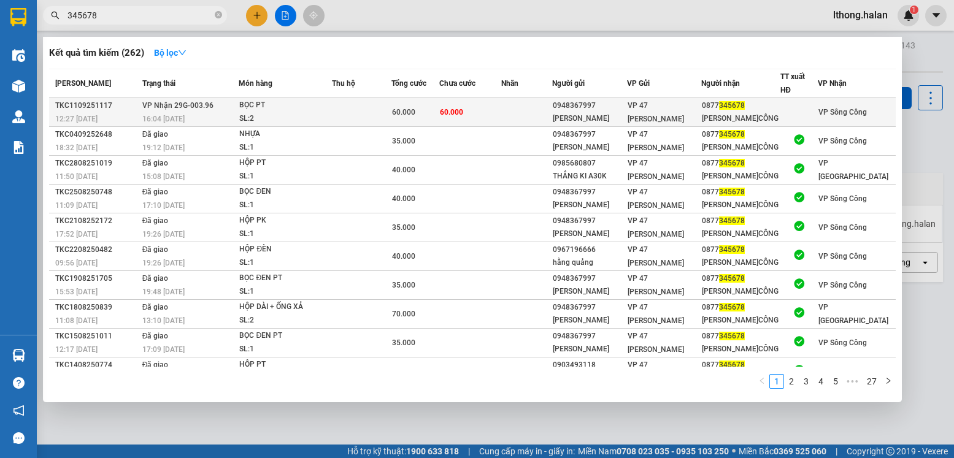
type input "345678"
click at [522, 110] on td at bounding box center [526, 112] width 51 height 29
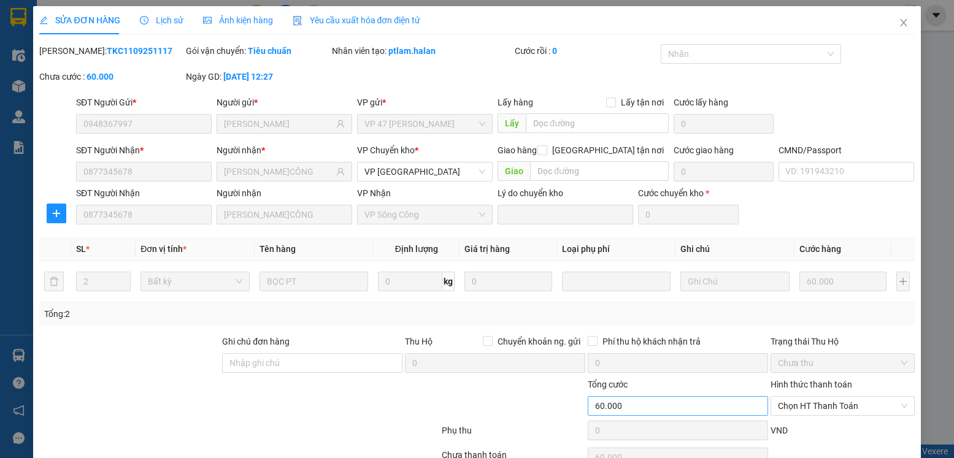
type input "0948367997"
type input "HẰNG QUẢNG"
type input "0877345678"
type input "SƠN S.CÔNG"
type input "60.000"
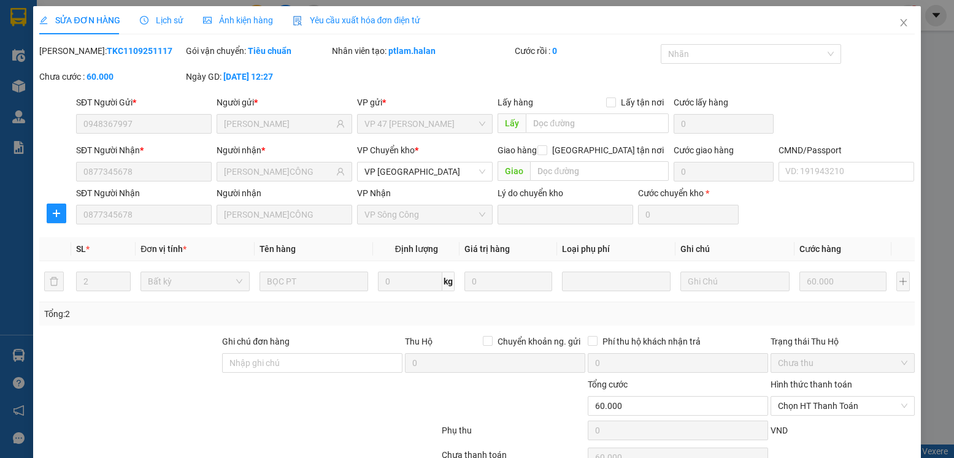
scroll to position [64, 0]
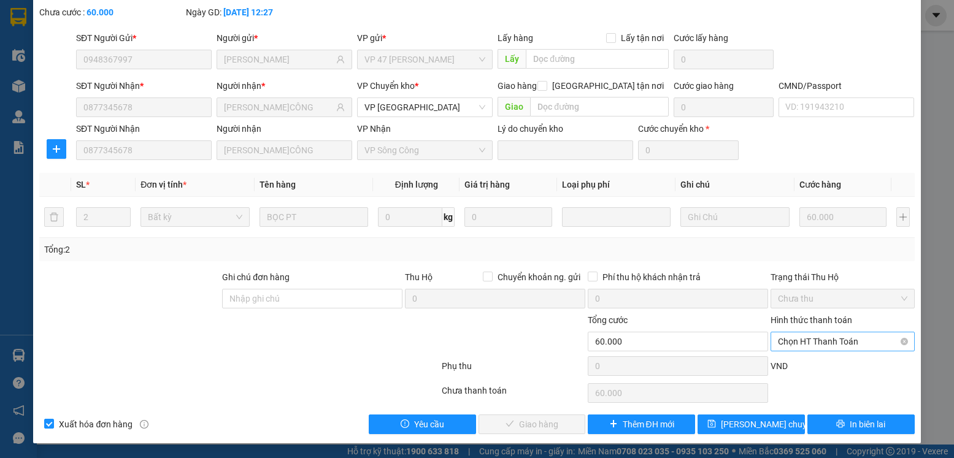
click at [849, 340] on span "Chọn HT Thanh Toán" at bounding box center [842, 342] width 129 height 18
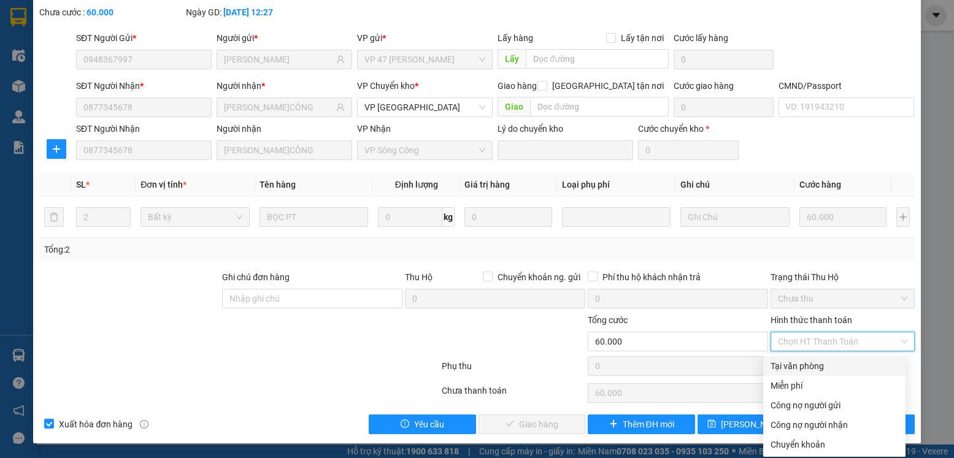
click at [804, 369] on div "Tại văn phòng" at bounding box center [835, 366] width 128 height 13
type input "0"
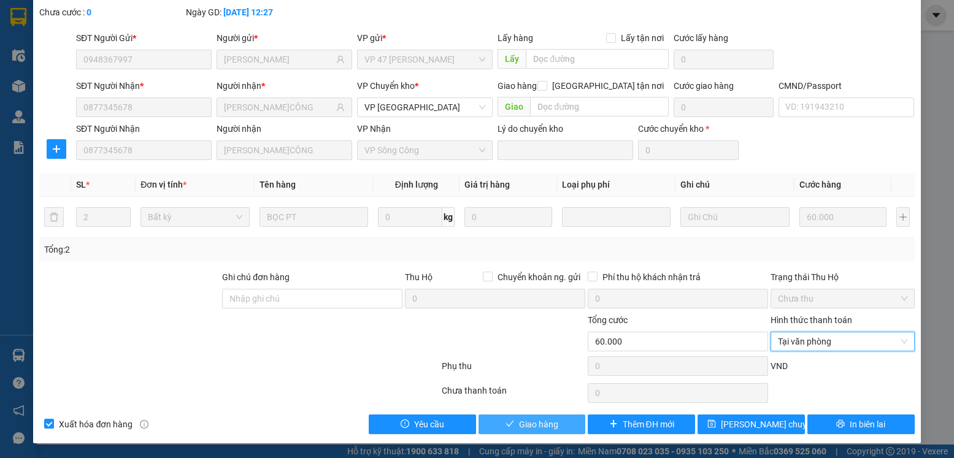
click at [546, 426] on span "Giao hàng" at bounding box center [538, 424] width 39 height 13
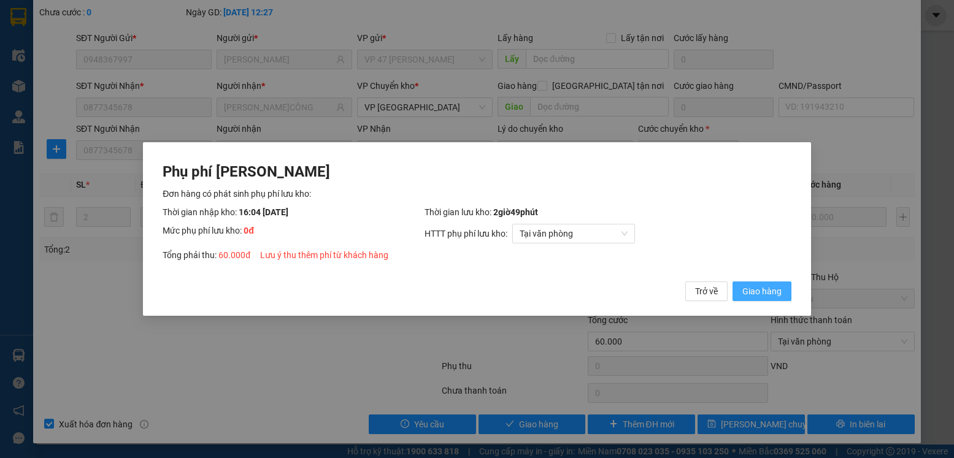
click at [758, 289] on span "Giao hàng" at bounding box center [761, 291] width 39 height 13
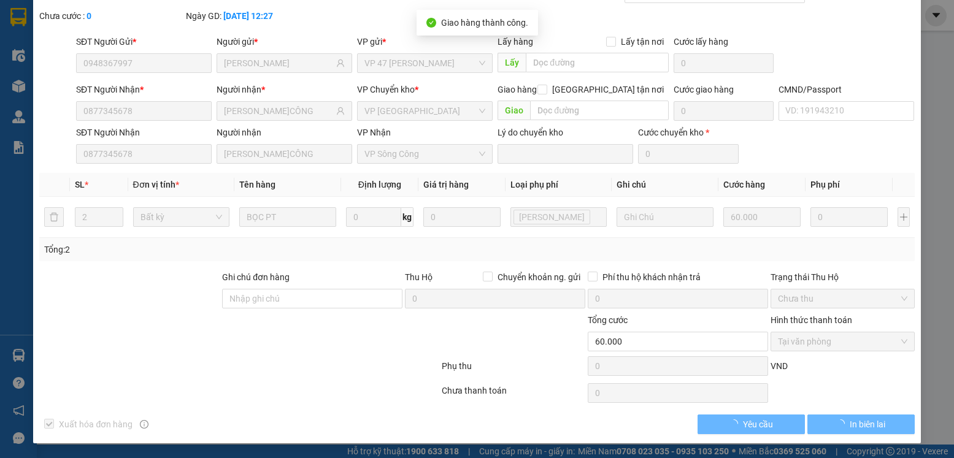
scroll to position [0, 0]
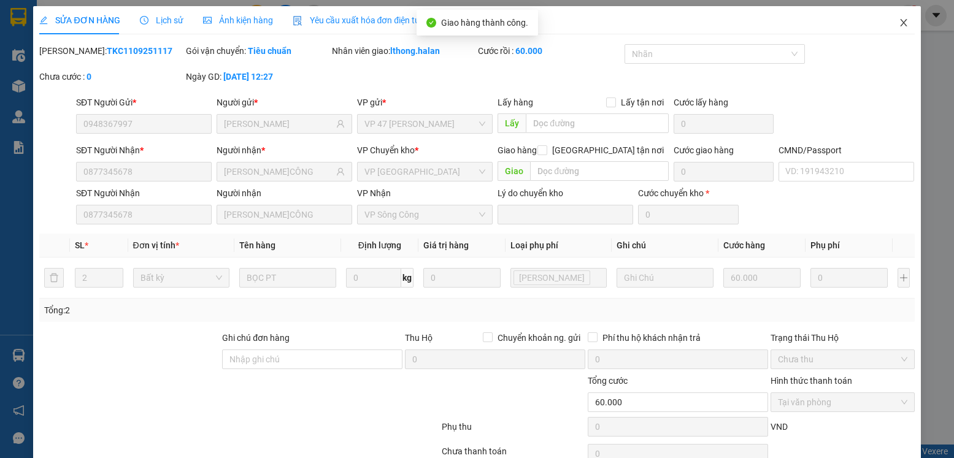
click at [899, 25] on icon "close" at bounding box center [904, 23] width 10 height 10
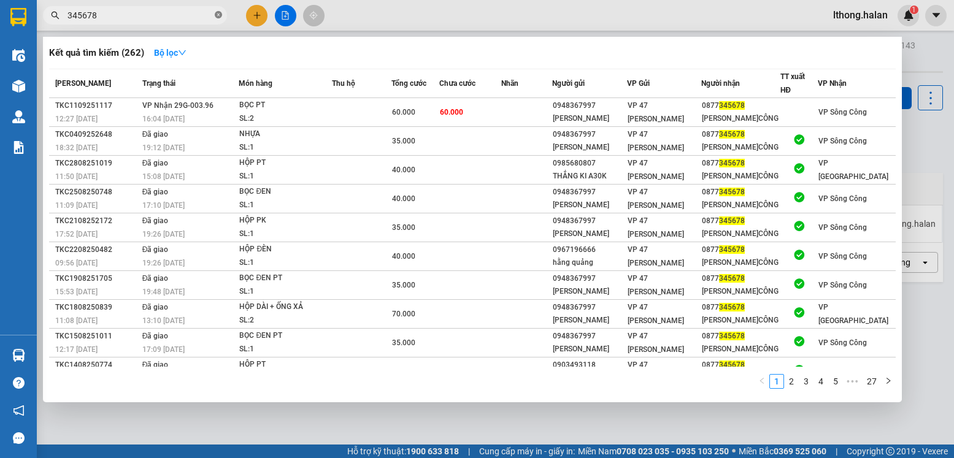
click at [218, 17] on icon "close-circle" at bounding box center [218, 14] width 7 height 7
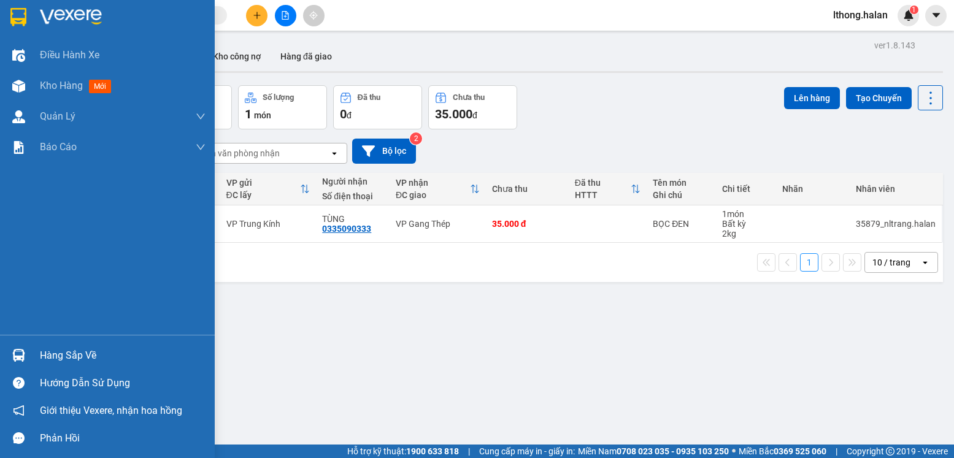
click at [56, 358] on div "Hàng sắp về" at bounding box center [123, 356] width 166 height 18
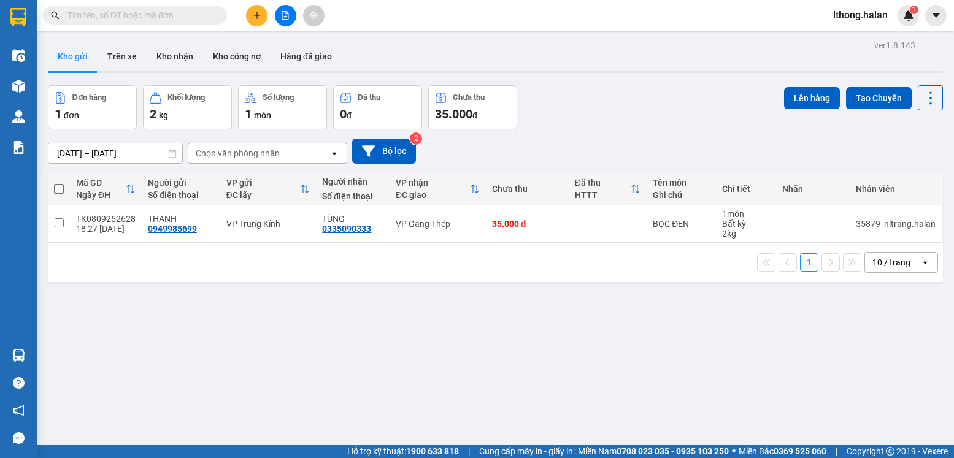
click at [685, 377] on section "Kết quả tìm kiếm ( 262 ) Bộ lọc Mã ĐH Trạng thái Món hàng Thu hộ Tổng cước Chưa…" at bounding box center [477, 229] width 954 height 458
click at [118, 56] on button "Trên xe" at bounding box center [122, 56] width 49 height 29
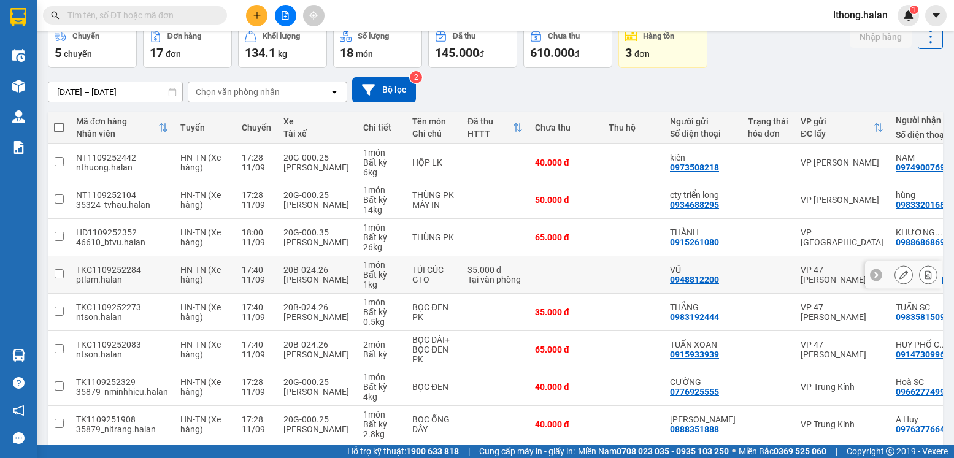
scroll to position [184, 0]
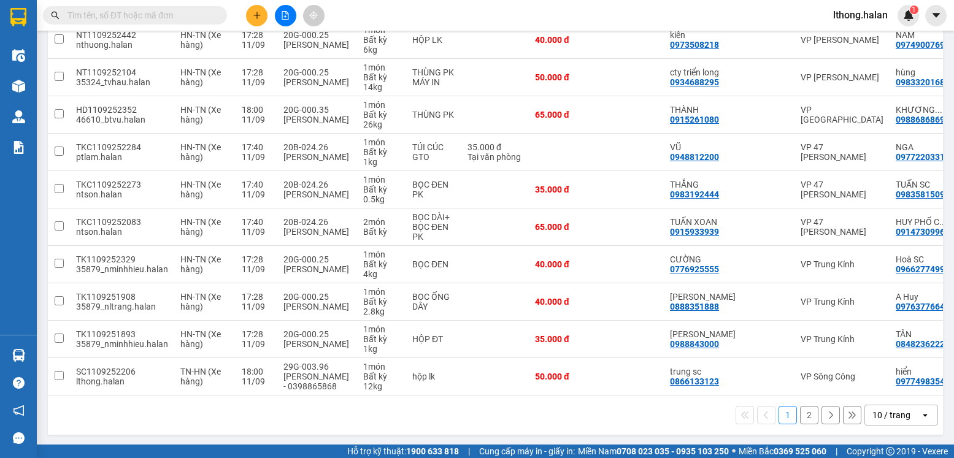
click at [800, 415] on button "2" at bounding box center [809, 415] width 18 height 18
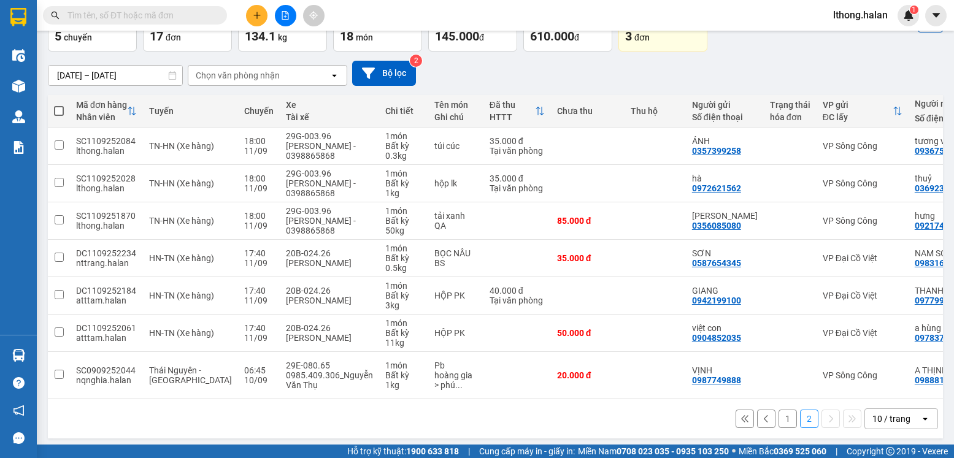
scroll to position [0, 0]
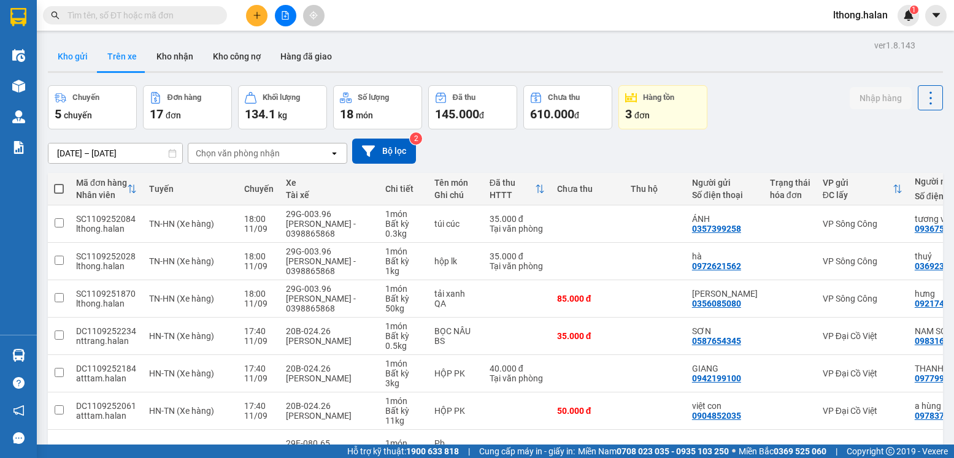
click at [58, 53] on button "Kho gửi" at bounding box center [73, 56] width 50 height 29
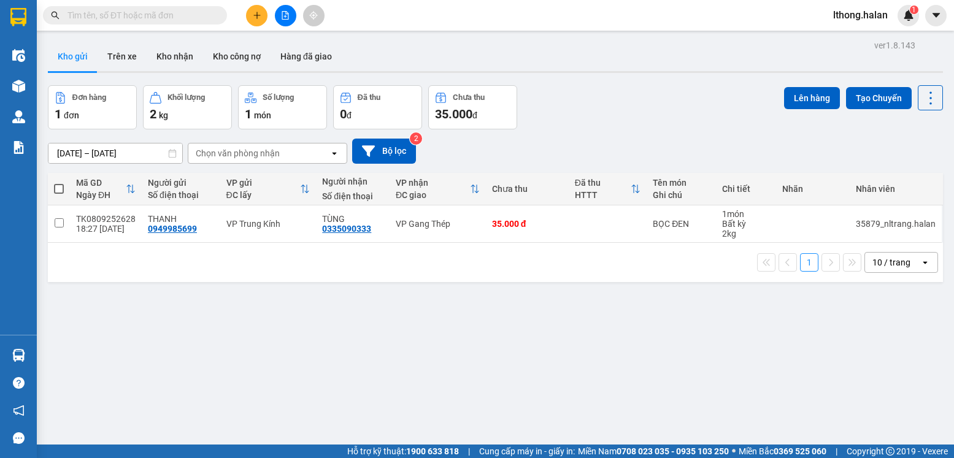
click at [135, 15] on input "text" at bounding box center [139, 15] width 145 height 13
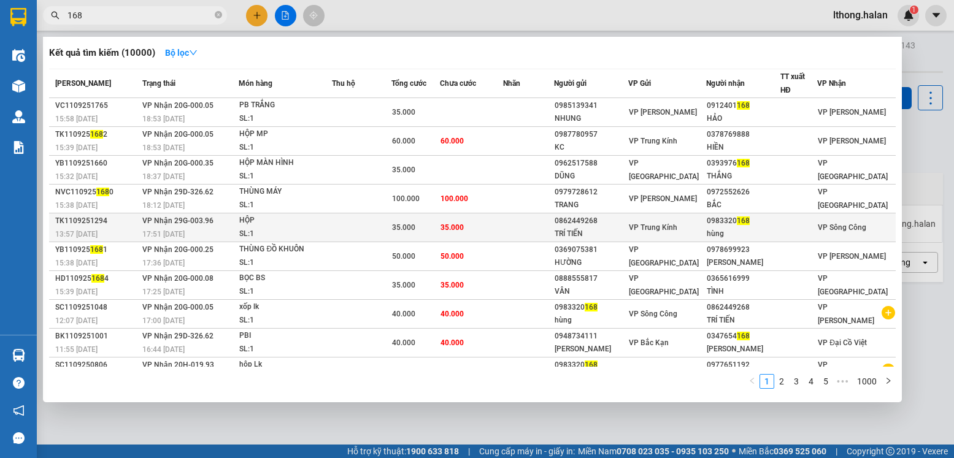
type input "168"
click at [774, 226] on div "0983320 168" at bounding box center [743, 221] width 73 height 13
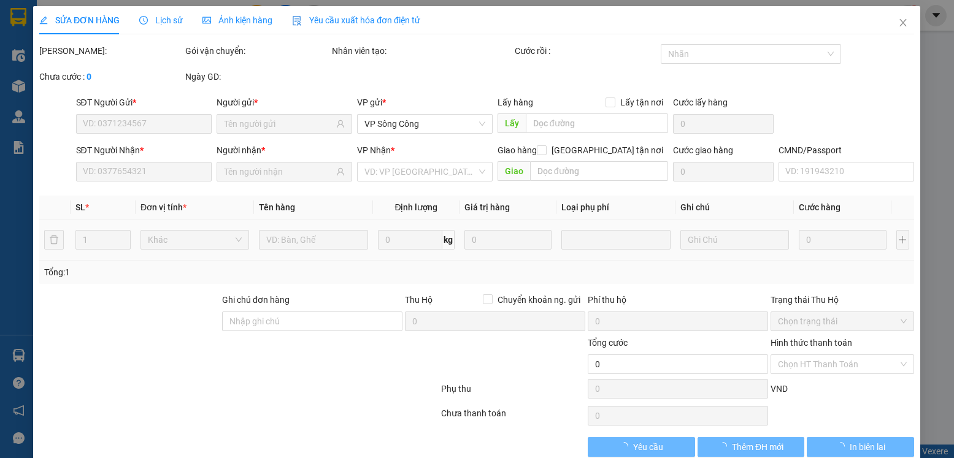
type input "0862449268"
type input "TRÍ TIẾN"
type input "0983320168"
type input "hùng"
type input "35.000"
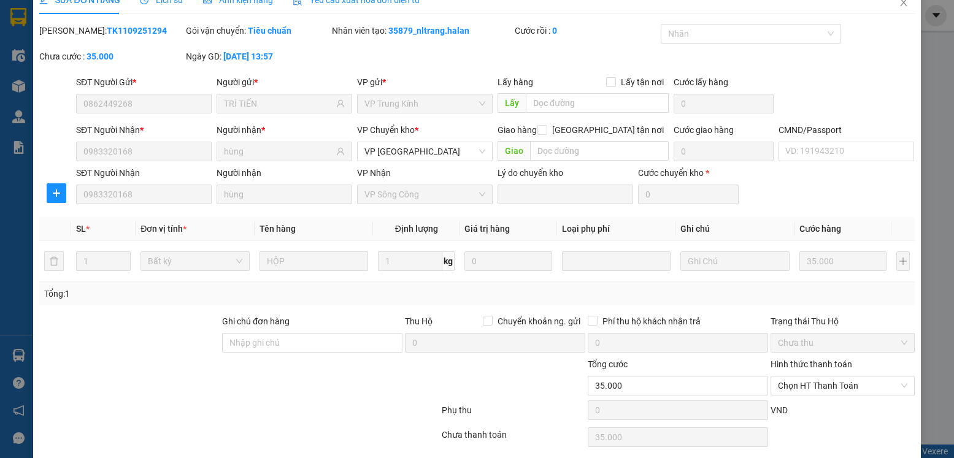
scroll to position [64, 0]
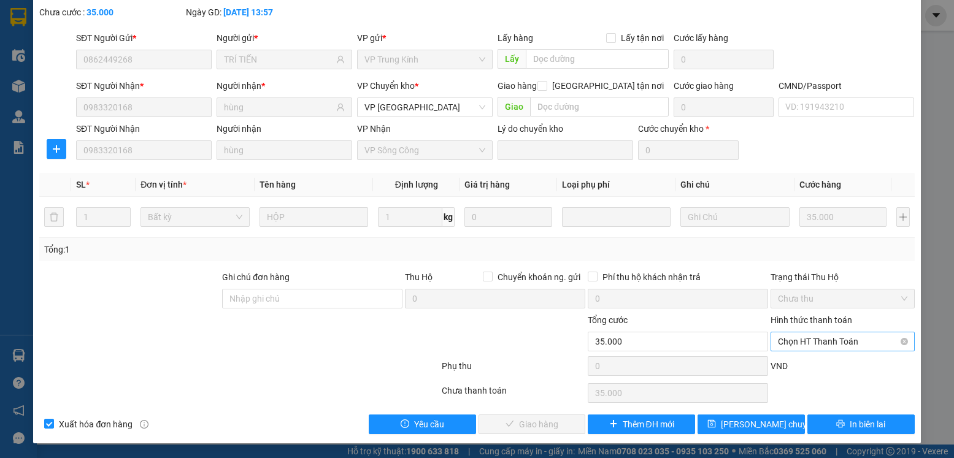
click at [868, 337] on span "Chọn HT Thanh Toán" at bounding box center [842, 342] width 129 height 18
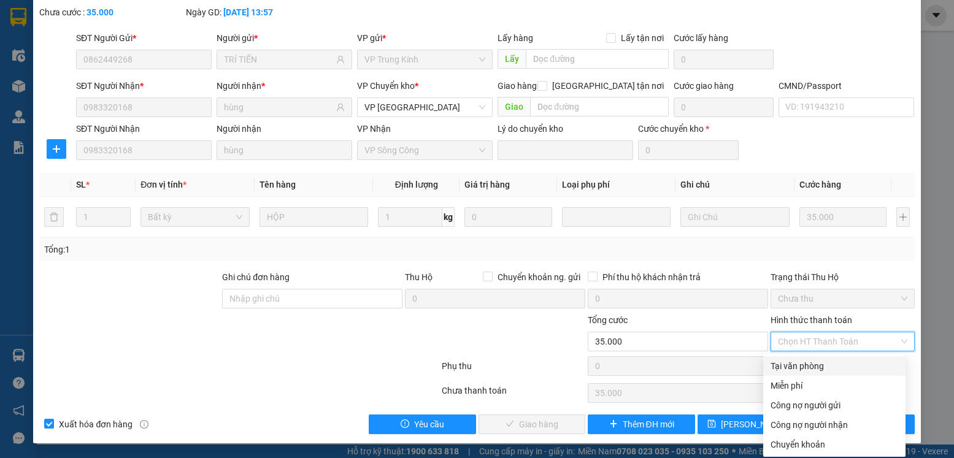
click at [798, 367] on div "Tại văn phòng" at bounding box center [835, 366] width 128 height 13
type input "0"
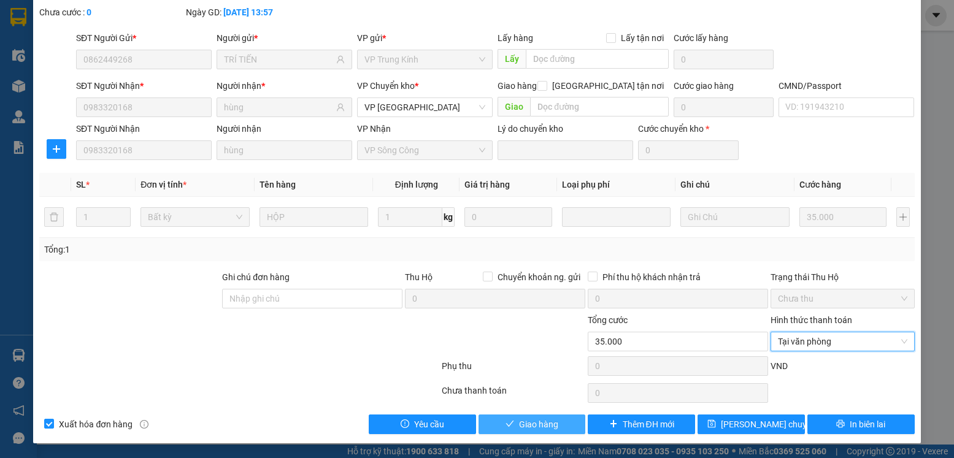
click at [491, 425] on button "Giao hàng" at bounding box center [532, 425] width 107 height 20
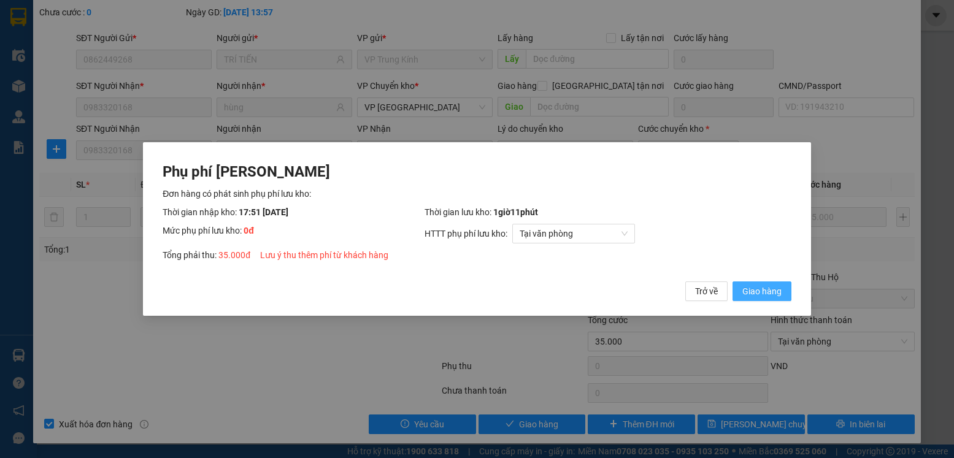
click at [756, 295] on span "Giao hàng" at bounding box center [761, 291] width 39 height 13
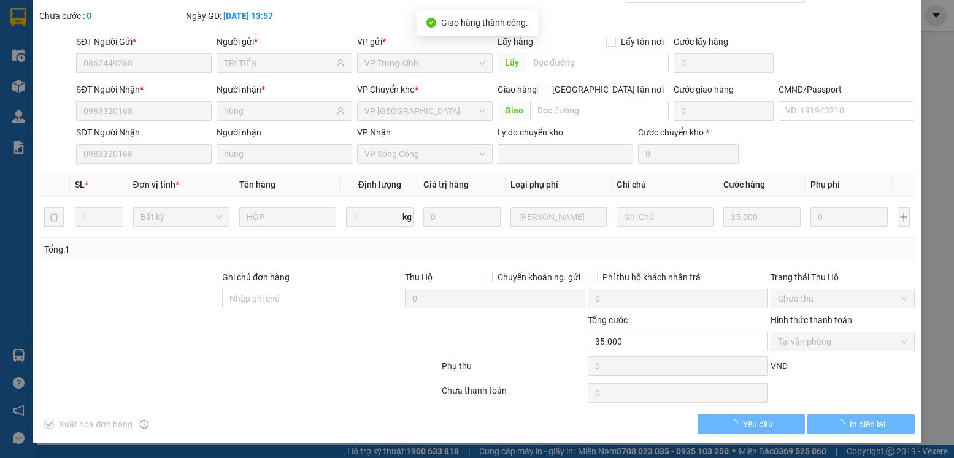
scroll to position [0, 0]
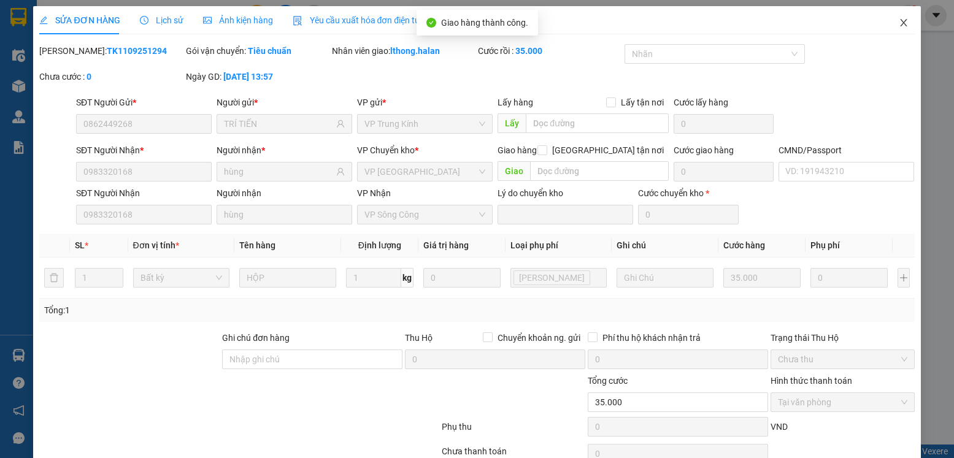
click at [899, 23] on icon "close" at bounding box center [904, 23] width 10 height 10
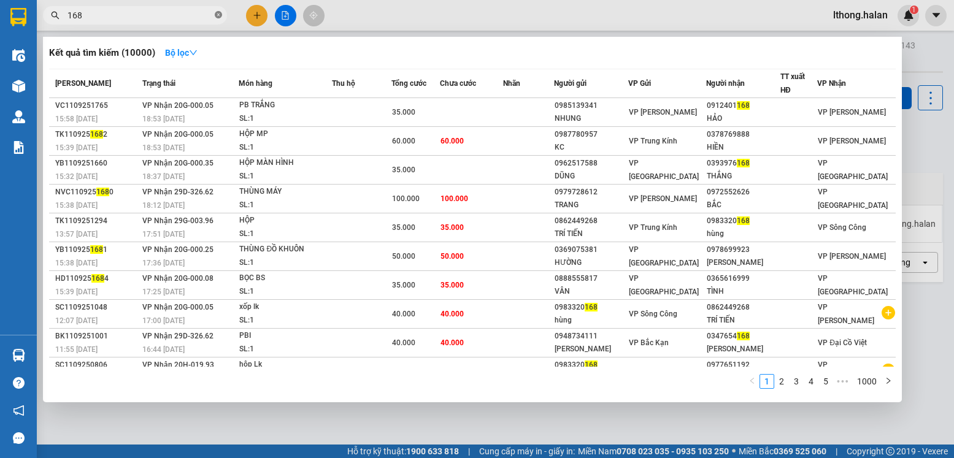
click at [215, 15] on icon "close-circle" at bounding box center [218, 14] width 7 height 7
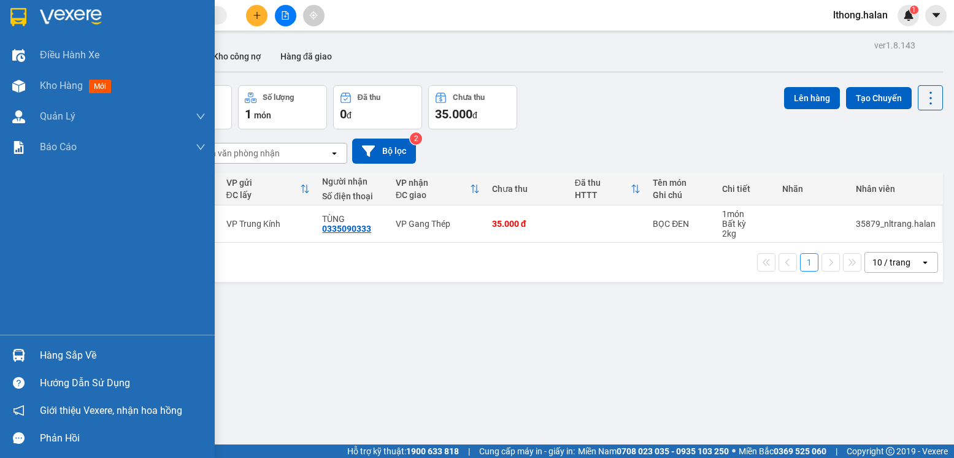
click at [70, 359] on div "Hàng sắp về" at bounding box center [123, 356] width 166 height 18
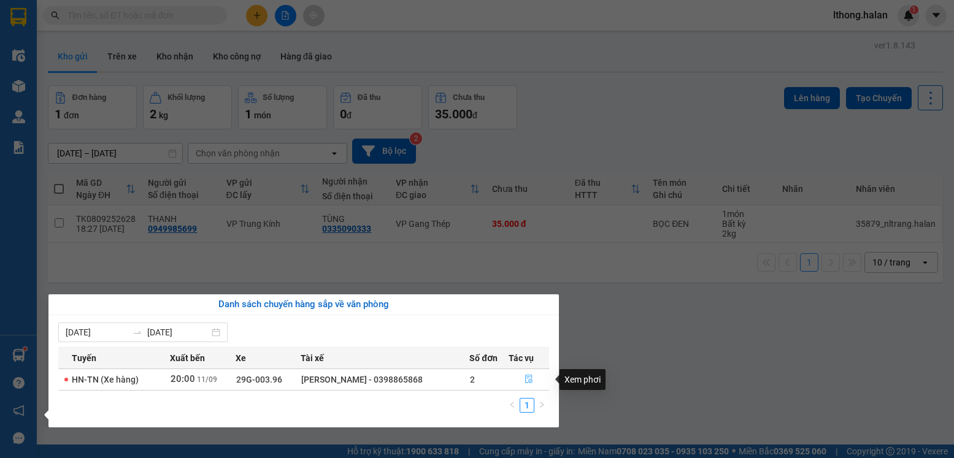
click at [528, 382] on icon "file-done" at bounding box center [529, 379] width 9 height 9
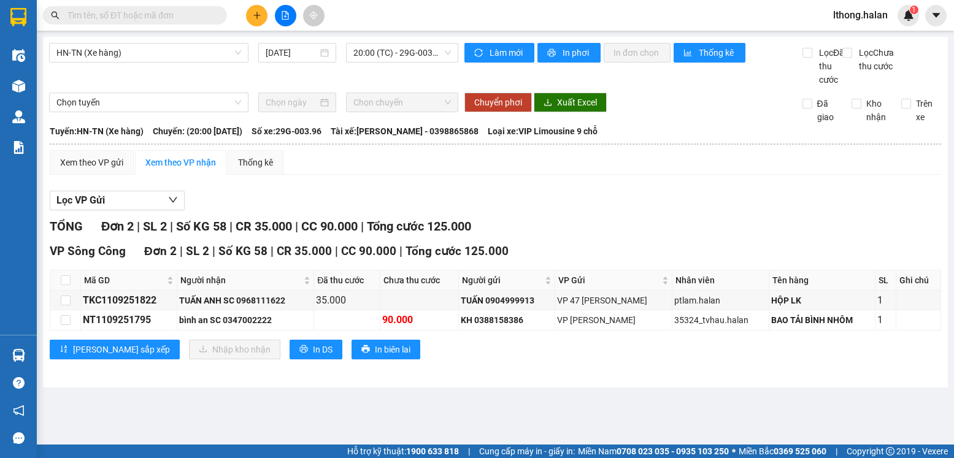
click at [161, 18] on input "text" at bounding box center [139, 15] width 145 height 13
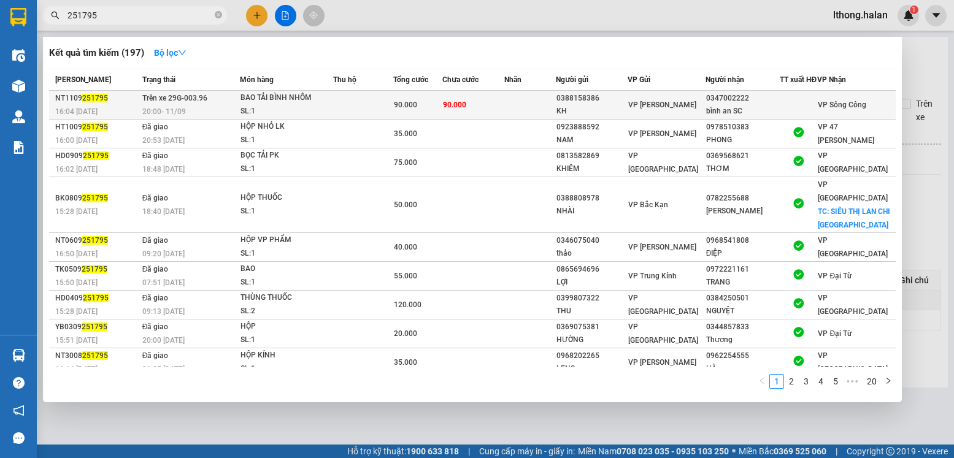
type input "251795"
click at [505, 110] on td "90.000" at bounding box center [473, 105] width 63 height 29
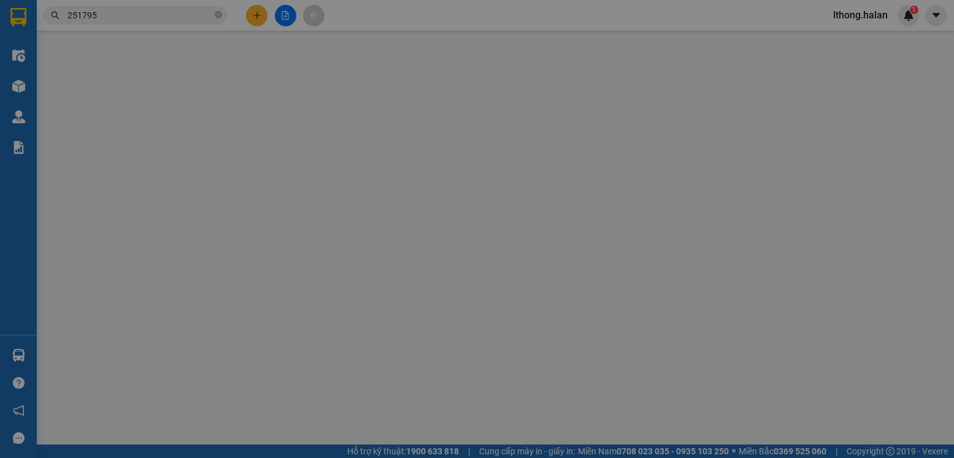
type input "0388158386"
type input "KH"
type input "0347002222"
type input "bình an SC"
type input "90.000"
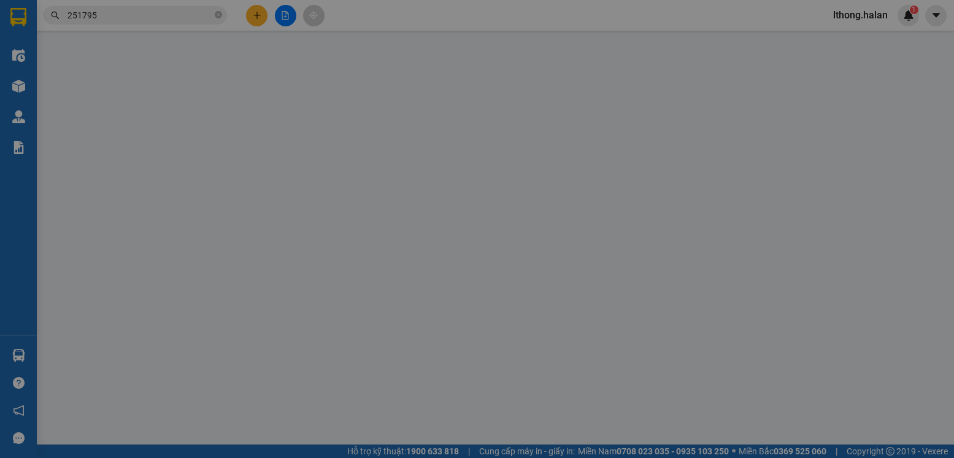
type input "90.000"
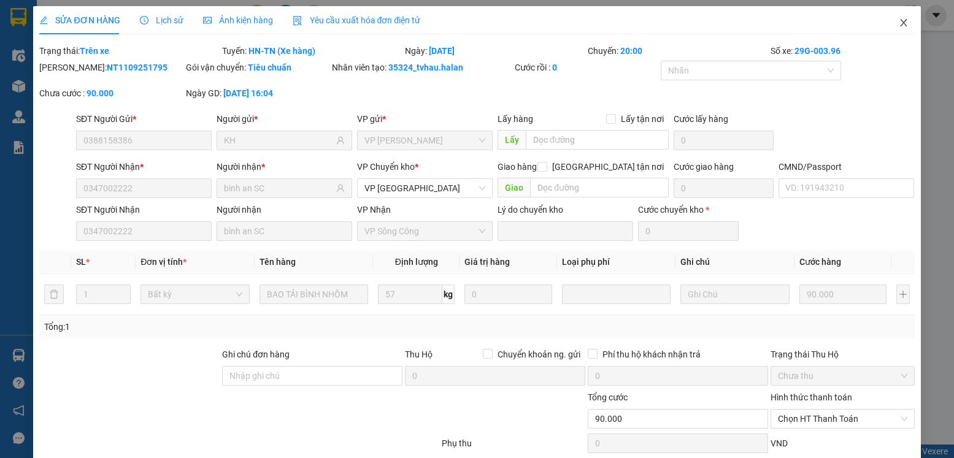
click at [899, 24] on icon "close" at bounding box center [904, 23] width 10 height 10
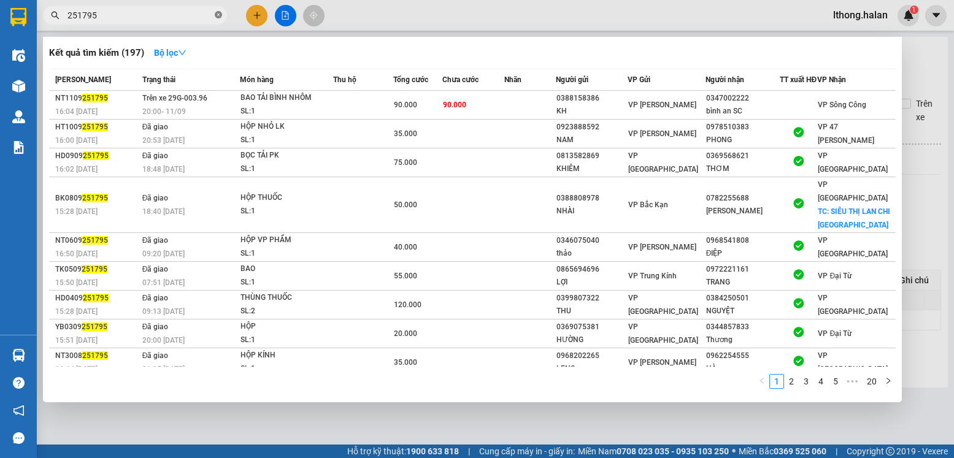
click at [217, 18] on icon "close-circle" at bounding box center [218, 14] width 7 height 7
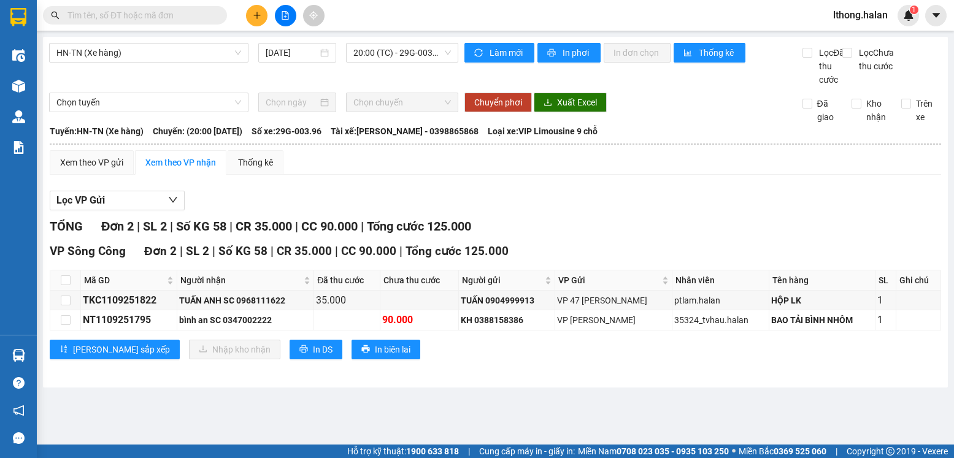
click at [181, 15] on input "text" at bounding box center [139, 15] width 145 height 13
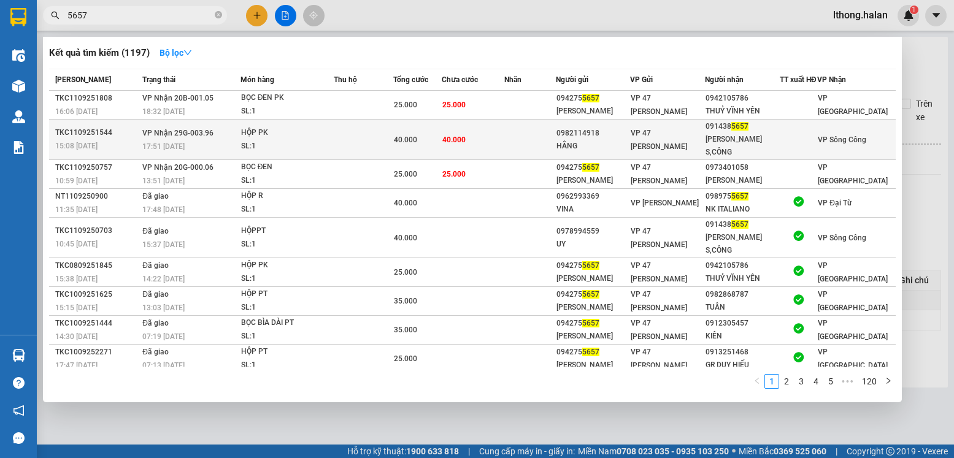
type input "5657"
click at [751, 133] on div "091438 5657" at bounding box center [743, 126] width 74 height 13
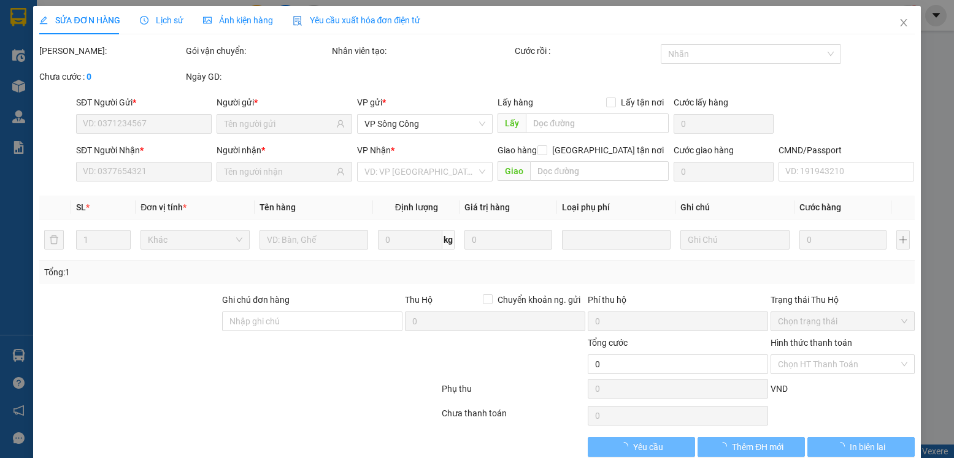
type input "0982114918"
type input "HẰNG"
type input "0914385657"
type input "VŨ HÙNG S,CÔNG"
type input "40.000"
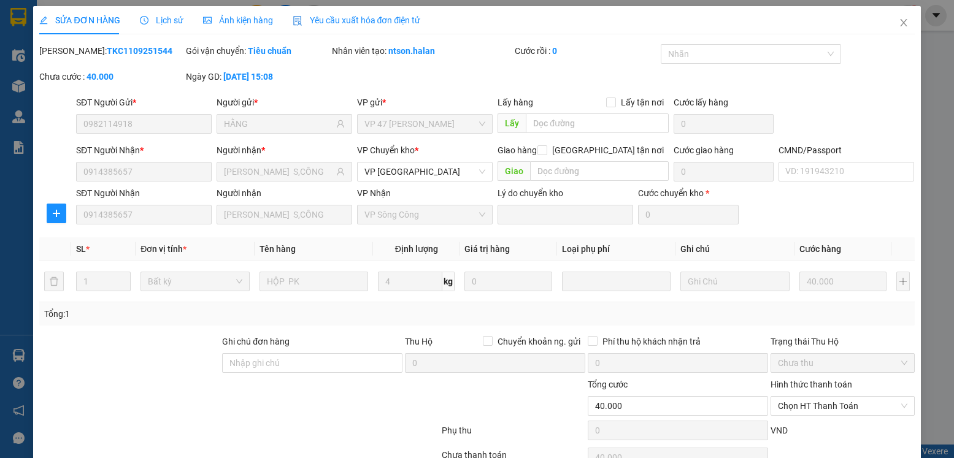
scroll to position [64, 0]
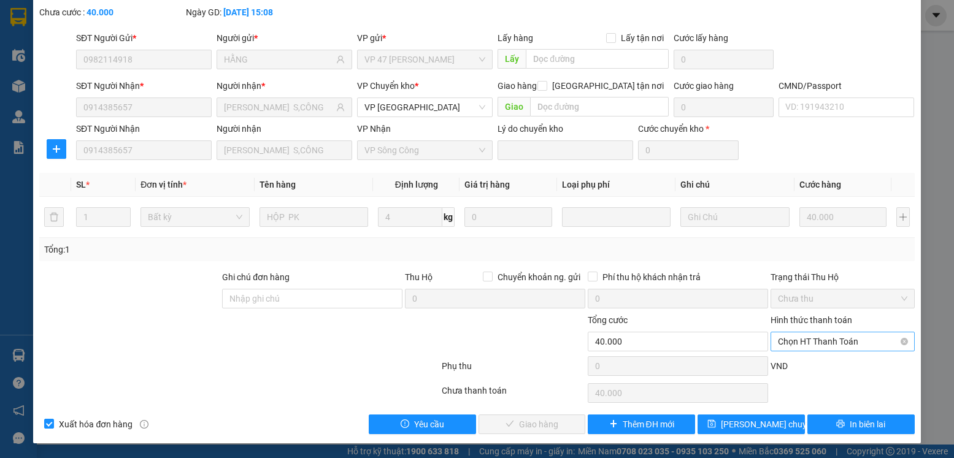
click at [847, 338] on span "Chọn HT Thanh Toán" at bounding box center [842, 342] width 129 height 18
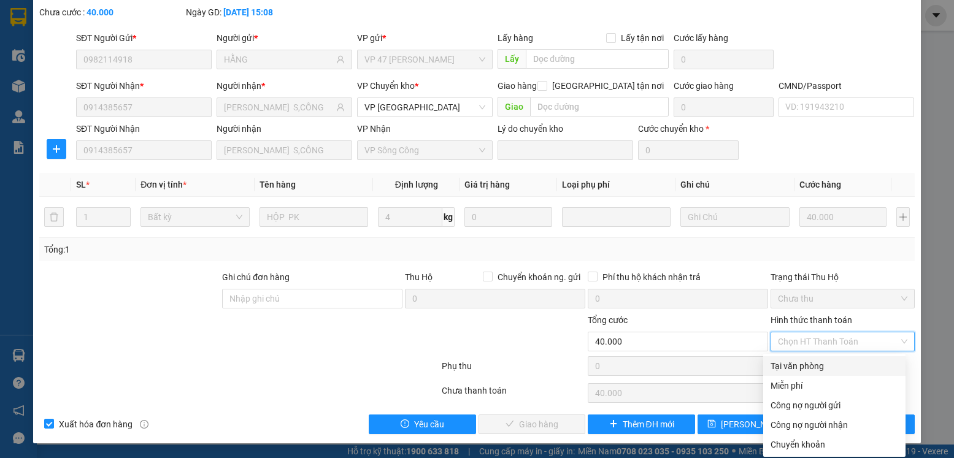
click at [809, 367] on div "Tại văn phòng" at bounding box center [835, 366] width 128 height 13
type input "0"
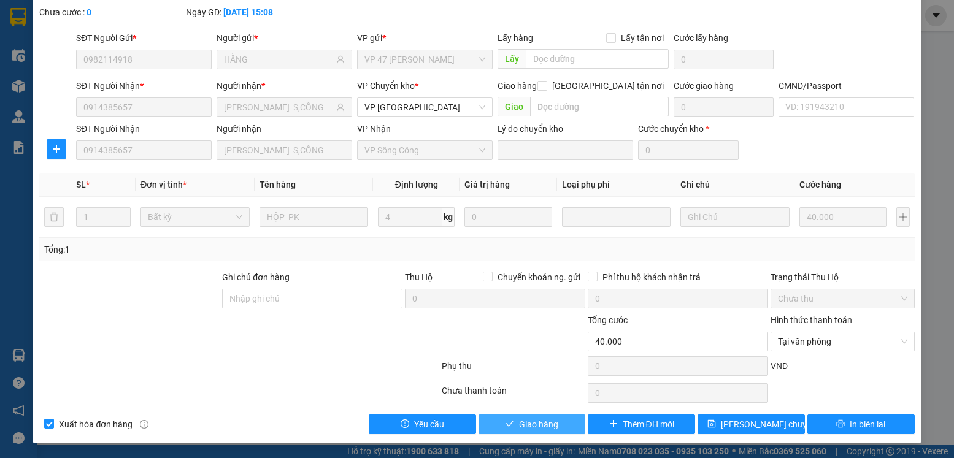
click at [526, 429] on span "Giao hàng" at bounding box center [538, 424] width 39 height 13
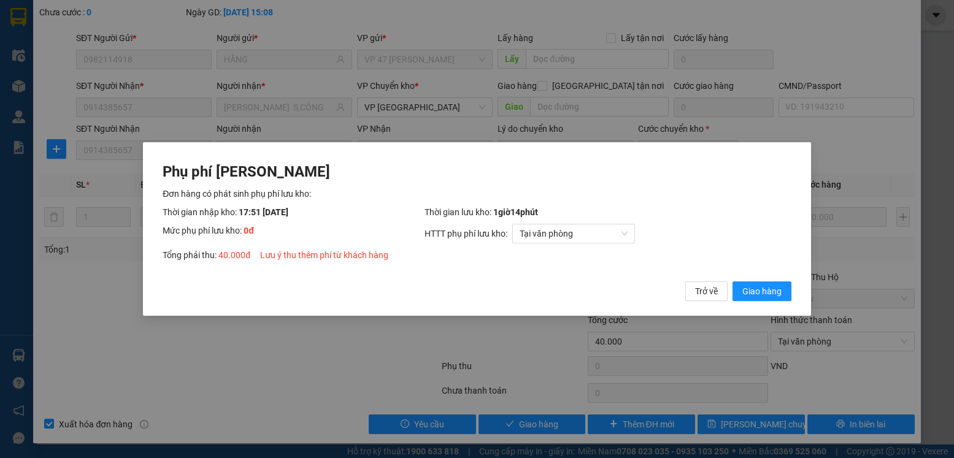
click at [519, 422] on div "Phụ phí Lưu kho Đơn hàng có phát sinh phụ phí lưu kho: Thời gian nhập kho: 17:5…" at bounding box center [477, 229] width 954 height 458
click at [775, 291] on span "Giao hàng" at bounding box center [761, 291] width 39 height 13
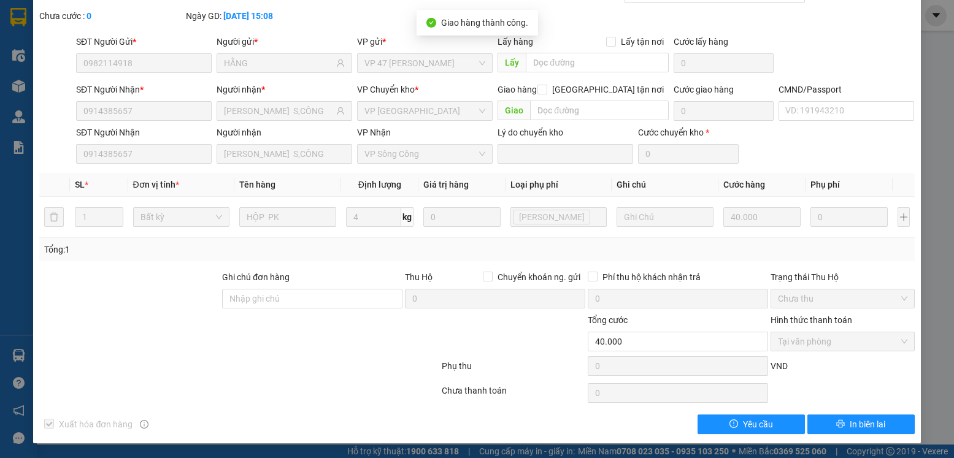
scroll to position [0, 0]
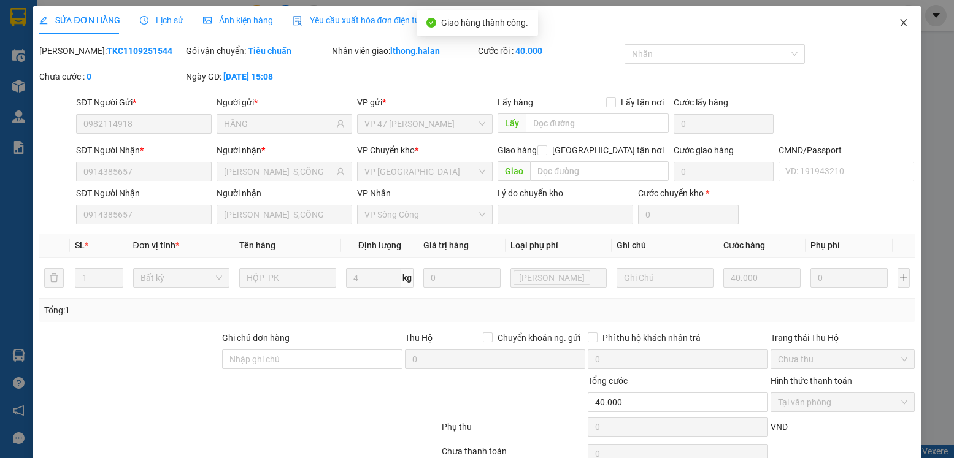
click at [899, 22] on icon "close" at bounding box center [904, 23] width 10 height 10
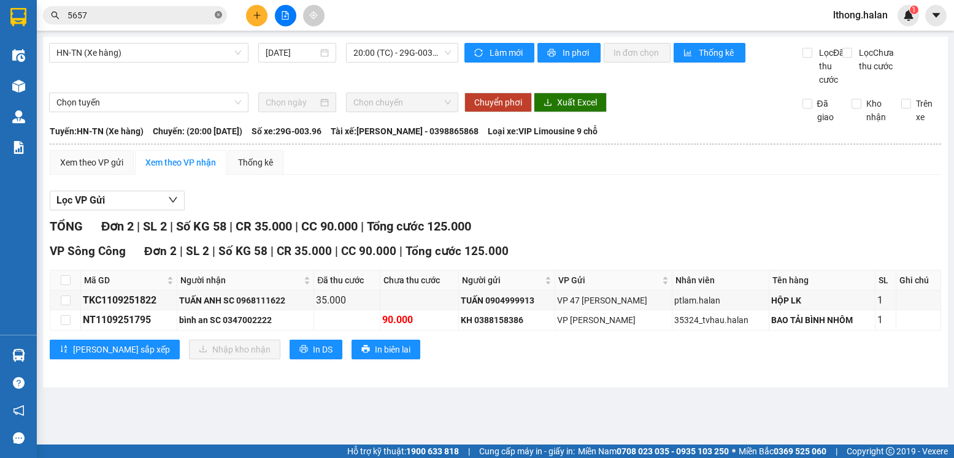
click at [218, 17] on icon "close-circle" at bounding box center [218, 14] width 7 height 7
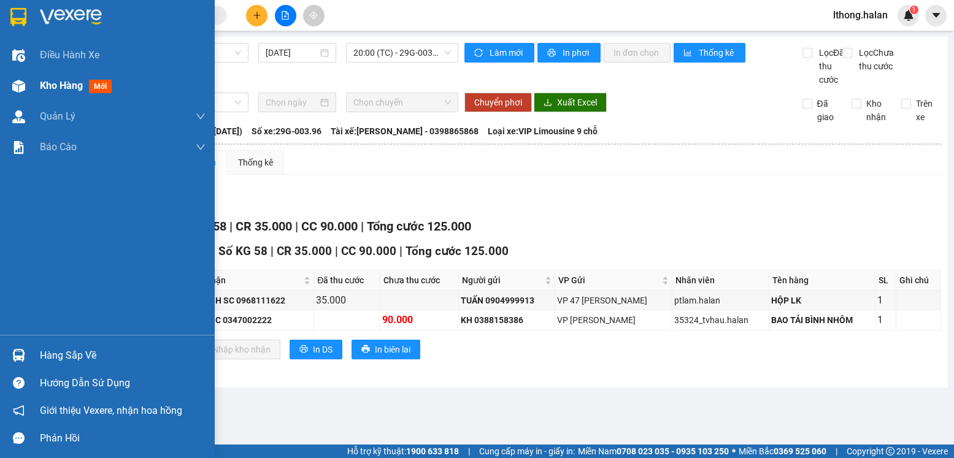
click at [52, 88] on span "Kho hàng" at bounding box center [61, 86] width 43 height 12
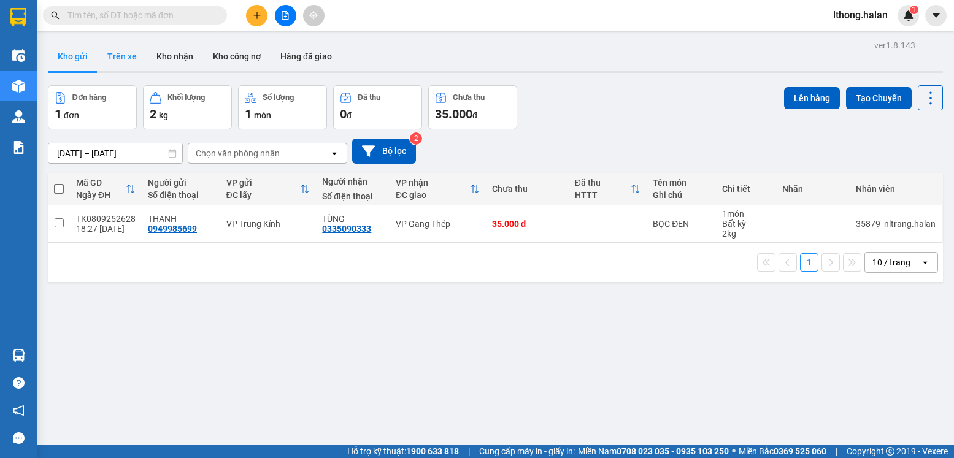
click at [121, 58] on button "Trên xe" at bounding box center [122, 56] width 49 height 29
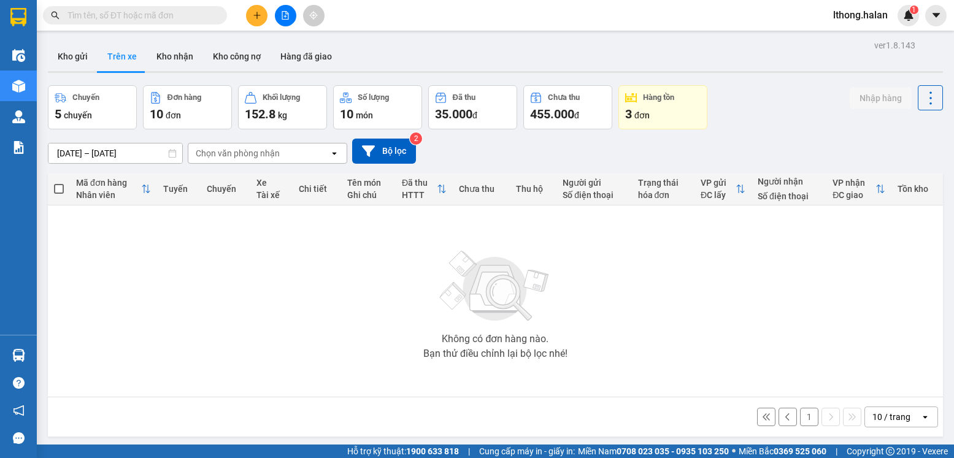
scroll to position [56, 0]
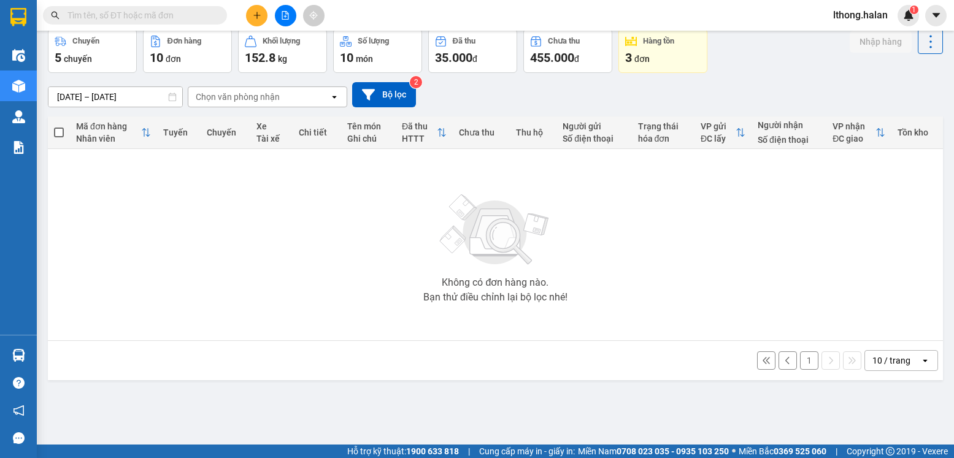
click at [805, 360] on button "1" at bounding box center [809, 361] width 18 height 18
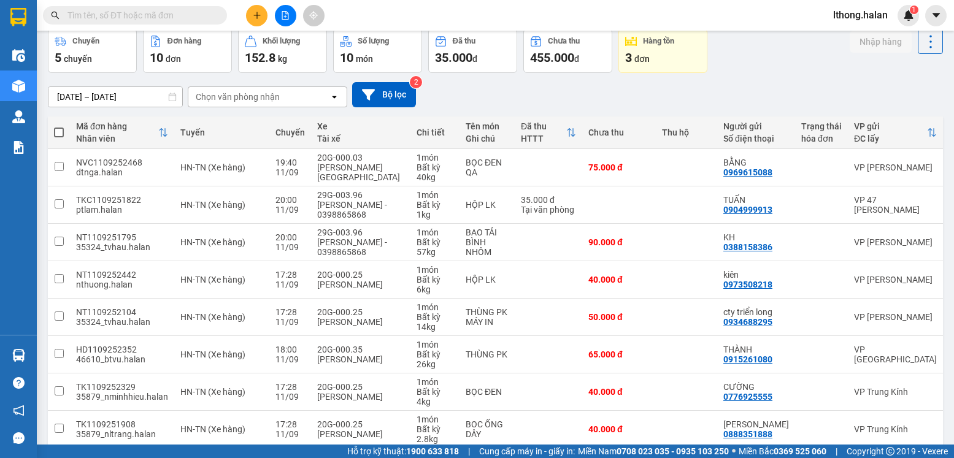
scroll to position [0, 0]
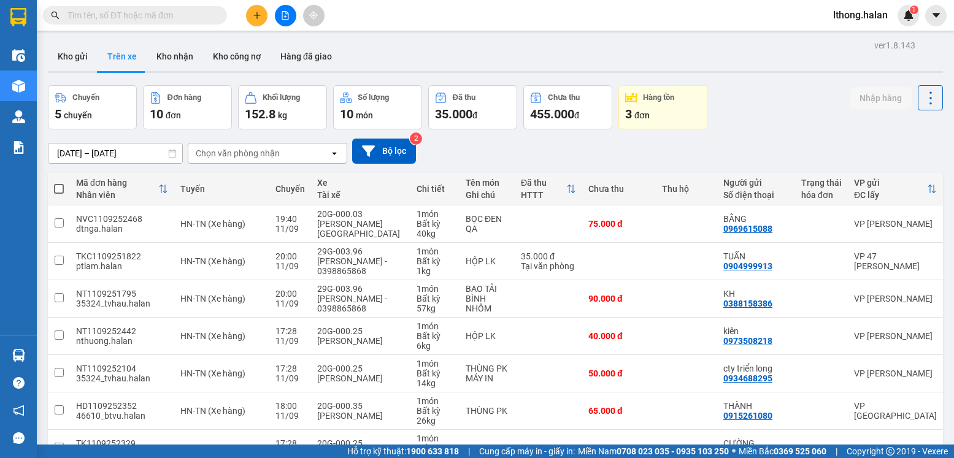
click at [177, 20] on input "text" at bounding box center [139, 15] width 145 height 13
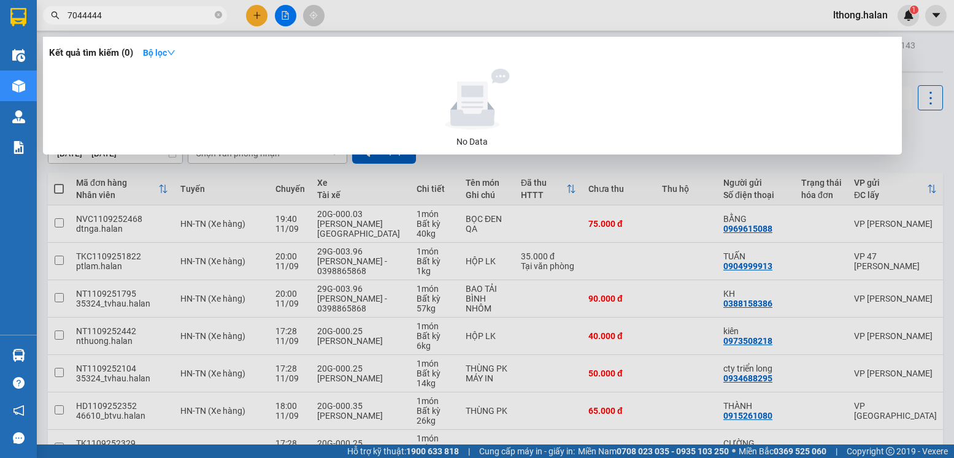
type input "704444"
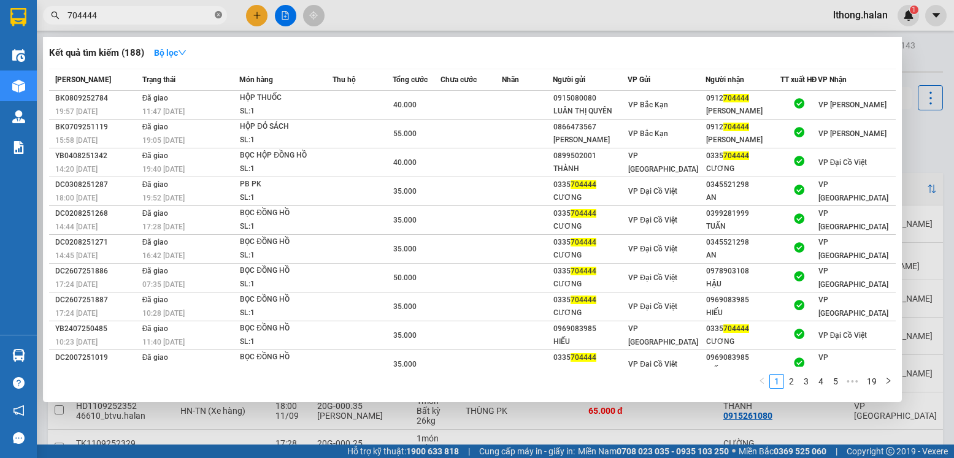
click at [218, 15] on icon "close-circle" at bounding box center [218, 14] width 7 height 7
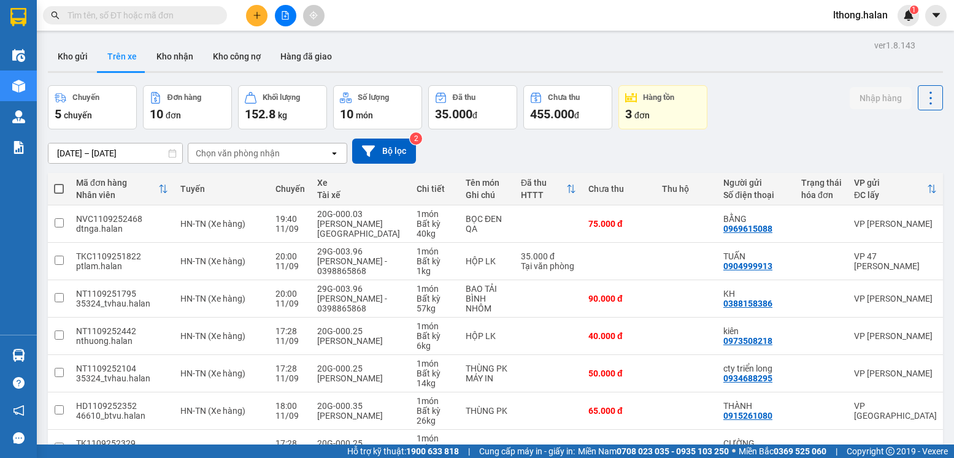
click at [186, 20] on input "text" at bounding box center [139, 15] width 145 height 13
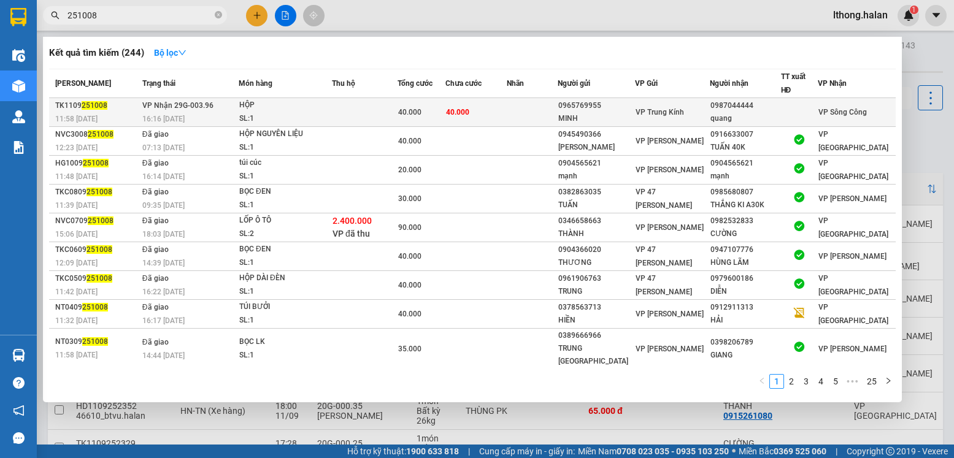
type input "251008"
click at [507, 106] on td "40.000" at bounding box center [476, 112] width 62 height 29
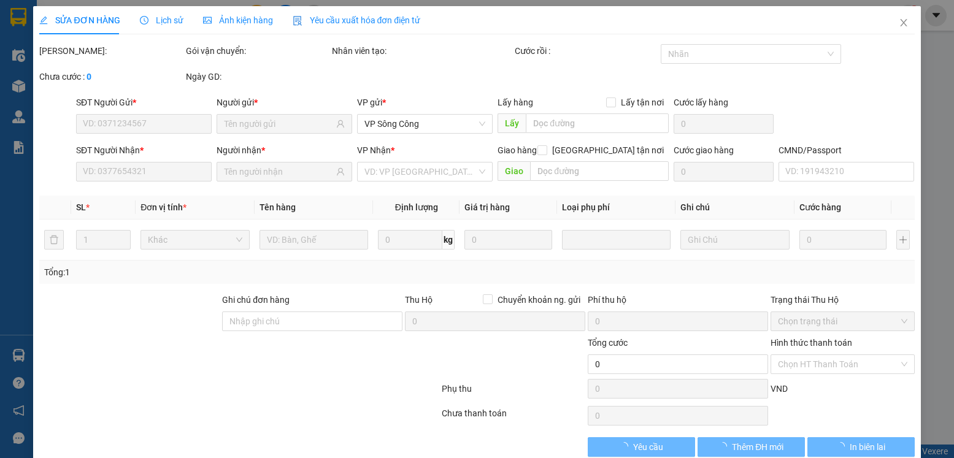
type input "0965769955"
type input "MINH"
type input "0987044444"
type input "quang"
type input "40.000"
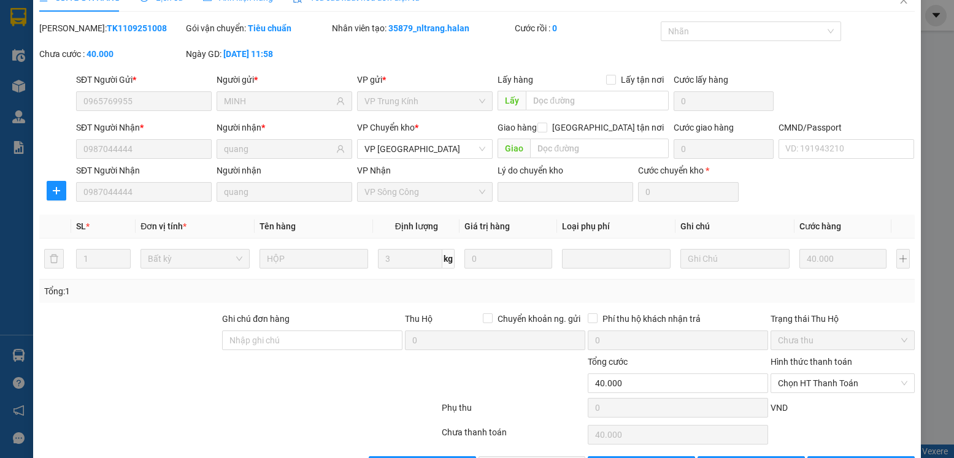
scroll to position [64, 0]
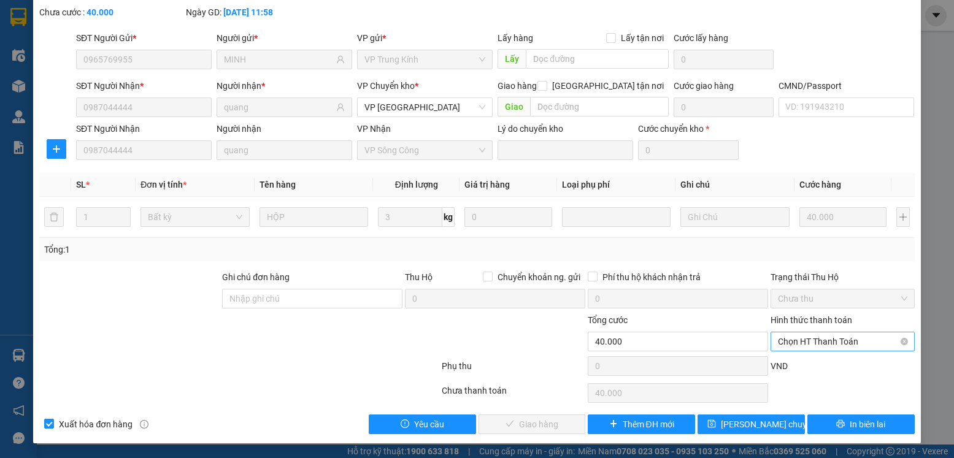
click at [874, 340] on span "Chọn HT Thanh Toán" at bounding box center [842, 342] width 129 height 18
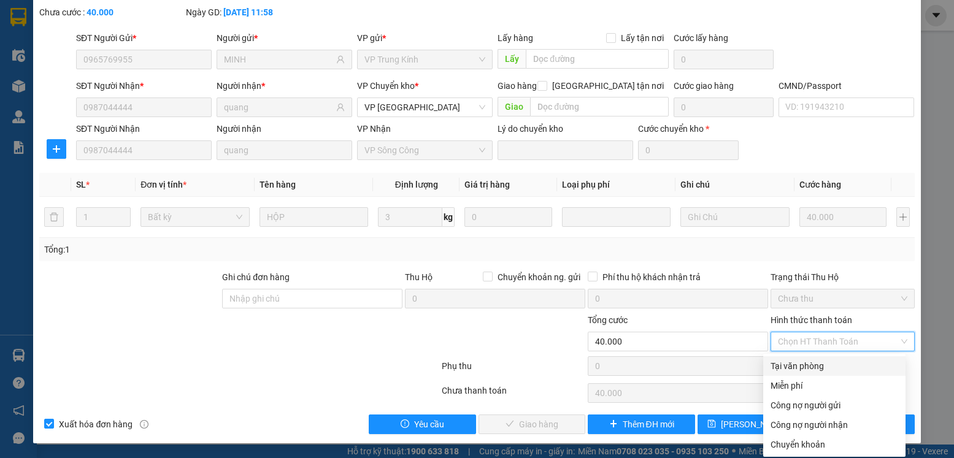
click at [802, 366] on div "Tại văn phòng" at bounding box center [835, 366] width 128 height 13
type input "0"
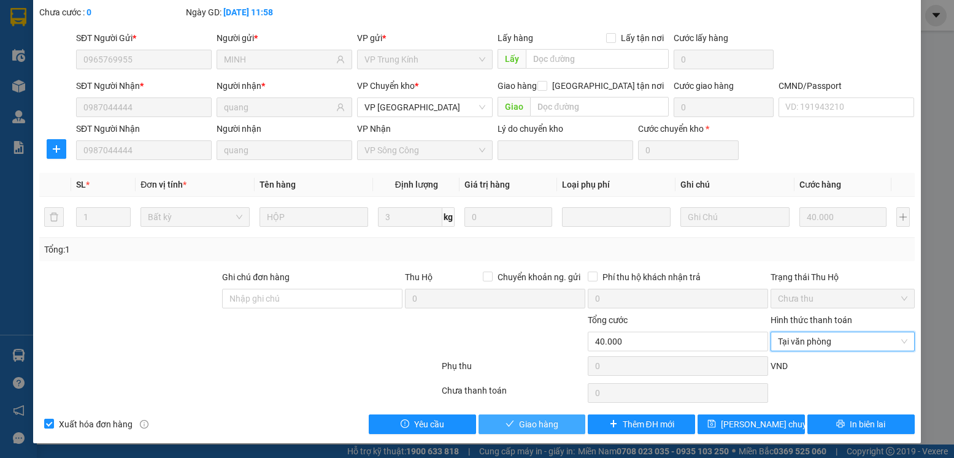
click at [529, 425] on span "Giao hàng" at bounding box center [538, 424] width 39 height 13
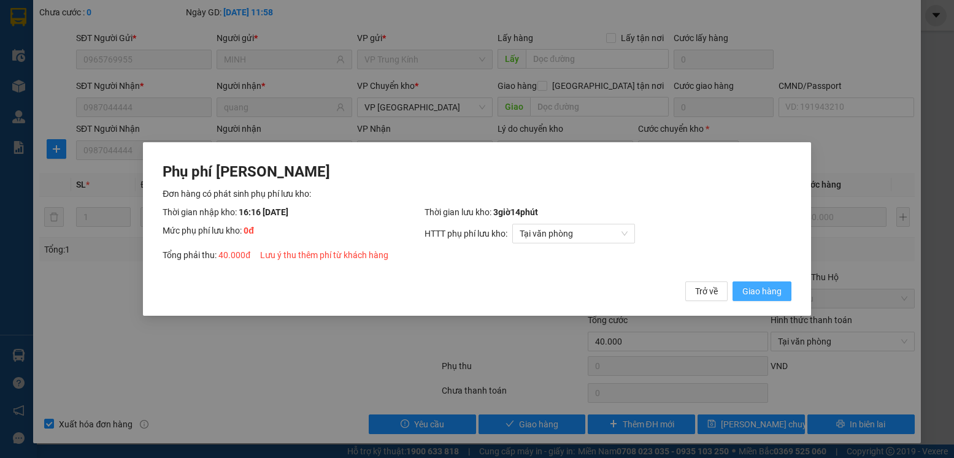
click at [767, 282] on button "Giao hàng" at bounding box center [762, 292] width 59 height 20
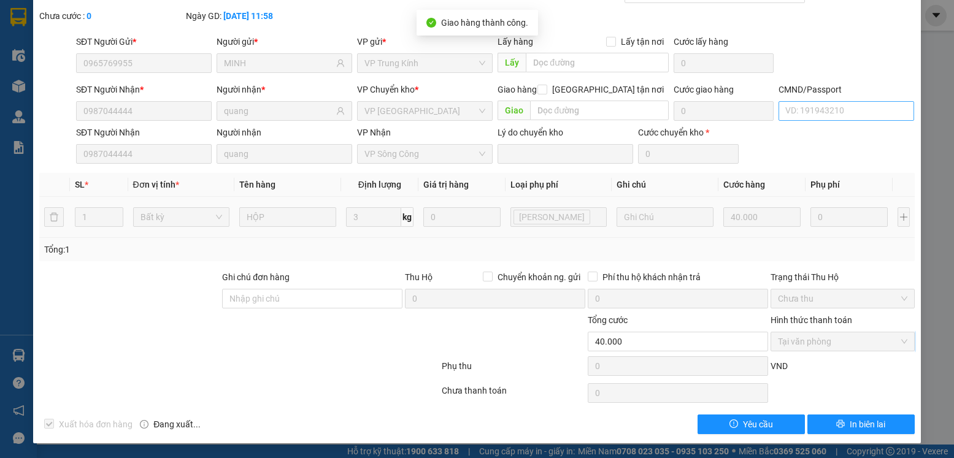
scroll to position [0, 0]
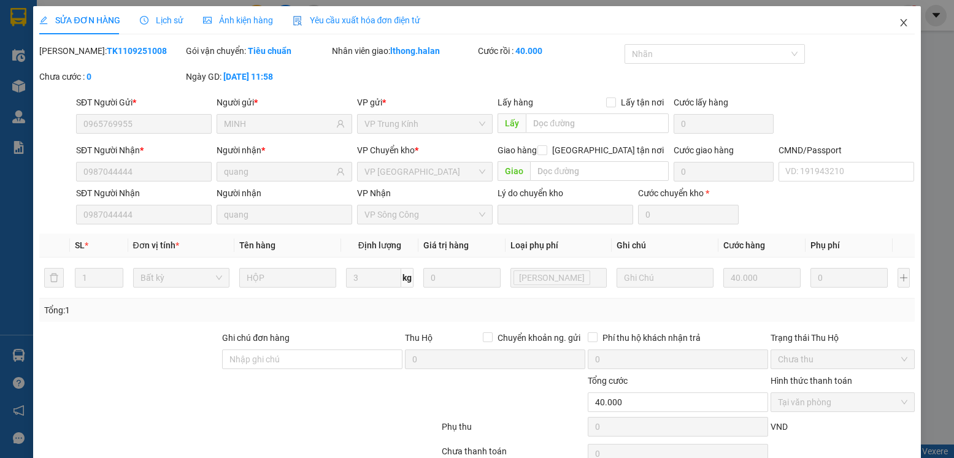
click at [900, 23] on icon "close" at bounding box center [903, 22] width 7 height 7
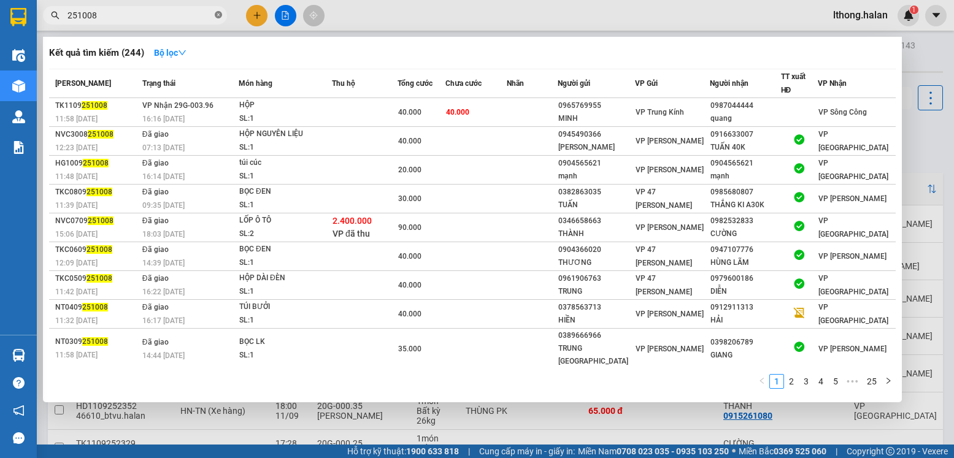
click at [219, 13] on icon "close-circle" at bounding box center [218, 14] width 7 height 7
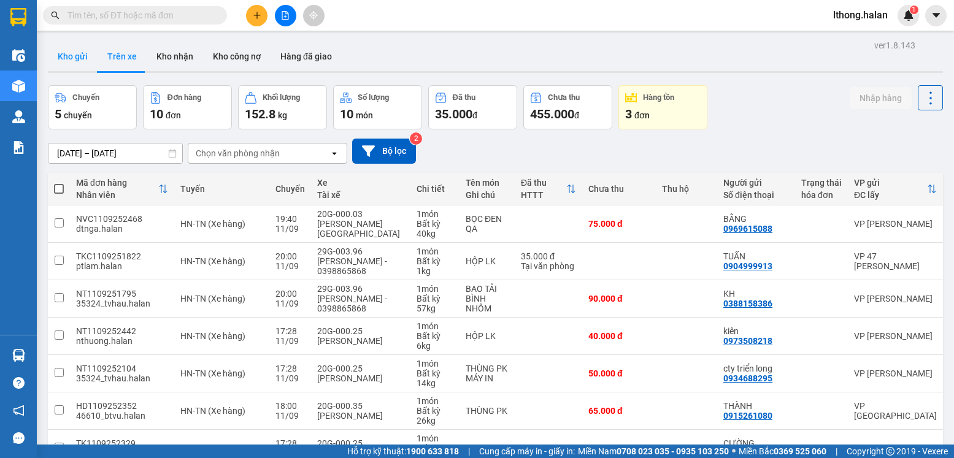
click at [69, 54] on button "Kho gửi" at bounding box center [73, 56] width 50 height 29
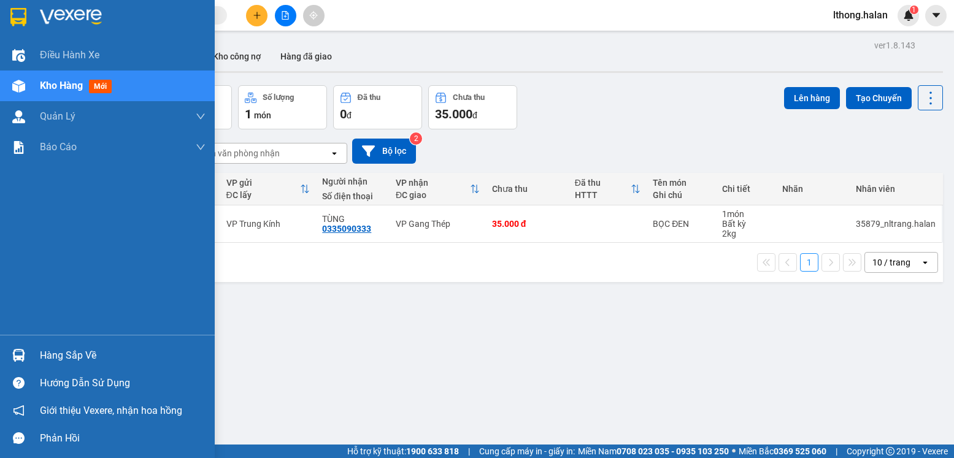
click at [58, 353] on div "Hàng sắp về" at bounding box center [123, 356] width 166 height 18
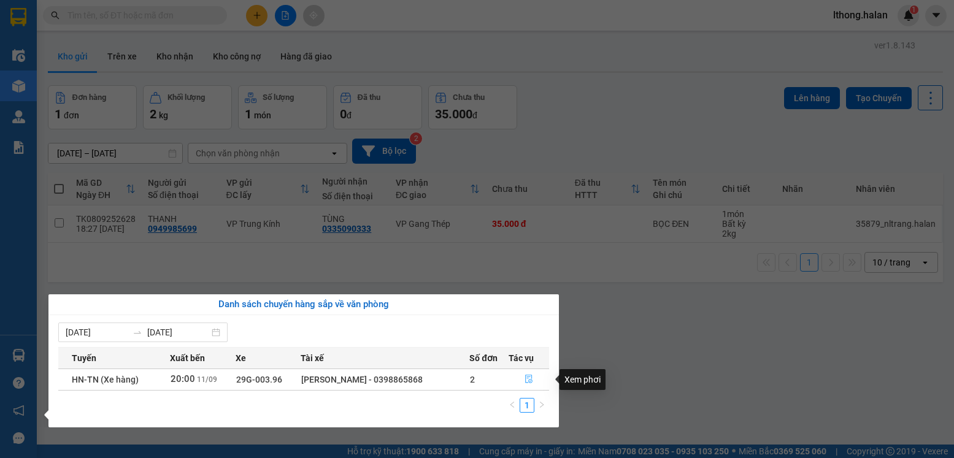
click at [528, 379] on icon "file-done" at bounding box center [529, 379] width 9 height 9
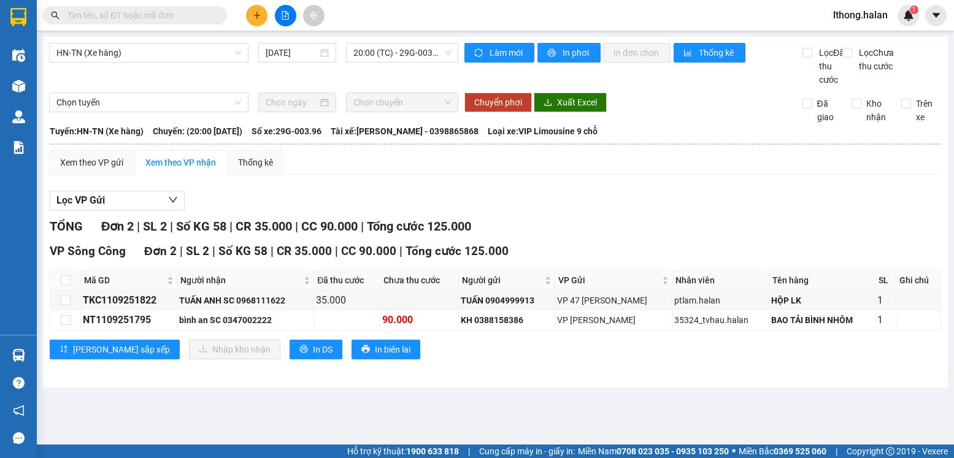
click at [163, 18] on input "text" at bounding box center [139, 15] width 145 height 13
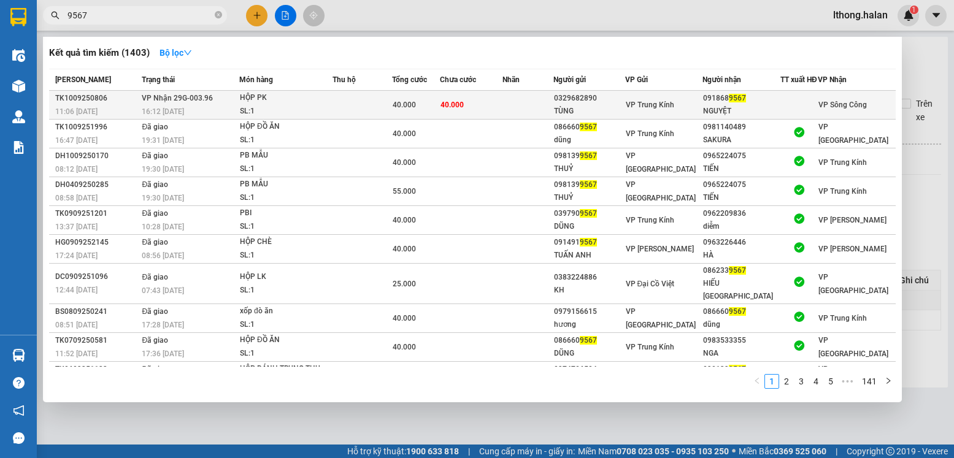
type input "9567"
click at [544, 107] on td at bounding box center [527, 105] width 51 height 29
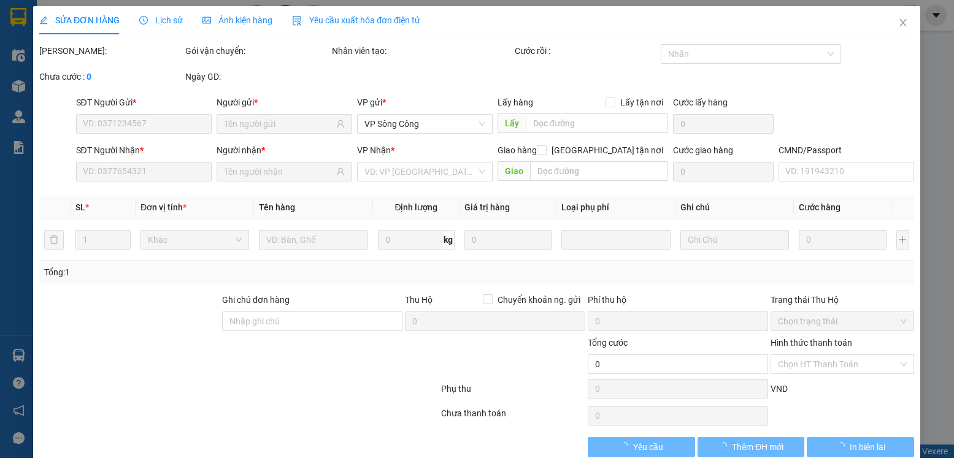
type input "0329682890"
type input "TÙNG"
type input "0918689567"
type input "NGUYỆT"
type input "40.000"
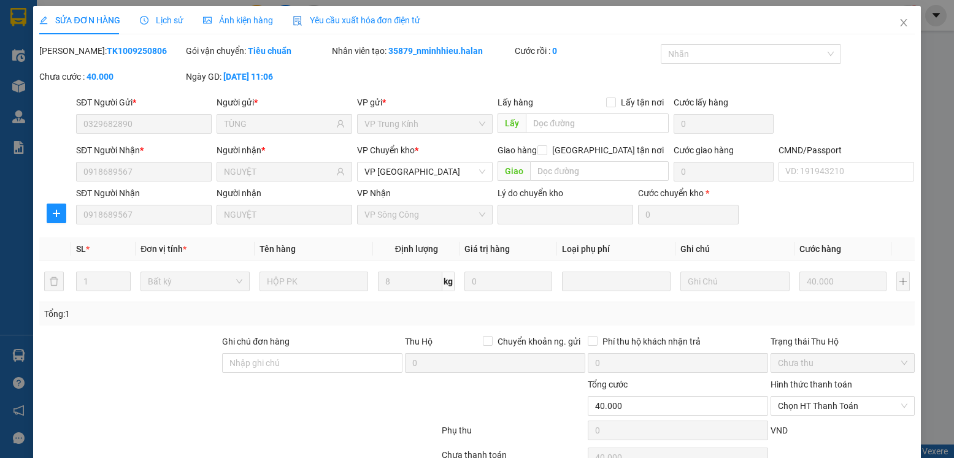
scroll to position [64, 0]
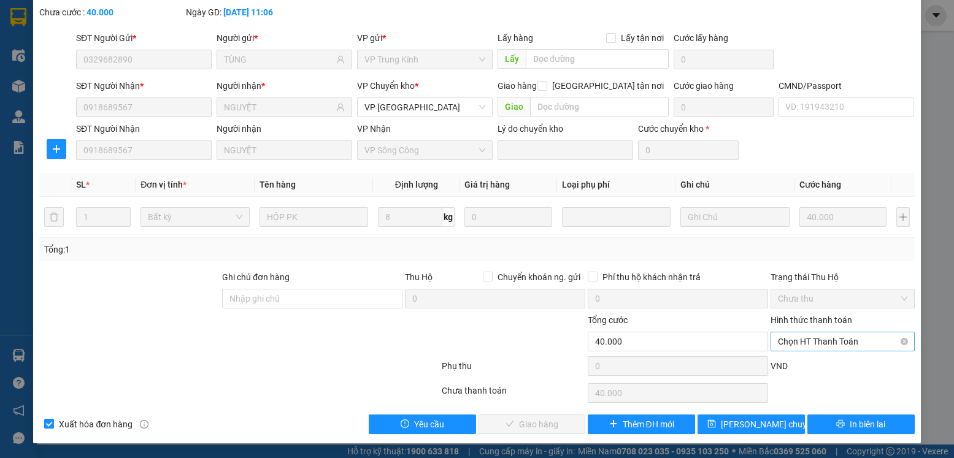
click at [850, 337] on span "Chọn HT Thanh Toán" at bounding box center [842, 342] width 129 height 18
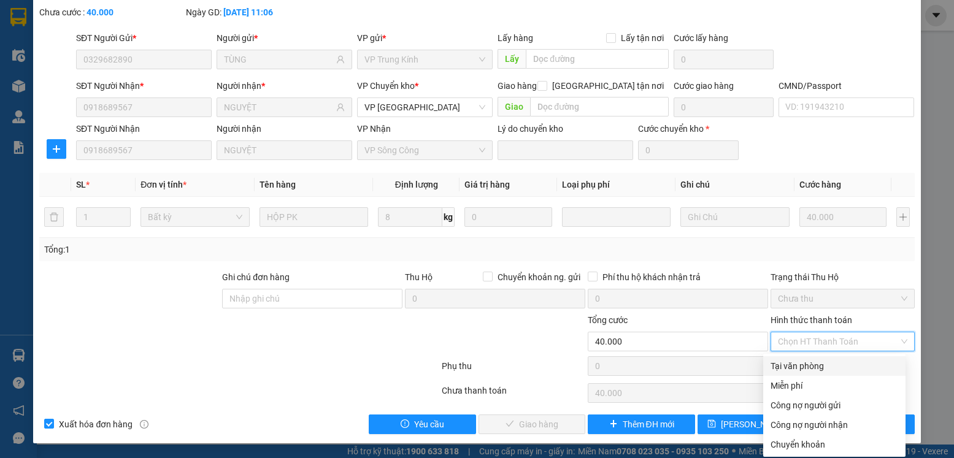
click at [818, 361] on div "Tại văn phòng" at bounding box center [835, 366] width 128 height 13
type input "0"
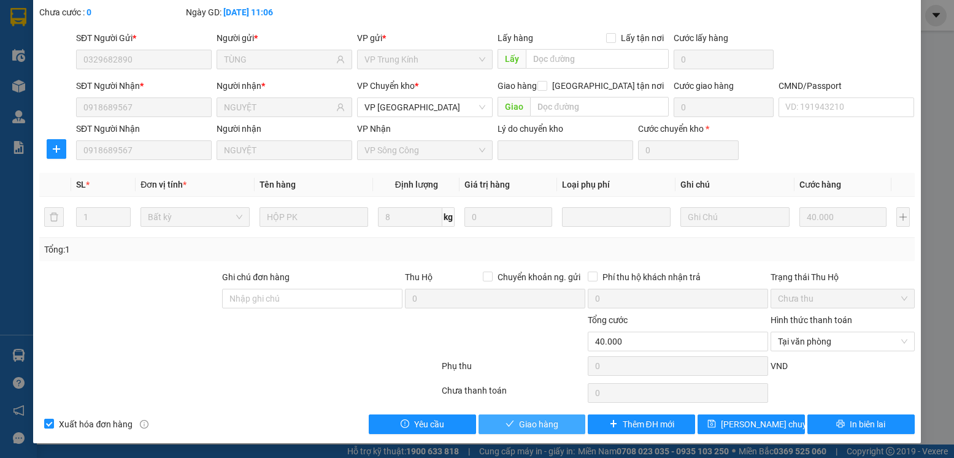
click at [538, 426] on span "Giao hàng" at bounding box center [538, 424] width 39 height 13
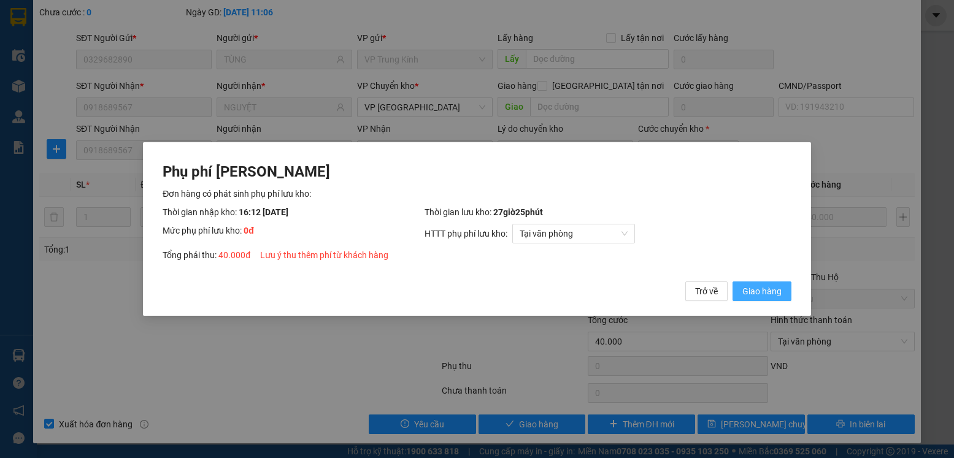
click at [749, 296] on span "Giao hàng" at bounding box center [761, 291] width 39 height 13
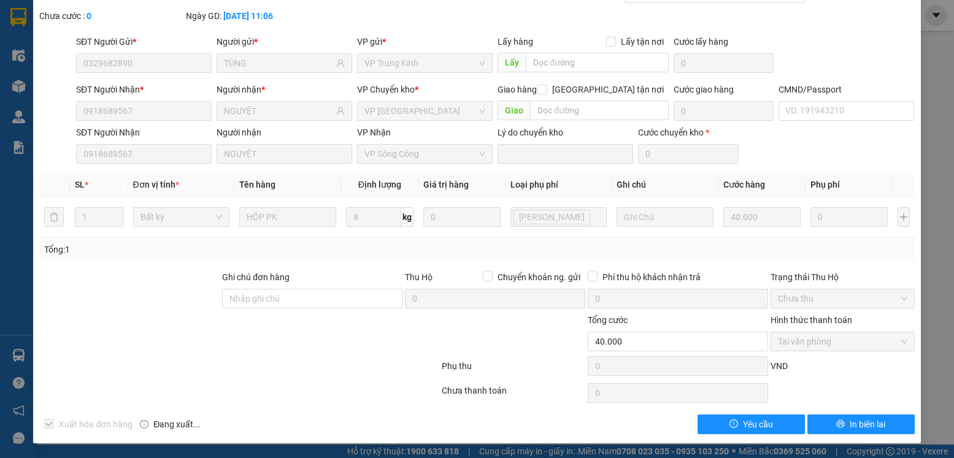
scroll to position [0, 0]
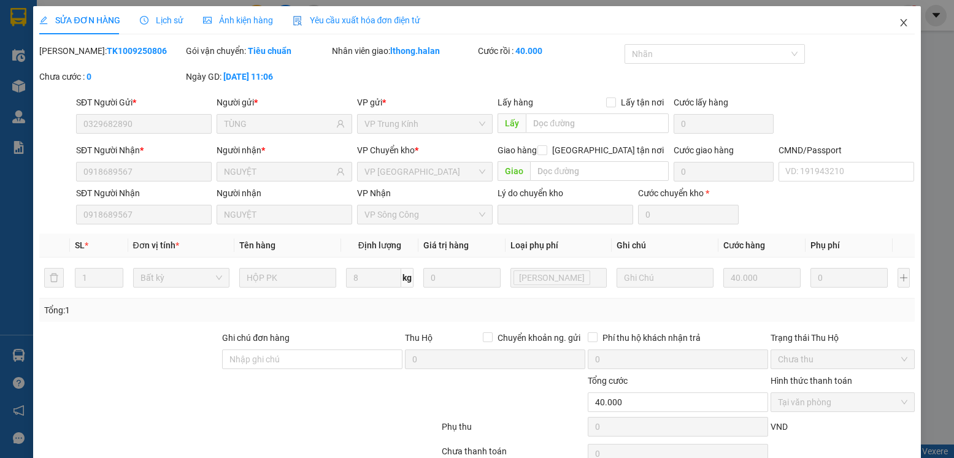
click at [899, 23] on icon "close" at bounding box center [904, 23] width 10 height 10
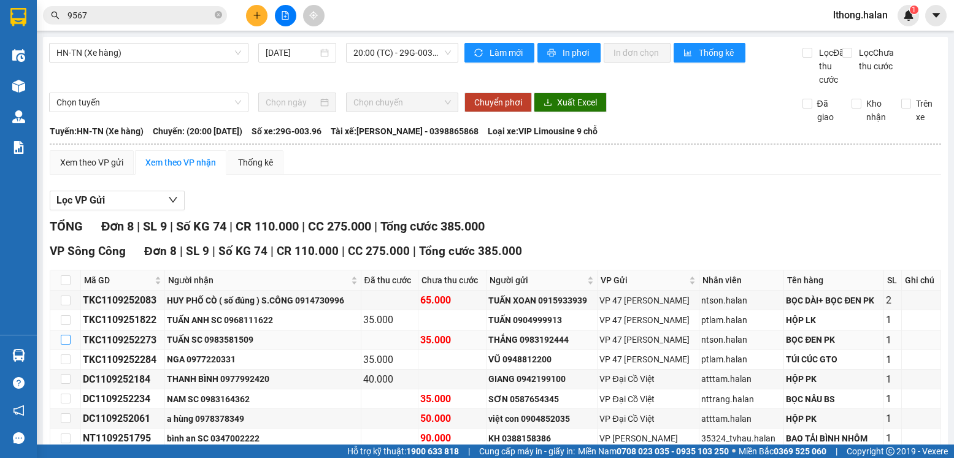
click at [63, 345] on input "checkbox" at bounding box center [66, 340] width 10 height 10
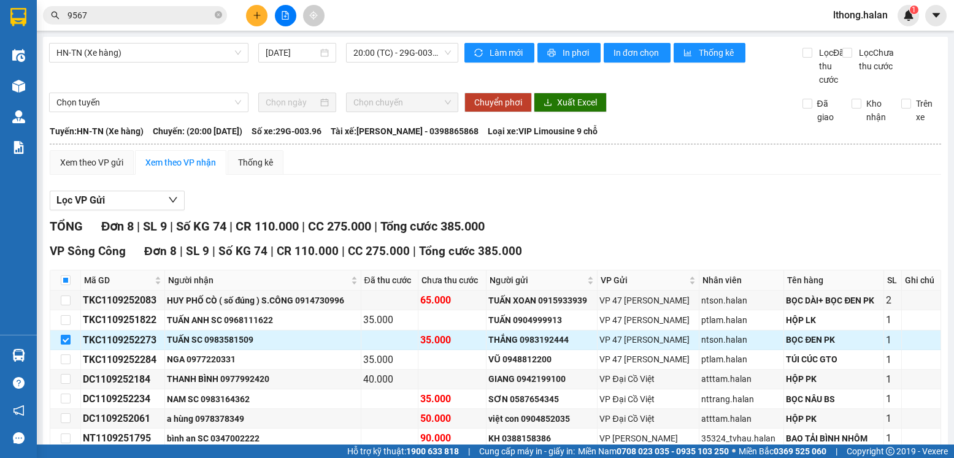
click at [67, 345] on input "checkbox" at bounding box center [66, 340] width 10 height 10
checkbox input "false"
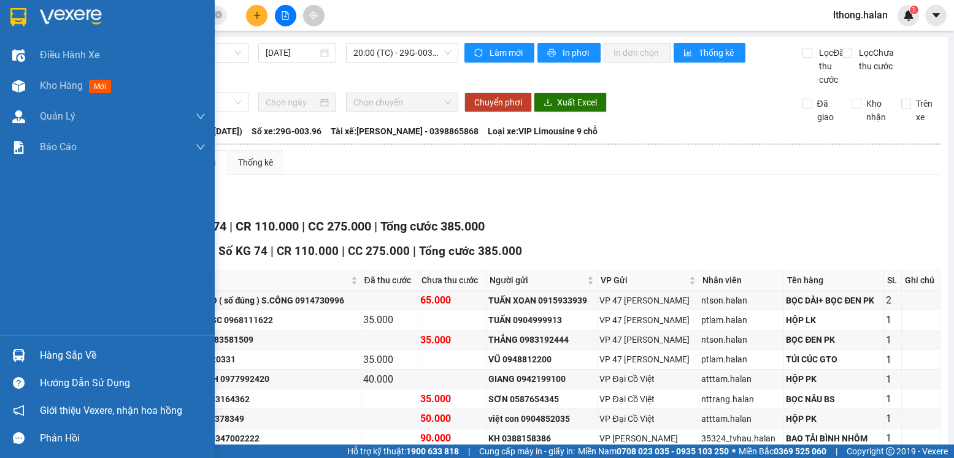
click at [56, 357] on div "Hàng sắp về" at bounding box center [123, 356] width 166 height 18
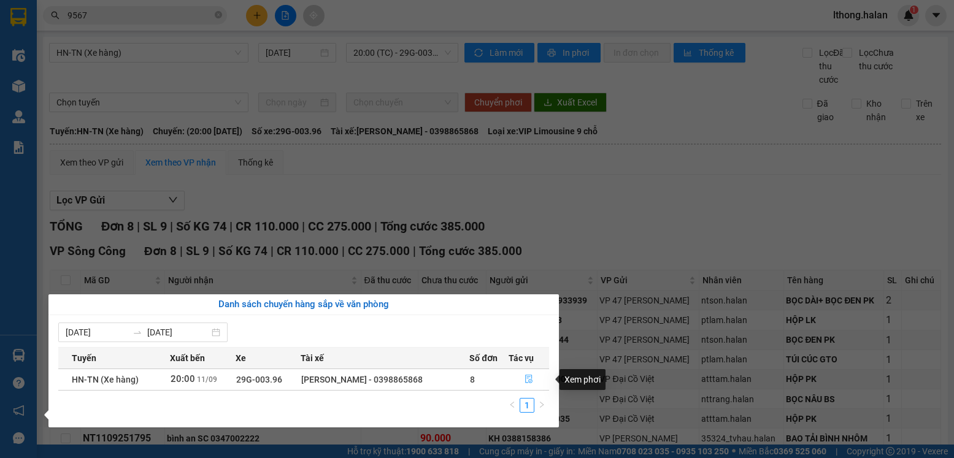
click at [526, 377] on icon "file-done" at bounding box center [529, 379] width 9 height 9
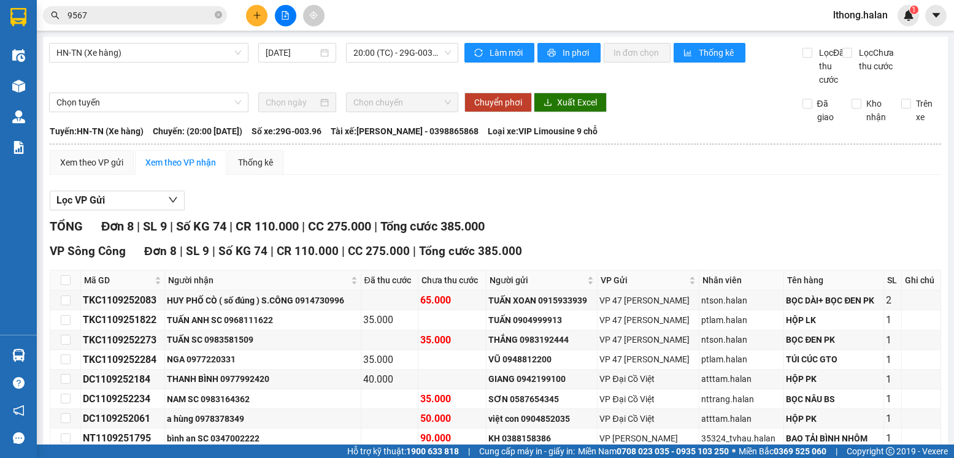
scroll to position [80, 0]
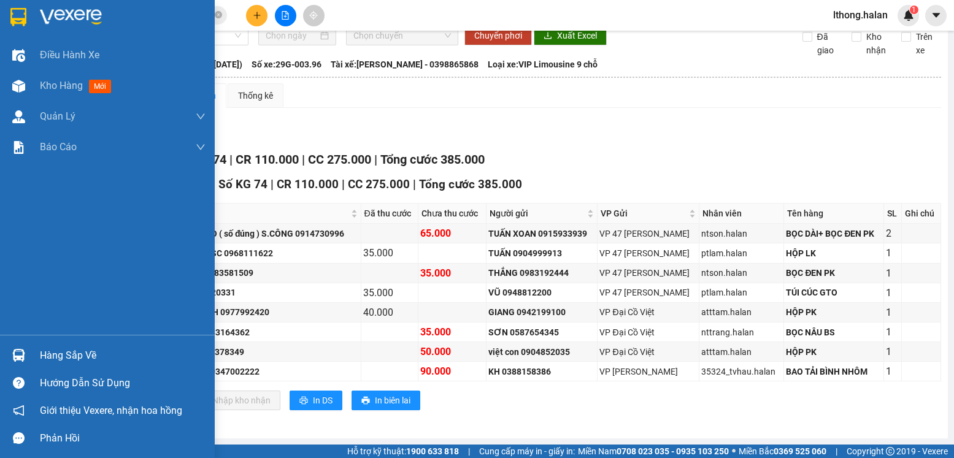
click at [68, 356] on div "Hàng sắp về" at bounding box center [123, 356] width 166 height 18
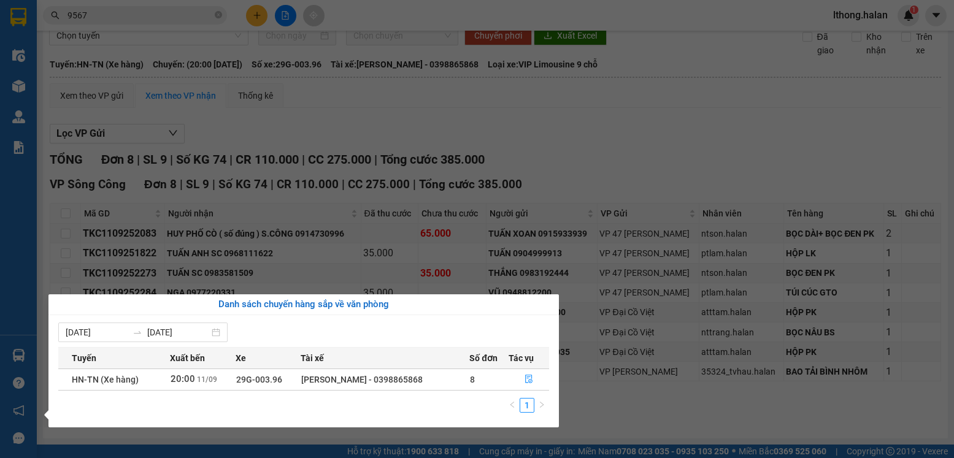
click at [727, 140] on section "Kết quả tìm kiếm ( 1403 ) Bộ lọc Mã ĐH Trạng thái Món hàng Thu hộ Tổng cước Chư…" at bounding box center [477, 229] width 954 height 458
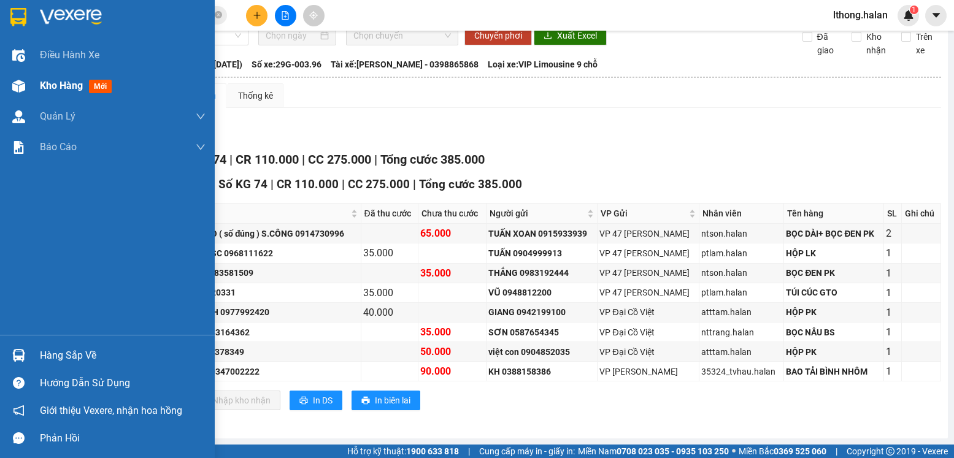
click at [56, 83] on span "Kho hàng" at bounding box center [61, 86] width 43 height 12
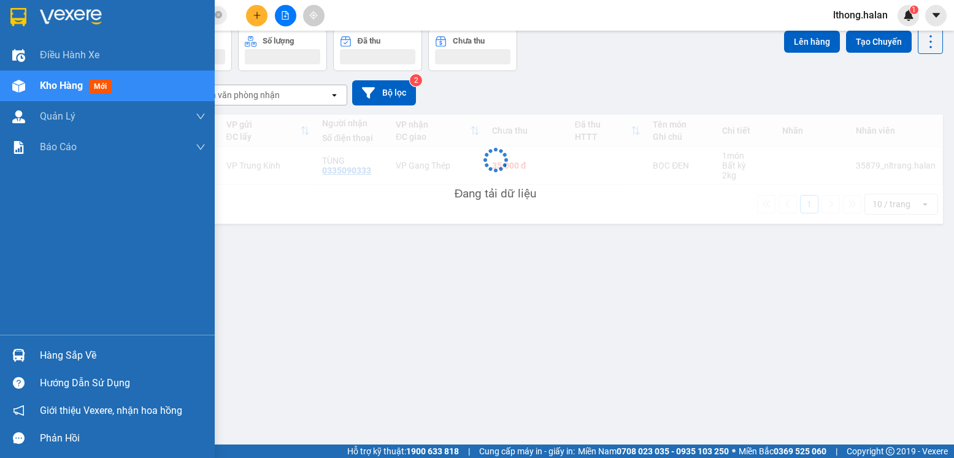
scroll to position [56, 0]
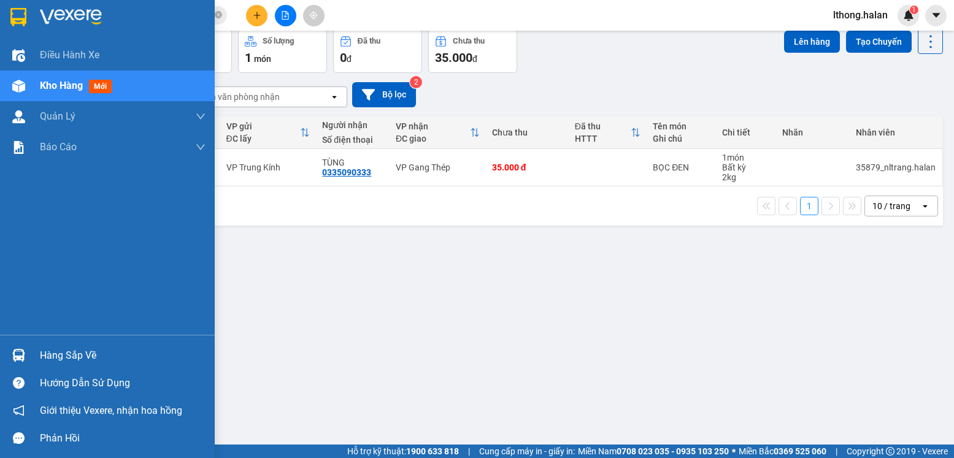
click at [48, 363] on div "Hàng sắp về" at bounding box center [123, 356] width 166 height 18
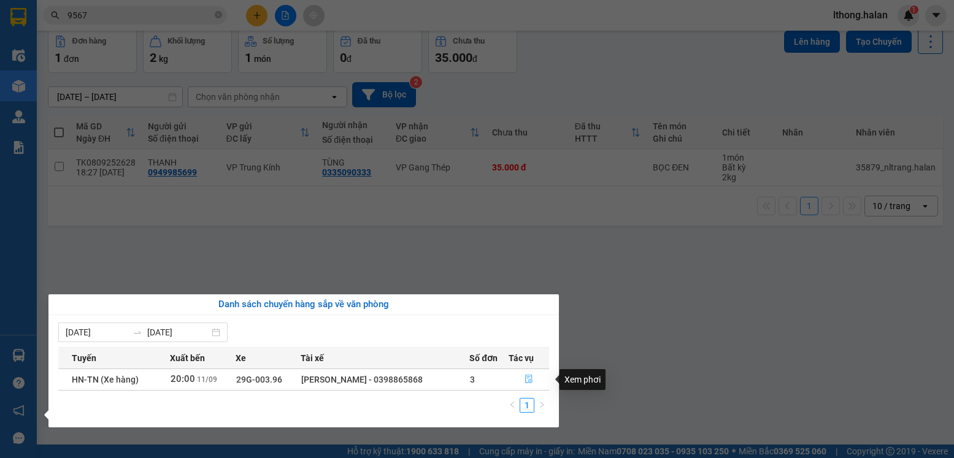
click at [528, 379] on icon "file-done" at bounding box center [528, 379] width 7 height 9
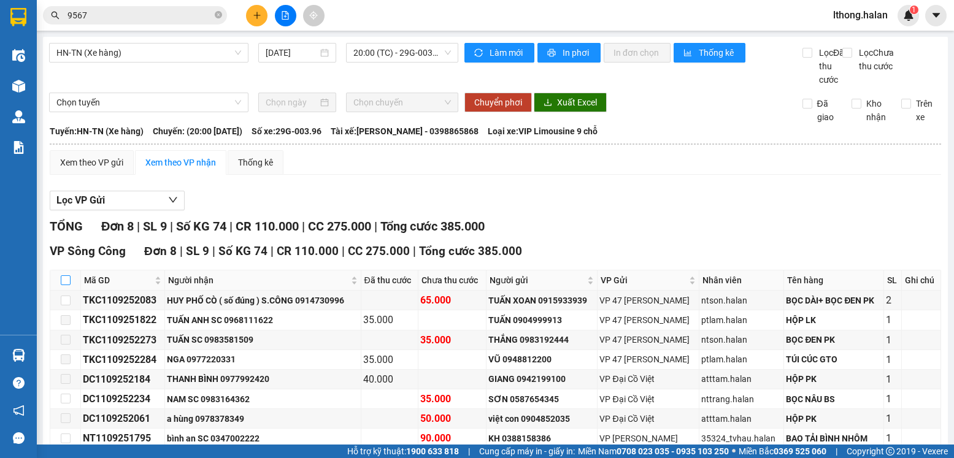
click at [64, 285] on input "checkbox" at bounding box center [66, 280] width 10 height 10
checkbox input "true"
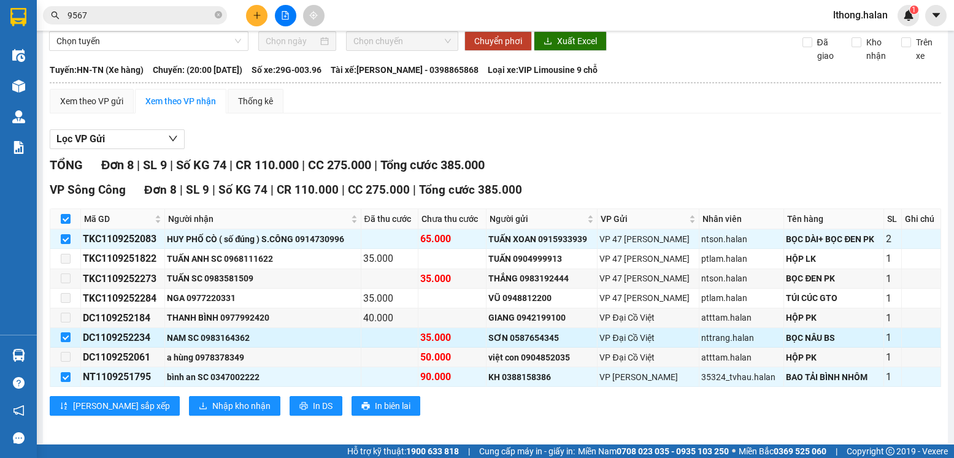
scroll to position [80, 0]
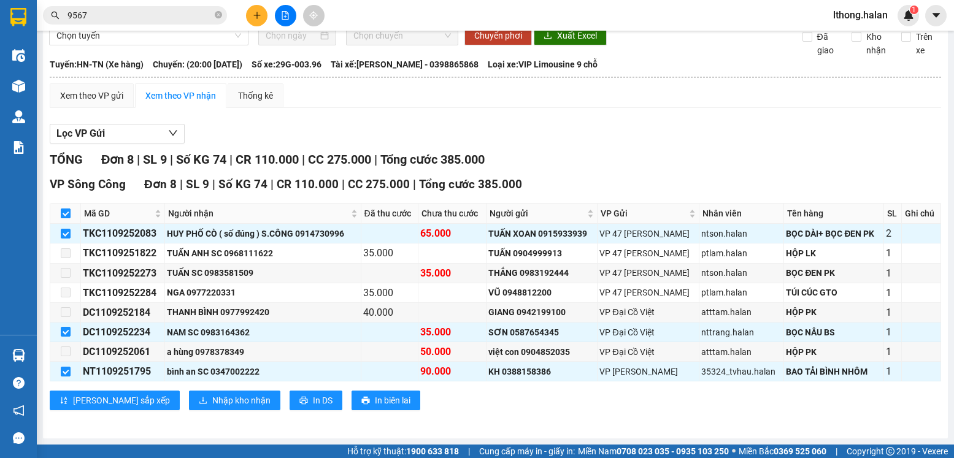
click at [67, 209] on input "checkbox" at bounding box center [66, 214] width 10 height 10
checkbox input "false"
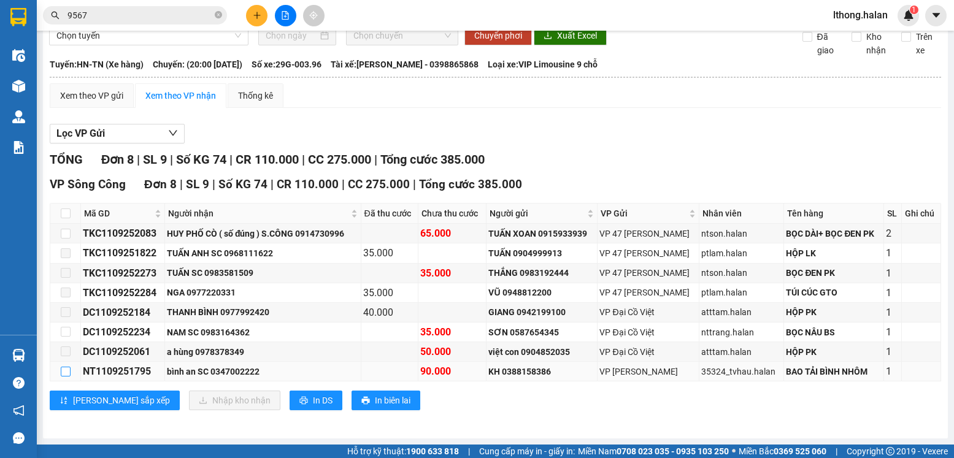
click at [64, 369] on input "checkbox" at bounding box center [66, 372] width 10 height 10
checkbox input "true"
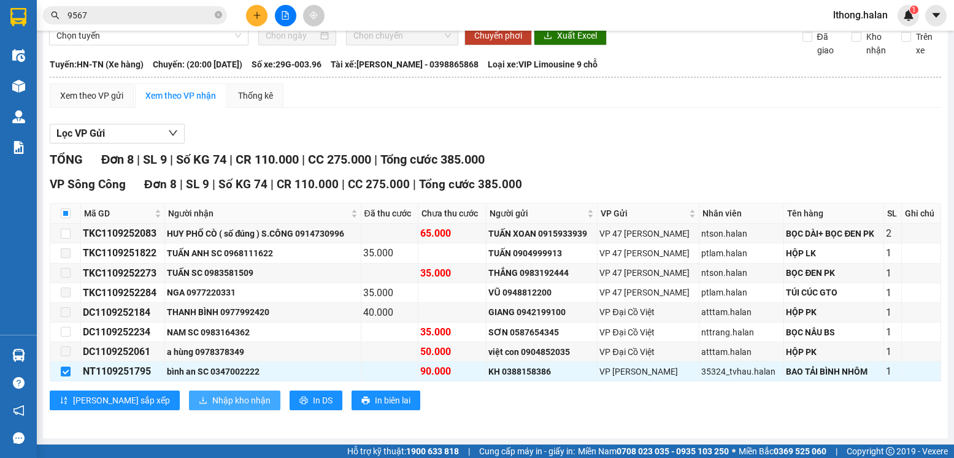
click at [212, 405] on span "Nhập kho nhận" at bounding box center [241, 400] width 58 height 13
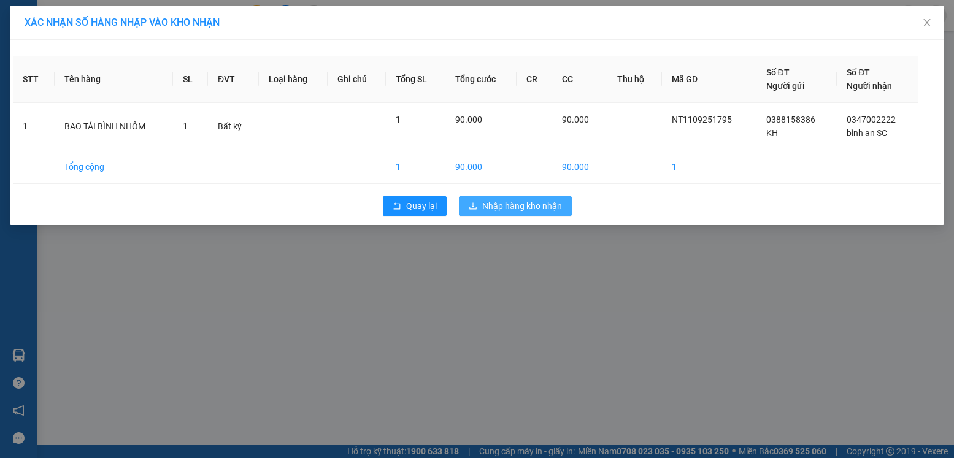
click at [531, 210] on span "Nhập hàng kho nhận" at bounding box center [522, 205] width 80 height 13
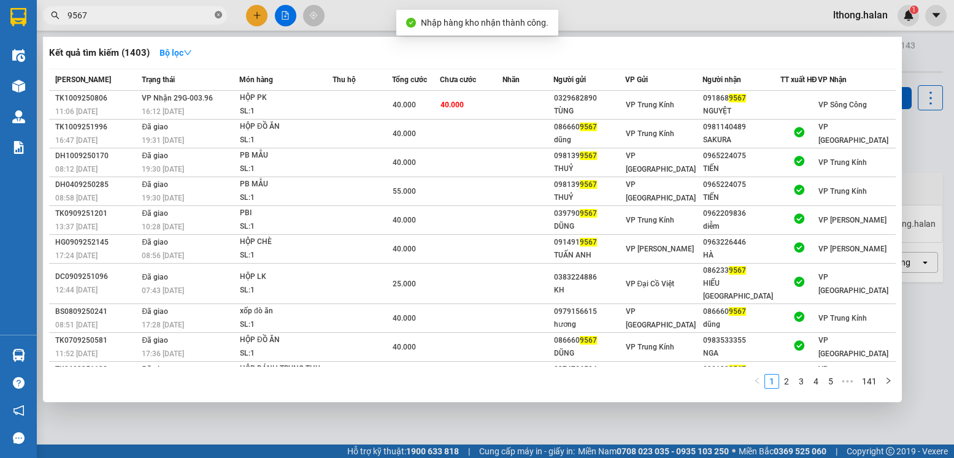
click at [221, 17] on icon "close-circle" at bounding box center [218, 14] width 7 height 7
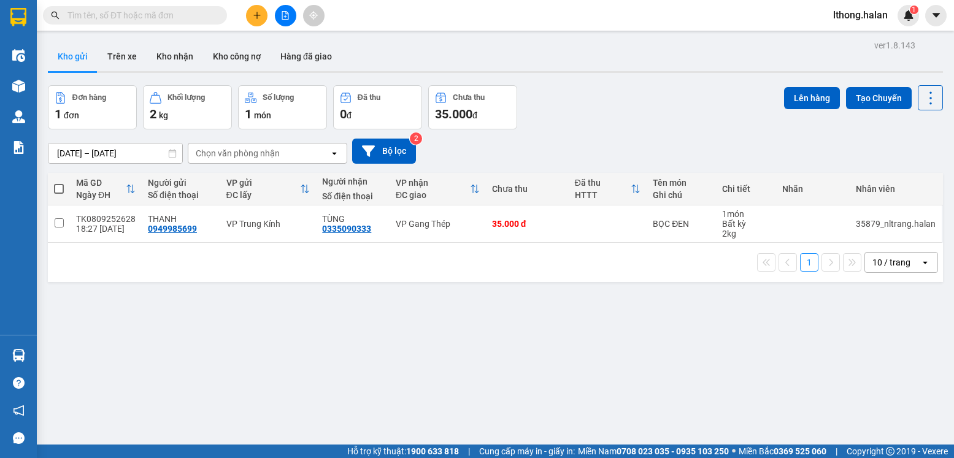
click at [204, 18] on input "text" at bounding box center [139, 15] width 145 height 13
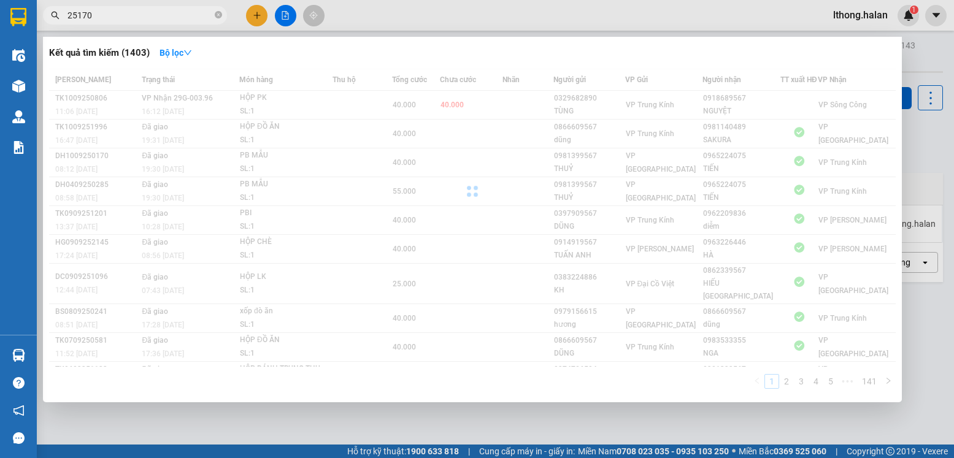
type input "251703"
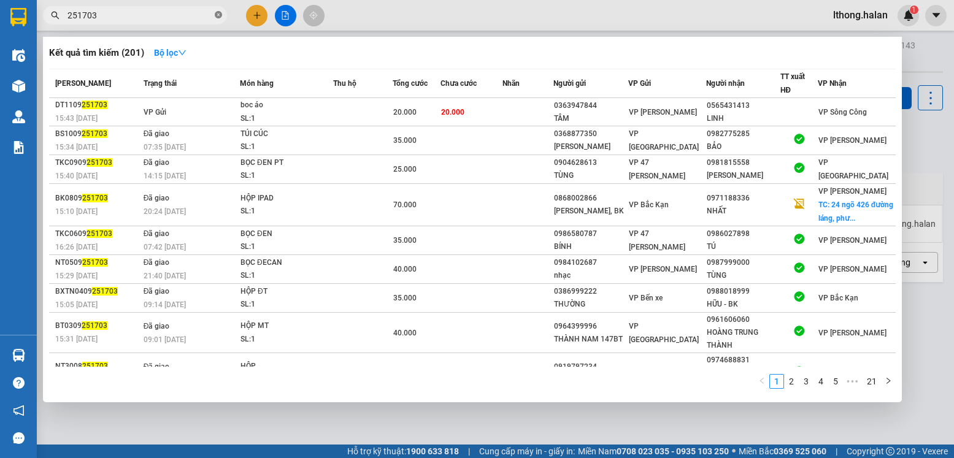
click at [218, 17] on icon "close-circle" at bounding box center [218, 14] width 7 height 7
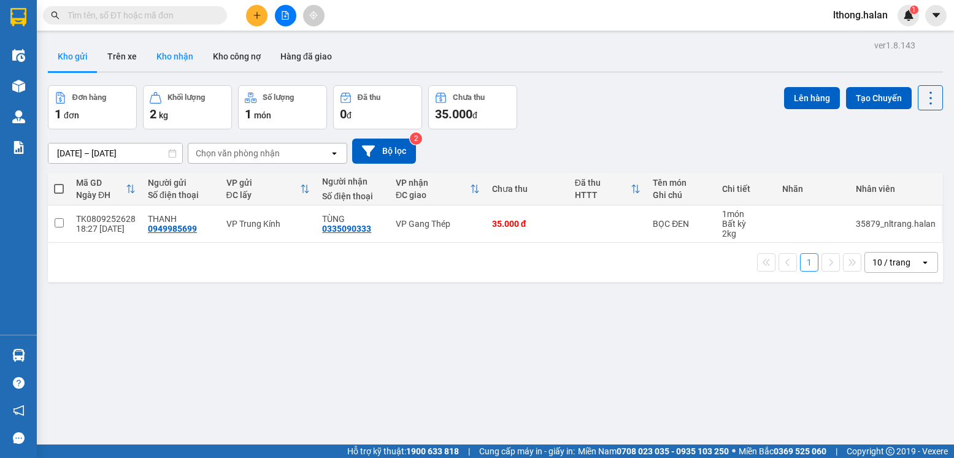
click at [160, 56] on button "Kho nhận" at bounding box center [175, 56] width 56 height 29
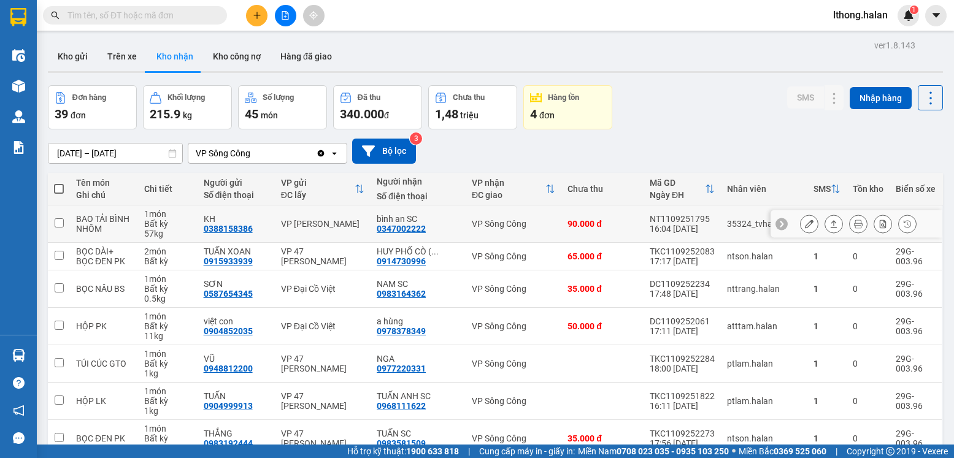
click at [60, 221] on input "checkbox" at bounding box center [59, 222] width 9 height 9
checkbox input "true"
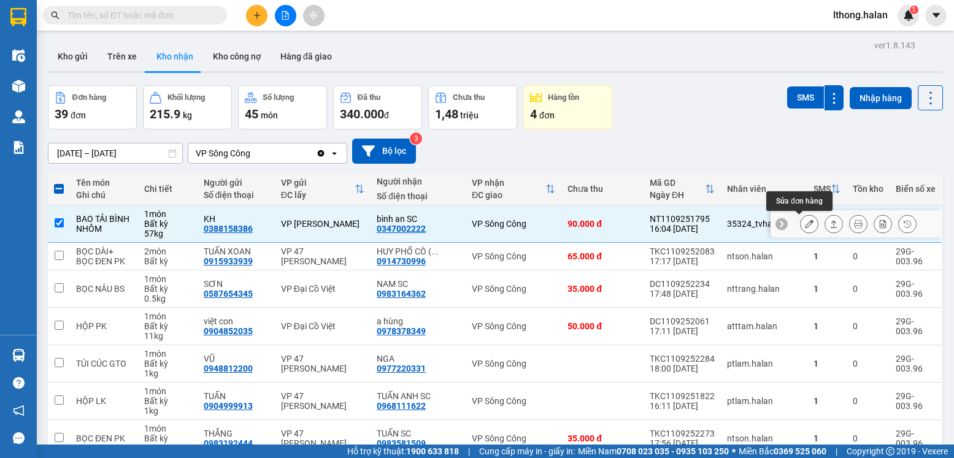
click at [805, 226] on icon at bounding box center [809, 224] width 9 height 9
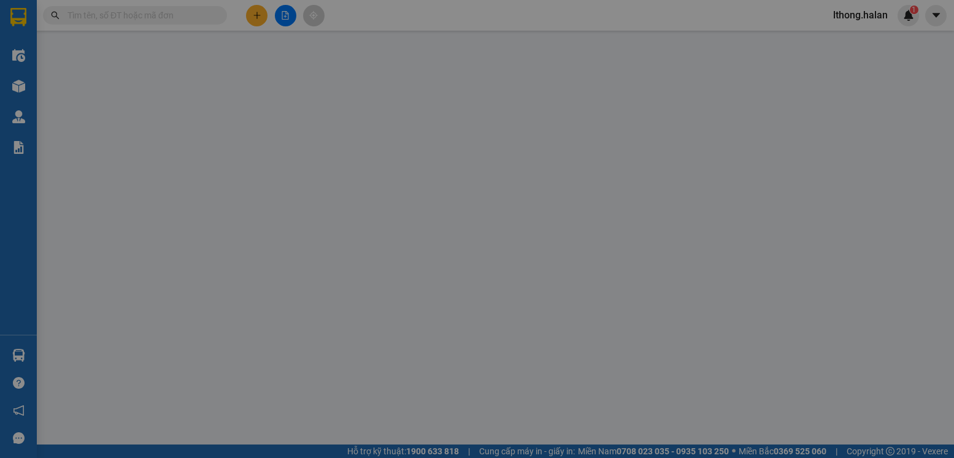
type input "0388158386"
type input "KH"
type input "0347002222"
type input "bình an SC"
type input "90.000"
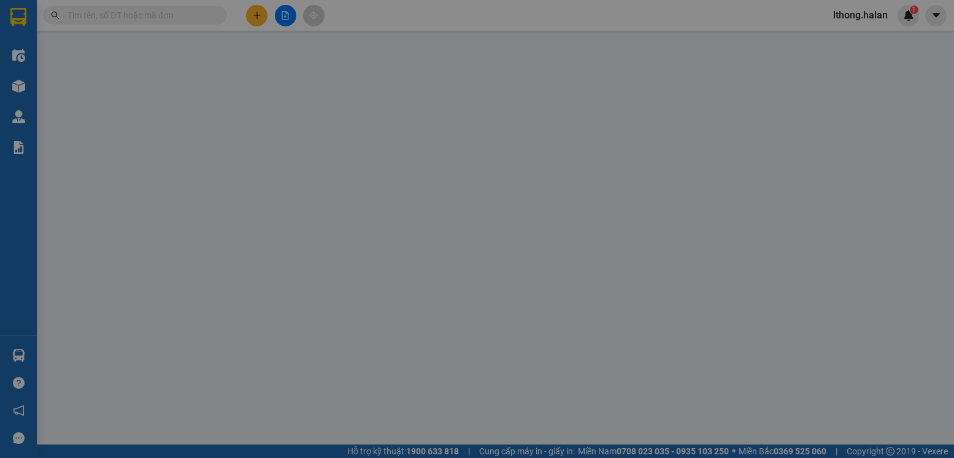
type input "90.000"
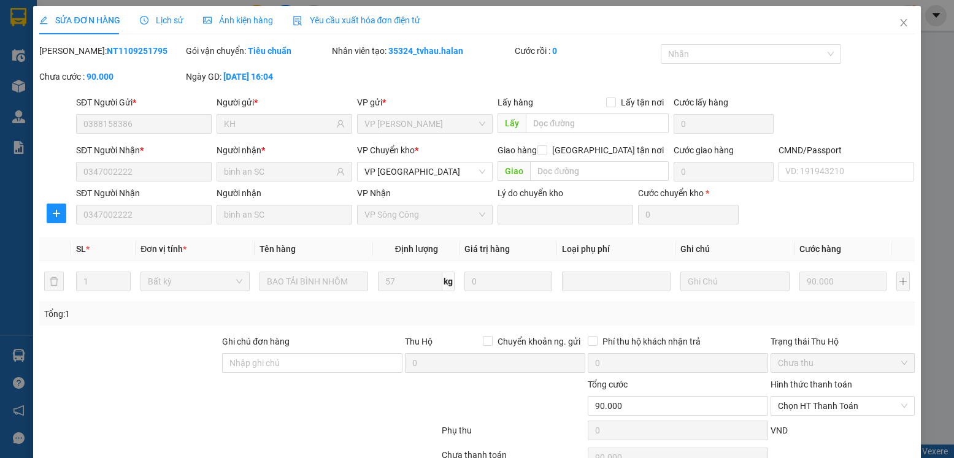
scroll to position [61, 0]
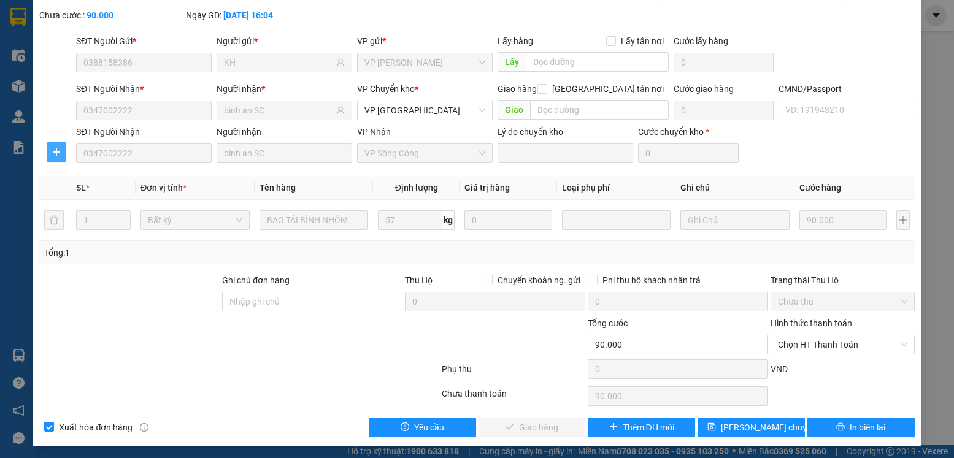
click at [57, 153] on icon "plus" at bounding box center [57, 152] width 10 height 10
click at [87, 177] on span "Chuyển kho" at bounding box center [78, 176] width 50 height 13
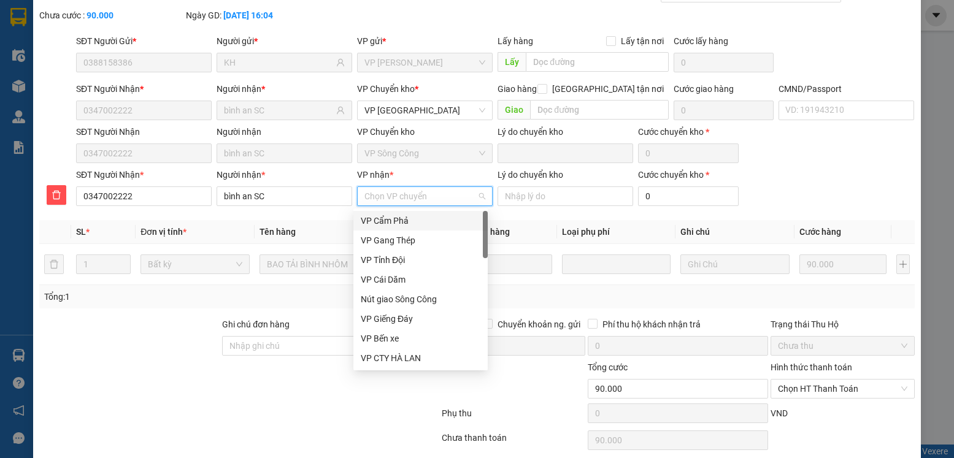
click at [395, 200] on input "VP nhận *" at bounding box center [420, 196] width 112 height 18
type input "gt"
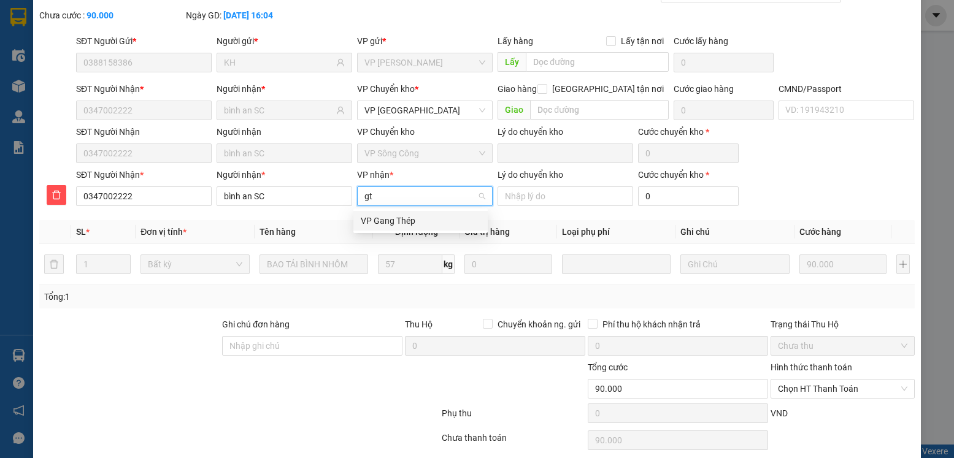
click at [364, 222] on div "VP Gang Thép" at bounding box center [421, 220] width 120 height 13
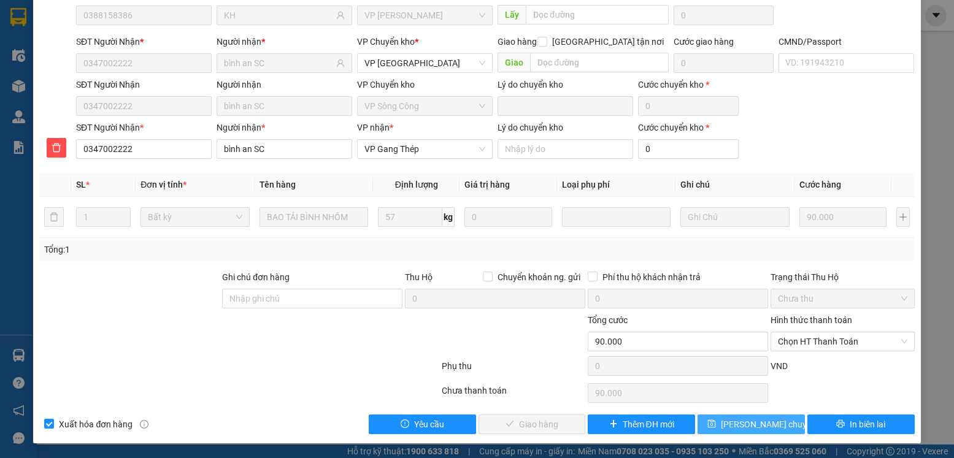
click at [756, 424] on span "[PERSON_NAME] chuyển hoàn" at bounding box center [779, 424] width 117 height 13
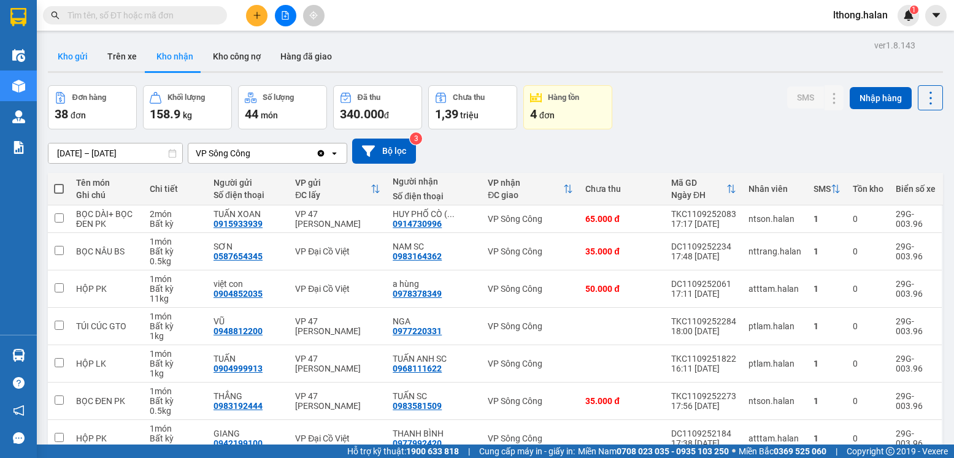
click at [76, 51] on button "Kho gửi" at bounding box center [73, 56] width 50 height 29
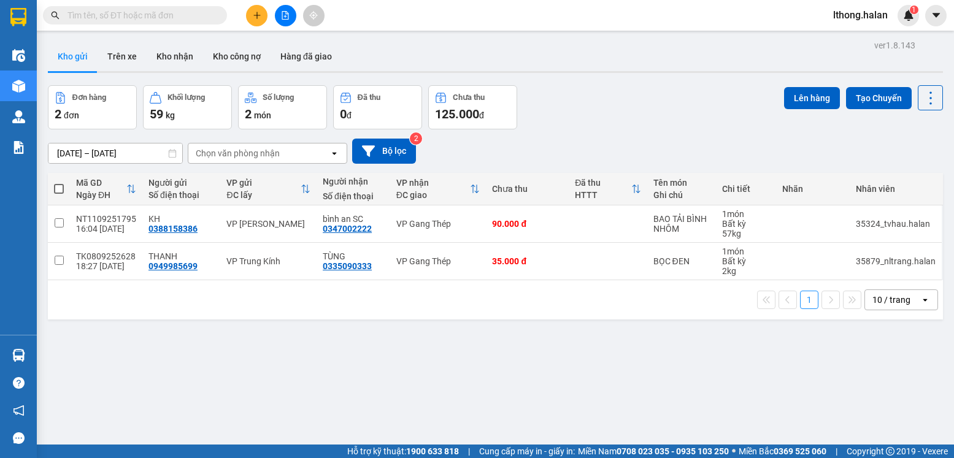
click at [56, 187] on span at bounding box center [59, 189] width 10 height 10
click at [59, 183] on input "checkbox" at bounding box center [59, 183] width 0 height 0
checkbox input "true"
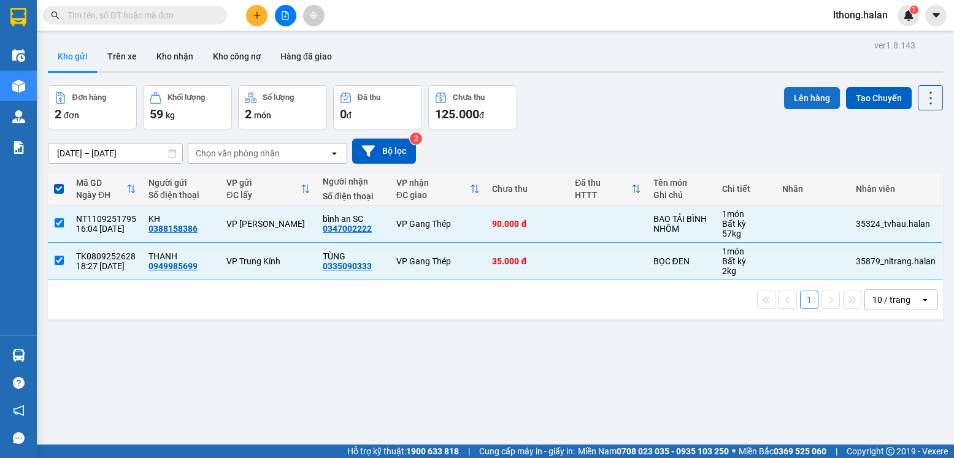
click at [813, 93] on button "Lên hàng" at bounding box center [812, 98] width 56 height 22
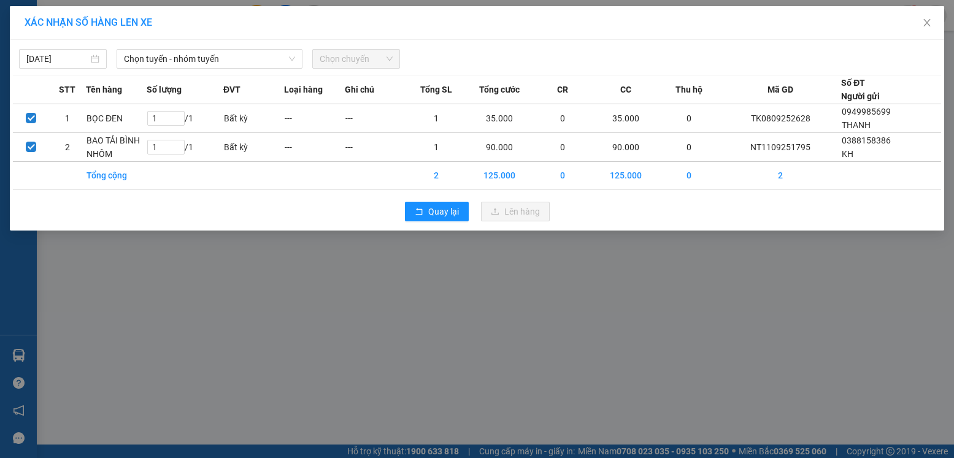
click at [182, 48] on div "[DATE] Chọn tuyến - nhóm tuyến Chọn chuyến" at bounding box center [477, 56] width 928 height 26
click at [187, 59] on span "Chọn tuyến - nhóm tuyến" at bounding box center [209, 59] width 171 height 18
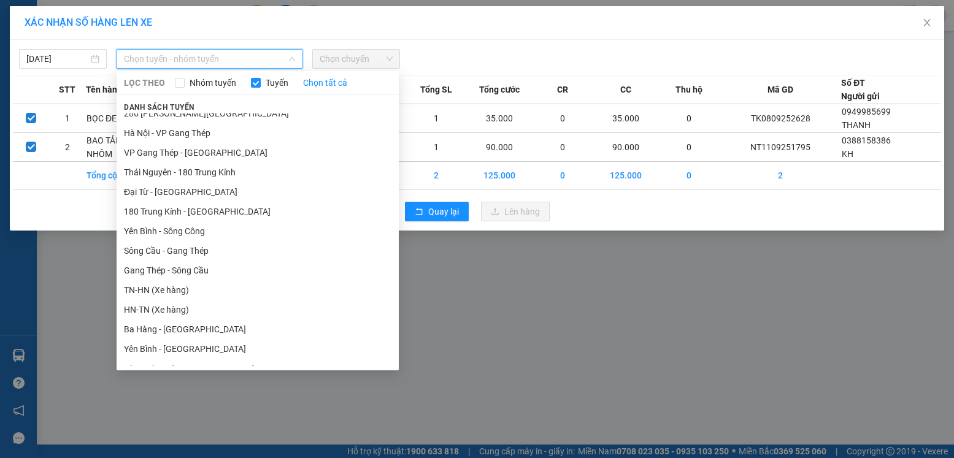
scroll to position [368, 0]
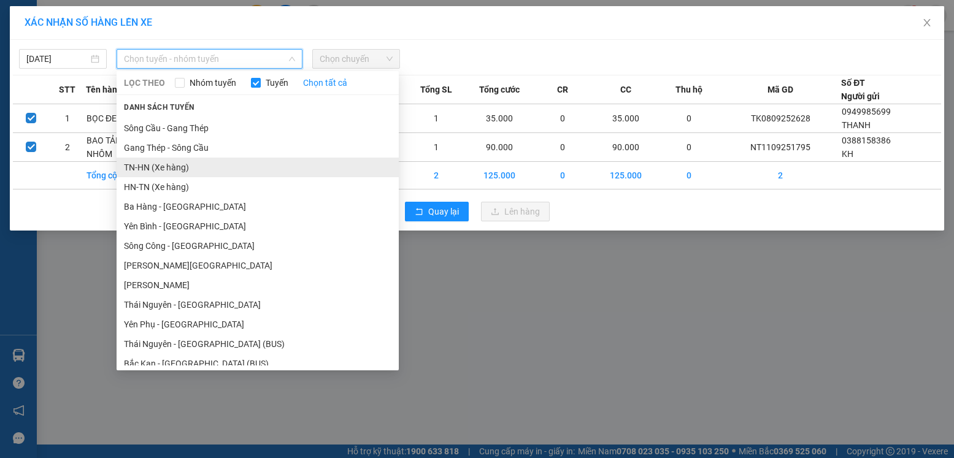
click at [150, 163] on li "TN-HN (Xe hàng)" at bounding box center [258, 168] width 282 height 20
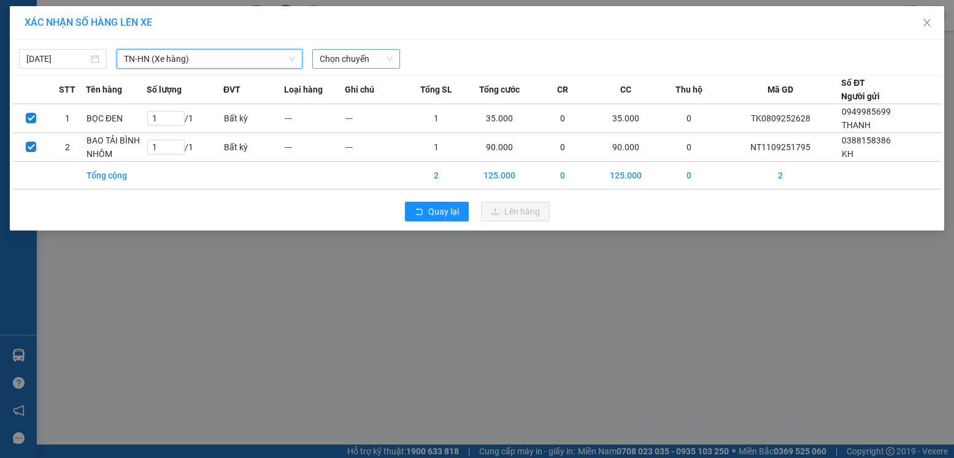
click at [356, 58] on span "Chọn chuyến" at bounding box center [356, 59] width 73 height 18
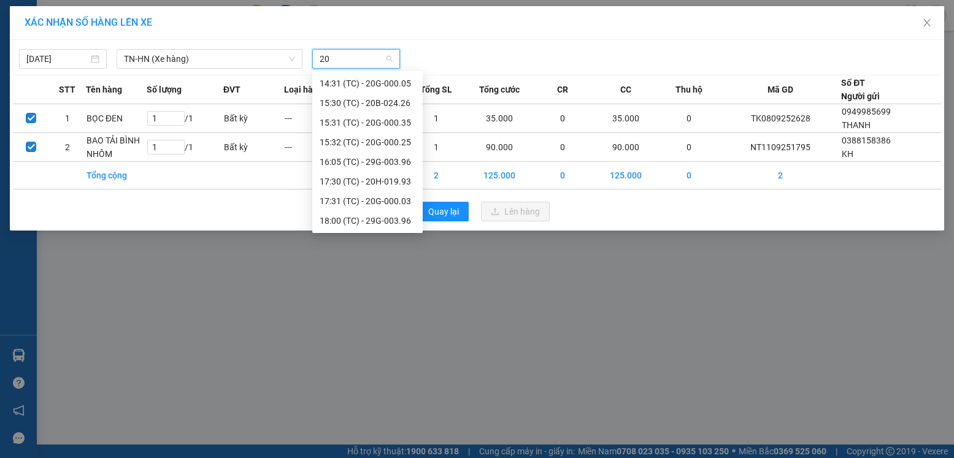
scroll to position [314, 0]
type input "20"
click at [354, 242] on div "Thêm chuyến " 20:00 "" at bounding box center [367, 241] width 110 height 21
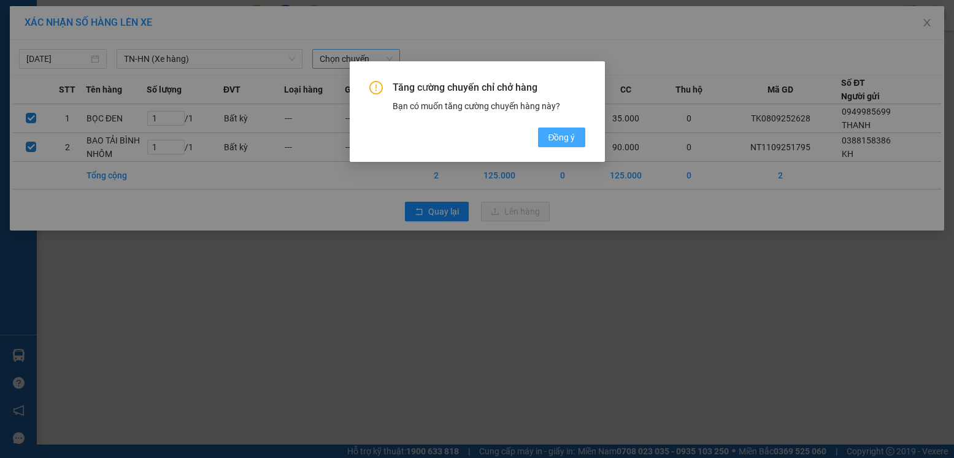
click at [553, 133] on span "Đồng ý" at bounding box center [561, 137] width 27 height 13
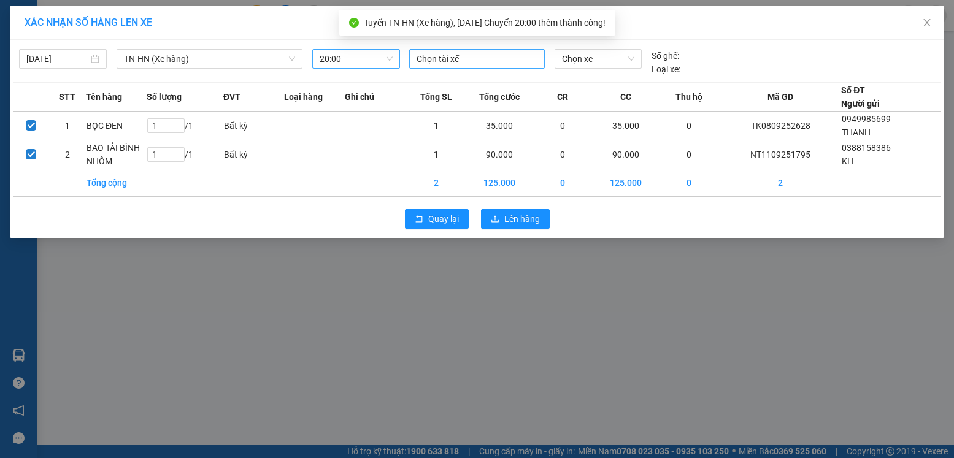
click at [464, 58] on div at bounding box center [476, 59] width 129 height 15
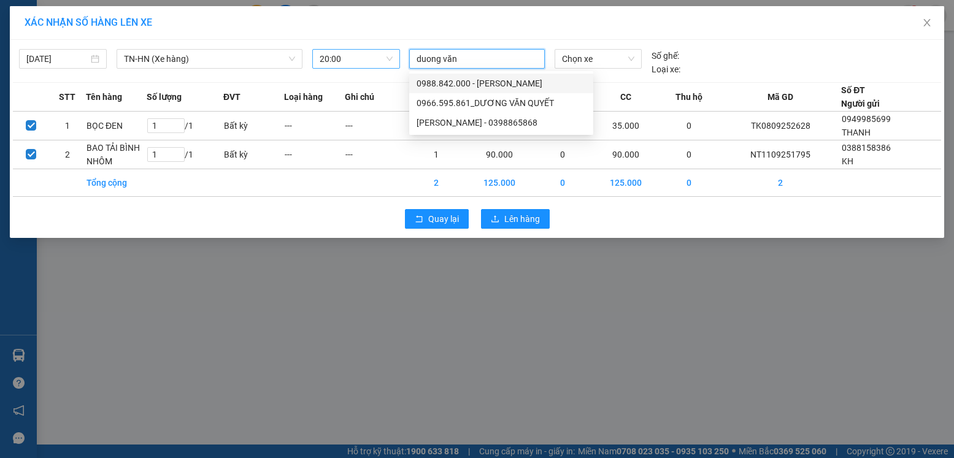
type input "duong văn"
click at [509, 122] on div "[PERSON_NAME] - 0398865868" at bounding box center [501, 122] width 169 height 13
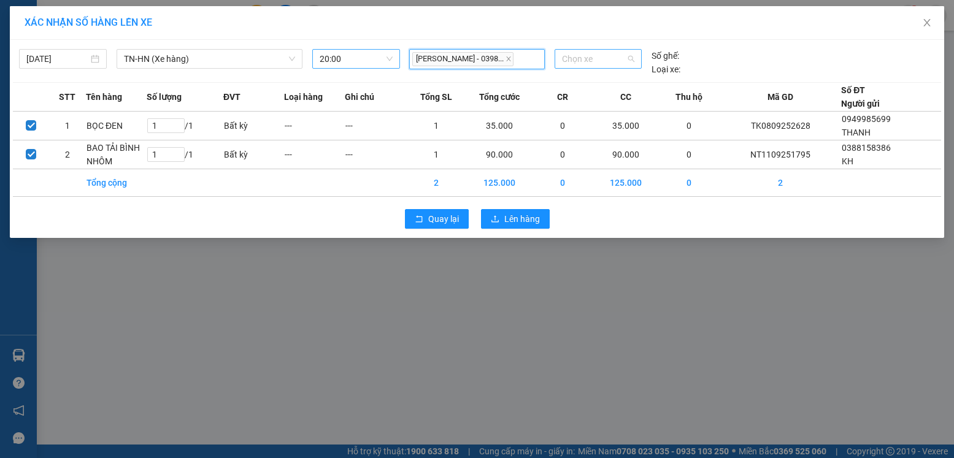
click at [606, 56] on span "Chọn xe" at bounding box center [598, 59] width 72 height 18
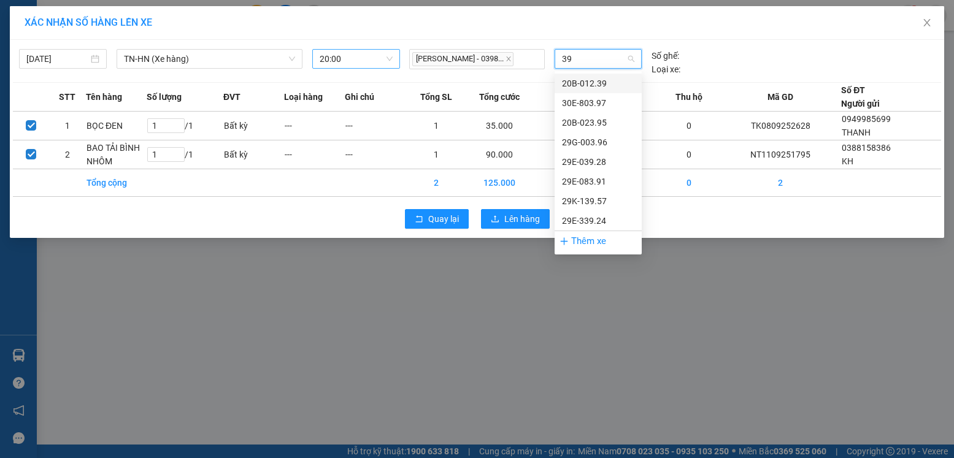
type input "396"
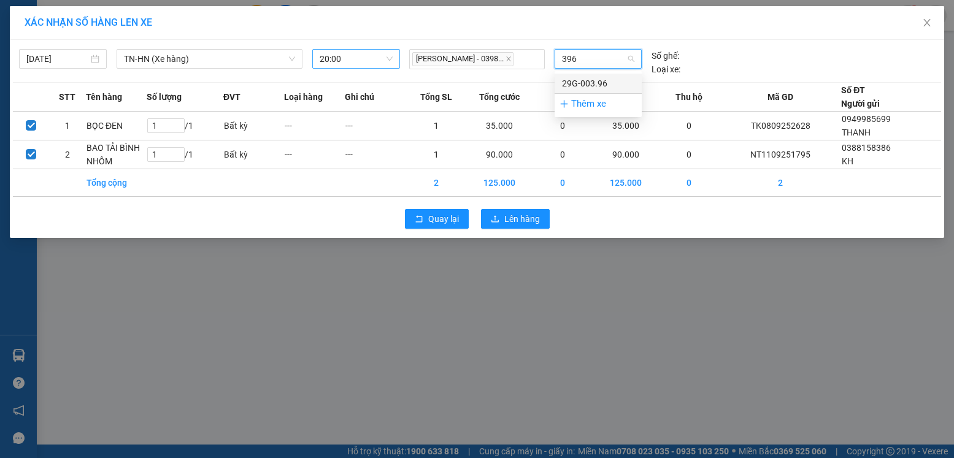
click at [597, 85] on div "29G-003.96" at bounding box center [598, 83] width 72 height 13
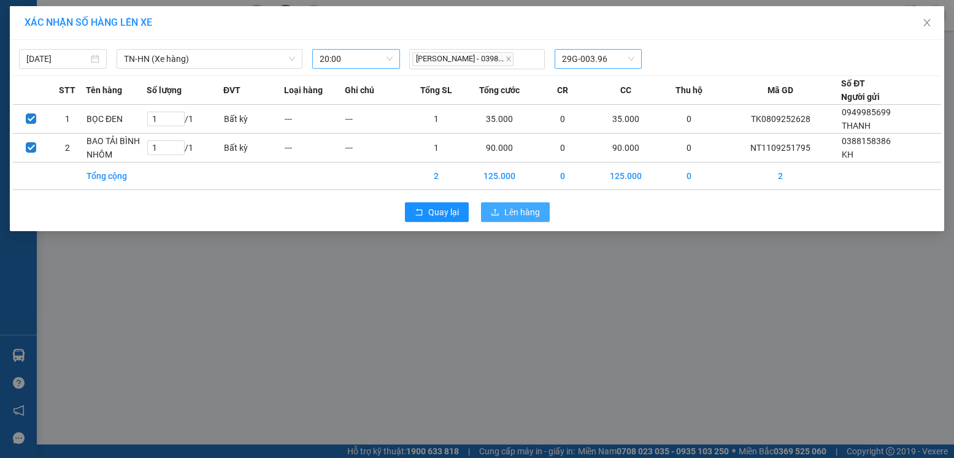
click at [526, 209] on span "Lên hàng" at bounding box center [522, 212] width 36 height 13
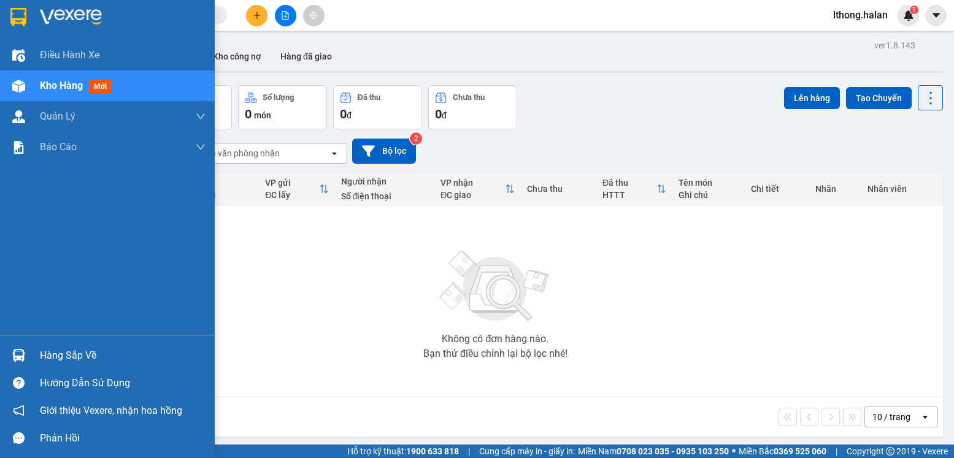
click at [64, 358] on div "Hàng sắp về" at bounding box center [123, 356] width 166 height 18
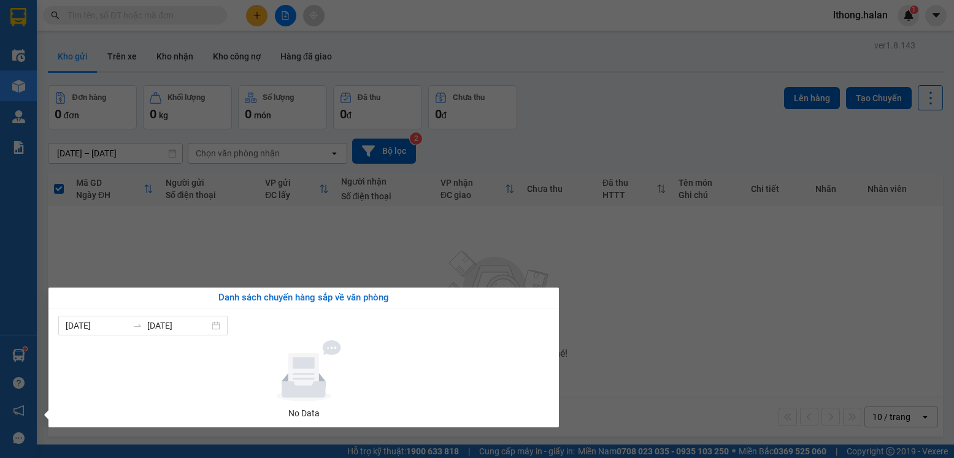
click at [644, 312] on section "Kết quả tìm kiếm ( 201 ) Bộ lọc Mã ĐH Trạng thái Món hàng Thu hộ Tổng cước Chưa…" at bounding box center [477, 229] width 954 height 458
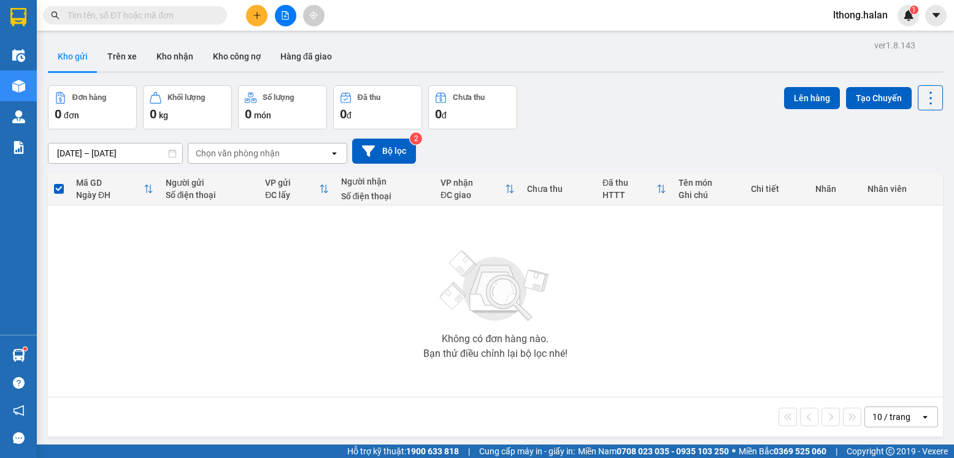
click at [172, 16] on input "text" at bounding box center [139, 15] width 145 height 13
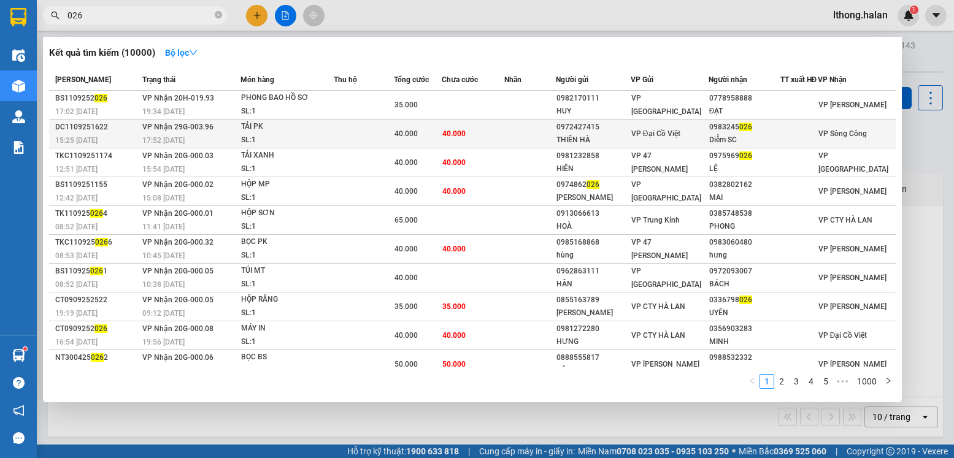
type input "026"
click at [553, 137] on td at bounding box center [530, 134] width 52 height 29
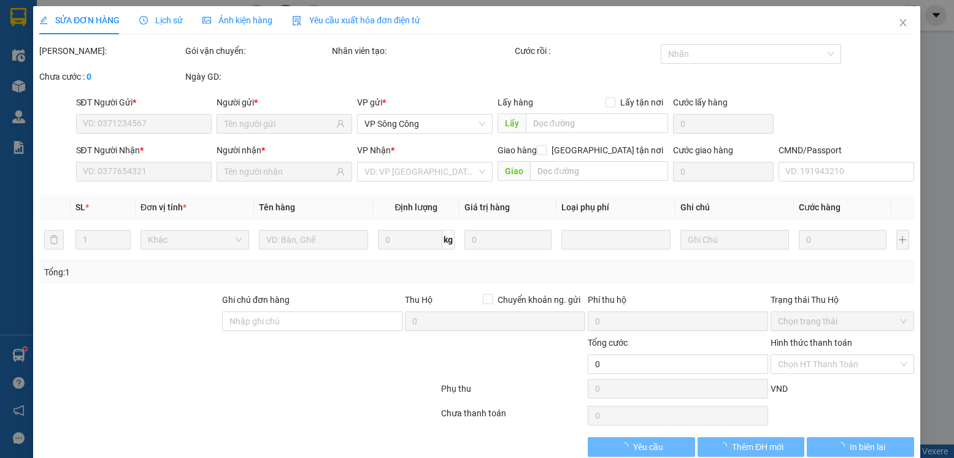
type input "0972427415"
type input "THIÊN HÀ"
type input "0983245026"
type input "Diễm SC"
type input "40.000"
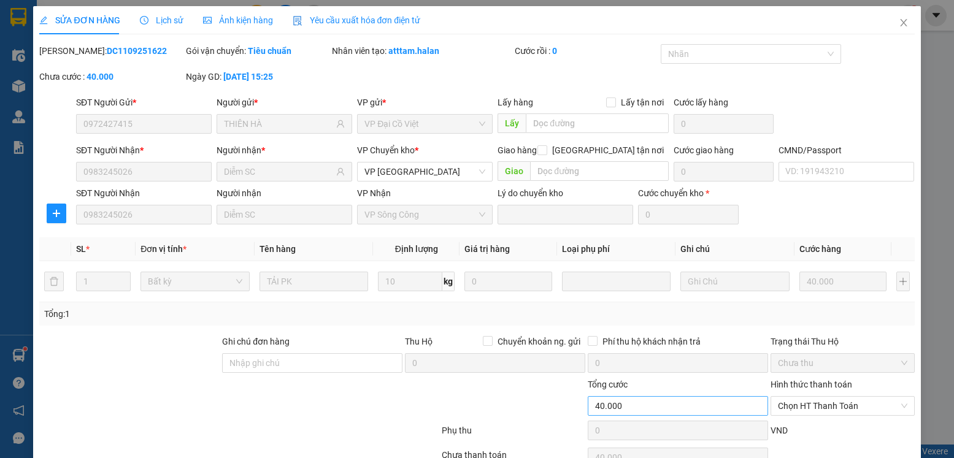
scroll to position [64, 0]
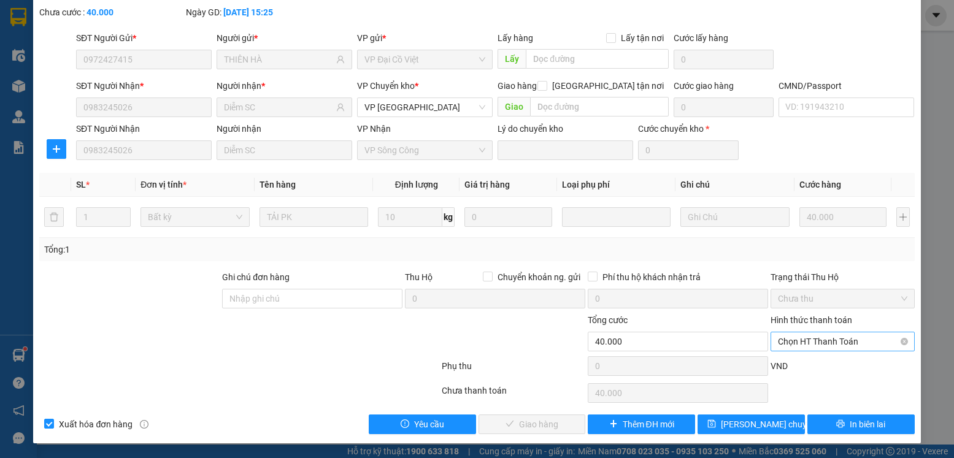
click at [869, 337] on span "Chọn HT Thanh Toán" at bounding box center [842, 342] width 129 height 18
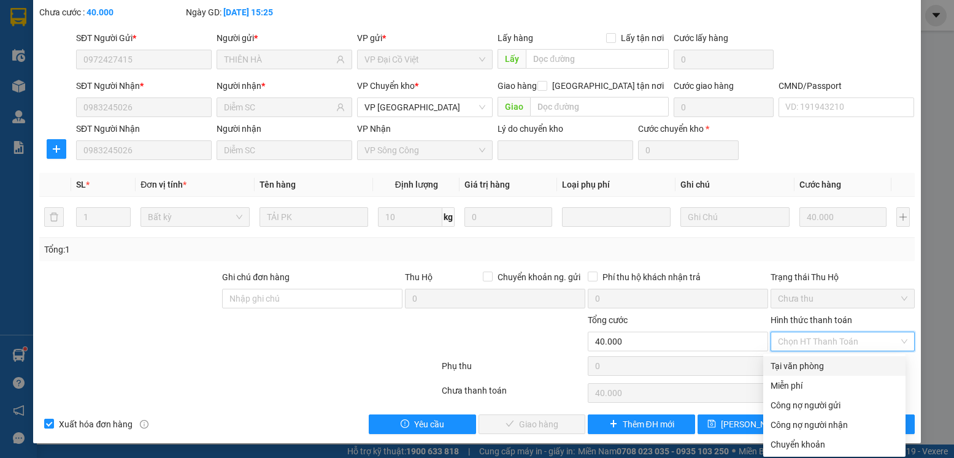
drag, startPoint x: 777, startPoint y: 366, endPoint x: 761, endPoint y: 376, distance: 19.1
click at [777, 366] on div "Tại văn phòng" at bounding box center [835, 366] width 128 height 13
type input "0"
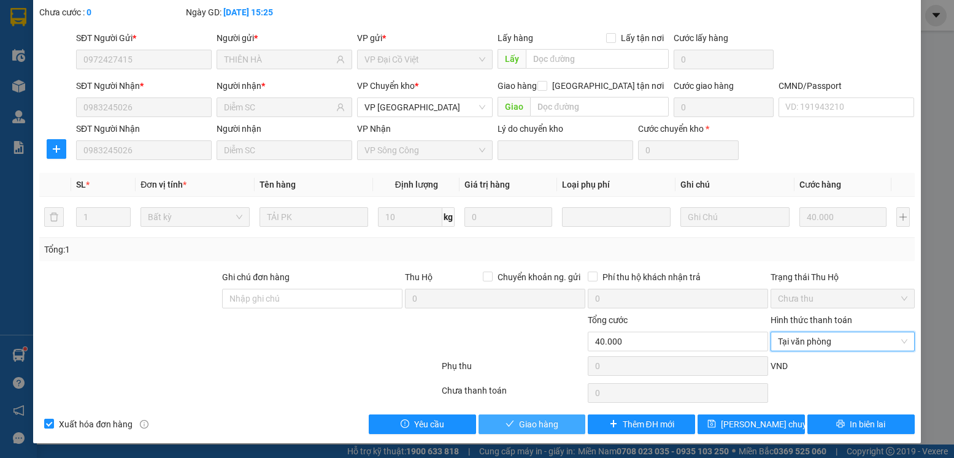
click at [520, 423] on span "Giao hàng" at bounding box center [538, 424] width 39 height 13
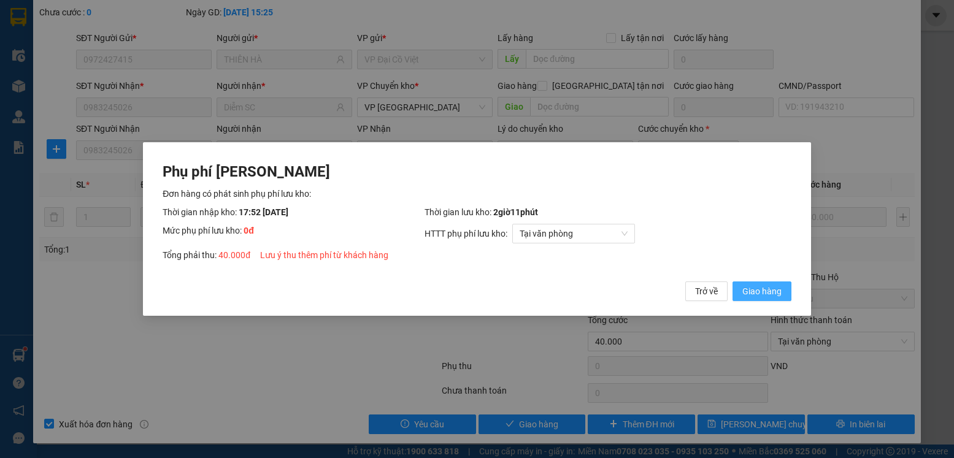
click at [755, 294] on span "Giao hàng" at bounding box center [761, 291] width 39 height 13
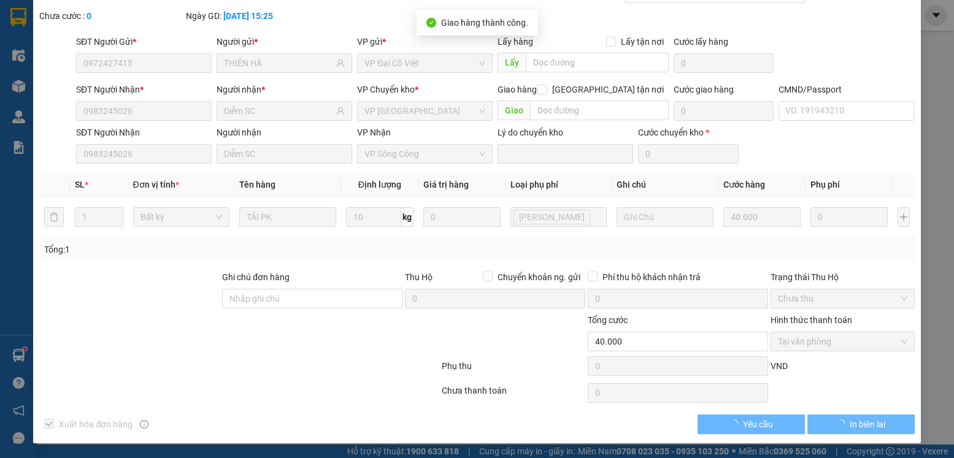
scroll to position [0, 0]
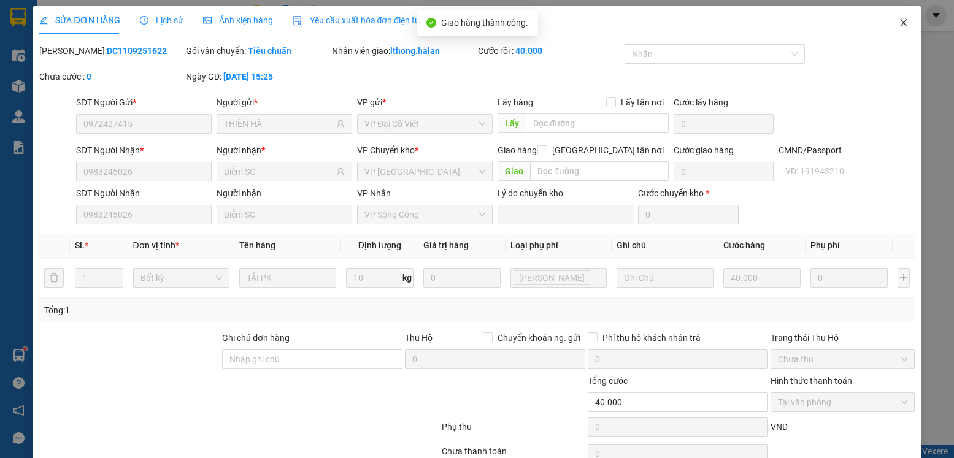
click at [899, 22] on icon "close" at bounding box center [904, 23] width 10 height 10
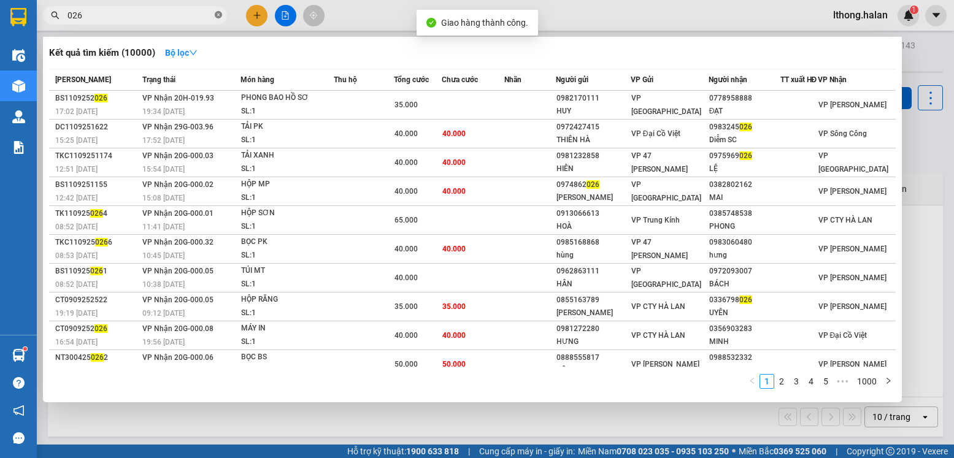
click at [216, 12] on icon "close-circle" at bounding box center [218, 14] width 7 height 7
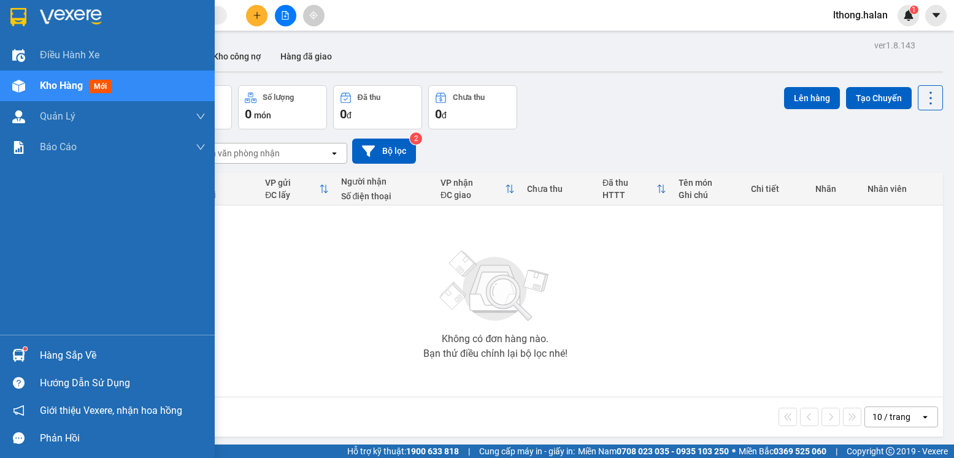
click at [68, 359] on div "Hàng sắp về" at bounding box center [123, 356] width 166 height 18
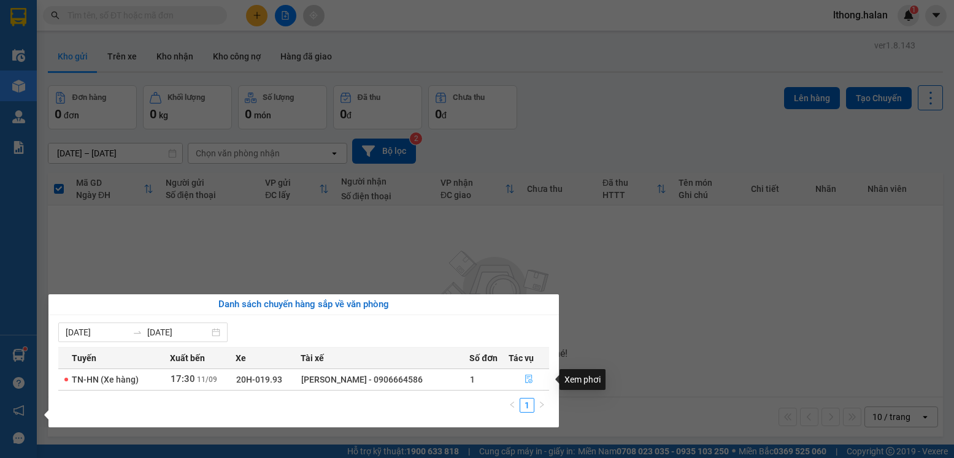
click at [528, 379] on icon "file-done" at bounding box center [529, 379] width 9 height 9
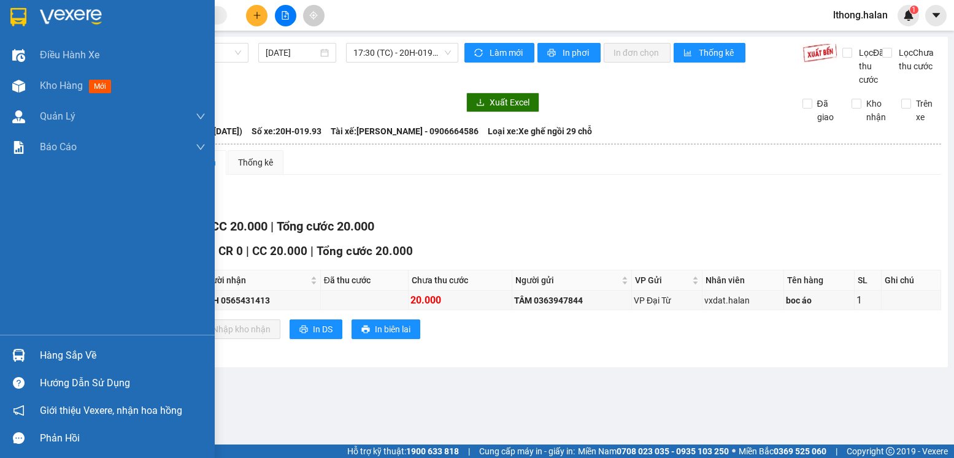
click at [44, 360] on div "Hàng sắp về" at bounding box center [123, 356] width 166 height 18
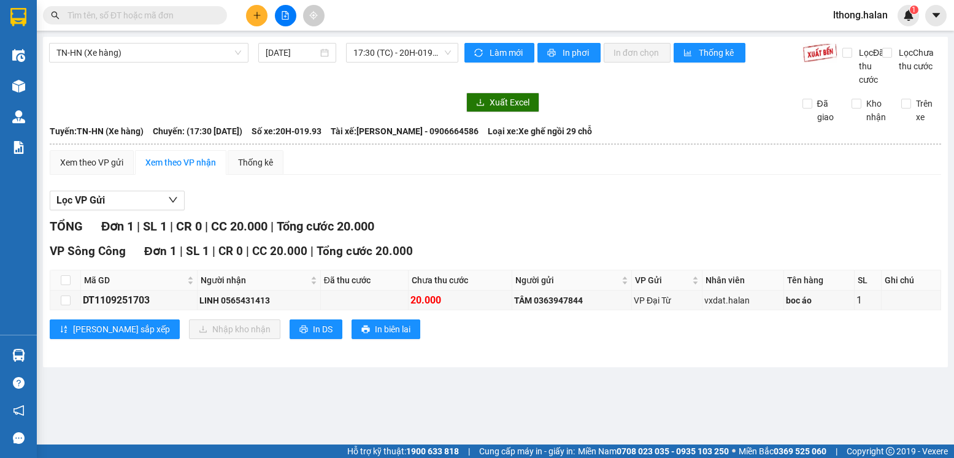
click at [373, 216] on section "Kết quả tìm kiếm ( 10000 ) Bộ lọc Mã ĐH Trạng thái Món hàng Thu hộ Tổng cước Ch…" at bounding box center [477, 229] width 954 height 458
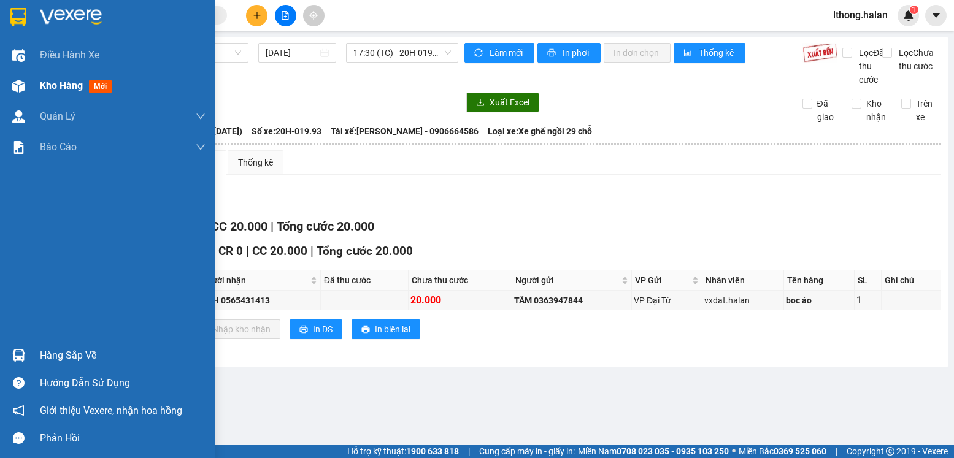
click at [54, 80] on span "Kho hàng" at bounding box center [61, 86] width 43 height 12
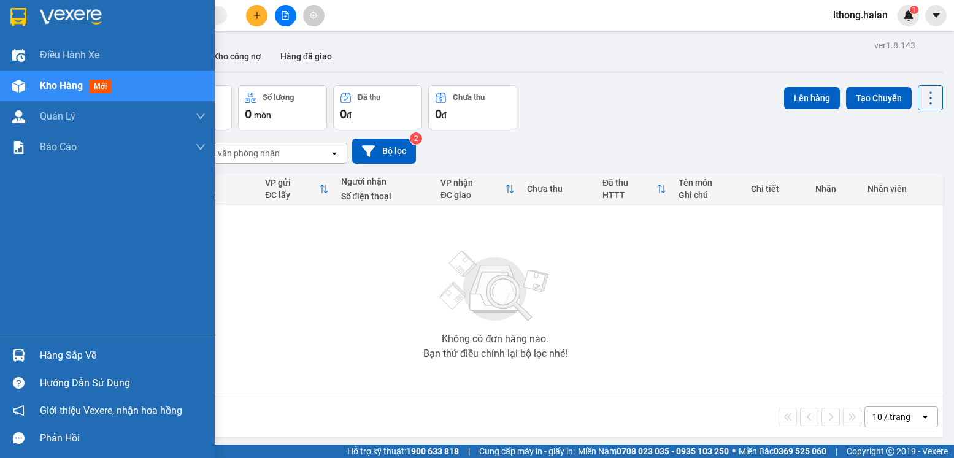
click at [47, 360] on div "Hàng sắp về" at bounding box center [123, 356] width 166 height 18
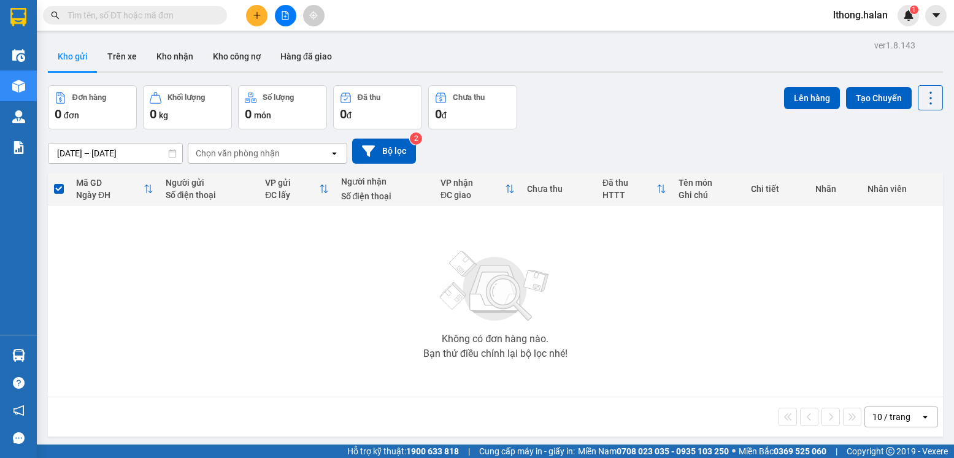
click at [164, 26] on section "Kết quả tìm kiếm ( 10000 ) Bộ lọc Mã ĐH Trạng thái Món hàng Thu hộ Tổng cước Ch…" at bounding box center [477, 229] width 954 height 458
click at [165, 18] on input "text" at bounding box center [139, 15] width 145 height 13
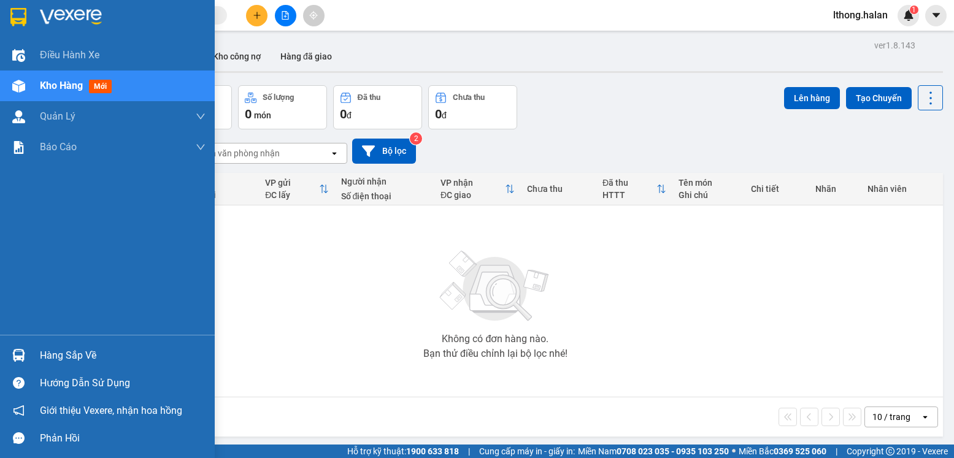
click at [84, 356] on div "Hàng sắp về" at bounding box center [123, 356] width 166 height 18
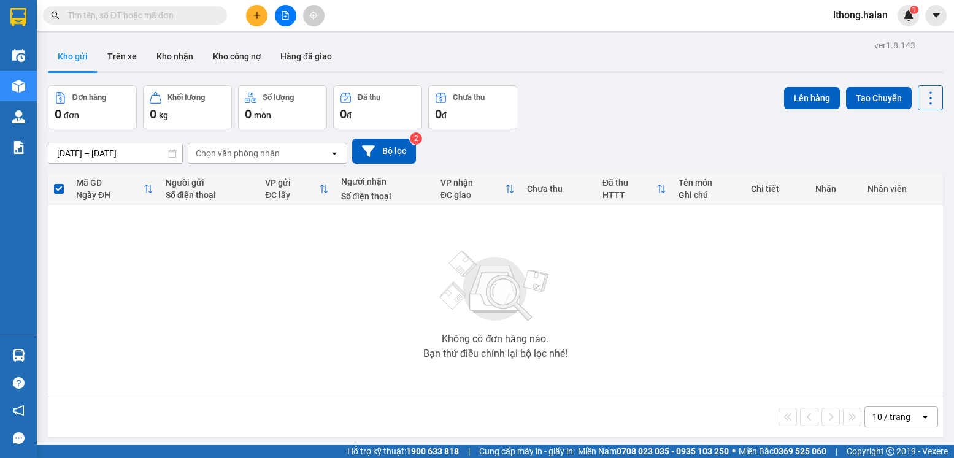
click at [691, 316] on section "Kết quả tìm kiếm ( 10000 ) Bộ lọc Mã ĐH Trạng thái Món hàng Thu hộ Tổng cước Ch…" at bounding box center [477, 229] width 954 height 458
click at [175, 14] on input "text" at bounding box center [139, 15] width 145 height 13
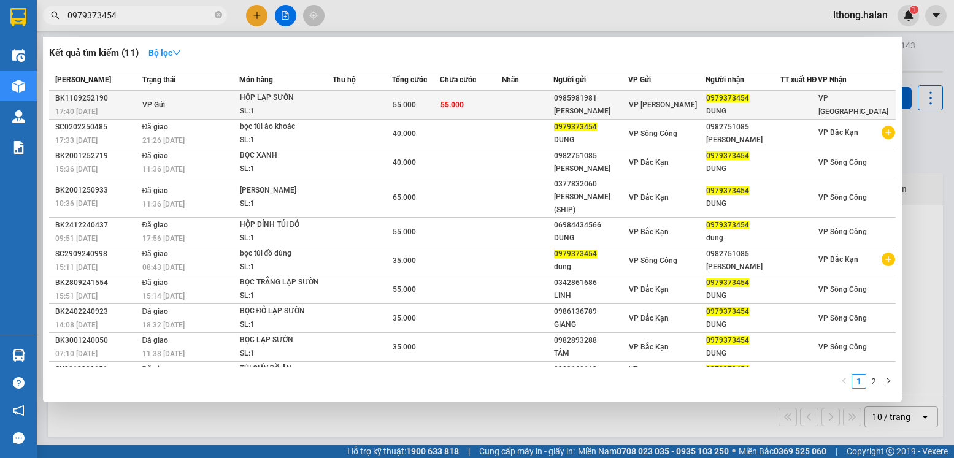
type input "0979373454"
click at [762, 114] on div "DUNG" at bounding box center [743, 111] width 74 height 13
click at [502, 113] on td "55.000" at bounding box center [471, 105] width 62 height 29
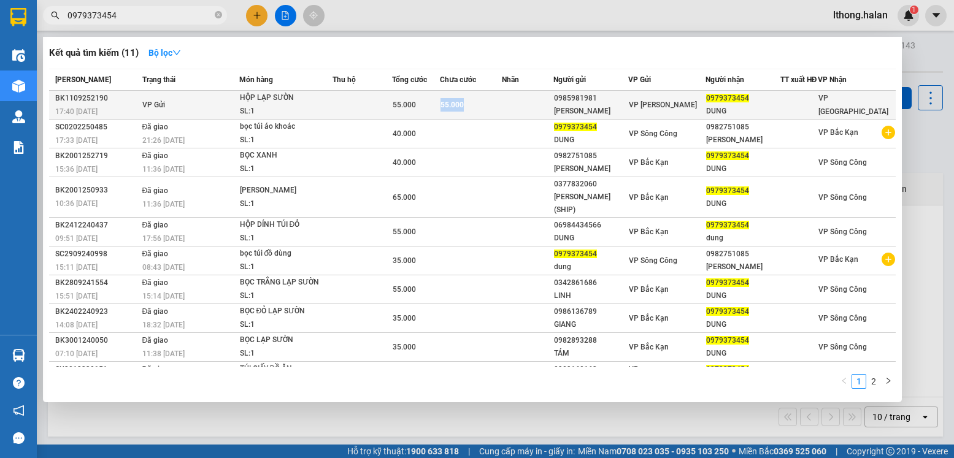
click at [502, 113] on td "55.000" at bounding box center [471, 105] width 62 height 29
click at [774, 118] on div "DUNG" at bounding box center [743, 111] width 74 height 13
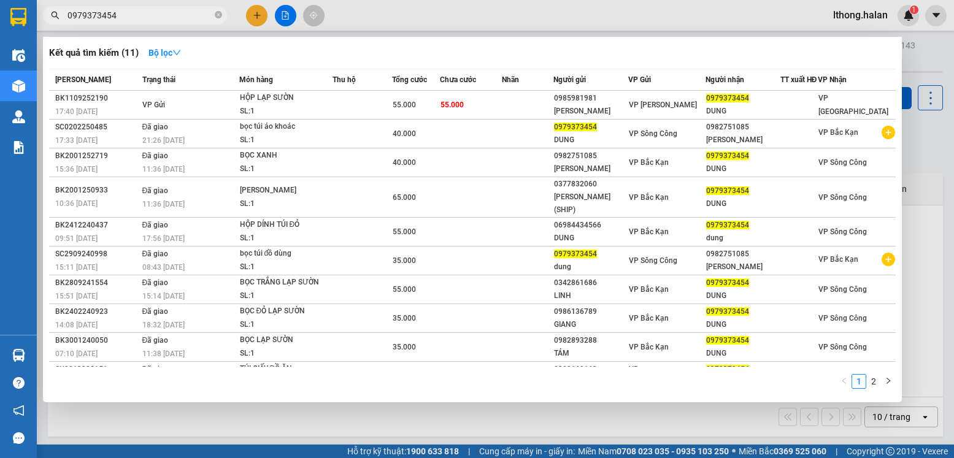
click at [128, 16] on input "0979373454" at bounding box center [139, 15] width 145 height 13
click at [217, 17] on icon "close-circle" at bounding box center [218, 14] width 7 height 7
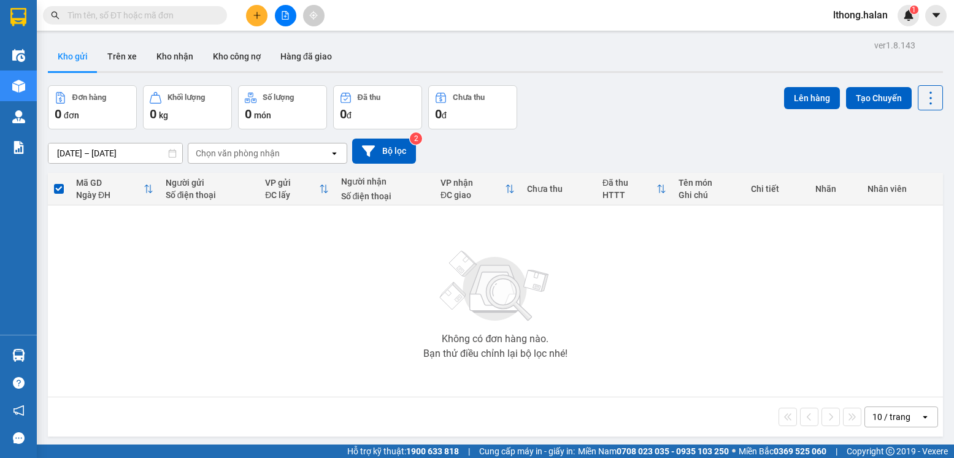
click at [188, 17] on input "text" at bounding box center [139, 15] width 145 height 13
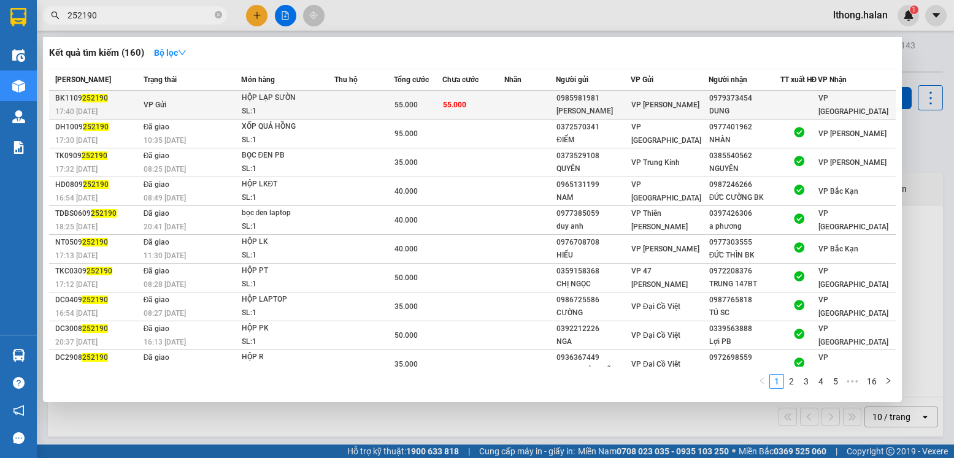
type input "252190"
click at [720, 105] on div "0979373454" at bounding box center [744, 98] width 71 height 13
click at [524, 118] on td at bounding box center [530, 105] width 52 height 29
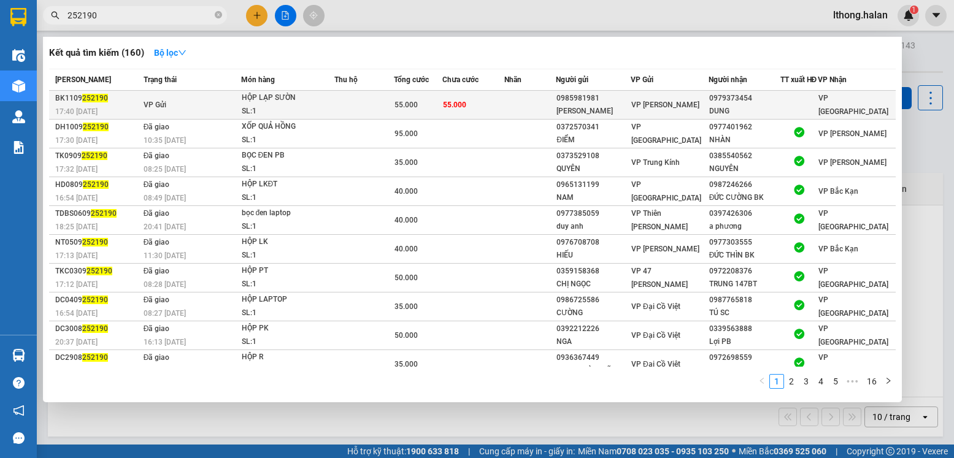
click at [518, 115] on td at bounding box center [530, 105] width 52 height 29
click at [763, 118] on div "DUNG" at bounding box center [744, 111] width 71 height 13
click at [532, 120] on td at bounding box center [530, 105] width 52 height 29
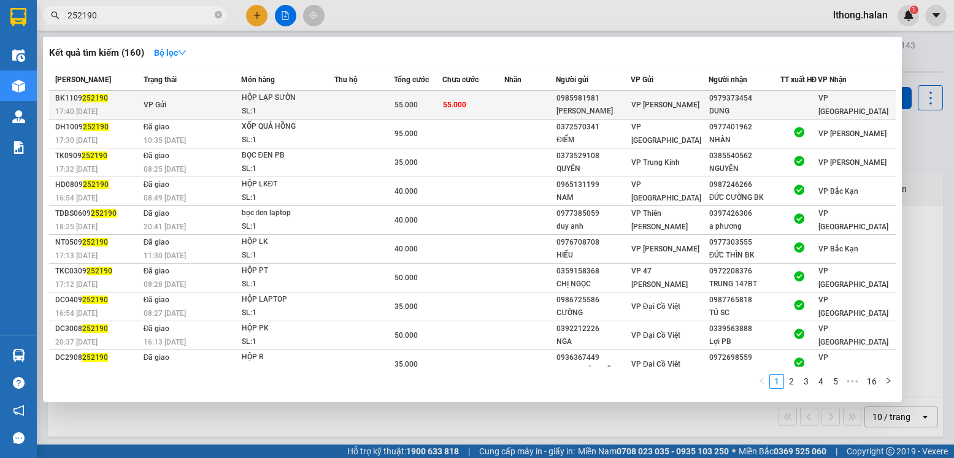
click at [477, 108] on td "55.000" at bounding box center [473, 105] width 63 height 29
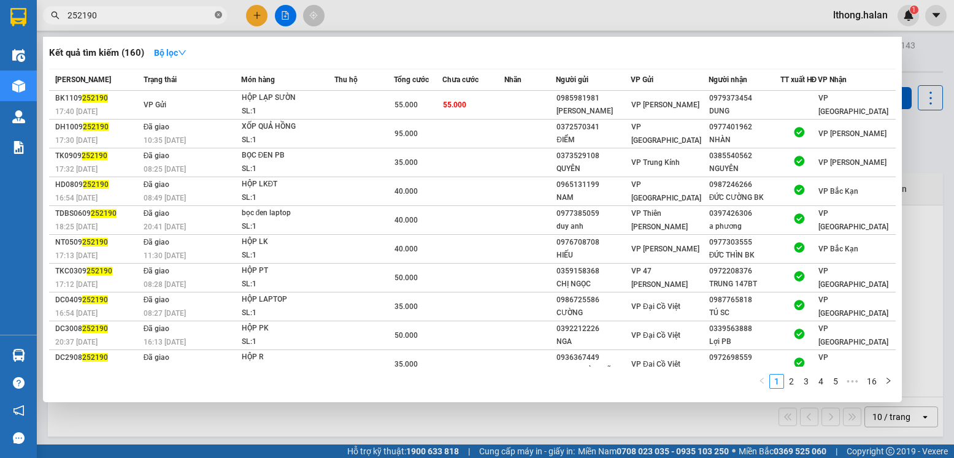
click at [217, 16] on icon "close-circle" at bounding box center [218, 14] width 7 height 7
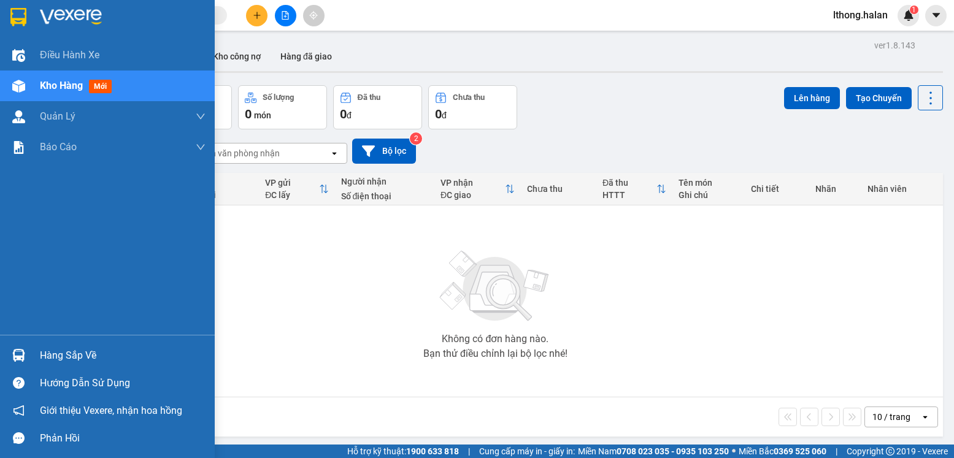
click at [71, 355] on div "Hàng sắp về" at bounding box center [123, 356] width 166 height 18
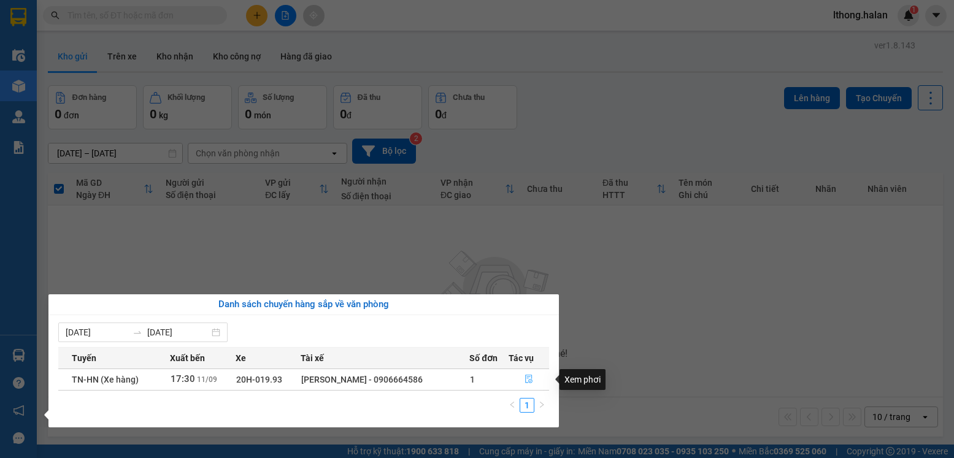
click at [526, 376] on icon "file-done" at bounding box center [528, 379] width 7 height 9
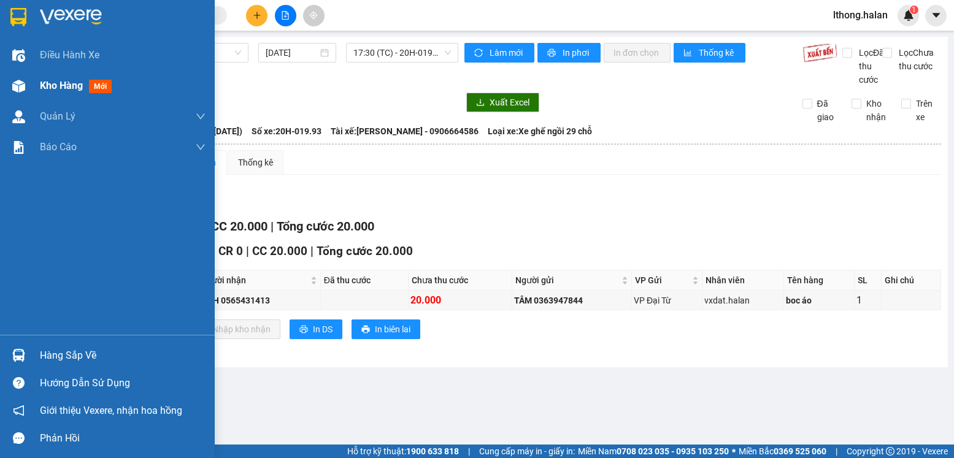
click at [55, 84] on span "Kho hàng" at bounding box center [61, 86] width 43 height 12
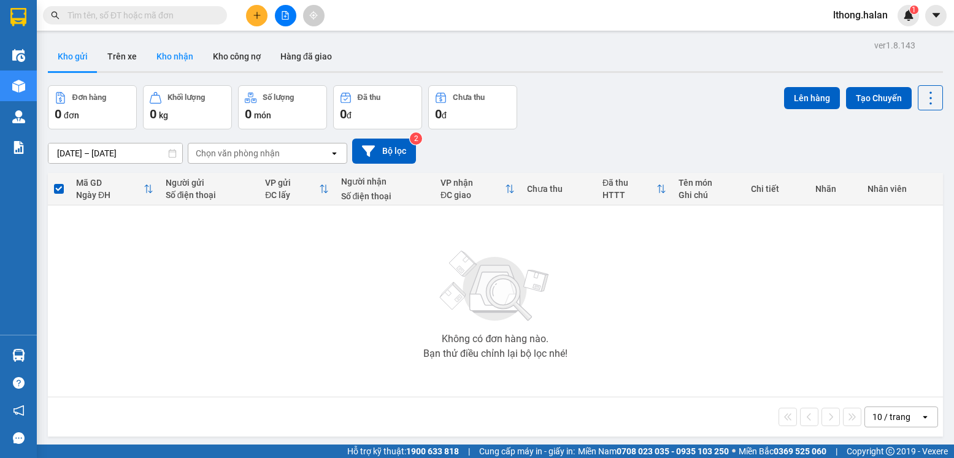
click at [179, 55] on button "Kho nhận" at bounding box center [175, 56] width 56 height 29
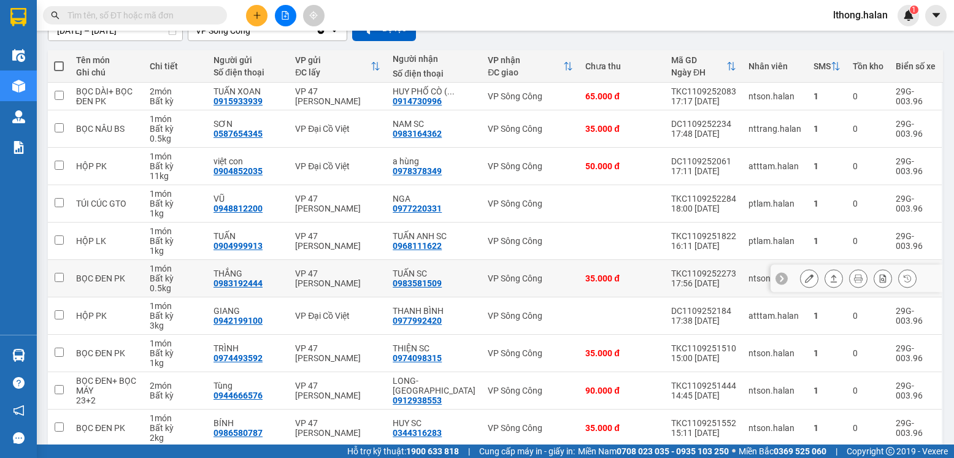
scroll to position [175, 0]
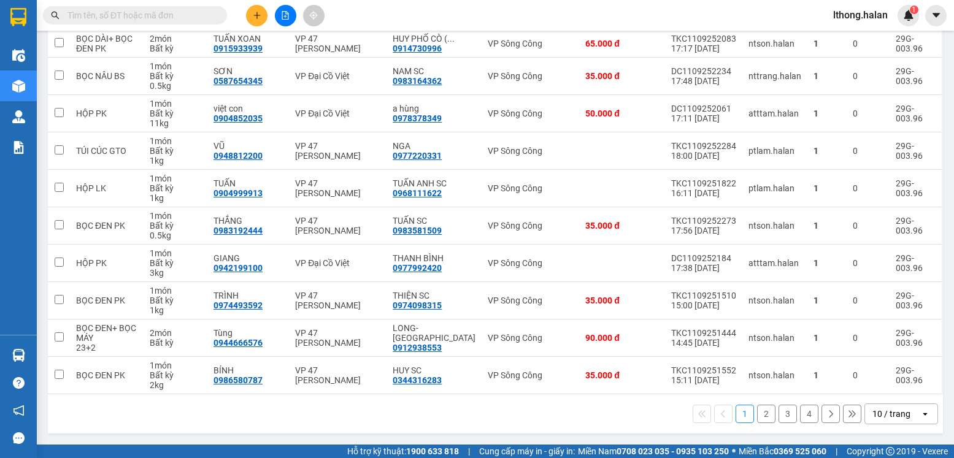
click at [757, 414] on button "2" at bounding box center [766, 414] width 18 height 18
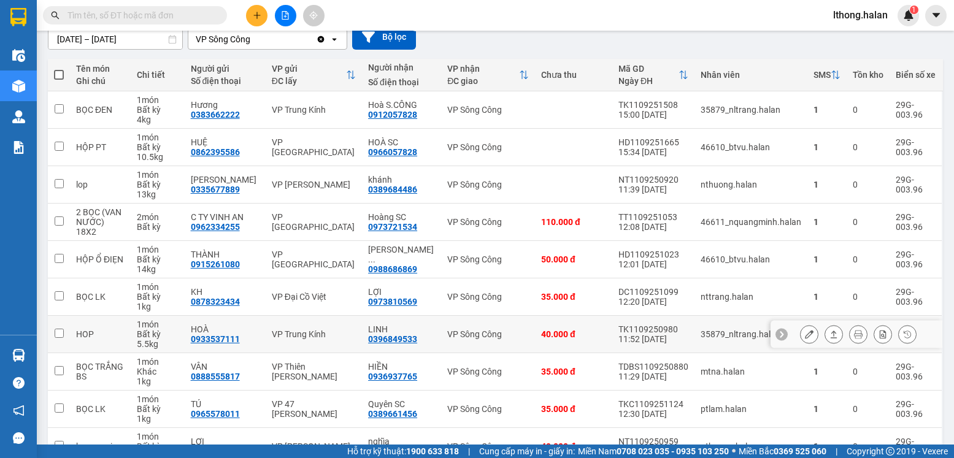
scroll to position [185, 0]
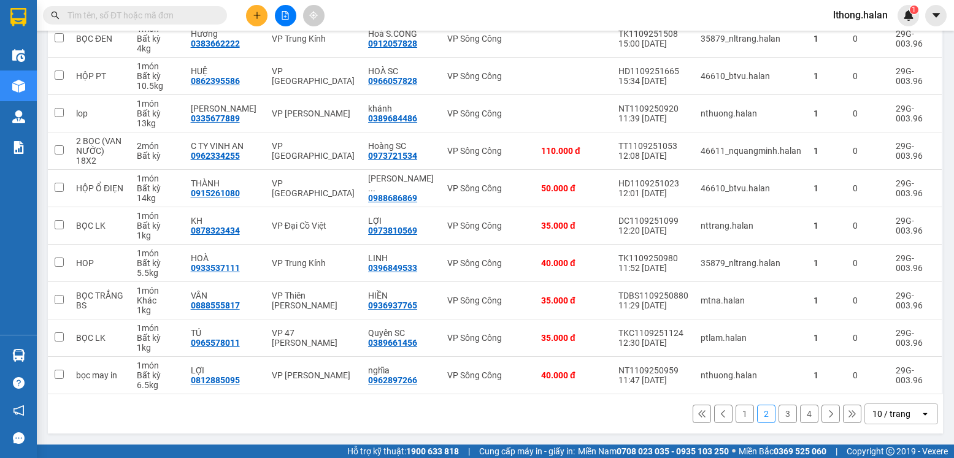
click at [779, 412] on button "3" at bounding box center [788, 414] width 18 height 18
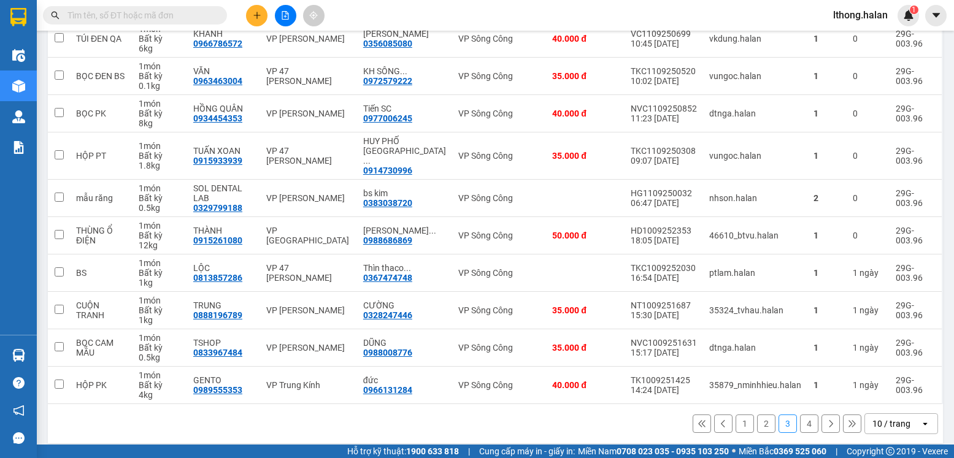
click at [800, 415] on button "4" at bounding box center [809, 424] width 18 height 18
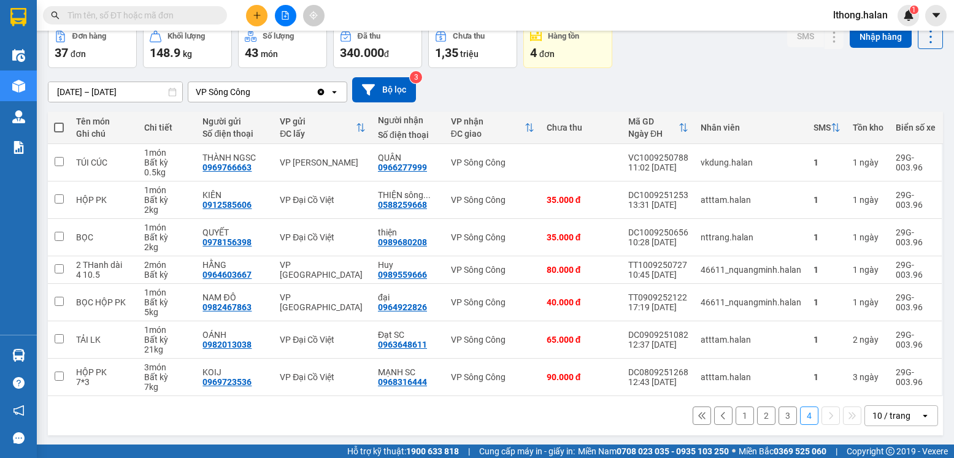
scroll to position [63, 0]
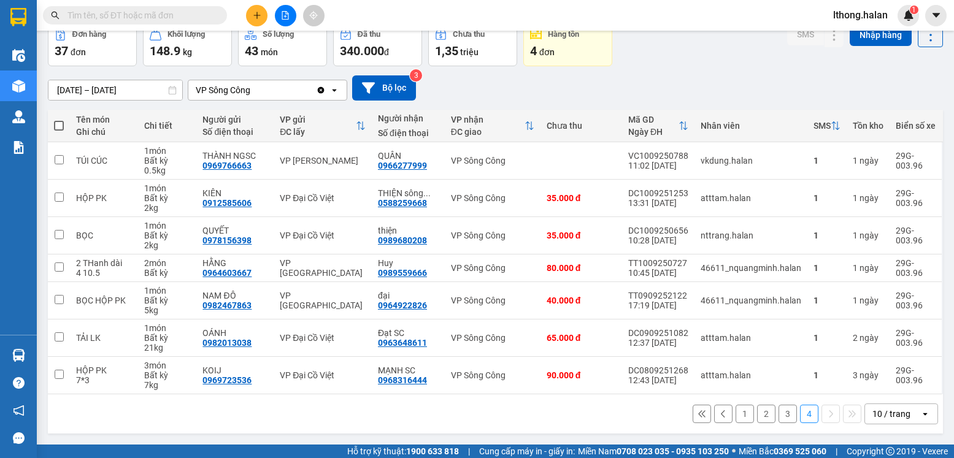
click at [736, 412] on button "1" at bounding box center [745, 414] width 18 height 18
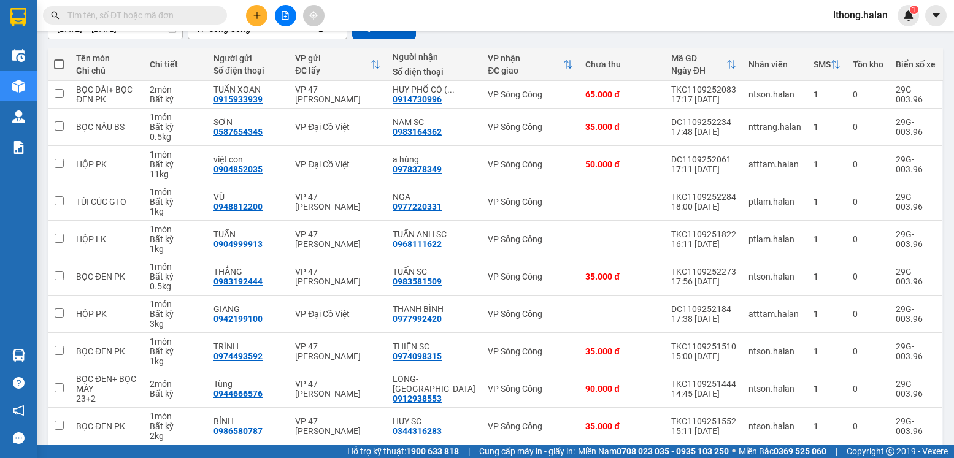
scroll to position [0, 0]
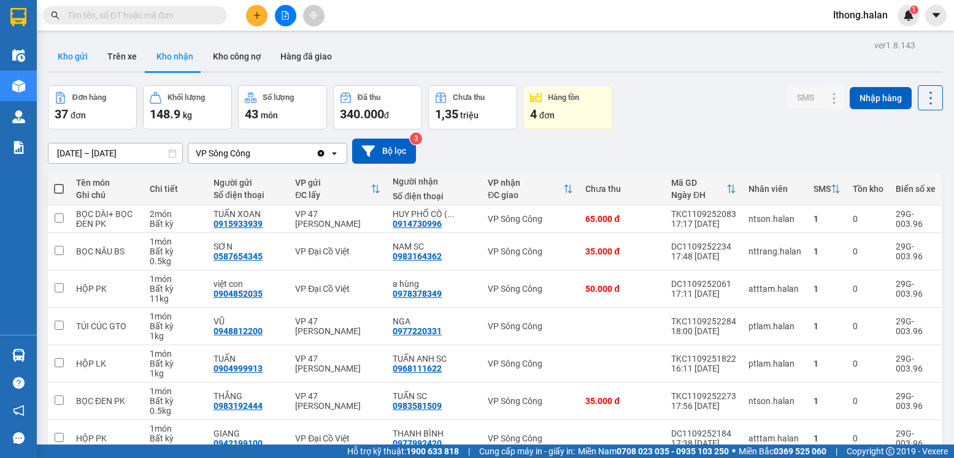
click at [71, 58] on button "Kho gửi" at bounding box center [73, 56] width 50 height 29
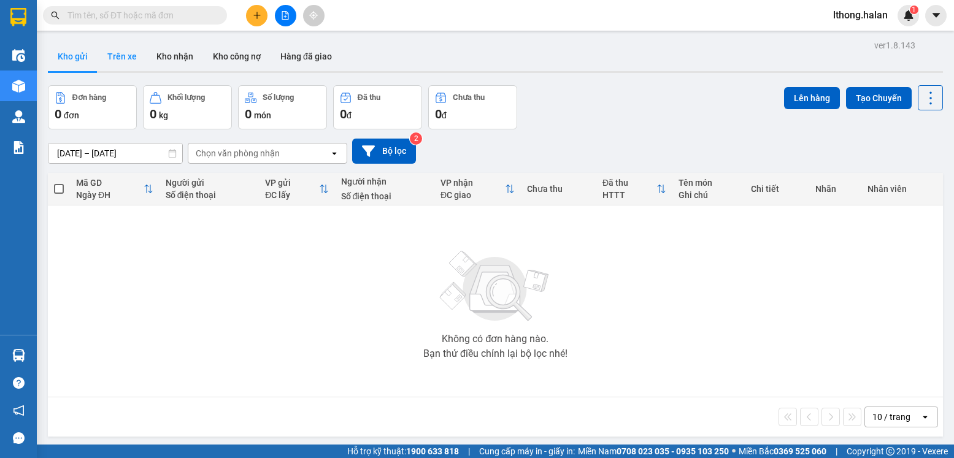
click at [119, 59] on button "Trên xe" at bounding box center [122, 56] width 49 height 29
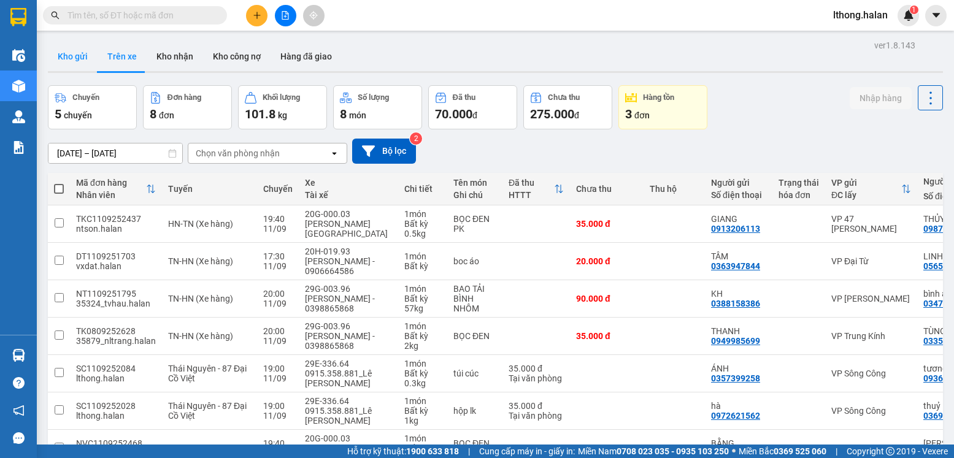
click at [75, 53] on button "Kho gửi" at bounding box center [73, 56] width 50 height 29
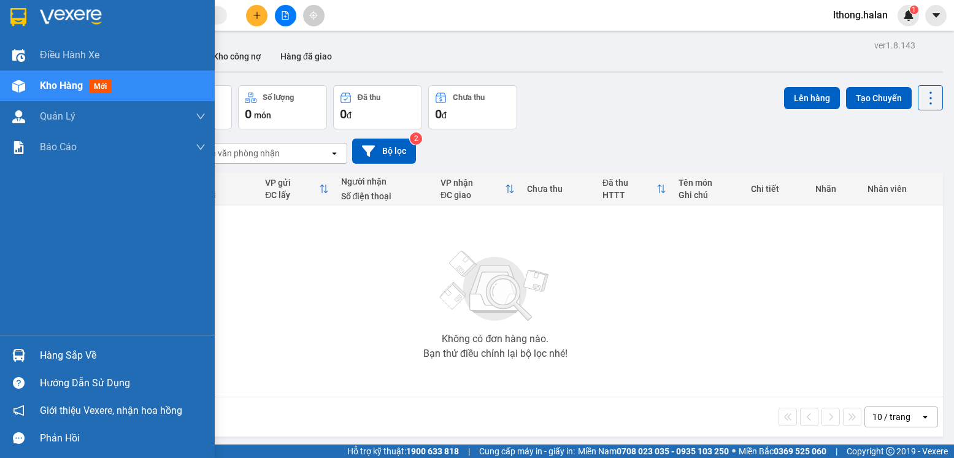
click at [57, 352] on div "Hàng sắp về" at bounding box center [123, 356] width 166 height 18
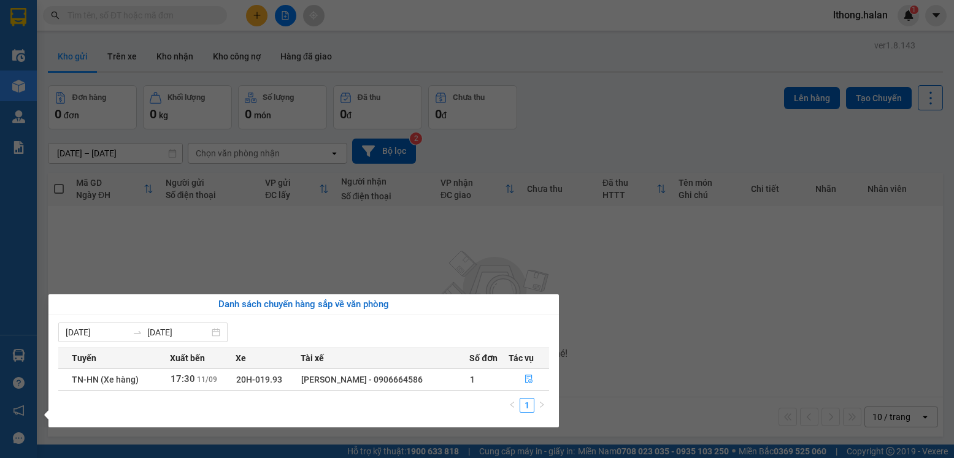
drag, startPoint x: 671, startPoint y: 326, endPoint x: 668, endPoint y: 313, distance: 13.8
click at [671, 326] on section "Kết quả tìm kiếm ( 160 ) Bộ lọc Mã ĐH Trạng thái Món hàng Thu hộ Tổng cước Chưa…" at bounding box center [477, 229] width 954 height 458
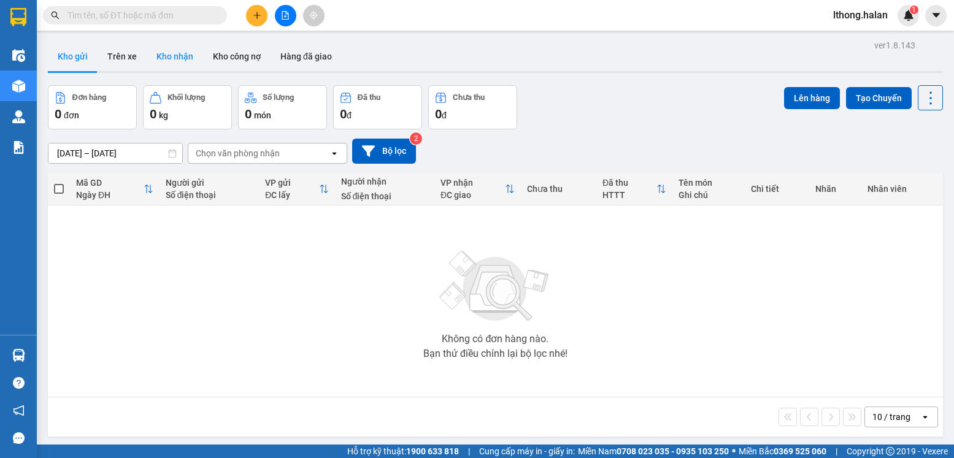
click at [167, 64] on button "Kho nhận" at bounding box center [175, 56] width 56 height 29
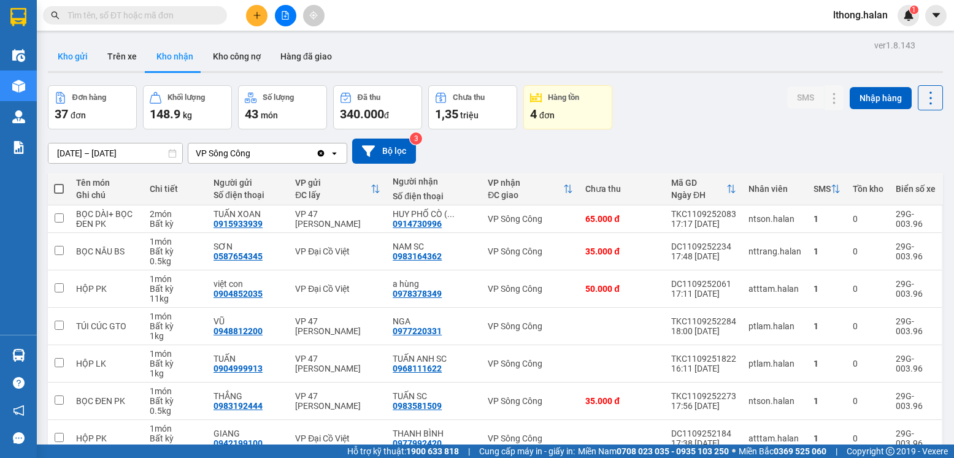
click at [71, 56] on button "Kho gửi" at bounding box center [73, 56] width 50 height 29
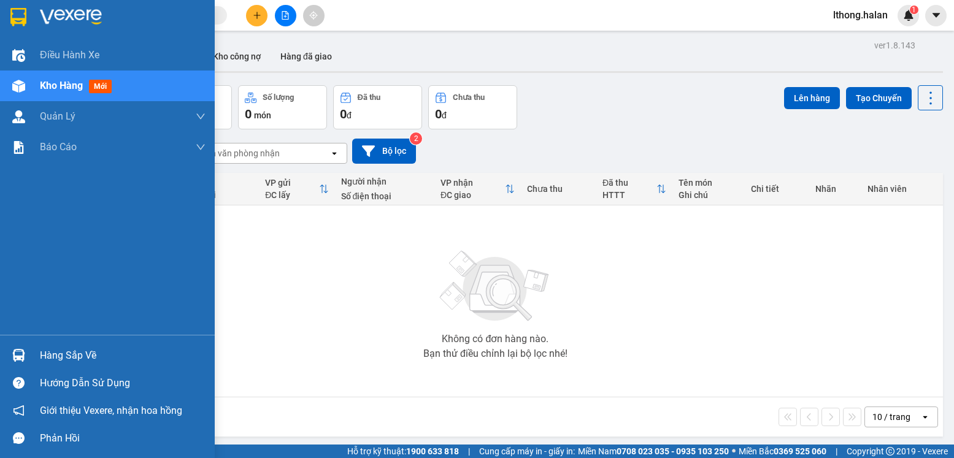
click at [75, 354] on div "Hàng sắp về" at bounding box center [123, 356] width 166 height 18
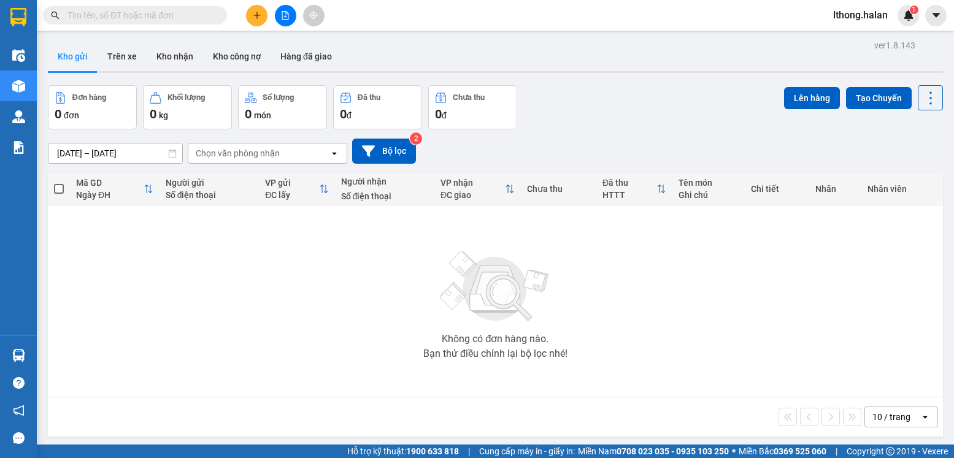
click at [671, 336] on section "Kết quả tìm kiếm ( 160 ) Bộ lọc Mã ĐH Trạng thái Món hàng Thu hộ Tổng cước Chưa…" at bounding box center [477, 229] width 954 height 458
click at [175, 55] on button "Kho nhận" at bounding box center [175, 56] width 56 height 29
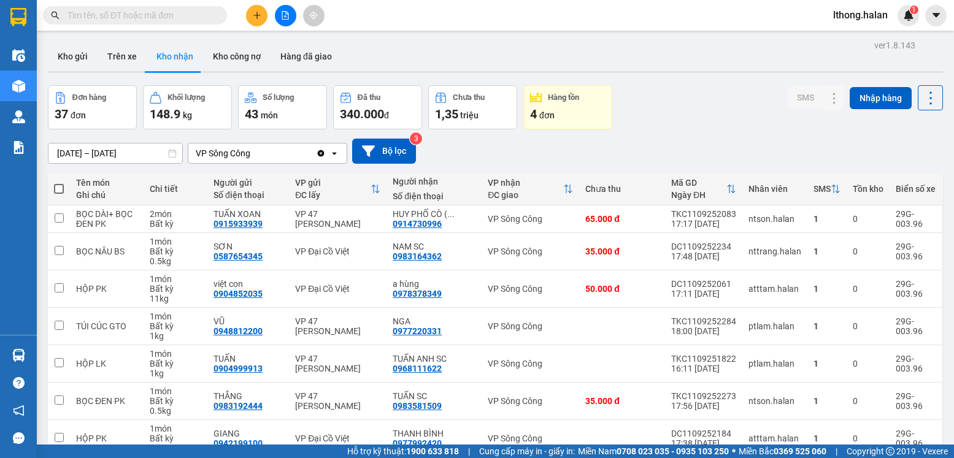
scroll to position [175, 0]
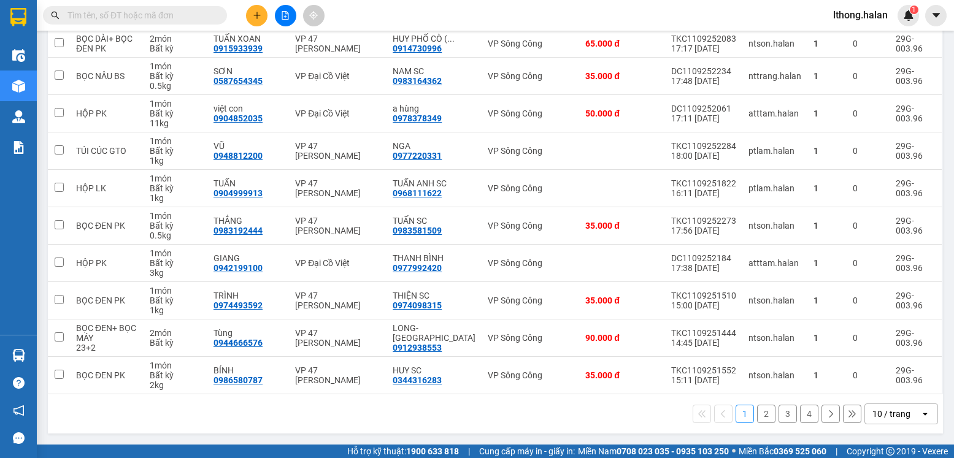
click at [757, 417] on button "2" at bounding box center [766, 414] width 18 height 18
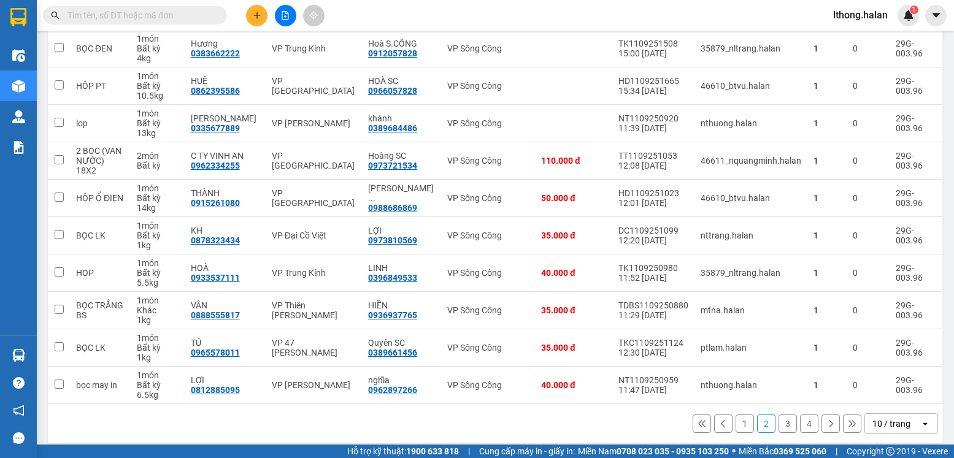
click at [779, 425] on button "3" at bounding box center [788, 424] width 18 height 18
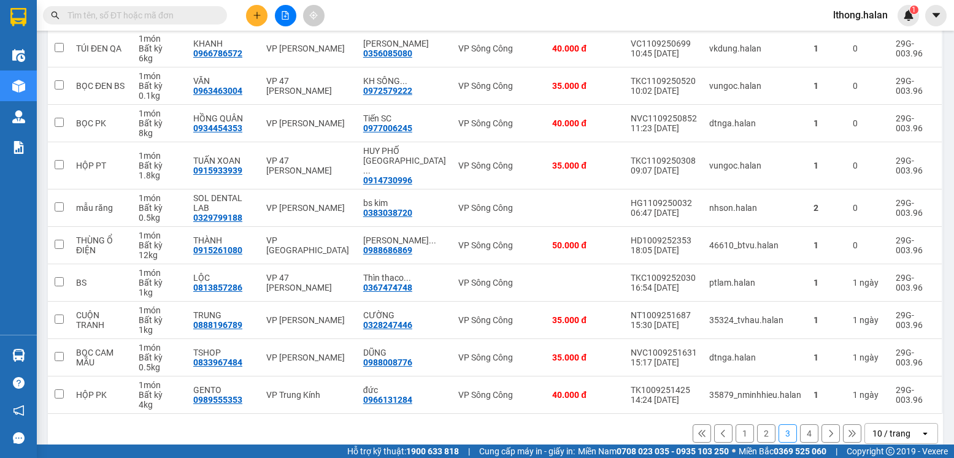
click at [800, 426] on button "4" at bounding box center [809, 434] width 18 height 18
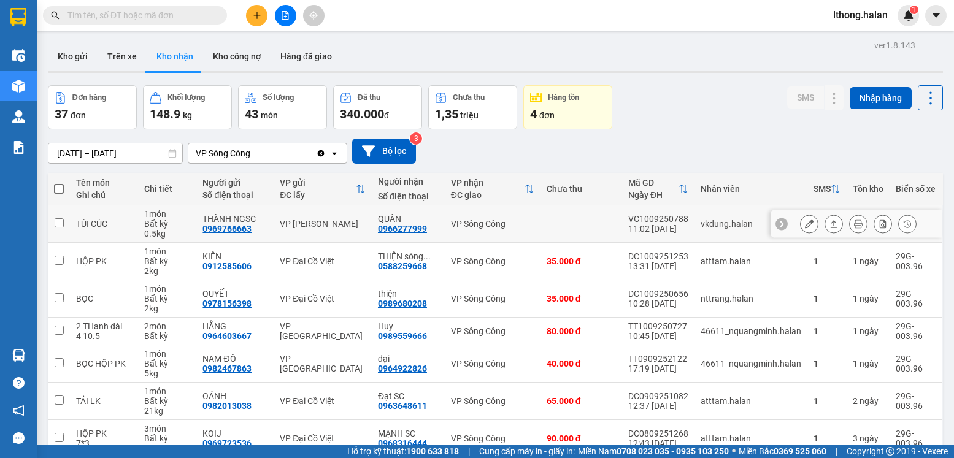
scroll to position [63, 0]
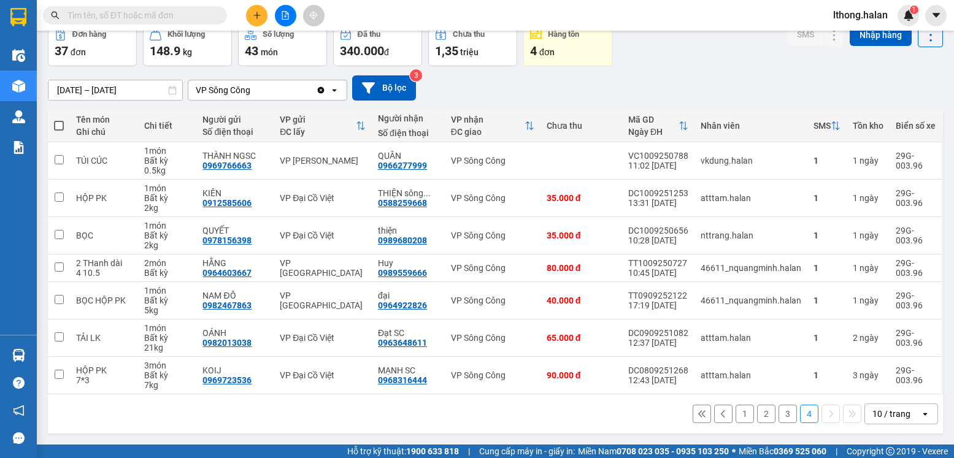
click at [738, 418] on button "1" at bounding box center [745, 414] width 18 height 18
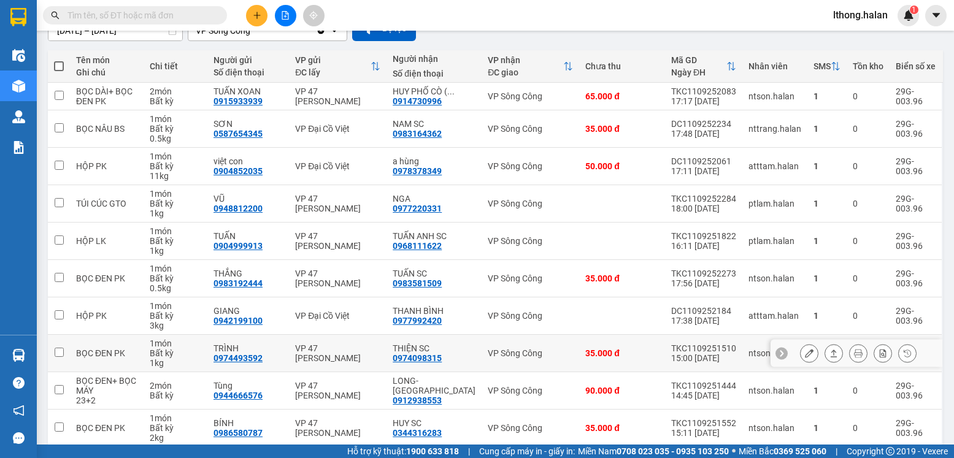
scroll to position [175, 0]
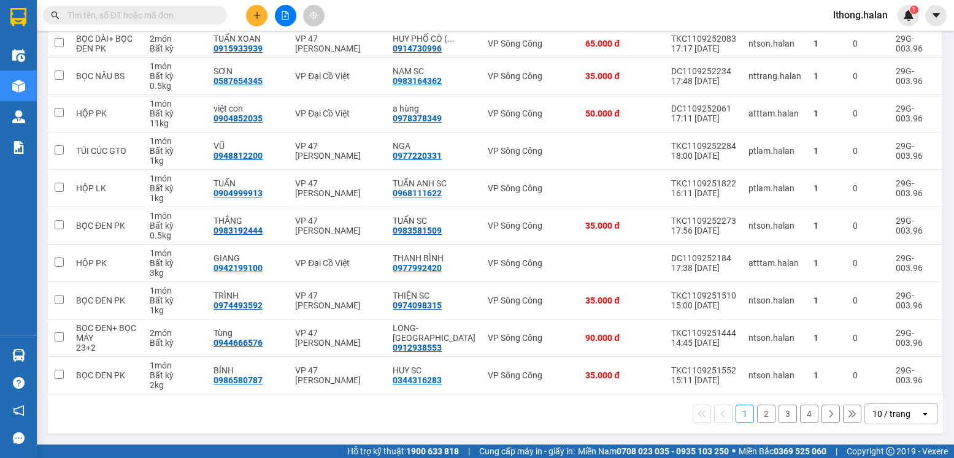
click at [757, 411] on button "2" at bounding box center [766, 414] width 18 height 18
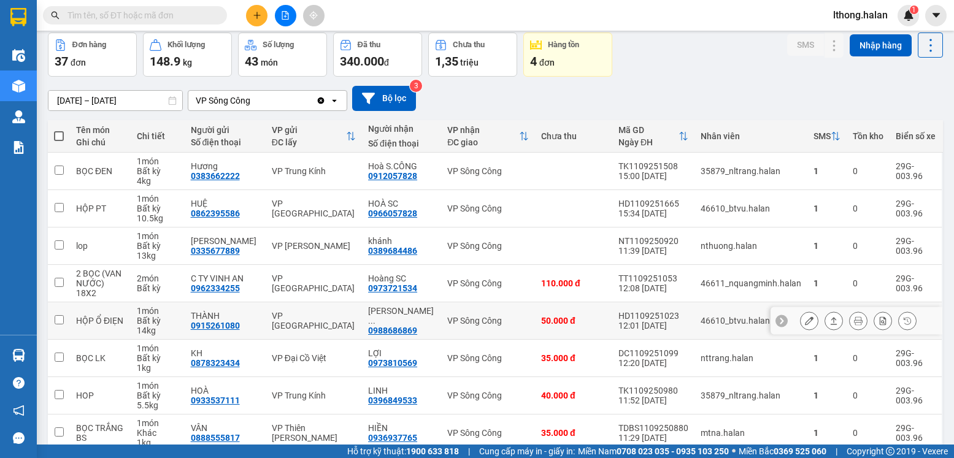
scroll to position [0, 0]
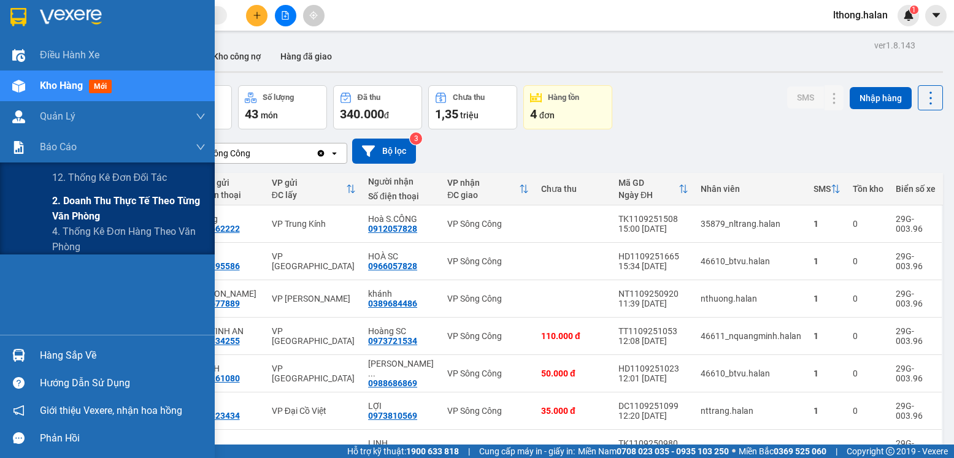
click at [112, 206] on span "2. Doanh thu thực tế theo từng văn phòng" at bounding box center [128, 208] width 153 height 31
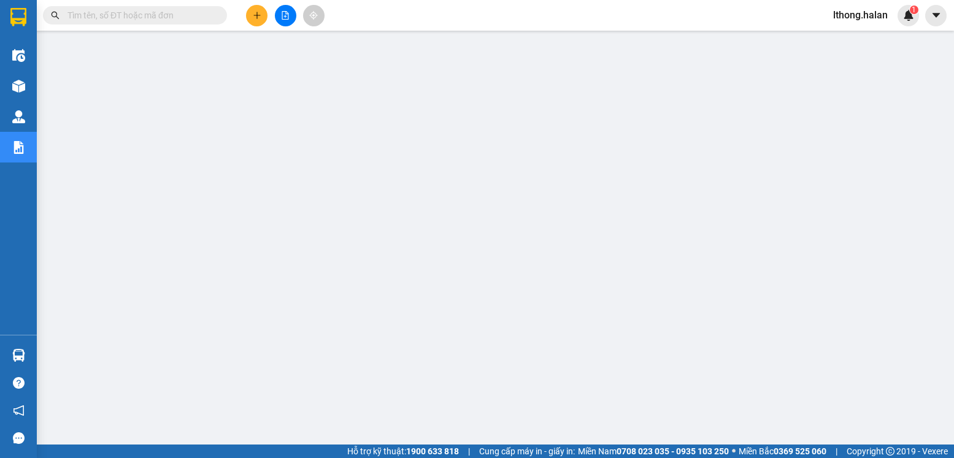
click at [182, 15] on input "text" at bounding box center [139, 15] width 145 height 13
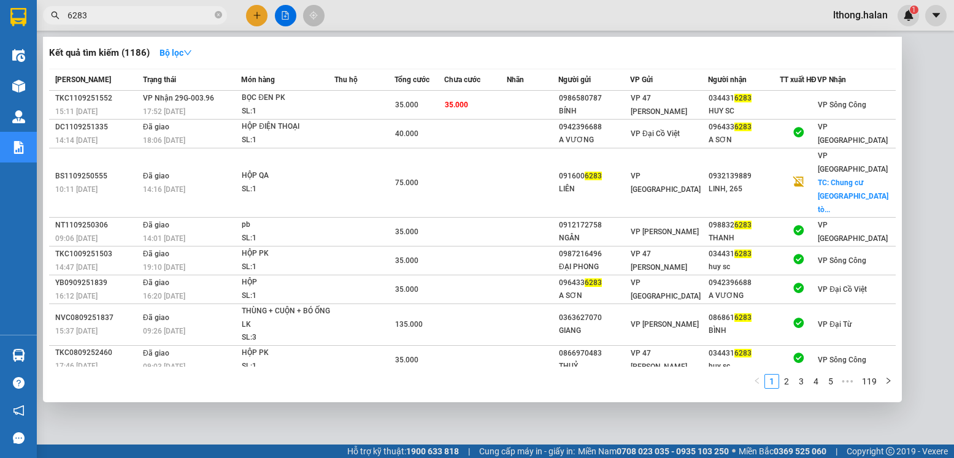
type input "6283"
click at [218, 13] on icon "close-circle" at bounding box center [218, 14] width 7 height 7
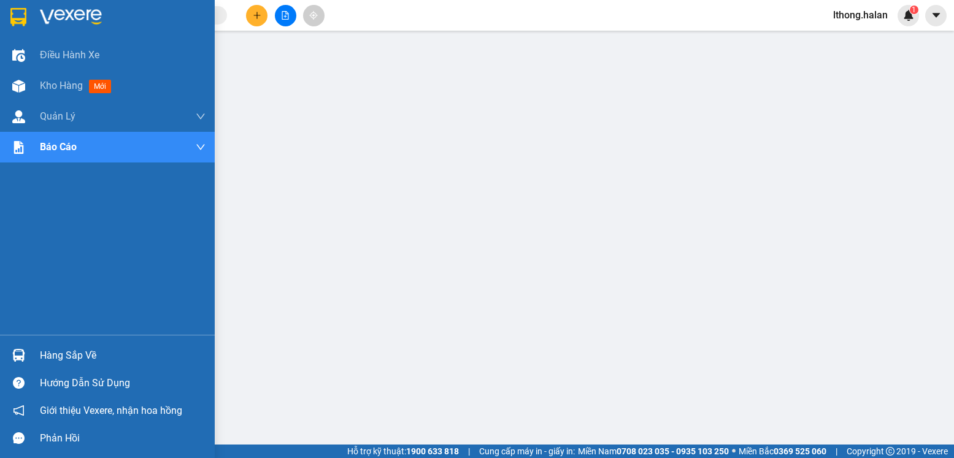
click at [54, 354] on div "Hàng sắp về" at bounding box center [123, 356] width 166 height 18
click at [47, 83] on span "Kho hàng" at bounding box center [61, 86] width 43 height 12
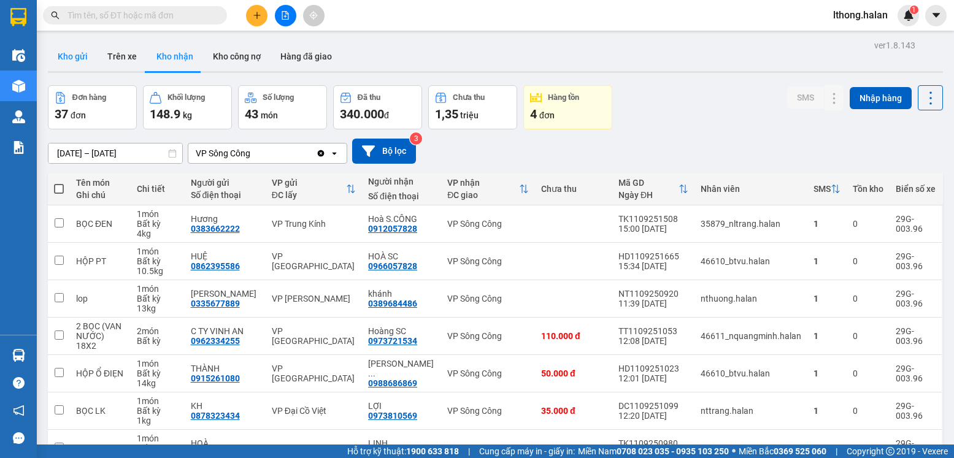
click at [73, 60] on button "Kho gửi" at bounding box center [73, 56] width 50 height 29
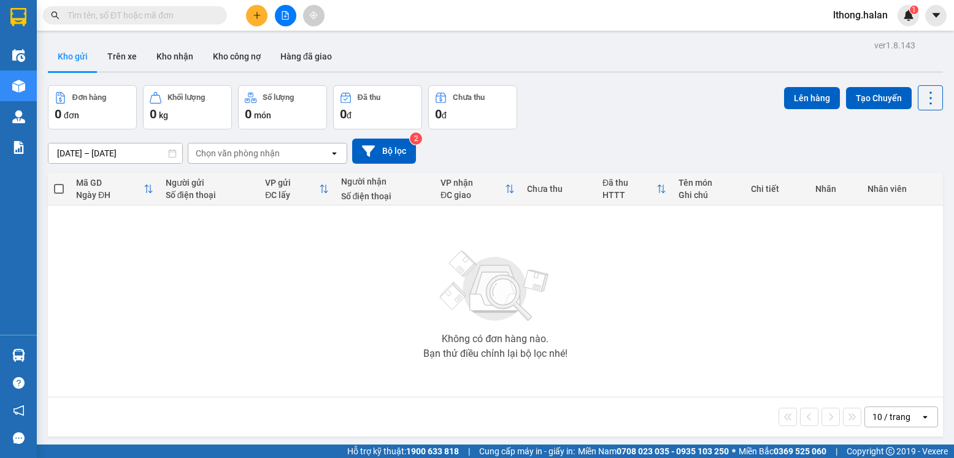
click at [176, 17] on input "text" at bounding box center [139, 15] width 145 height 13
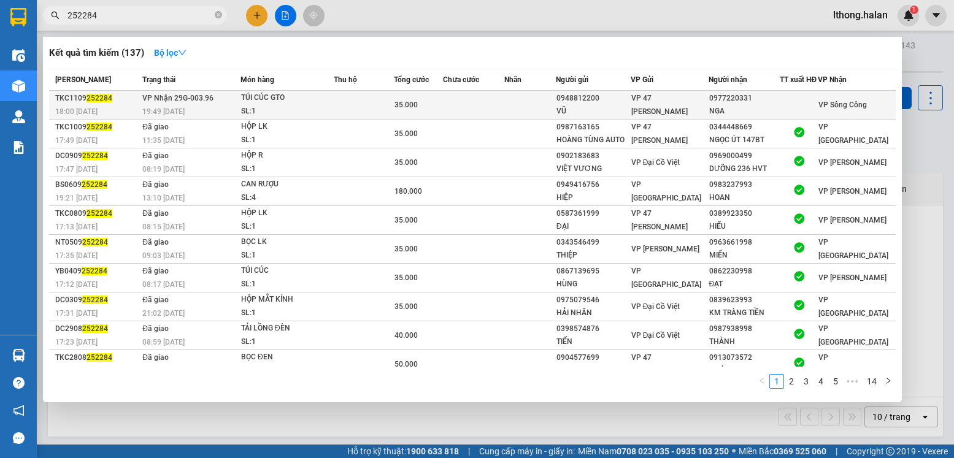
type input "252284"
click at [749, 105] on div "0977220331" at bounding box center [744, 98] width 71 height 13
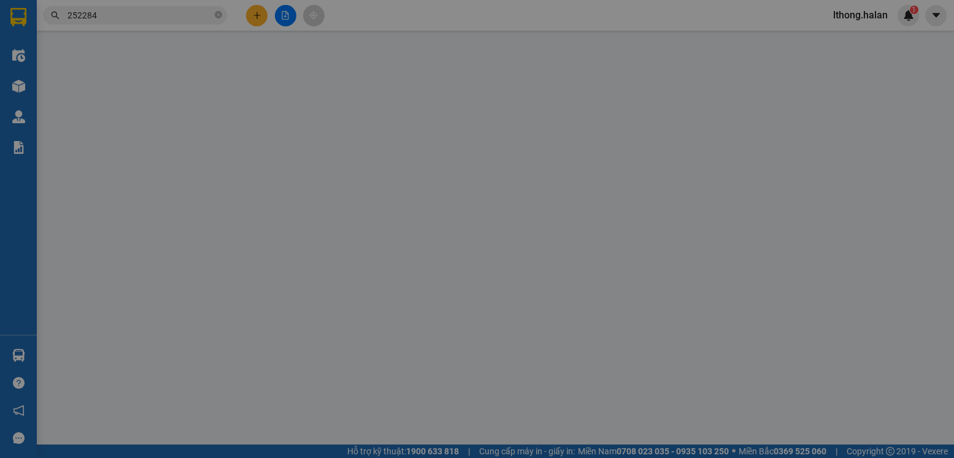
type input "0948812200"
type input "VŨ"
type input "0977220331"
type input "NGA"
type input "35.000"
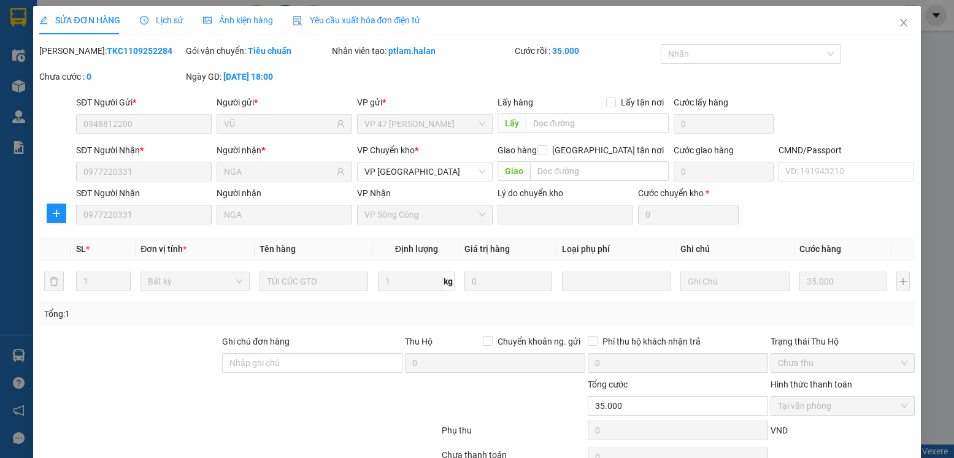
scroll to position [64, 0]
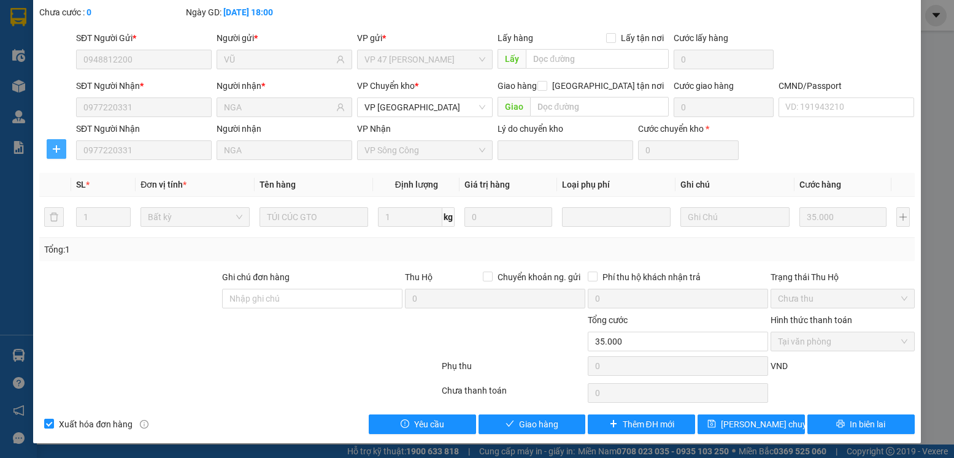
click at [55, 152] on icon "plus" at bounding box center [57, 149] width 10 height 10
click at [92, 176] on span "Chuyển kho" at bounding box center [78, 173] width 50 height 13
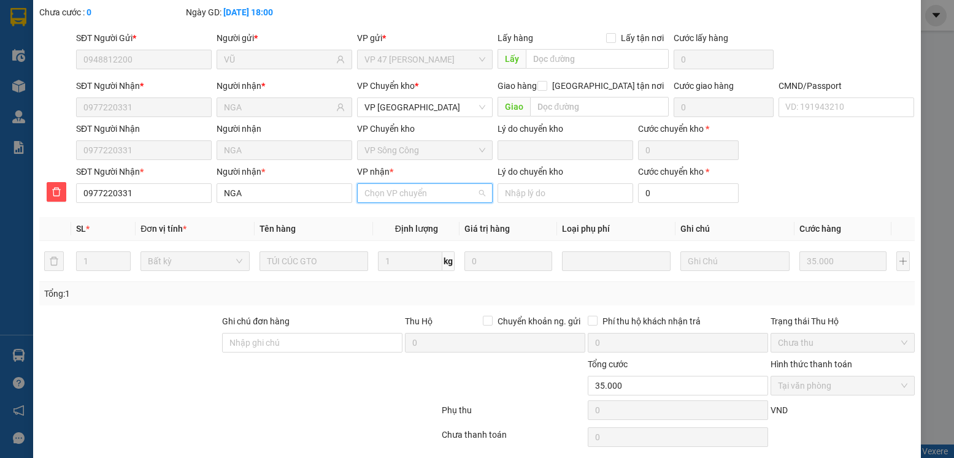
click at [412, 195] on input "VP nhận *" at bounding box center [420, 193] width 112 height 18
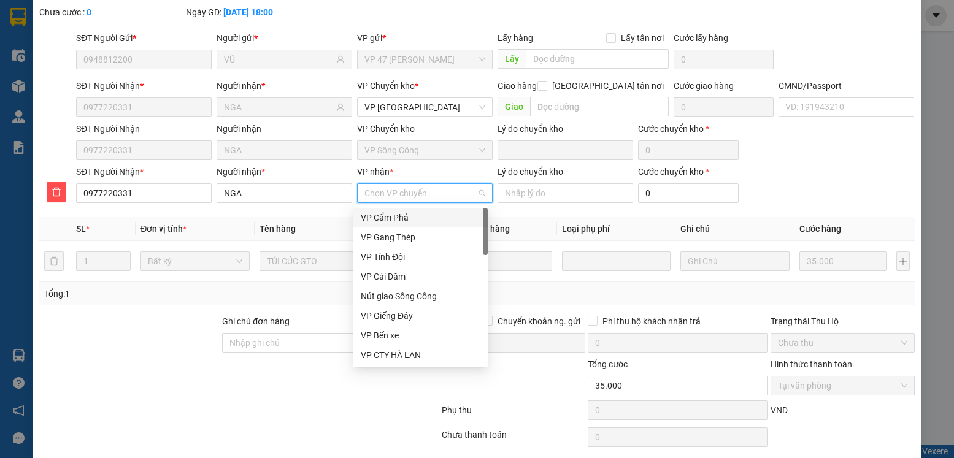
type input "g"
click at [395, 216] on div "VP Gang Thép" at bounding box center [421, 217] width 120 height 13
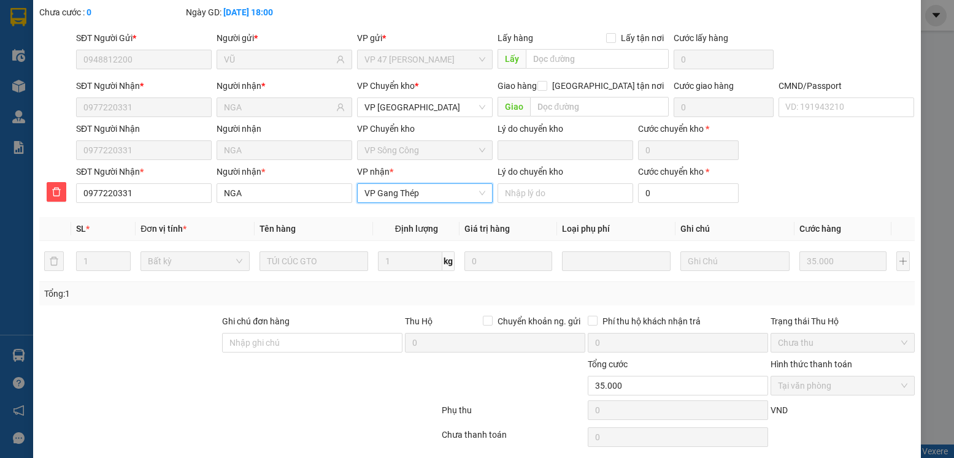
scroll to position [109, 0]
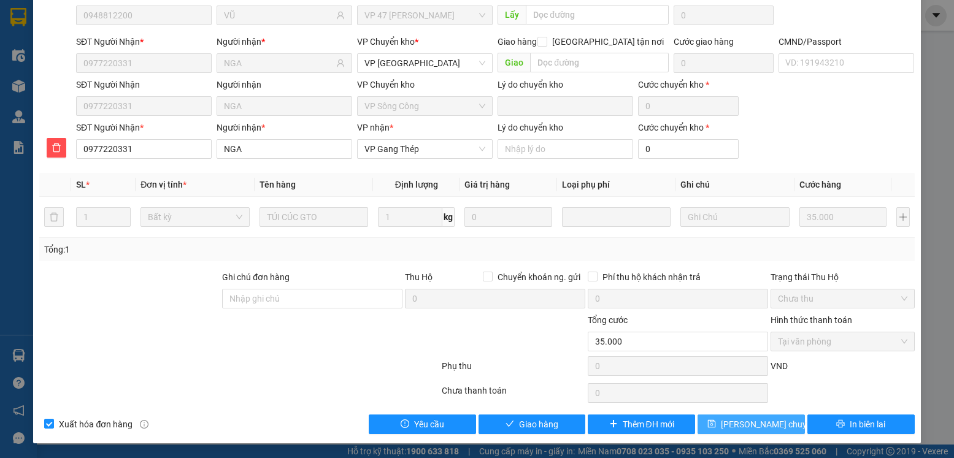
click at [764, 421] on span "[PERSON_NAME] chuyển hoàn" at bounding box center [779, 424] width 117 height 13
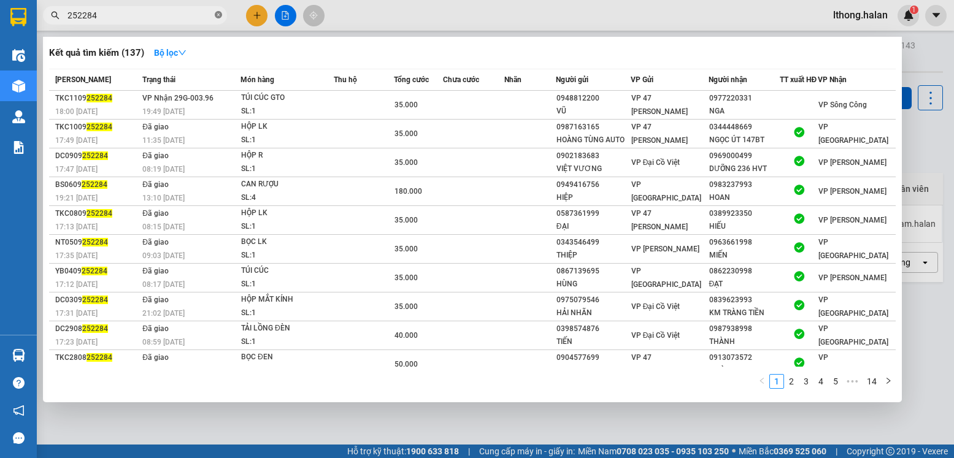
click at [220, 13] on icon "close-circle" at bounding box center [218, 14] width 7 height 7
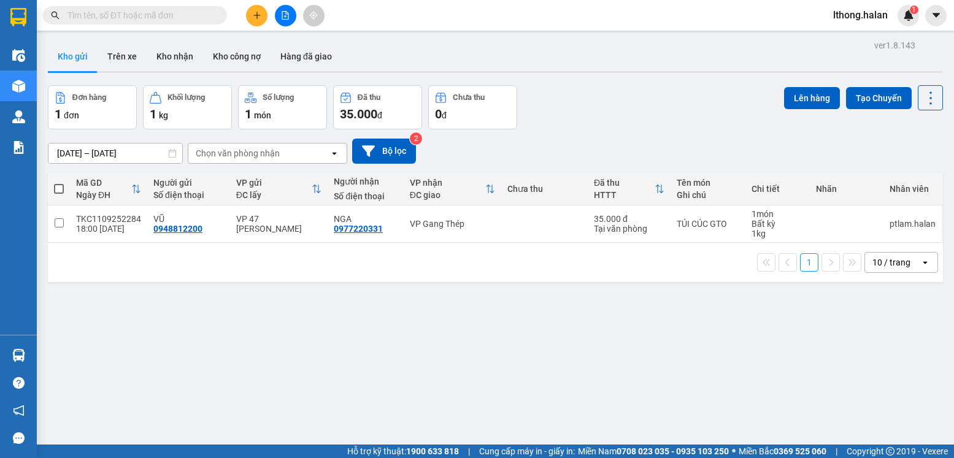
click at [190, 15] on input "text" at bounding box center [139, 15] width 145 height 13
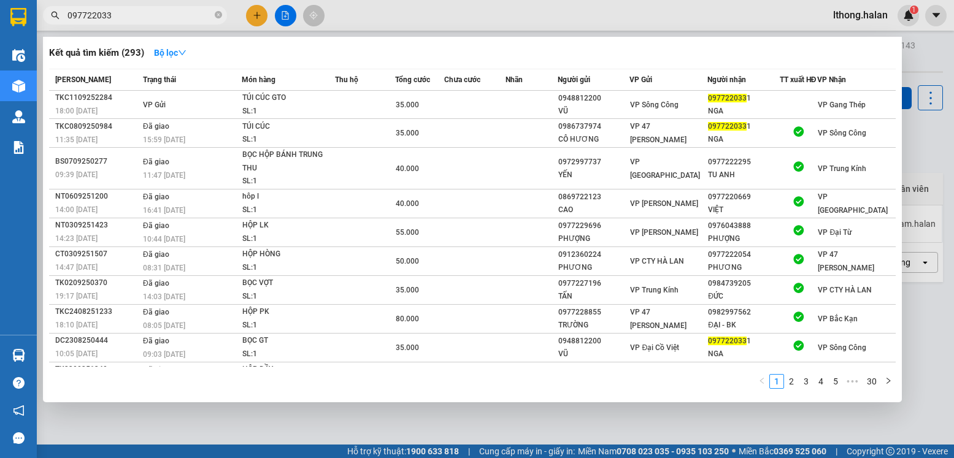
type input "0977220331"
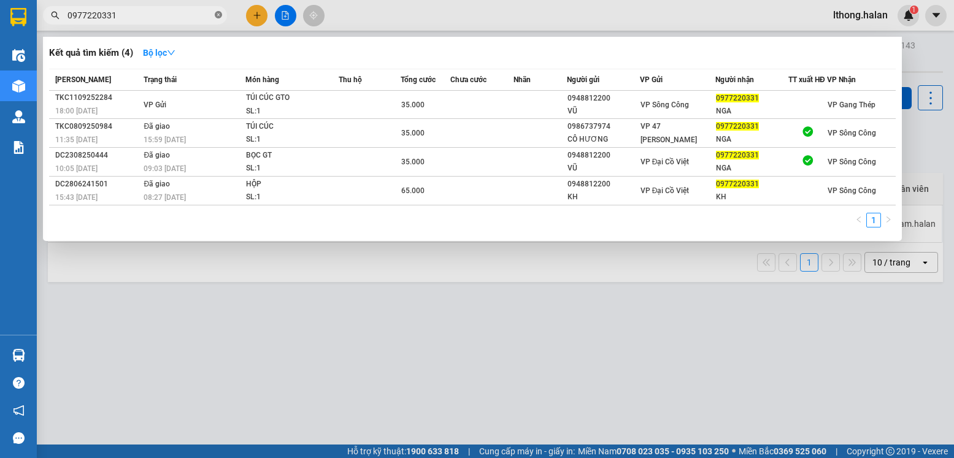
click at [218, 15] on icon "close-circle" at bounding box center [218, 14] width 7 height 7
